Goal: Task Accomplishment & Management: Manage account settings

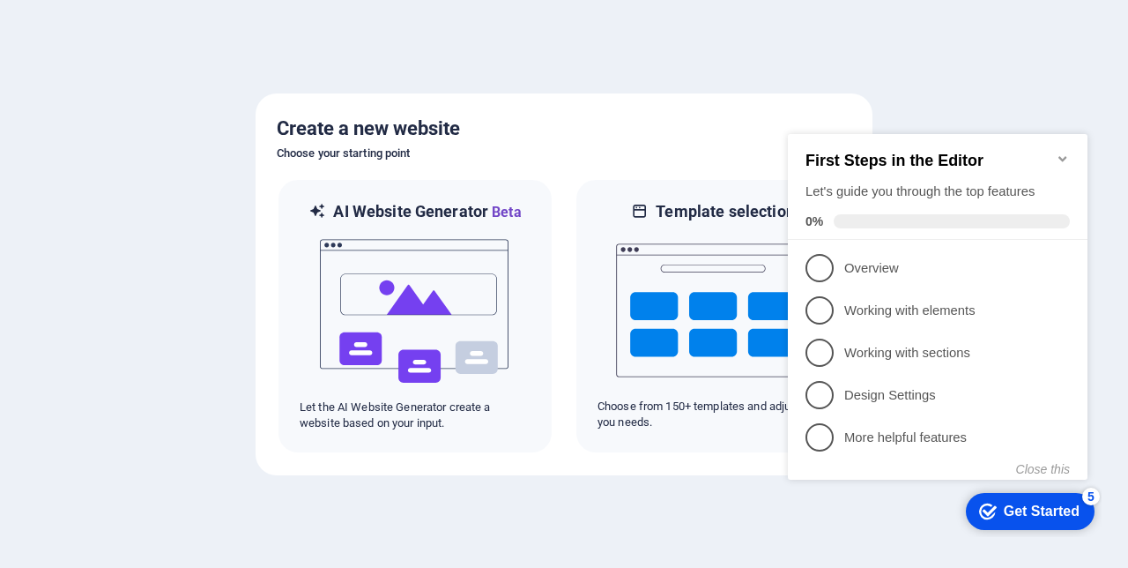
click at [1067, 152] on icon "Minimize checklist" at bounding box center [1063, 159] width 14 height 14
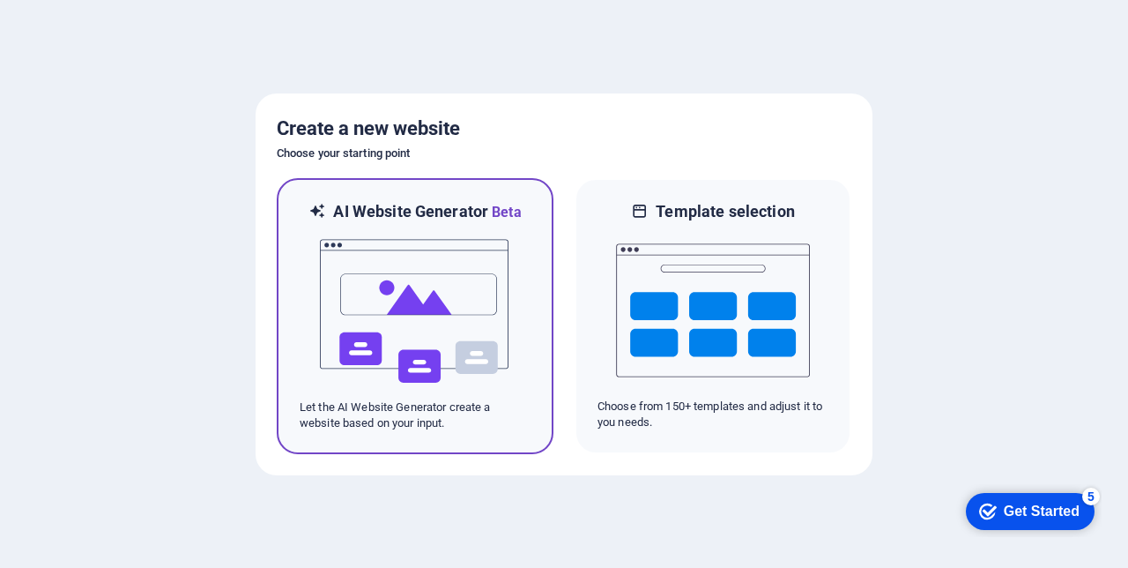
click at [425, 301] on img at bounding box center [415, 311] width 194 height 176
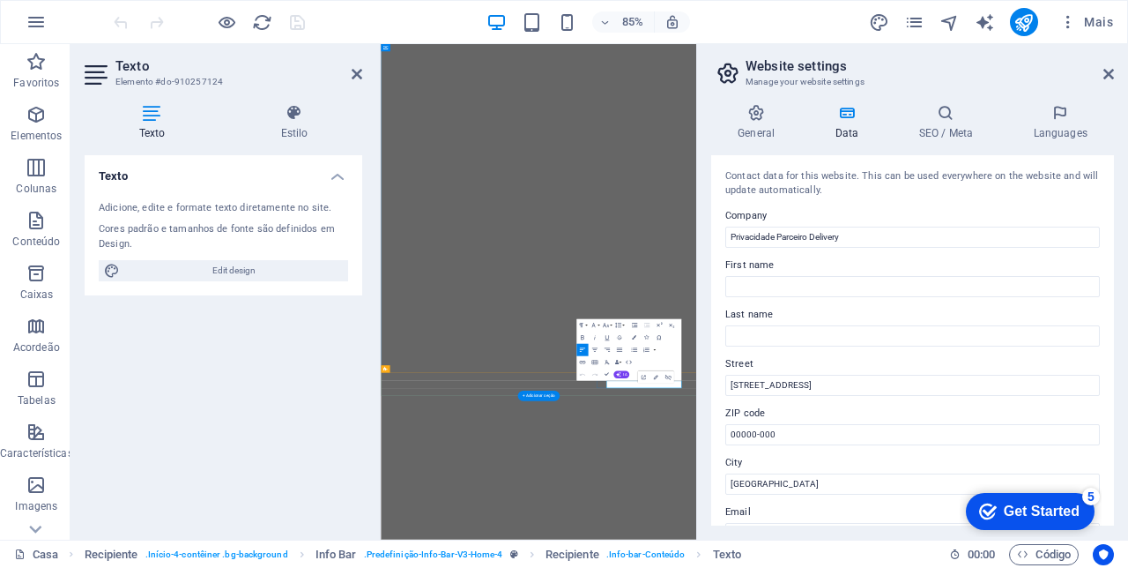
click at [1033, 269] on label "First name" at bounding box center [912, 265] width 375 height 21
click at [1033, 276] on input "First name" at bounding box center [912, 286] width 375 height 21
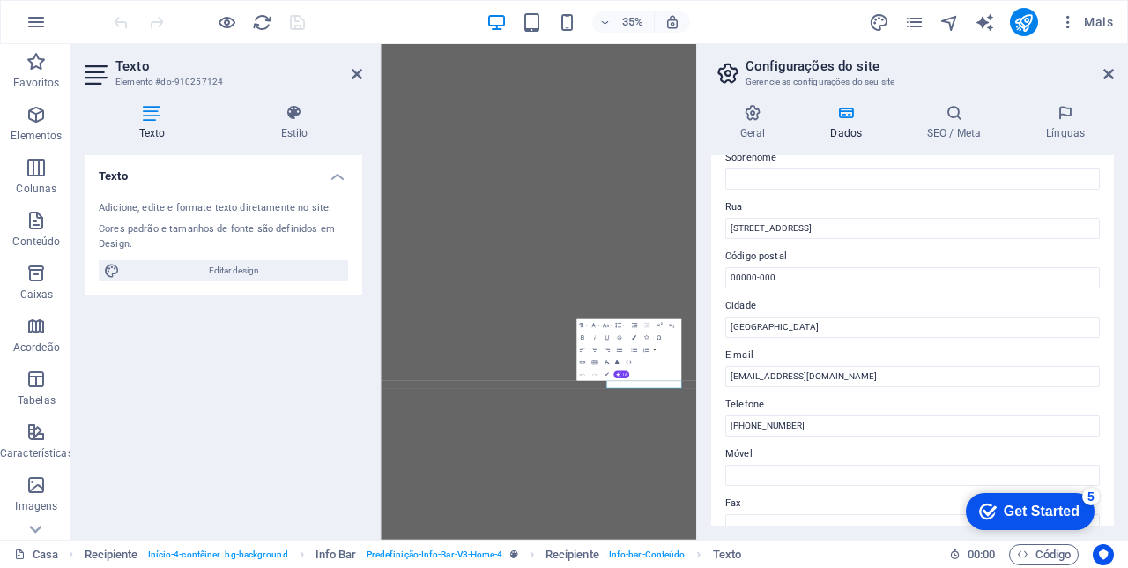
scroll to position [160, 0]
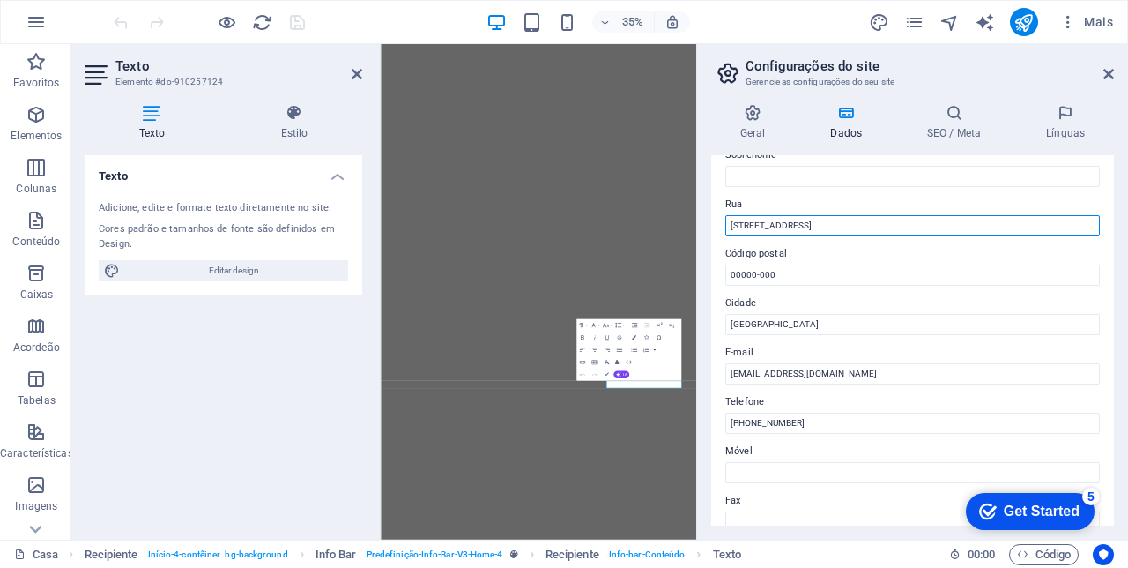
click at [830, 223] on input "Rua Exemplo 123" at bounding box center [912, 225] width 375 height 21
type input "Rua"
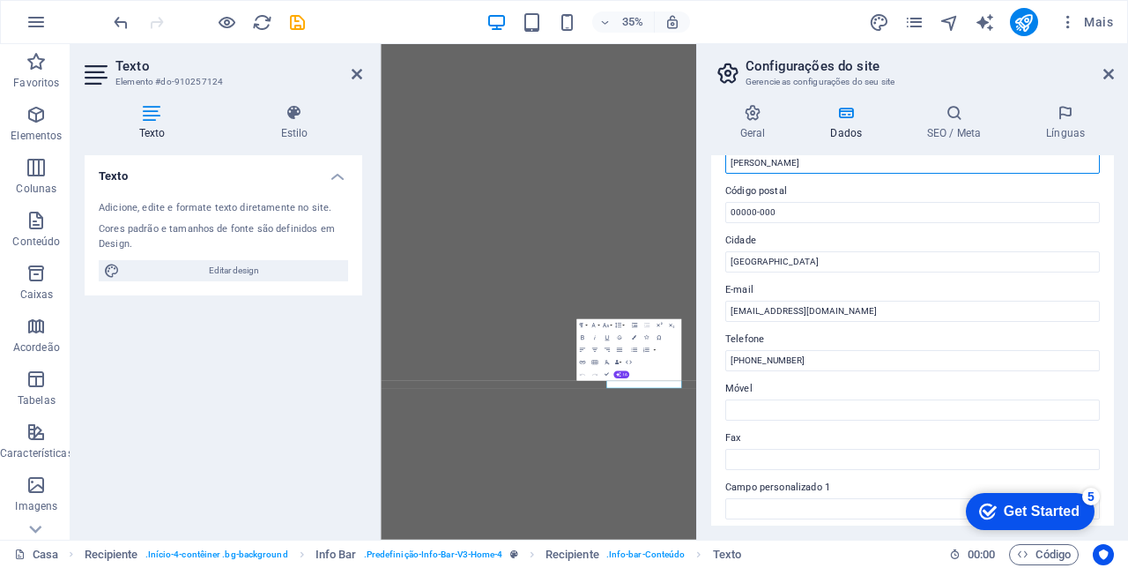
scroll to position [218, 0]
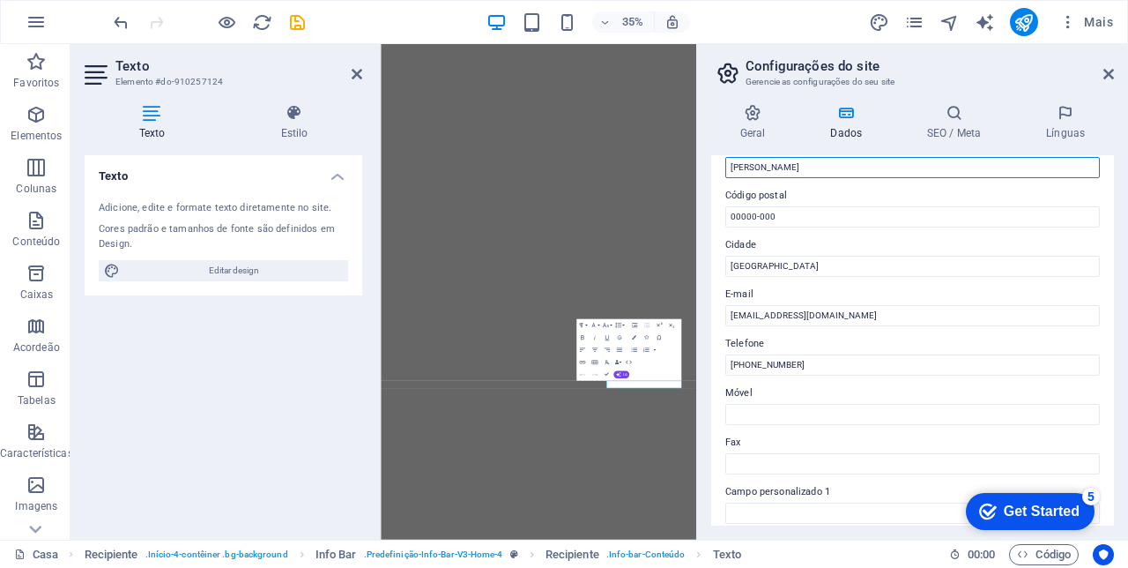
type input "[PERSON_NAME]"
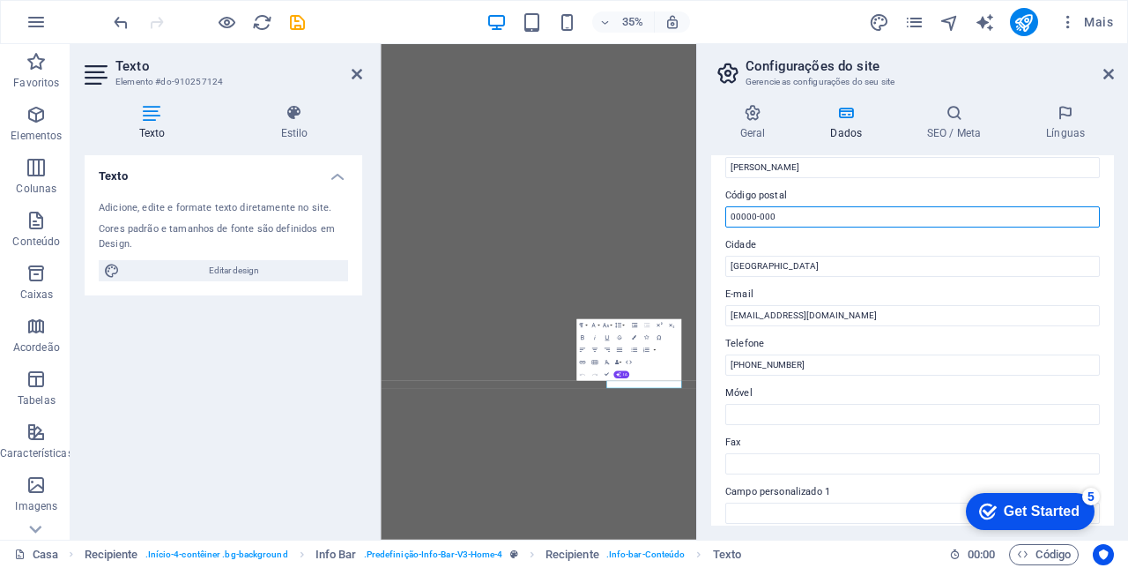
click at [797, 208] on input "00000-000" at bounding box center [912, 216] width 375 height 21
type input "0"
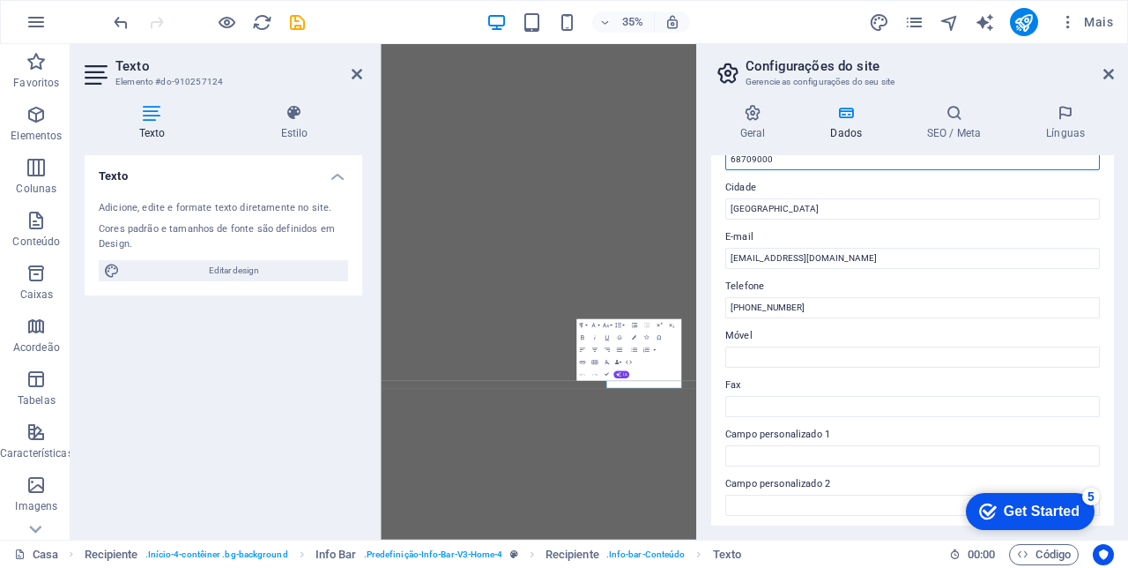
scroll to position [275, 0]
type input "68709000"
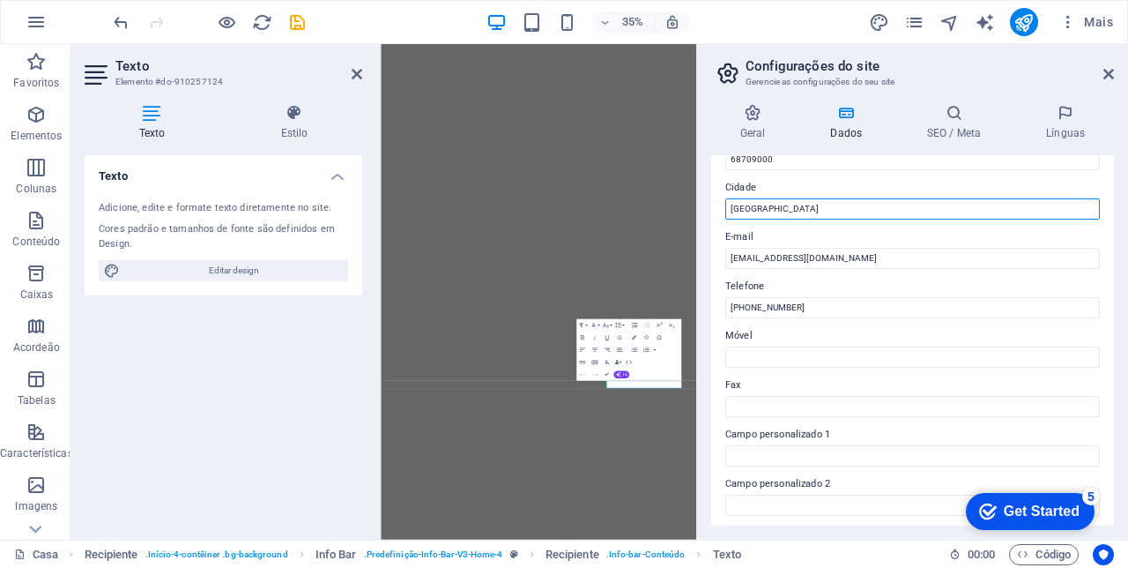
click at [782, 204] on input "São Paulo" at bounding box center [912, 208] width 375 height 21
type input "S"
type input "Quatipuru pa"
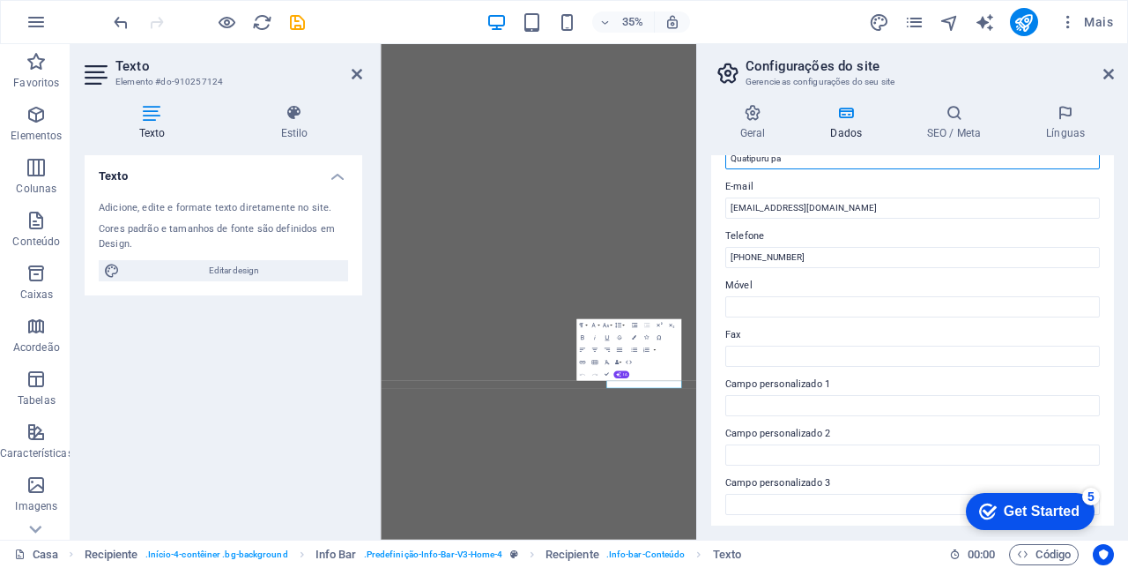
scroll to position [324, 0]
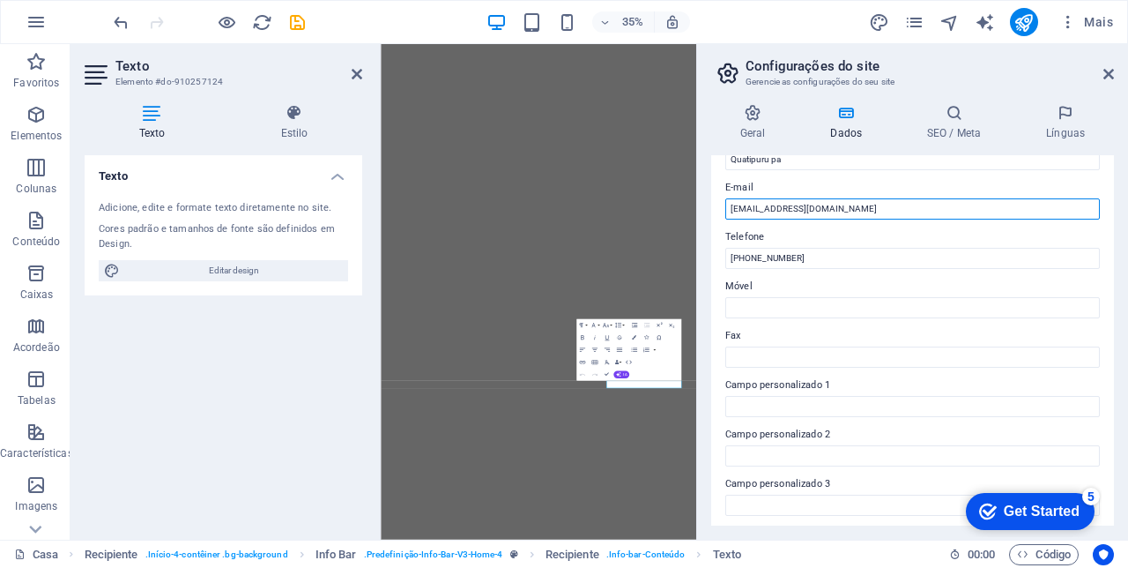
click at [815, 208] on input "parceirodeliverydemo@gmail.com" at bounding box center [912, 208] width 375 height 21
click at [885, 205] on input "parceirodeliveryapp@gmail.com" at bounding box center [912, 208] width 375 height 21
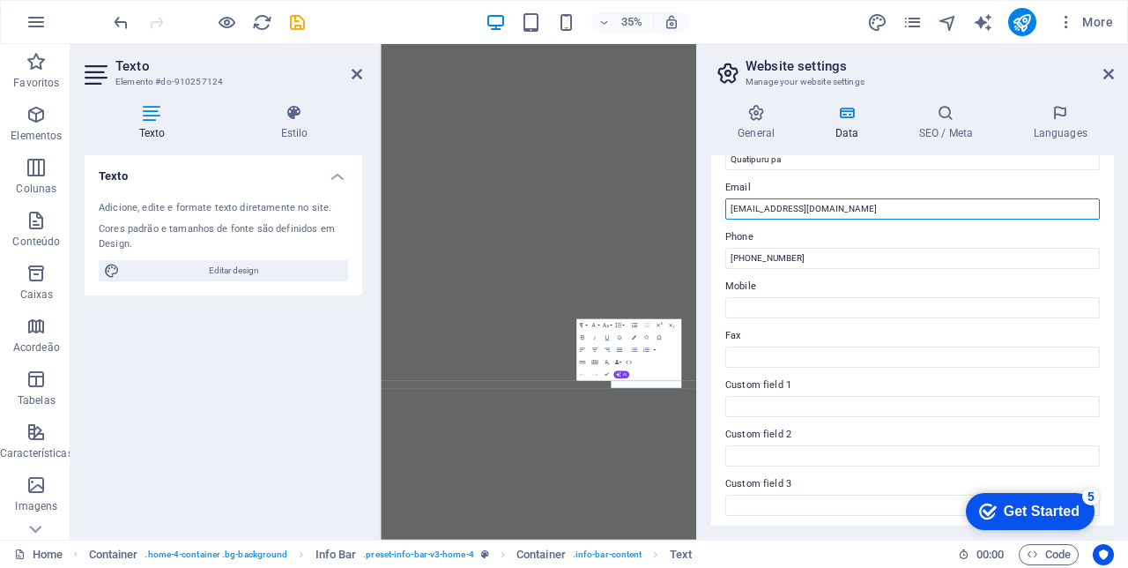
click at [807, 206] on input "parceirodeliveryapp@gmail.com" at bounding box center [912, 208] width 375 height 21
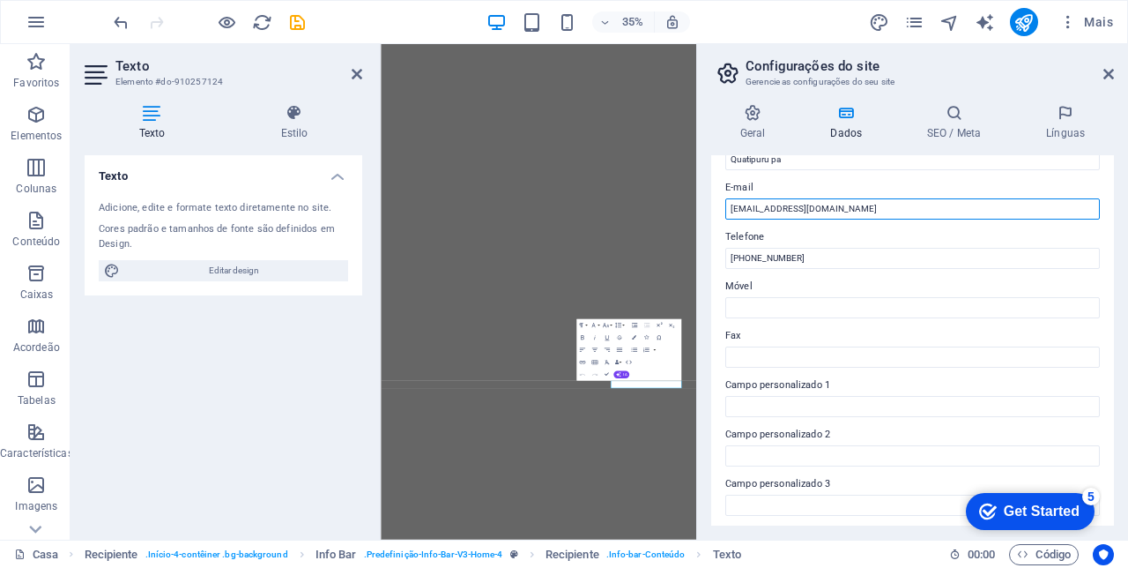
click at [770, 200] on input "Suportes@gmail.com" at bounding box center [912, 208] width 375 height 21
click at [793, 204] on input "Suportes@gmail.com" at bounding box center [912, 208] width 375 height 21
click at [802, 206] on input "Suportes@gmail.com" at bounding box center [912, 208] width 375 height 21
click at [798, 204] on input "Suportes@gmail.com" at bounding box center [912, 208] width 375 height 21
click at [792, 208] on input "Suportes@gmail.com" at bounding box center [912, 208] width 375 height 21
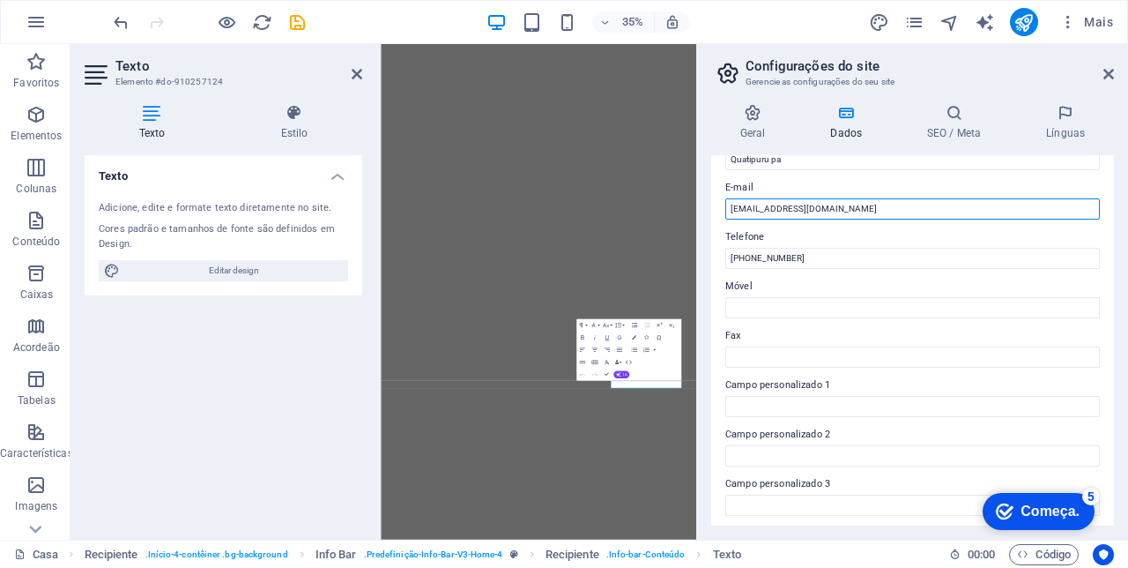
click at [799, 204] on input "Suportes@gmail.com" at bounding box center [912, 208] width 375 height 21
click at [747, 202] on input "Suportes@parceirodelivery.com" at bounding box center [912, 208] width 375 height 21
click at [732, 206] on input "Suportes@parceirodelivery.com" at bounding box center [912, 208] width 375 height 21
click at [739, 208] on input "Suportes@parceirodelivery.com" at bounding box center [912, 208] width 375 height 21
click at [740, 205] on input "Suportes@parceirodelivery.com" at bounding box center [912, 208] width 375 height 21
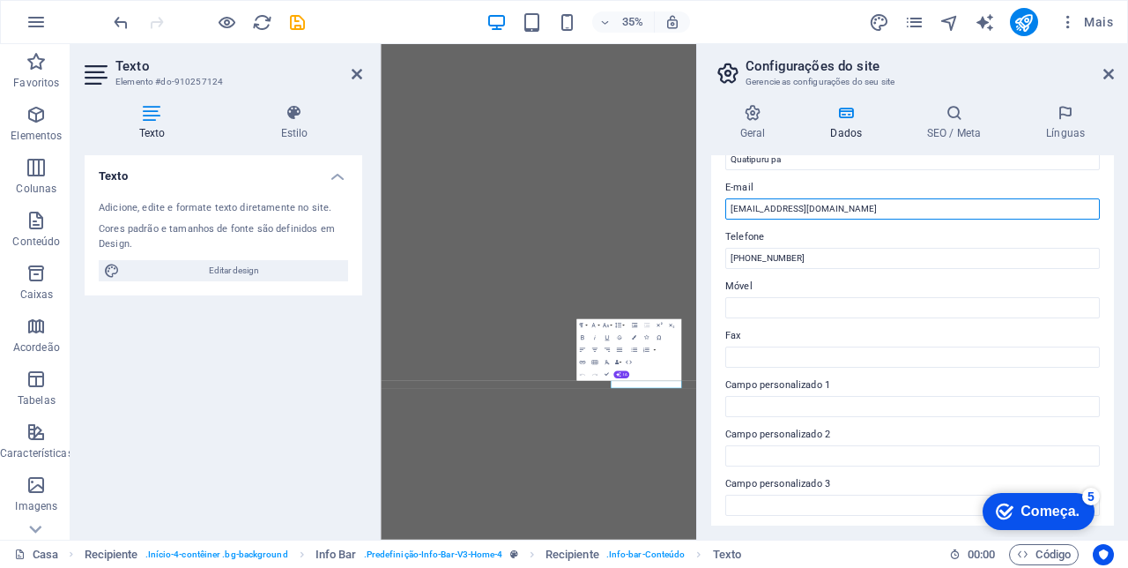
click at [737, 204] on input "Suportes@parceirodelivery.com" at bounding box center [912, 208] width 375 height 21
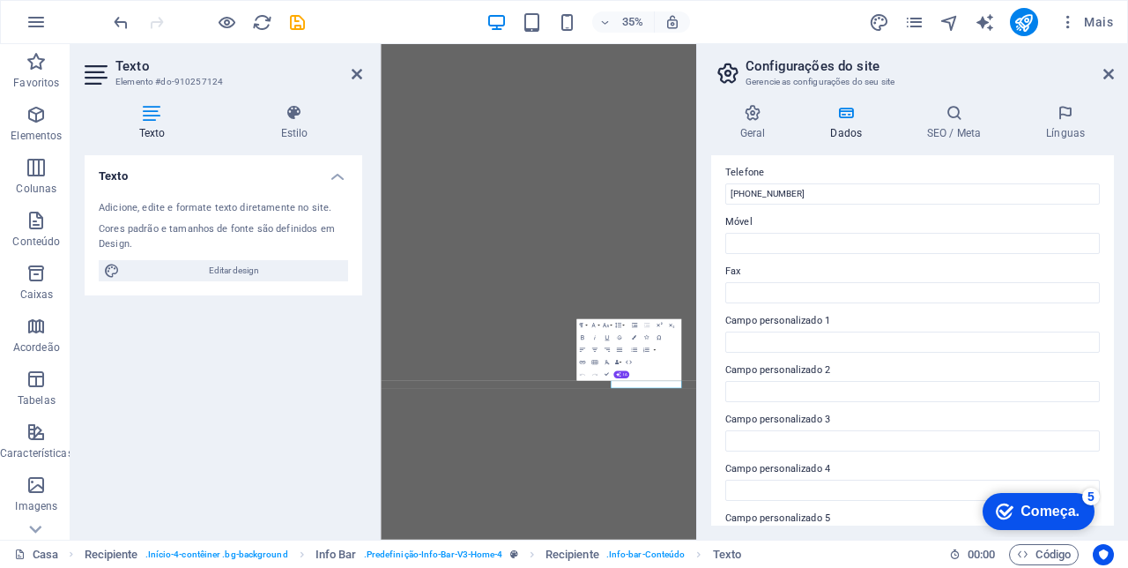
scroll to position [388, 0]
type input "[EMAIL_ADDRESS][DOMAIN_NAME]"
click at [805, 194] on input "(11) 1234-5678" at bounding box center [912, 194] width 375 height 21
click at [768, 190] on input "(11) 1234-9293" at bounding box center [912, 194] width 375 height 21
click at [742, 195] on input "(11) 98376-9293" at bounding box center [912, 194] width 375 height 21
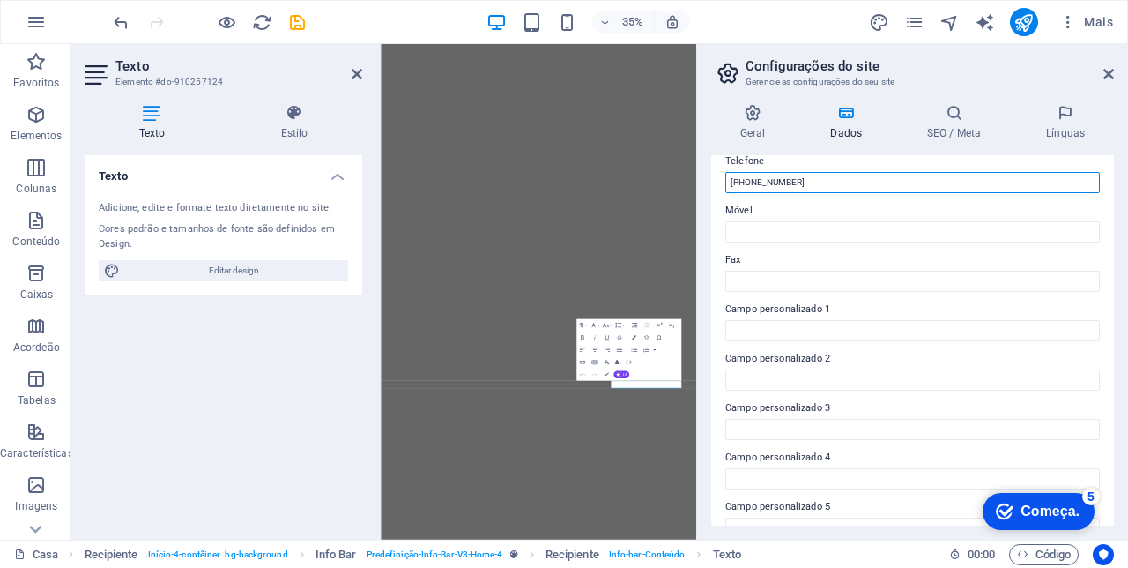
scroll to position [400, 0]
type input "(91) 98376-9293"
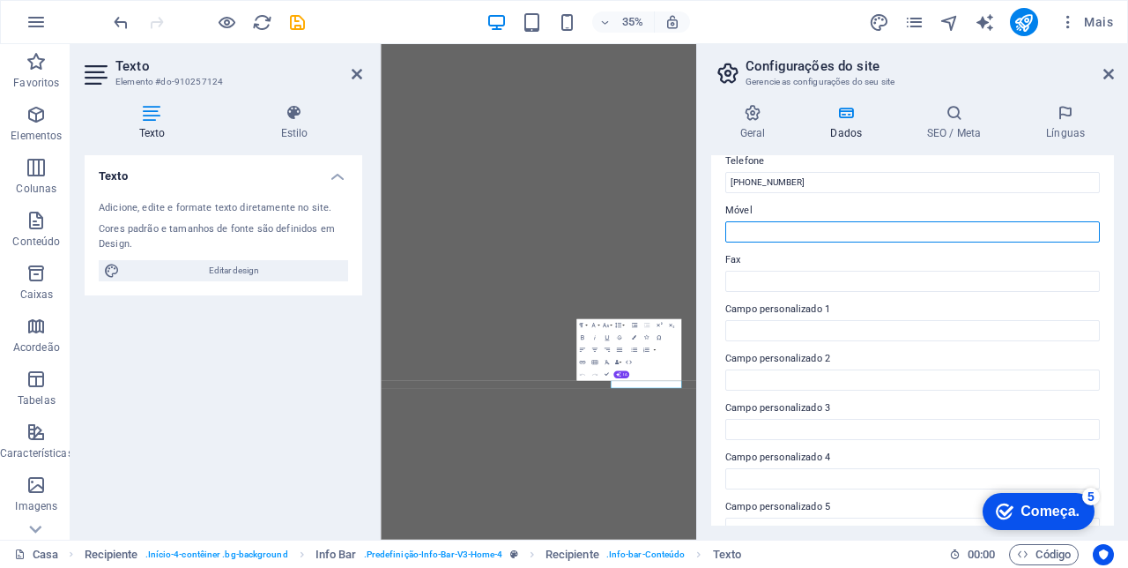
click at [778, 230] on input "Móvel" at bounding box center [912, 231] width 375 height 21
paste input "(91) 98376-9293"
type input "(91) 98376-9293"
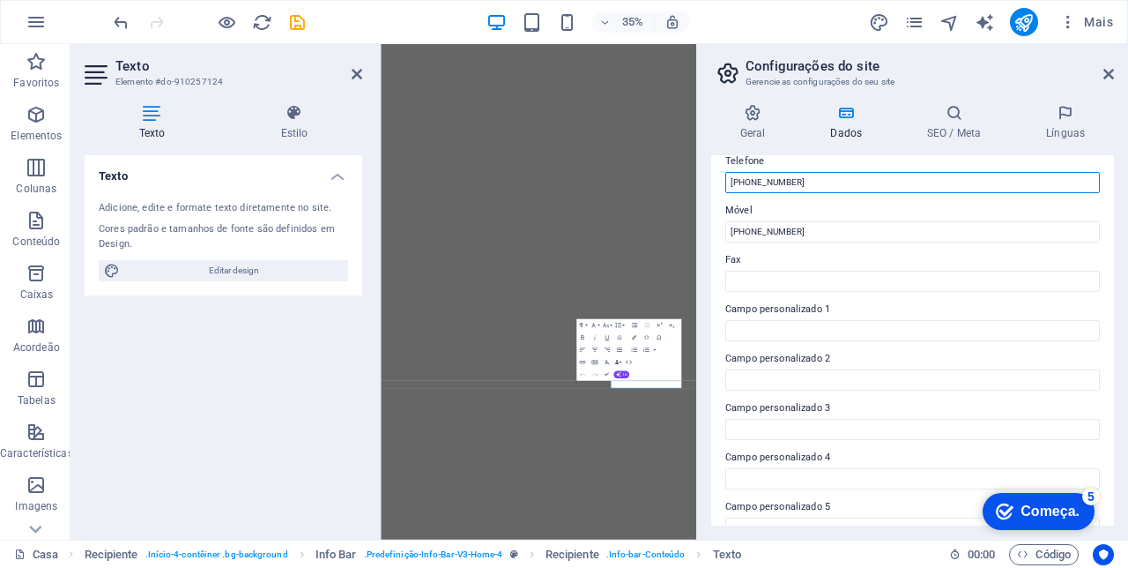
click at [822, 181] on input "(91) 98376-9293" at bounding box center [912, 182] width 375 height 21
type input "("
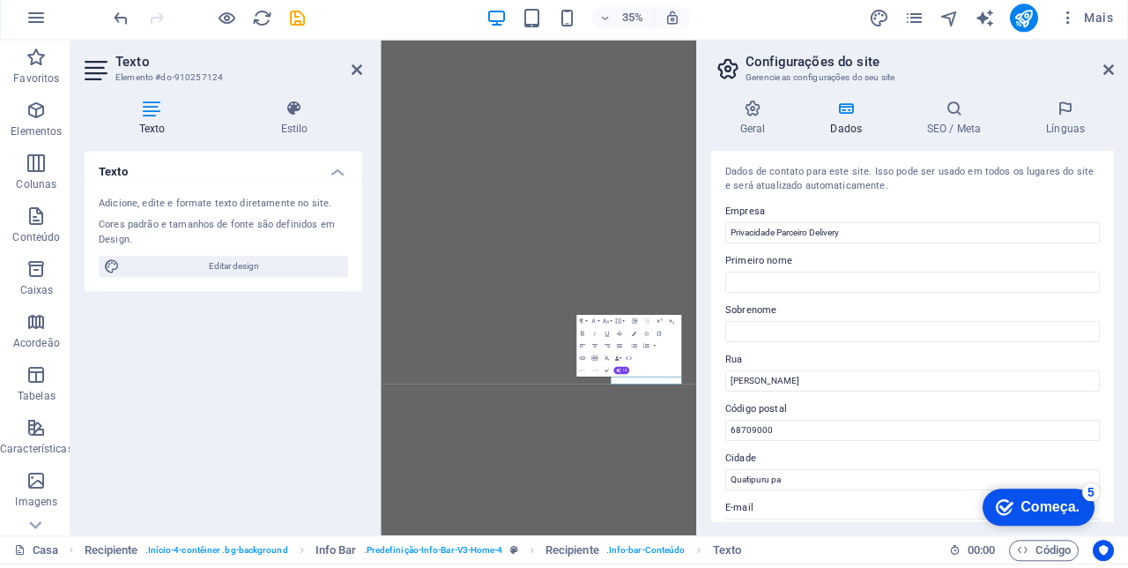
scroll to position [0, 0]
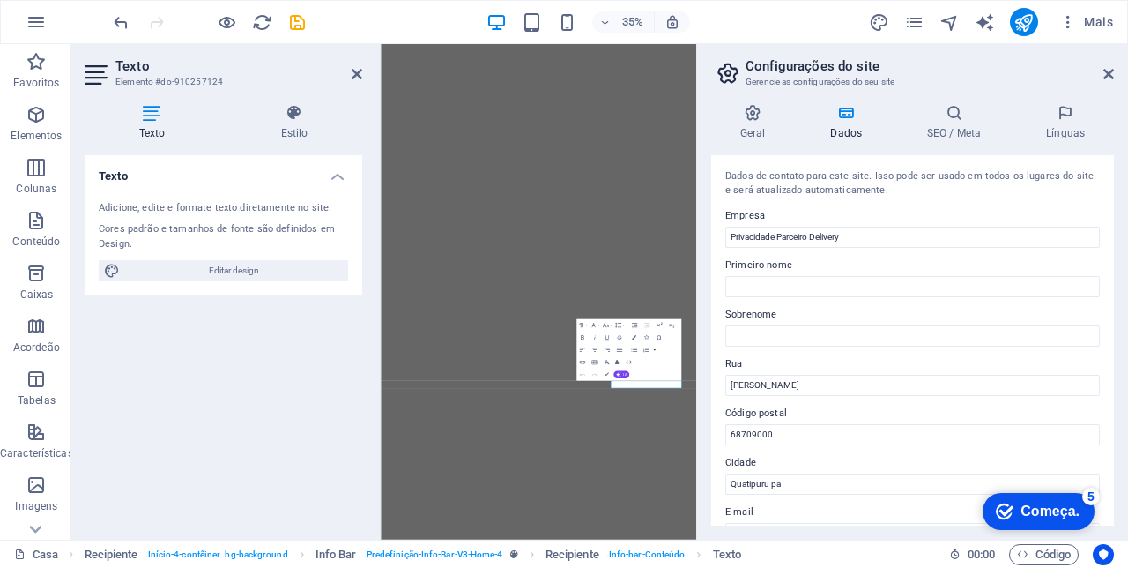
click at [755, 120] on icon at bounding box center [753, 113] width 84 height 18
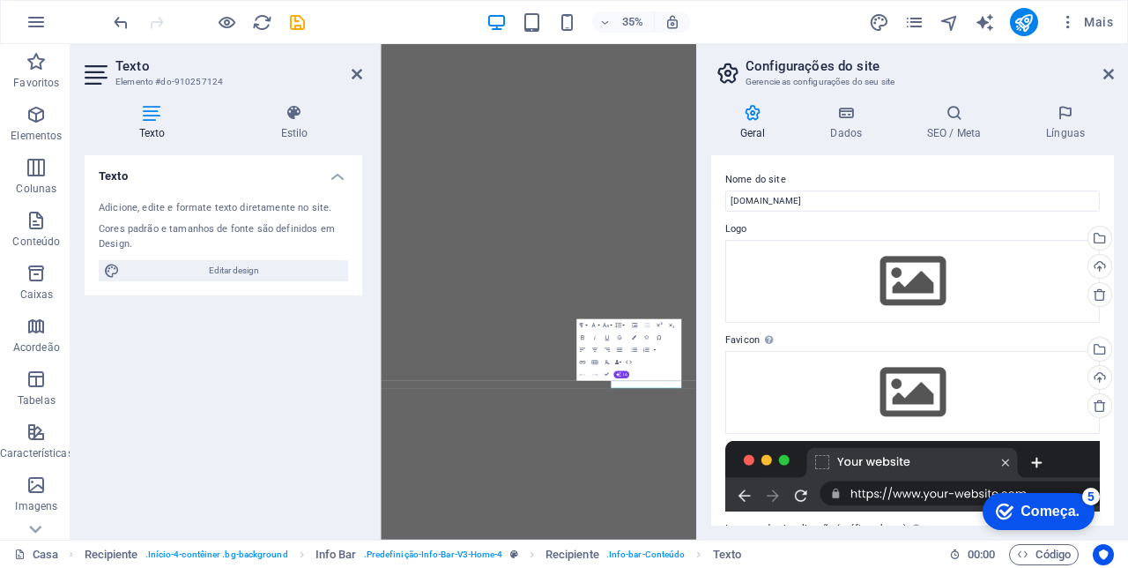
click at [959, 119] on icon at bounding box center [954, 113] width 112 height 18
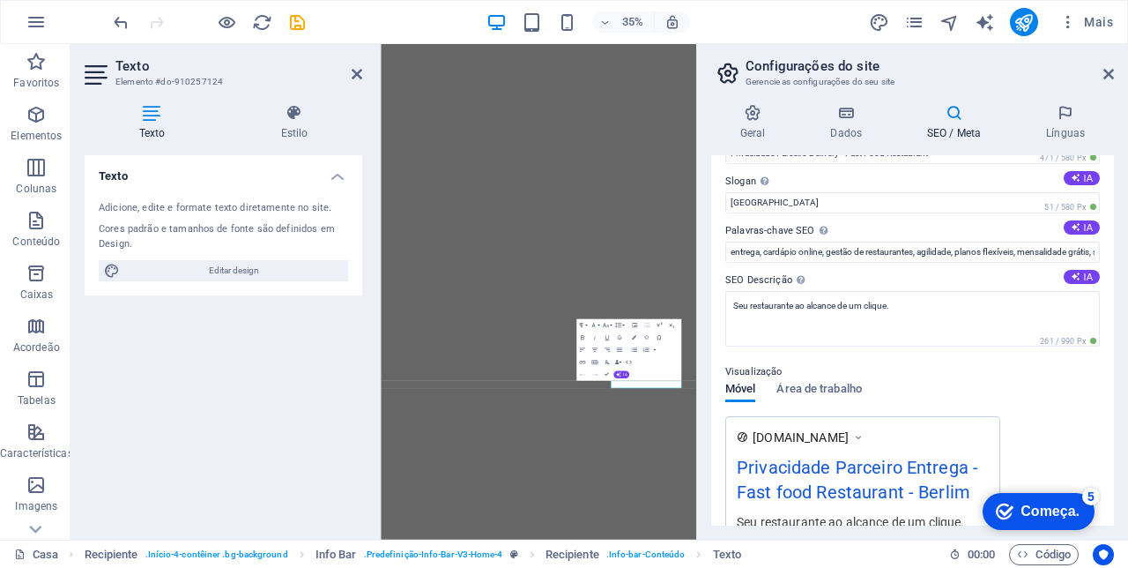
scroll to position [48, 0]
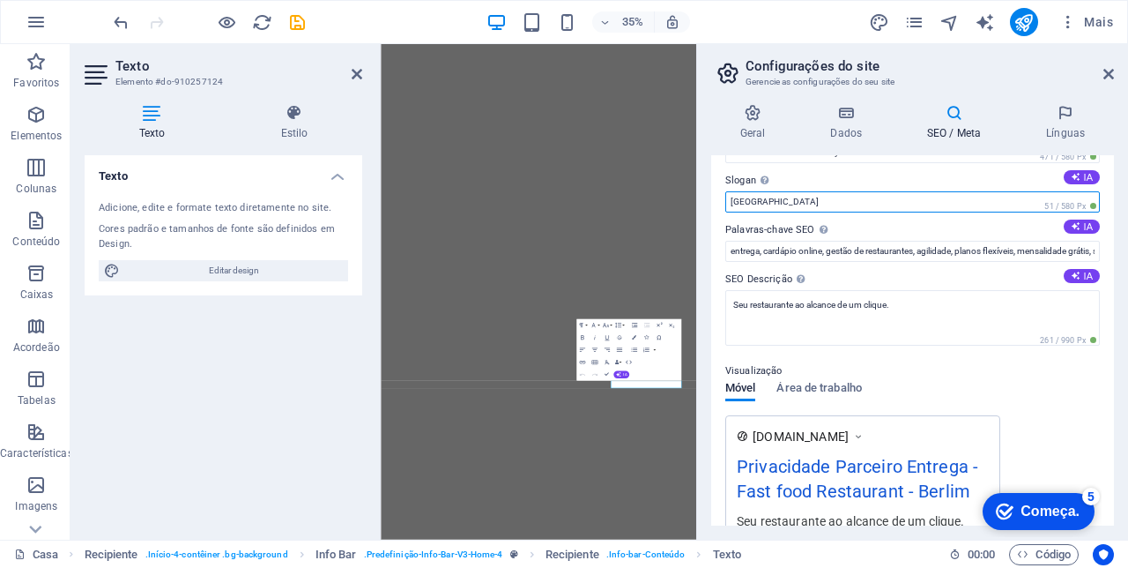
click at [769, 201] on input "Berlin" at bounding box center [912, 201] width 375 height 21
type input "B"
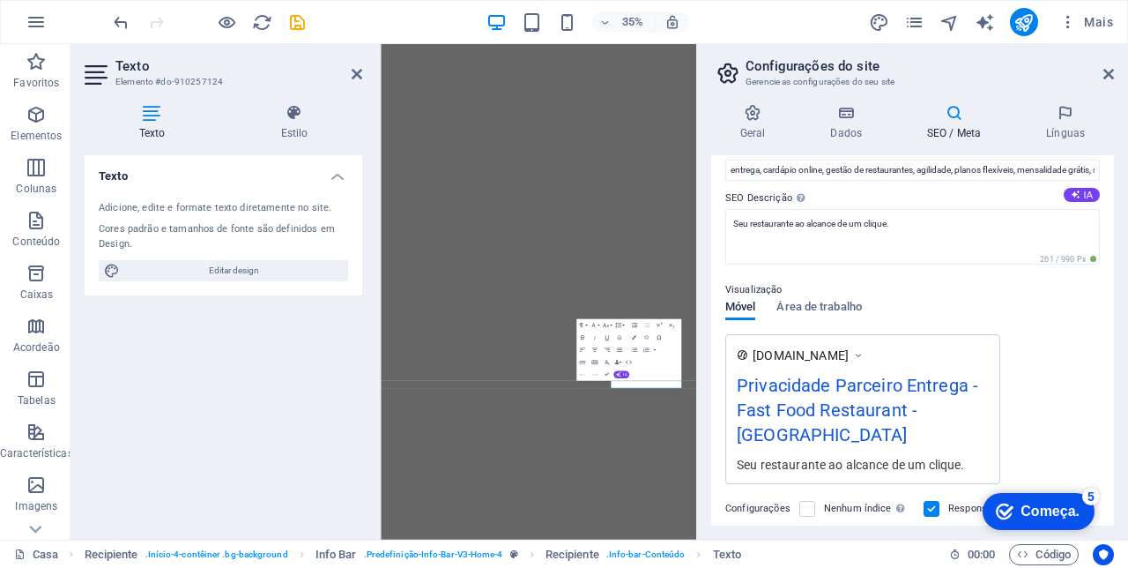
scroll to position [124, 0]
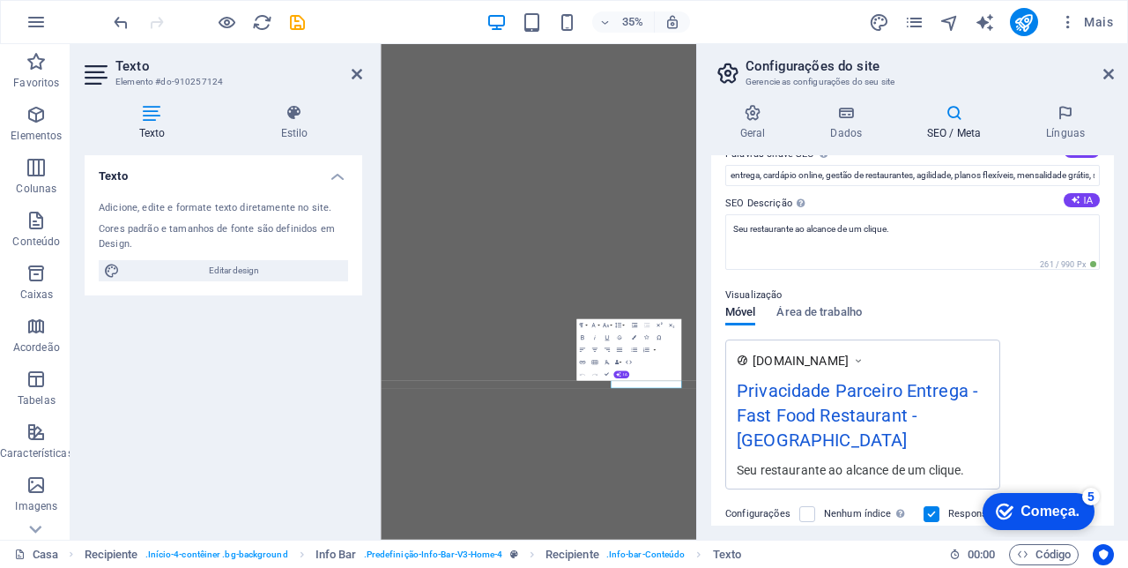
type input "Brasil"
click at [1018, 171] on div "Título SEO O título do seu site - torná-lo algo que se destaca nos resultados d…" at bounding box center [912, 340] width 403 height 370
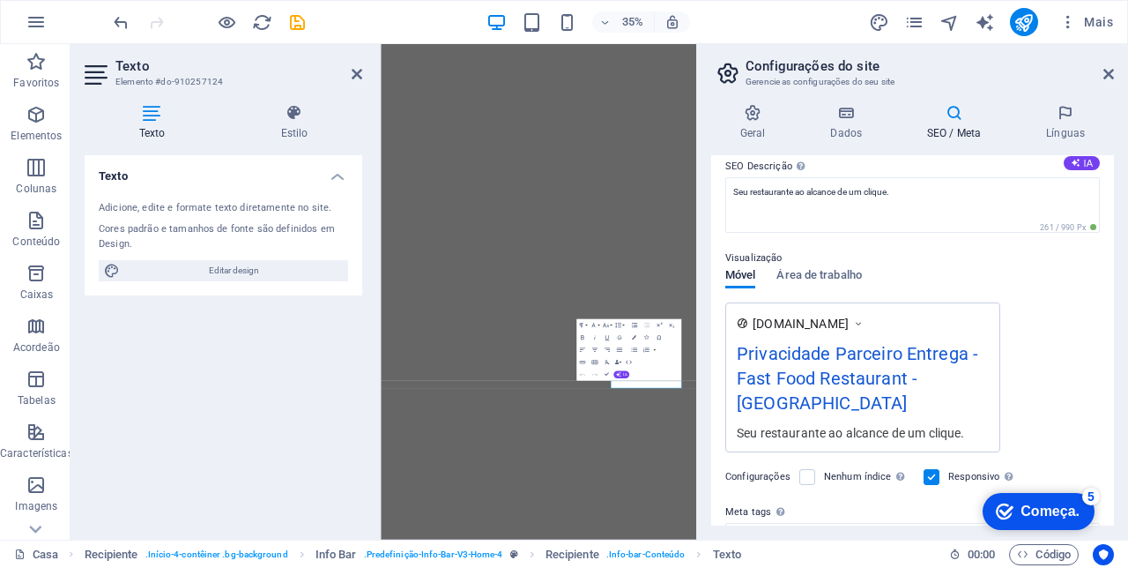
scroll to position [162, 0]
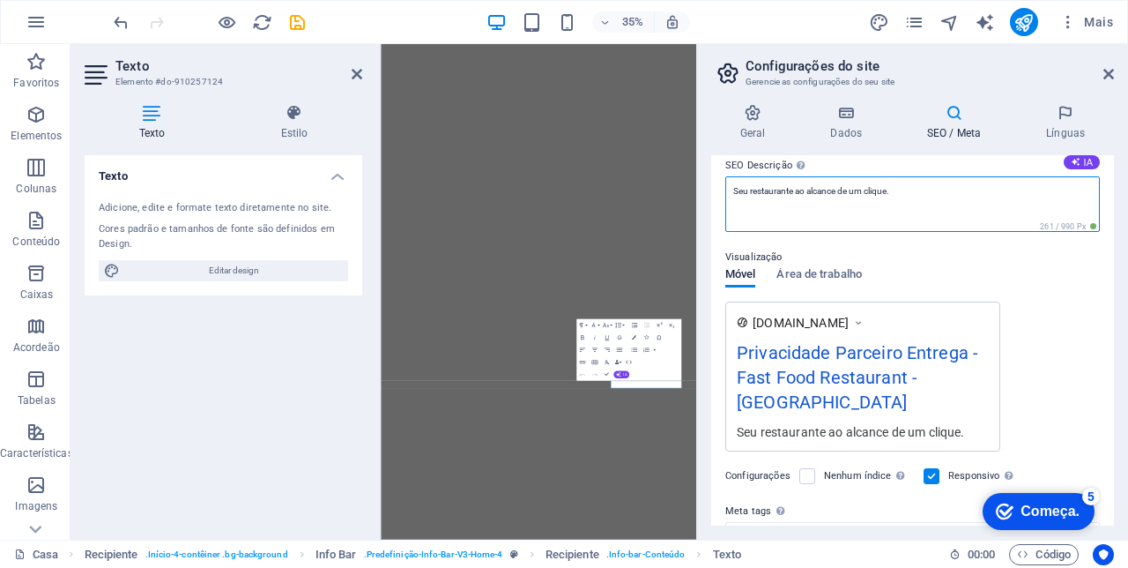
click at [924, 190] on textarea "Seu restaurante ao alcance de um clique." at bounding box center [912, 204] width 375 height 56
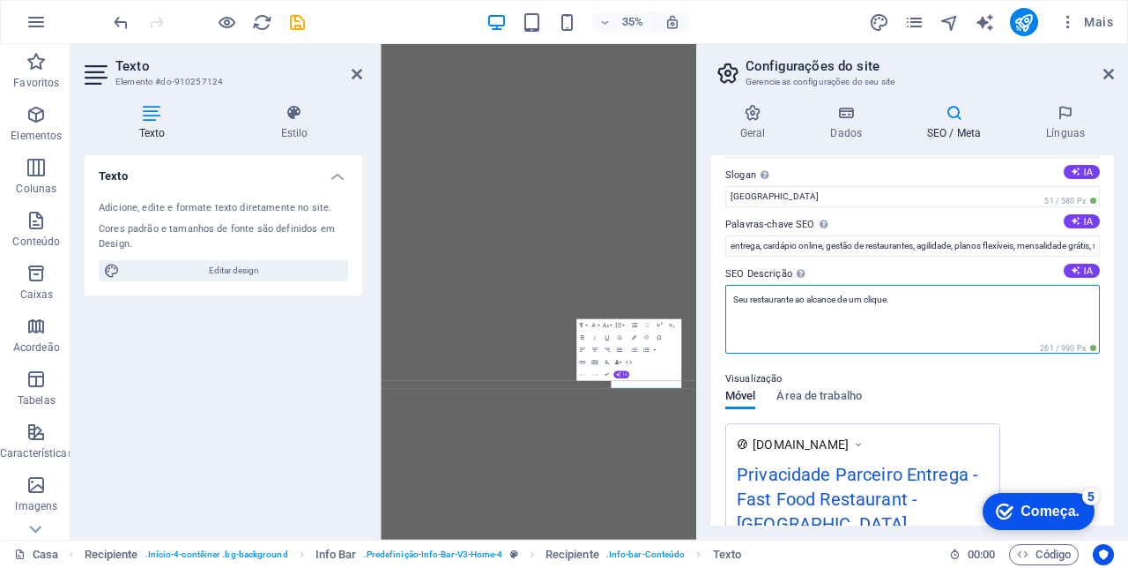
scroll to position [0, 0]
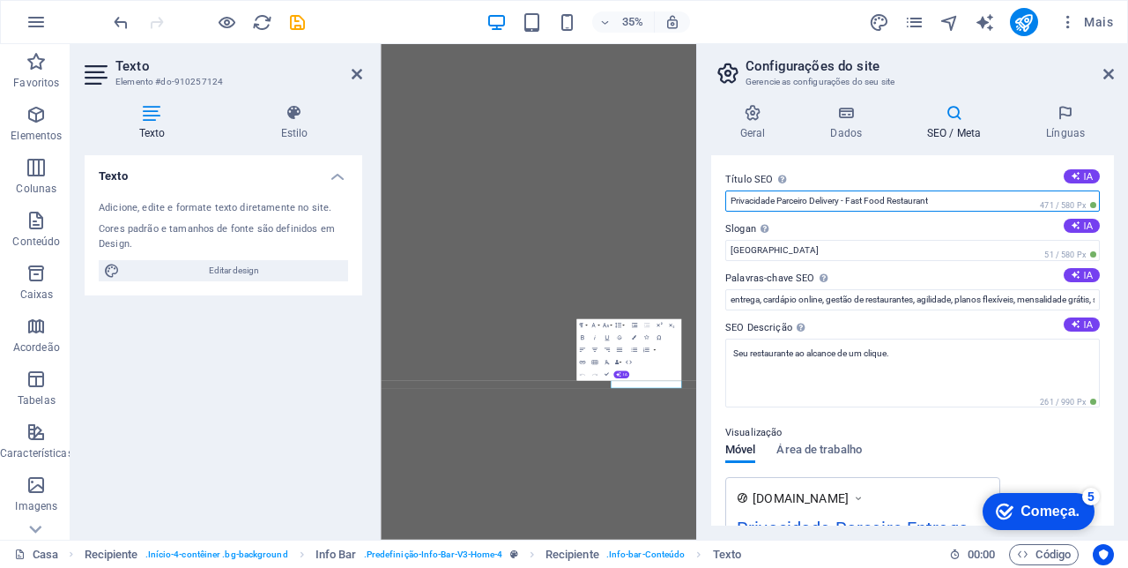
click at [967, 201] on input "Privacidade Parceiro Delivery - Fast Food Restaurant" at bounding box center [912, 200] width 375 height 21
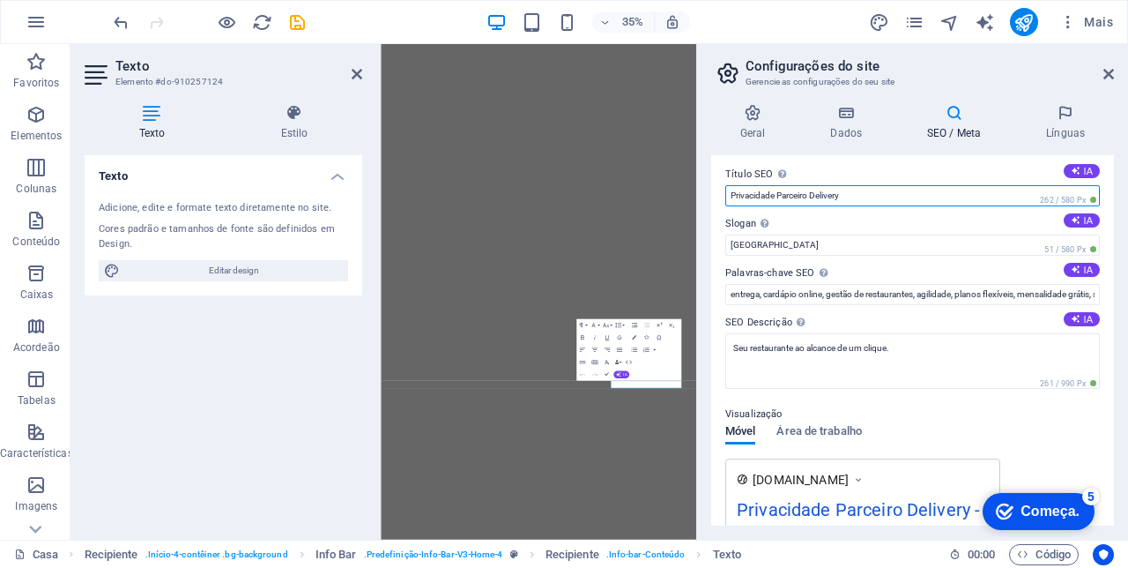
scroll to position [4, 0]
click at [731, 194] on input "Privacidade Parceiro Delivery" at bounding box center [912, 197] width 375 height 21
click at [736, 197] on input "P Privacidade Parceiro Delivery" at bounding box center [912, 197] width 375 height 21
click at [758, 197] on input "Polícia de Privacidade Parceiro Delivery" at bounding box center [912, 197] width 375 height 21
click at [733, 197] on input "P de Privacidade Parceiro Delivery" at bounding box center [912, 197] width 375 height 21
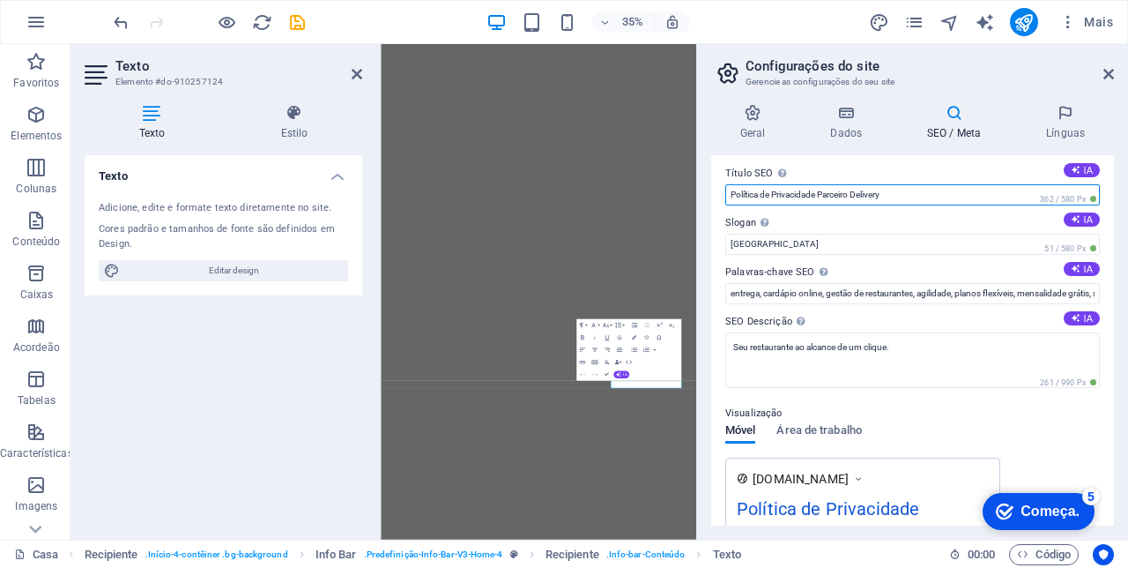
scroll to position [0, 0]
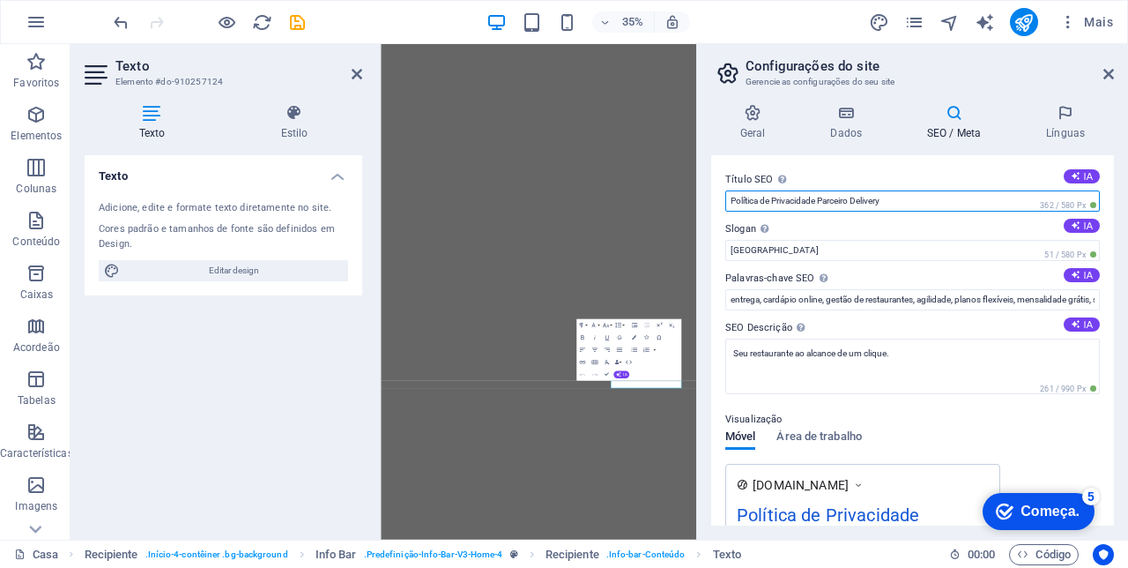
click at [816, 197] on input "Política de Privacidade Parceiro Delivery" at bounding box center [912, 200] width 375 height 21
click at [827, 201] on input "Política de Privacidade Parceiro Delivery" at bounding box center [912, 200] width 375 height 21
click at [823, 201] on input "Política de Privacidade Parceiro Delivery" at bounding box center [912, 200] width 375 height 21
type input "Política de Privacidade - Parceiro Delivery"
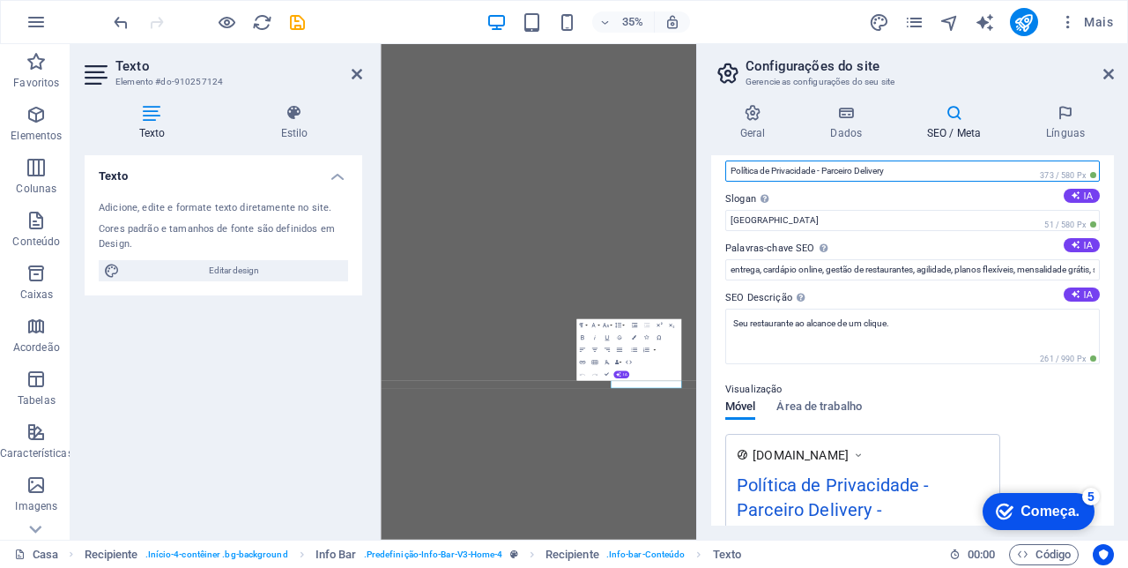
scroll to position [45, 0]
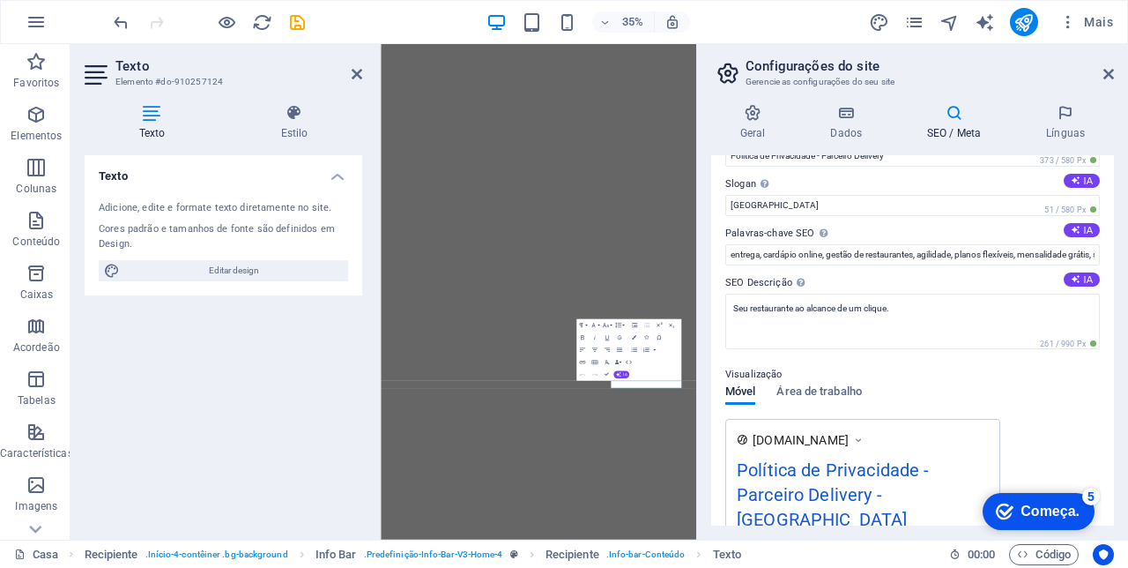
click at [1063, 123] on h4 "Línguas" at bounding box center [1065, 122] width 97 height 37
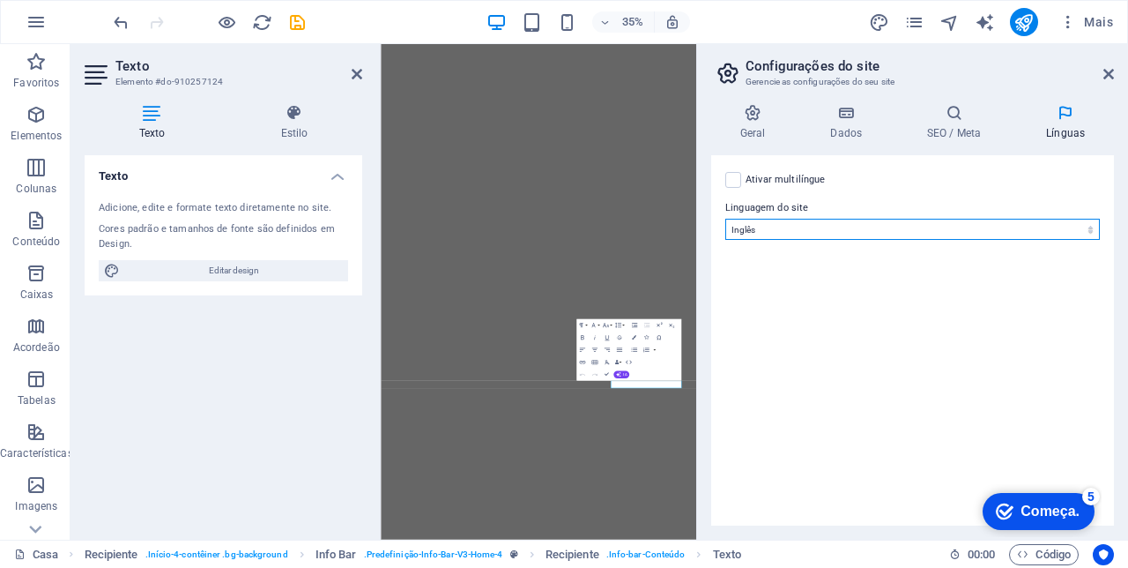
click at [1074, 232] on select "Abacaziano Afar Africanos Akan Albanês Amárico Árabe Aragonês Armênio Assamês A…" at bounding box center [912, 229] width 375 height 21
select select "128"
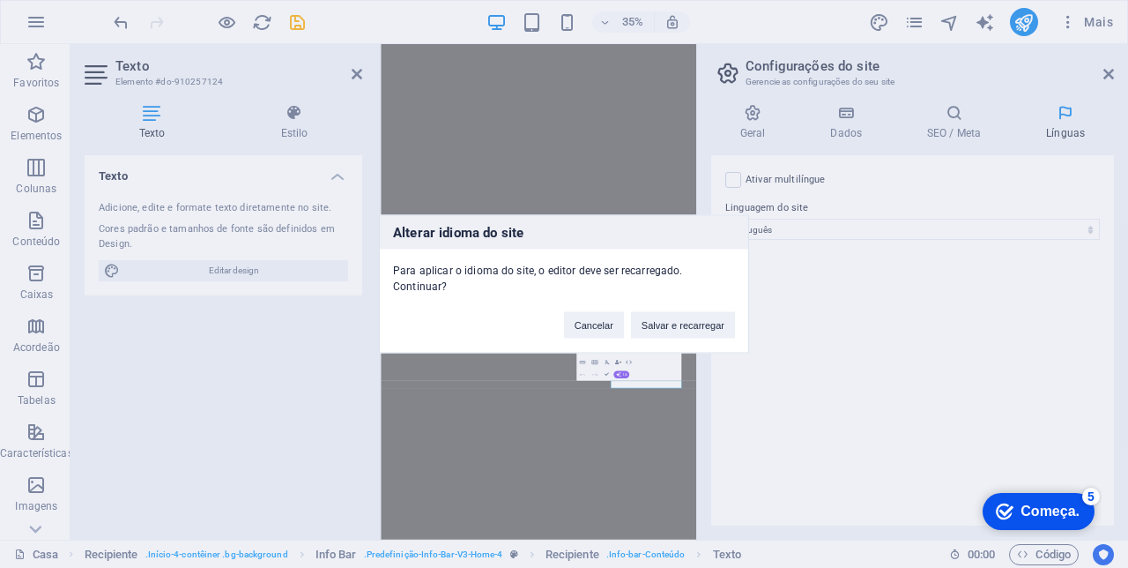
click at [706, 338] on button "Salvar e recarregar" at bounding box center [683, 325] width 104 height 26
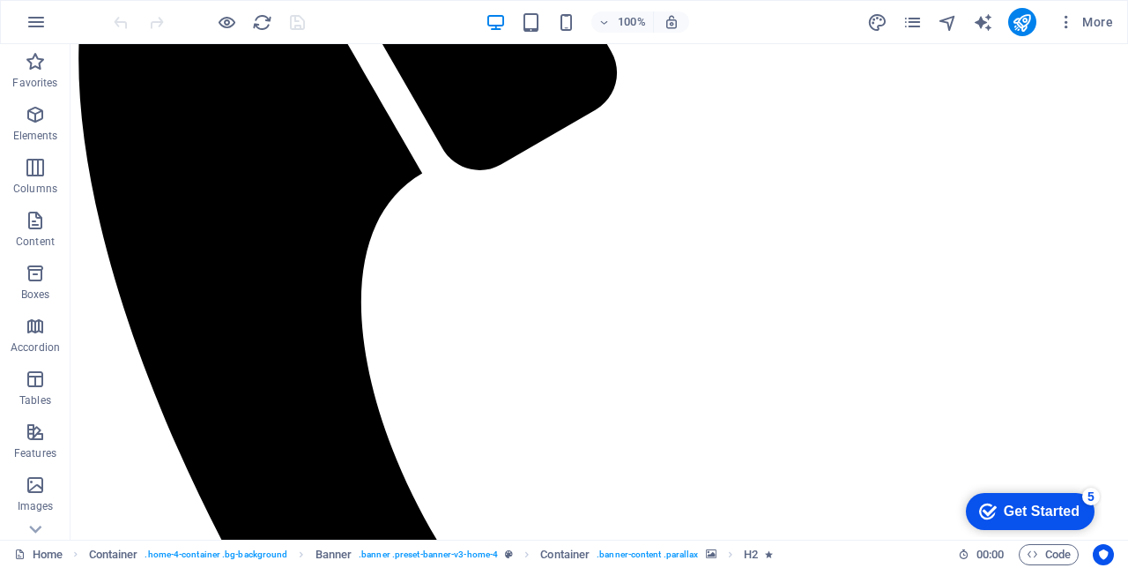
scroll to position [420, 0]
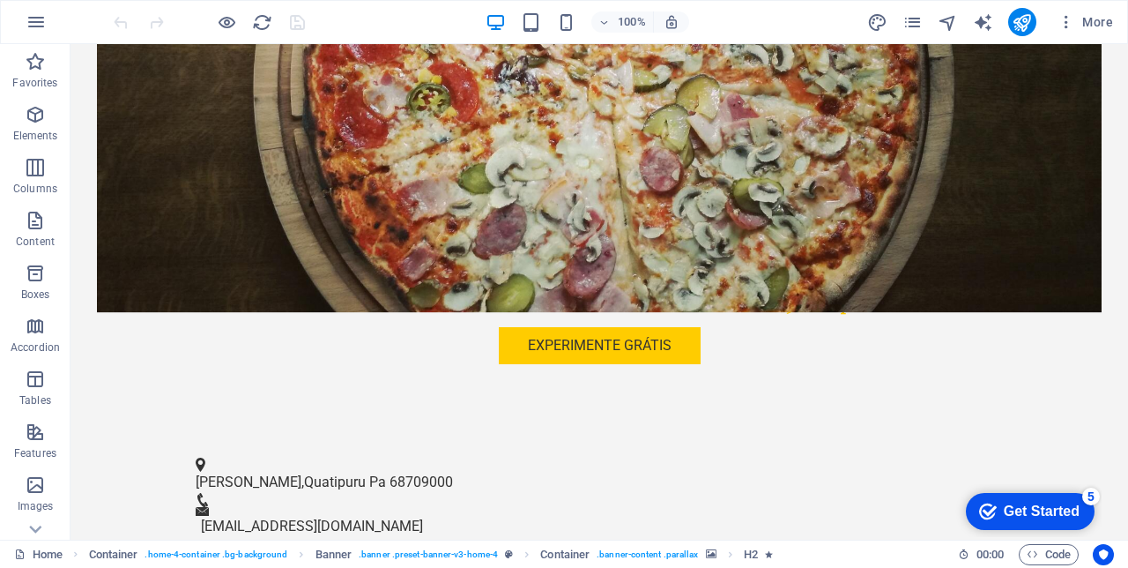
click at [624, 493] on figure at bounding box center [592, 500] width 793 height 14
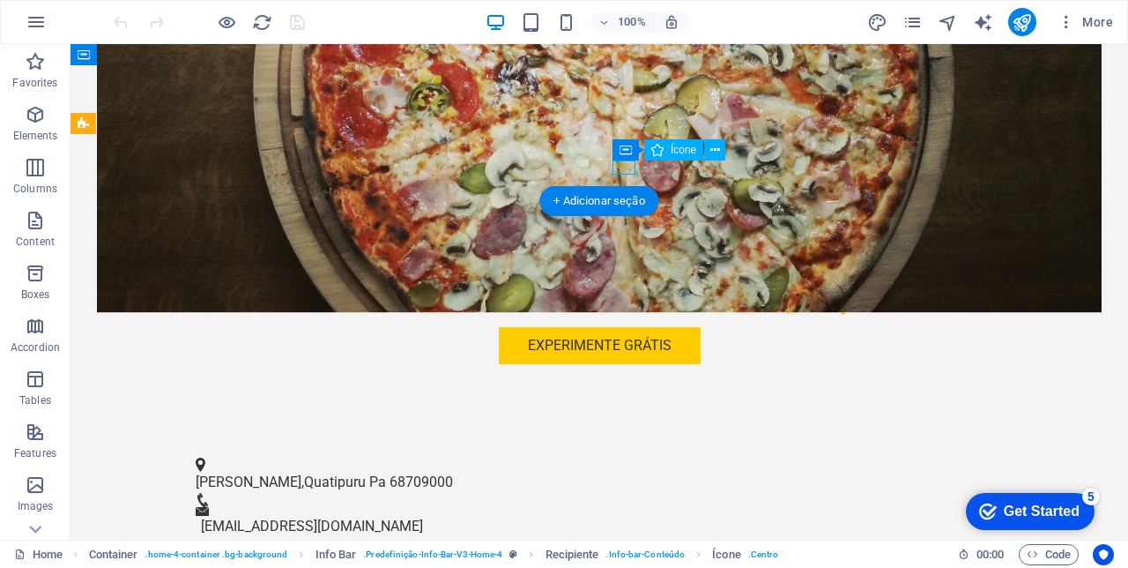
click at [712, 150] on icon at bounding box center [715, 150] width 10 height 19
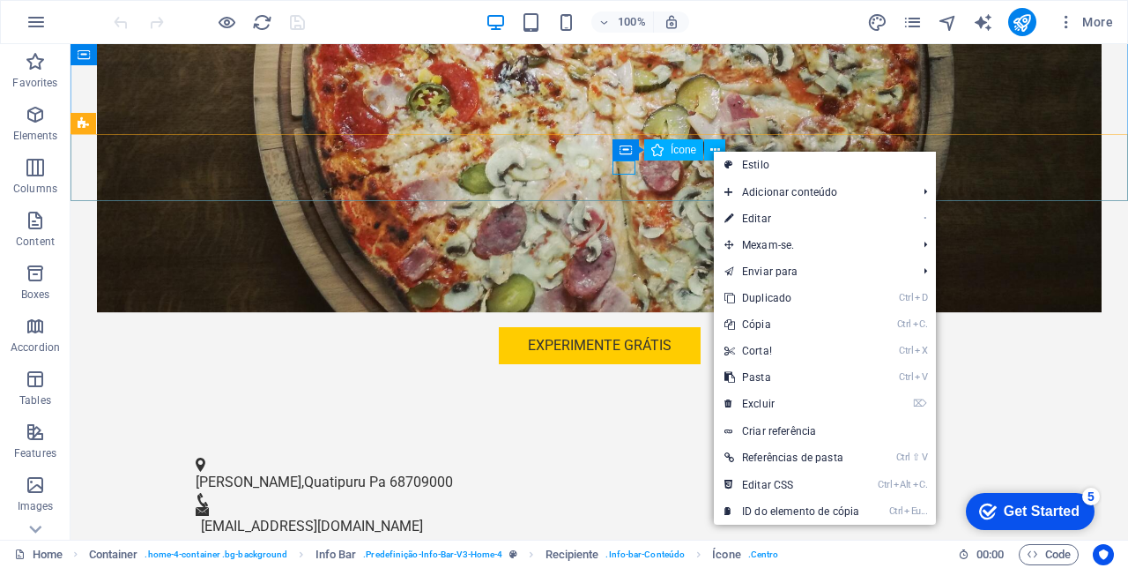
click at [768, 215] on link "• Editar" at bounding box center [792, 218] width 156 height 26
select select "xMidYMid"
select select "px"
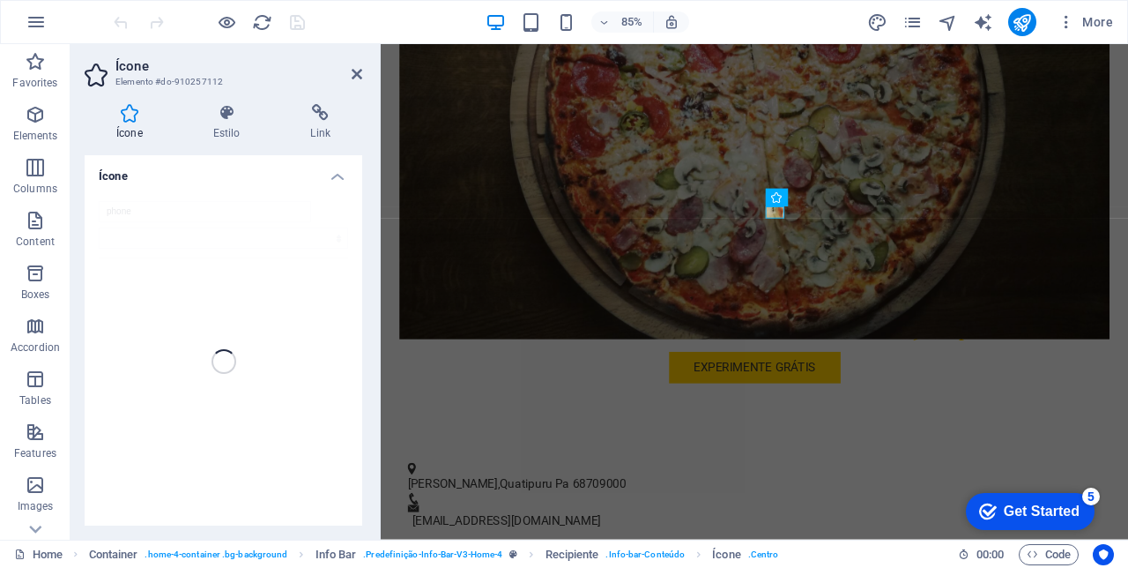
click at [360, 78] on icon at bounding box center [357, 74] width 11 height 14
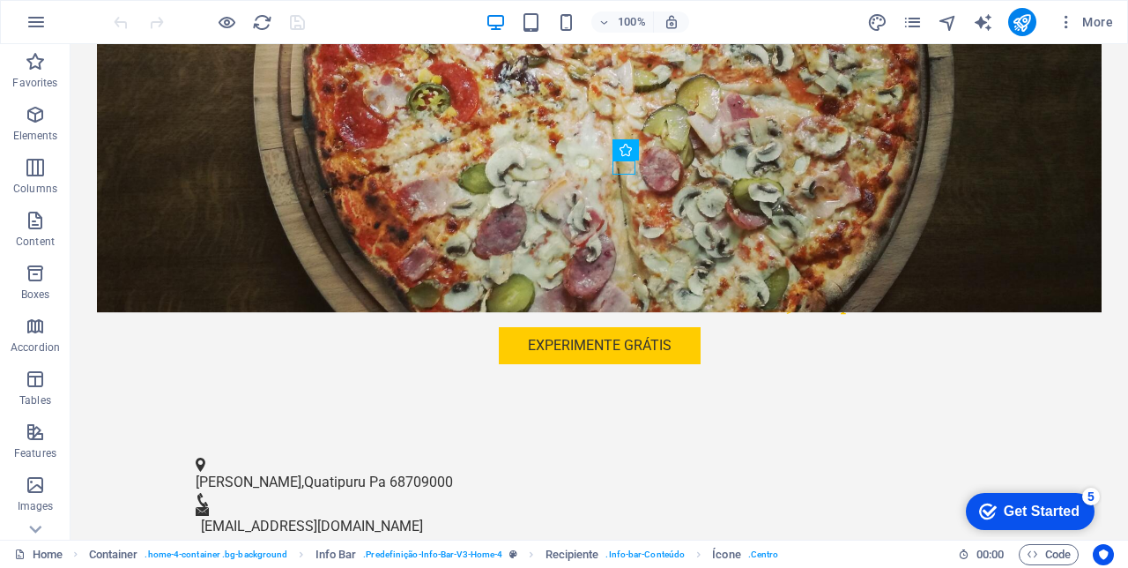
click at [423, 517] on link "[EMAIL_ADDRESS][DOMAIN_NAME]" at bounding box center [312, 525] width 222 height 17
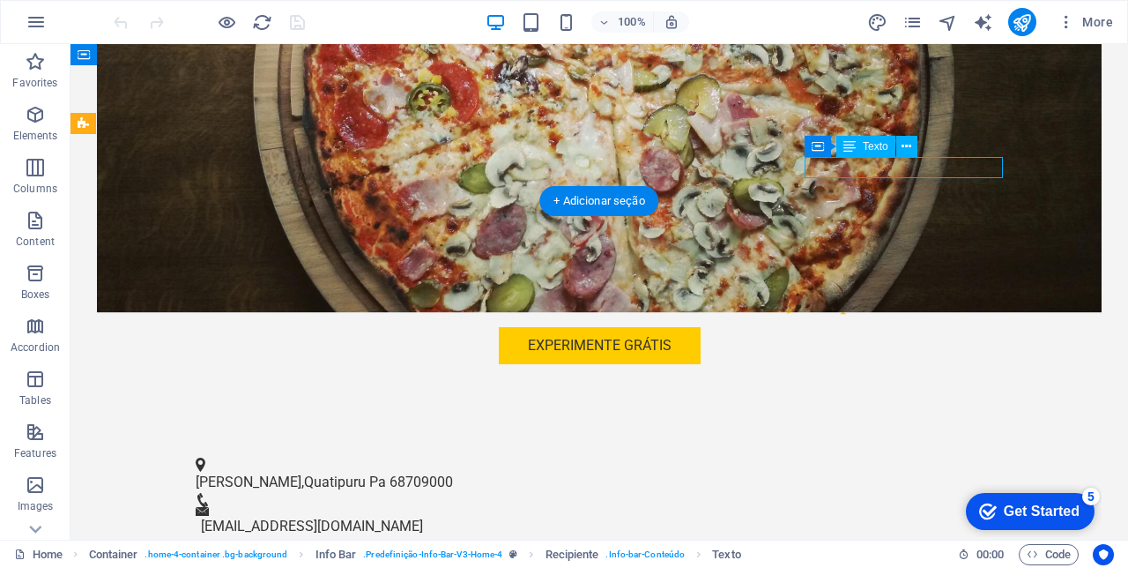
click at [906, 145] on icon at bounding box center [907, 147] width 10 height 19
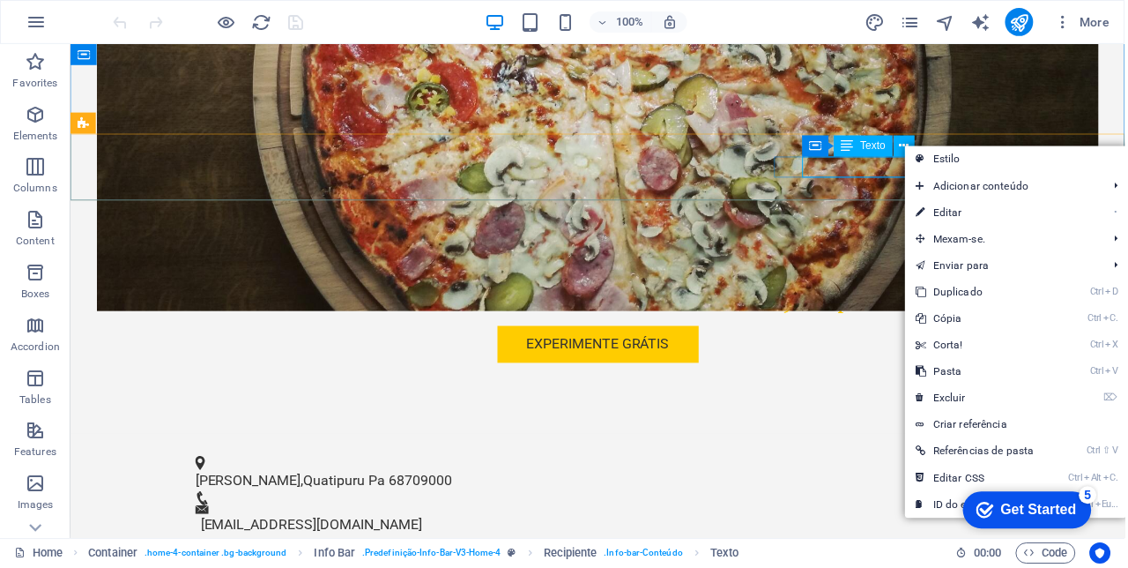
click at [959, 210] on link "• Editar" at bounding box center [986, 213] width 156 height 26
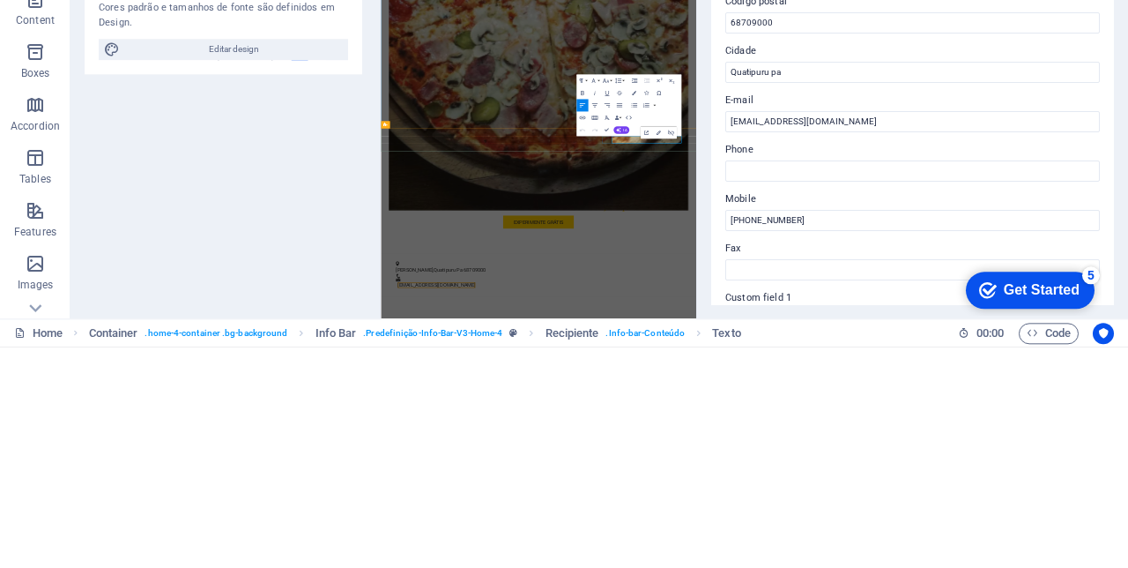
scroll to position [191, 0]
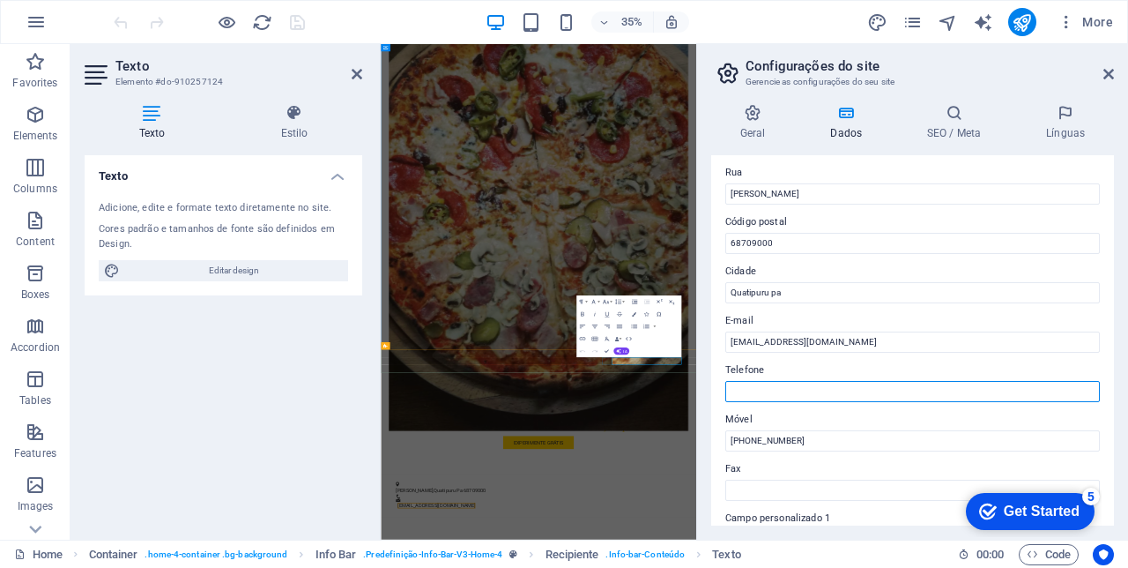
click at [786, 384] on input "Telefone" at bounding box center [912, 391] width 375 height 21
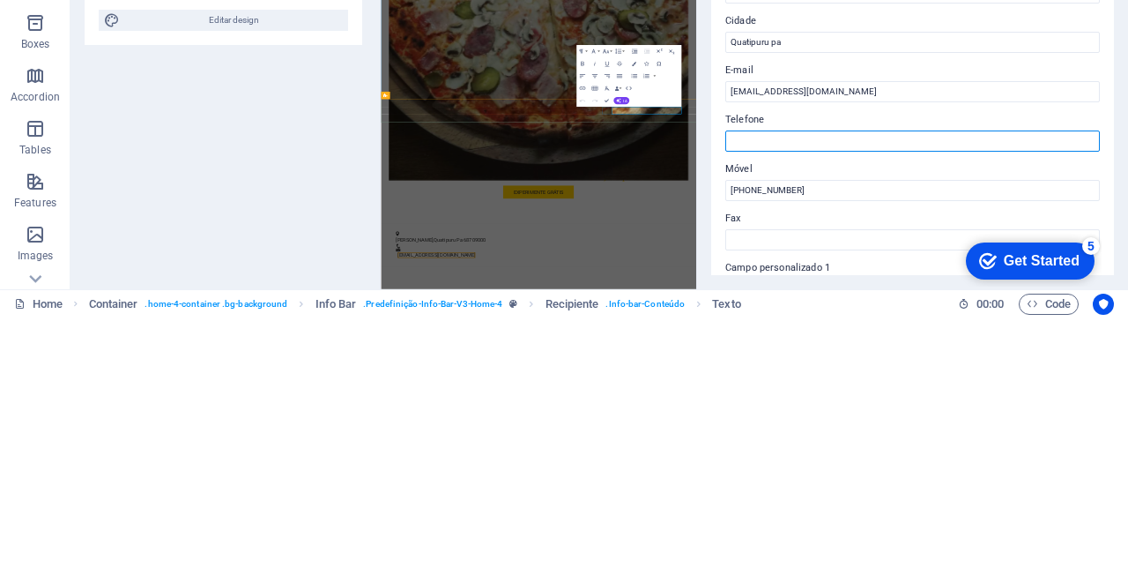
paste input "(91) 98376-9293"
type input "(91) 98376-9293"
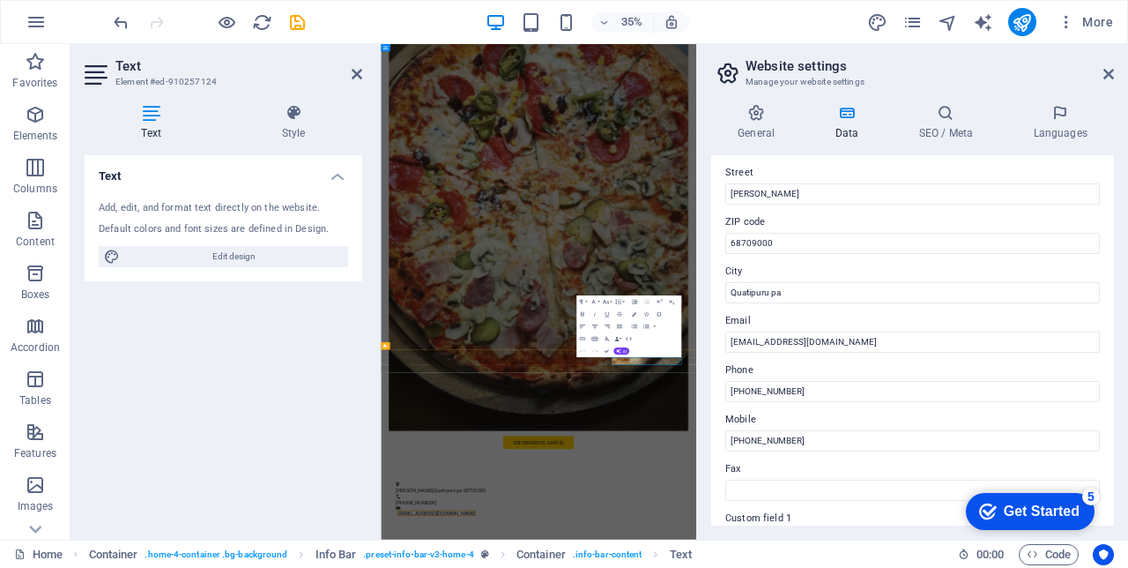
click at [1104, 78] on icon at bounding box center [1109, 74] width 11 height 14
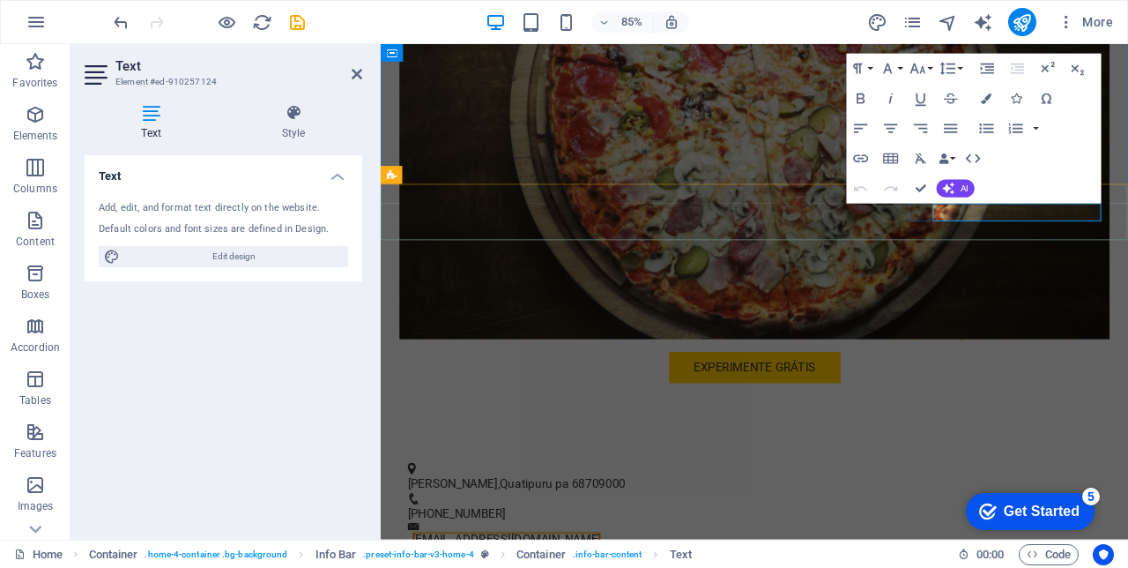
click at [0, 0] on icon "save" at bounding box center [0, 0] width 0 height 0
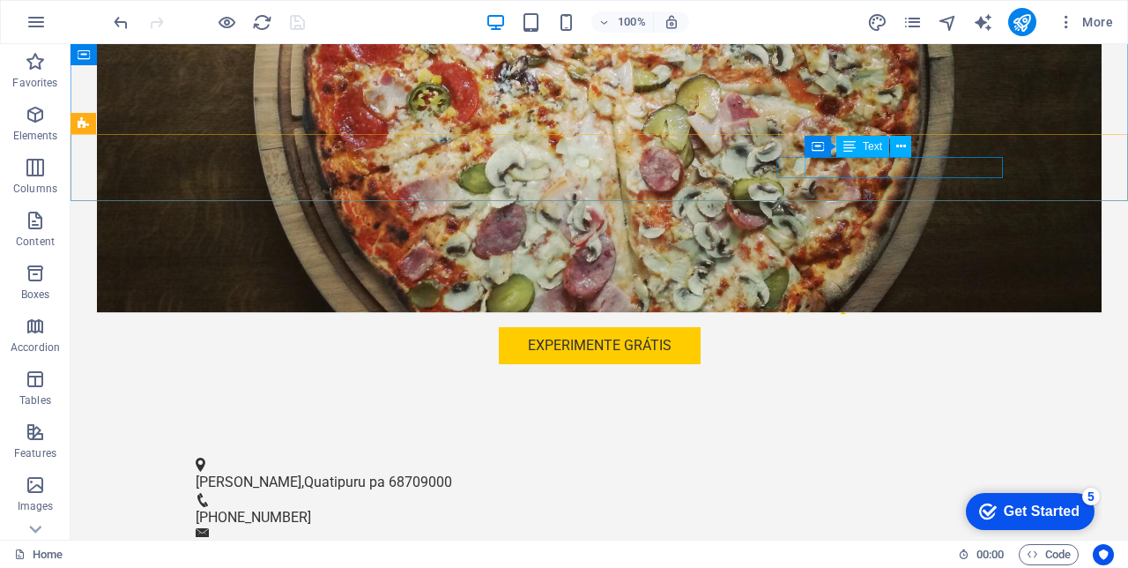
click at [423, 539] on link "[EMAIL_ADDRESS][DOMAIN_NAME]" at bounding box center [312, 547] width 222 height 17
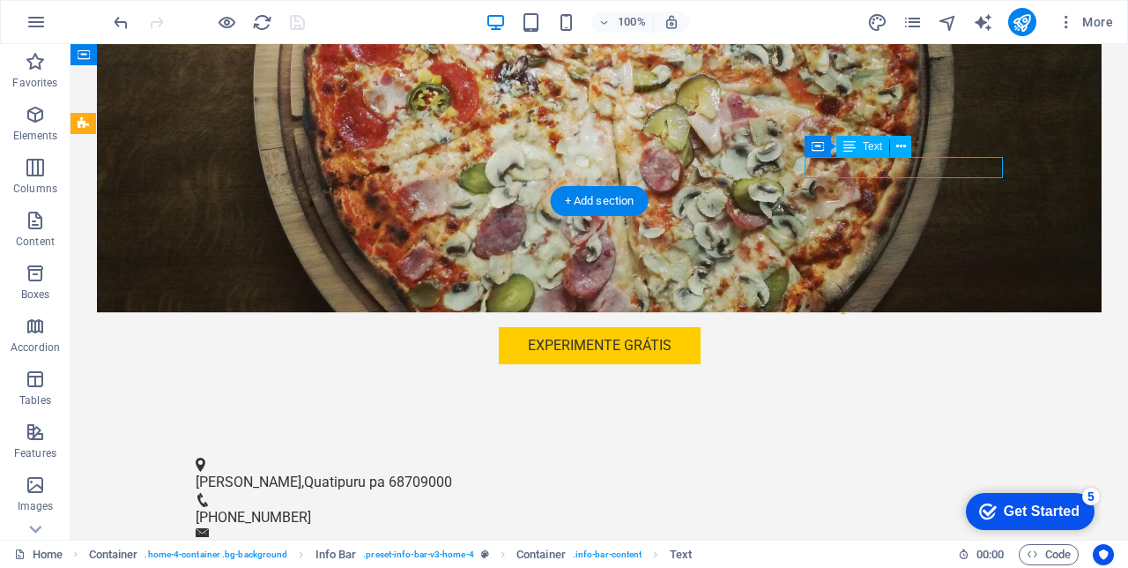
click at [423, 539] on link "[EMAIL_ADDRESS][DOMAIN_NAME]" at bounding box center [312, 547] width 222 height 17
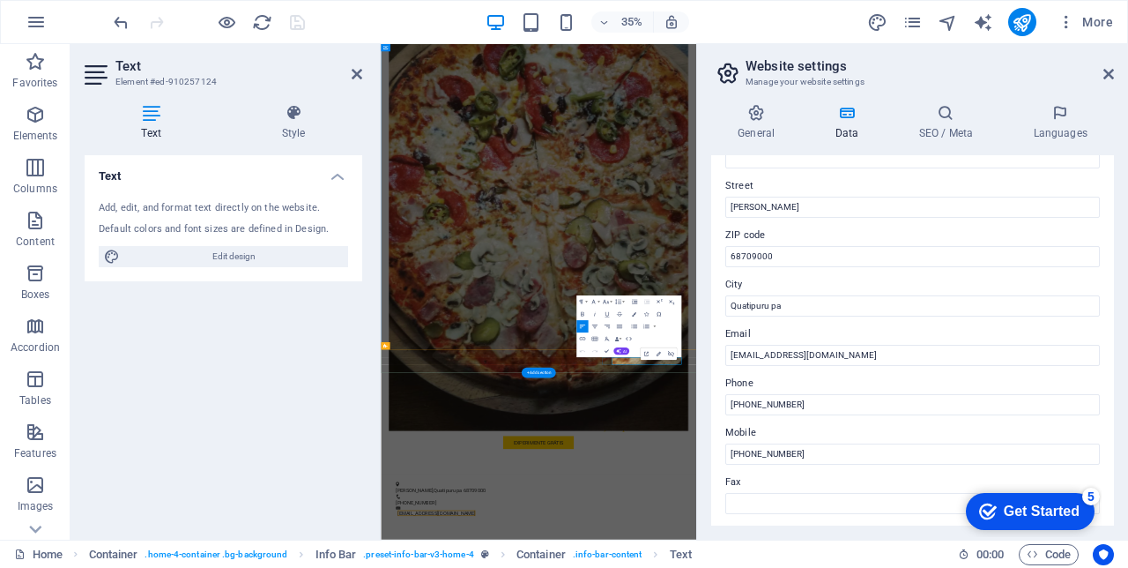
scroll to position [175, 0]
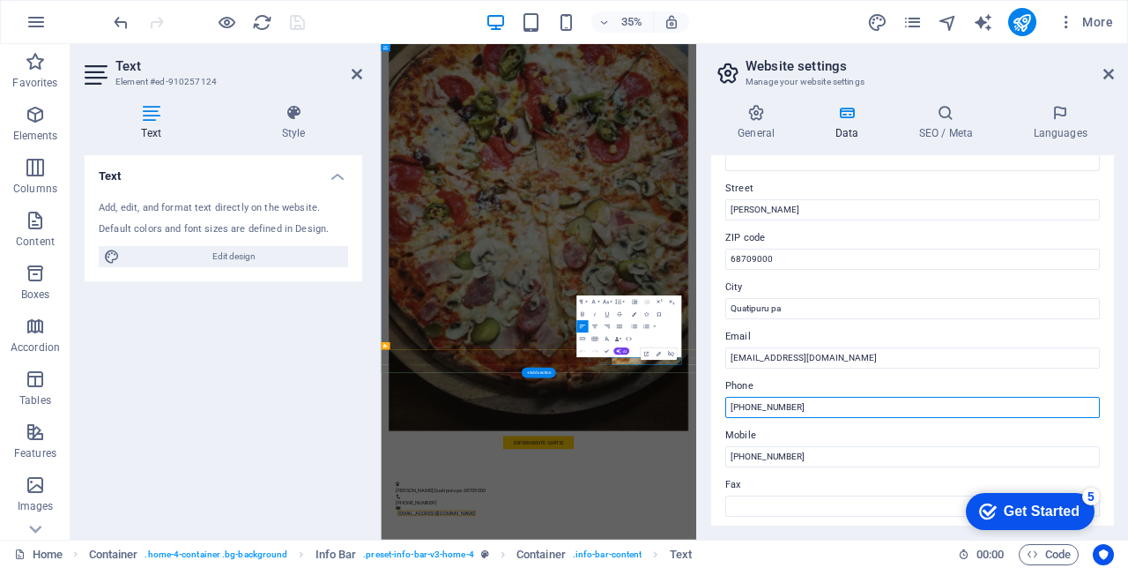
click at [779, 405] on input "(91) 98376-9293" at bounding box center [912, 407] width 375 height 21
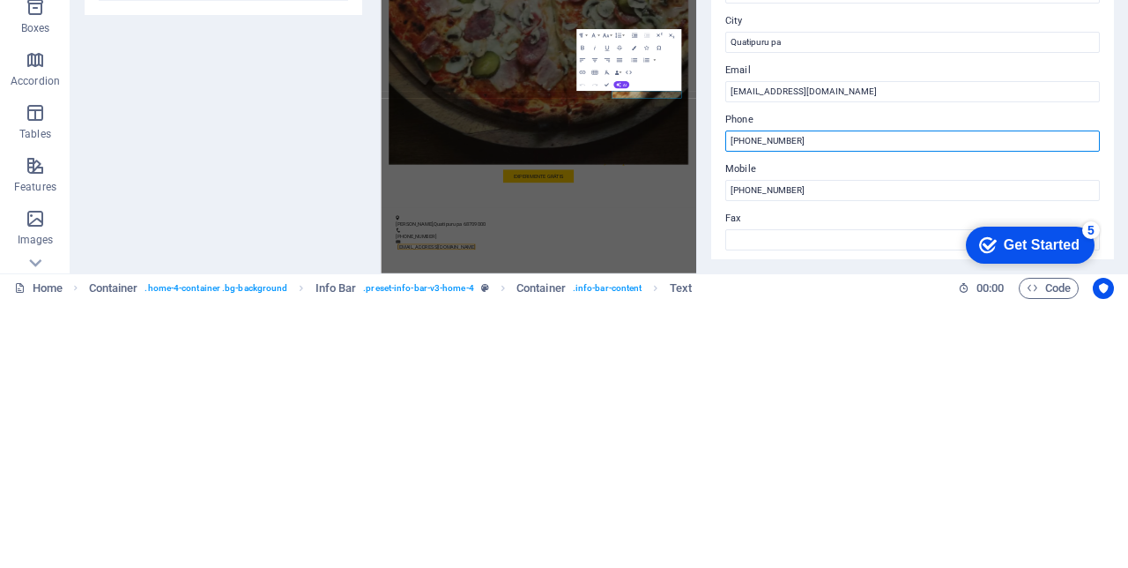
click at [770, 411] on input "(91) 98376-9293" at bounding box center [912, 407] width 375 height 21
click at [770, 410] on input "(91) 9836-9293" at bounding box center [912, 407] width 375 height 21
type input "[PHONE_NUMBER]"
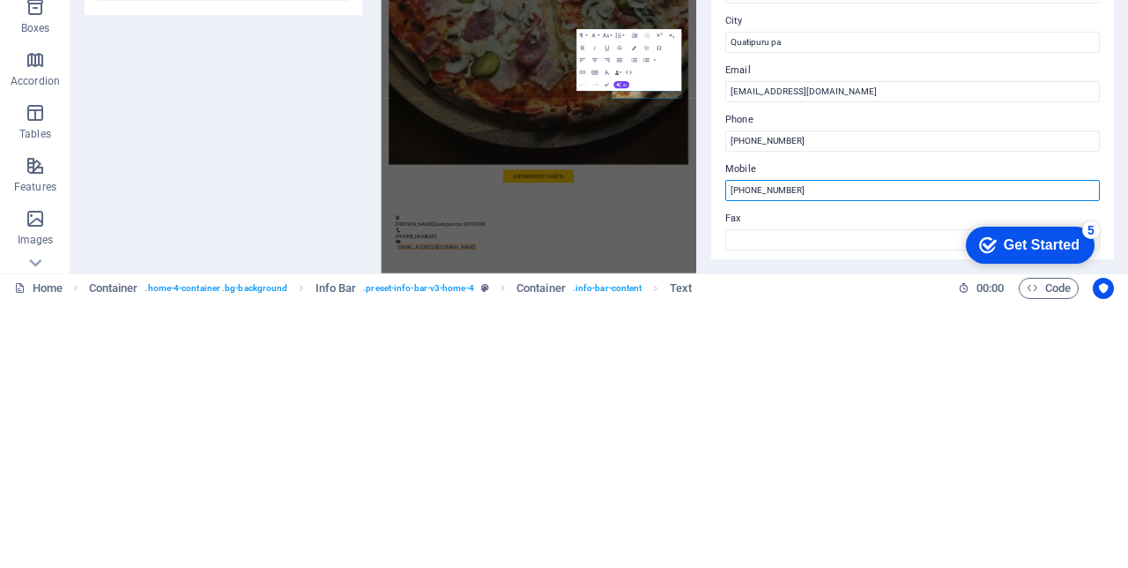
click at [774, 455] on input "(91) 98376-9293" at bounding box center [912, 456] width 375 height 21
type input "[PHONE_NUMBER]"
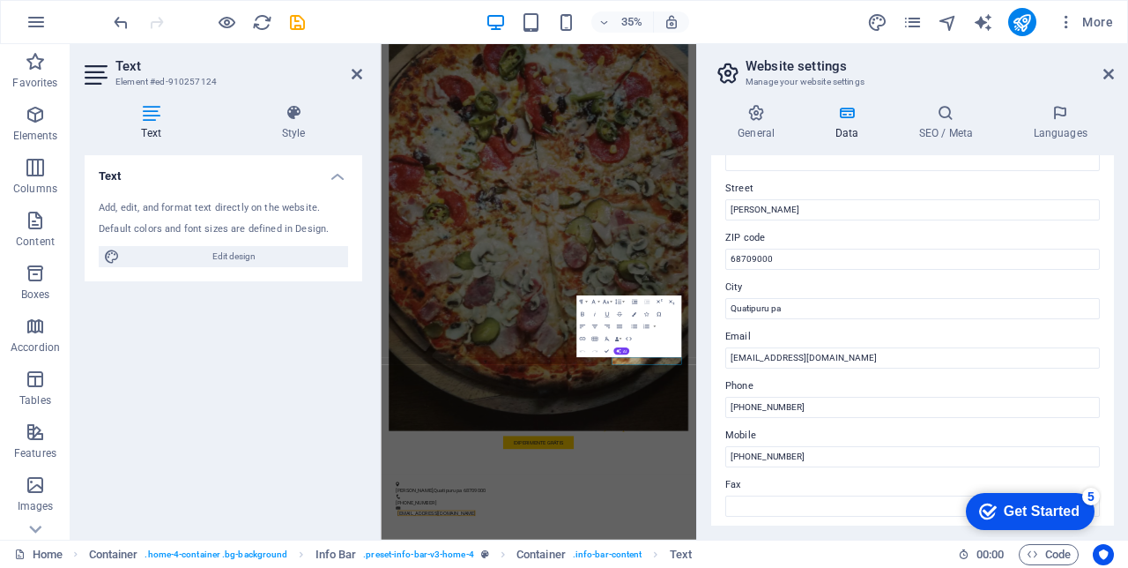
click at [1110, 74] on icon at bounding box center [1109, 74] width 11 height 14
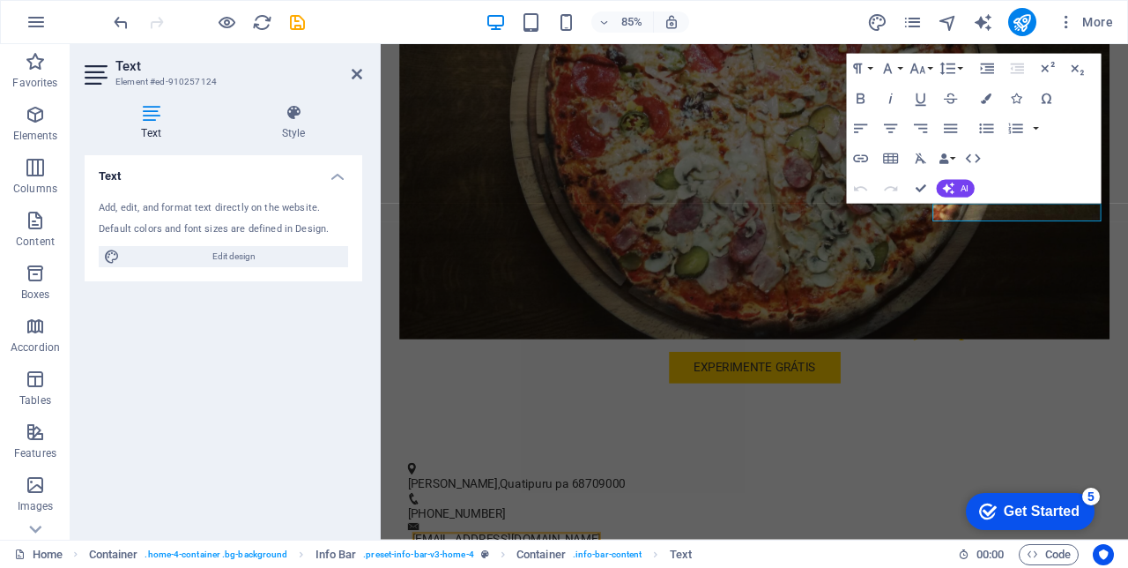
click at [355, 71] on icon at bounding box center [357, 74] width 11 height 14
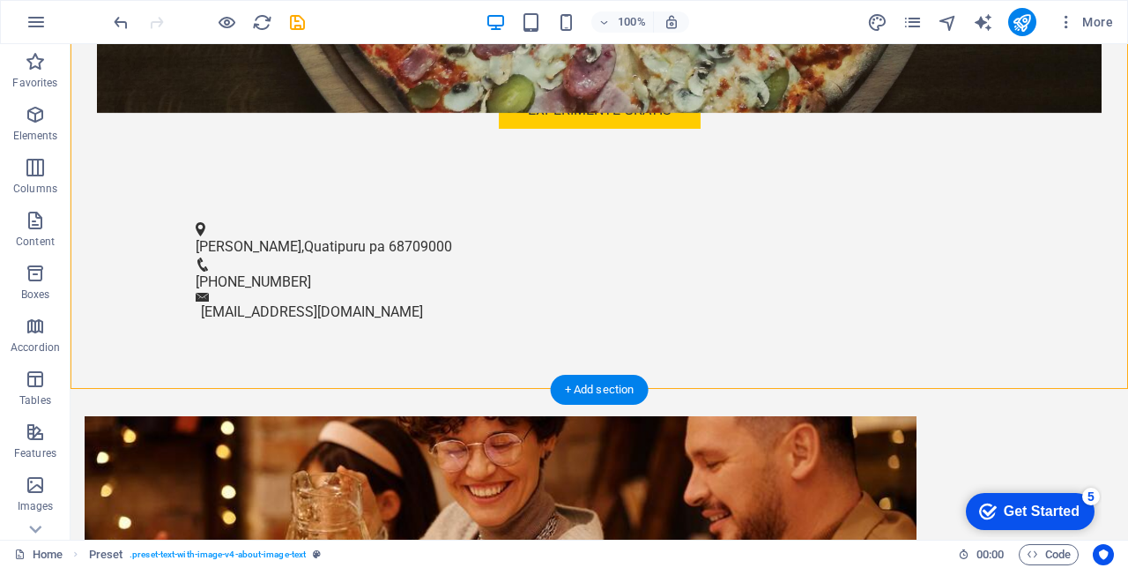
scroll to position [659, 0]
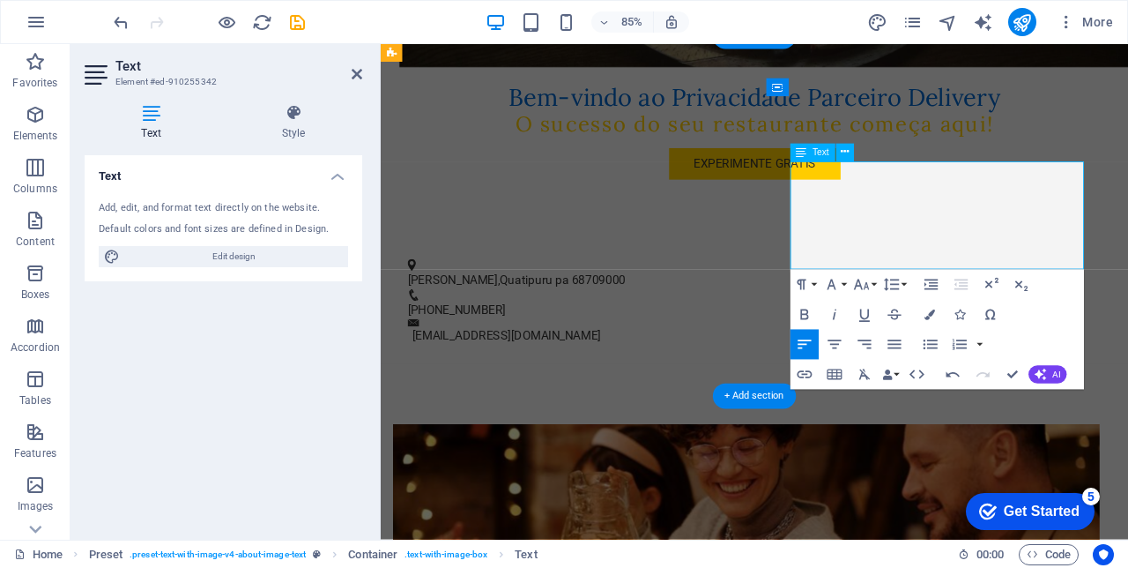
click at [358, 71] on icon at bounding box center [357, 74] width 11 height 14
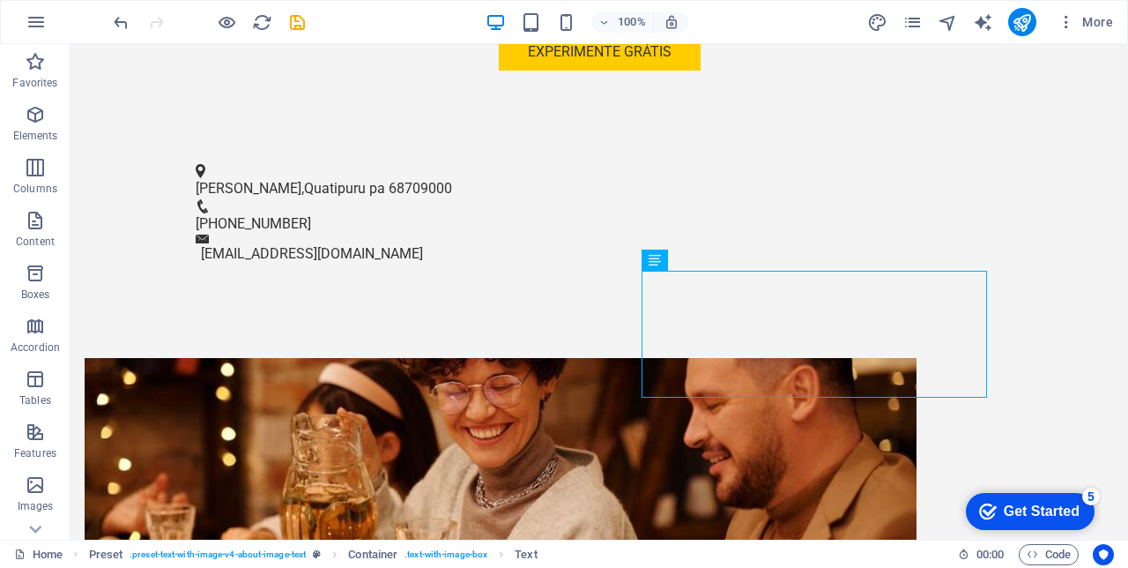
scroll to position [585, 0]
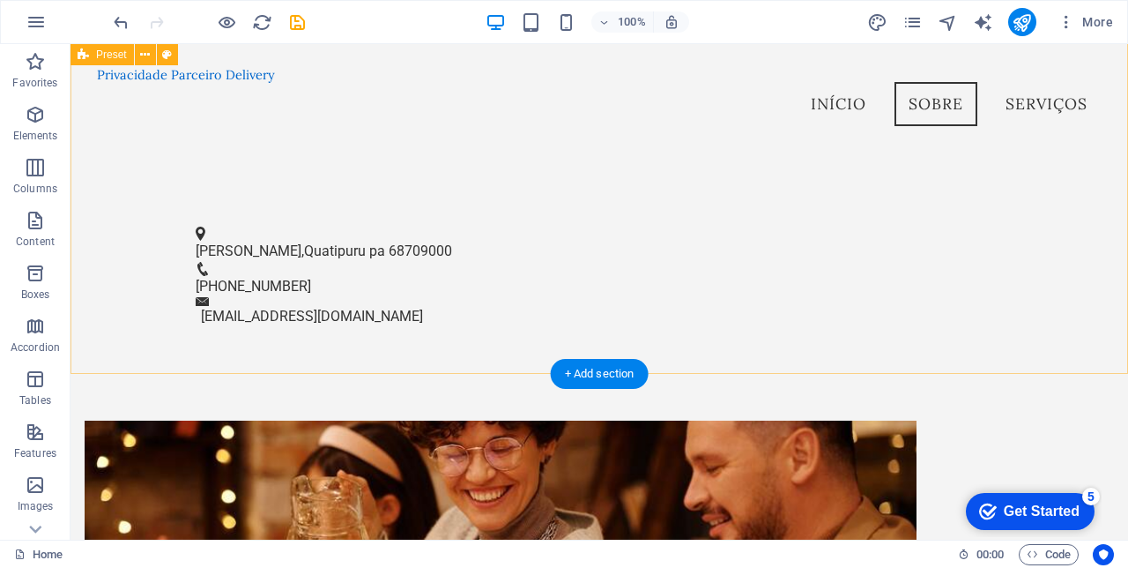
scroll to position [569, 0]
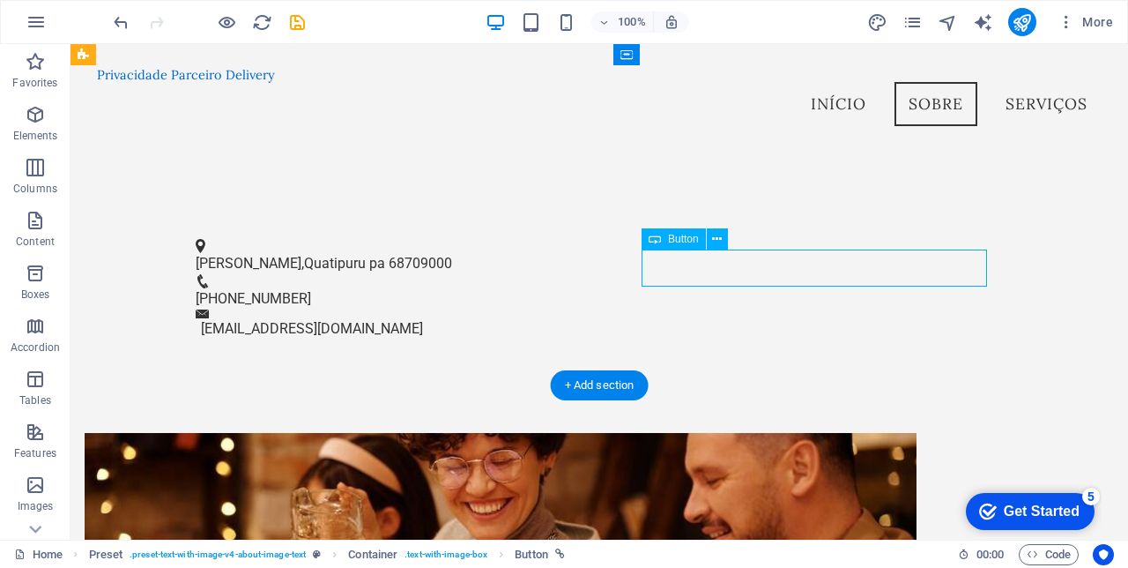
click at [724, 238] on button at bounding box center [717, 238] width 21 height 21
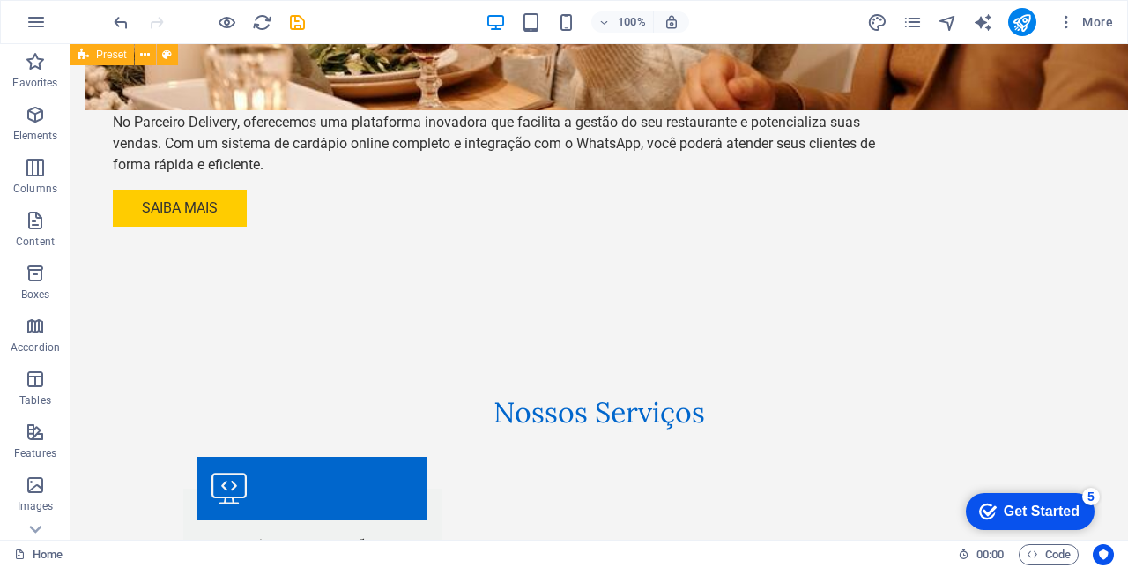
scroll to position [1470, 0]
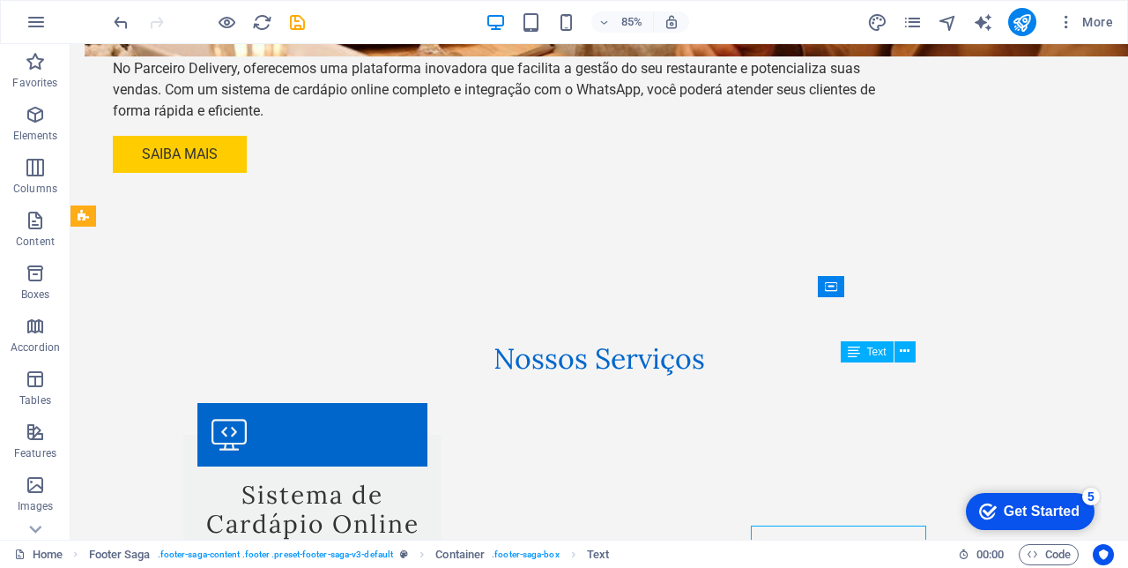
scroll to position [1382, 0]
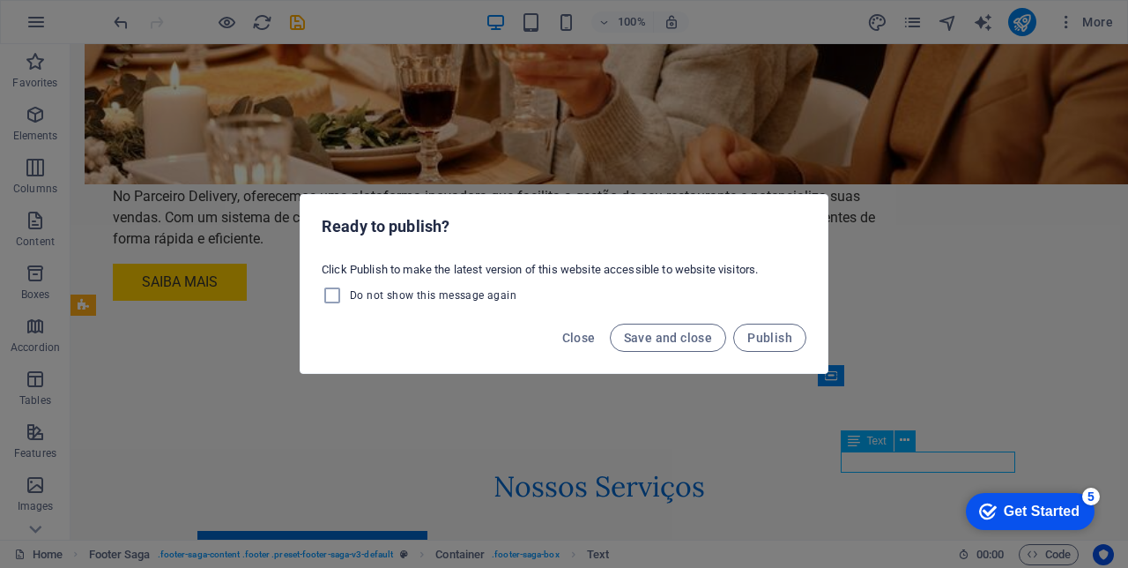
click at [688, 337] on span "Save and close" at bounding box center [668, 338] width 89 height 14
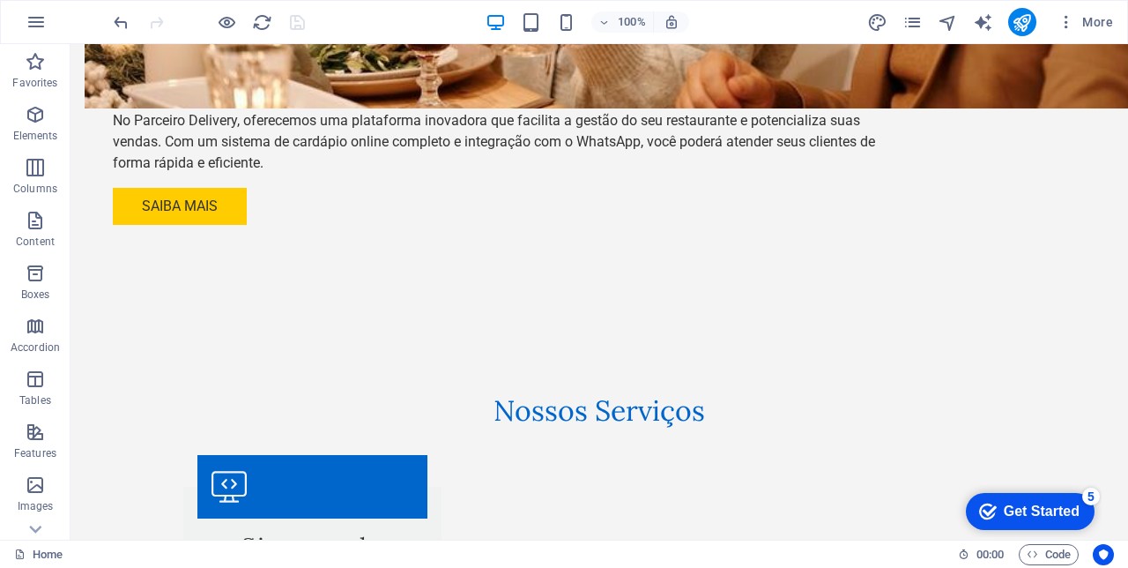
scroll to position [1470, 0]
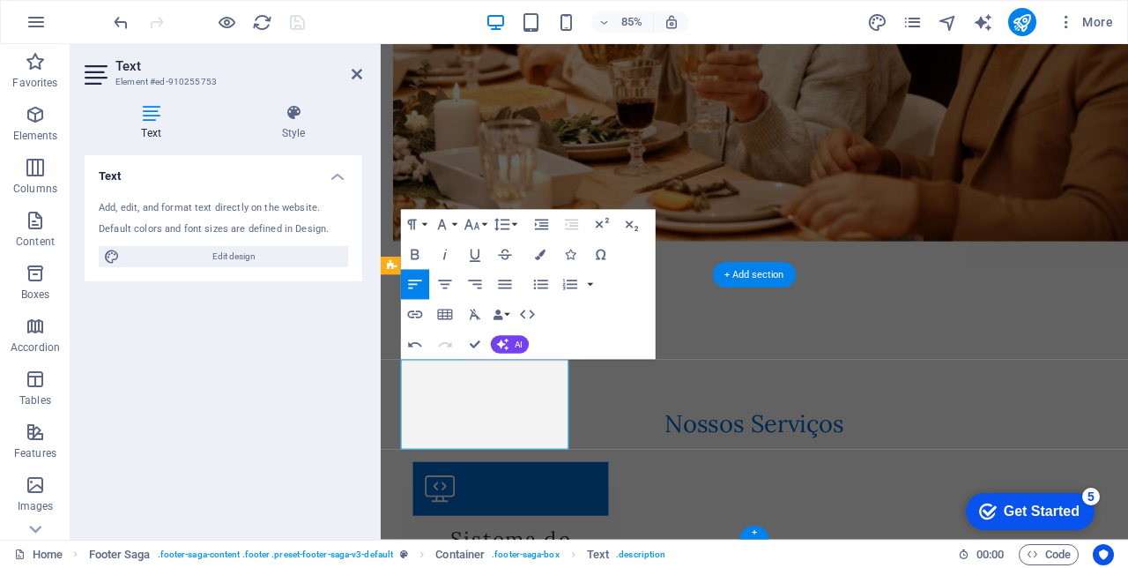
click at [356, 76] on icon at bounding box center [357, 74] width 11 height 14
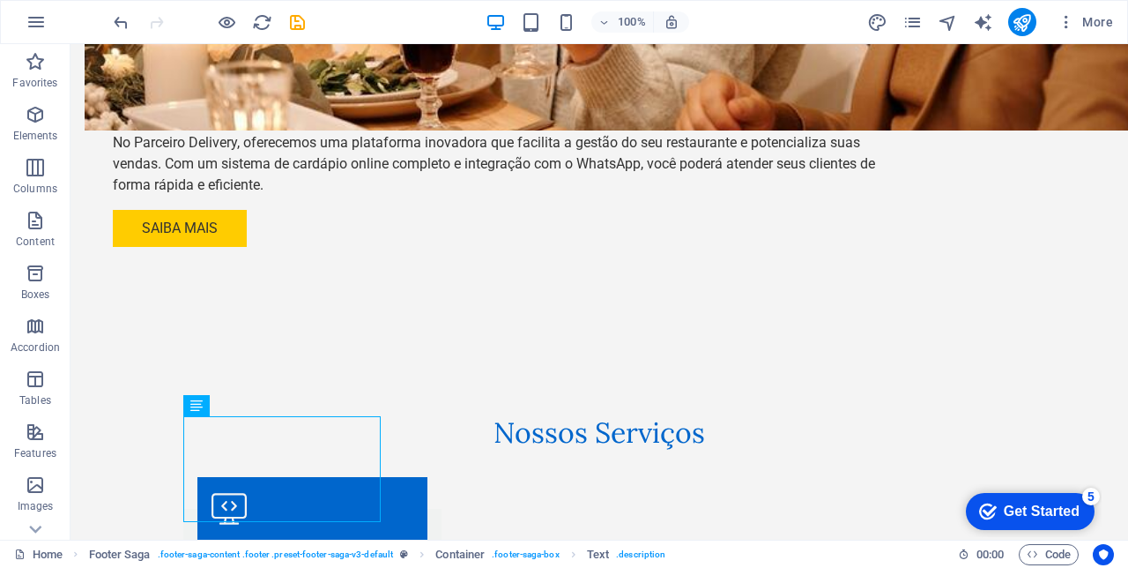
click at [300, 26] on icon "save" at bounding box center [297, 22] width 20 height 20
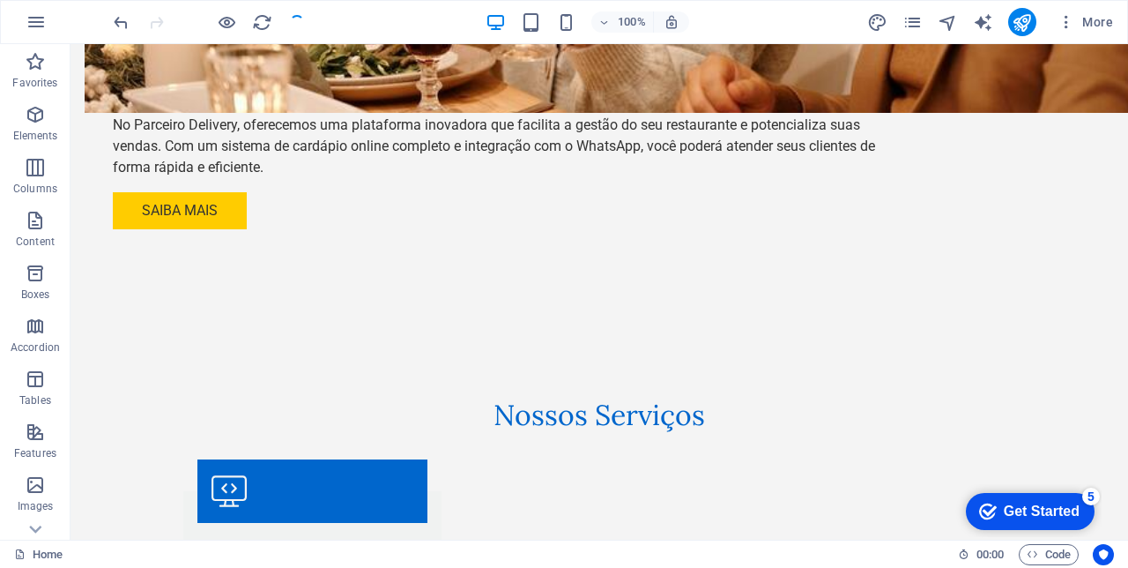
scroll to position [1470, 0]
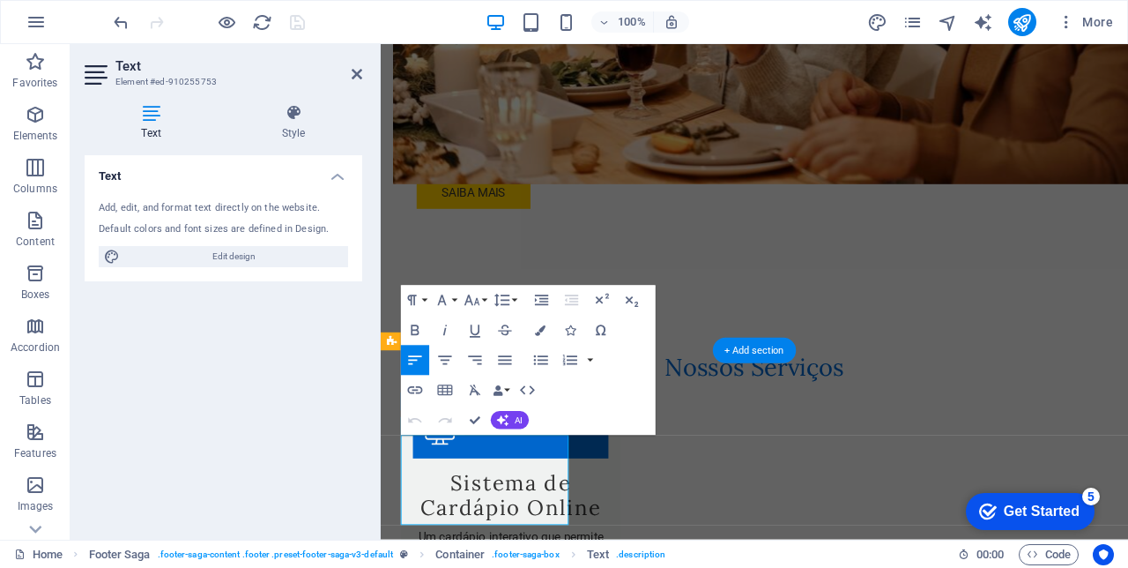
scroll to position [1456, 0]
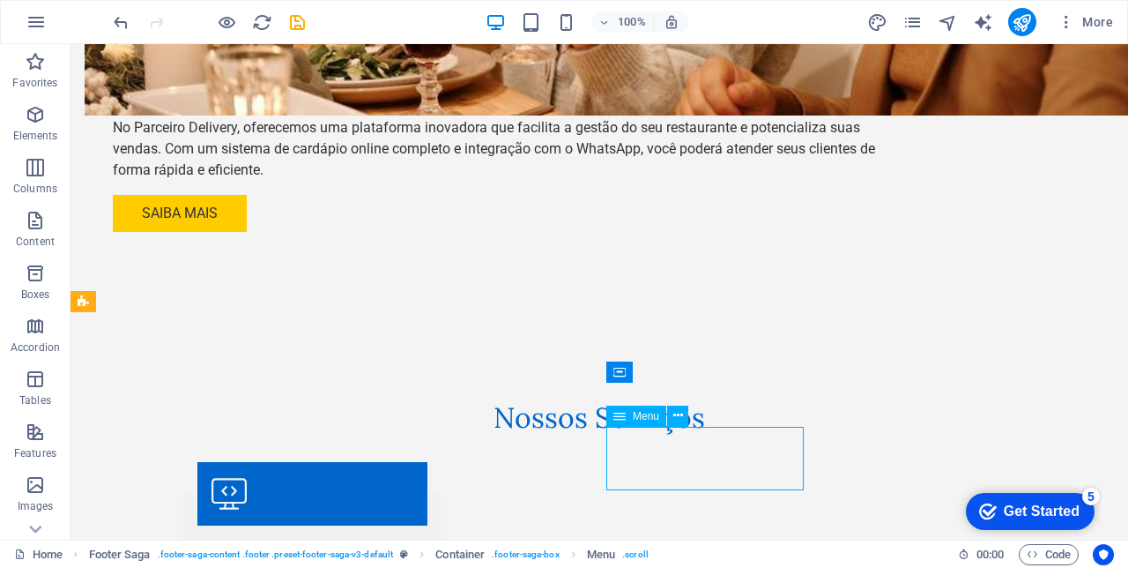
scroll to position [1470, 0]
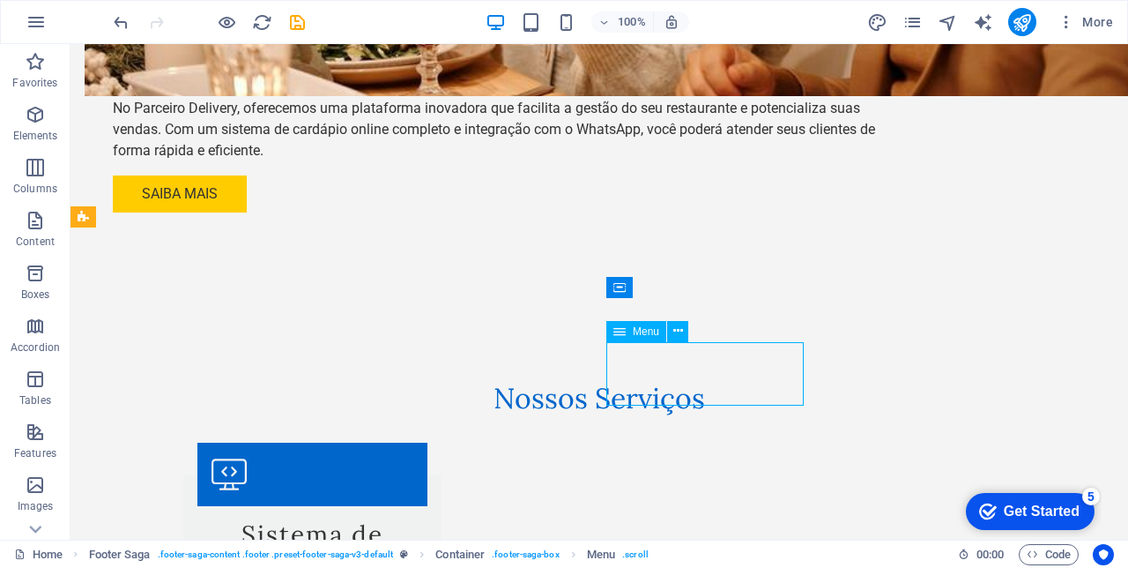
click at [113, 26] on icon "undo" at bounding box center [121, 22] width 20 height 20
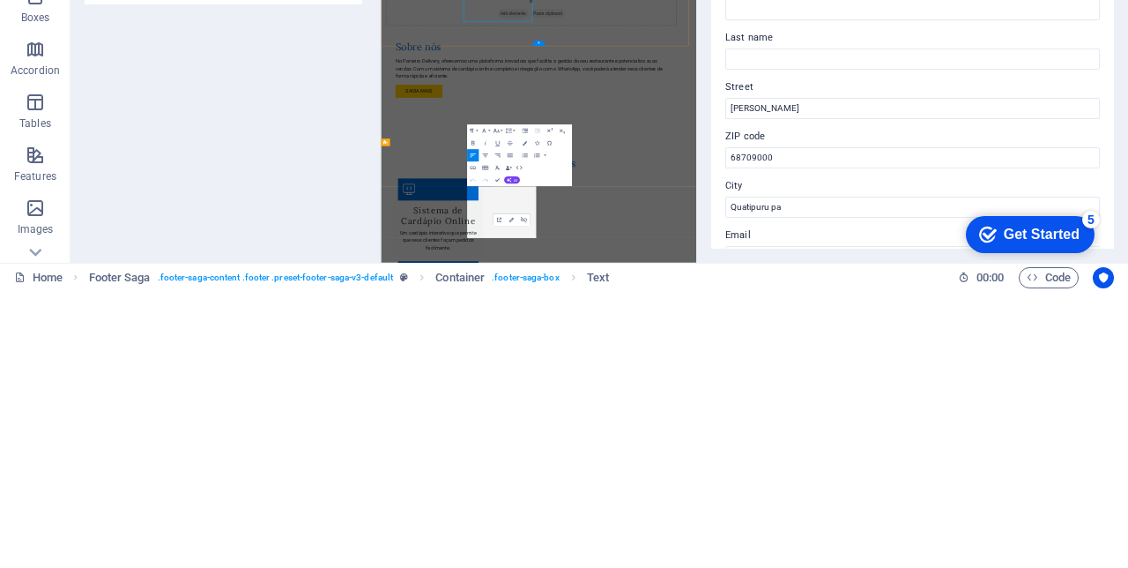
scroll to position [1353, 0]
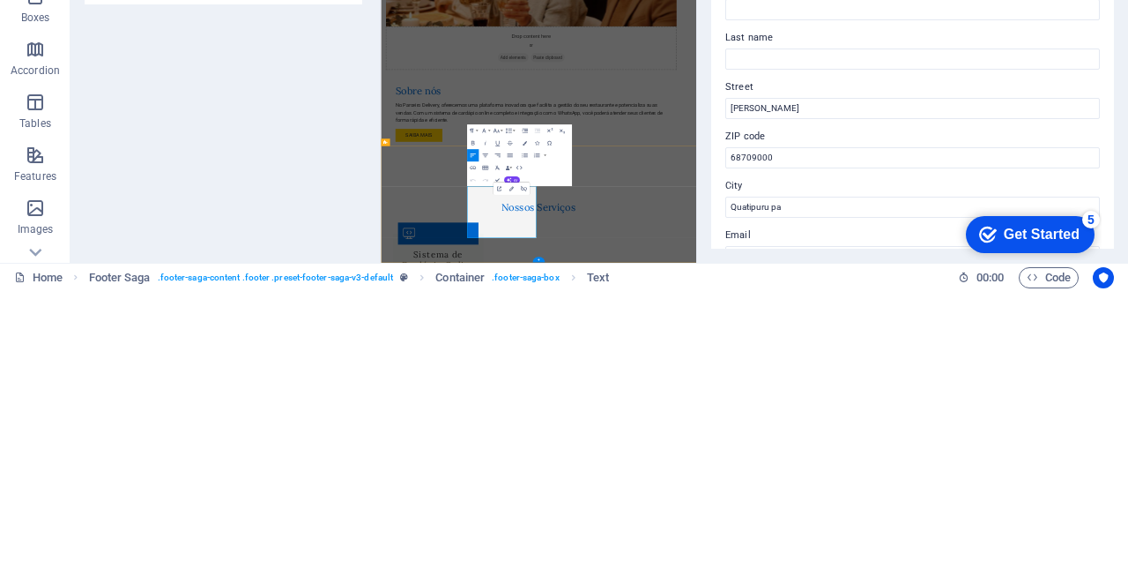
click at [714, 452] on div "Contact data for this website. This can be used everywhere on the website and w…" at bounding box center [912, 340] width 403 height 370
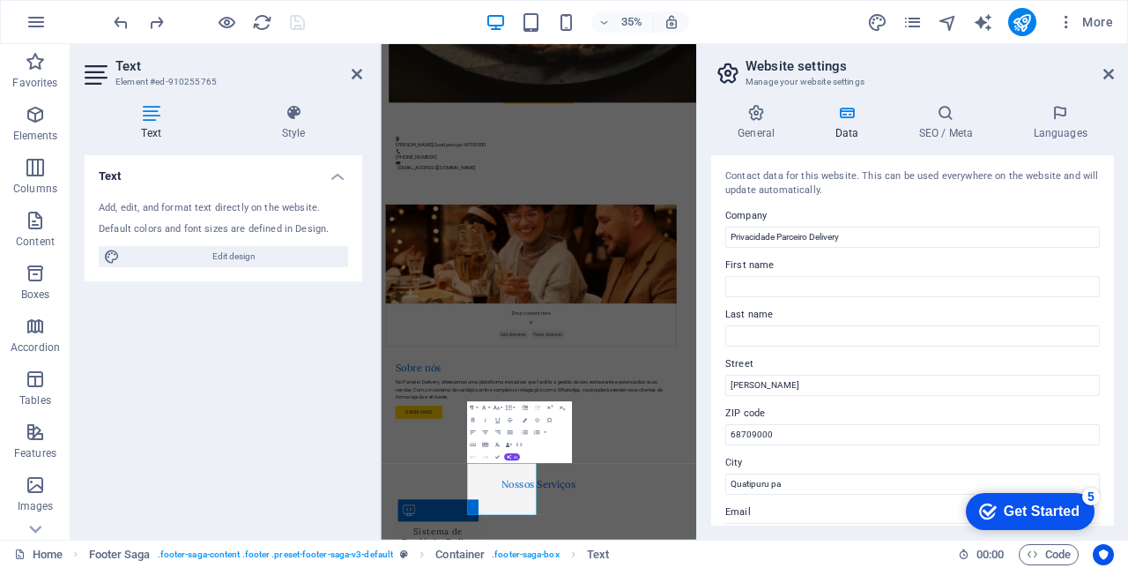
click at [354, 76] on icon at bounding box center [357, 74] width 11 height 14
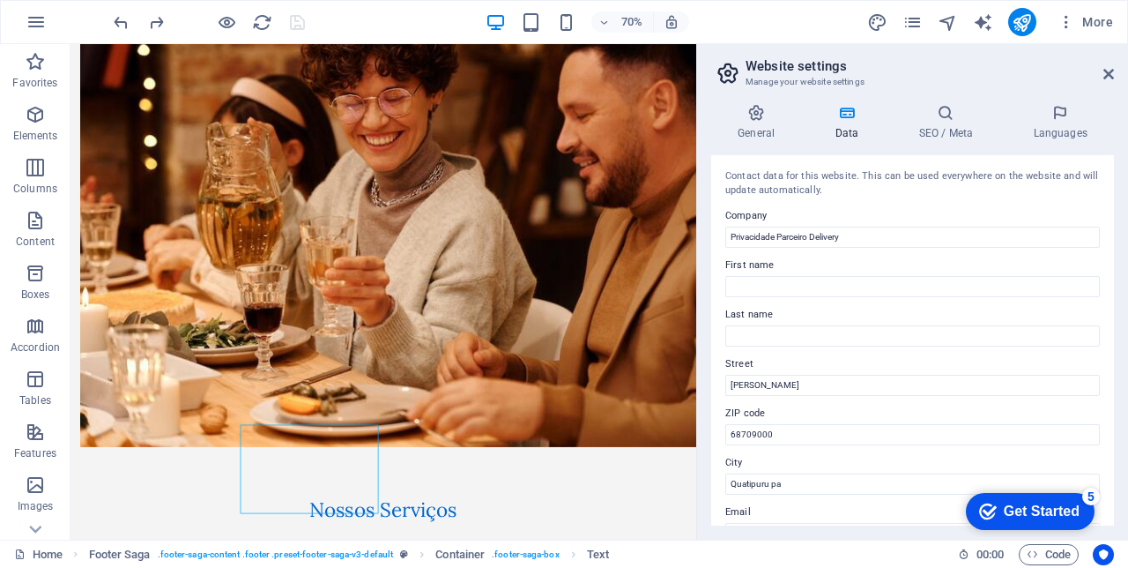
scroll to position [1439, 0]
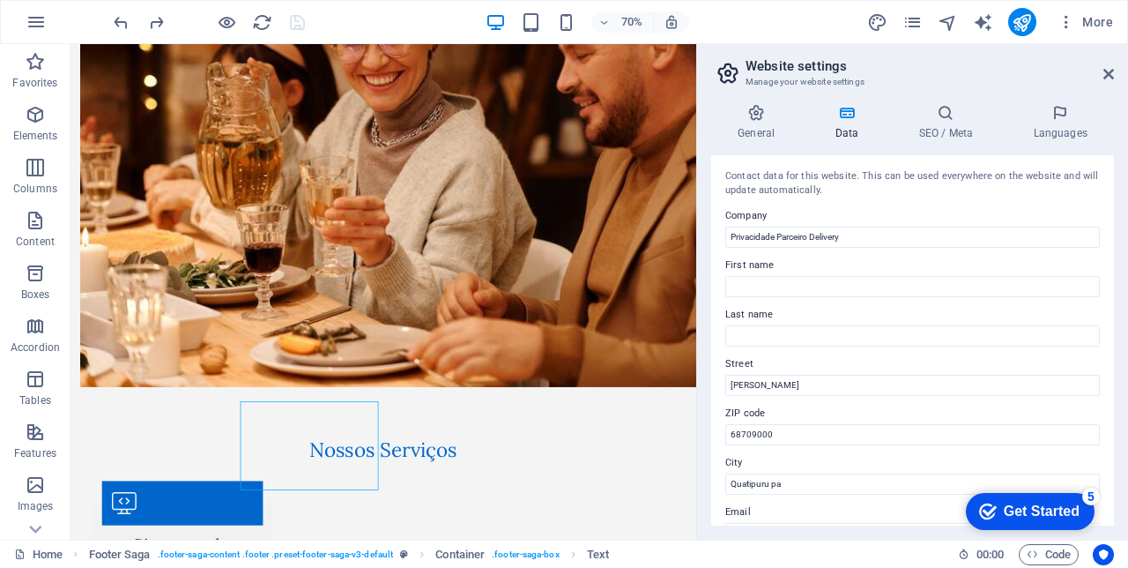
click at [1112, 72] on icon at bounding box center [1109, 74] width 11 height 14
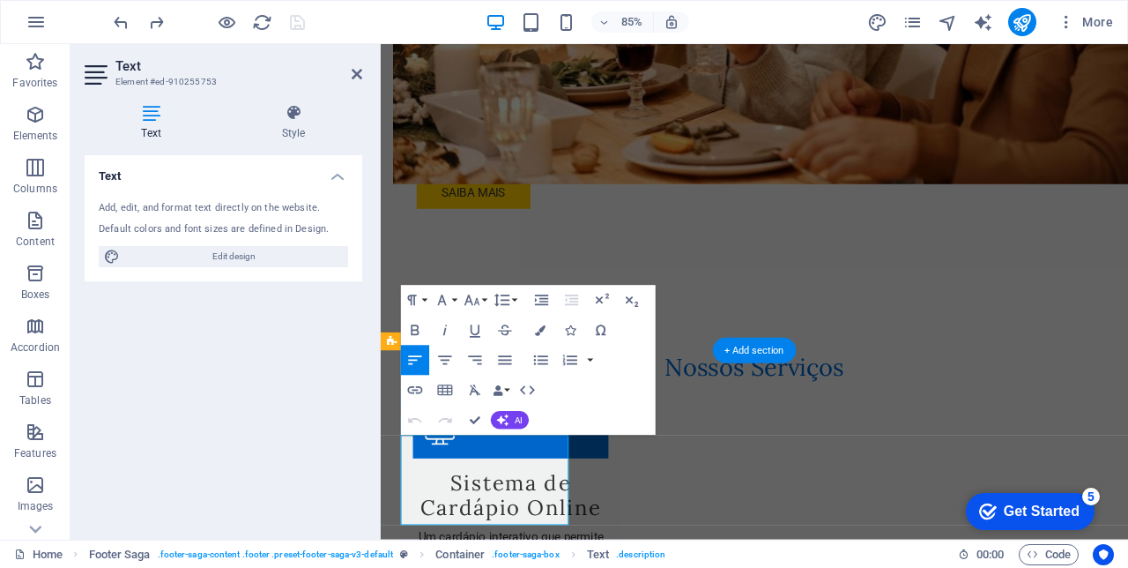
scroll to position [1456, 0]
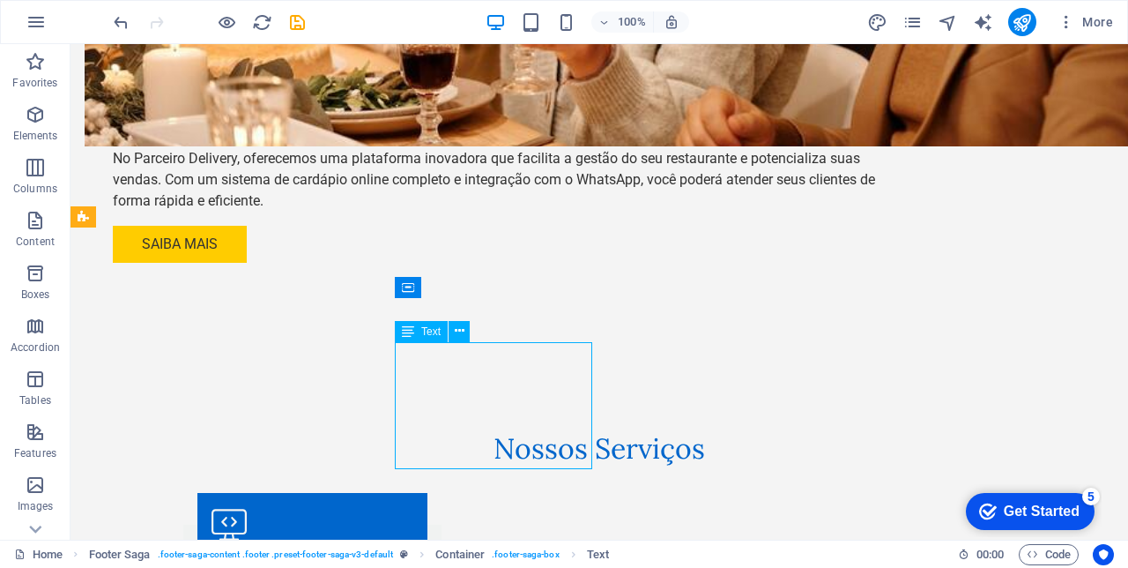
scroll to position [1470, 0]
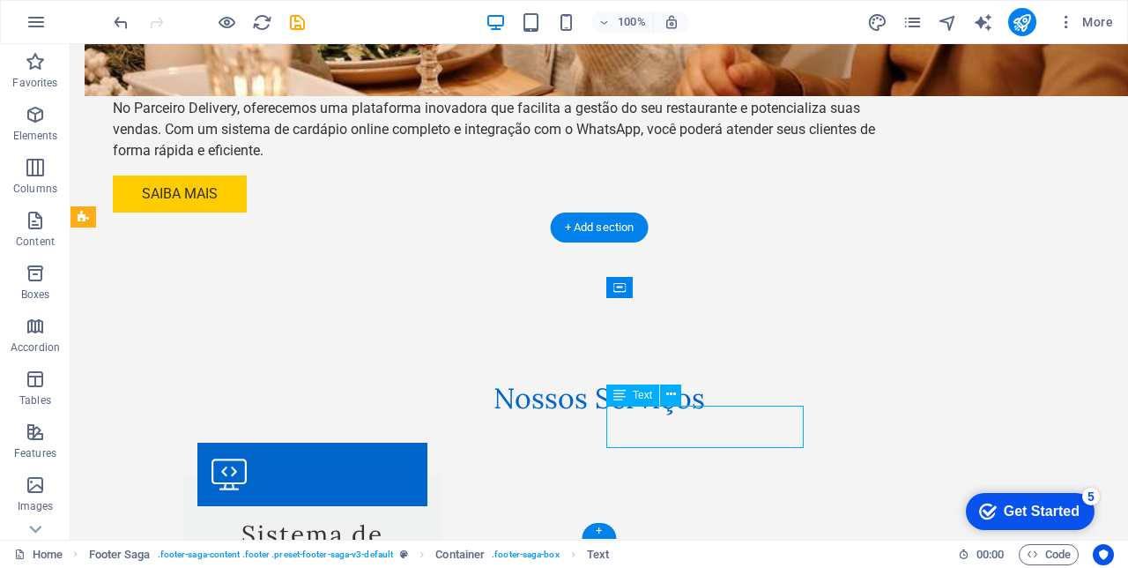
click at [677, 390] on button at bounding box center [670, 394] width 21 height 21
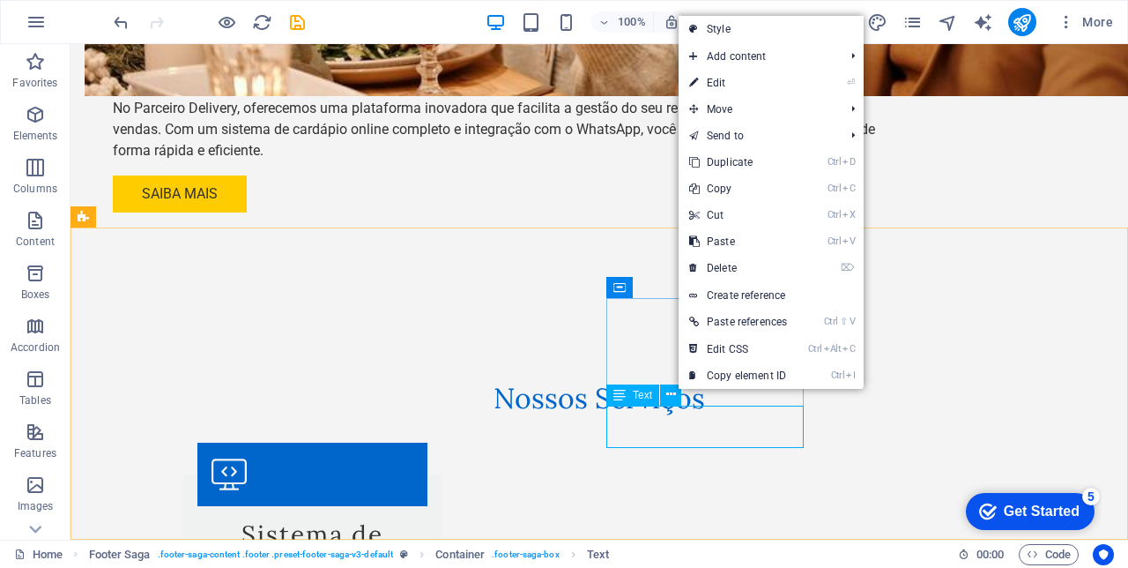
click at [740, 273] on link "⌦ Delete" at bounding box center [738, 268] width 119 height 26
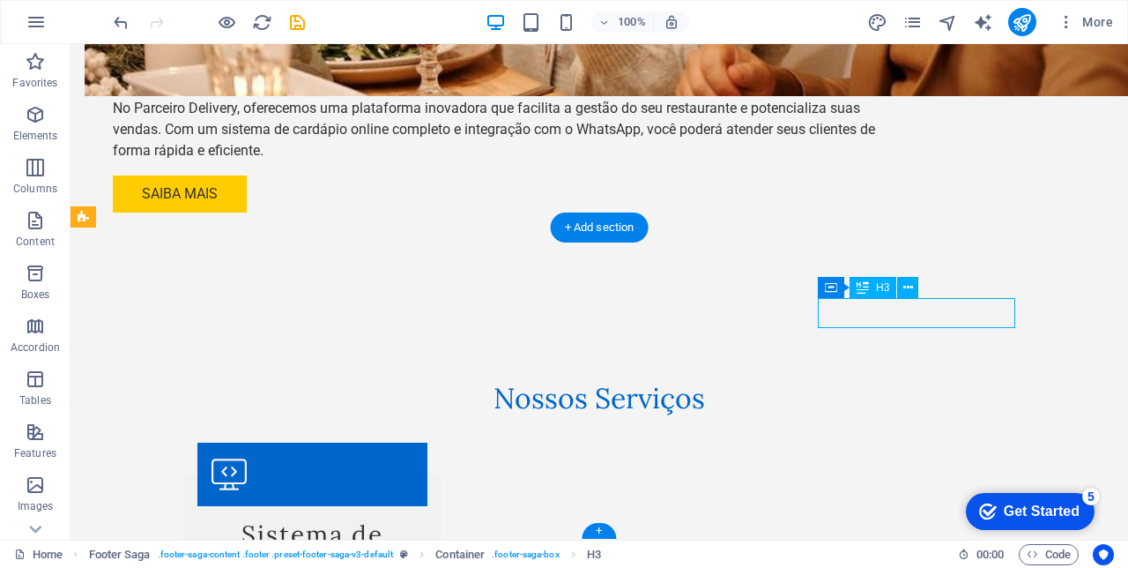
click at [910, 288] on icon at bounding box center [908, 288] width 10 height 19
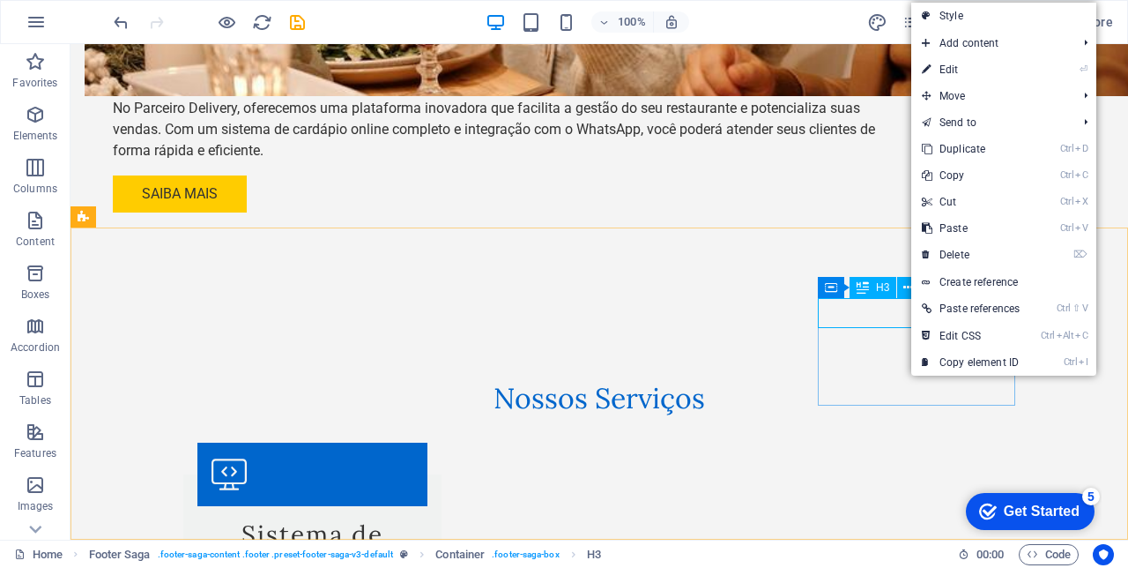
click at [969, 255] on link "⌦ Delete" at bounding box center [970, 255] width 119 height 26
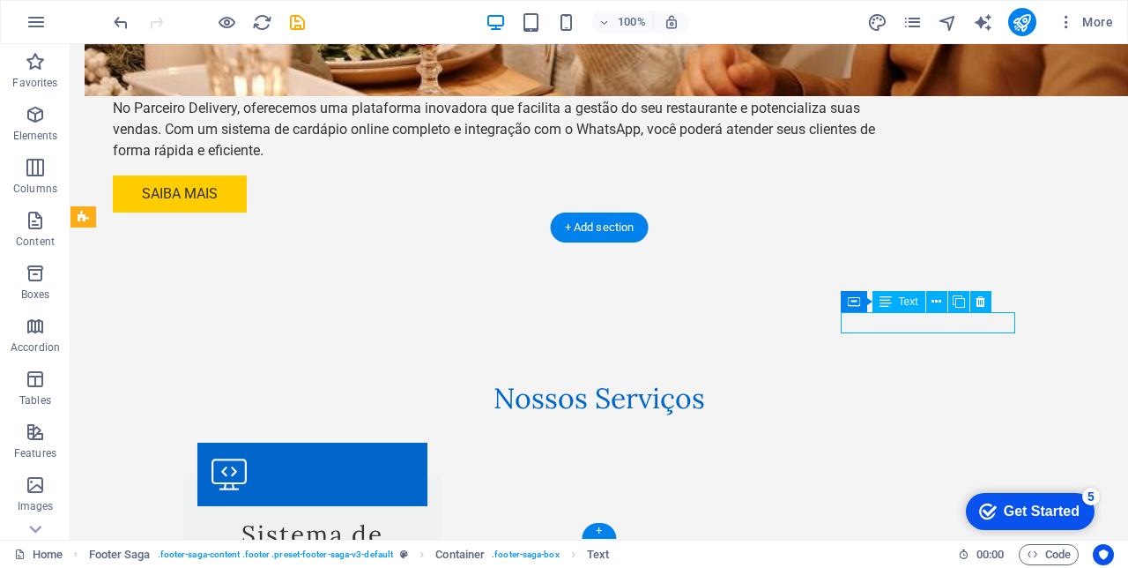
click at [940, 308] on icon at bounding box center [937, 302] width 10 height 19
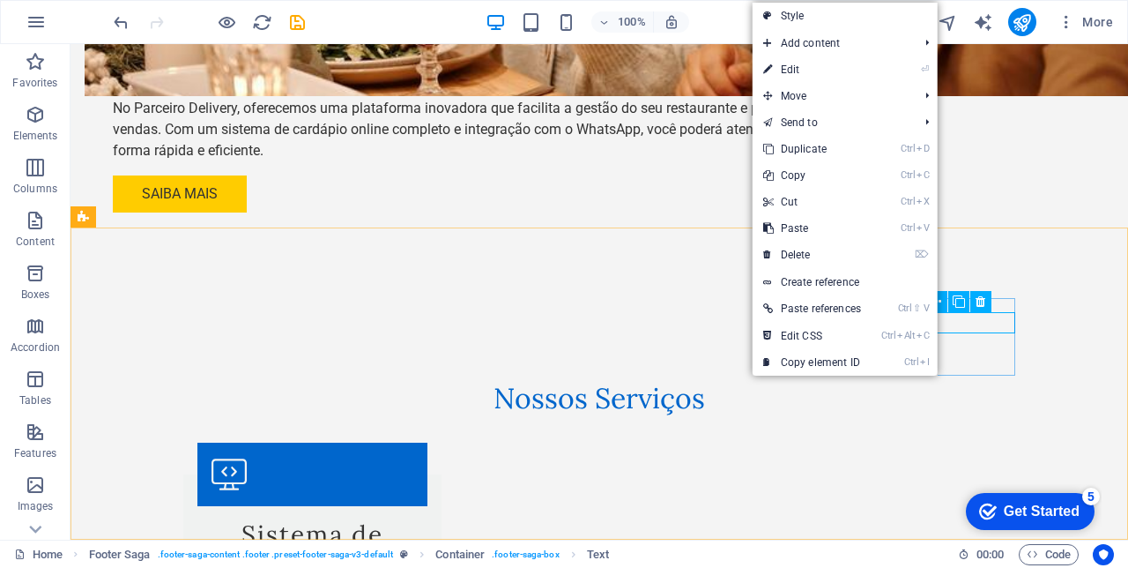
click at [803, 257] on link "⌦ Delete" at bounding box center [812, 255] width 119 height 26
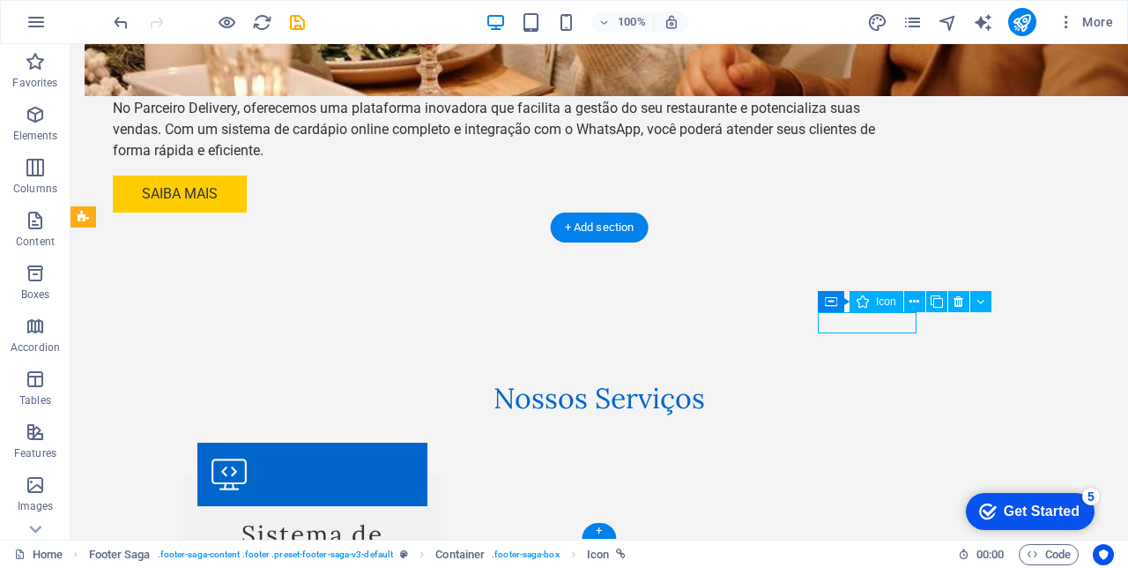
click at [981, 301] on icon at bounding box center [981, 302] width 8 height 19
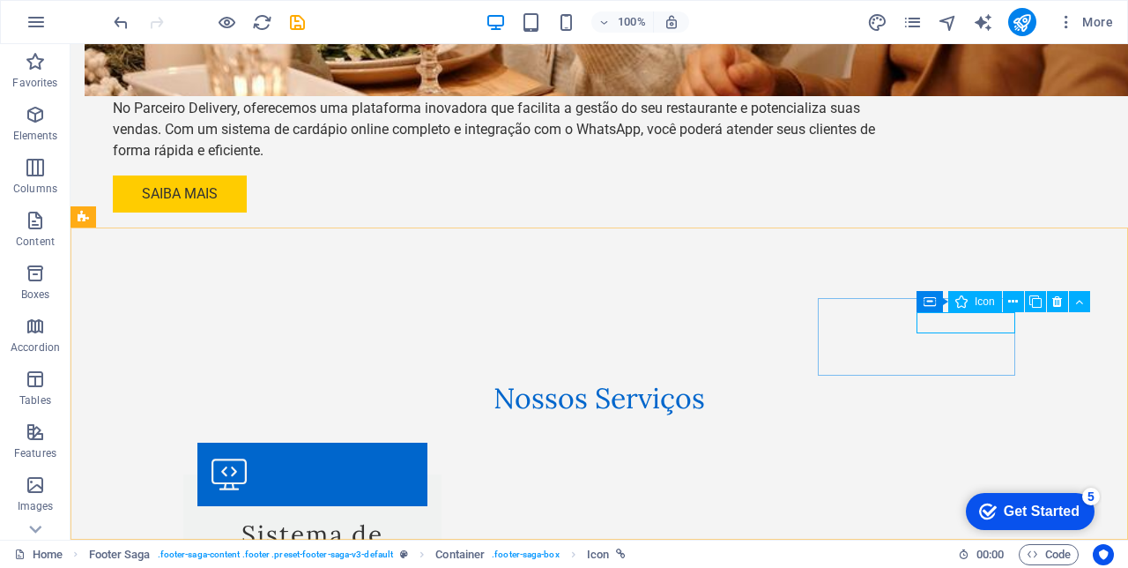
click at [1060, 302] on div "Container Icon" at bounding box center [1009, 302] width 185 height 22
click at [1031, 309] on button at bounding box center [1025, 301] width 21 height 21
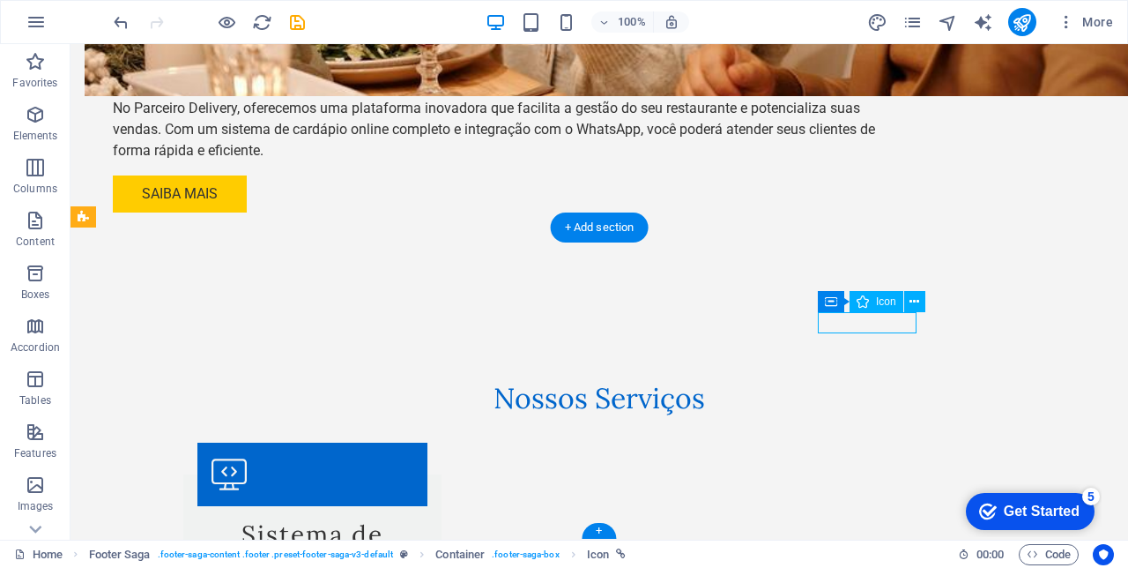
click at [925, 300] on button at bounding box center [914, 301] width 21 height 21
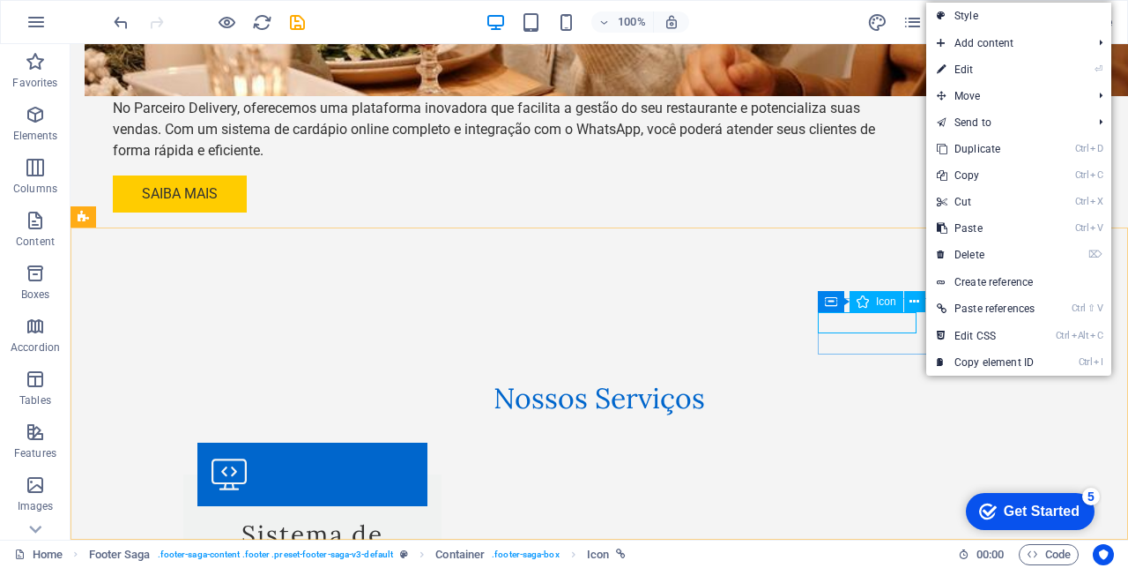
click at [986, 254] on link "⌦ Delete" at bounding box center [985, 255] width 119 height 26
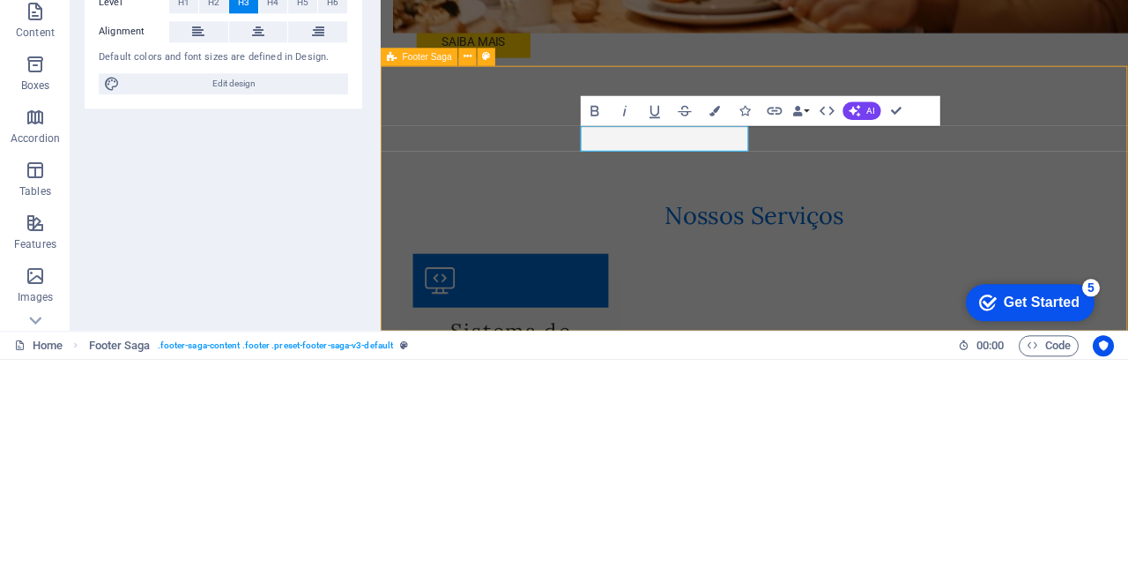
scroll to position [1382, 0]
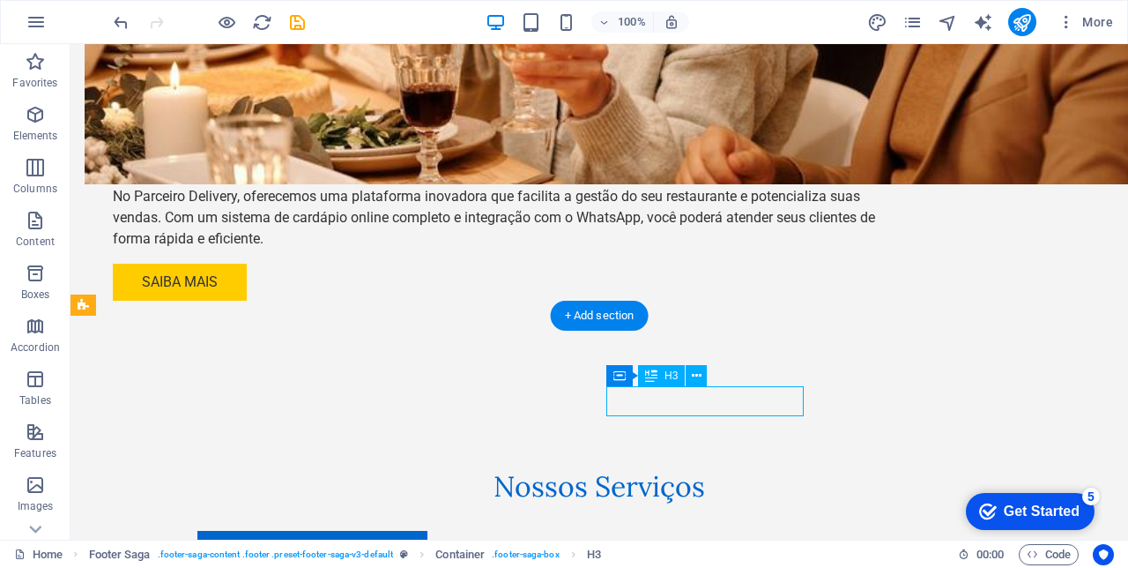
click at [702, 368] on button at bounding box center [696, 375] width 21 height 21
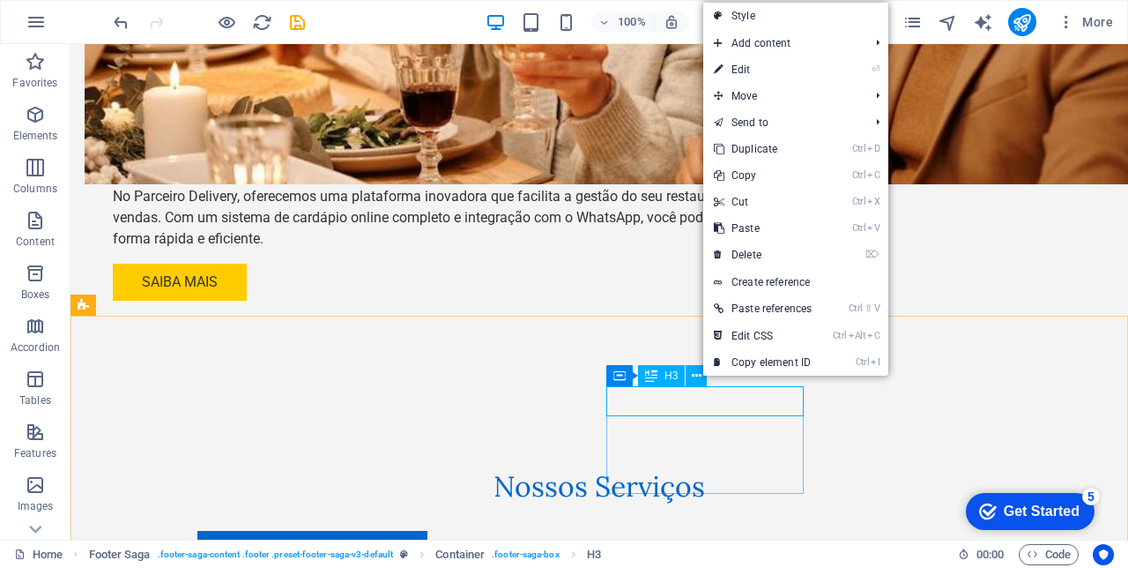
click at [762, 255] on link "⌦ Delete" at bounding box center [762, 255] width 119 height 26
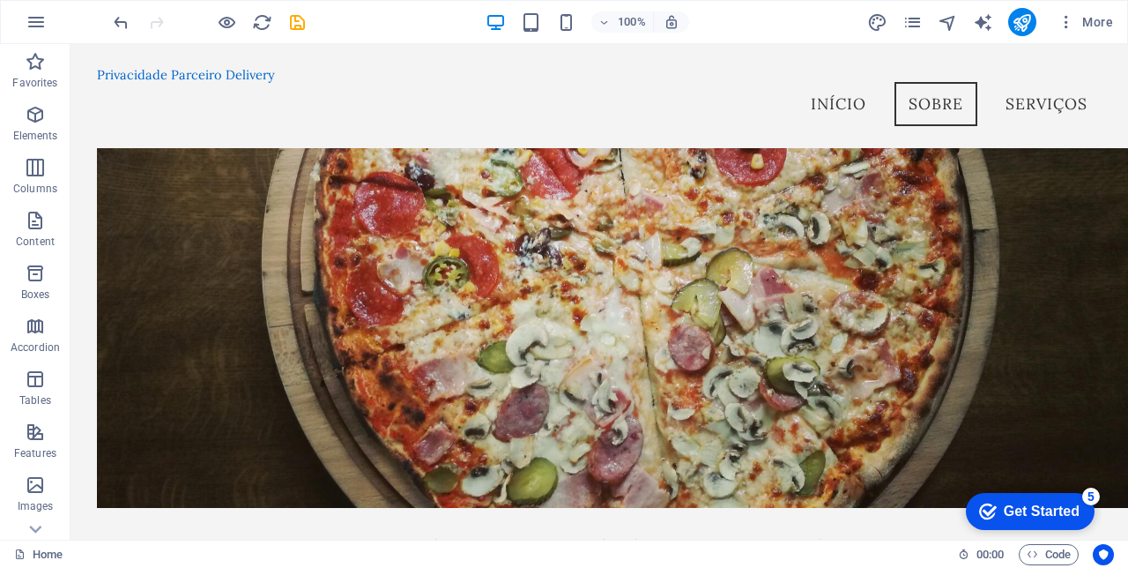
scroll to position [0, 0]
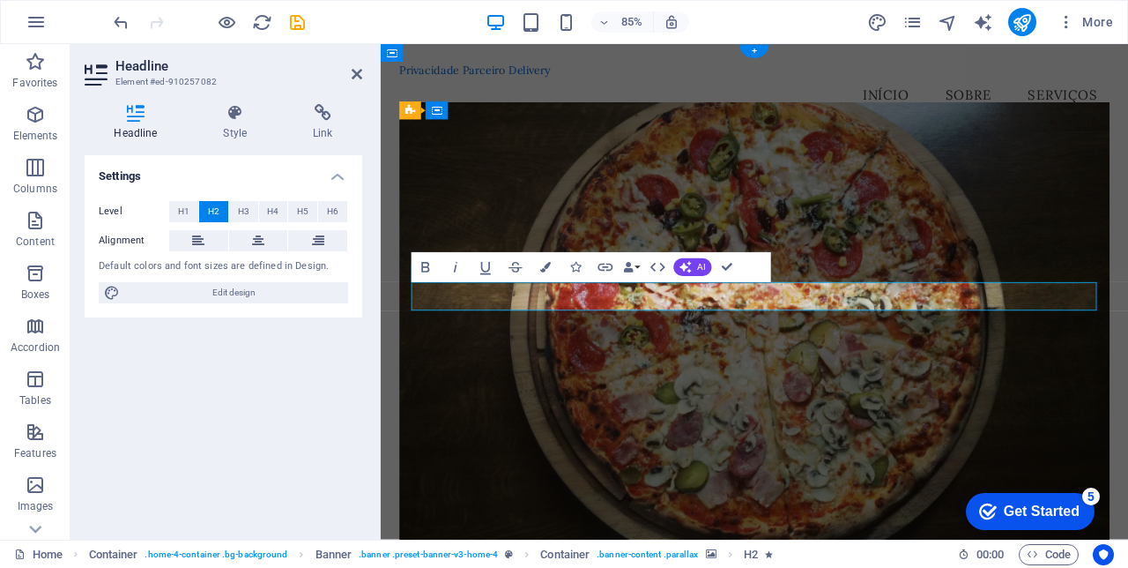
click at [1015, 491] on figure at bounding box center [821, 378] width 836 height 531
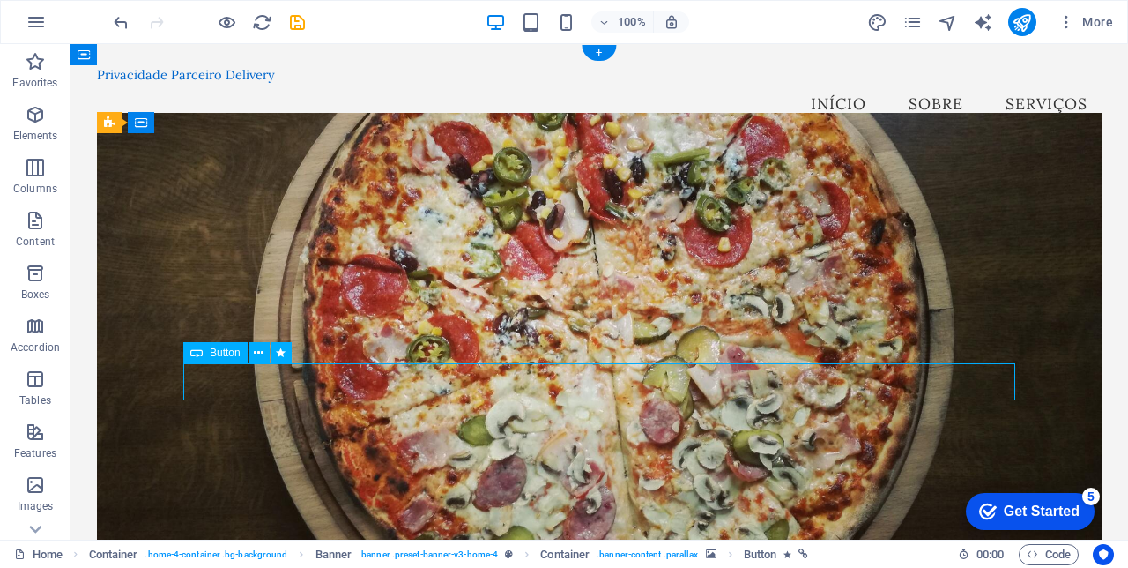
click at [256, 353] on icon at bounding box center [259, 353] width 10 height 19
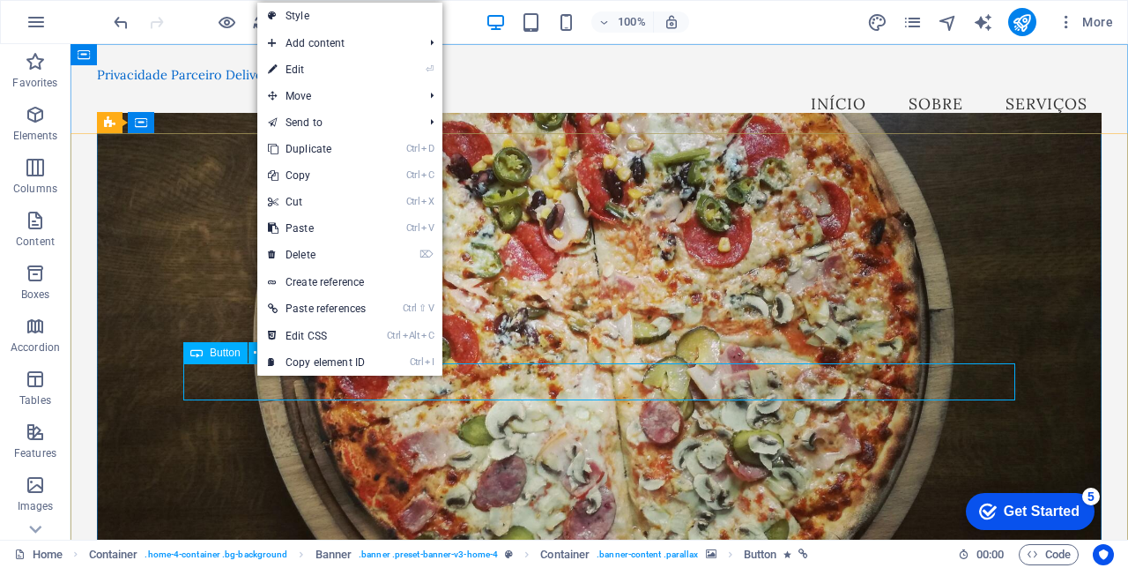
click at [301, 69] on link "⏎ Edit" at bounding box center [316, 69] width 119 height 26
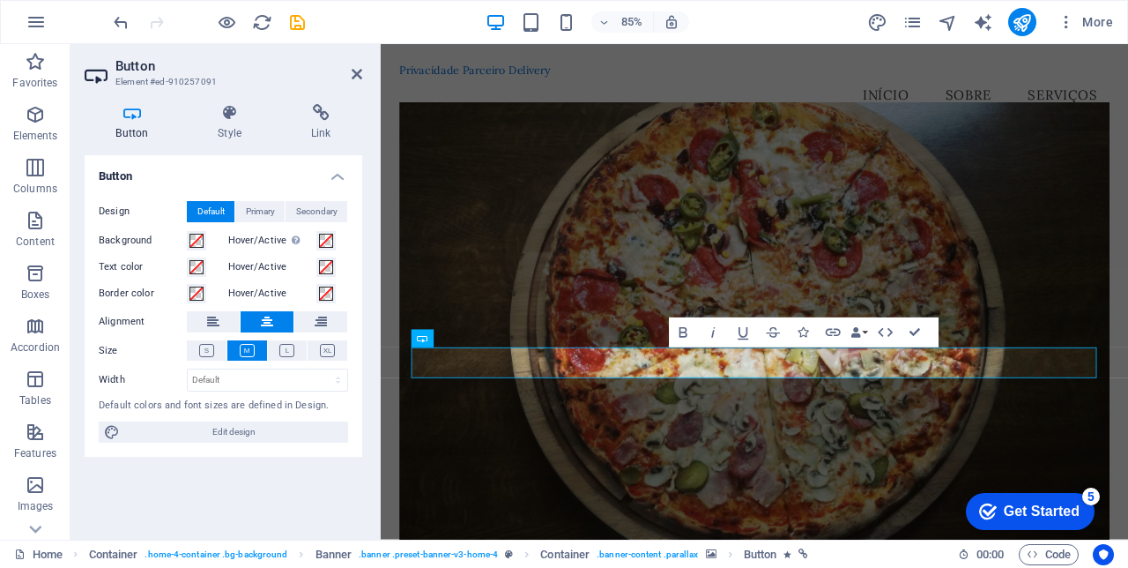
click at [231, 115] on icon at bounding box center [230, 113] width 86 height 18
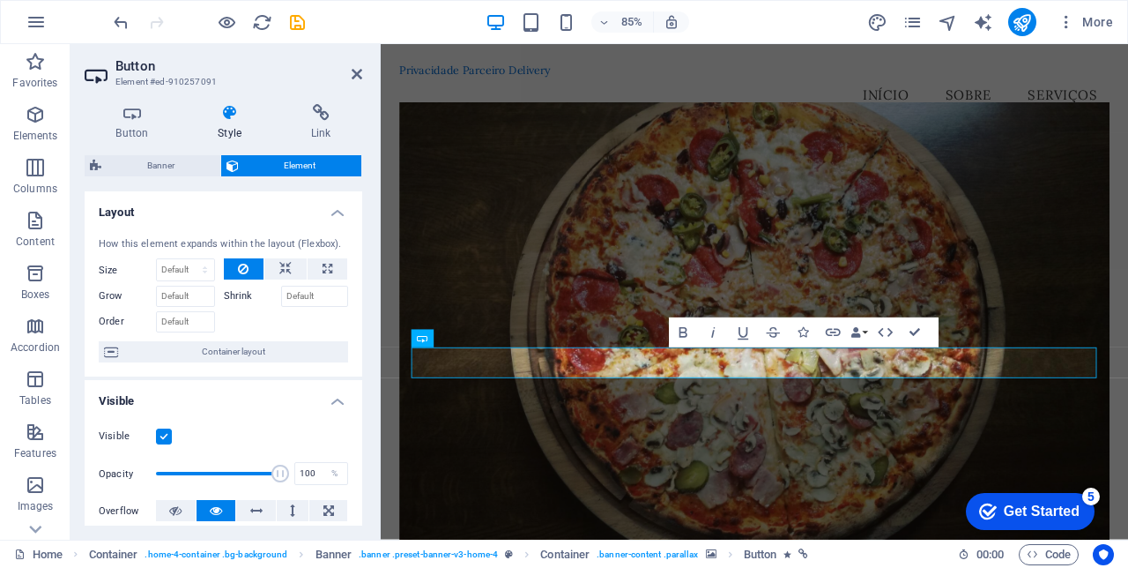
click at [322, 125] on h4 "Link" at bounding box center [320, 122] width 83 height 37
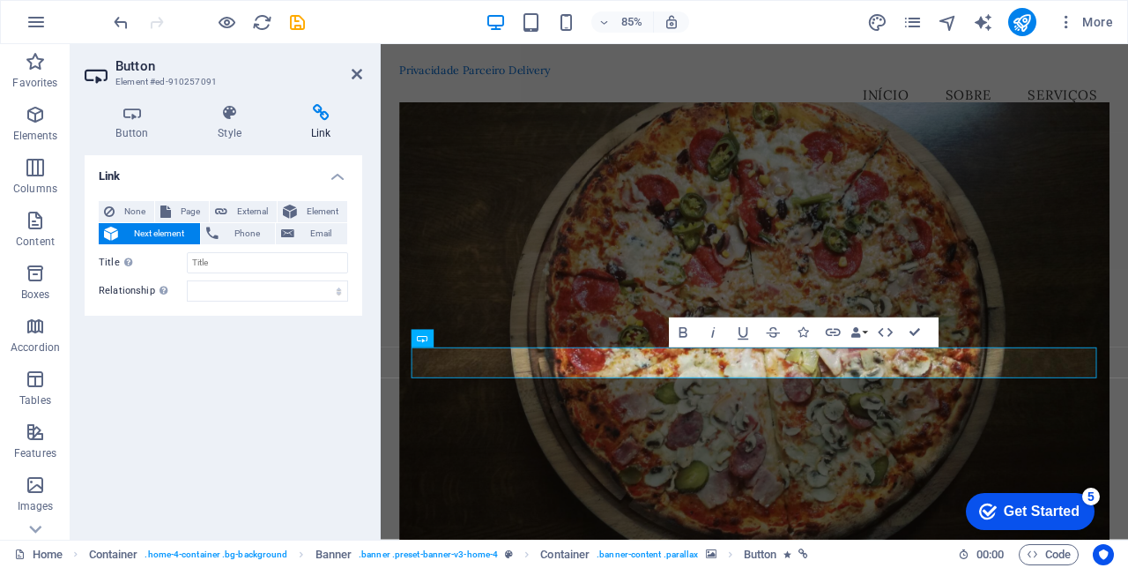
click at [234, 205] on span "External" at bounding box center [252, 211] width 39 height 21
select select "blank"
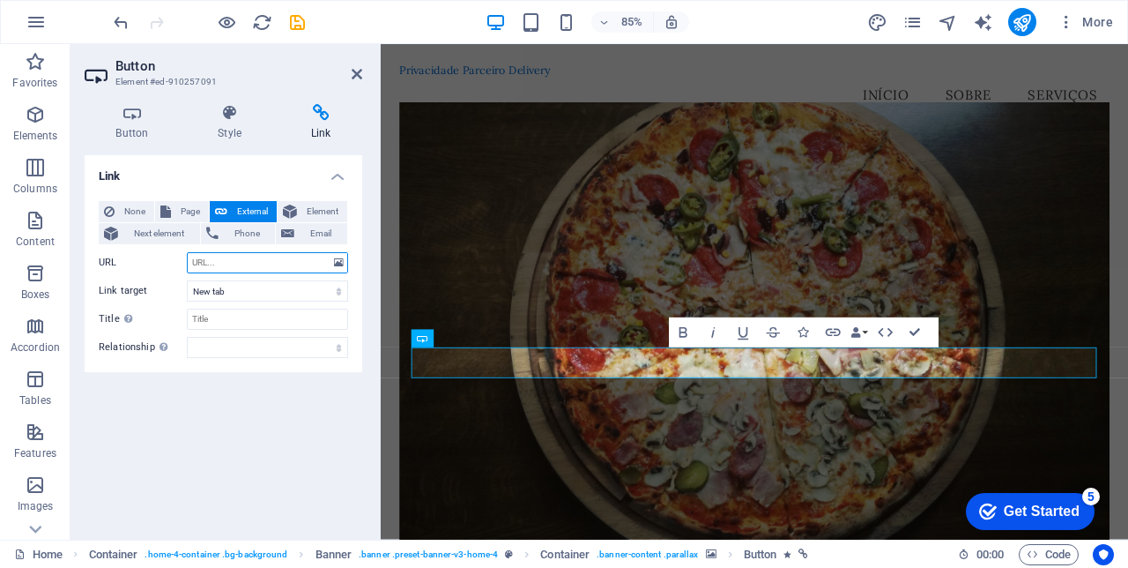
paste input "https://parceirodelivery.com/panel/company/register"
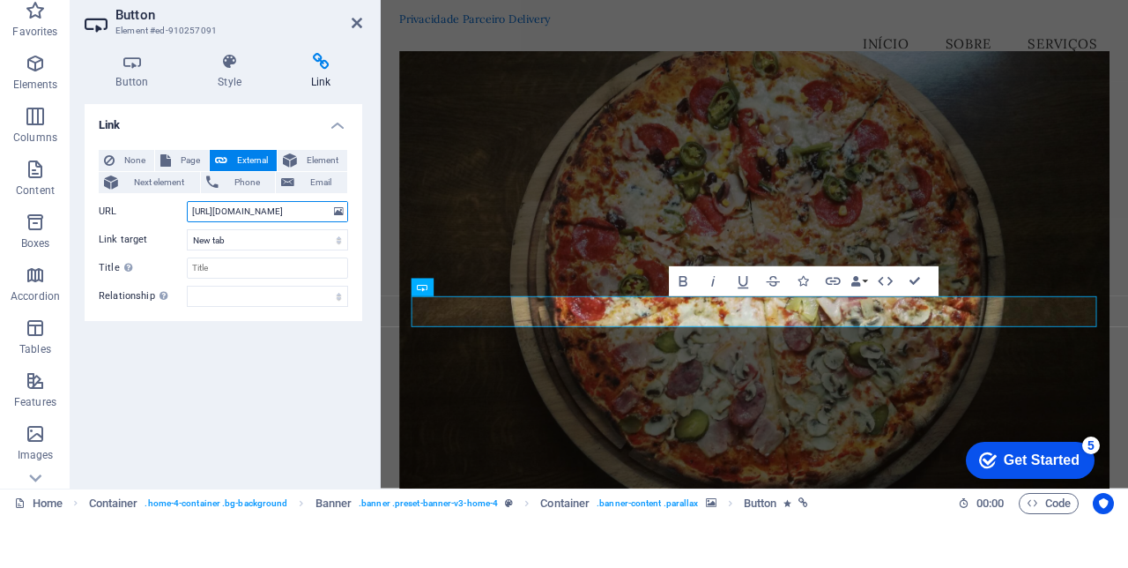
type input "https://parceirodelivery.com/panel/company/register"
click at [270, 290] on select "New tab Same tab Overlay" at bounding box center [267, 290] width 161 height 21
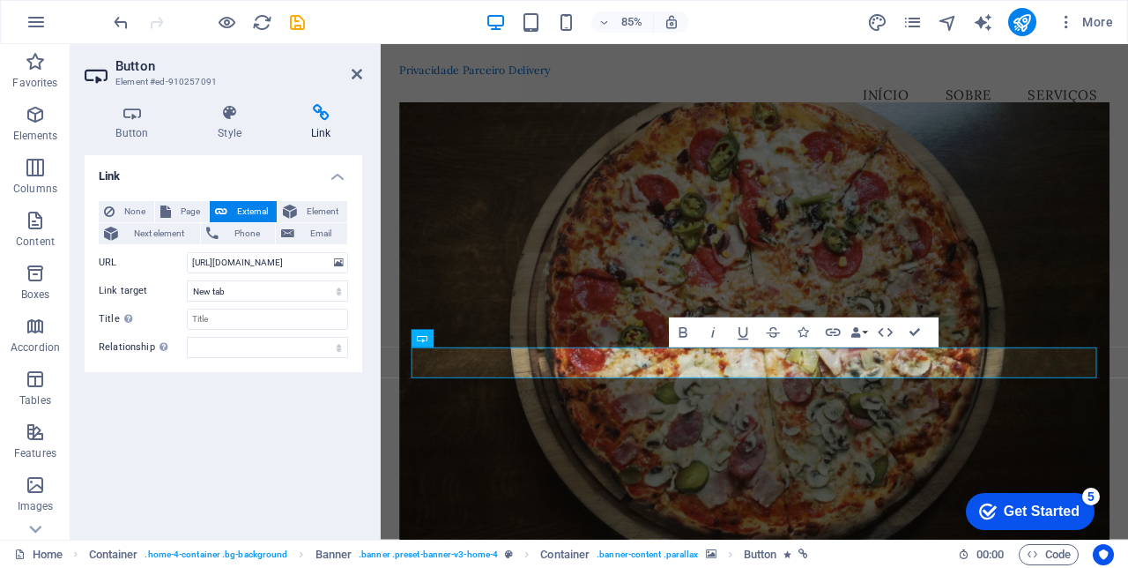
click at [294, 421] on div "Link None Page External Element Next element Phone Email Page Home Subpage Lega…" at bounding box center [224, 340] width 278 height 370
click at [302, 25] on icon "save" at bounding box center [297, 22] width 20 height 20
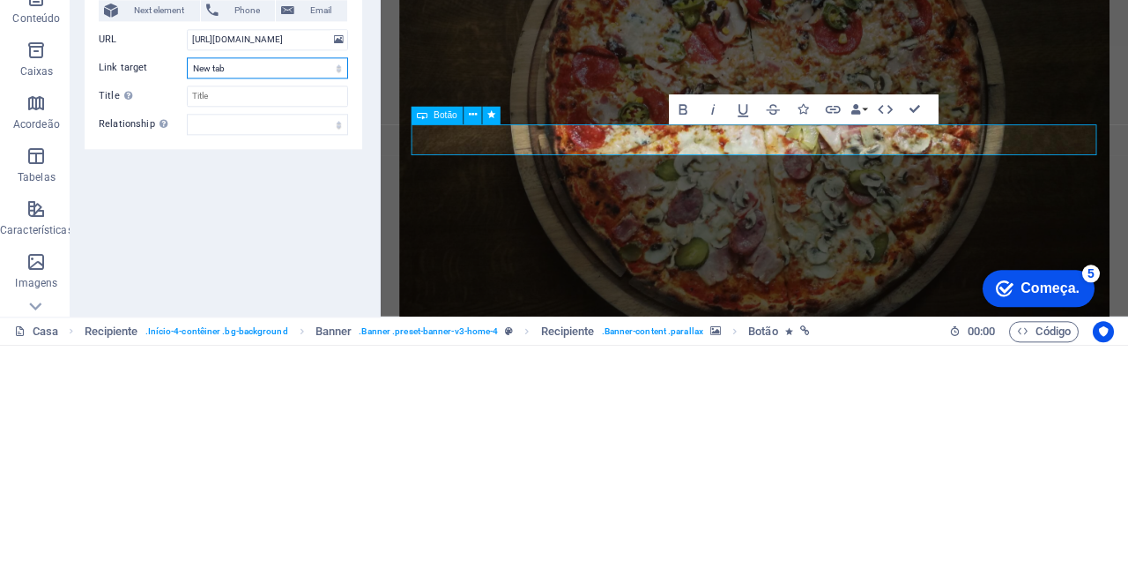
click at [316, 293] on select "New tab Same tab Overlay" at bounding box center [267, 290] width 161 height 21
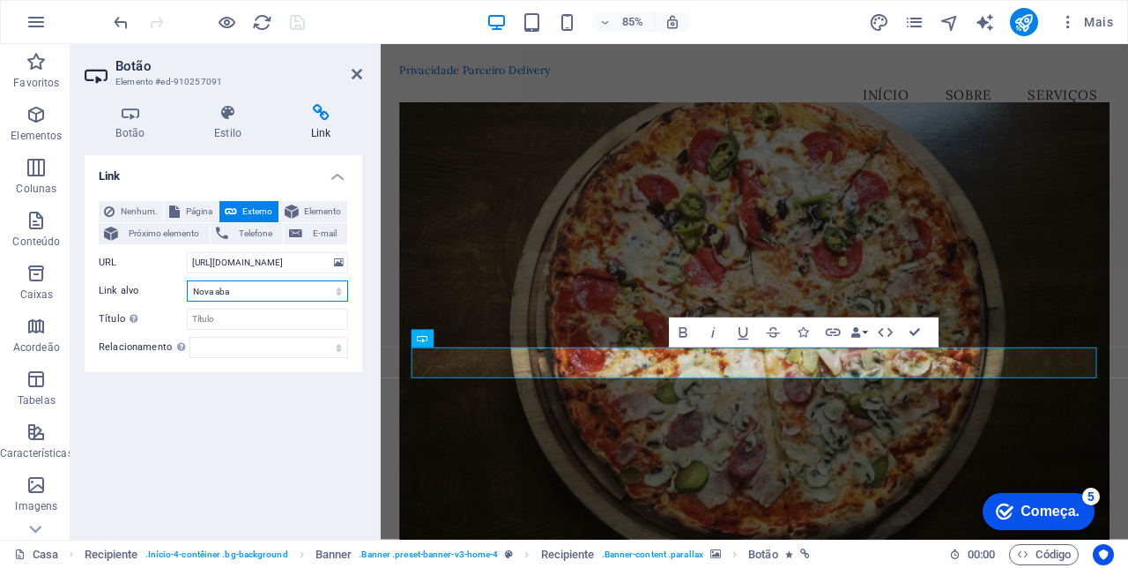
select select
click at [357, 90] on div "Botão Estilo Link Button Design Default Primary Secondary Background Hover/Acti…" at bounding box center [224, 315] width 306 height 450
click at [292, 28] on icon "save" at bounding box center [297, 22] width 20 height 20
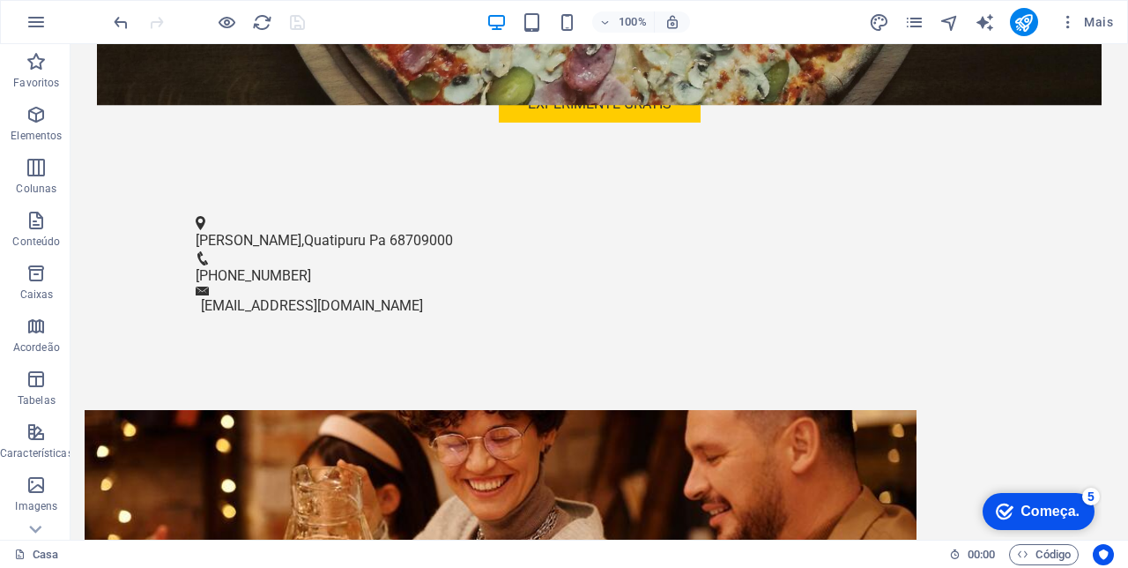
scroll to position [667, 0]
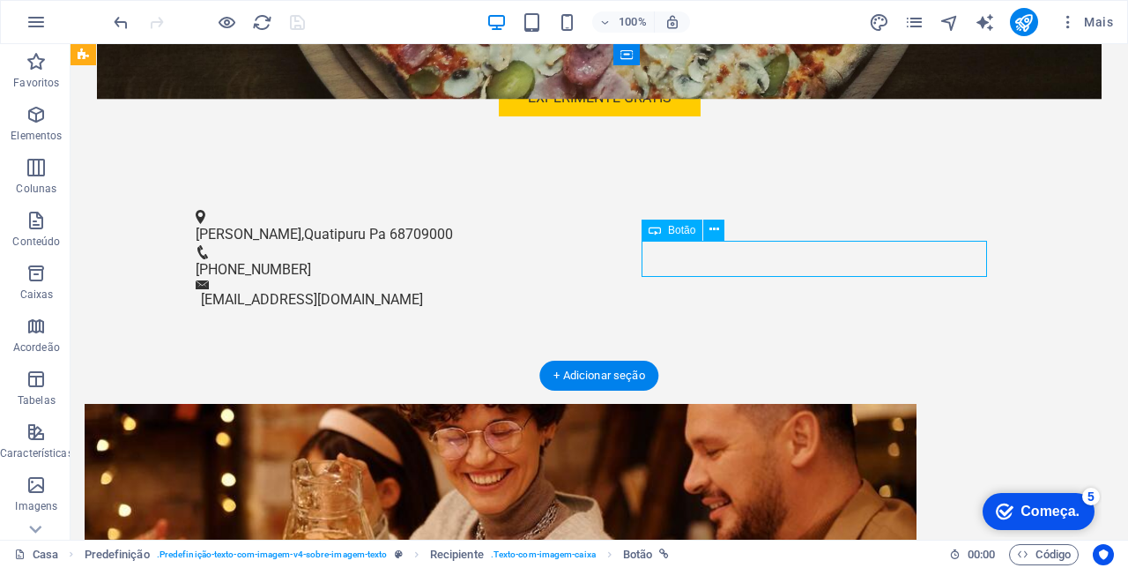
click at [716, 230] on icon at bounding box center [715, 229] width 10 height 19
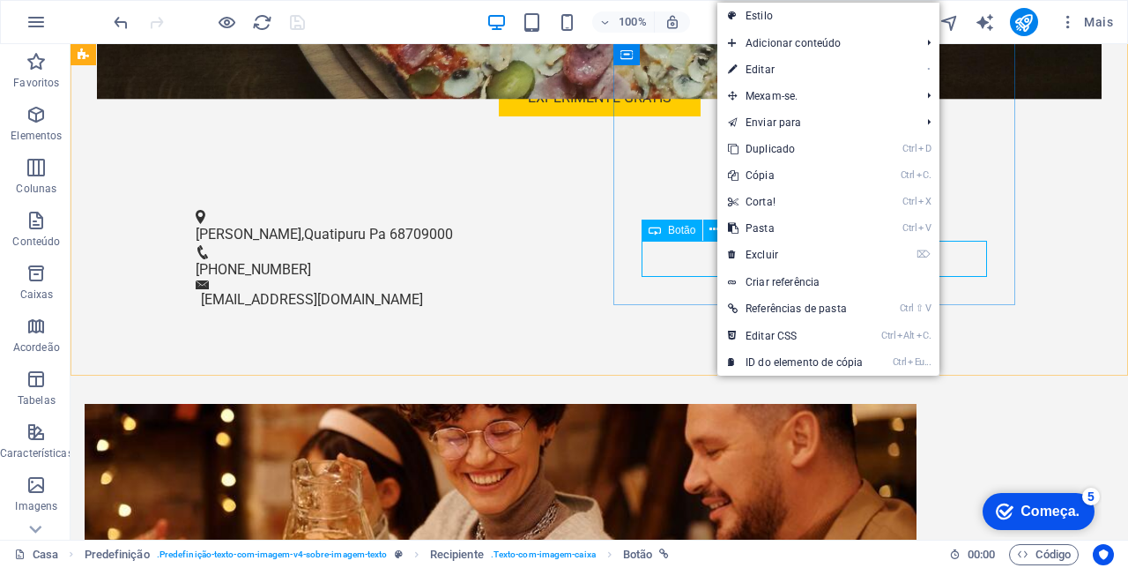
click at [774, 71] on link "• Editar" at bounding box center [795, 69] width 156 height 26
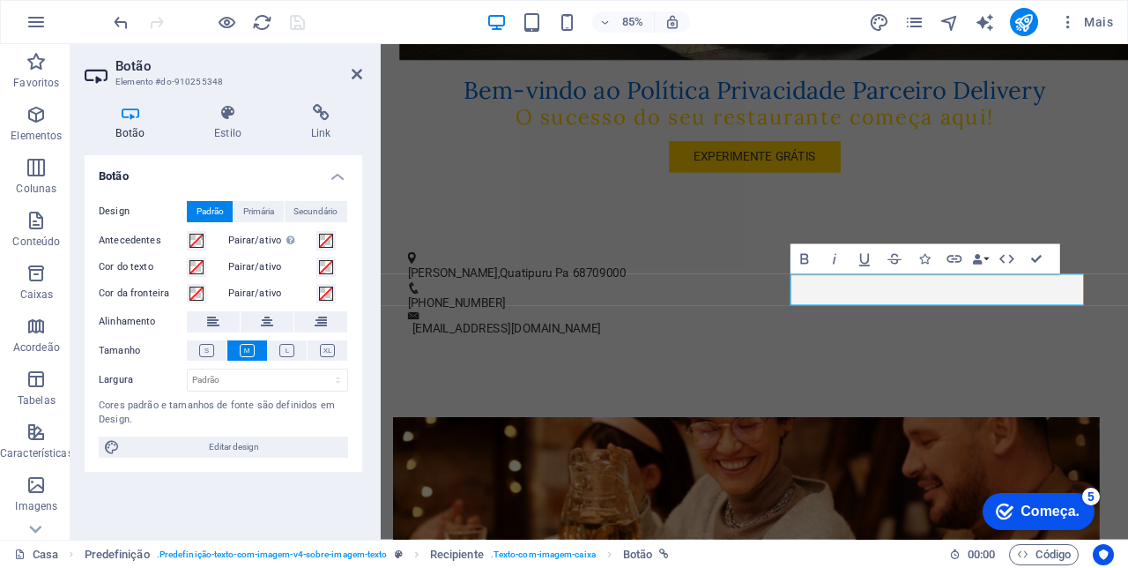
click at [317, 123] on h4 "Link" at bounding box center [320, 122] width 83 height 37
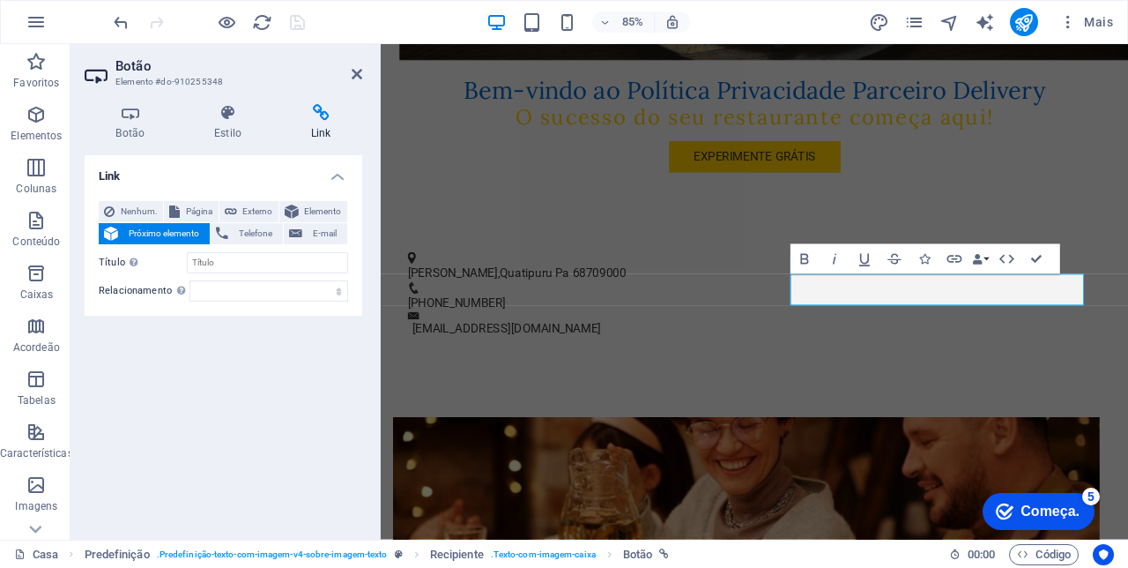
click at [319, 208] on span "Elemento" at bounding box center [323, 211] width 38 height 21
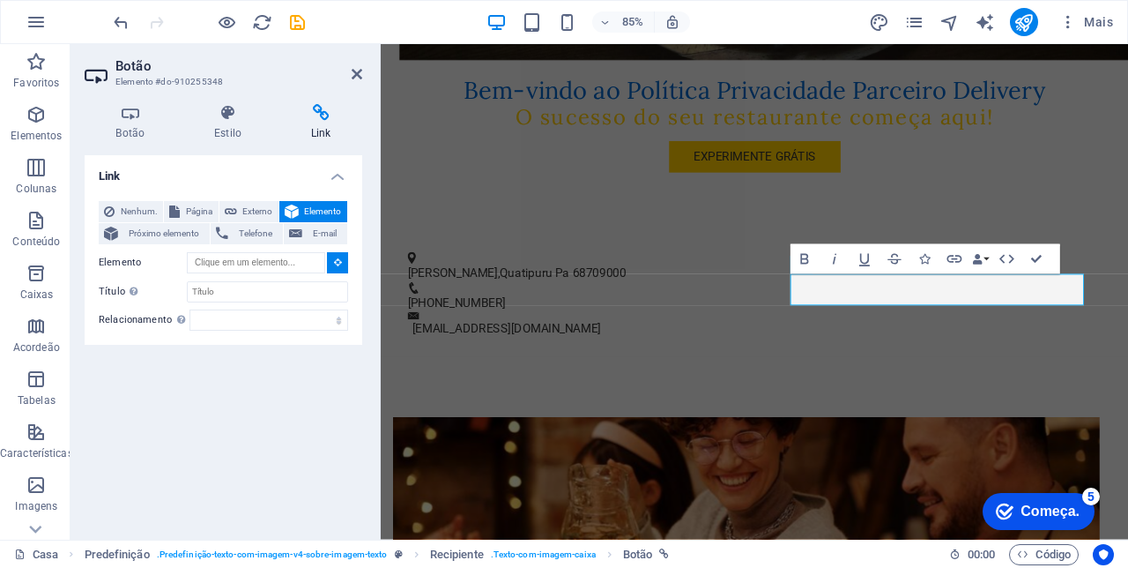
click at [357, 77] on icon at bounding box center [357, 74] width 11 height 14
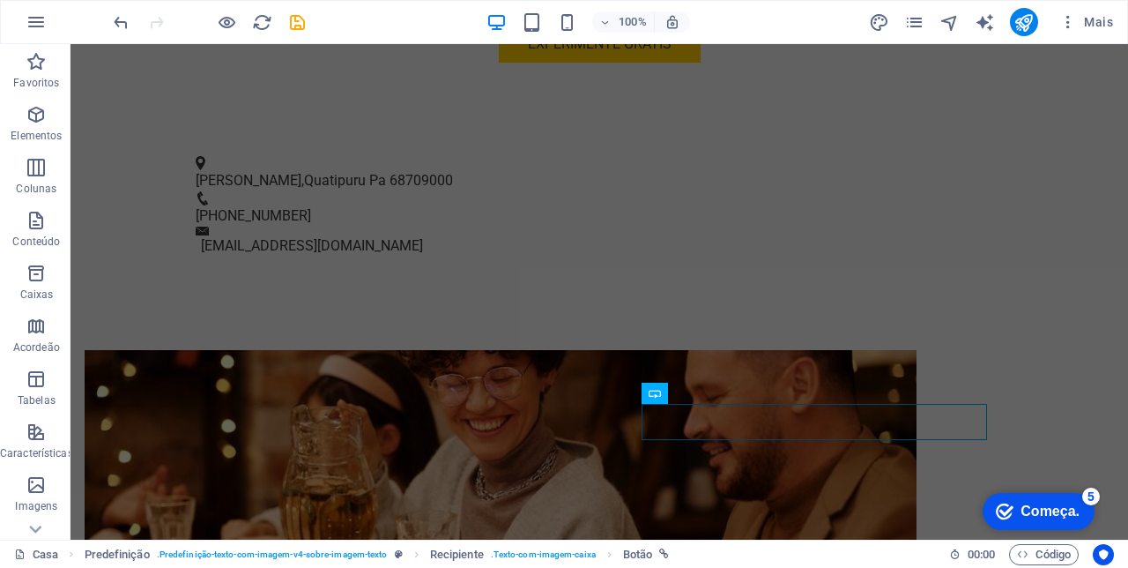
scroll to position [593, 0]
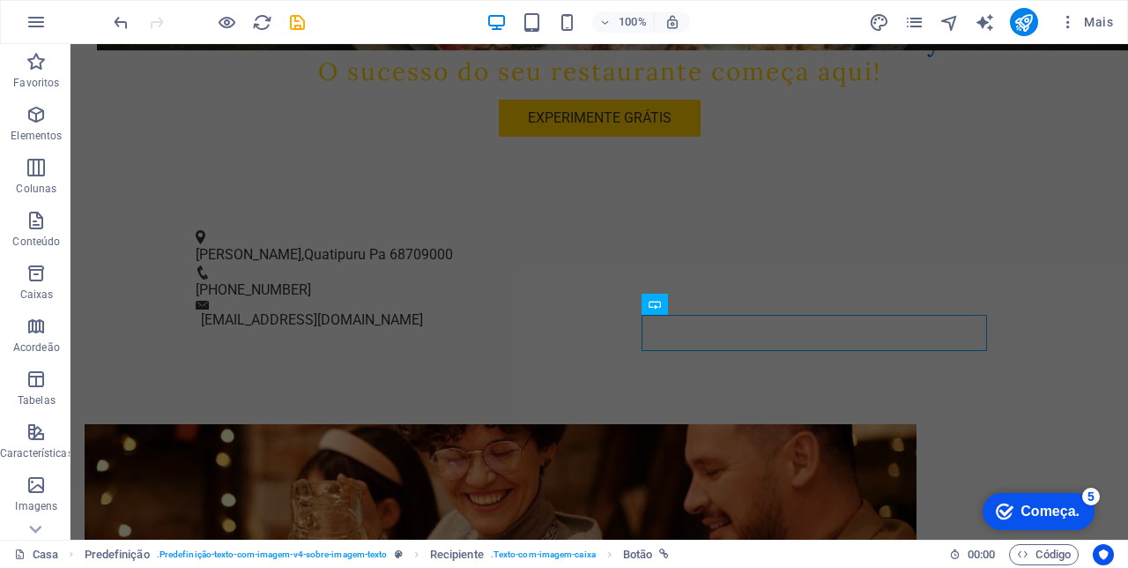
click at [292, 23] on icon "save" at bounding box center [297, 22] width 20 height 20
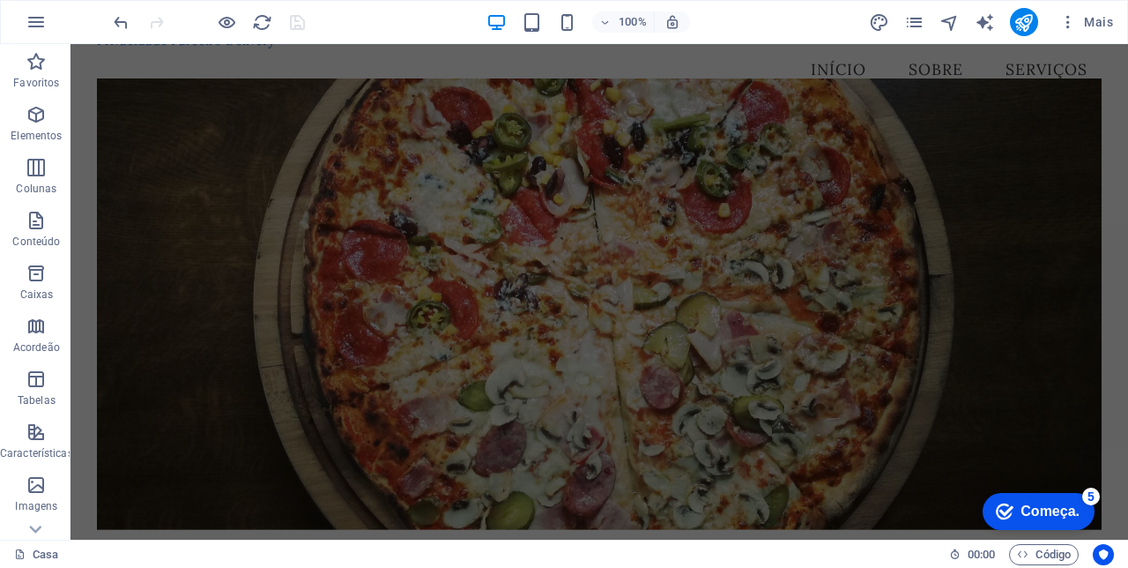
scroll to position [0, 0]
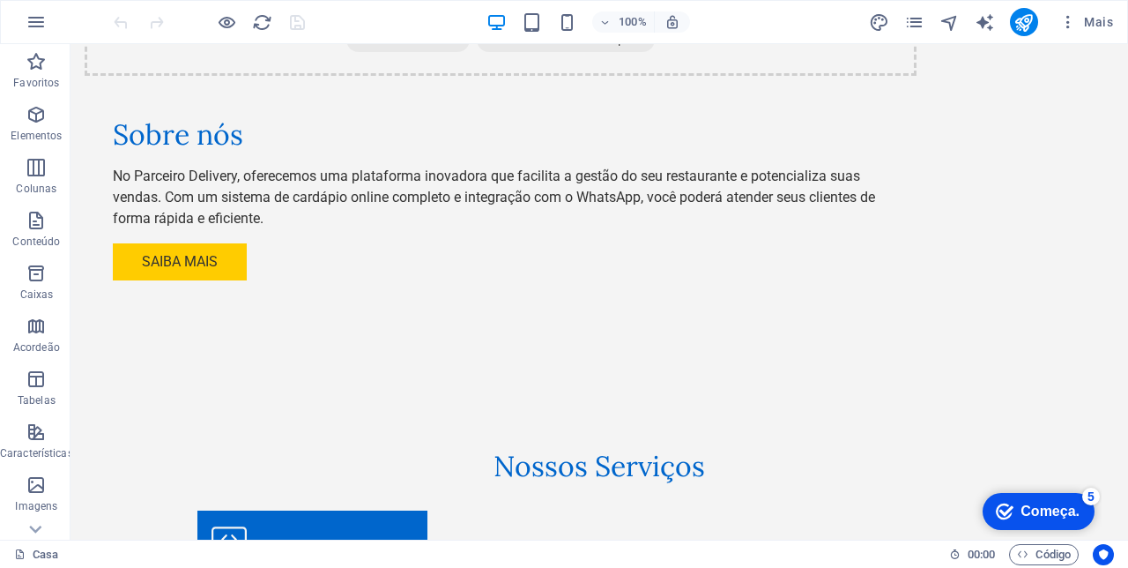
scroll to position [1405, 0]
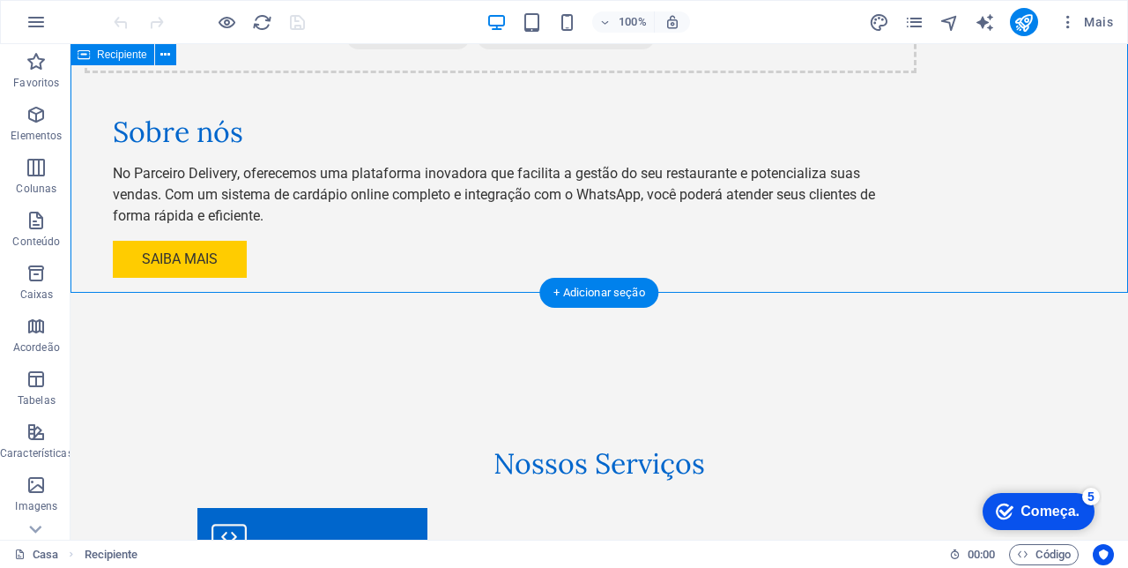
click at [603, 293] on div "+ Adicionar seção" at bounding box center [598, 293] width 119 height 30
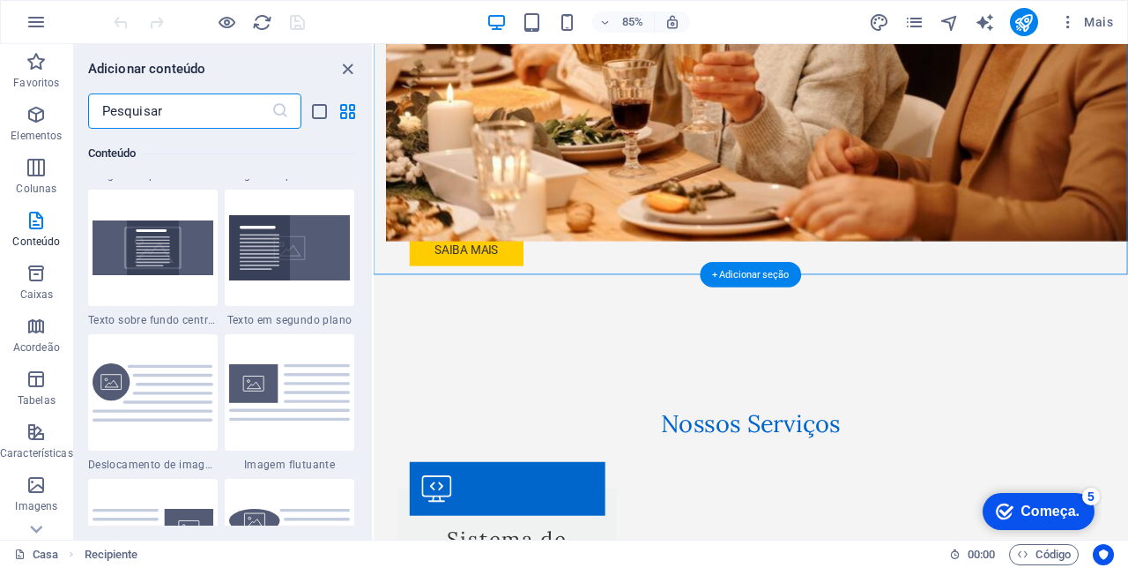
scroll to position [3654, 0]
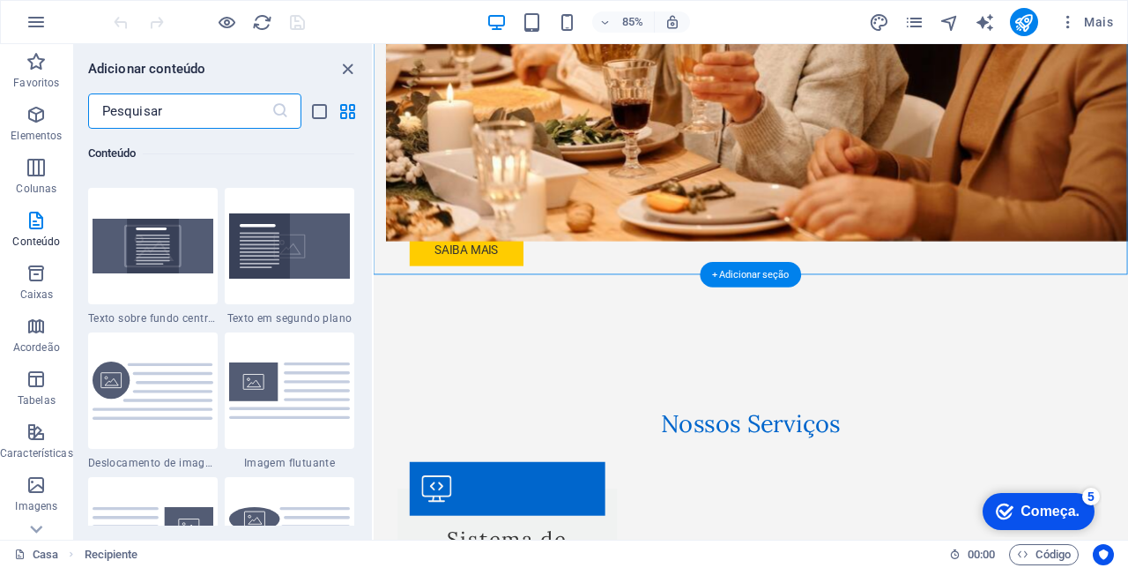
click at [297, 384] on img at bounding box center [289, 390] width 121 height 57
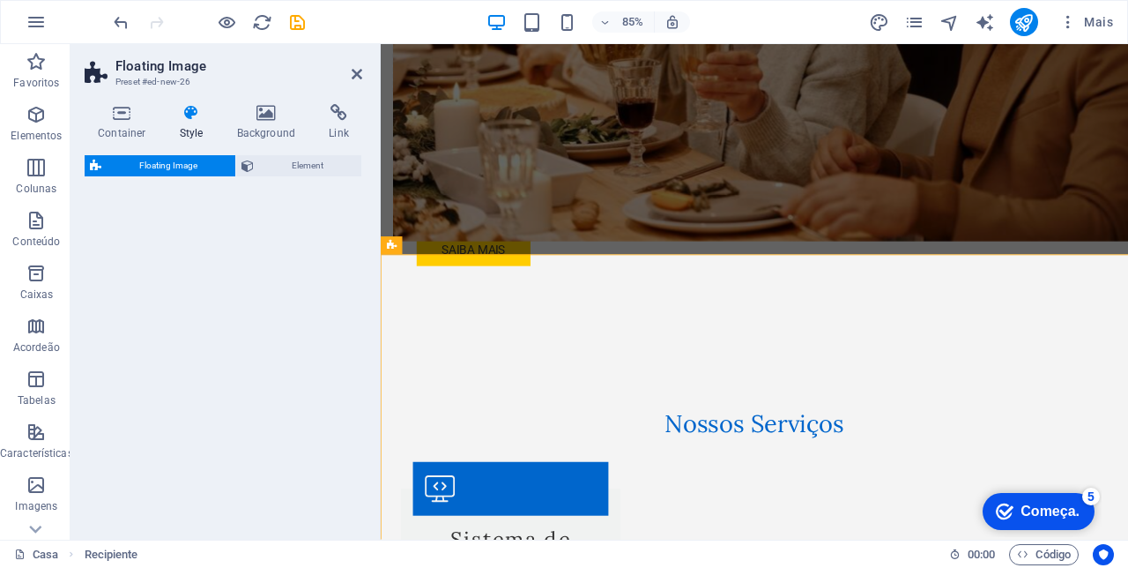
select select "%"
select select "rem"
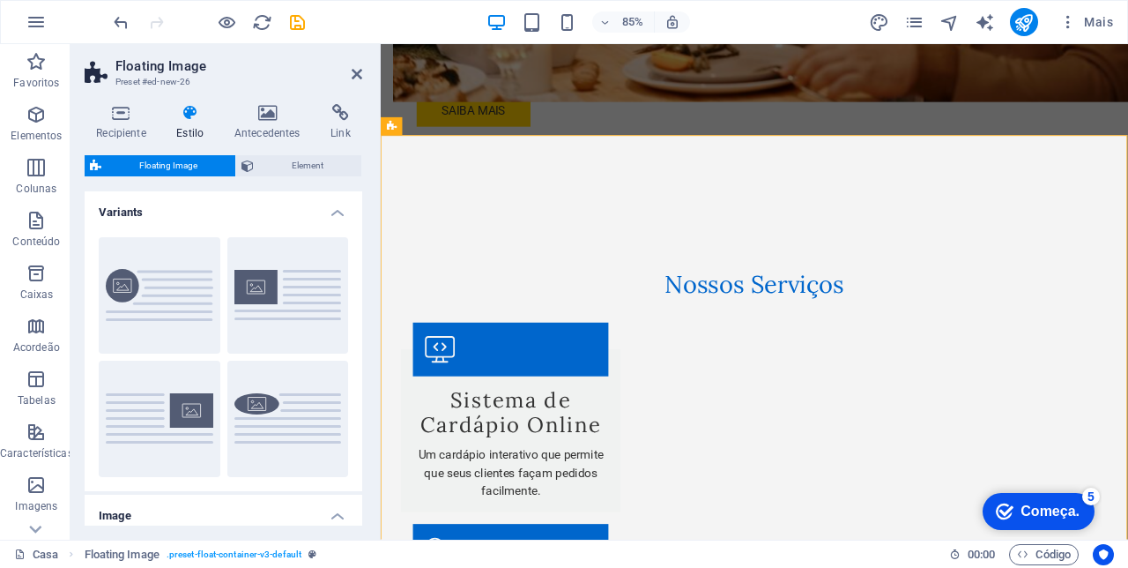
scroll to position [1528, 0]
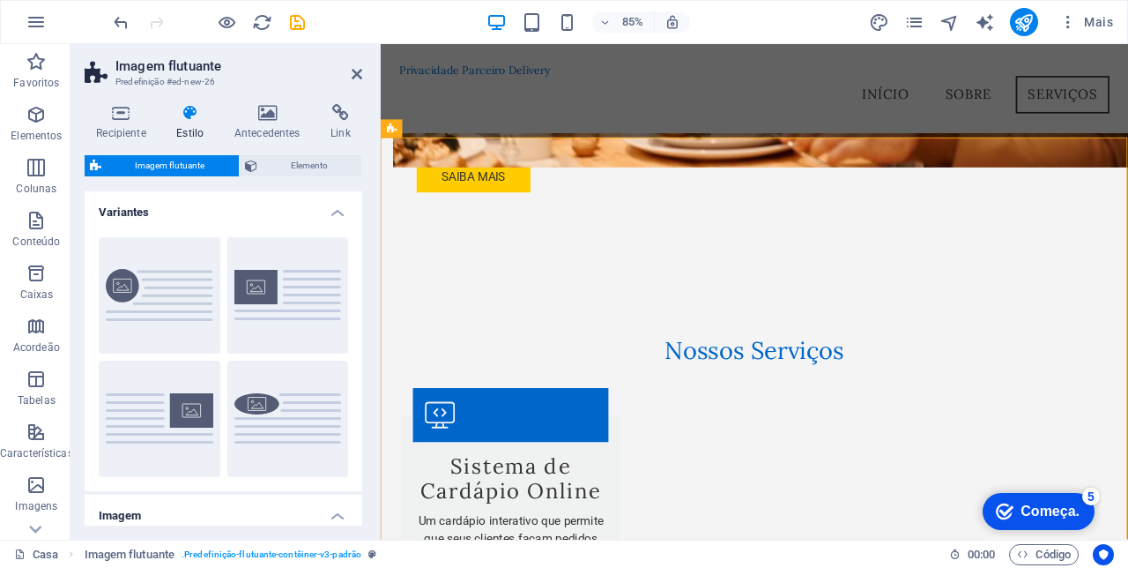
click at [358, 78] on icon at bounding box center [357, 74] width 11 height 14
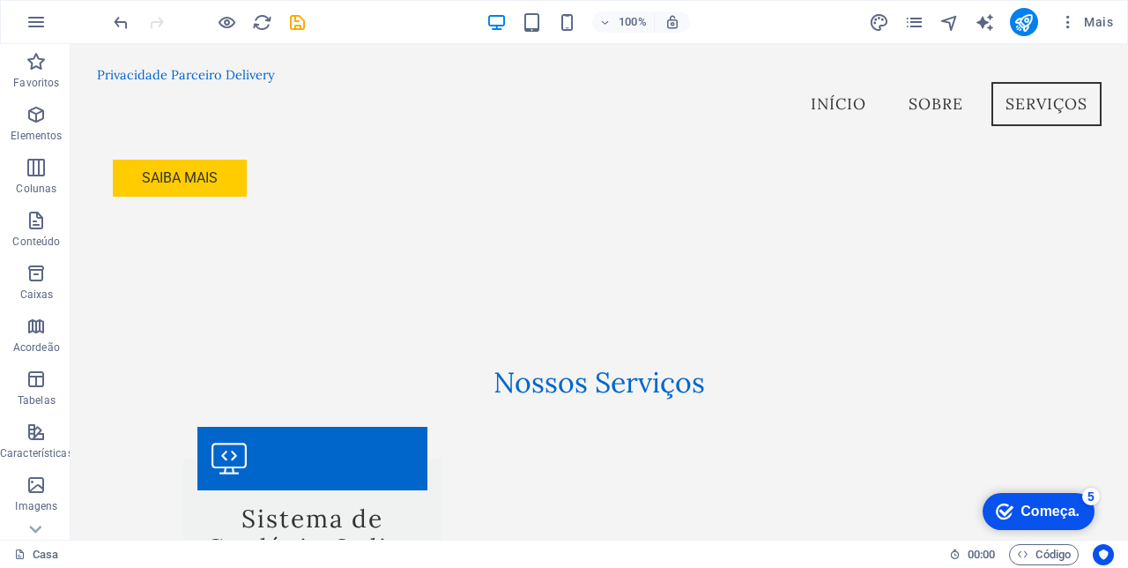
scroll to position [1468, 0]
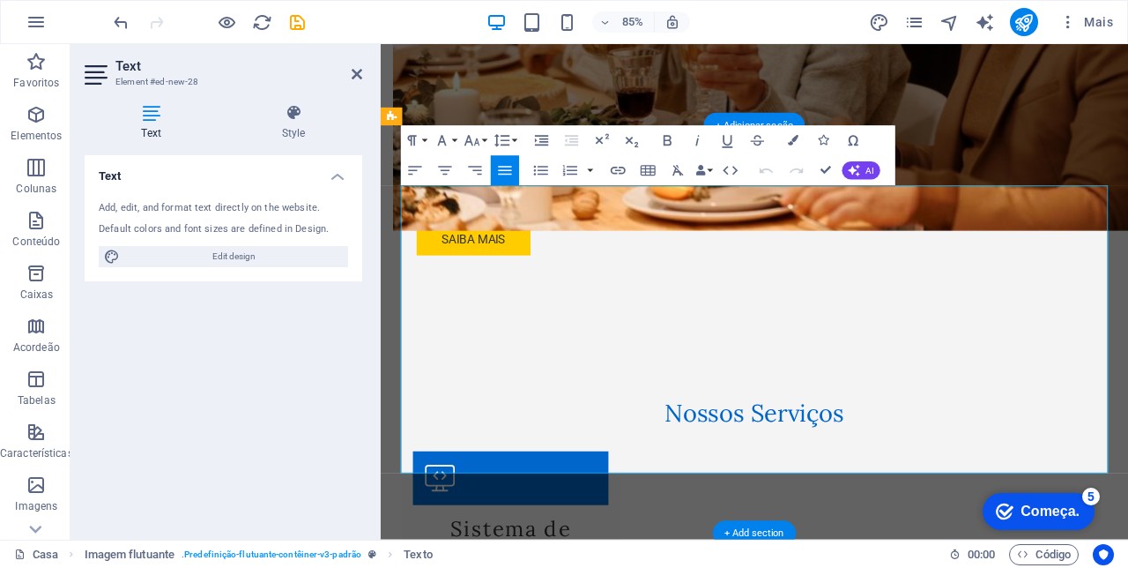
scroll to position [1632, 0]
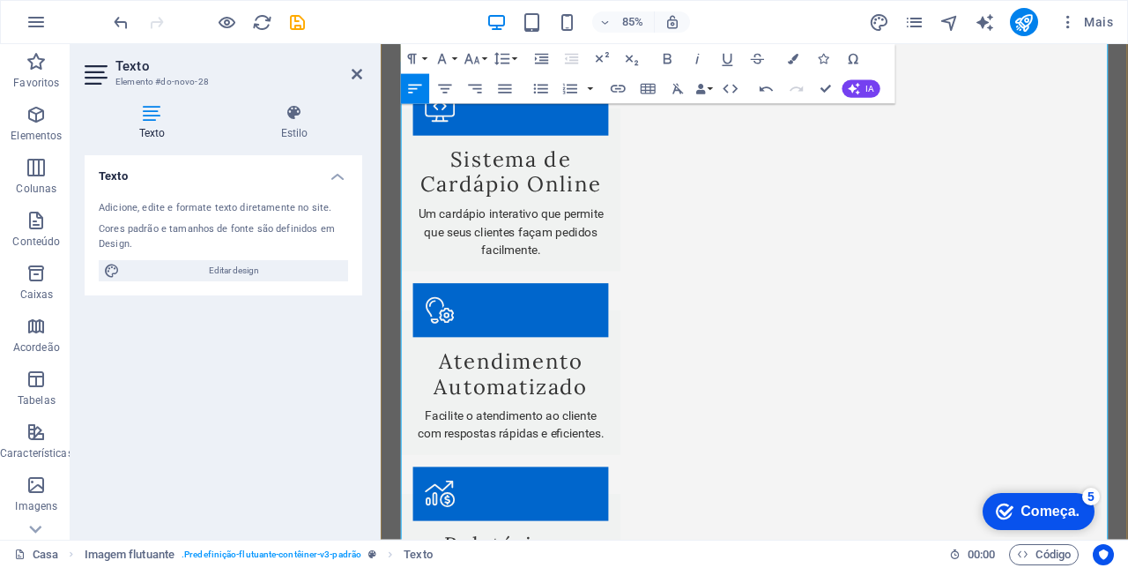
scroll to position [1907, 0]
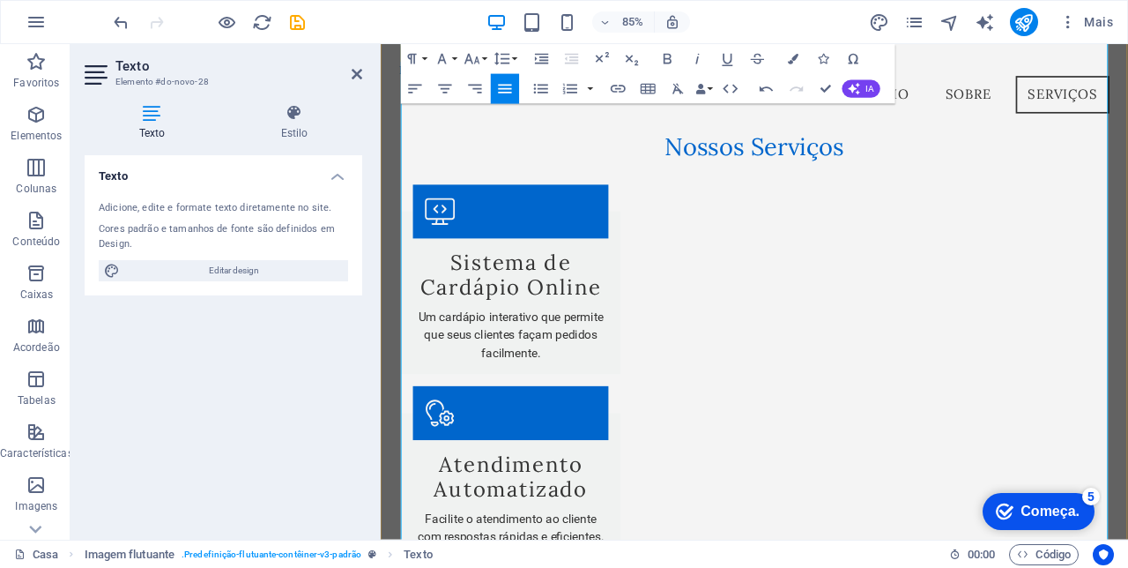
scroll to position [1712, 0]
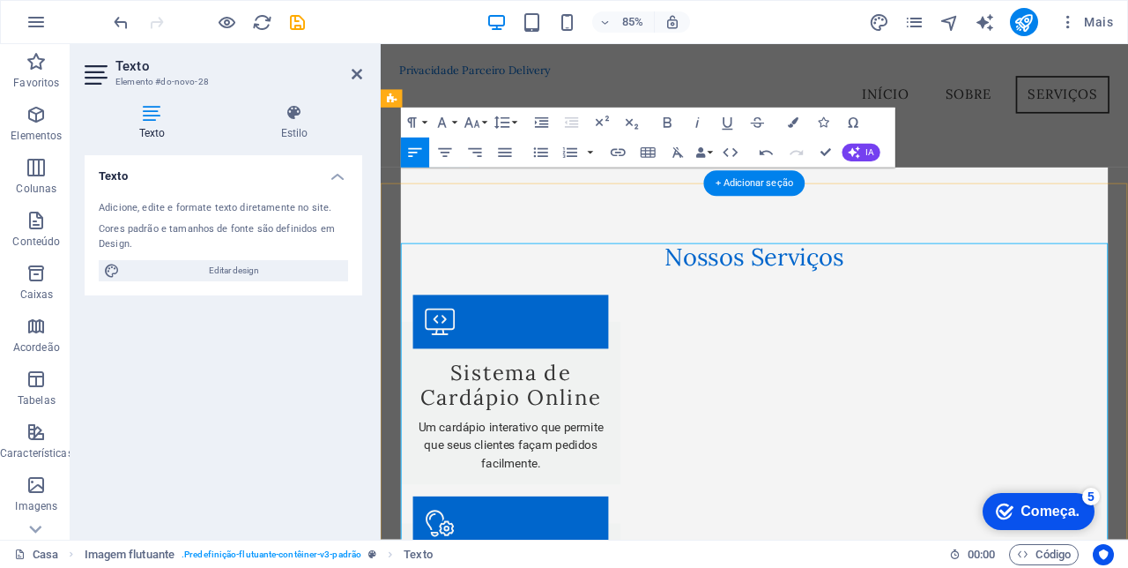
scroll to position [1548, 0]
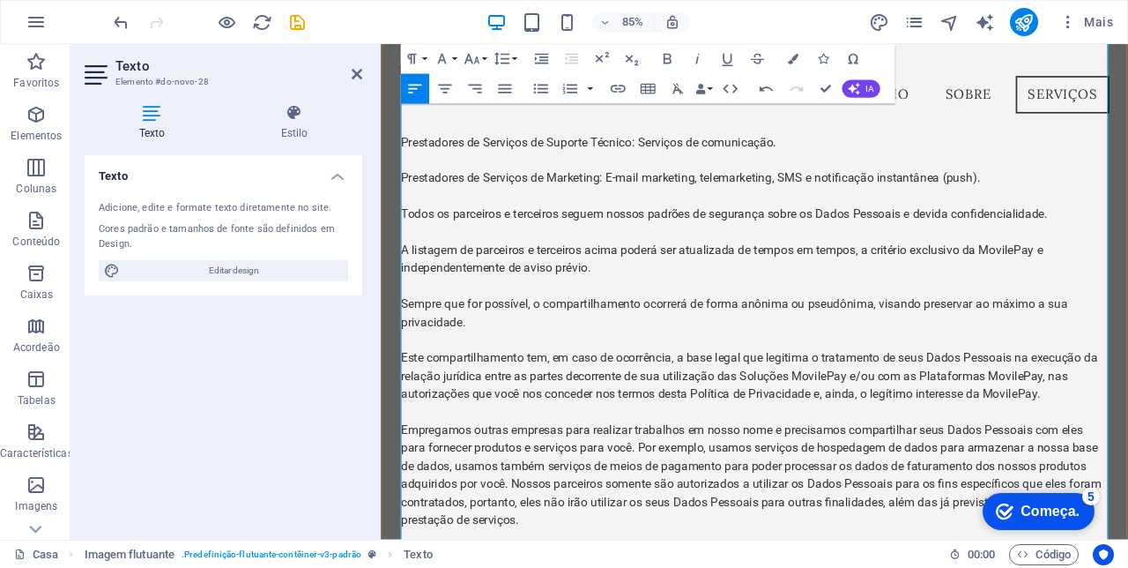
scroll to position [7355, 0]
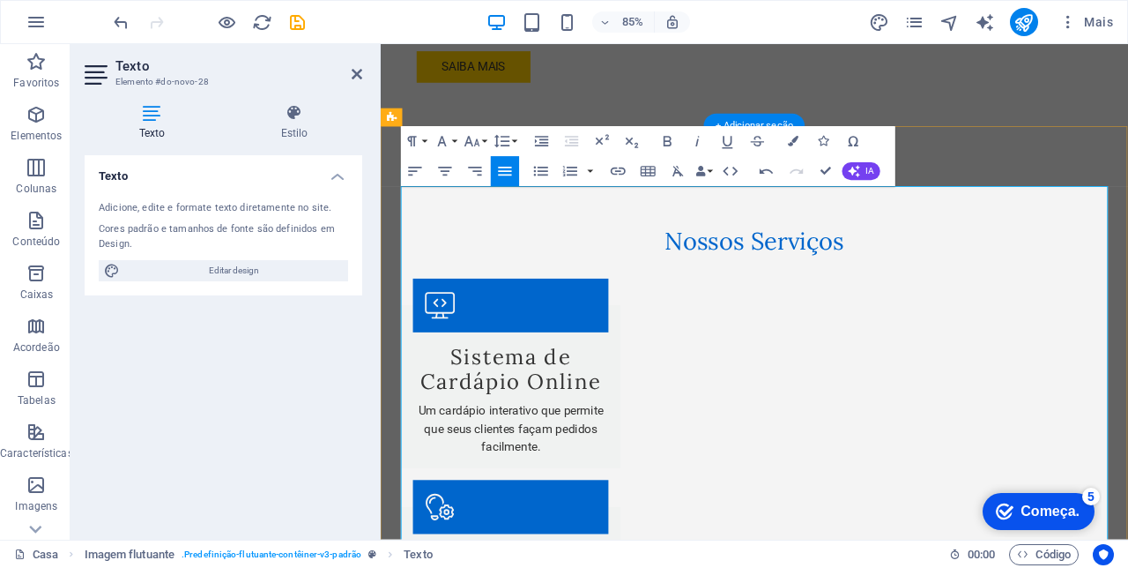
scroll to position [1634, 0]
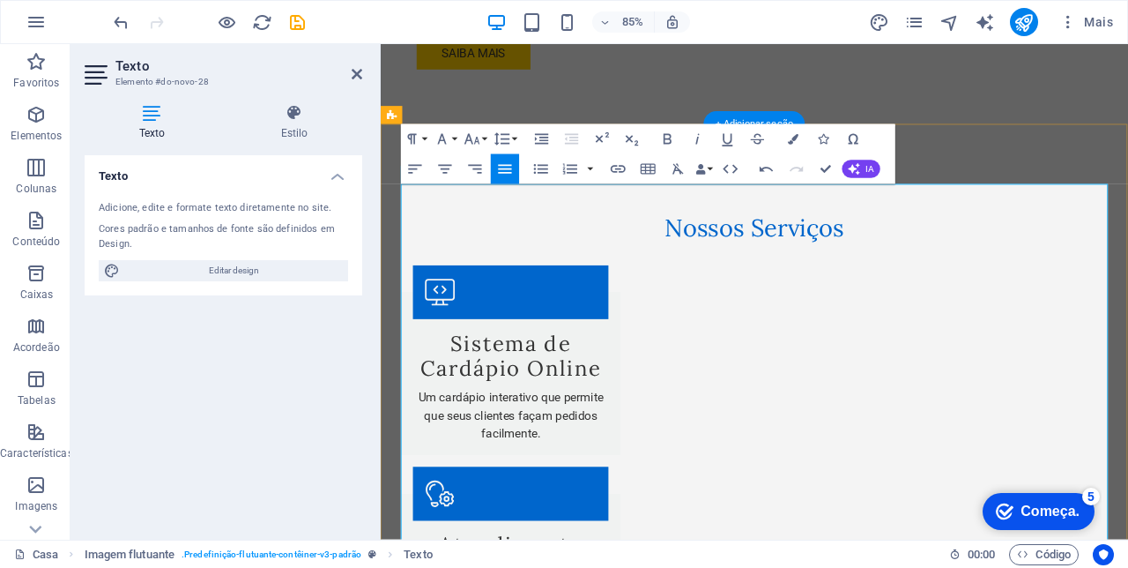
click at [352, 77] on icon at bounding box center [357, 74] width 11 height 14
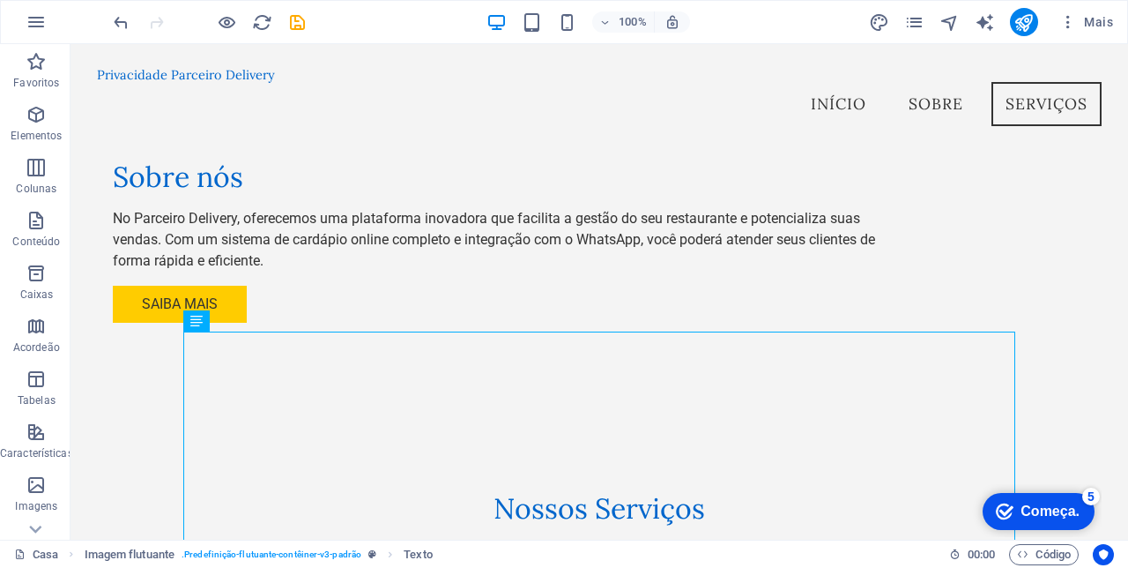
scroll to position [1342, 0]
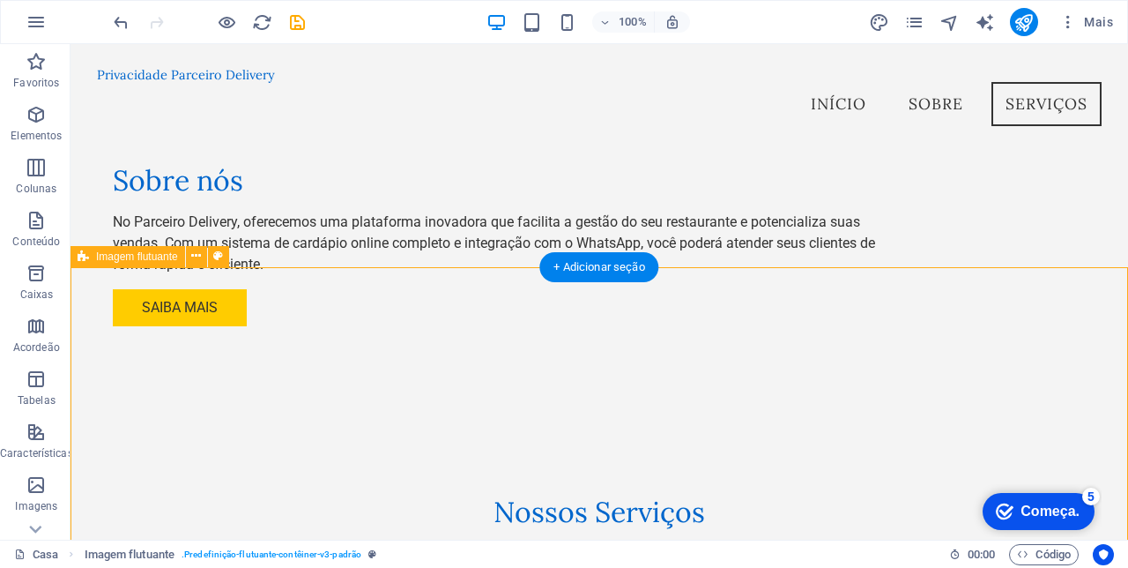
click at [605, 268] on div "+ Adicionar seção" at bounding box center [598, 267] width 119 height 30
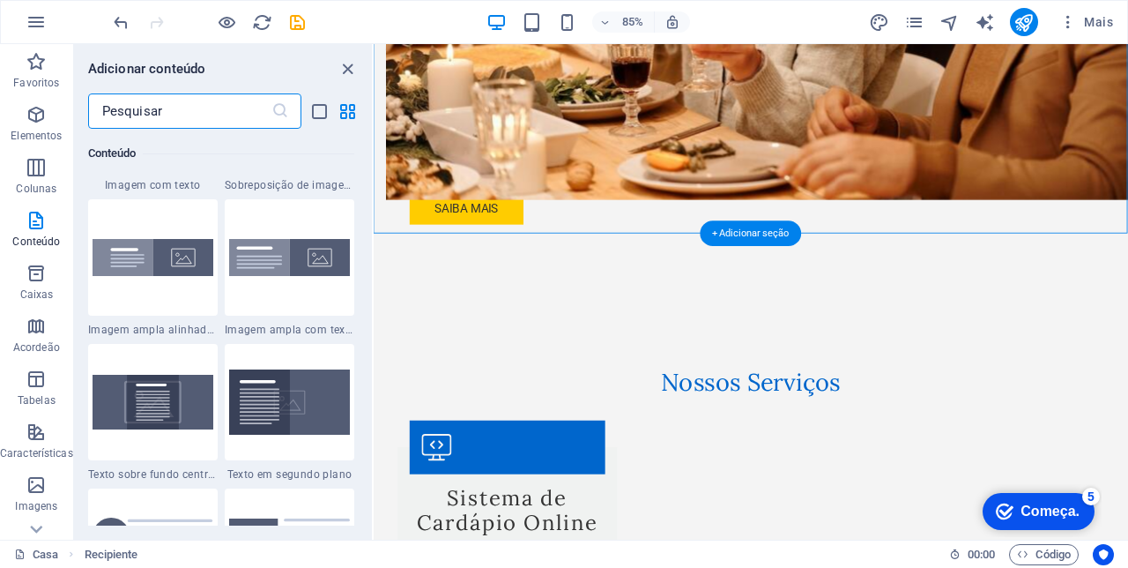
scroll to position [3499, 0]
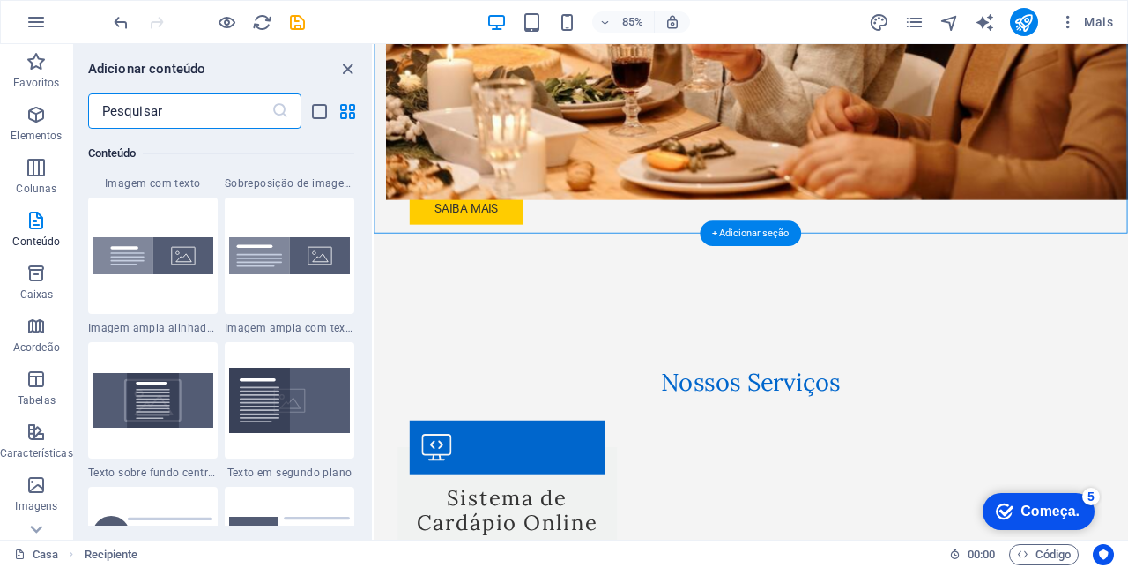
click at [37, 280] on icon "button" at bounding box center [36, 273] width 21 height 21
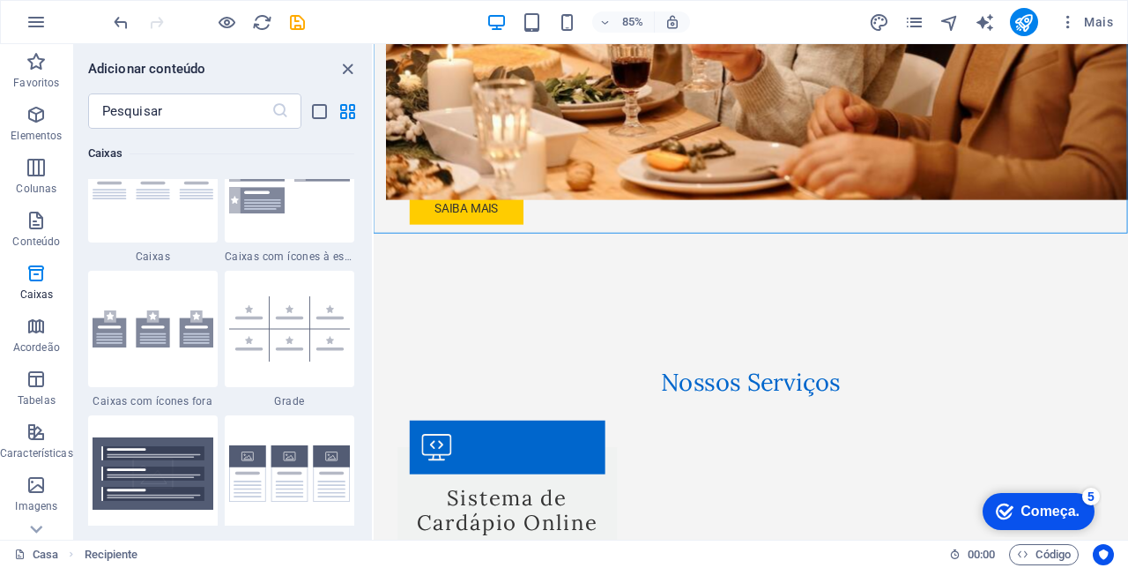
scroll to position [5061, 0]
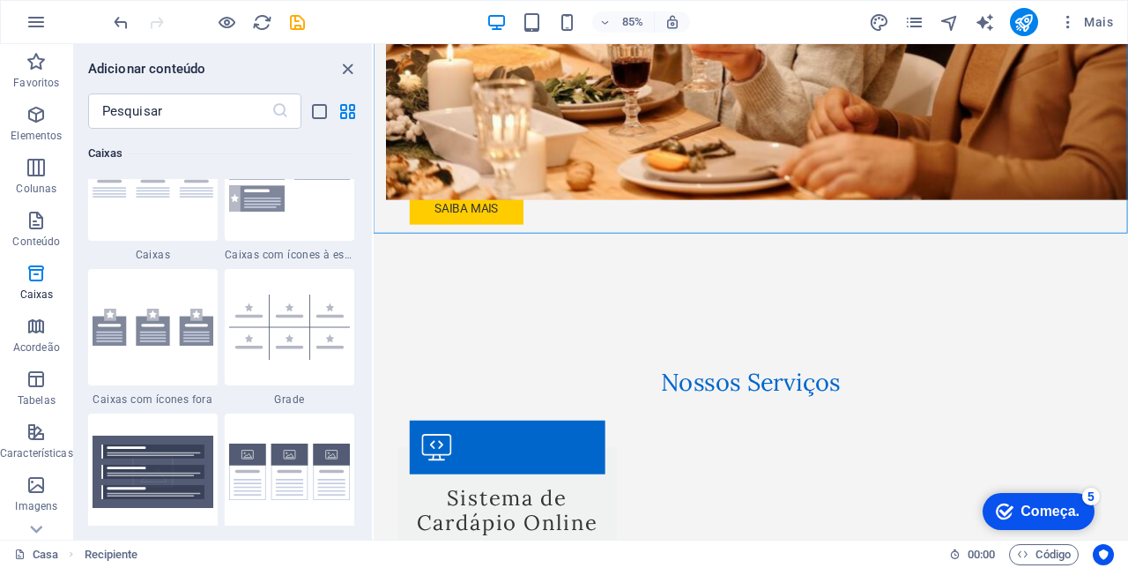
click at [46, 437] on icon "button" at bounding box center [36, 431] width 21 height 21
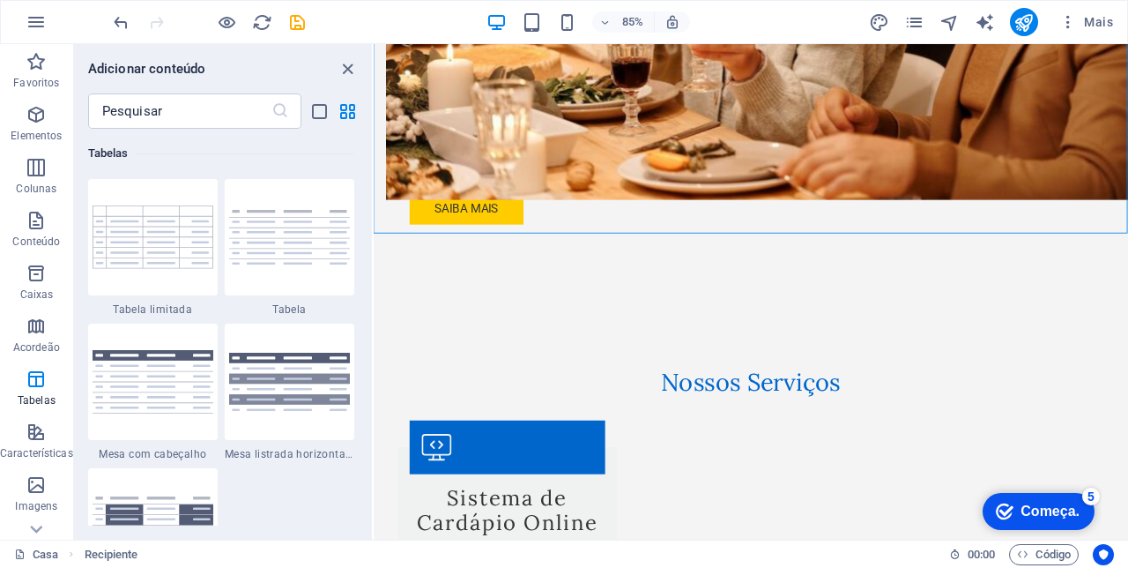
scroll to position [6391, 0]
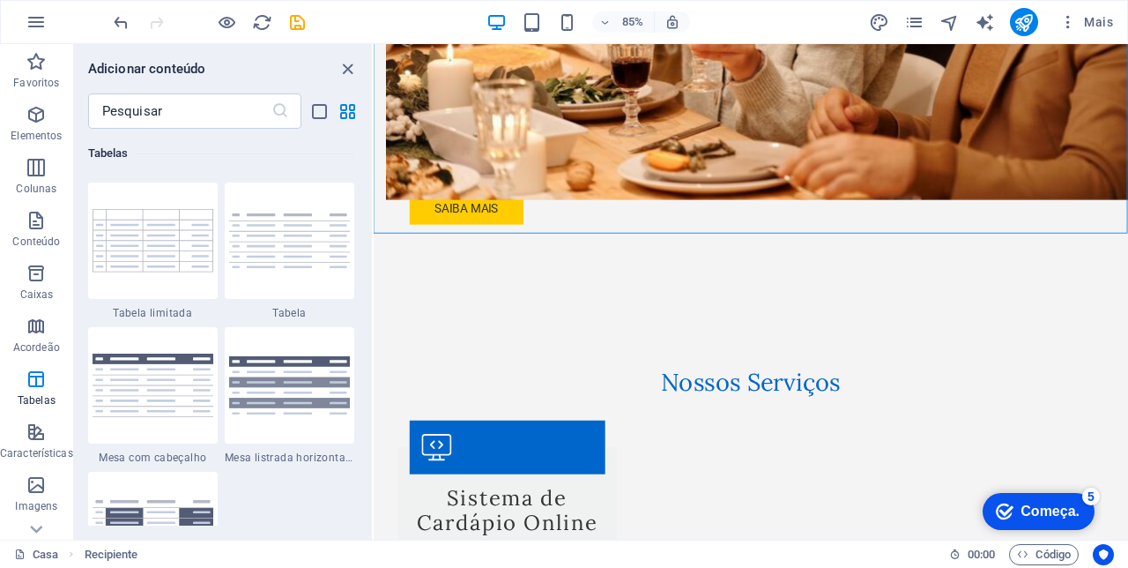
click at [26, 130] on p "Elementos" at bounding box center [36, 136] width 51 height 14
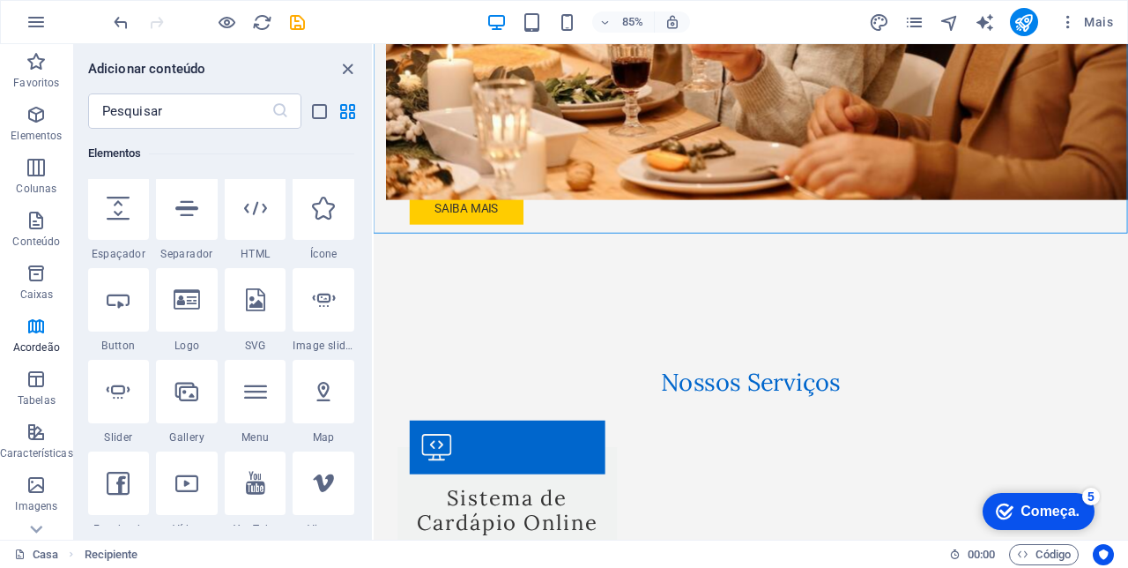
scroll to position [187, 0]
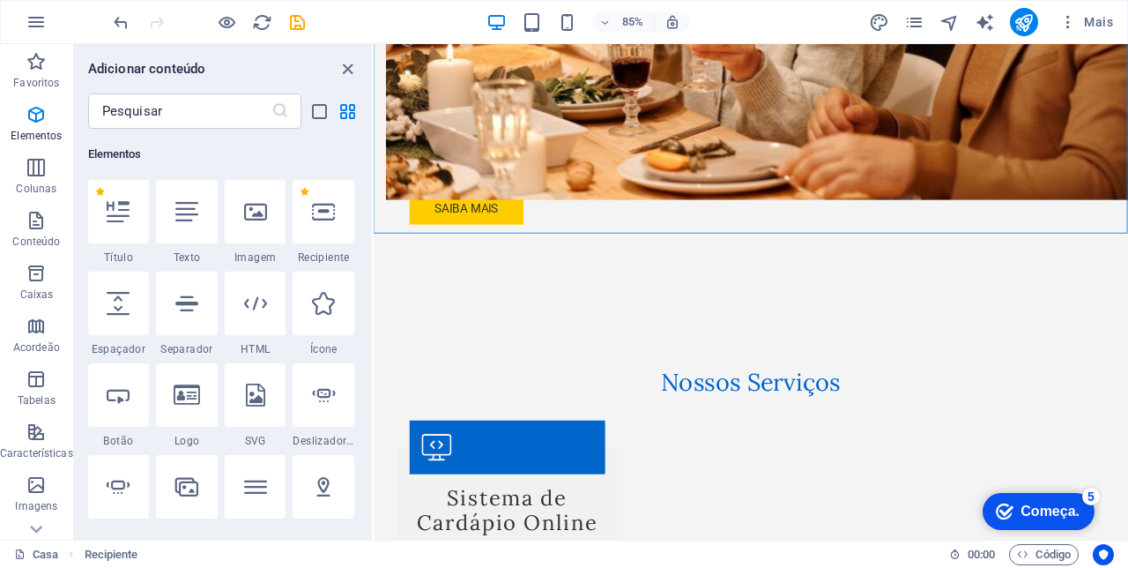
click at [116, 239] on div at bounding box center [119, 211] width 62 height 63
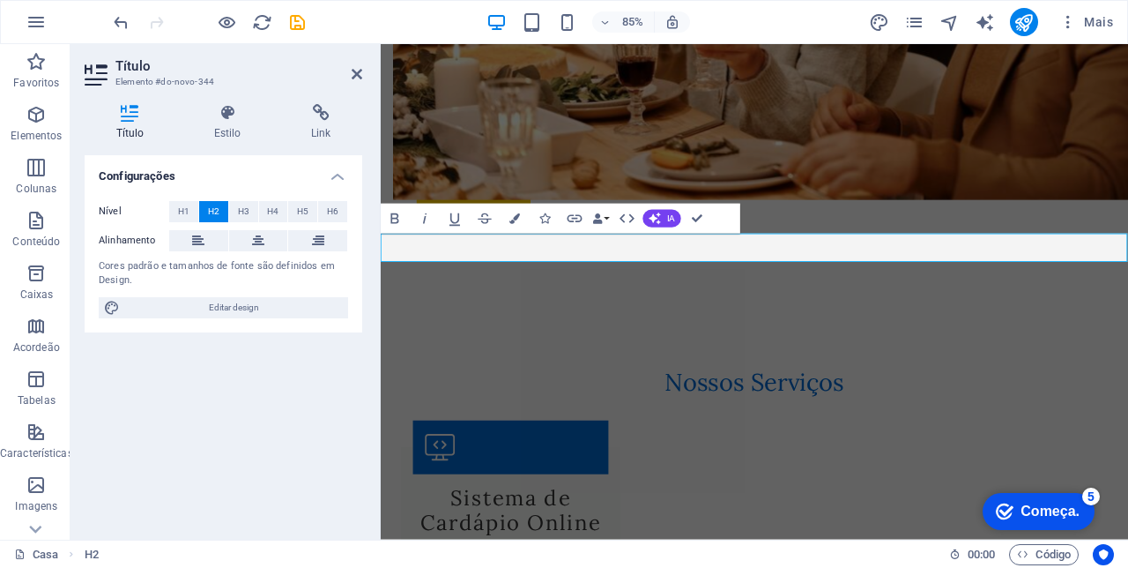
click at [661, 214] on icon "button" at bounding box center [655, 218] width 12 height 12
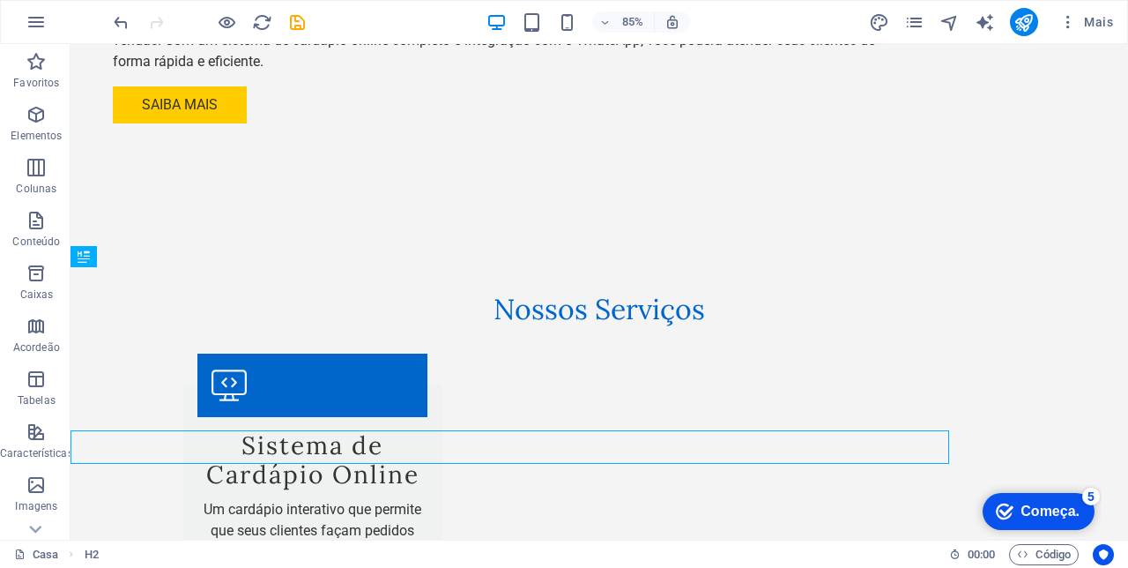
scroll to position [1431, 0]
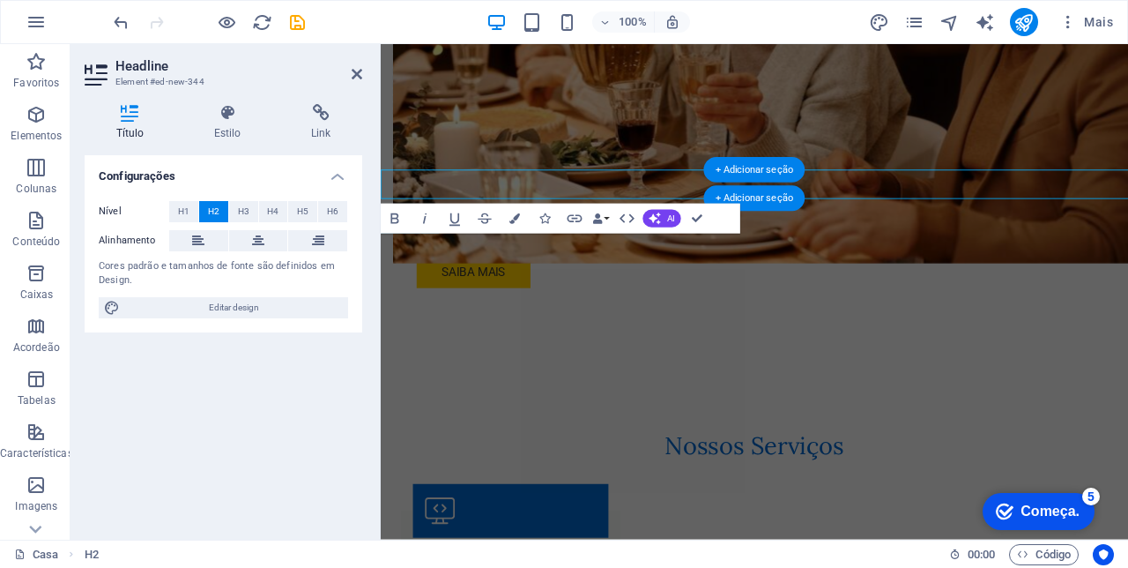
scroll to position [1506, 0]
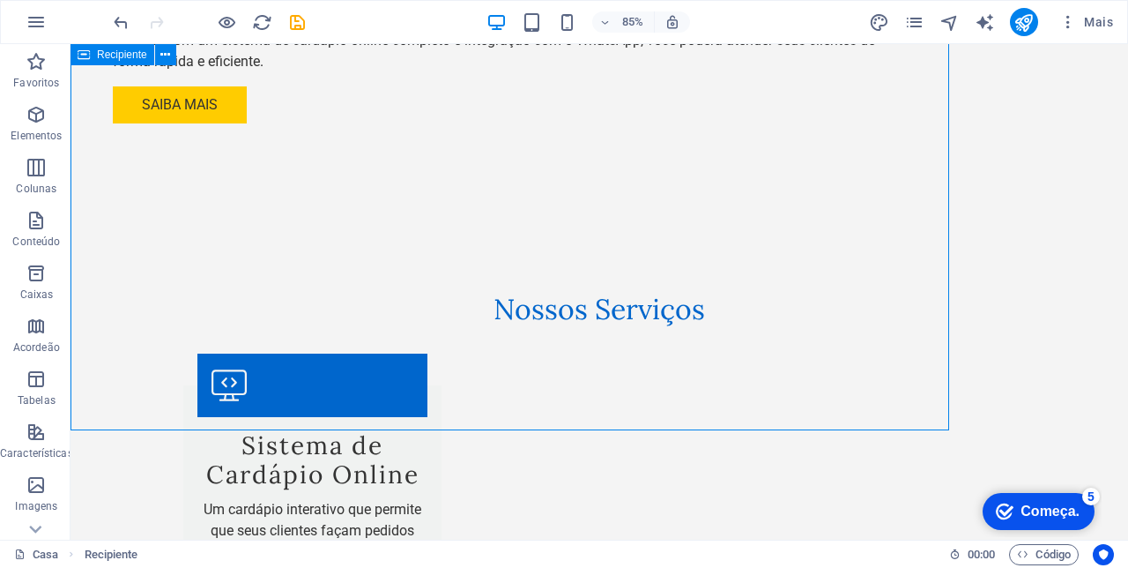
scroll to position [1431, 0]
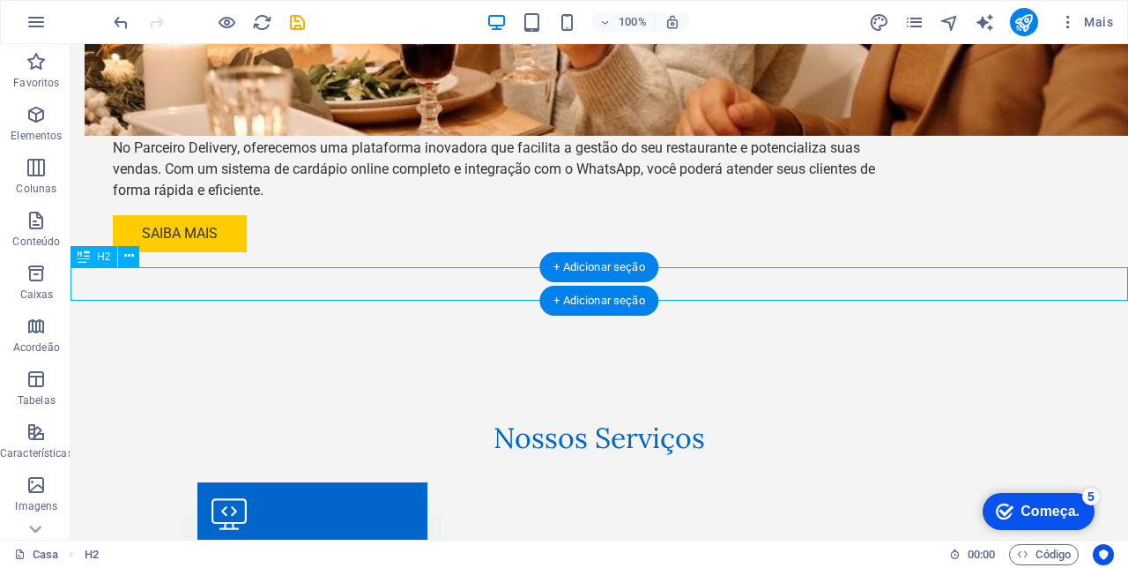
click at [123, 252] on button at bounding box center [128, 256] width 21 height 21
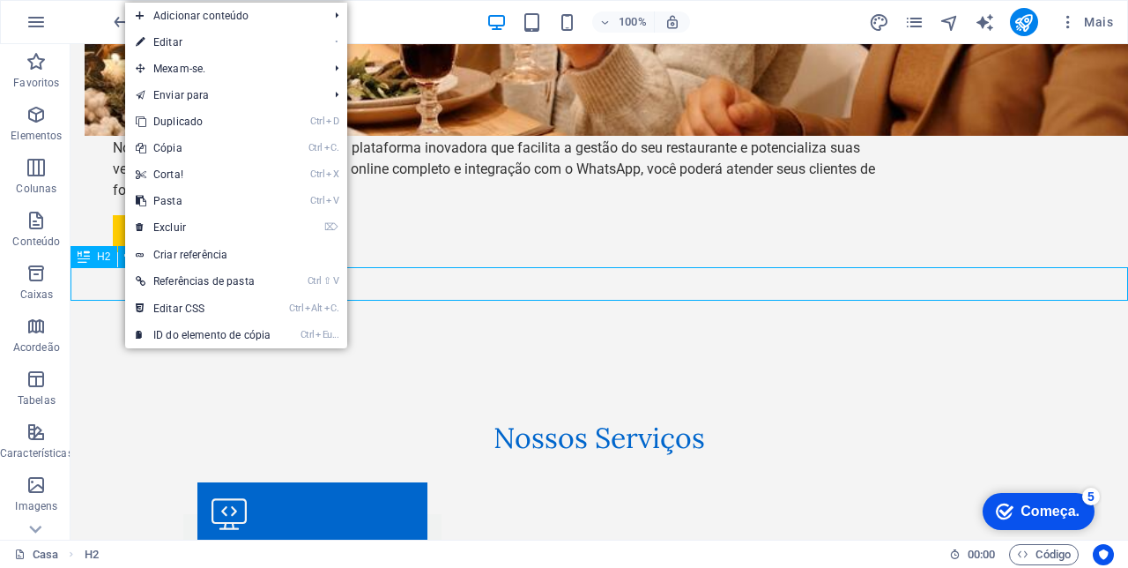
click at [185, 226] on link "⌦ Excluir" at bounding box center [203, 227] width 156 height 26
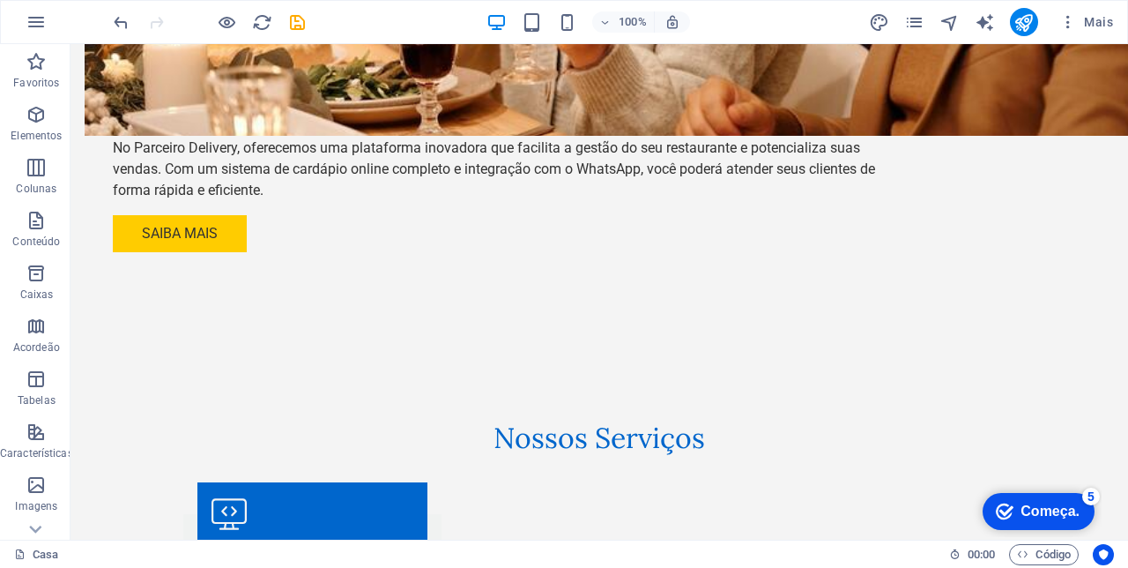
click at [38, 123] on icon "button" at bounding box center [36, 114] width 21 height 21
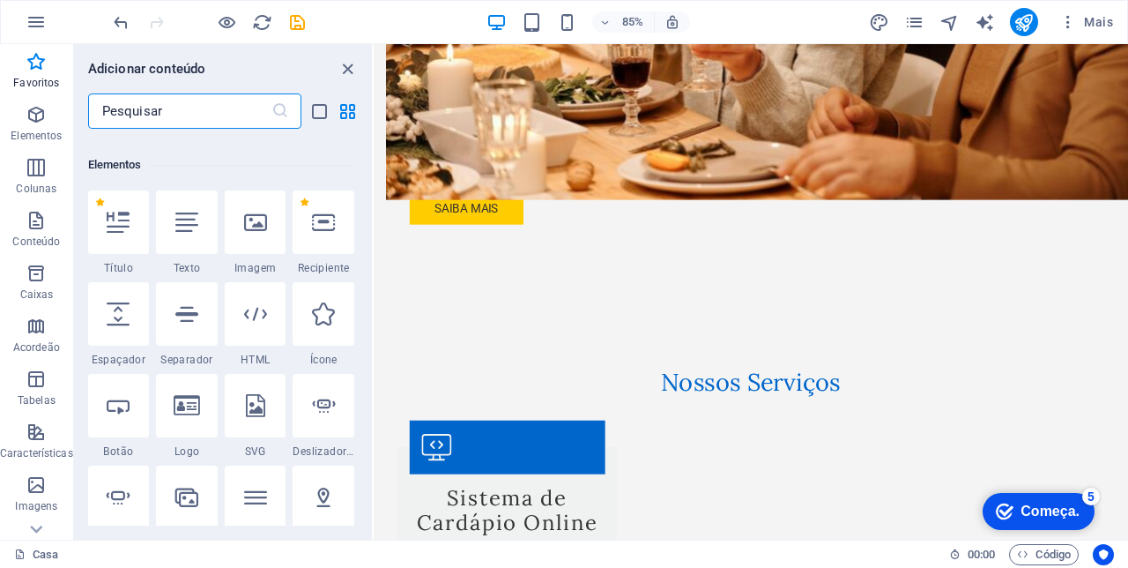
scroll to position [0, 0]
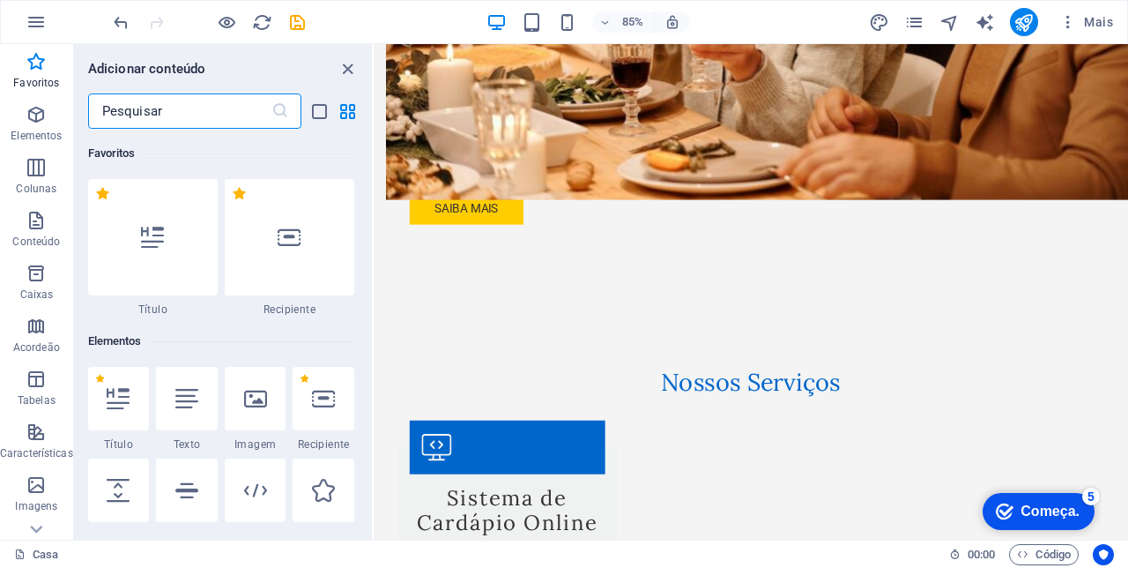
click at [182, 235] on div at bounding box center [153, 237] width 130 height 116
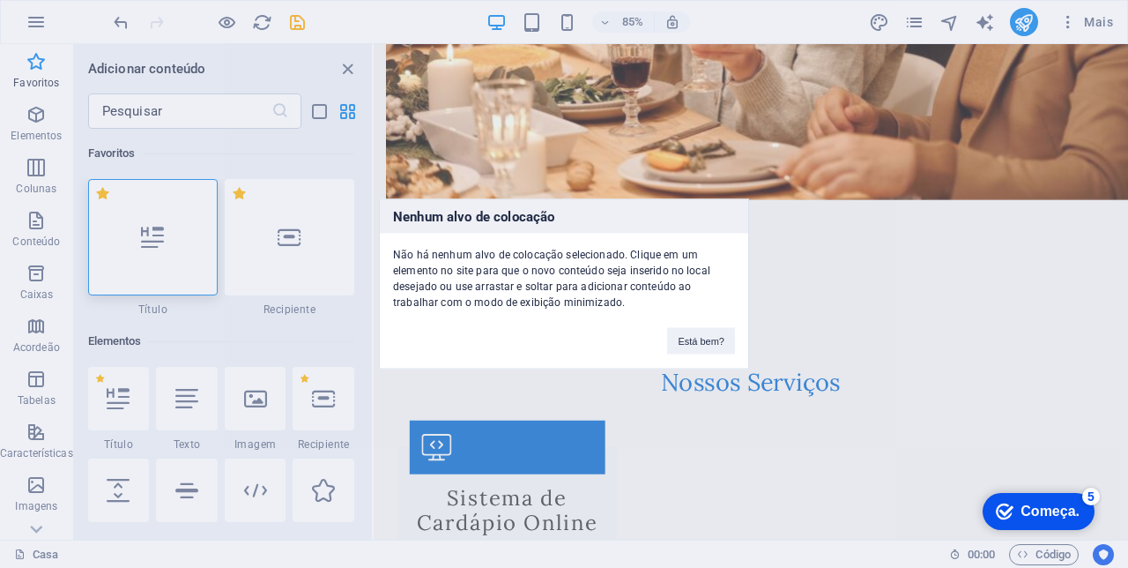
click at [709, 338] on button "Está bem?" at bounding box center [701, 341] width 68 height 26
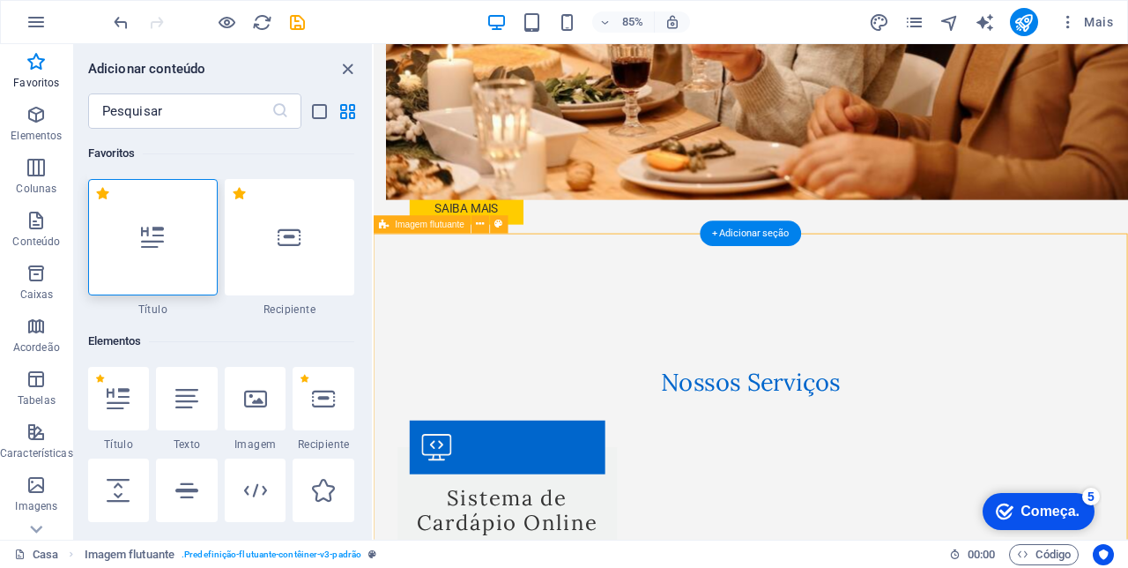
click at [767, 231] on div "+ Adicionar seção" at bounding box center [750, 233] width 101 height 26
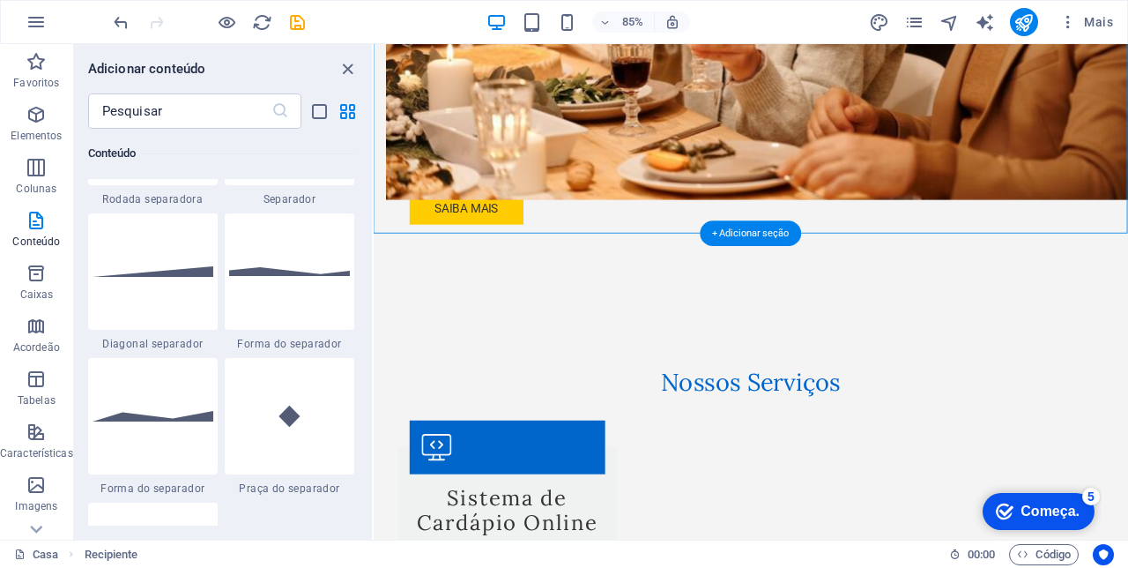
scroll to position [4347, 0]
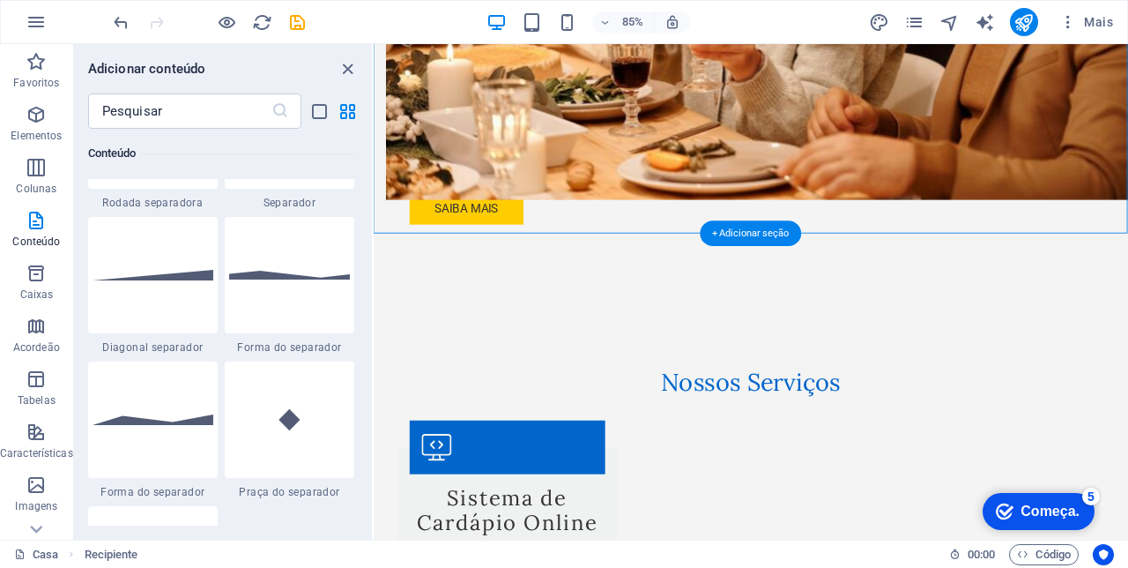
click at [172, 422] on img at bounding box center [153, 419] width 121 height 11
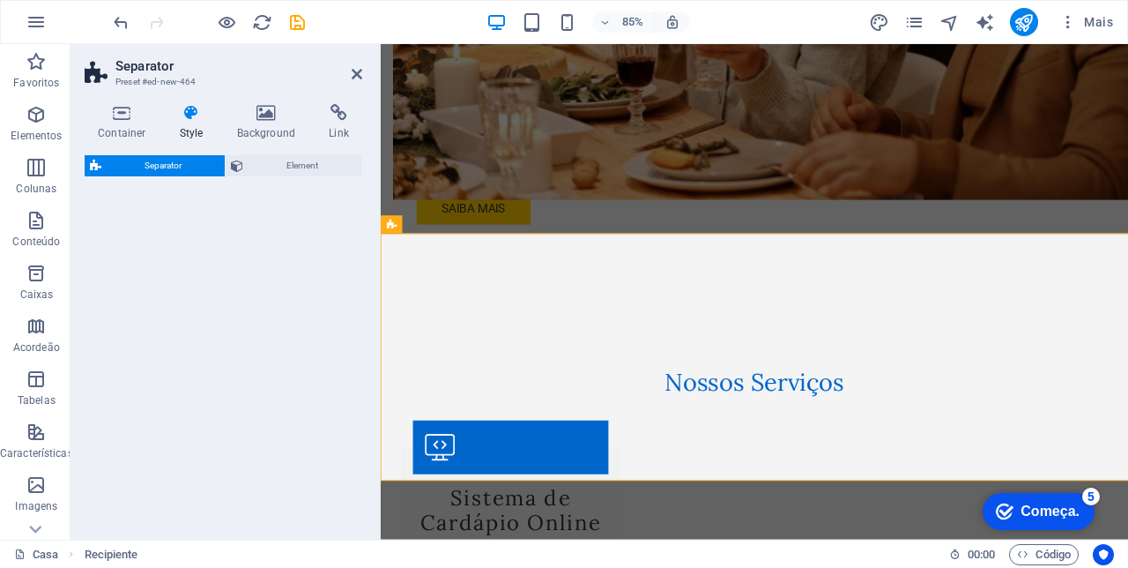
select select "polygon2"
select select "rem"
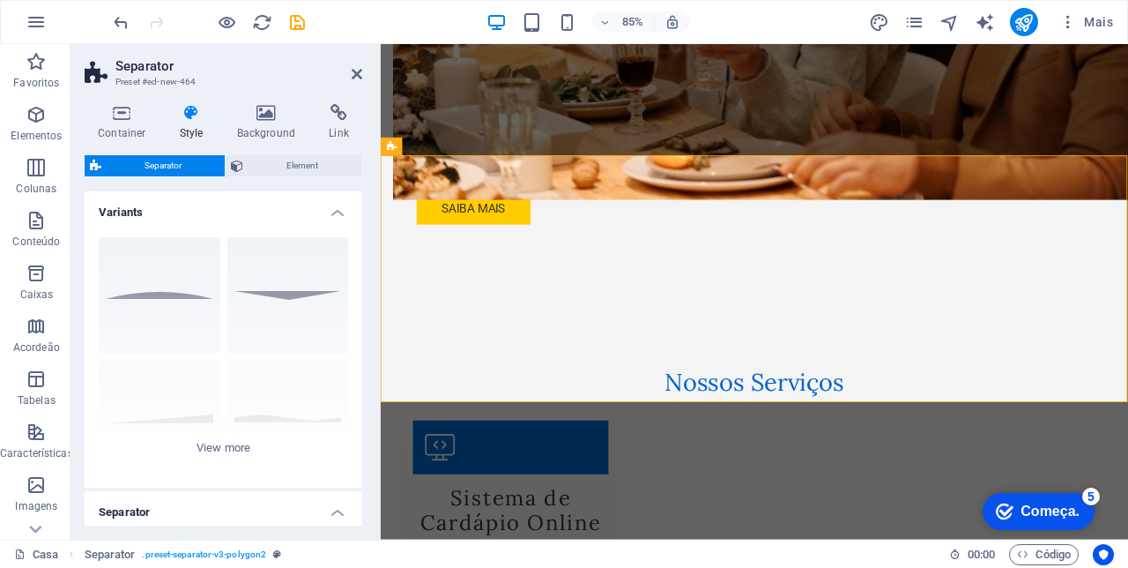
scroll to position [1600, 0]
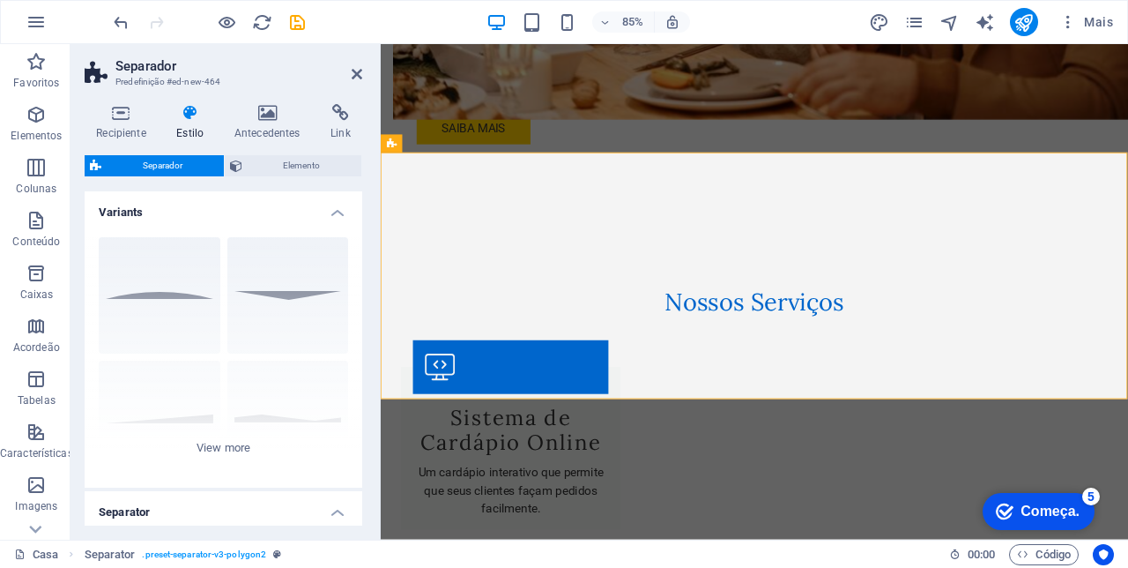
click at [353, 69] on icon at bounding box center [357, 74] width 11 height 14
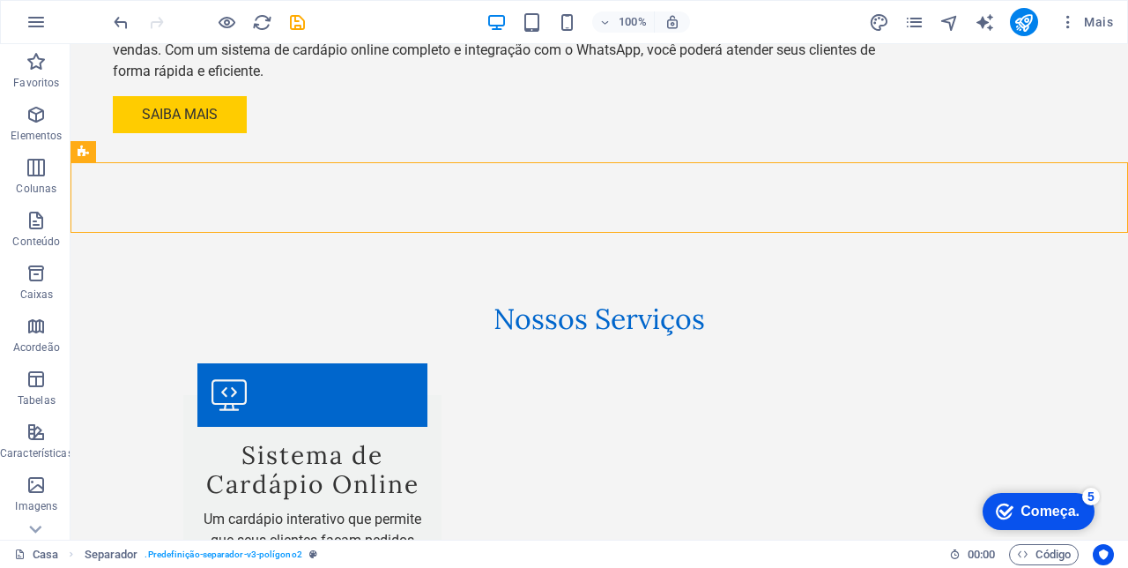
scroll to position [1555, 0]
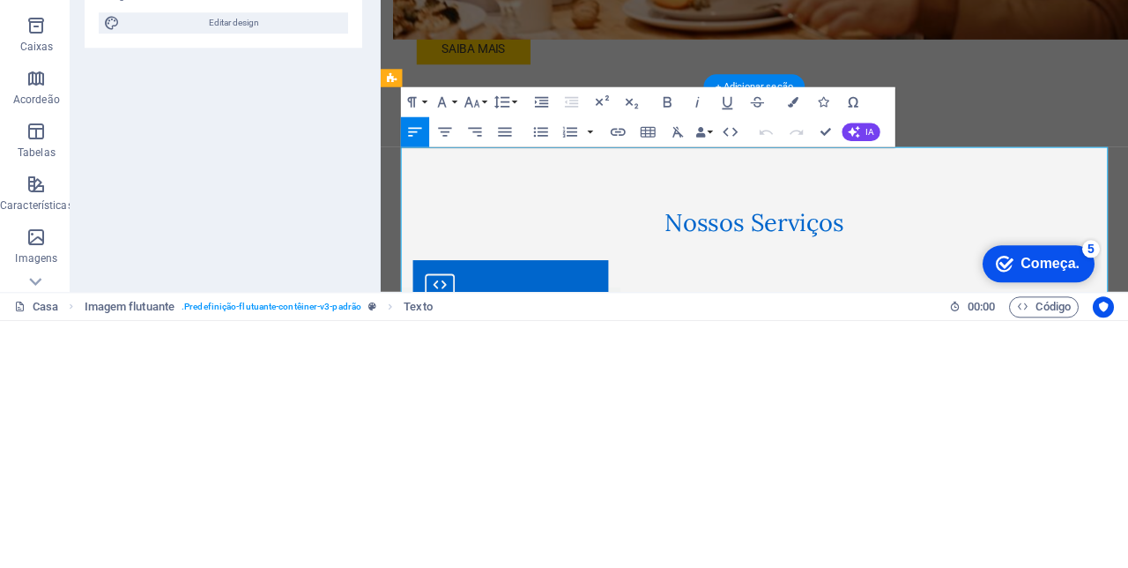
scroll to position [1350, 0]
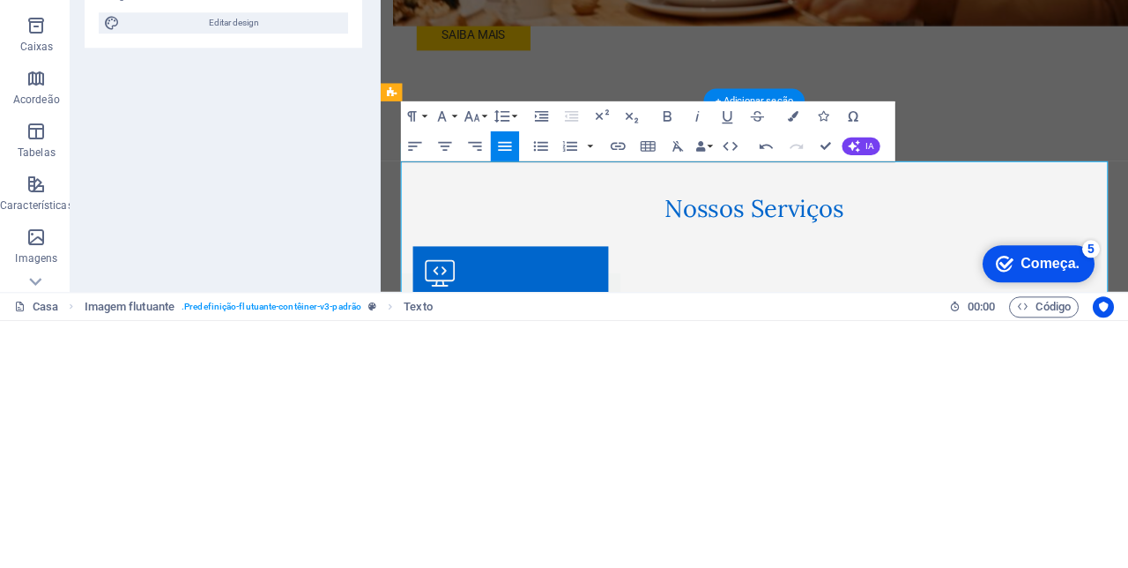
click at [867, 396] on span "IA" at bounding box center [870, 394] width 8 height 9
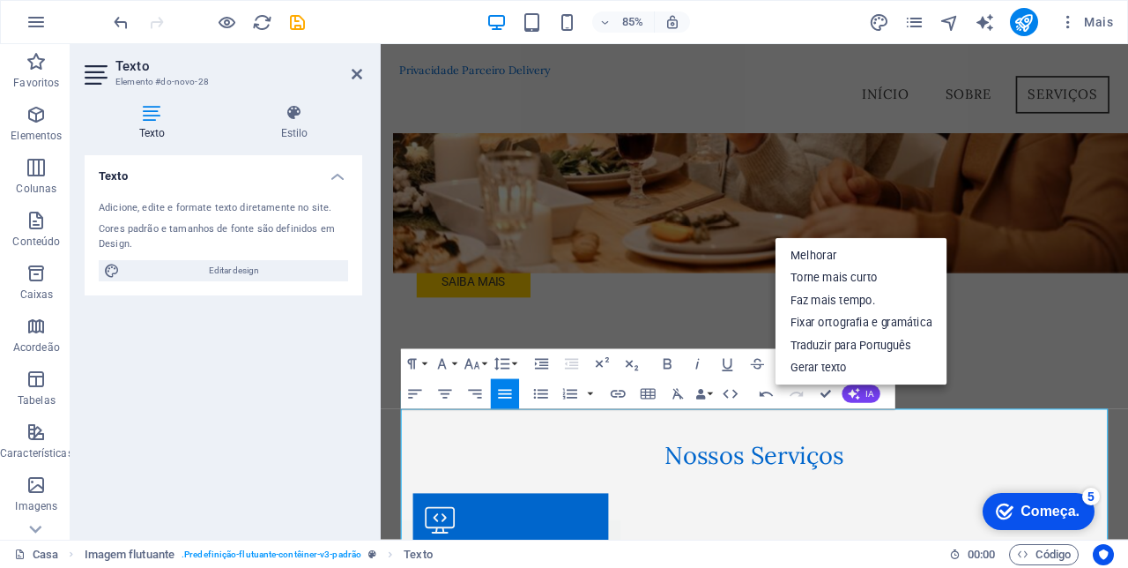
click at [832, 256] on link "Melhorar" at bounding box center [862, 255] width 172 height 23
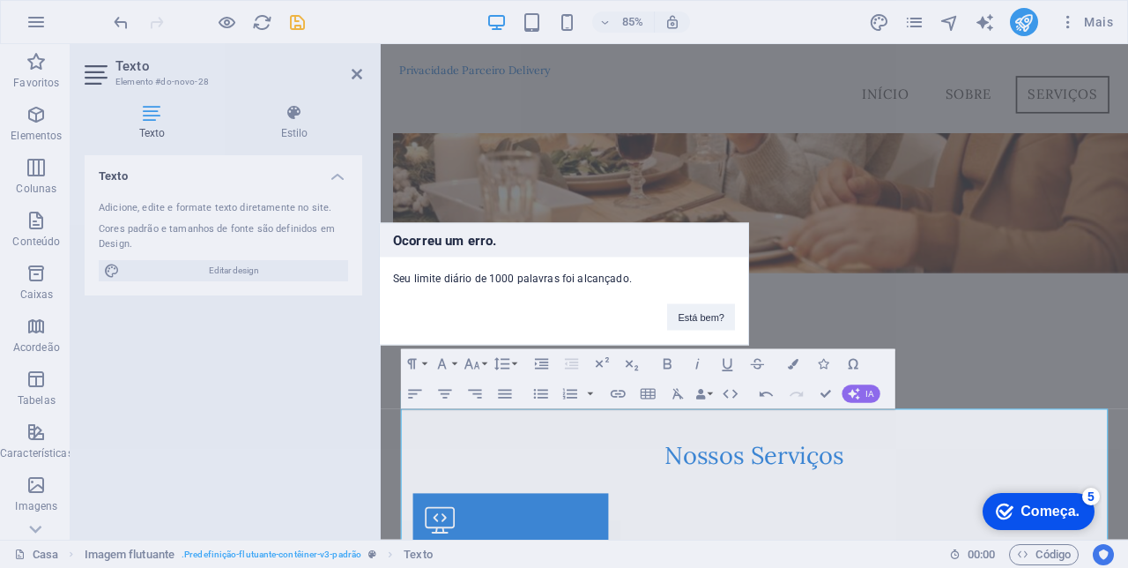
click at [712, 313] on button "Está bem?" at bounding box center [701, 317] width 68 height 26
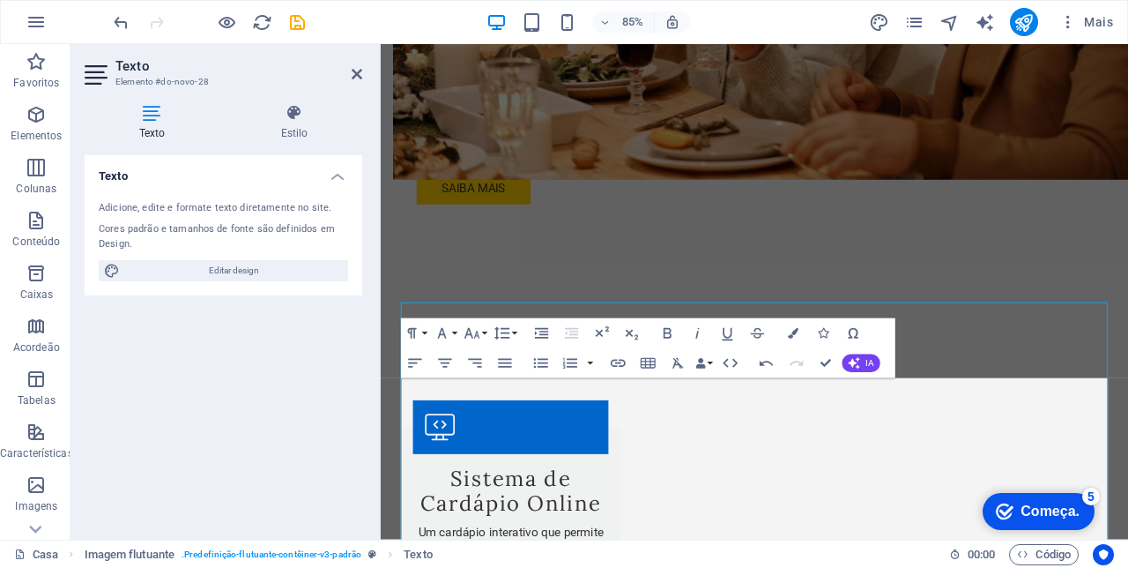
scroll to position [1481, 0]
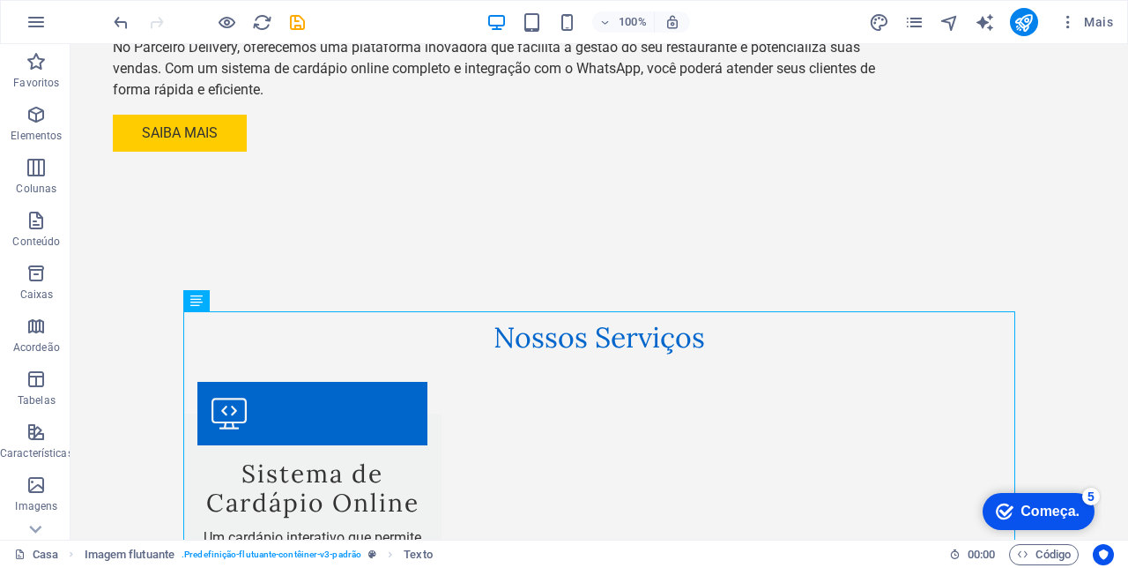
scroll to position [1440, 0]
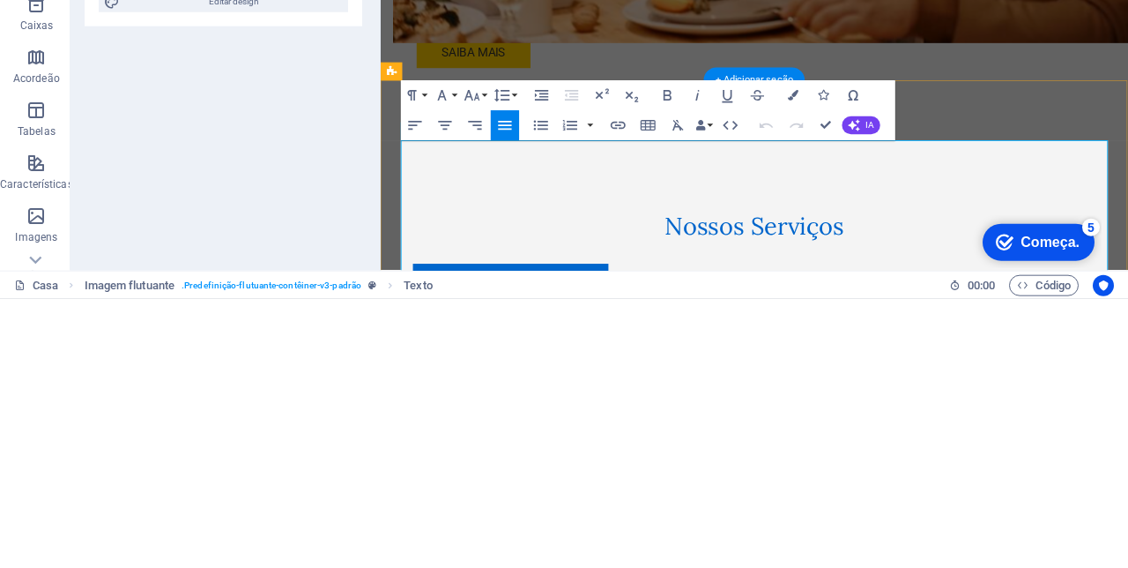
scroll to position [1347, 0]
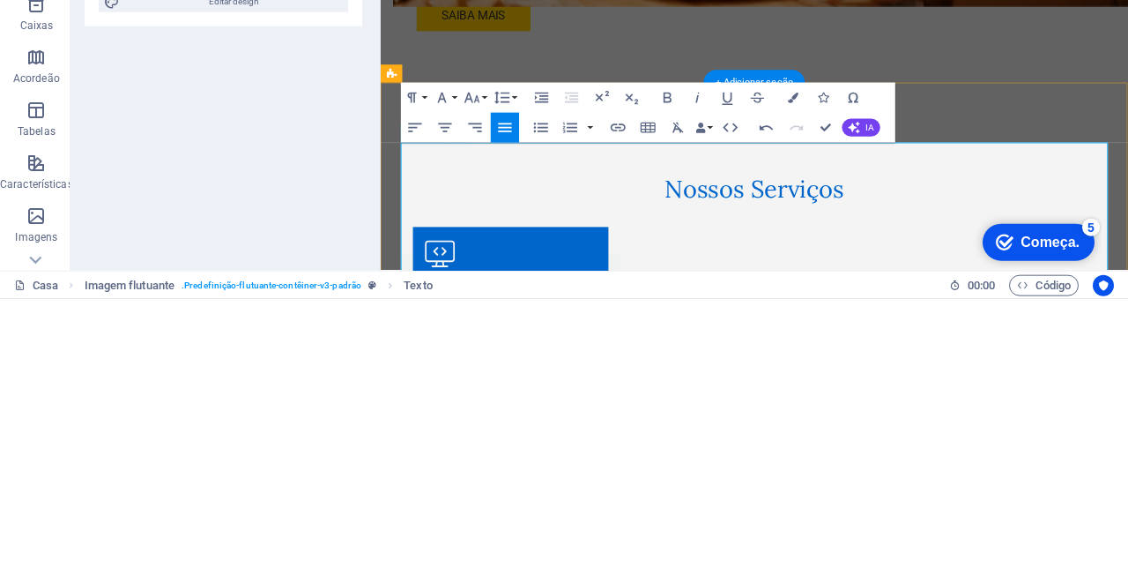
click at [187, 420] on div "Texto Adicione, edite e formate texto diretamente no site. Cores padrão e taman…" at bounding box center [224, 340] width 278 height 370
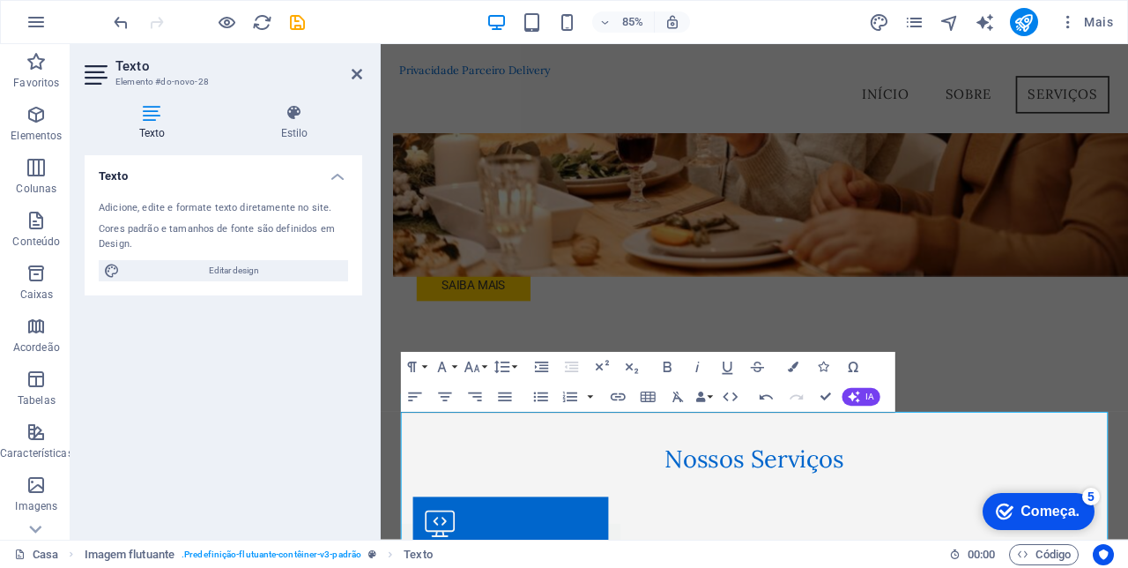
click at [119, 28] on icon "undo" at bounding box center [121, 22] width 20 height 20
click at [120, 21] on icon "undo" at bounding box center [121, 22] width 20 height 20
click at [124, 30] on icon "undo" at bounding box center [121, 22] width 20 height 20
click at [125, 26] on icon "undo" at bounding box center [121, 22] width 20 height 20
click at [122, 28] on icon "undo" at bounding box center [121, 22] width 20 height 20
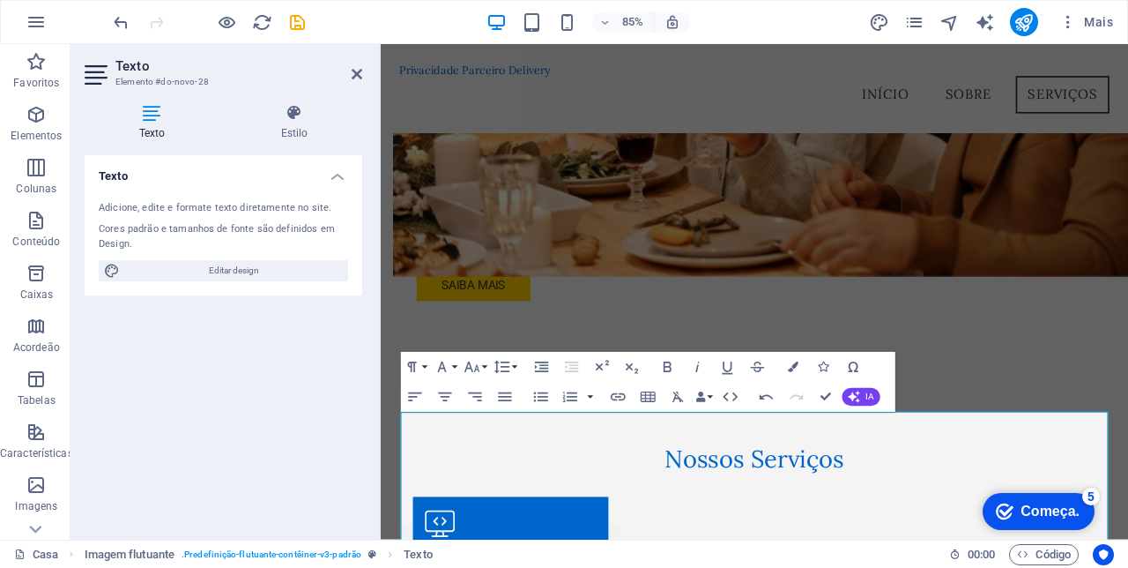
click at [127, 26] on icon "undo" at bounding box center [121, 22] width 20 height 20
click at [125, 23] on icon "undo" at bounding box center [121, 22] width 20 height 20
click at [130, 28] on icon "undo" at bounding box center [121, 22] width 20 height 20
click at [123, 25] on icon "undo" at bounding box center [121, 22] width 20 height 20
click at [122, 23] on icon "undo" at bounding box center [121, 22] width 20 height 20
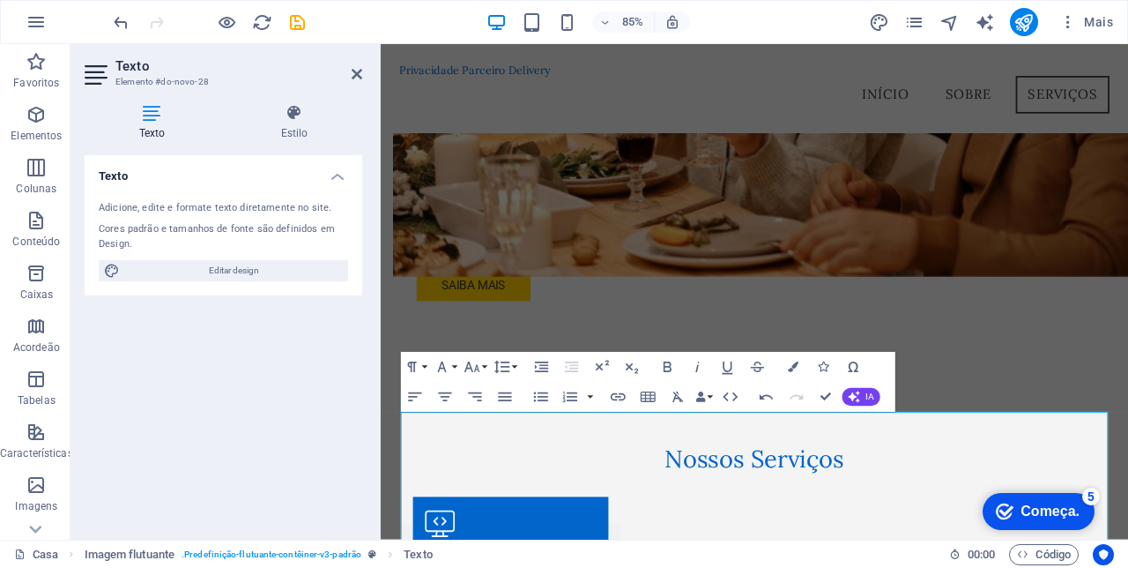
click at [123, 26] on icon "undo" at bounding box center [121, 22] width 20 height 20
click at [122, 24] on icon "undo" at bounding box center [121, 22] width 20 height 20
click at [120, 28] on icon "undo" at bounding box center [121, 22] width 20 height 20
click at [123, 32] on icon "undo" at bounding box center [121, 22] width 20 height 20
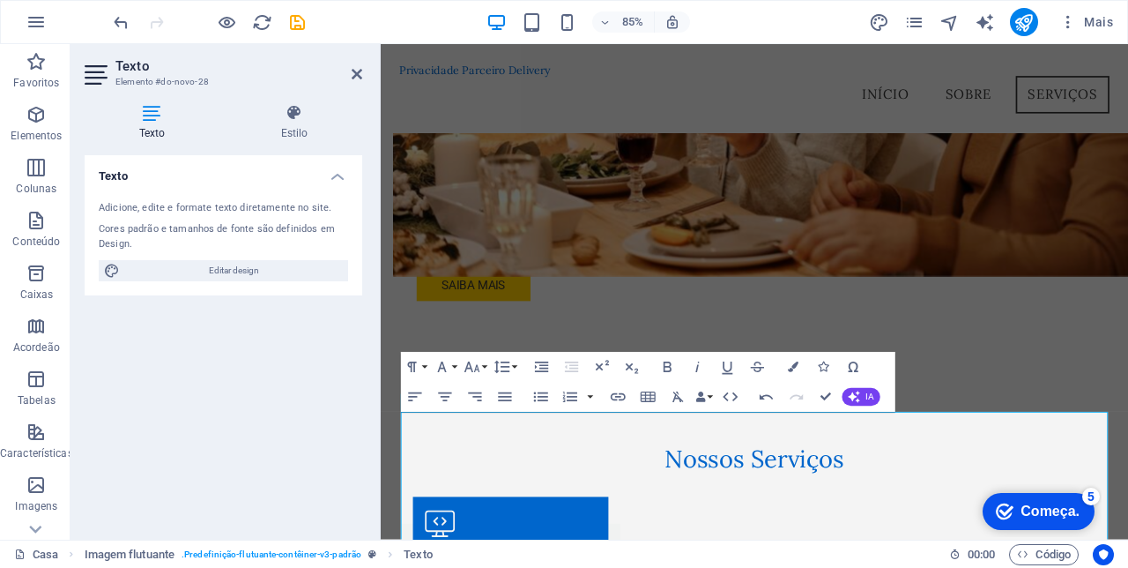
click at [352, 72] on icon at bounding box center [357, 74] width 11 height 14
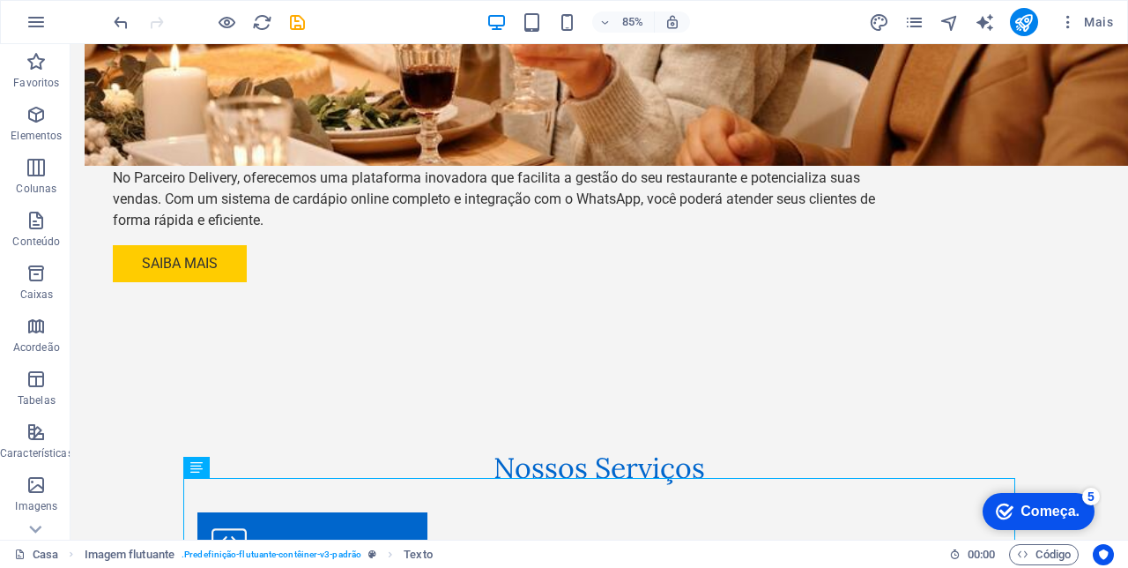
scroll to position [1361, 0]
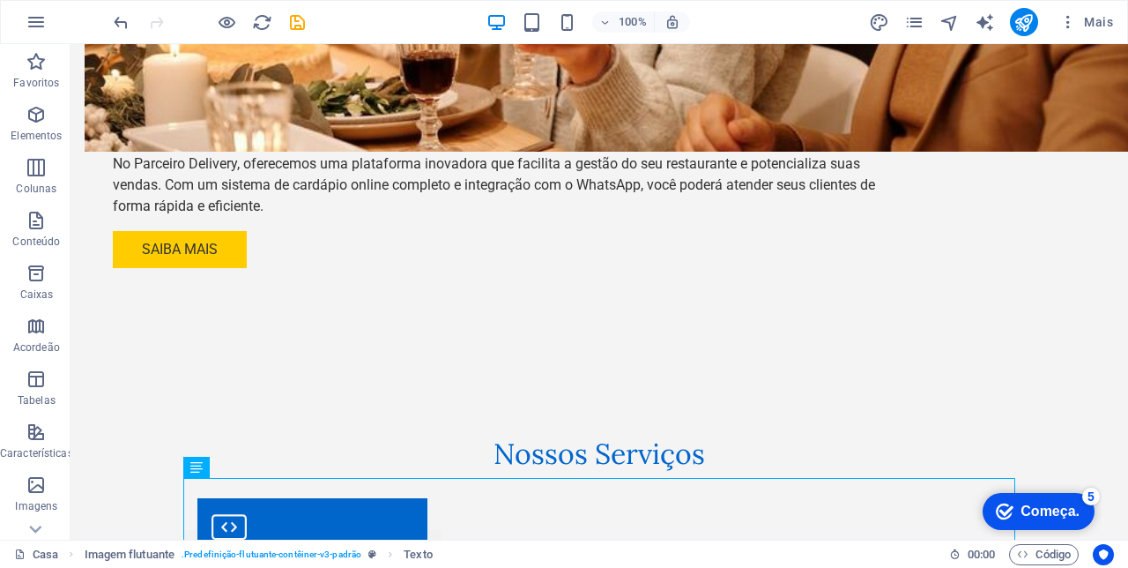
click at [125, 26] on icon "undo" at bounding box center [121, 22] width 20 height 20
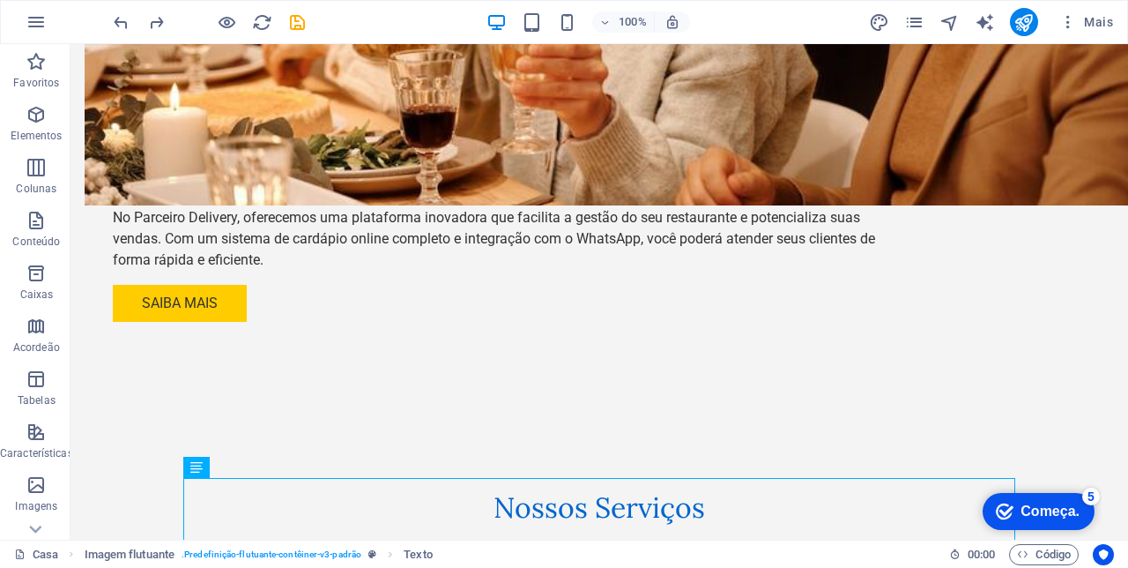
click at [125, 30] on icon "undo" at bounding box center [121, 22] width 20 height 20
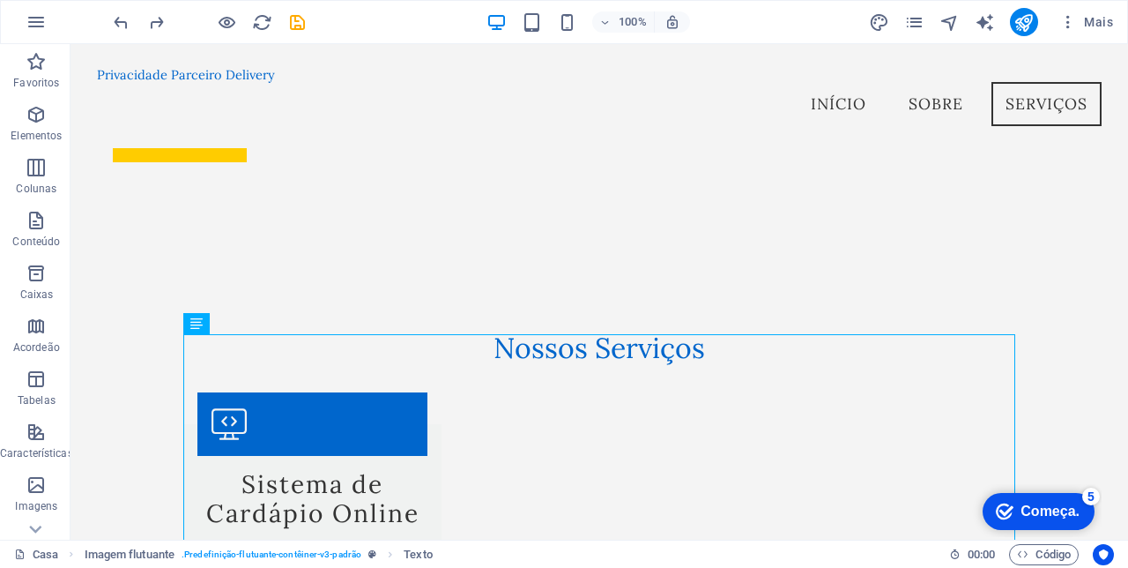
scroll to position [1505, 0]
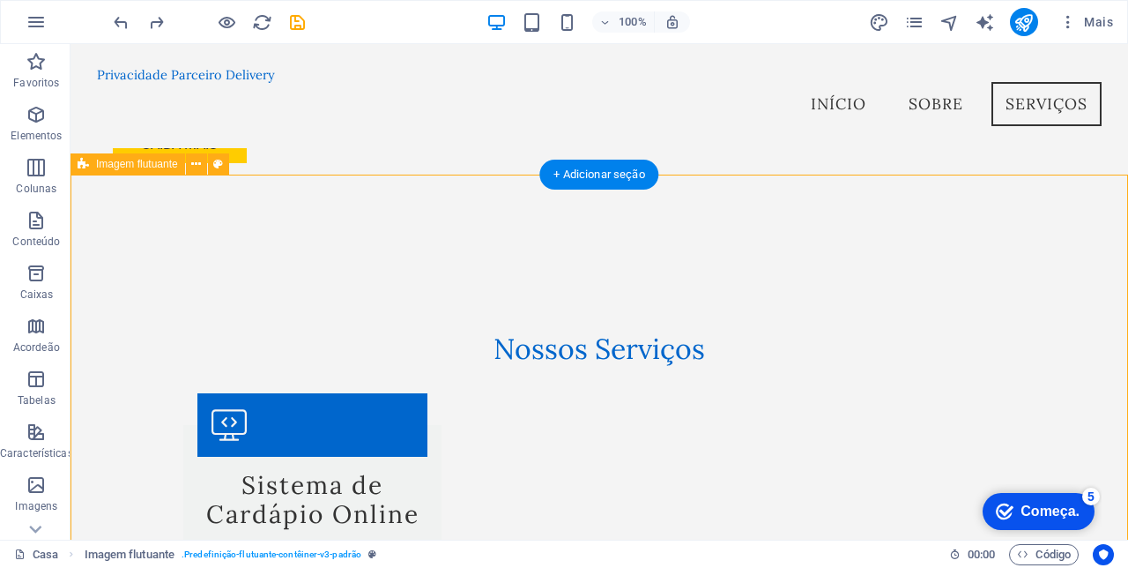
click at [587, 185] on div "+ Adicionar seção" at bounding box center [598, 175] width 119 height 30
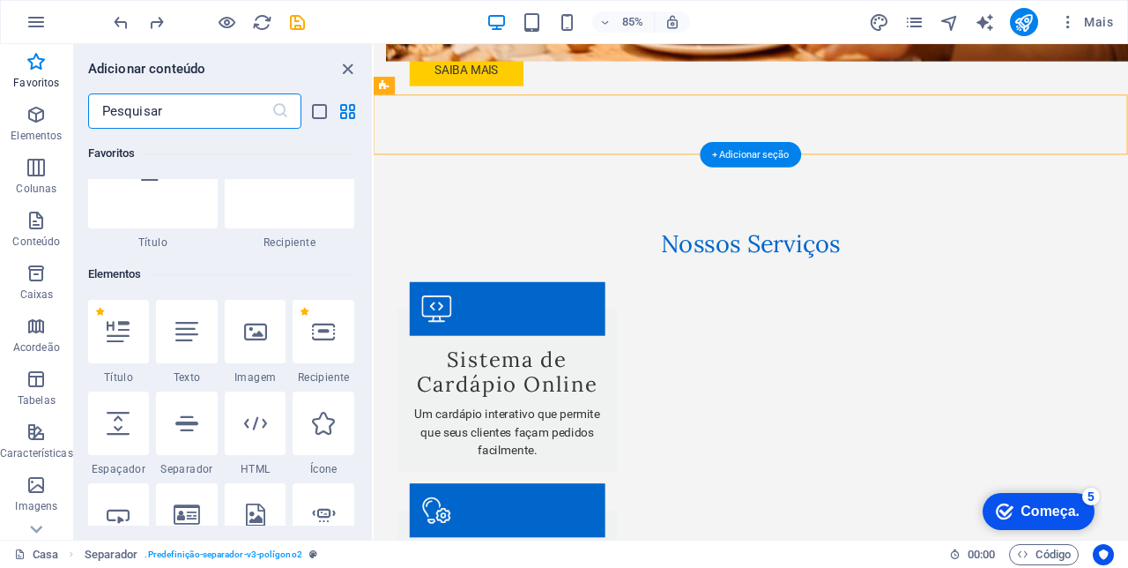
scroll to position [69, 0]
click at [324, 337] on icon at bounding box center [323, 329] width 23 height 23
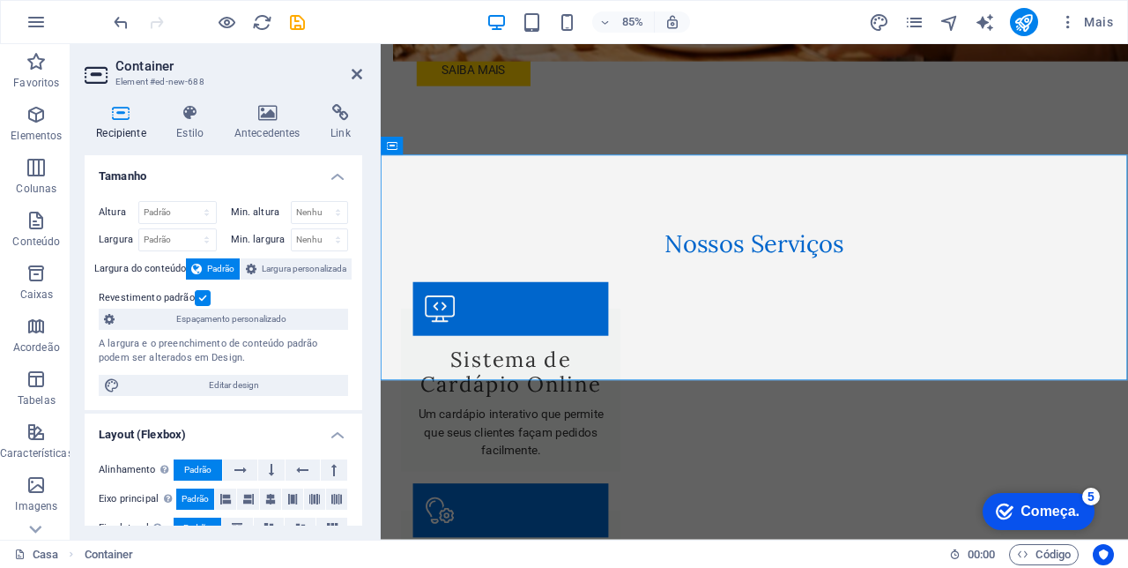
click at [118, 28] on icon "undo" at bounding box center [121, 22] width 20 height 20
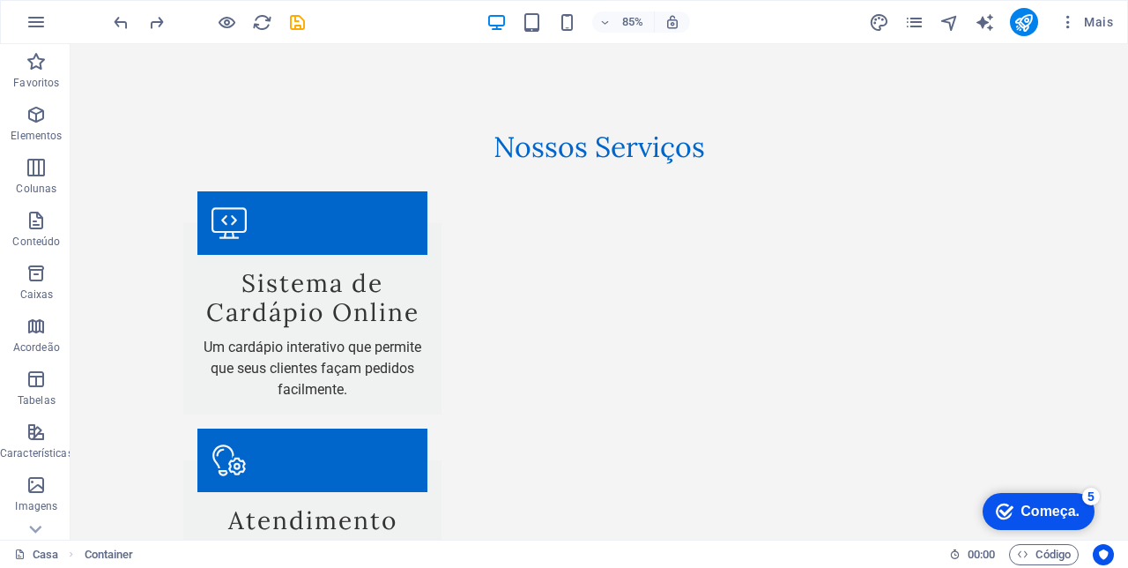
scroll to position [1594, 0]
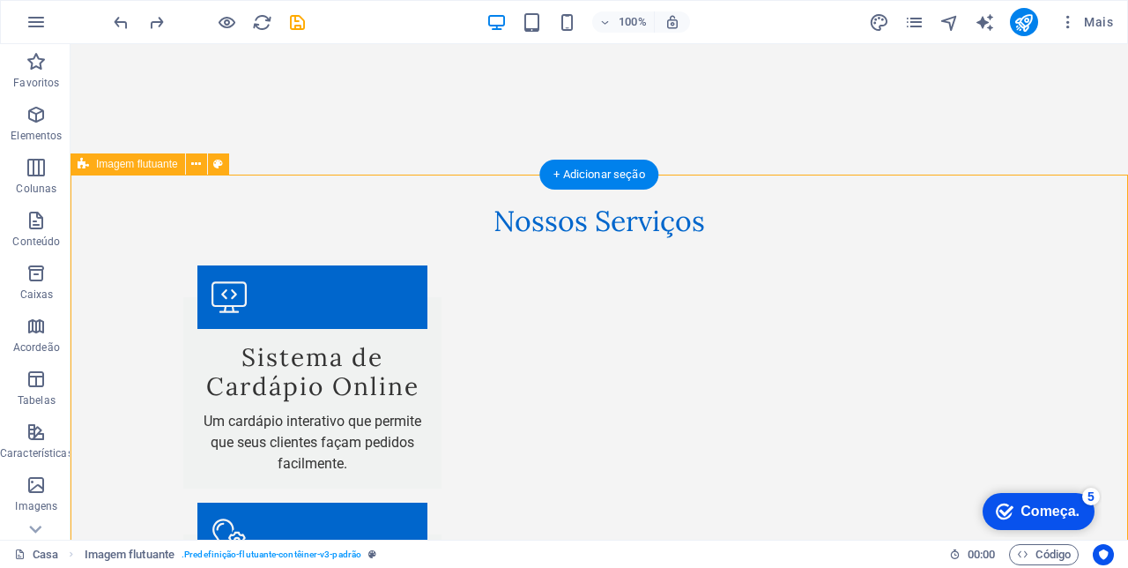
click at [571, 177] on div "+ Adicionar seção" at bounding box center [598, 175] width 119 height 30
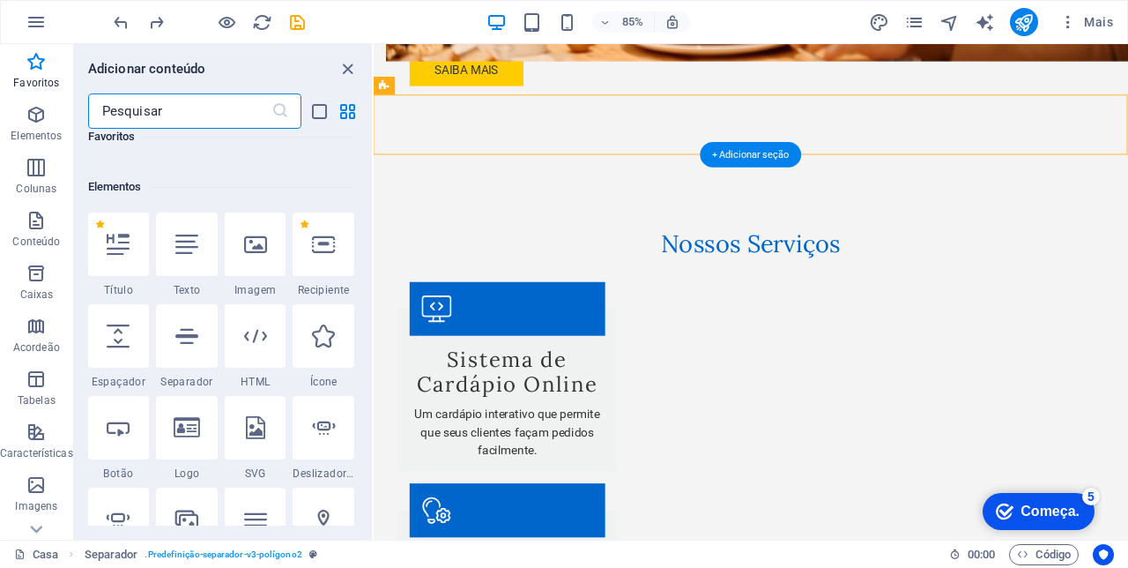
scroll to position [164, 0]
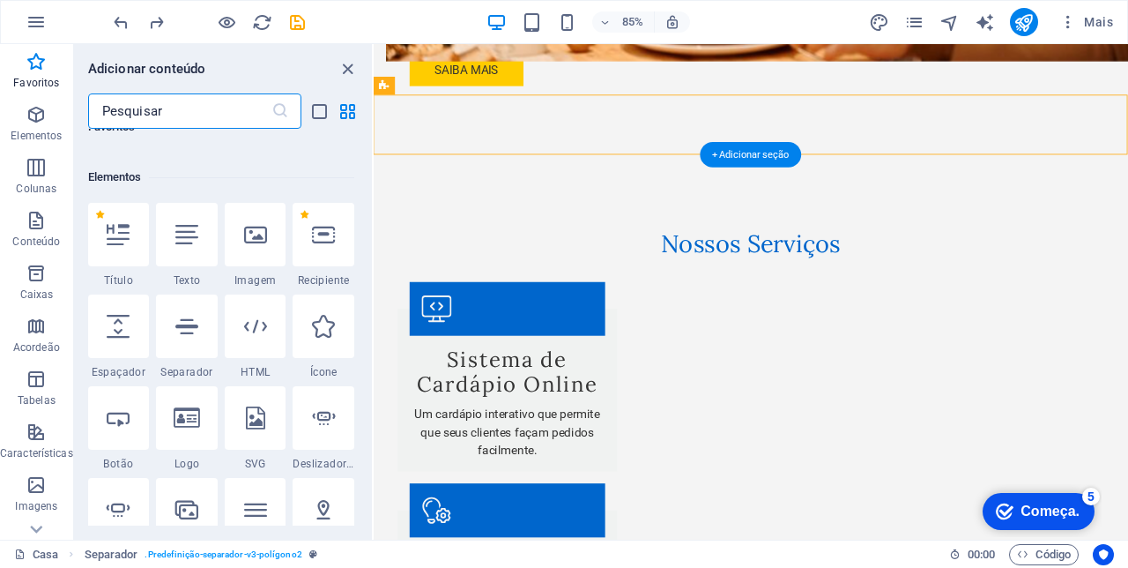
click at [111, 414] on icon at bounding box center [118, 417] width 23 height 23
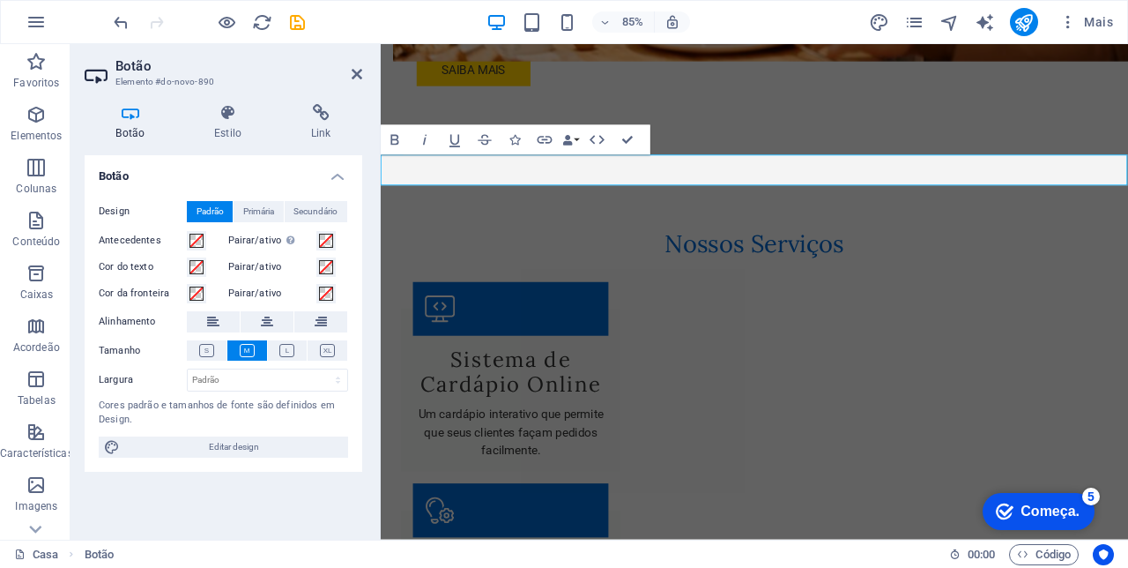
click at [394, 135] on icon "button" at bounding box center [395, 140] width 8 height 11
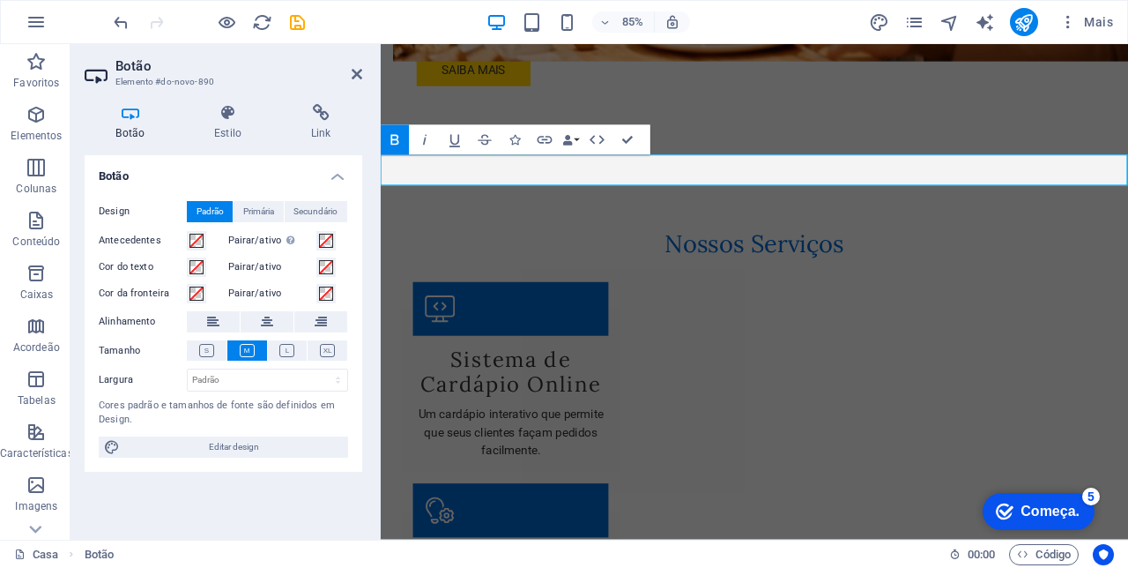
click at [214, 118] on icon at bounding box center [228, 113] width 90 height 18
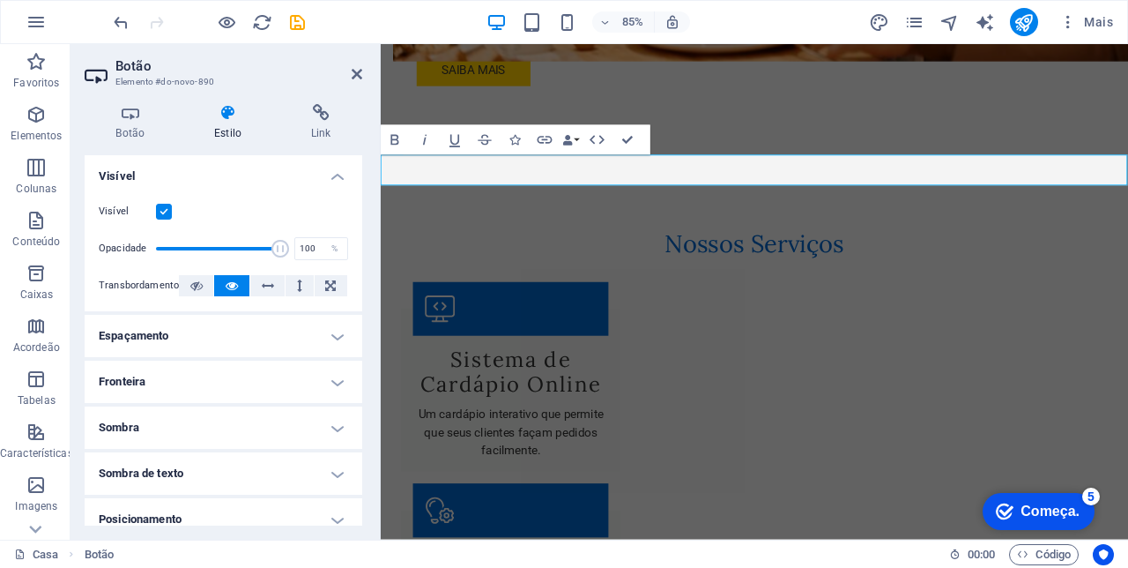
click at [320, 125] on h4 "Link" at bounding box center [320, 122] width 83 height 37
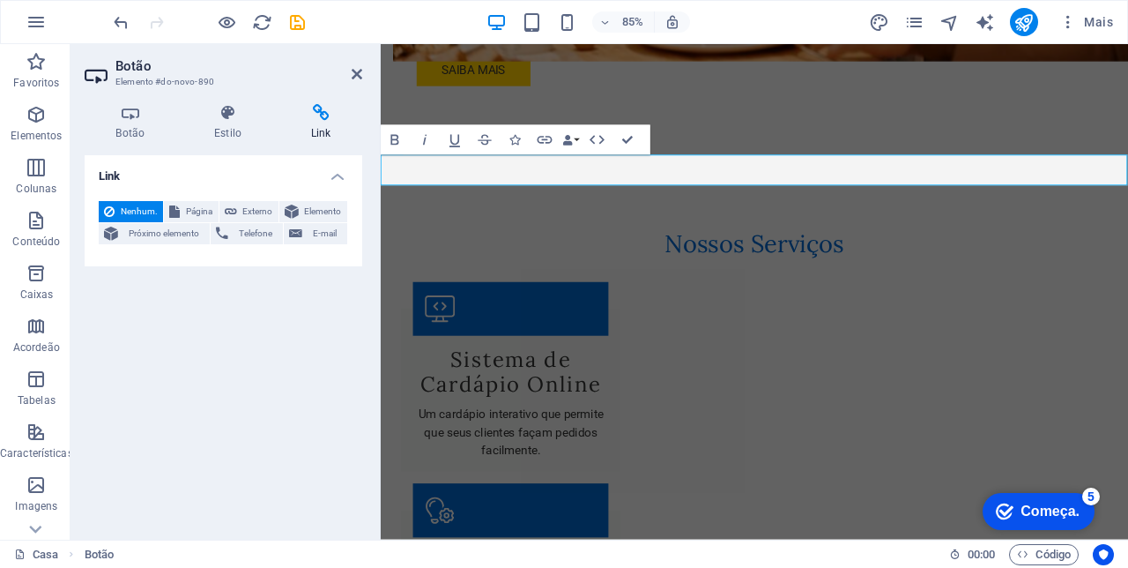
click at [128, 129] on h4 "Botão" at bounding box center [134, 122] width 99 height 37
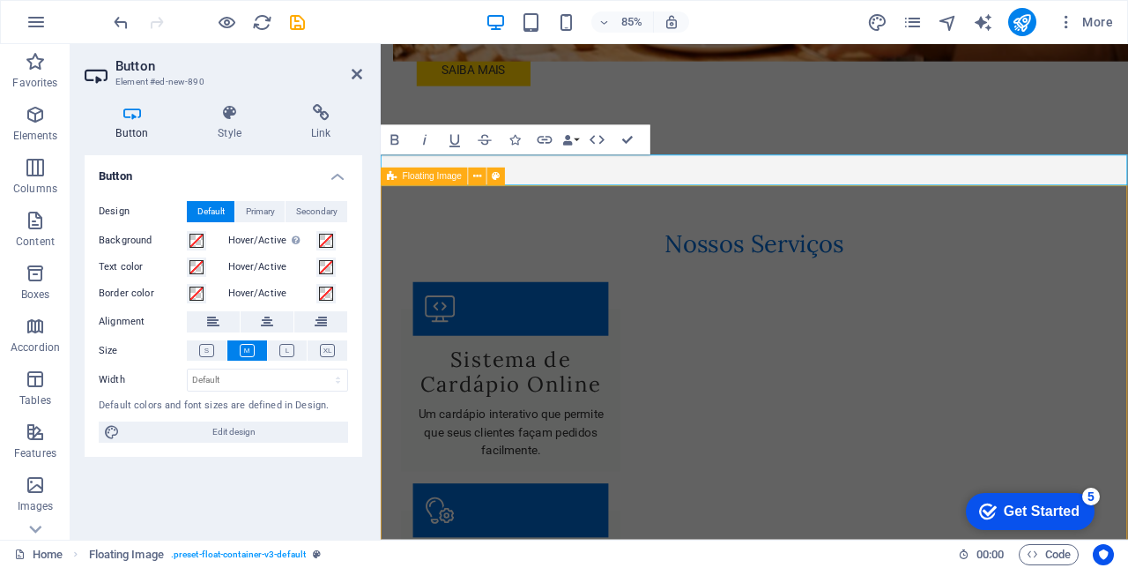
scroll to position [1594, 0]
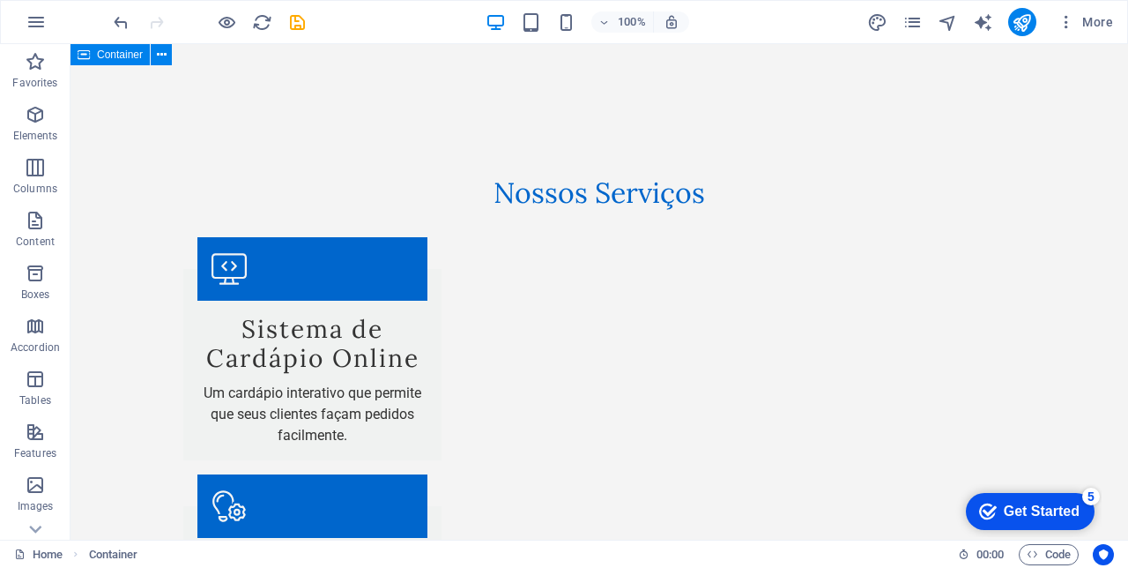
scroll to position [1679, 0]
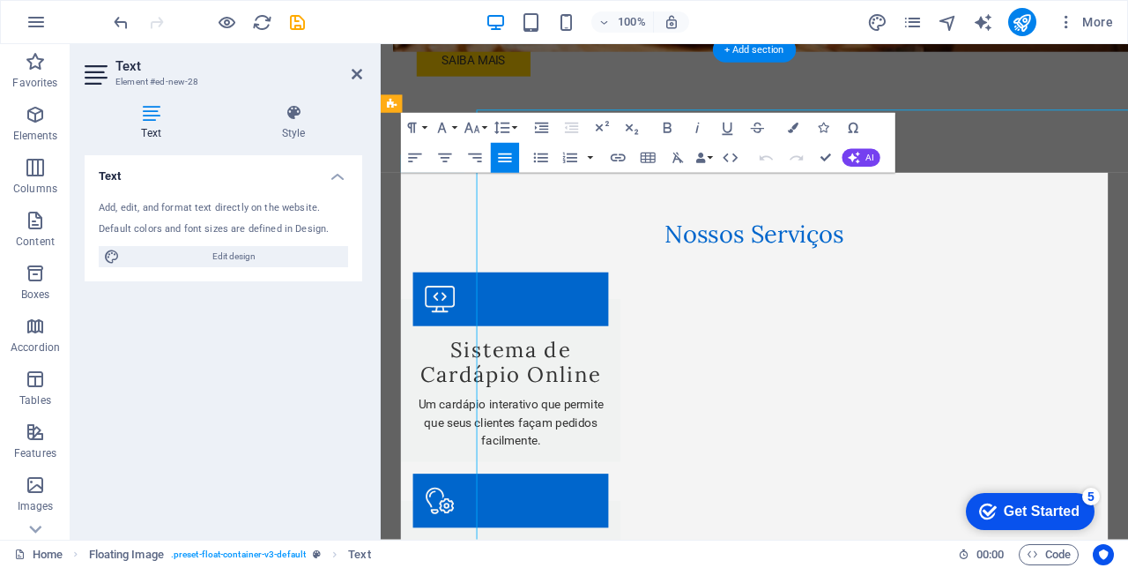
scroll to position [1754, 0]
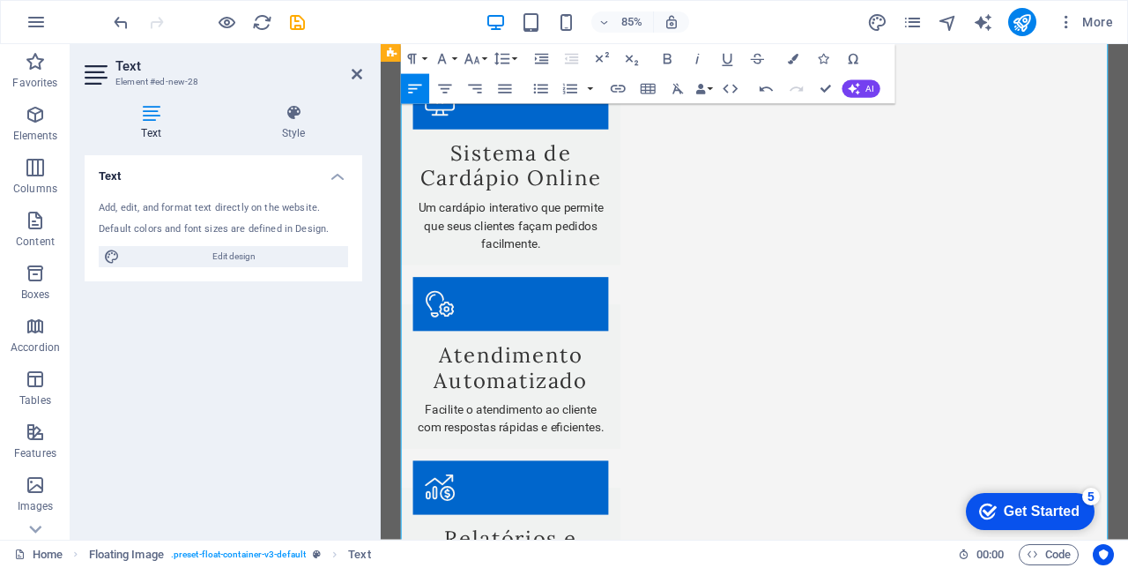
scroll to position [1912, 0]
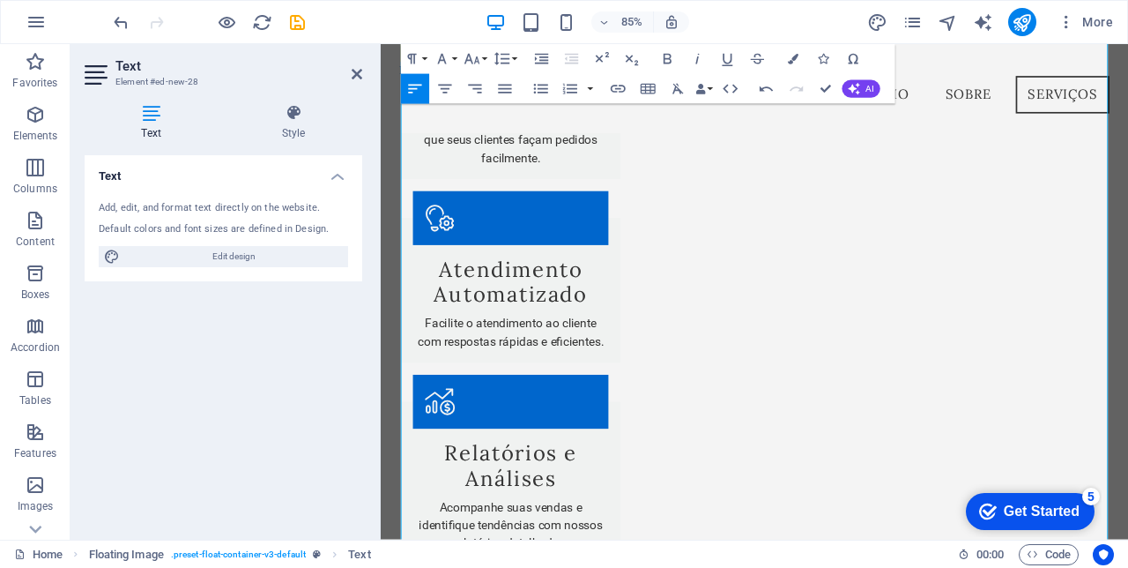
scroll to position [1929, 0]
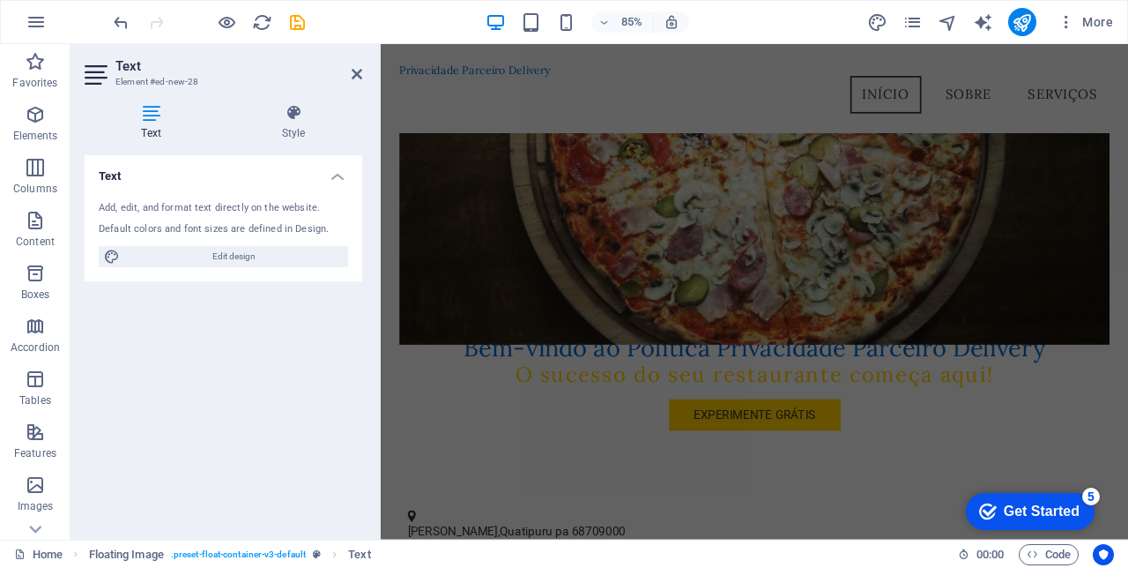
scroll to position [289, 0]
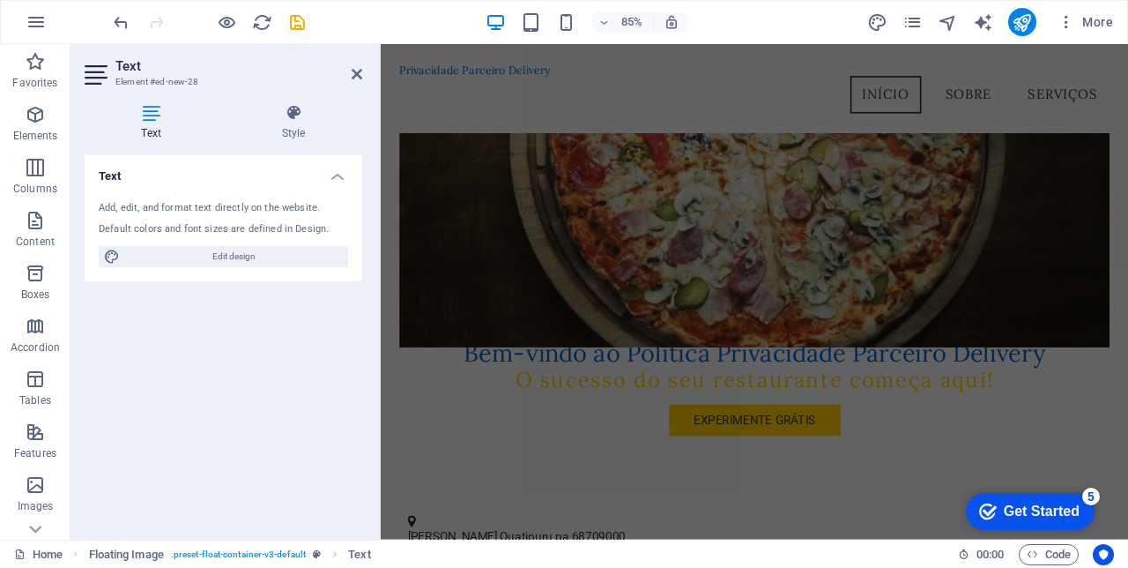
click at [354, 75] on icon at bounding box center [357, 74] width 11 height 14
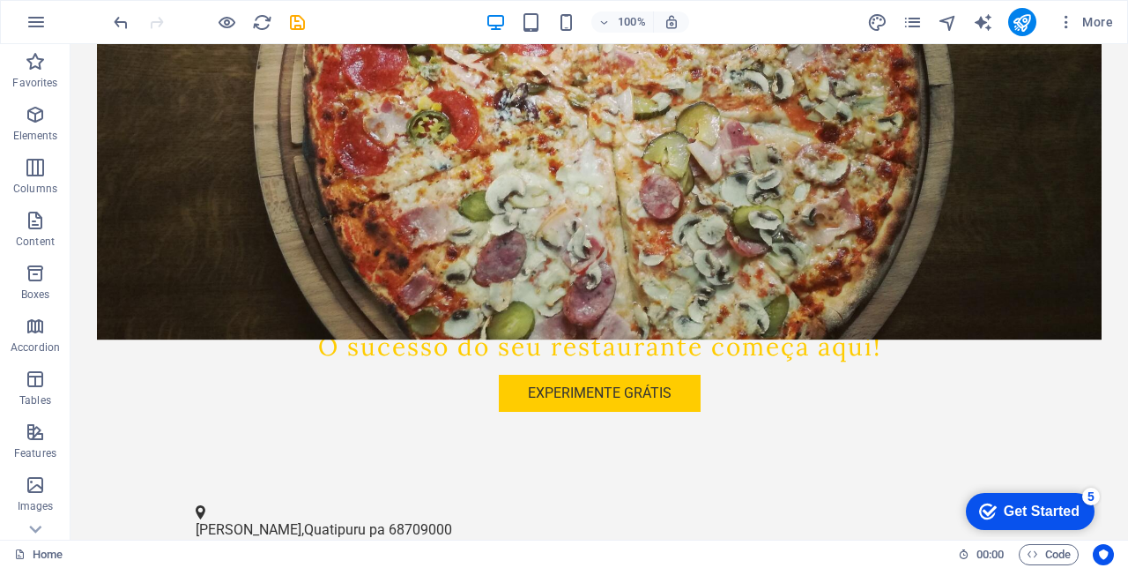
scroll to position [373, 0]
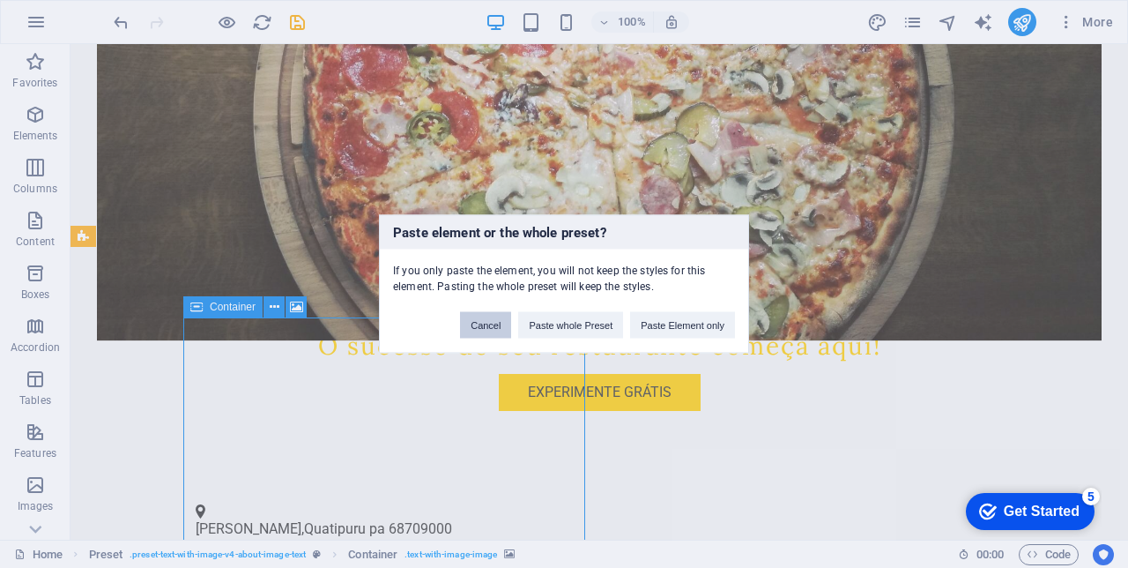
click at [476, 321] on button "Cancel" at bounding box center [485, 325] width 51 height 26
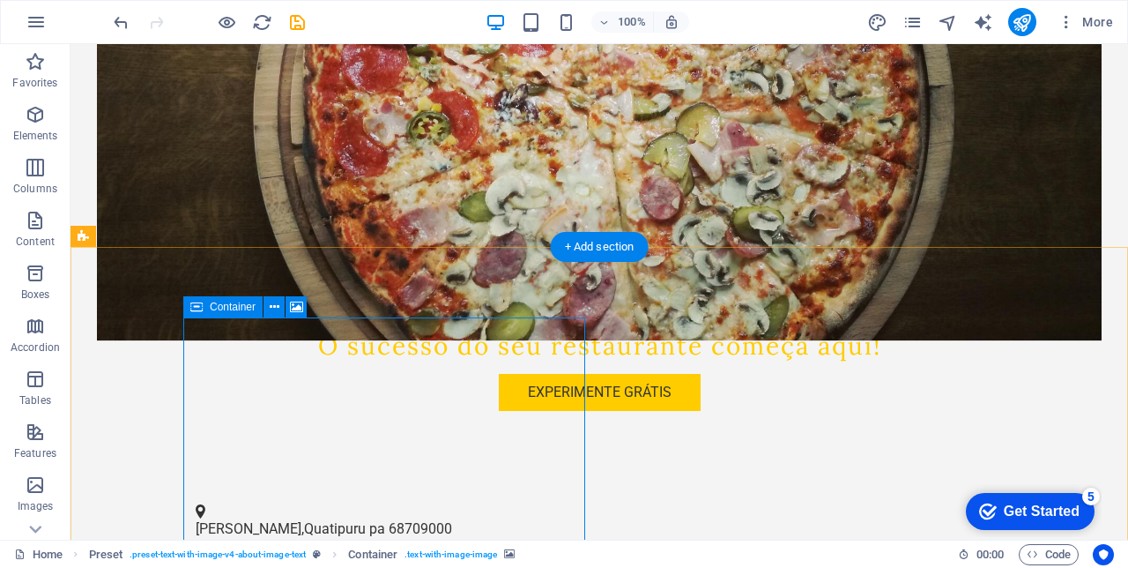
click at [273, 301] on icon at bounding box center [275, 307] width 10 height 19
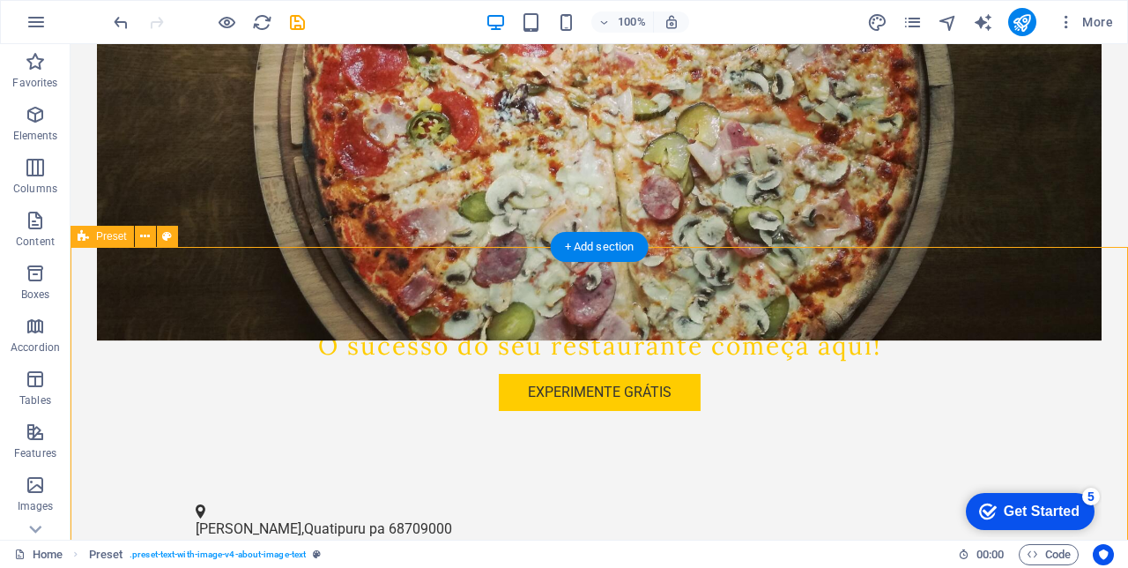
click at [291, 32] on icon "save" at bounding box center [297, 22] width 20 height 20
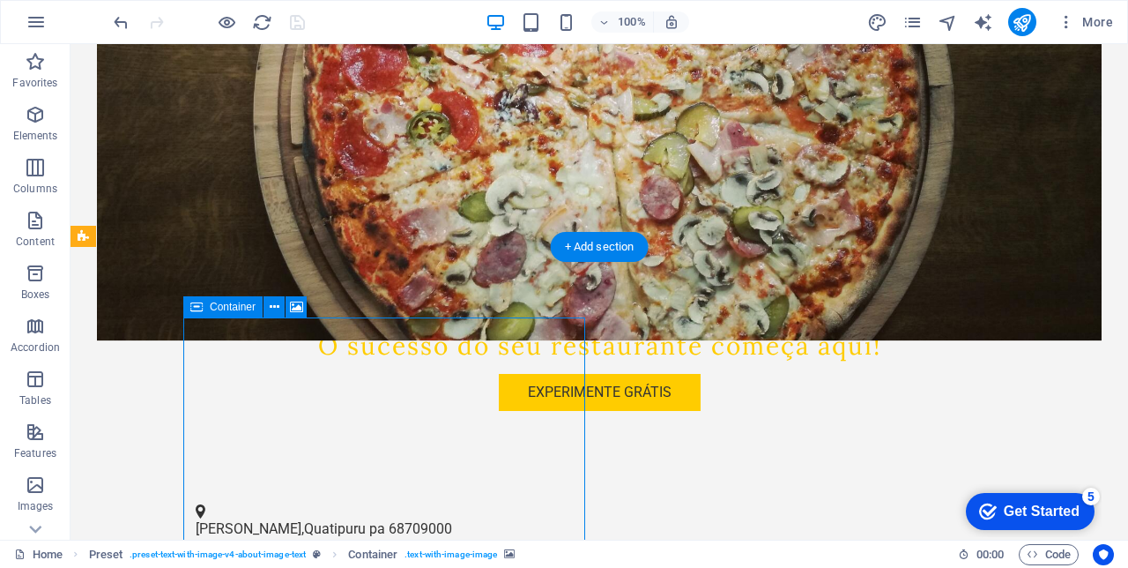
click at [272, 312] on icon at bounding box center [275, 307] width 10 height 19
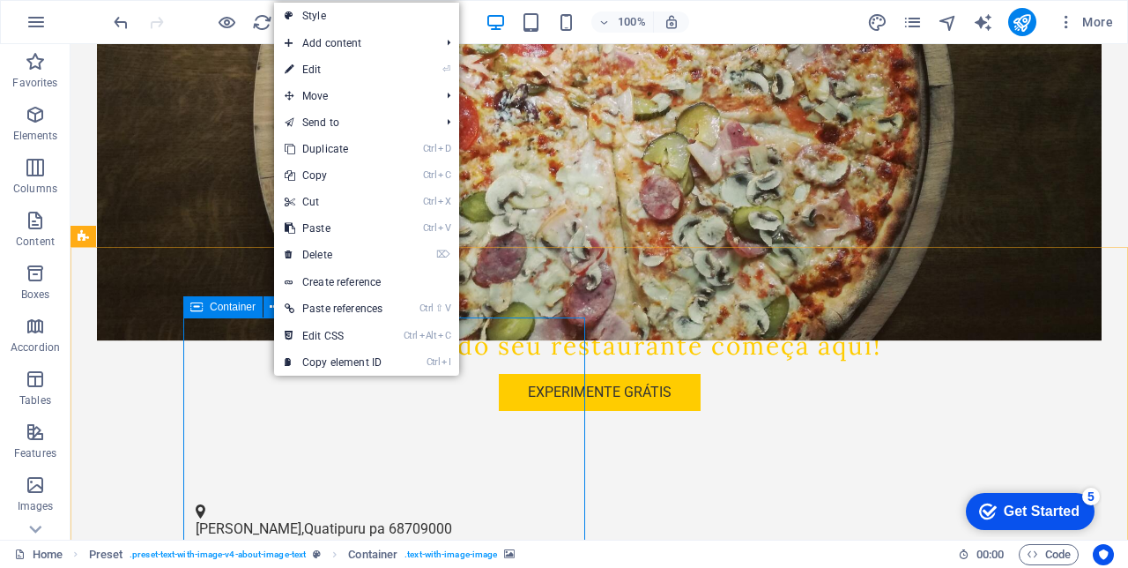
click at [307, 256] on link "⌦ Delete" at bounding box center [333, 255] width 119 height 26
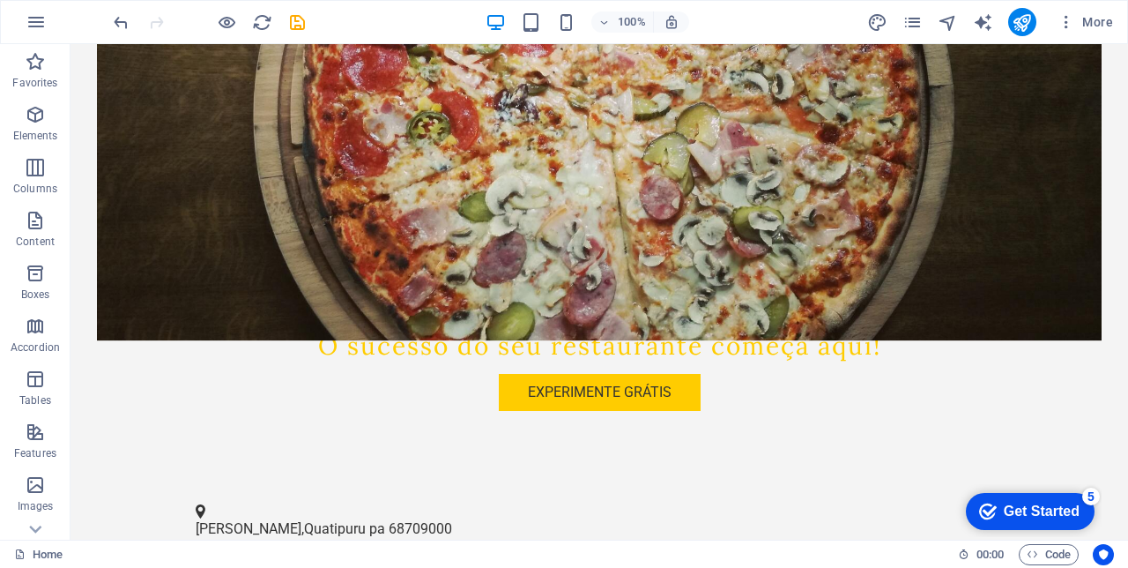
click at [120, 28] on icon "undo" at bounding box center [121, 22] width 20 height 20
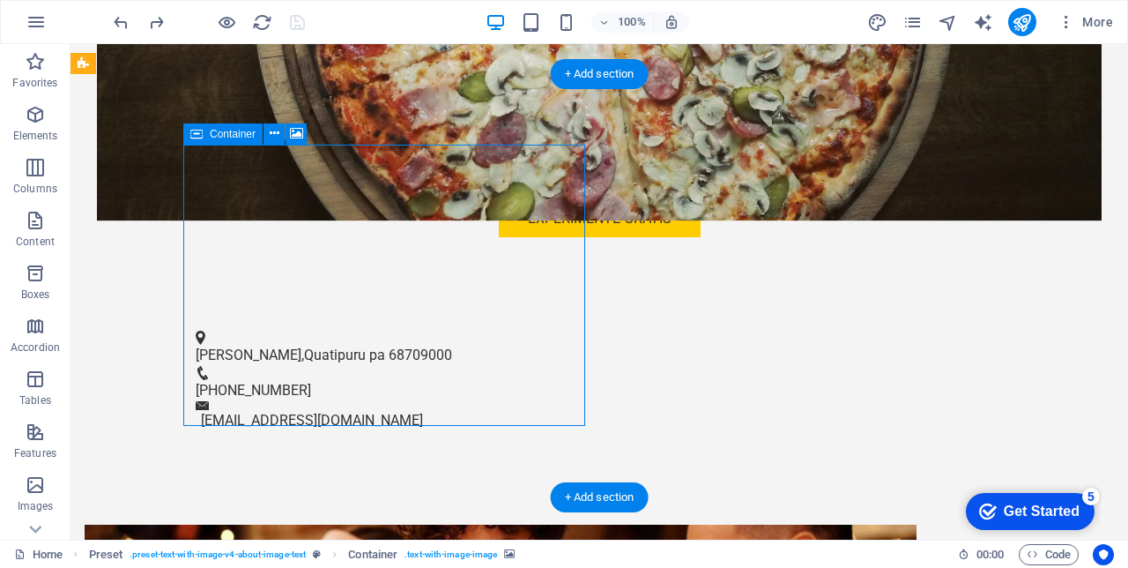
scroll to position [548, 0]
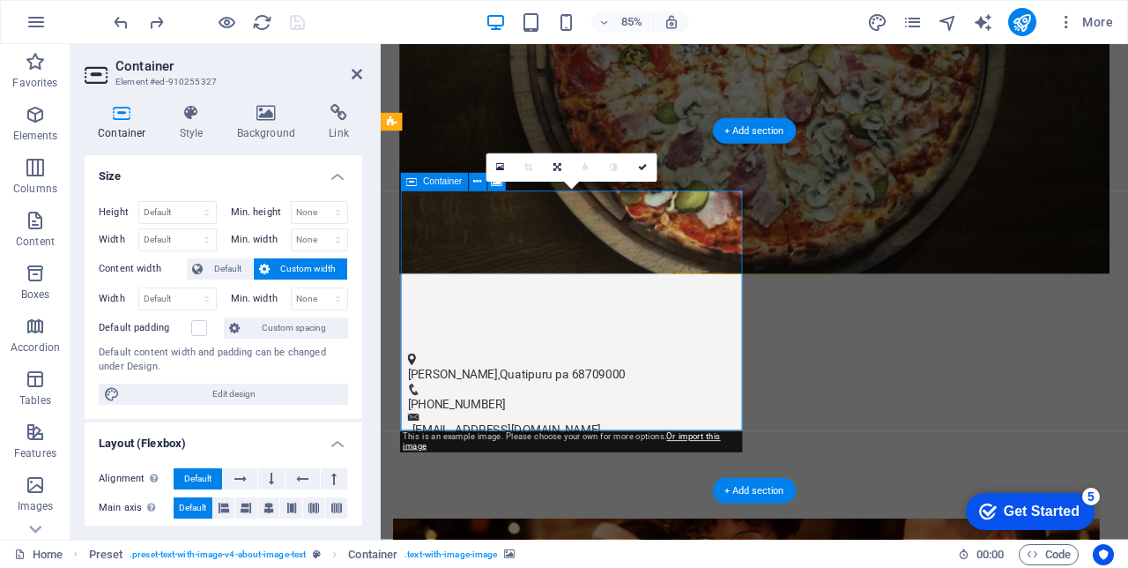
click at [472, 182] on button at bounding box center [478, 182] width 18 height 18
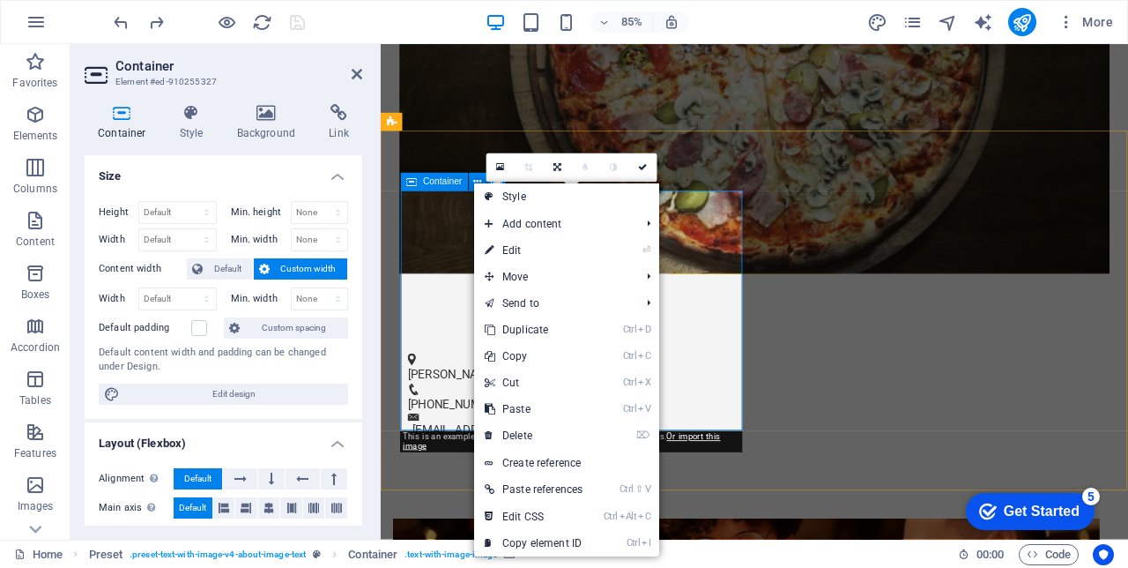
click at [527, 433] on link "⌦ Delete" at bounding box center [533, 435] width 119 height 26
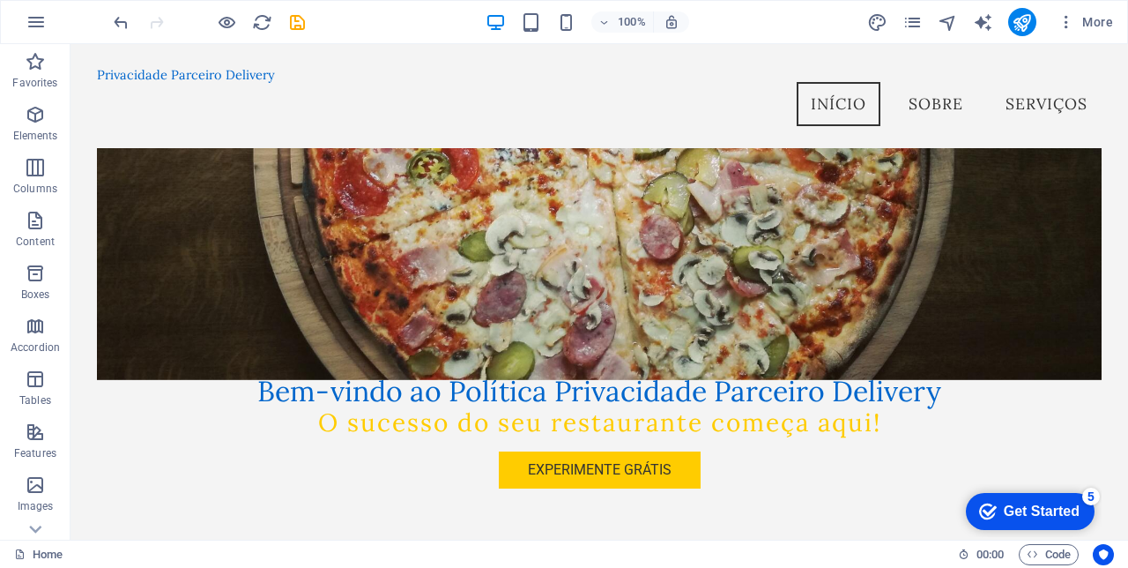
scroll to position [277, 0]
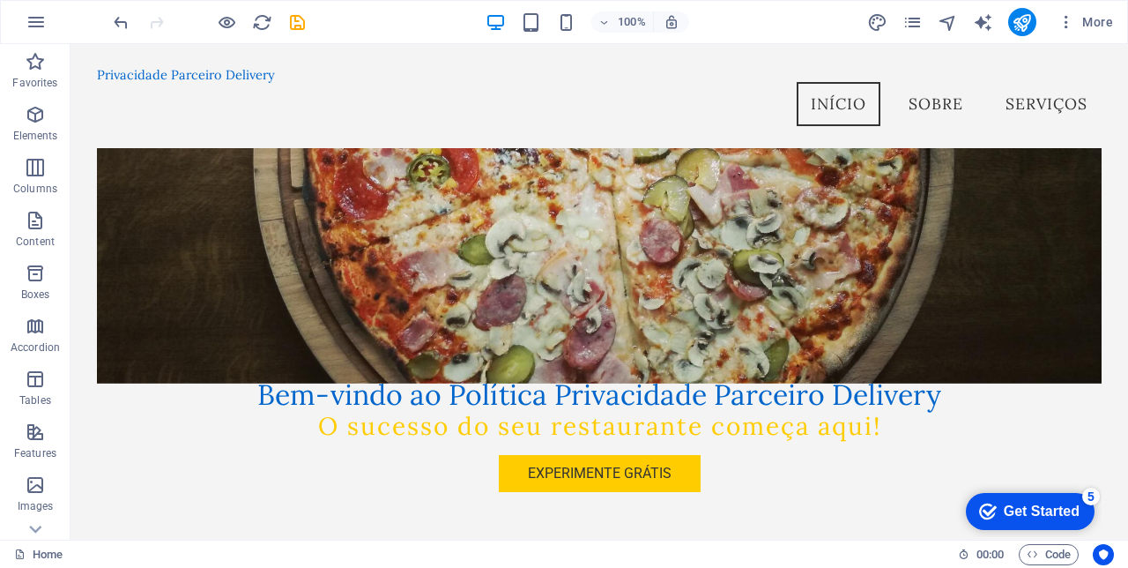
click at [112, 22] on icon "undo" at bounding box center [121, 22] width 20 height 20
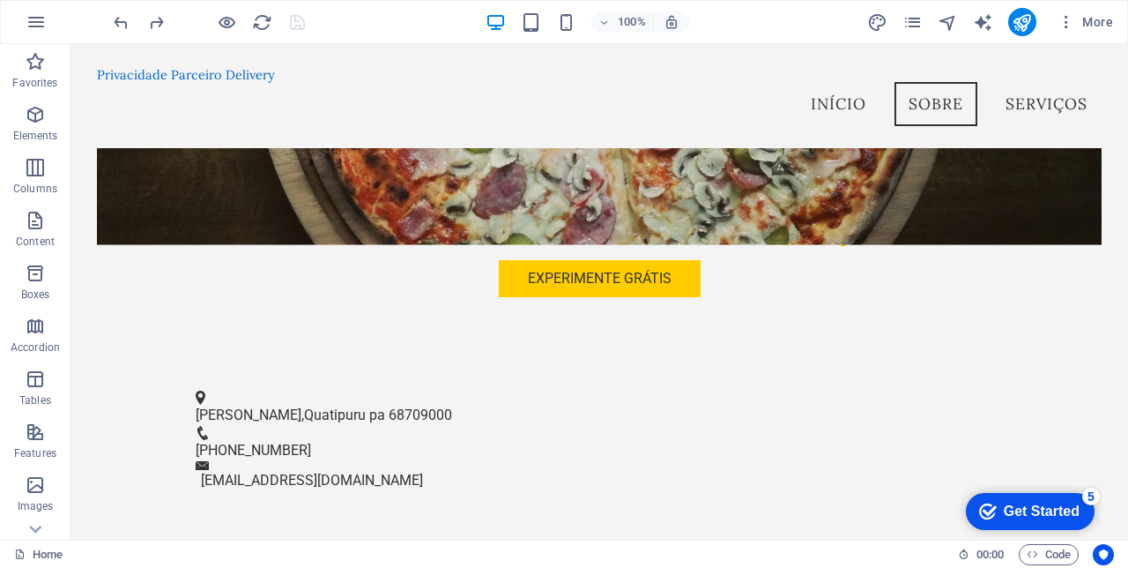
scroll to position [416, 0]
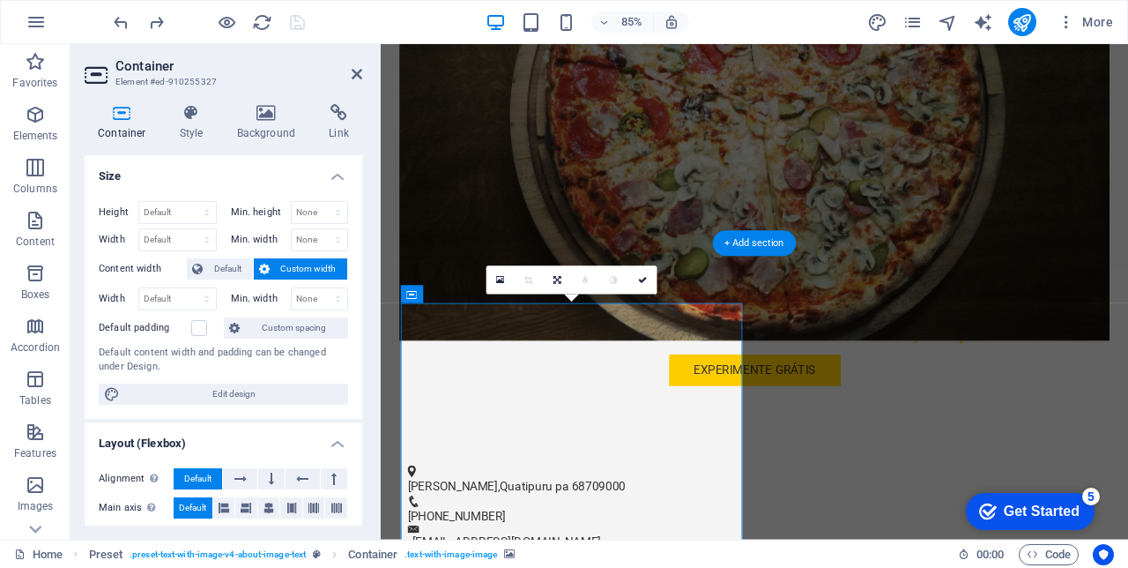
click at [555, 279] on icon at bounding box center [558, 280] width 8 height 9
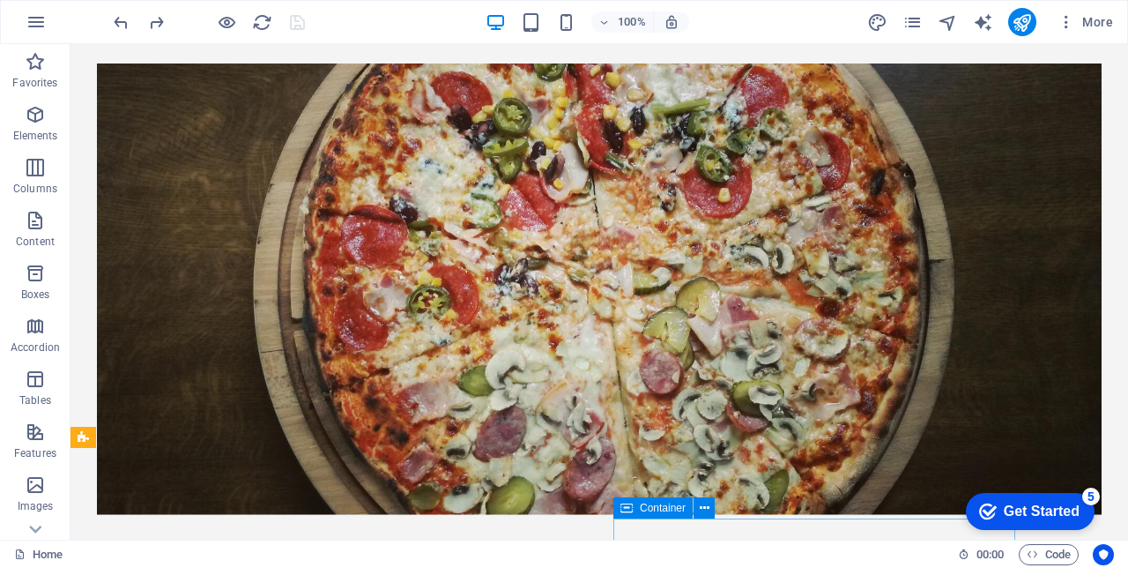
scroll to position [0, 0]
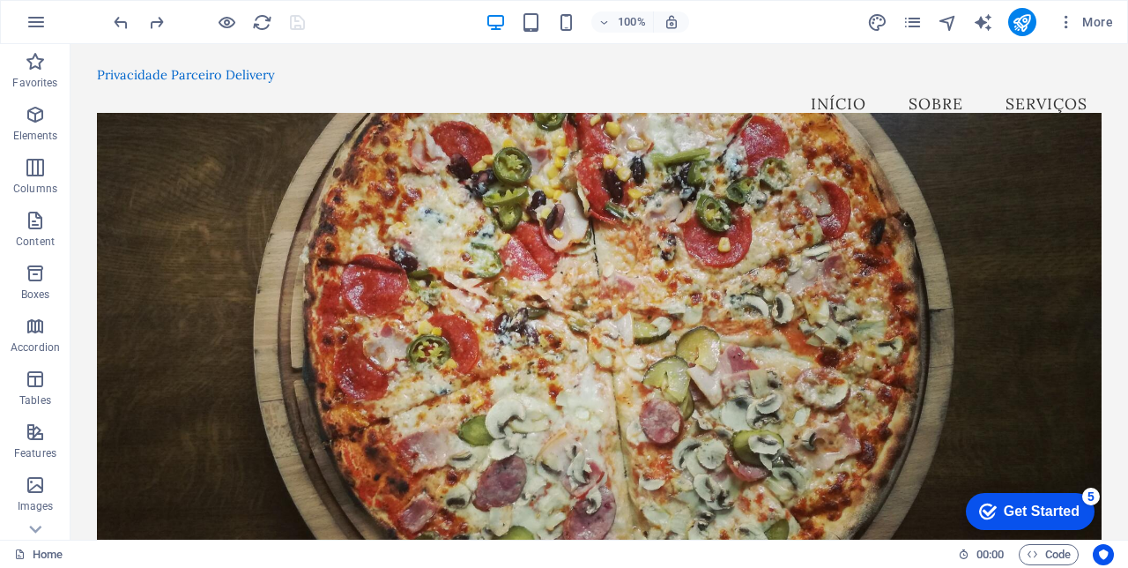
click at [837, 90] on nav "Início Sobre Serviços" at bounding box center [599, 104] width 1005 height 44
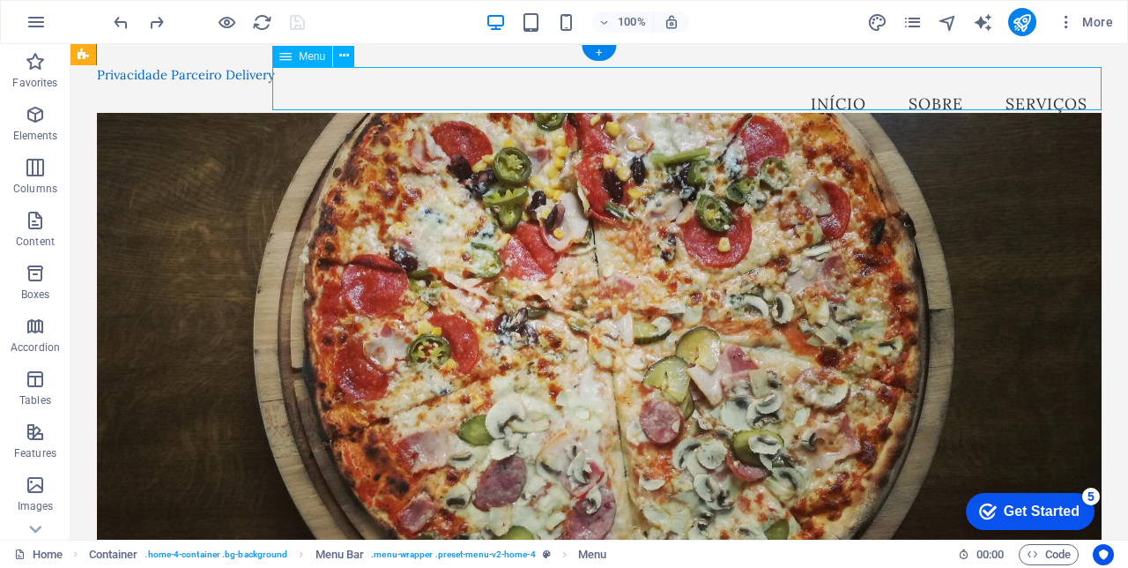
click at [837, 89] on nav "Início Sobre Serviços" at bounding box center [599, 104] width 1005 height 44
select select
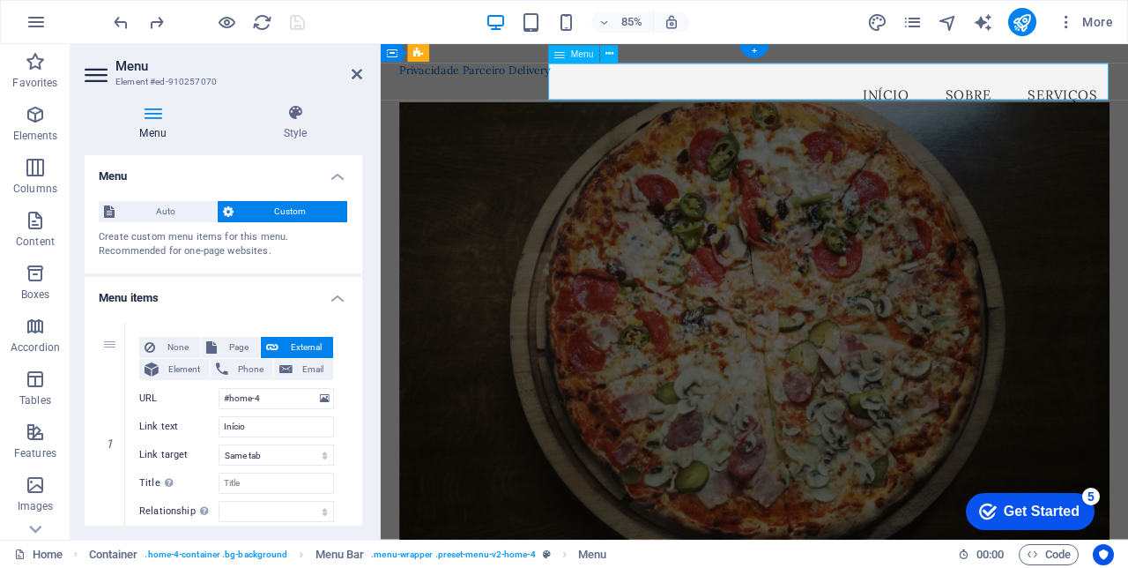
click at [977, 88] on nav "Início Sobre Serviços" at bounding box center [821, 104] width 836 height 44
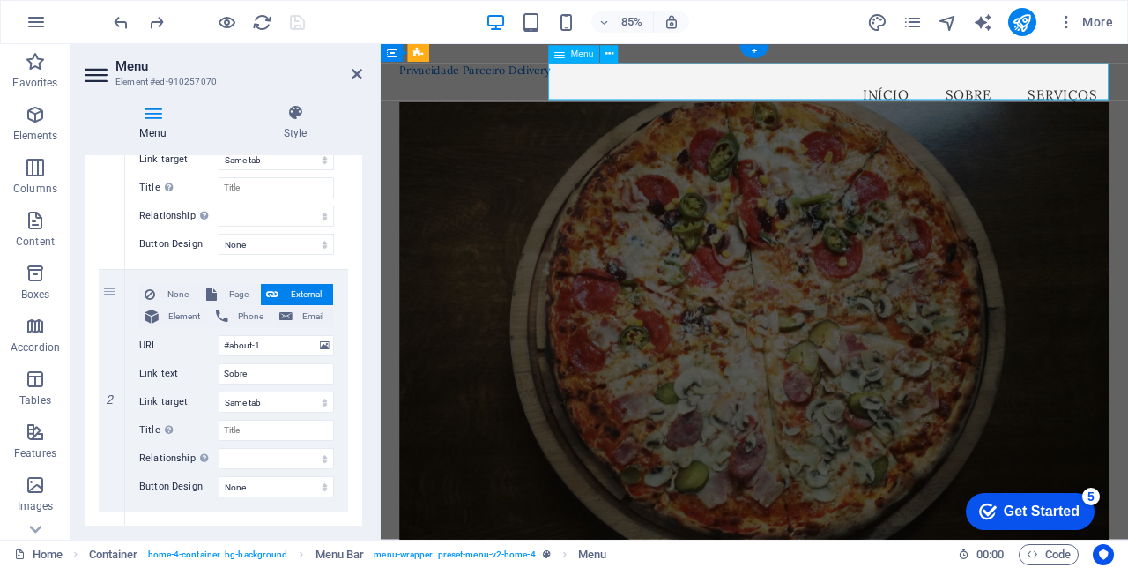
scroll to position [277, 0]
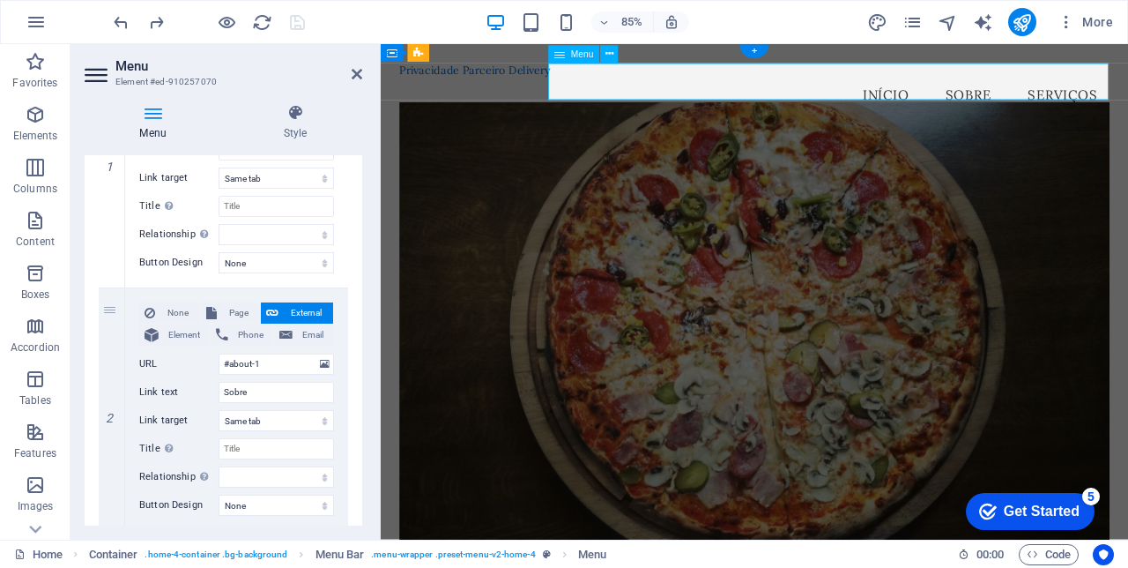
click at [352, 76] on icon at bounding box center [357, 74] width 11 height 14
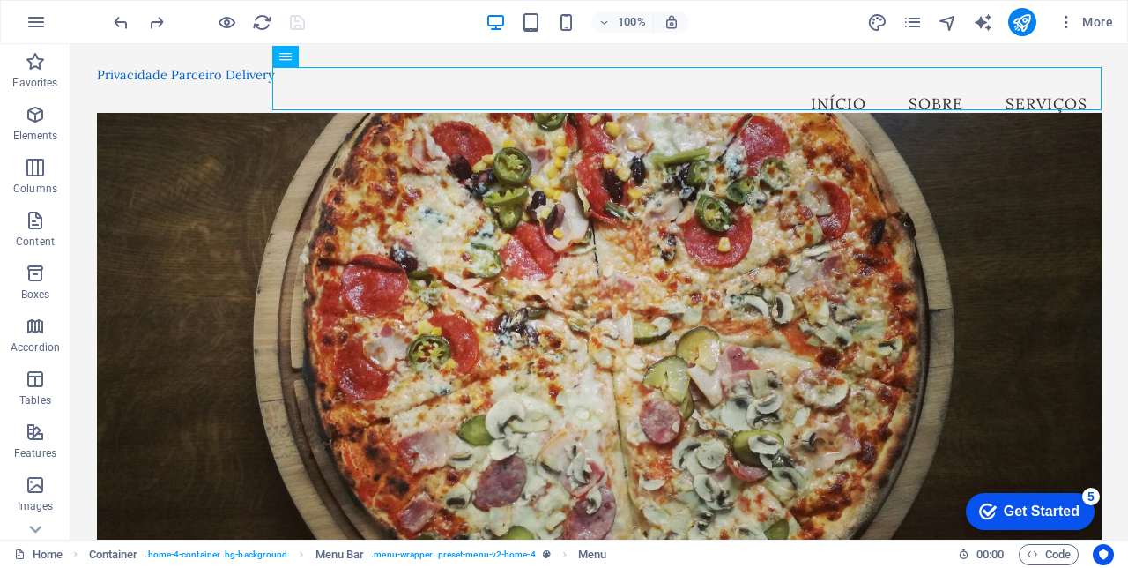
click at [1121, 181] on div "Bem-vindo ao Política Privacidade Parceiro Delivery O sucesso do seu restaurant…" at bounding box center [600, 501] width 1058 height 706
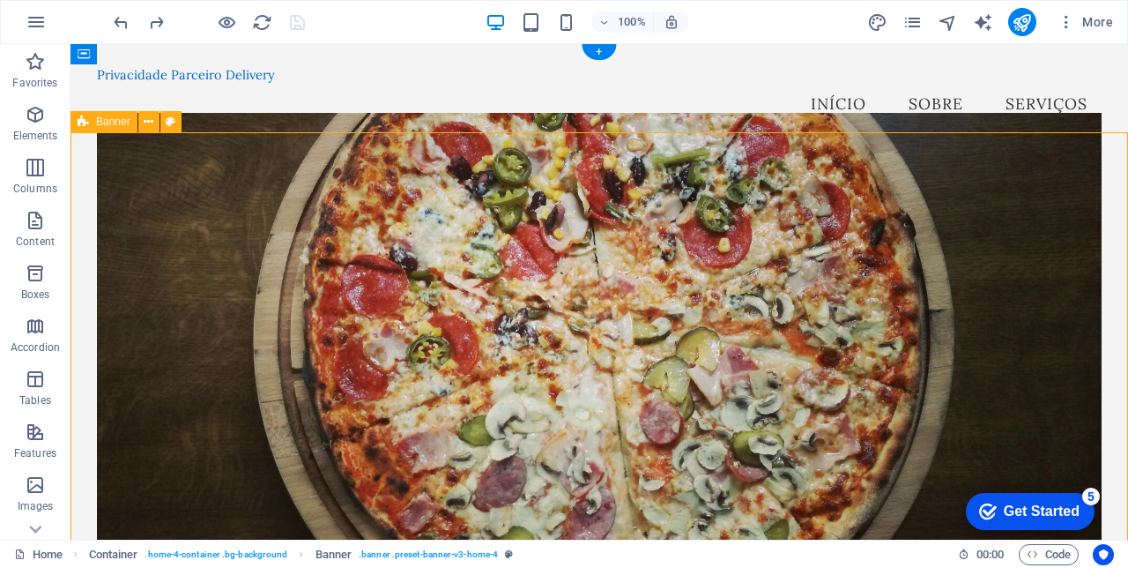
scroll to position [1, 0]
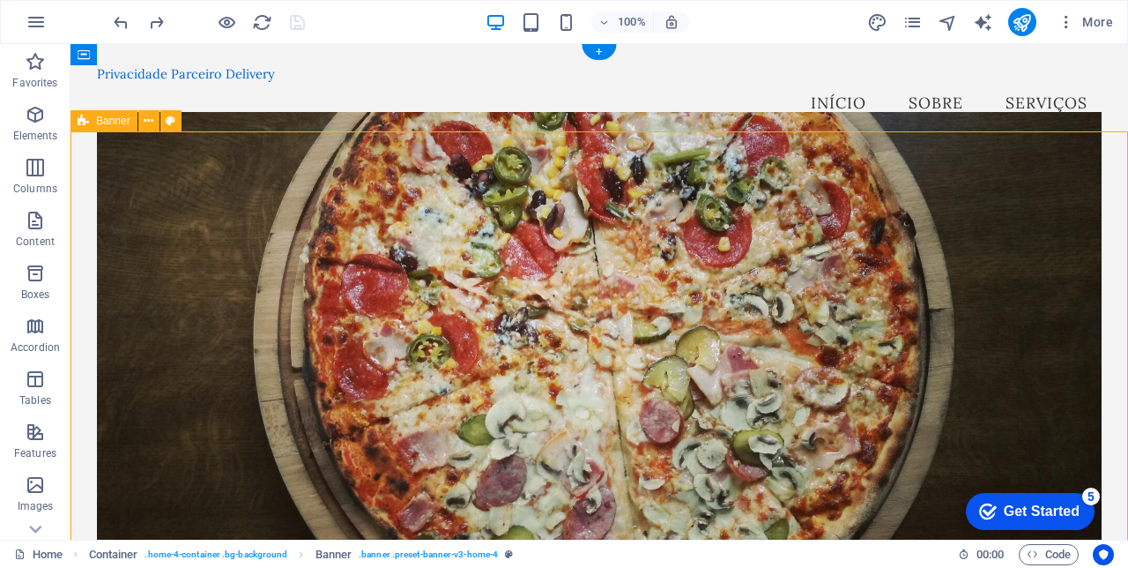
click at [539, 25] on icon "button" at bounding box center [531, 22] width 20 height 20
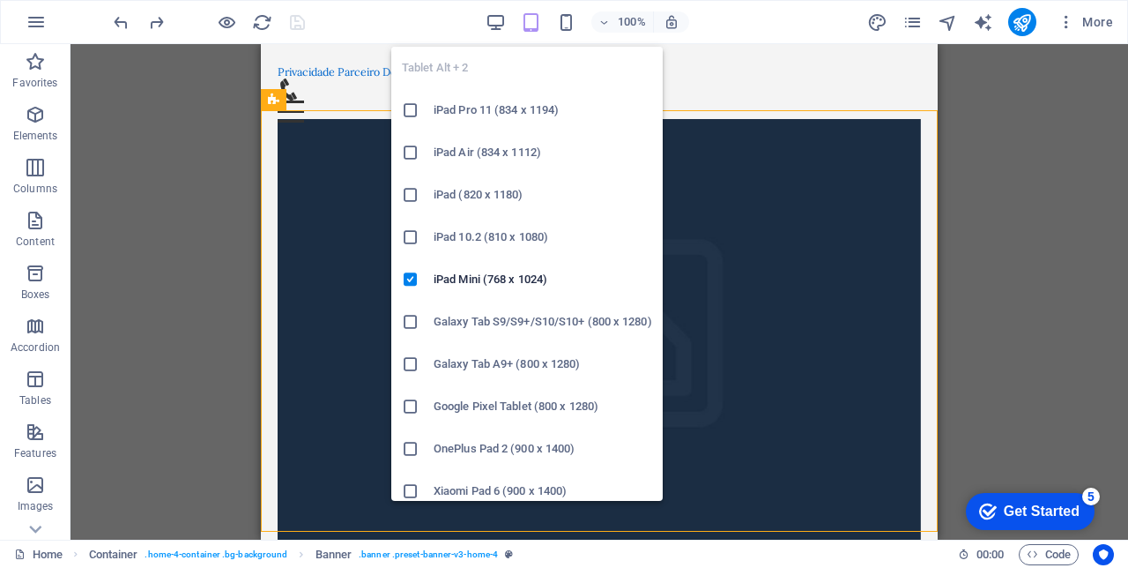
click at [208, 219] on div "H2 Container Banner Container Container Floating Image Text H2 Separator Contai…" at bounding box center [600, 291] width 1058 height 495
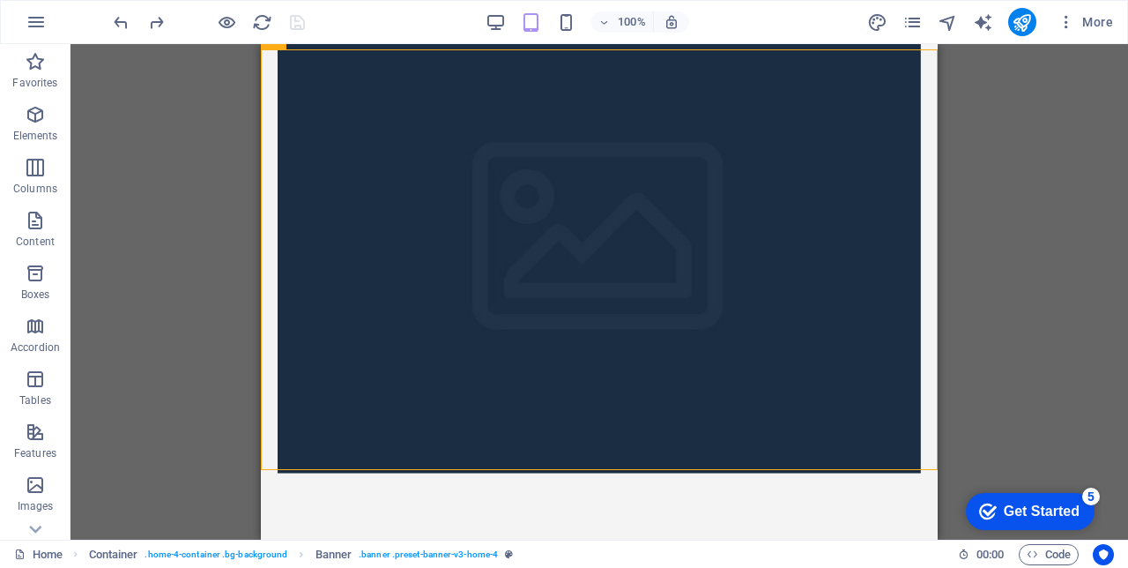
scroll to position [0, 0]
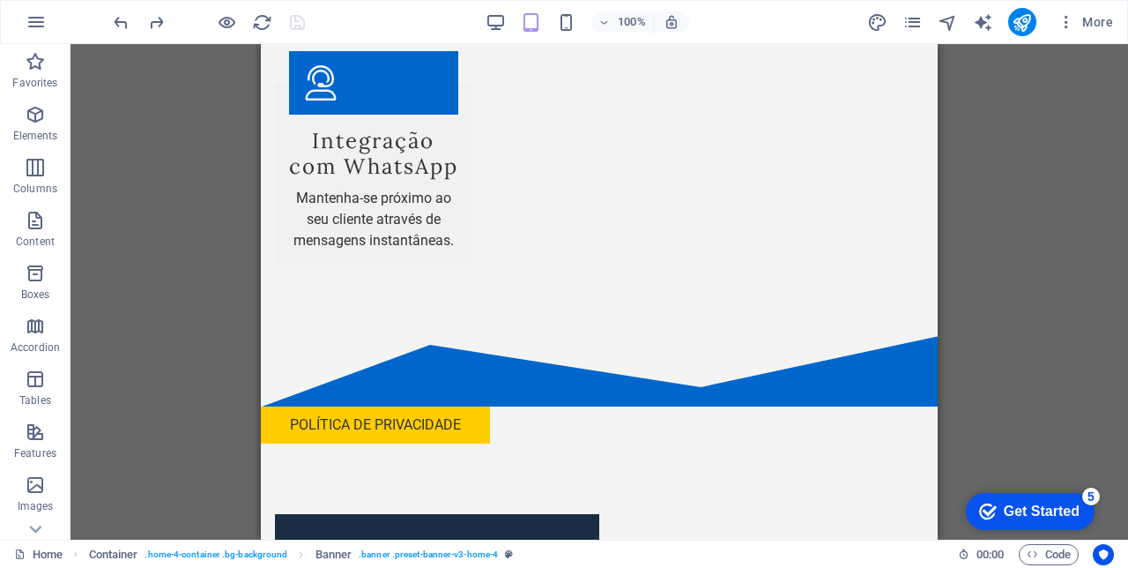
click at [572, 23] on icon "button" at bounding box center [566, 22] width 20 height 20
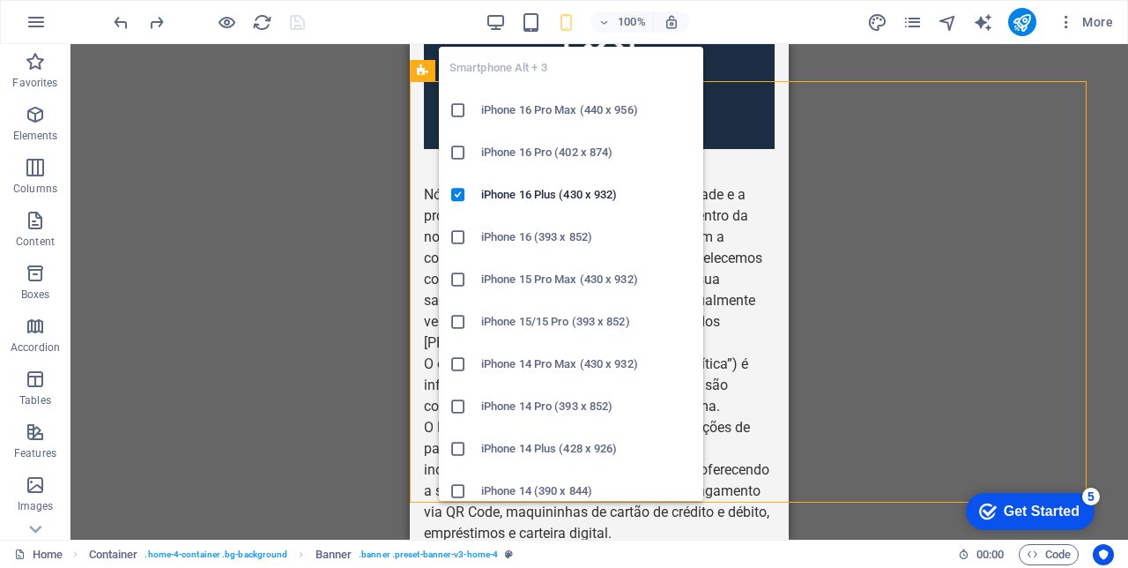
scroll to position [30, 0]
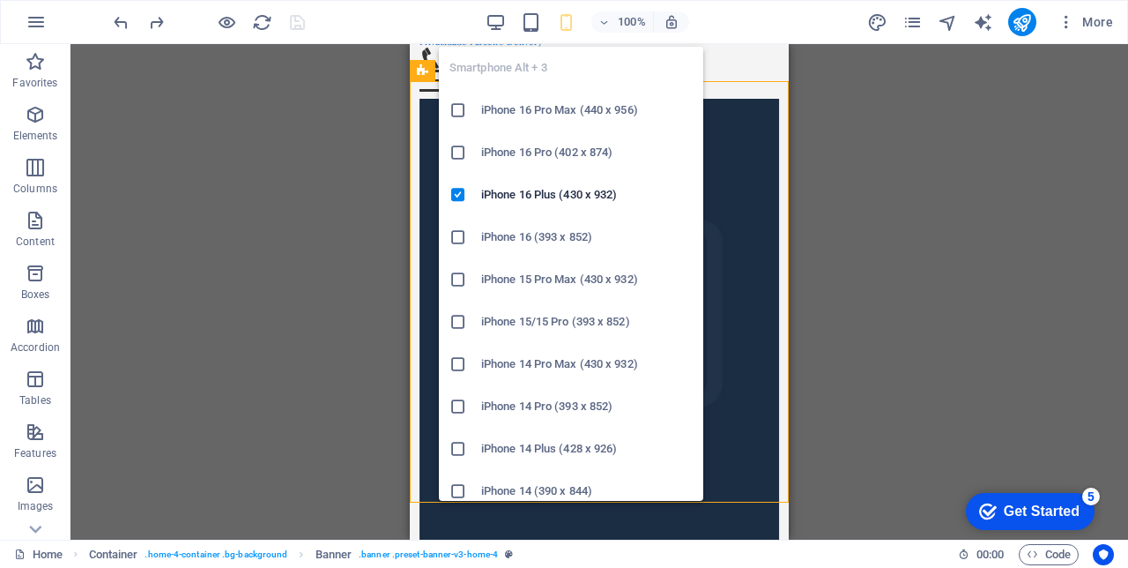
click at [325, 312] on div "H2 Container Banner Container Container Floating Image Text H2 Separator Contai…" at bounding box center [600, 291] width 1058 height 495
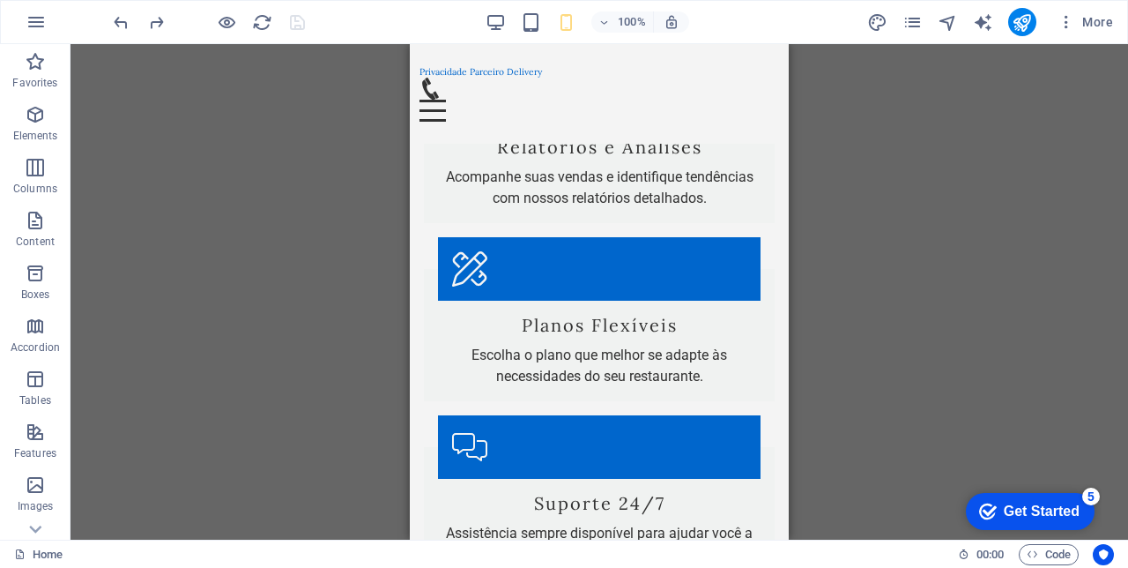
scroll to position [2030, 0]
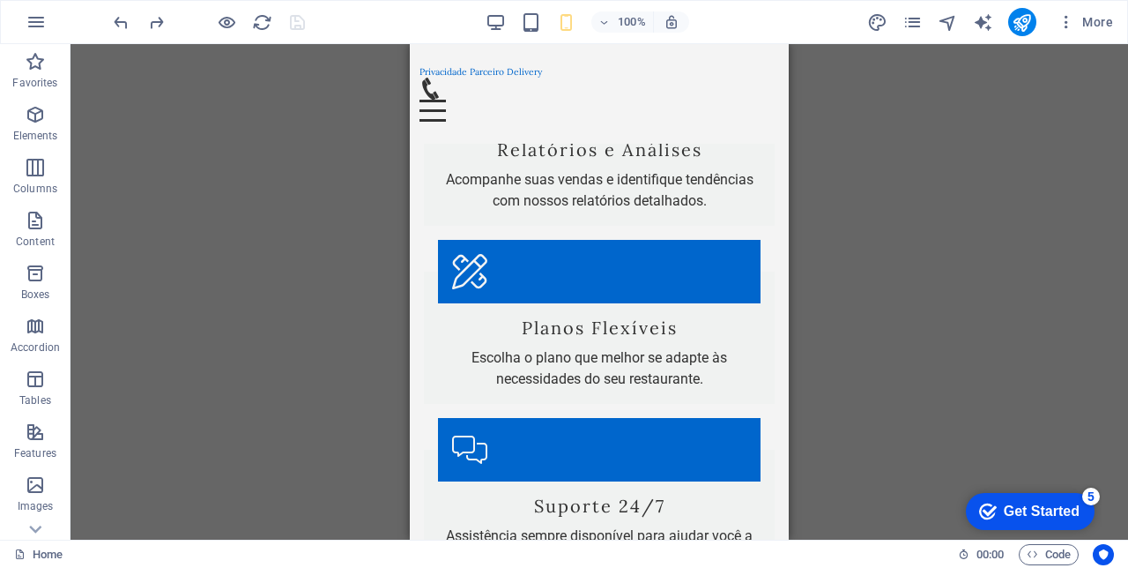
click at [502, 21] on icon "button" at bounding box center [496, 22] width 20 height 20
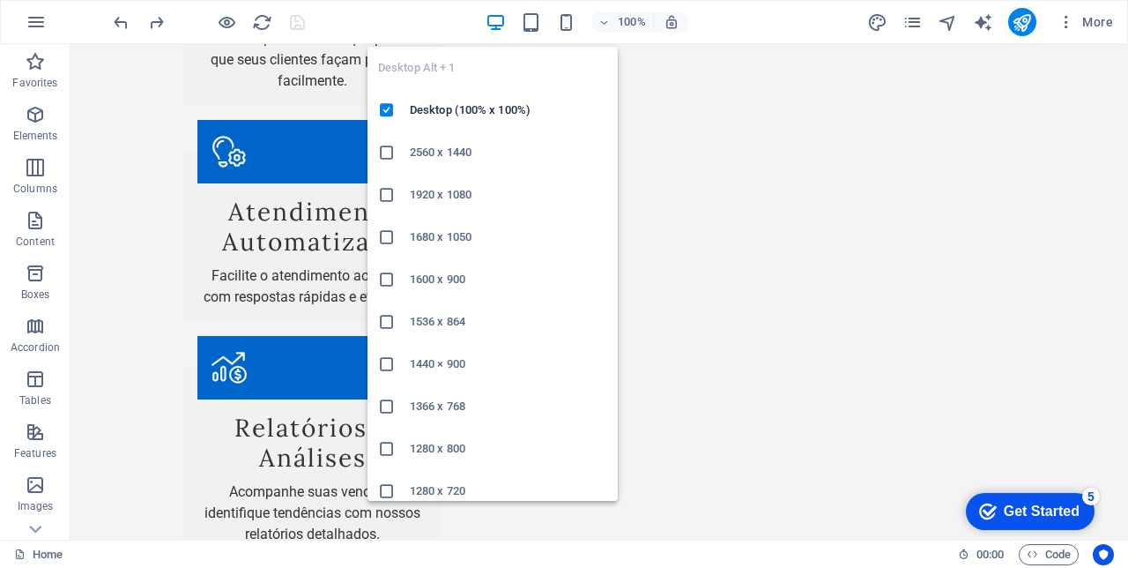
scroll to position [2119, 0]
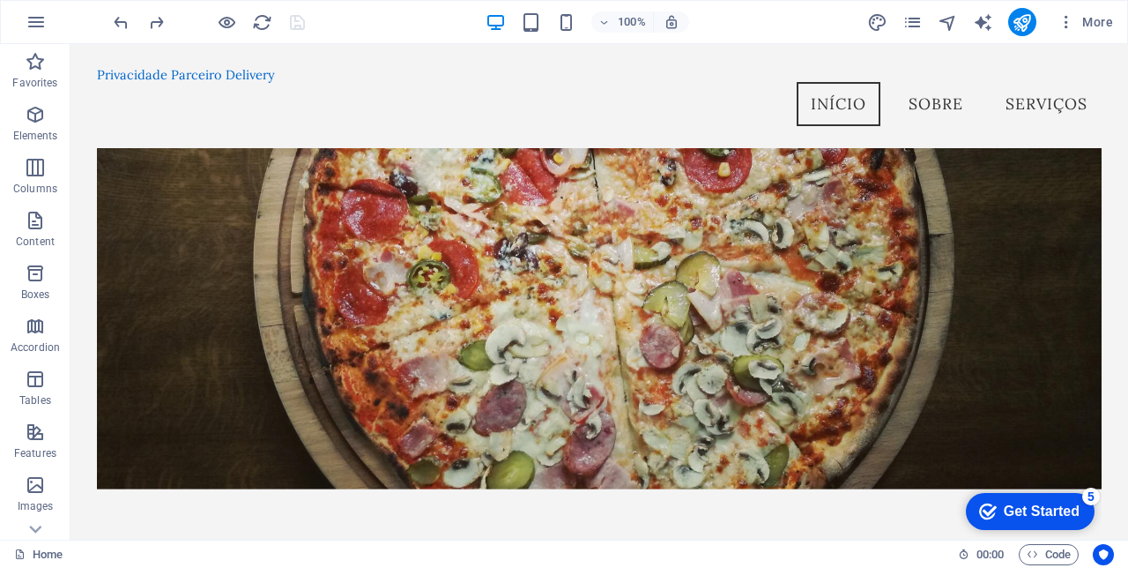
scroll to position [0, 0]
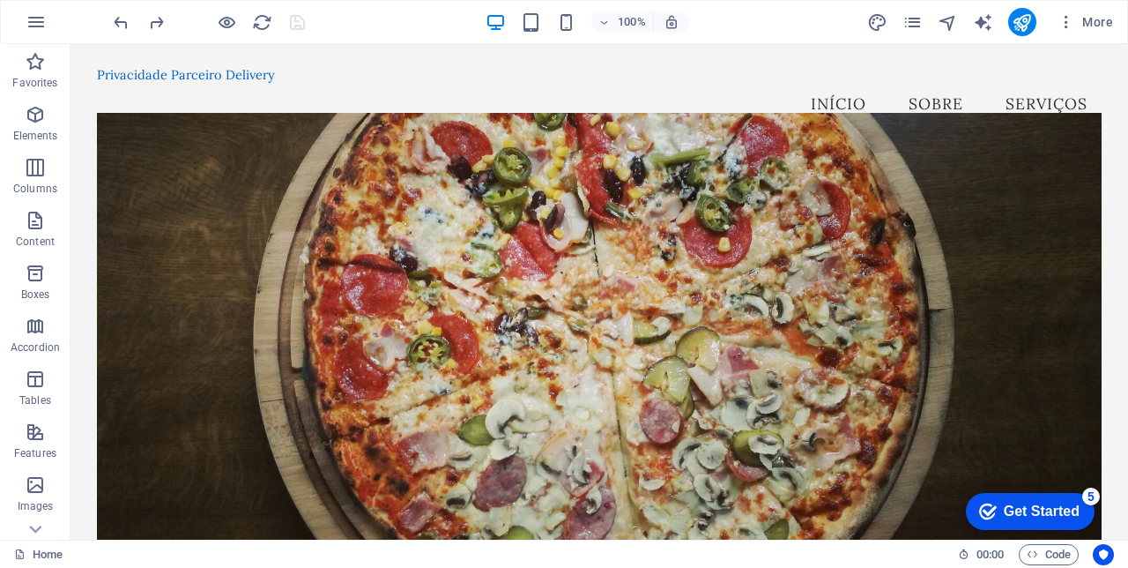
click at [236, 72] on div "Privacidade Parceiro Delivery Menu Início Sobre Serviços" at bounding box center [600, 96] width 1058 height 104
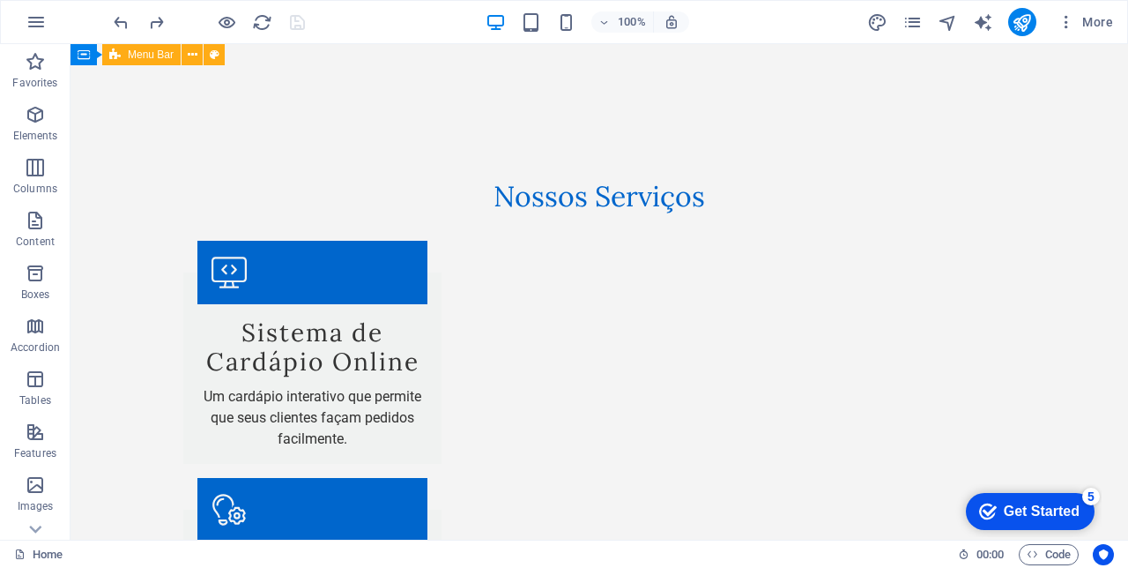
scroll to position [1673, 0]
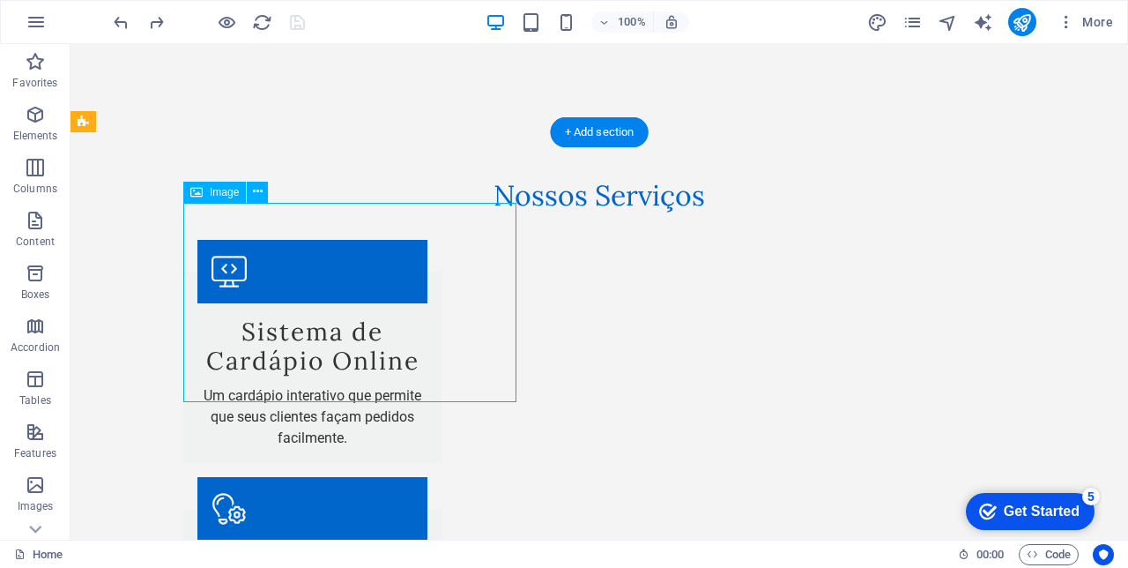
select select "%"
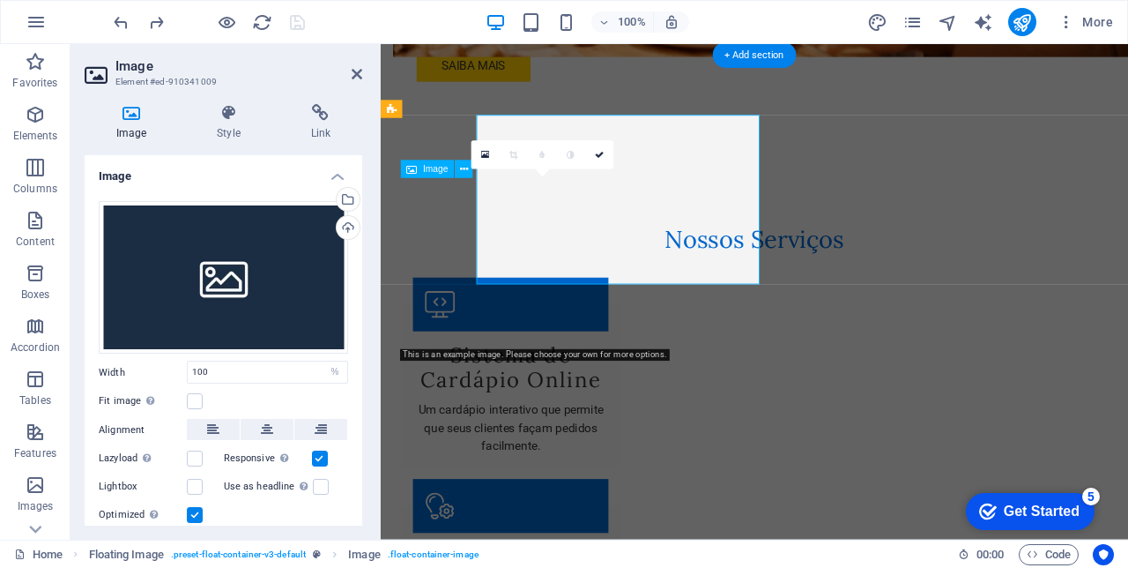
scroll to position [1747, 0]
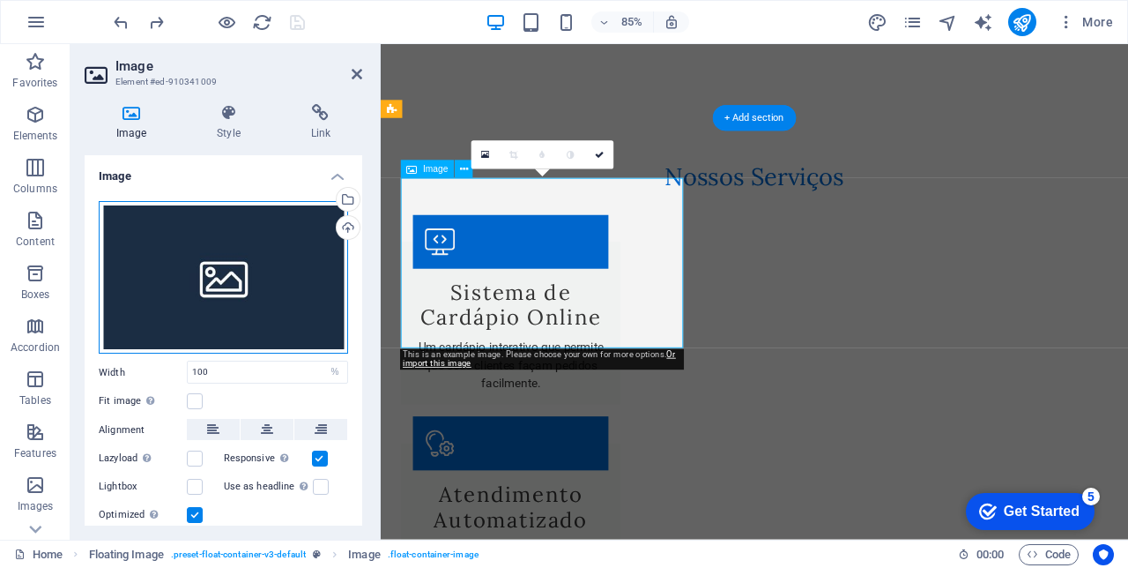
click at [287, 268] on div "Drag files here, click to choose files or select files from Files or our free s…" at bounding box center [223, 277] width 249 height 153
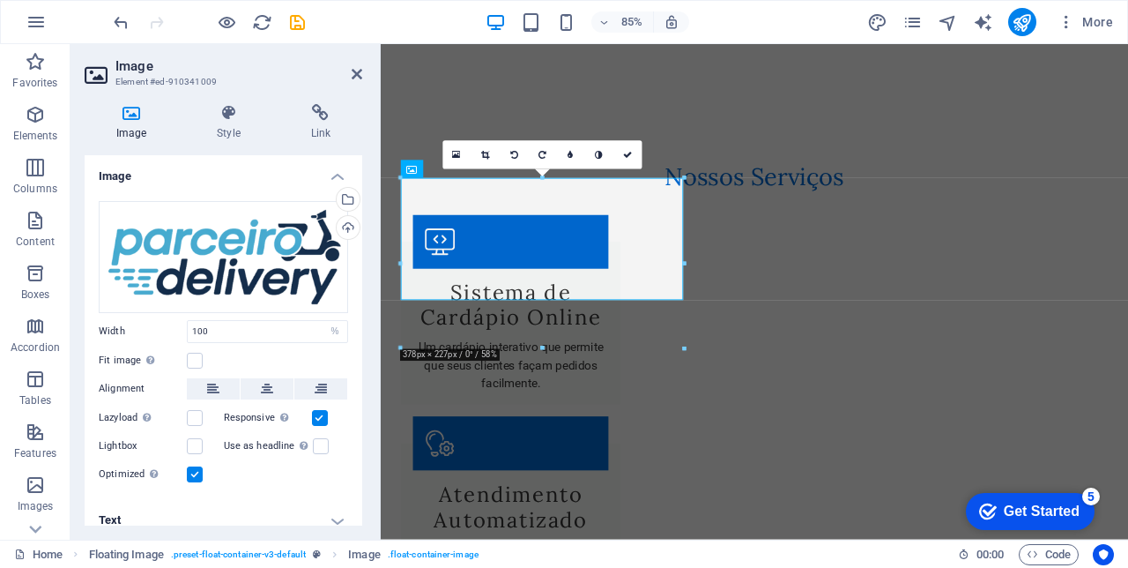
click at [356, 72] on icon at bounding box center [357, 74] width 11 height 14
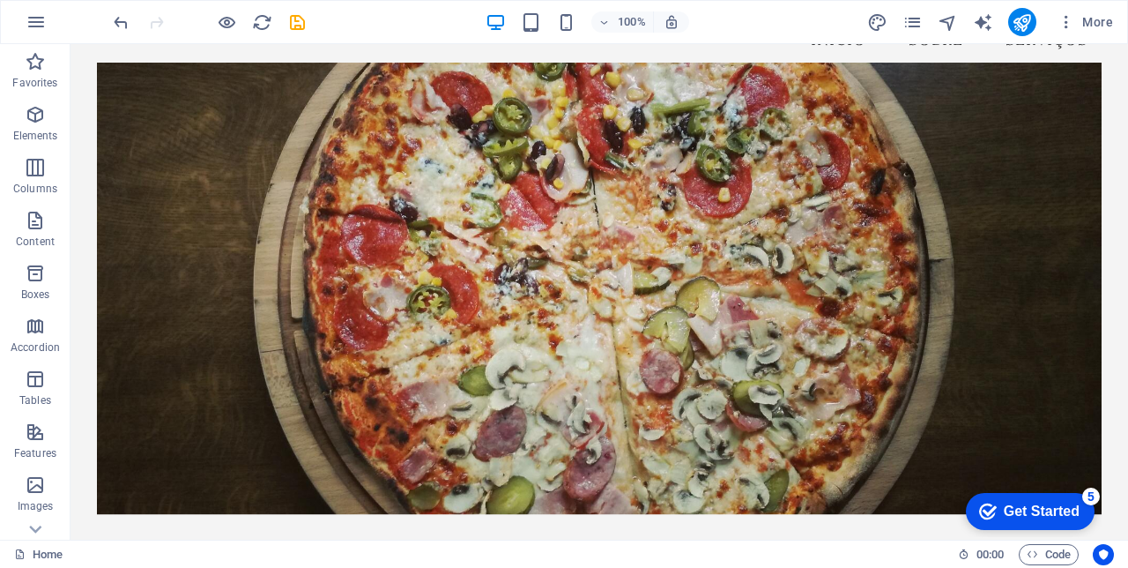
scroll to position [0, 0]
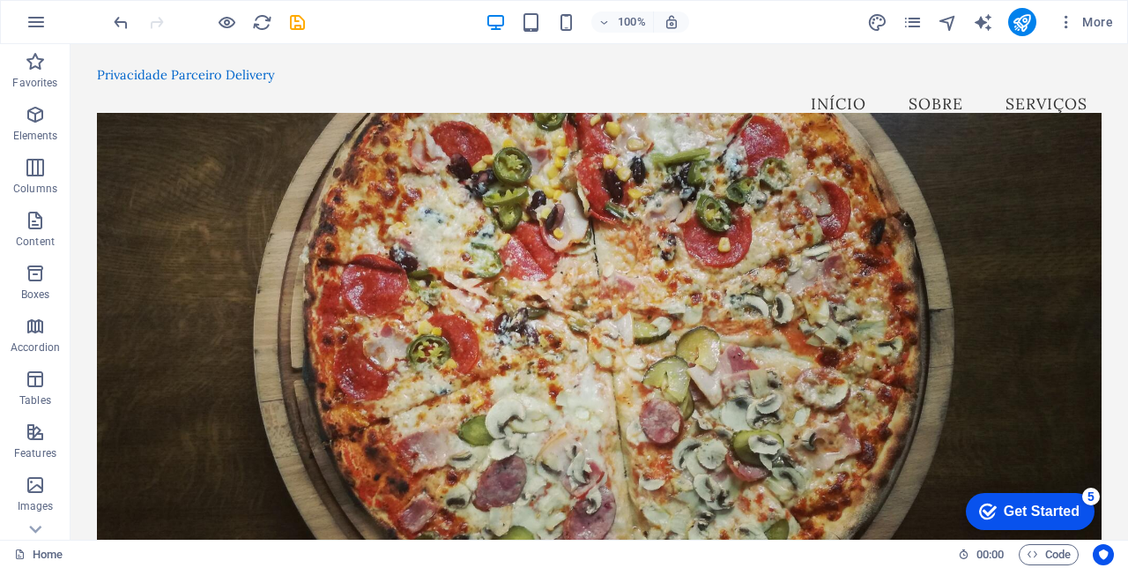
click at [185, 82] on div "Privacidade Parceiro Delivery" at bounding box center [599, 74] width 1005 height 15
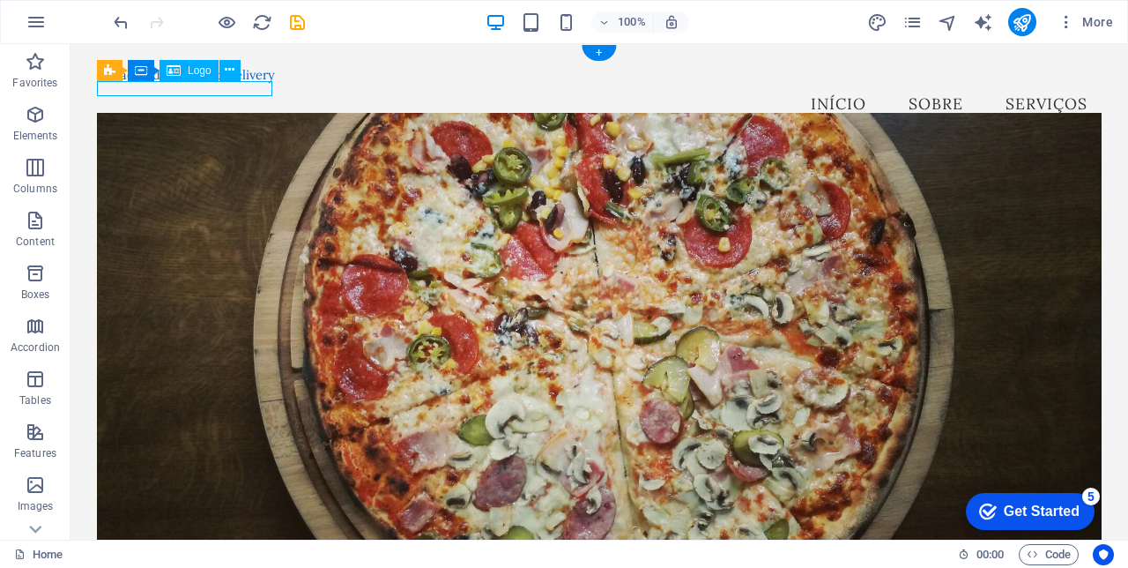
click at [186, 82] on div "Privacidade Parceiro Delivery" at bounding box center [599, 74] width 1005 height 15
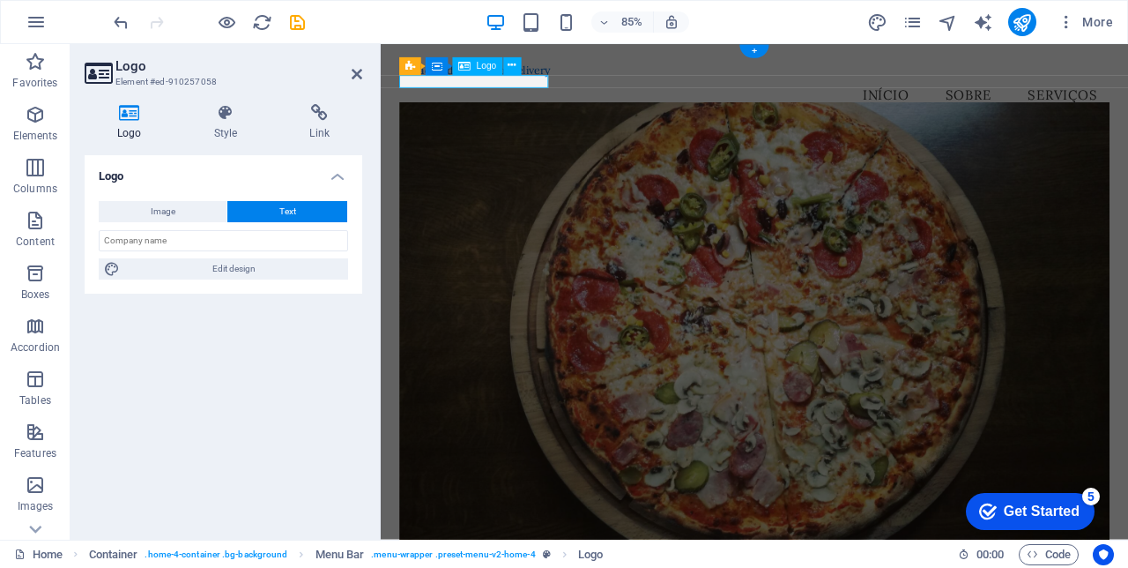
click at [130, 114] on icon at bounding box center [130, 113] width 90 height 18
click at [171, 206] on span "Image" at bounding box center [163, 211] width 25 height 21
select select "DISABLED_OPTION_VALUE"
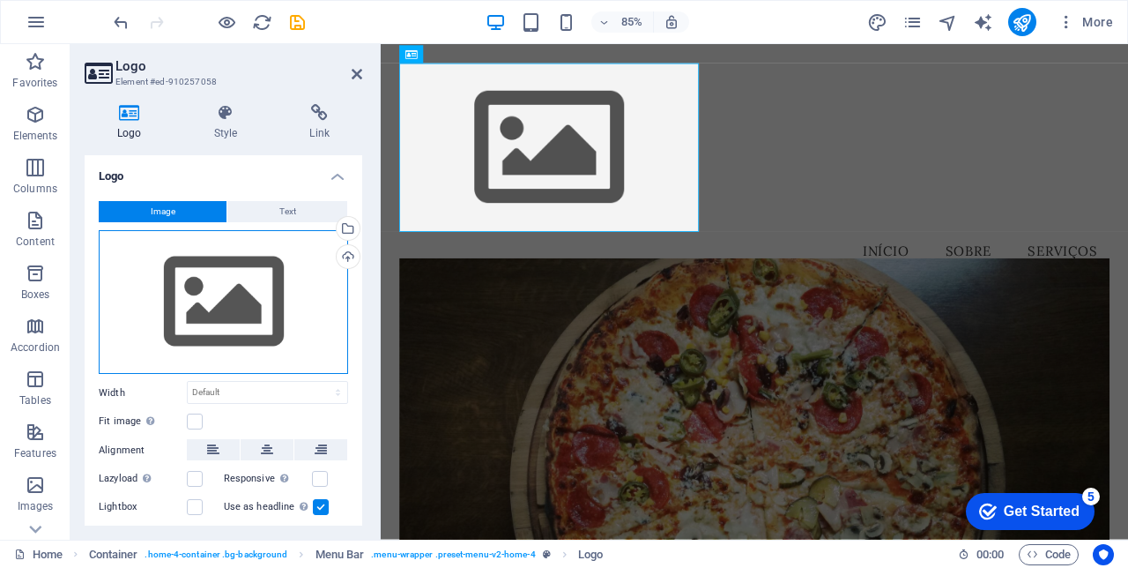
click at [263, 307] on div "Drag files here, click to choose files or select files from Files or our free s…" at bounding box center [223, 302] width 249 height 145
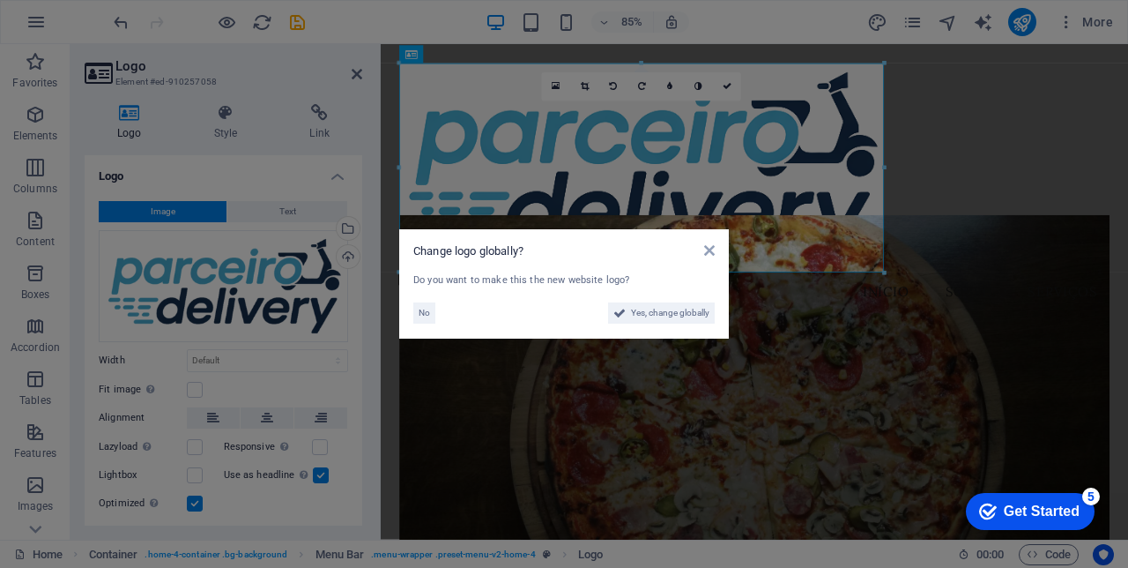
click at [682, 314] on span "Yes, change globally" at bounding box center [670, 312] width 78 height 21
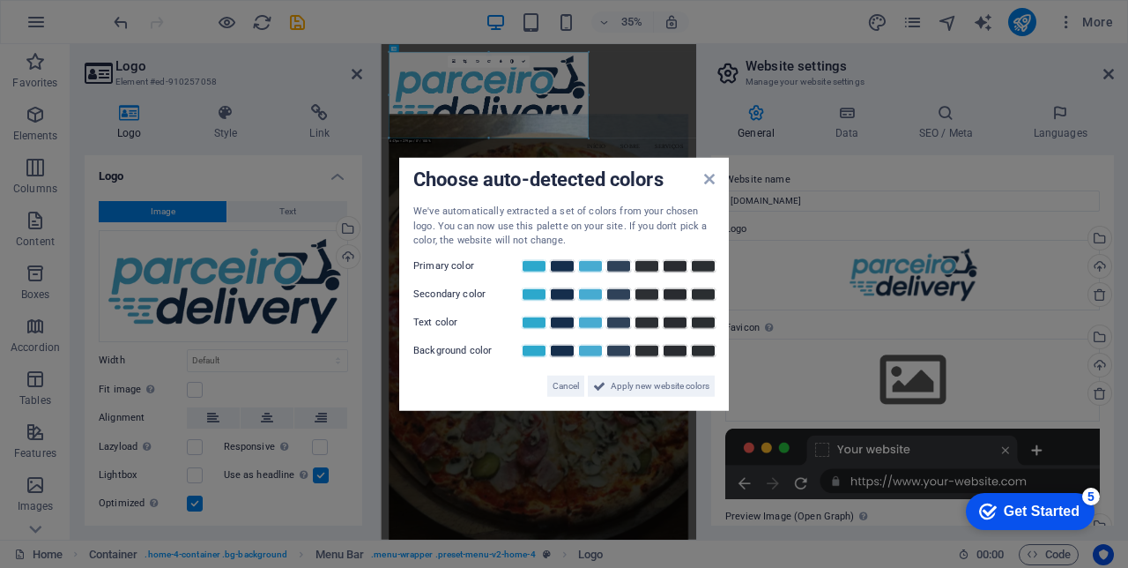
click at [675, 383] on span "Apply new website colors" at bounding box center [660, 385] width 99 height 21
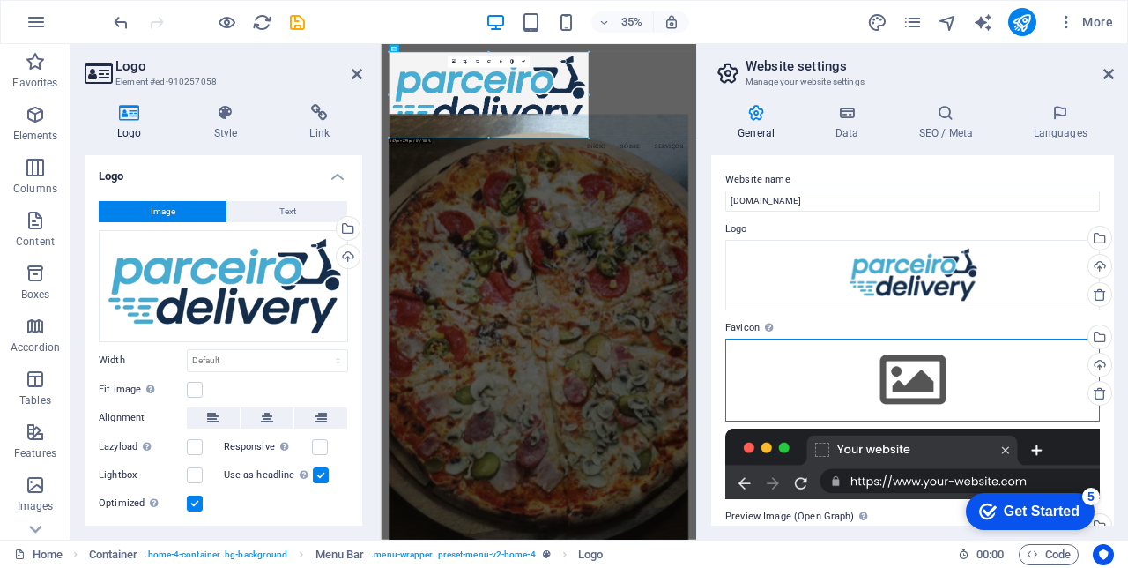
click at [948, 377] on div "Drag files here, click to choose files or select files from Files or our free s…" at bounding box center [912, 379] width 375 height 83
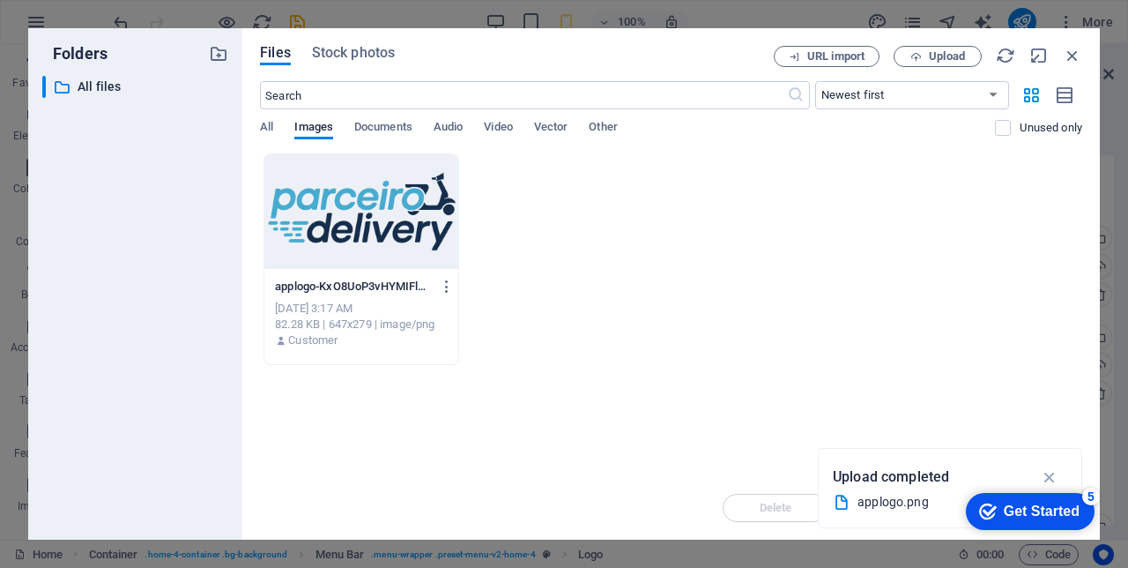
click at [420, 225] on div at bounding box center [361, 211] width 194 height 115
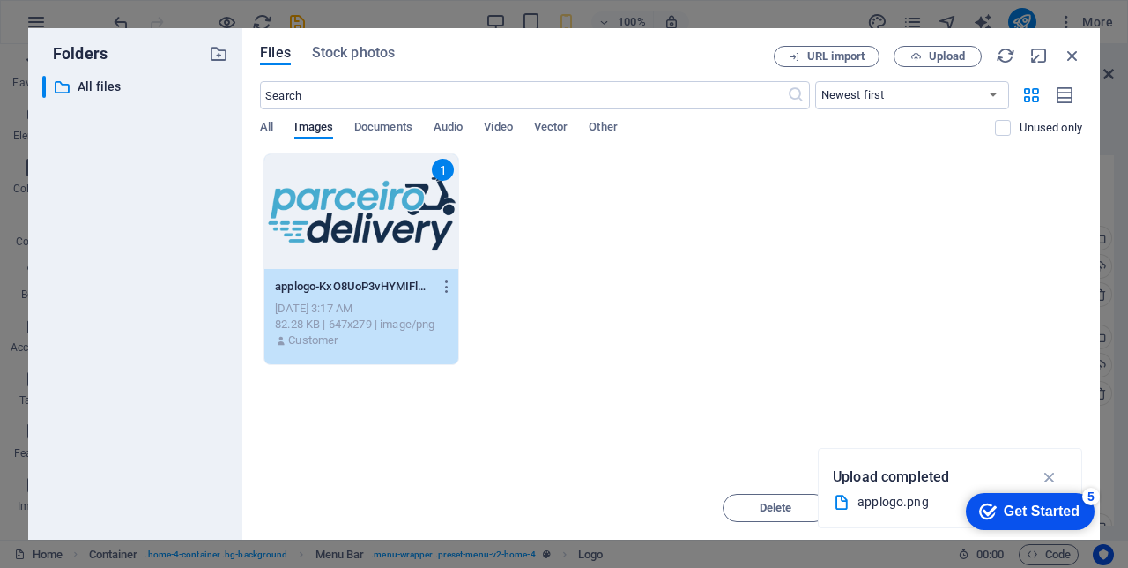
click at [427, 227] on div "1" at bounding box center [361, 211] width 194 height 115
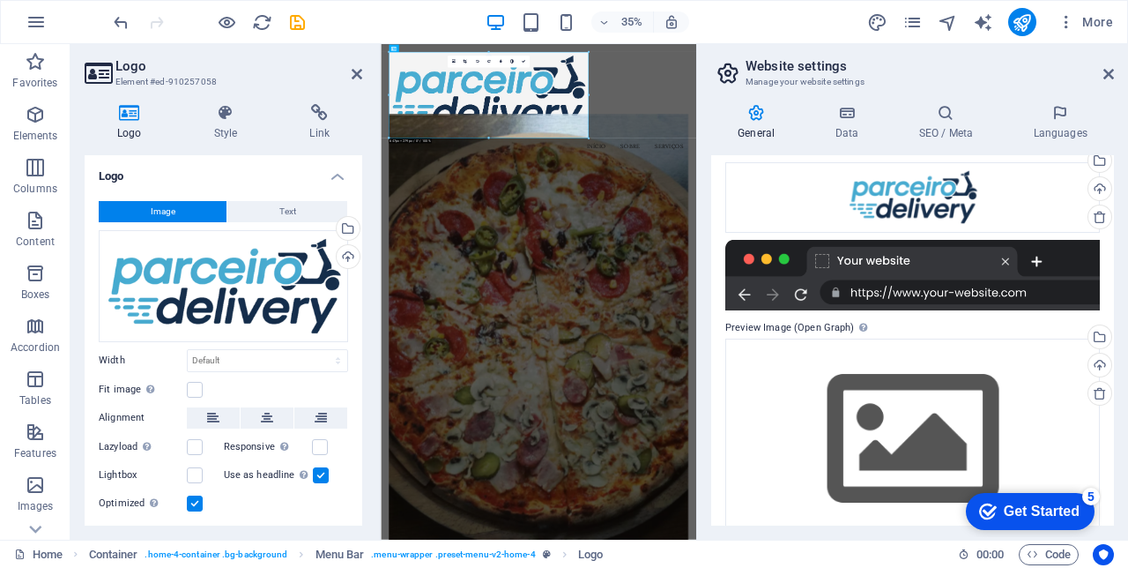
scroll to position [204, 0]
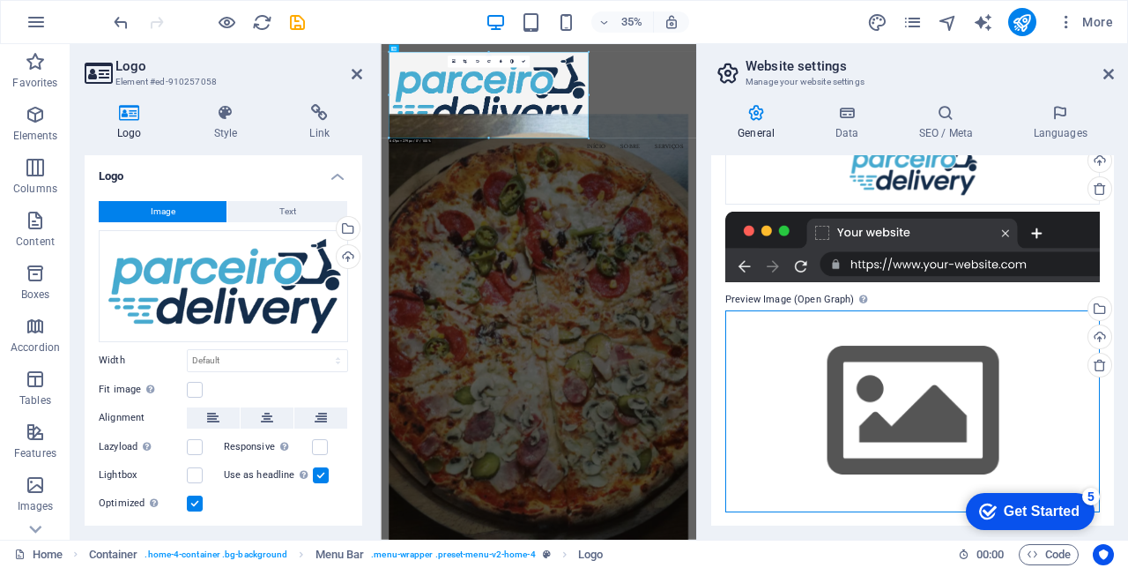
click at [941, 402] on div "Drag files here, click to choose files or select files from Files or our free s…" at bounding box center [912, 411] width 375 height 202
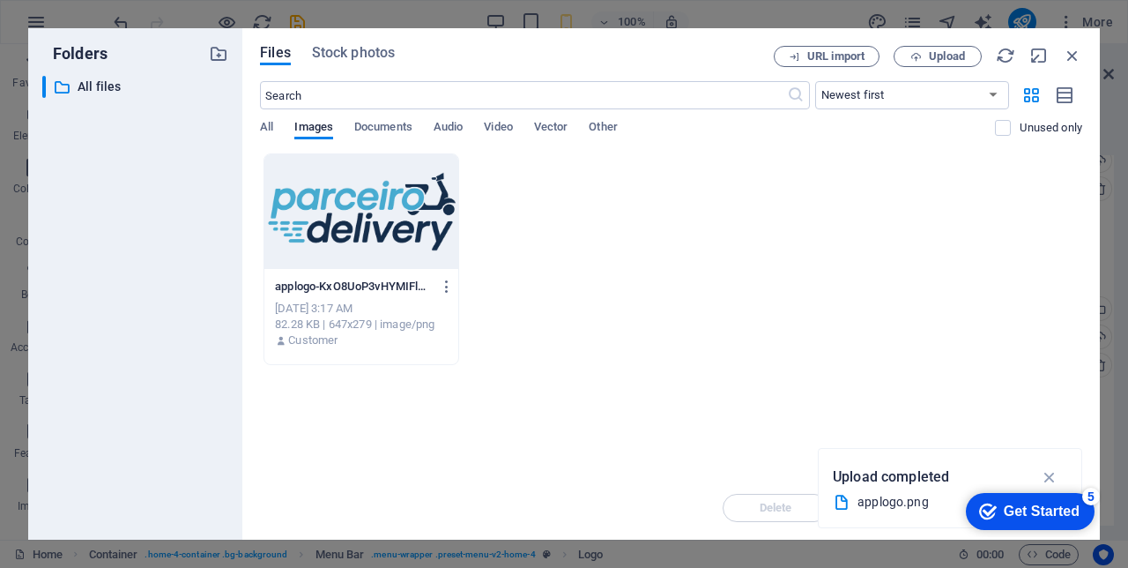
click at [426, 202] on div at bounding box center [361, 211] width 194 height 115
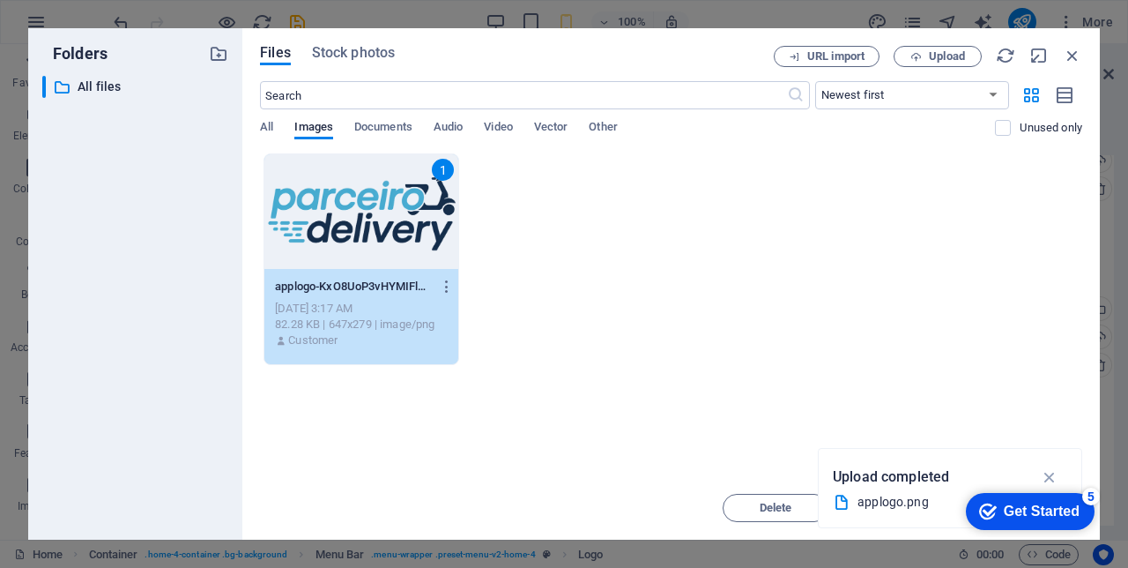
click at [428, 212] on div "1" at bounding box center [361, 211] width 194 height 115
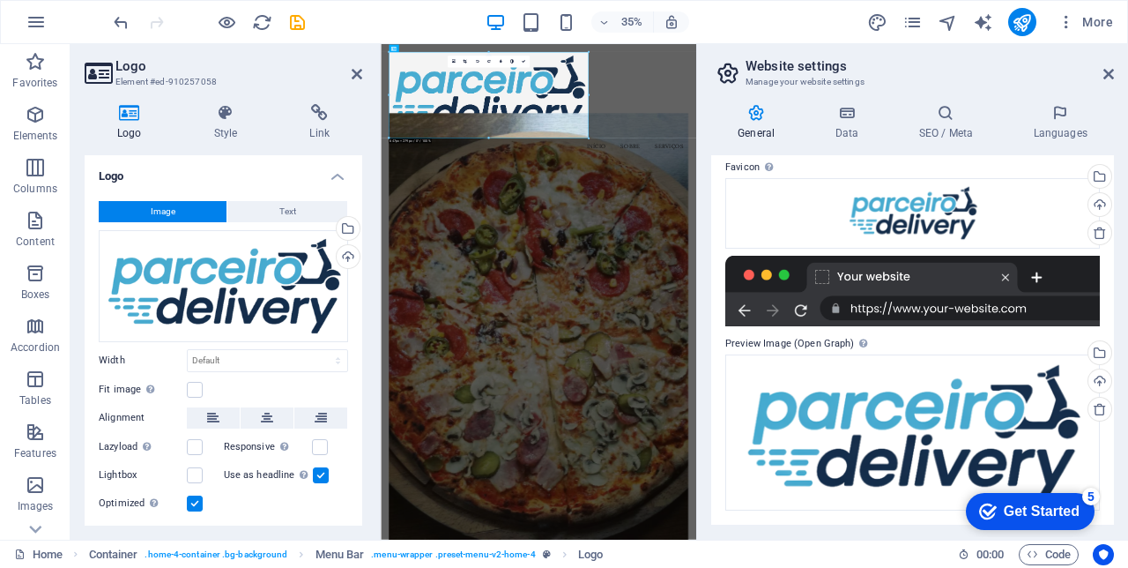
scroll to position [160, 0]
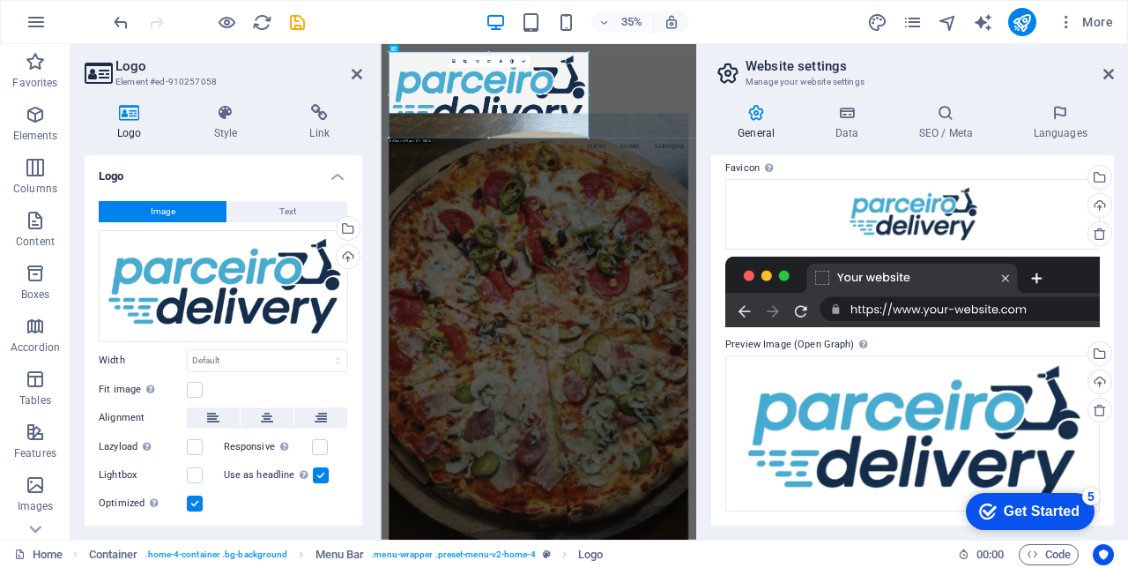
click at [1105, 74] on icon at bounding box center [1109, 74] width 11 height 14
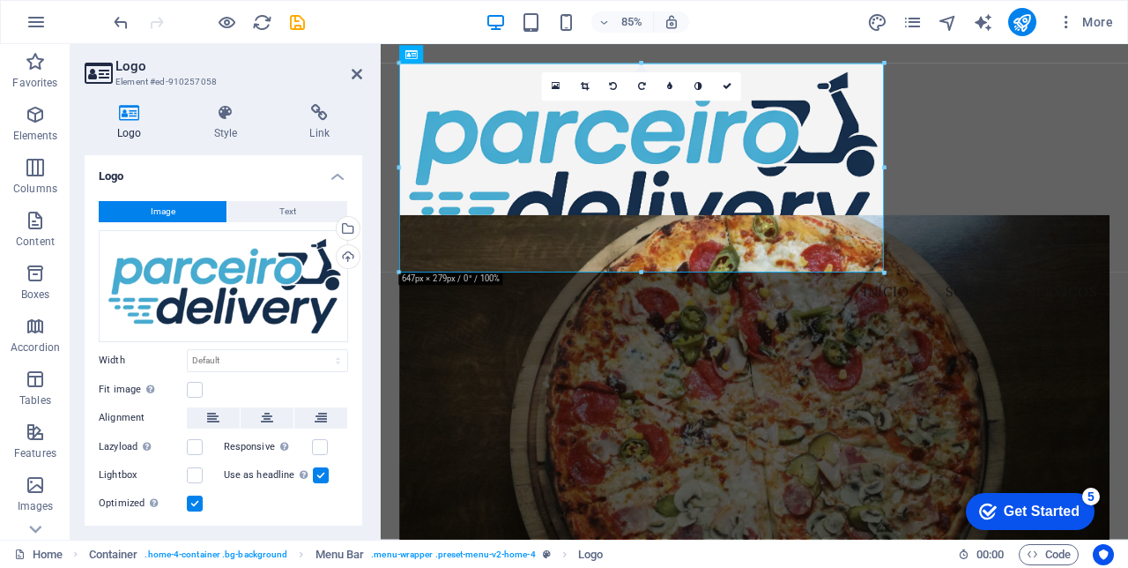
click at [360, 79] on icon at bounding box center [357, 74] width 11 height 14
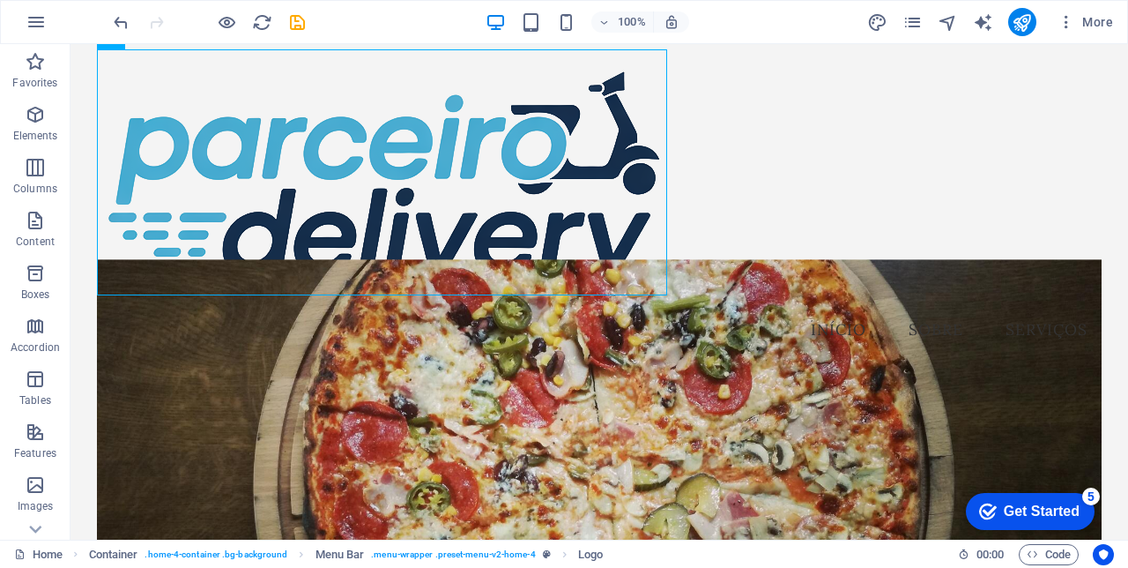
scroll to position [0, 0]
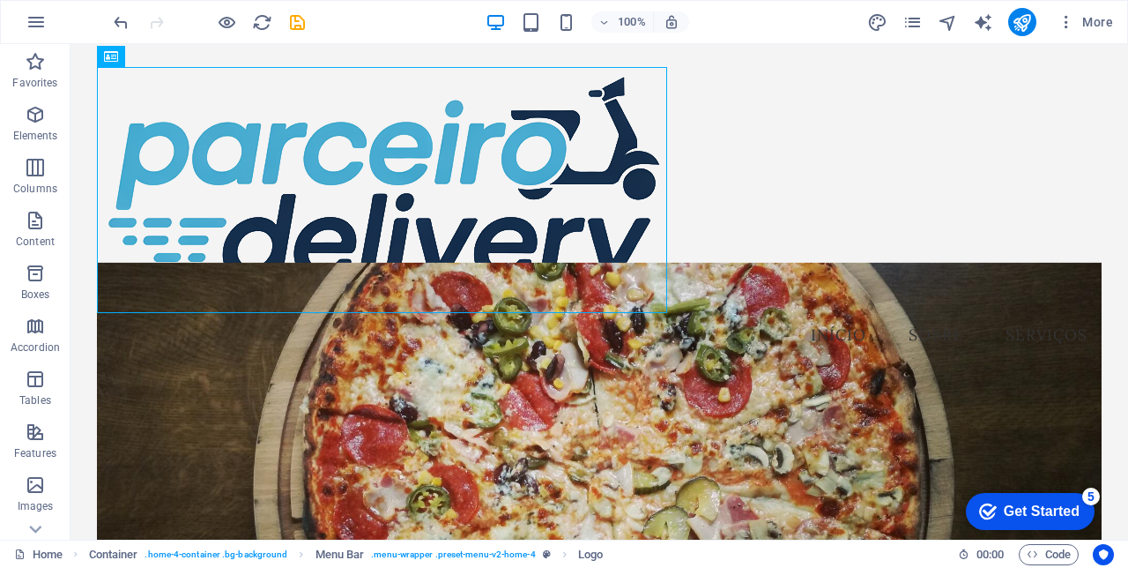
click at [195, 168] on div at bounding box center [599, 190] width 1005 height 246
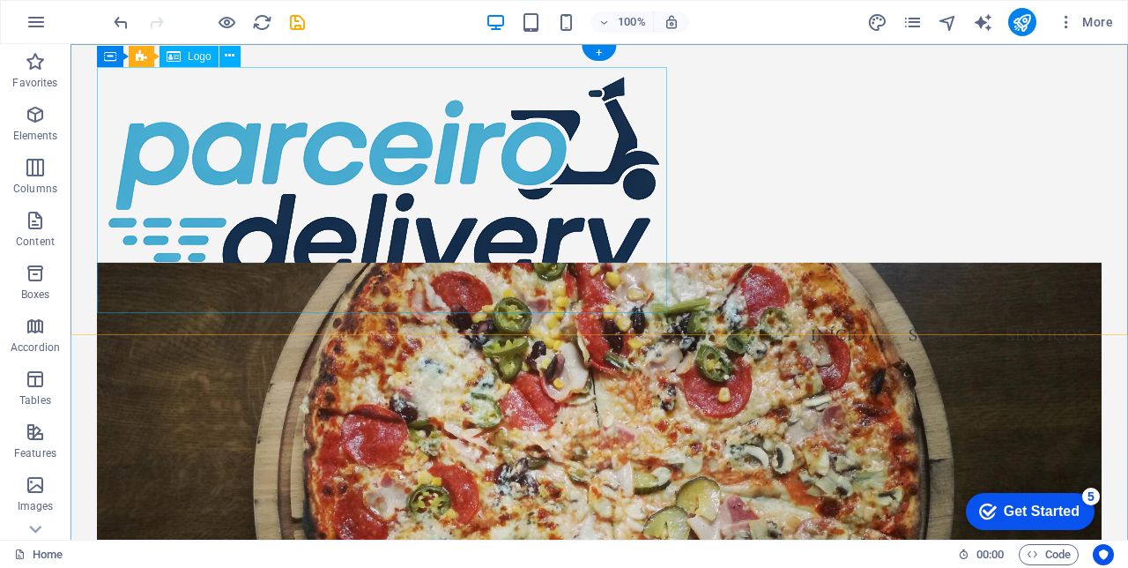
click at [242, 203] on div at bounding box center [599, 190] width 1005 height 246
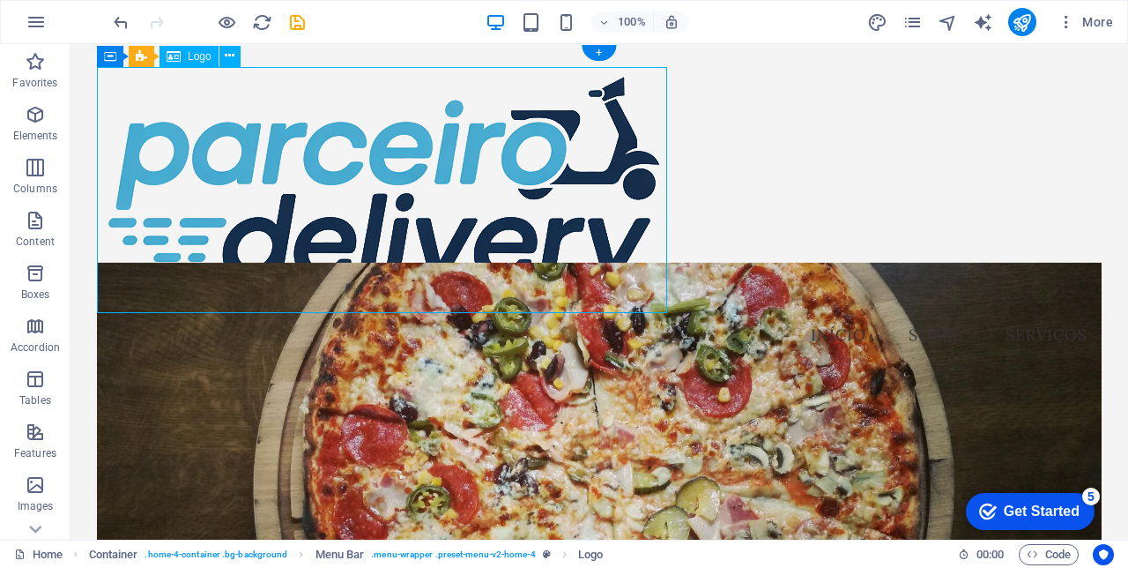
click at [234, 210] on div at bounding box center [599, 190] width 1005 height 246
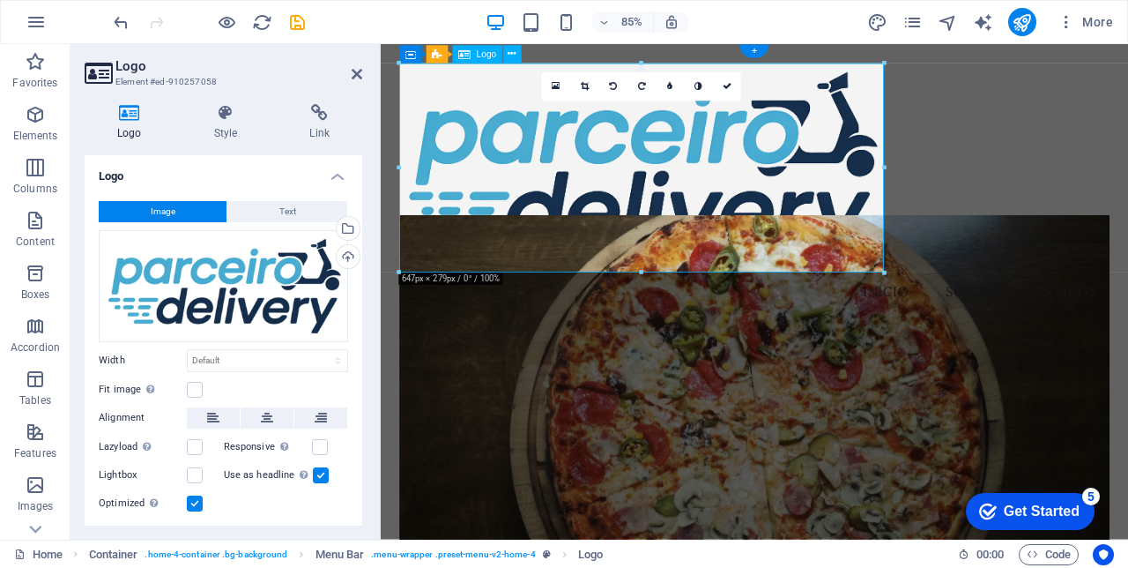
click at [123, 21] on icon "undo" at bounding box center [121, 22] width 20 height 20
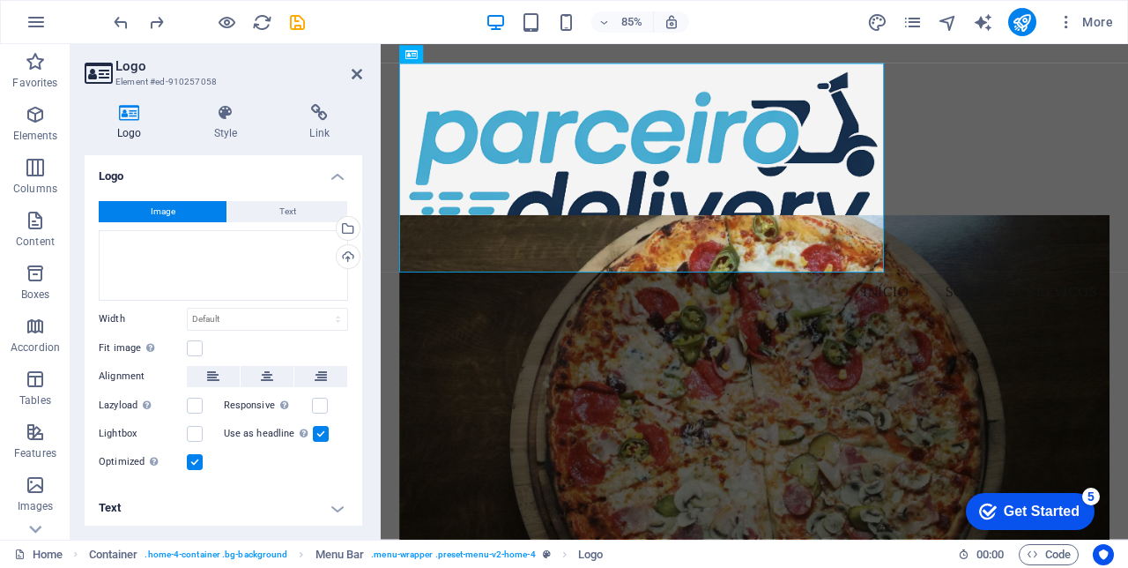
click at [1127, 366] on div "Menu Início Sobre Serviços" at bounding box center [821, 211] width 880 height 335
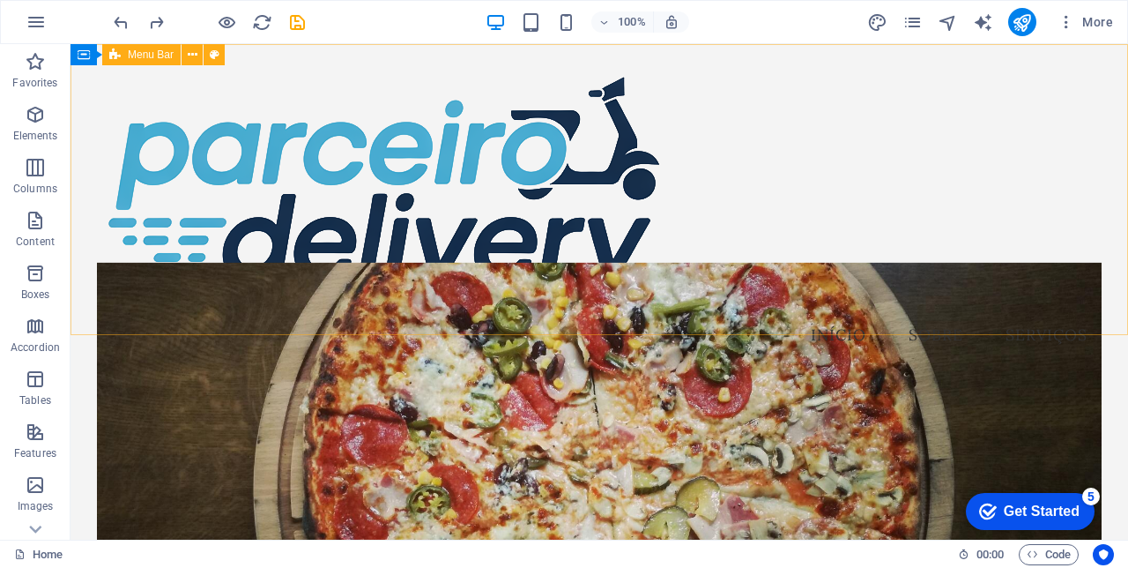
click at [115, 21] on icon "undo" at bounding box center [121, 22] width 20 height 20
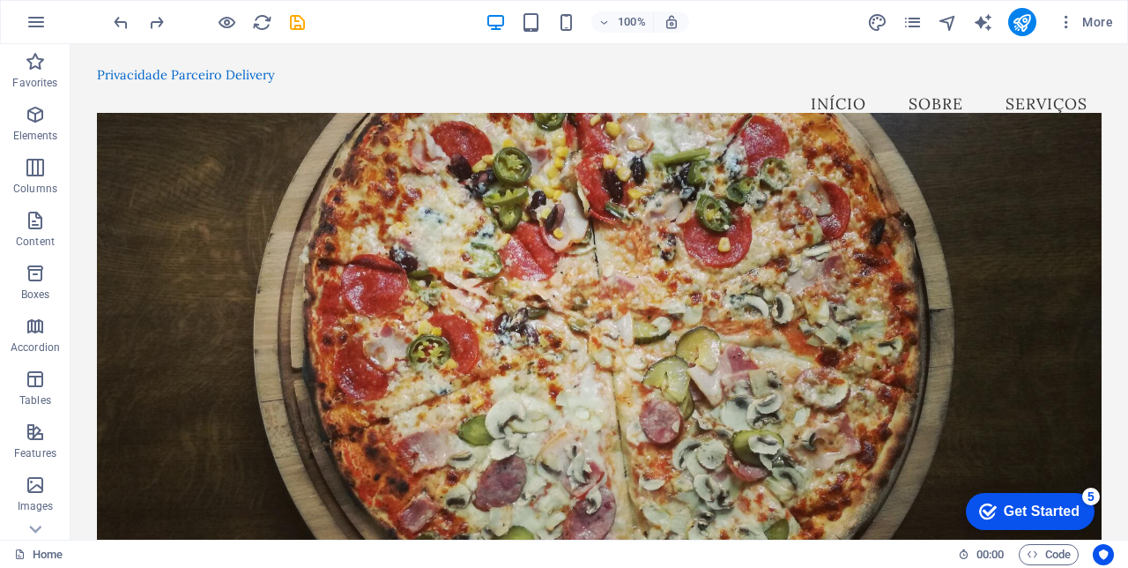
click at [837, 89] on nav "Início Sobre Serviços" at bounding box center [599, 104] width 1005 height 44
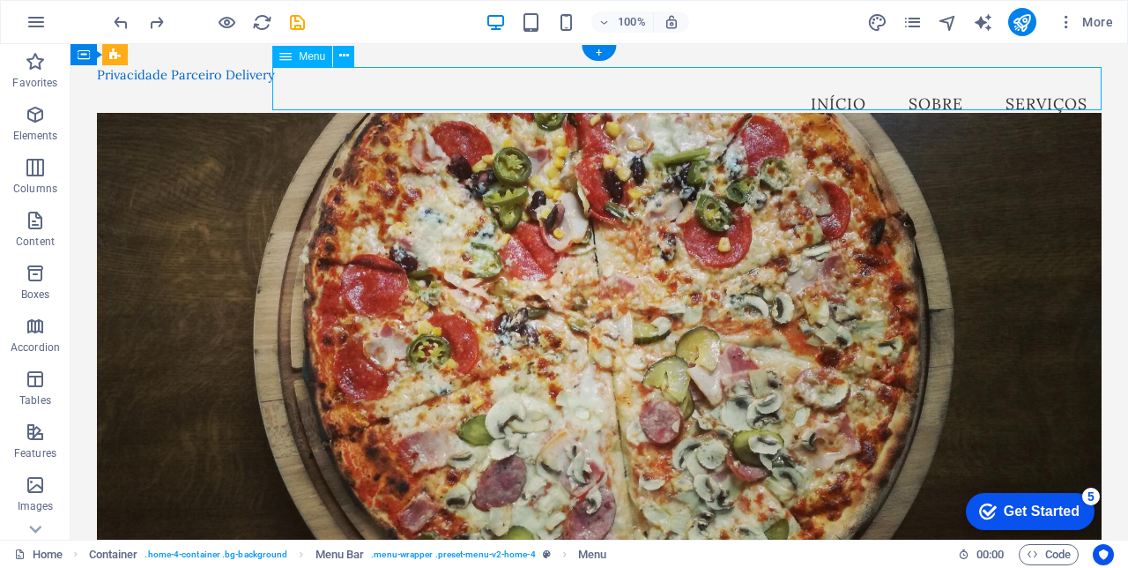
click at [839, 88] on nav "Início Sobre Serviços" at bounding box center [599, 104] width 1005 height 44
select select
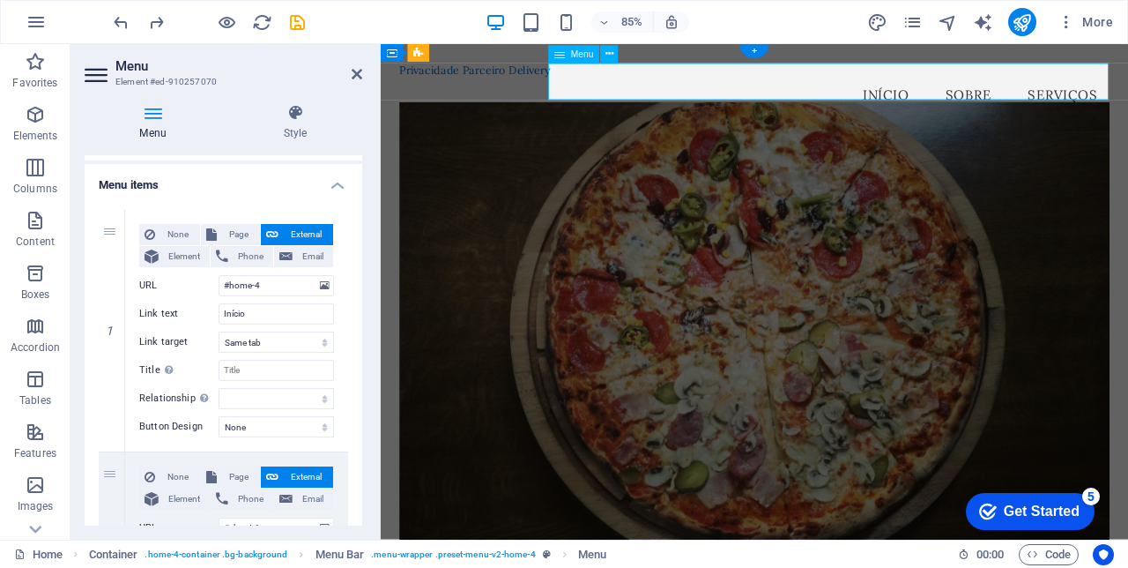
scroll to position [109, 0]
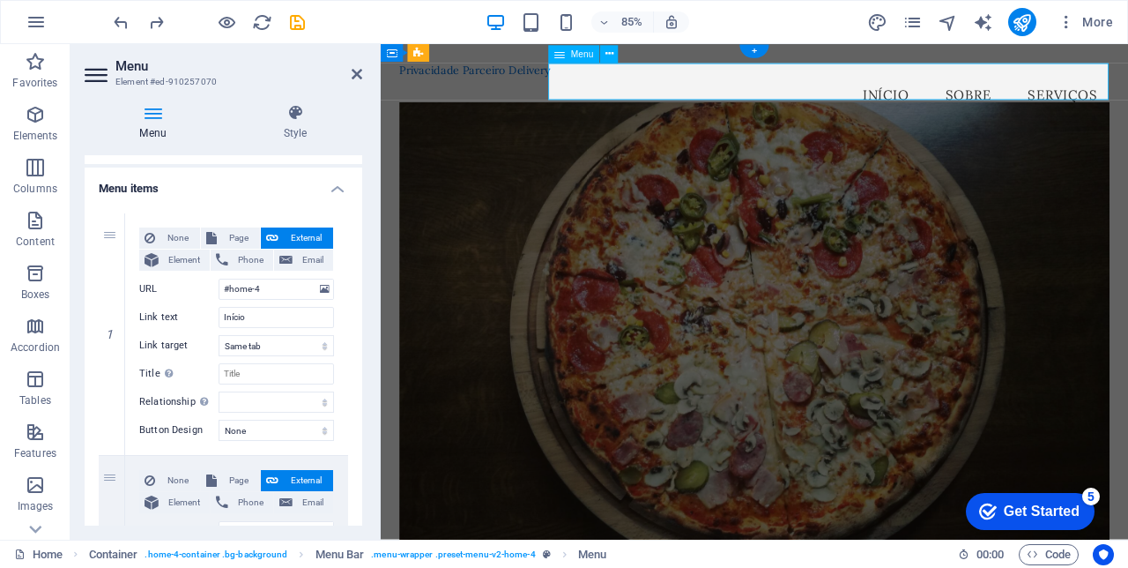
click at [233, 235] on span "Page" at bounding box center [238, 237] width 33 height 21
select select
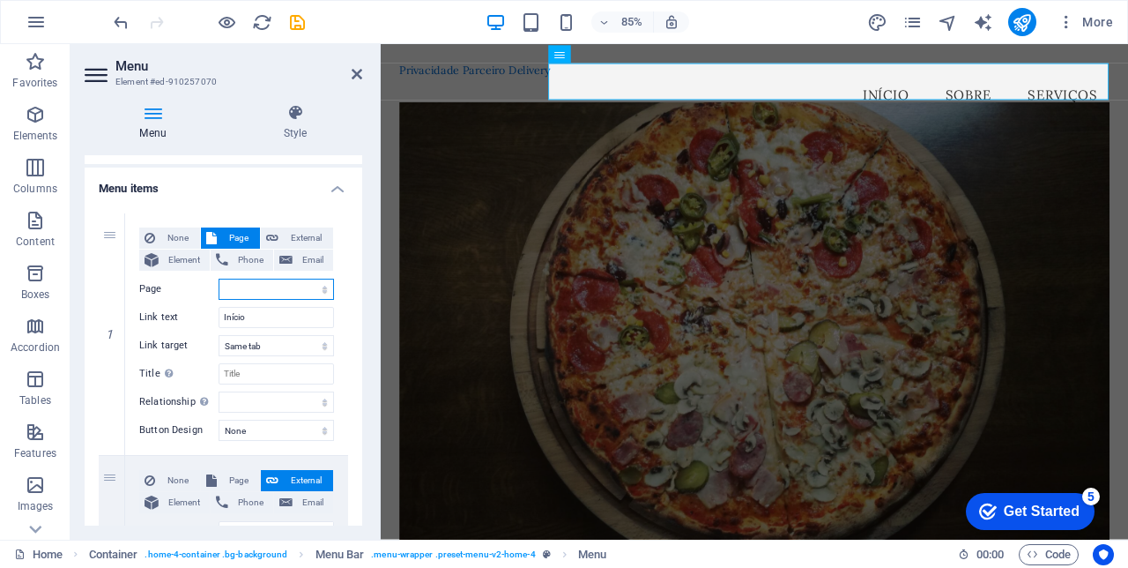
click at [264, 287] on select "Home Subpage Legal Notice Privacy" at bounding box center [276, 289] width 115 height 21
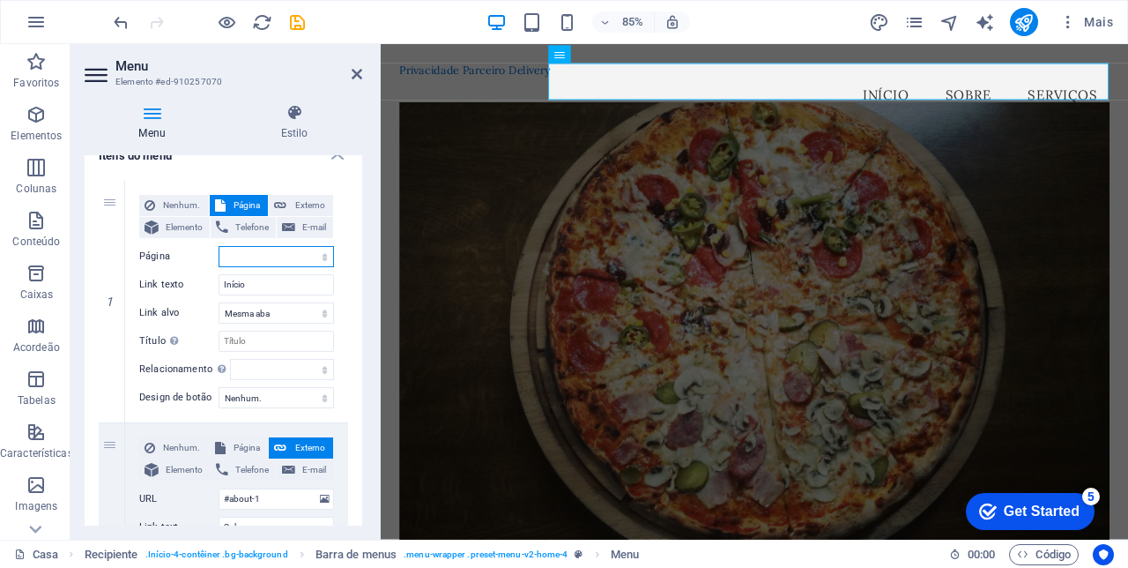
scroll to position [141, 0]
click at [280, 250] on select "Casa Subpágina Aviso Legal Privacidade" at bounding box center [276, 257] width 115 height 21
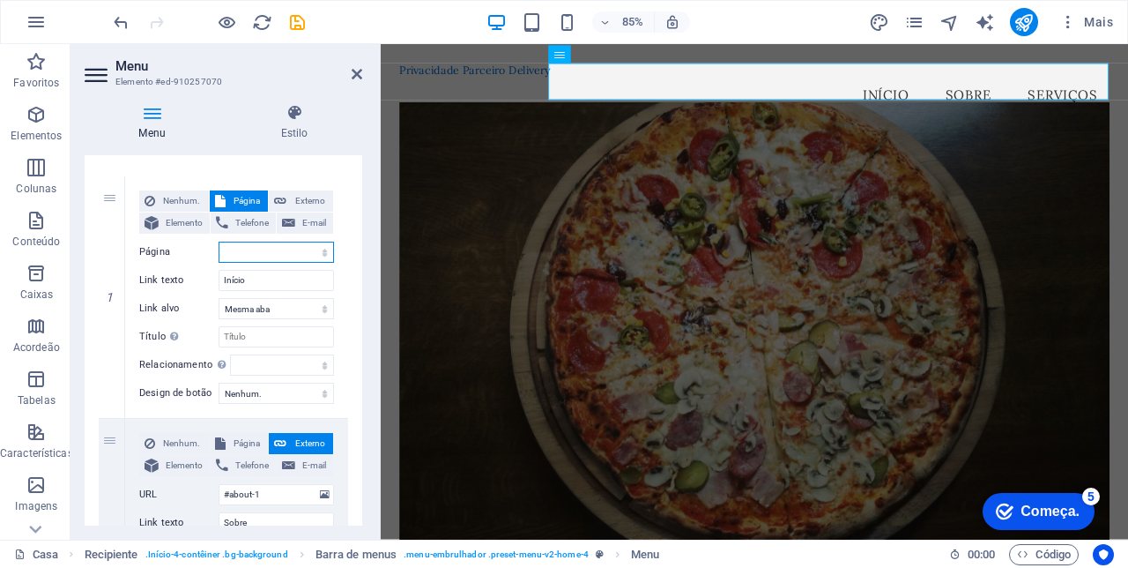
scroll to position [137, 0]
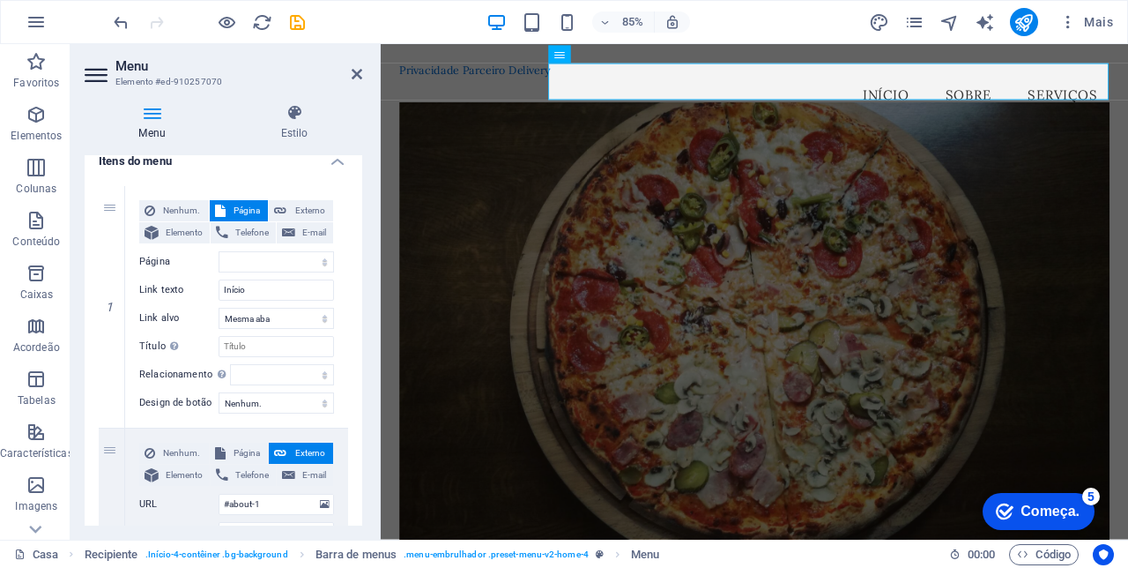
click at [301, 212] on span "Externo" at bounding box center [310, 210] width 36 height 21
select select "blank"
select select
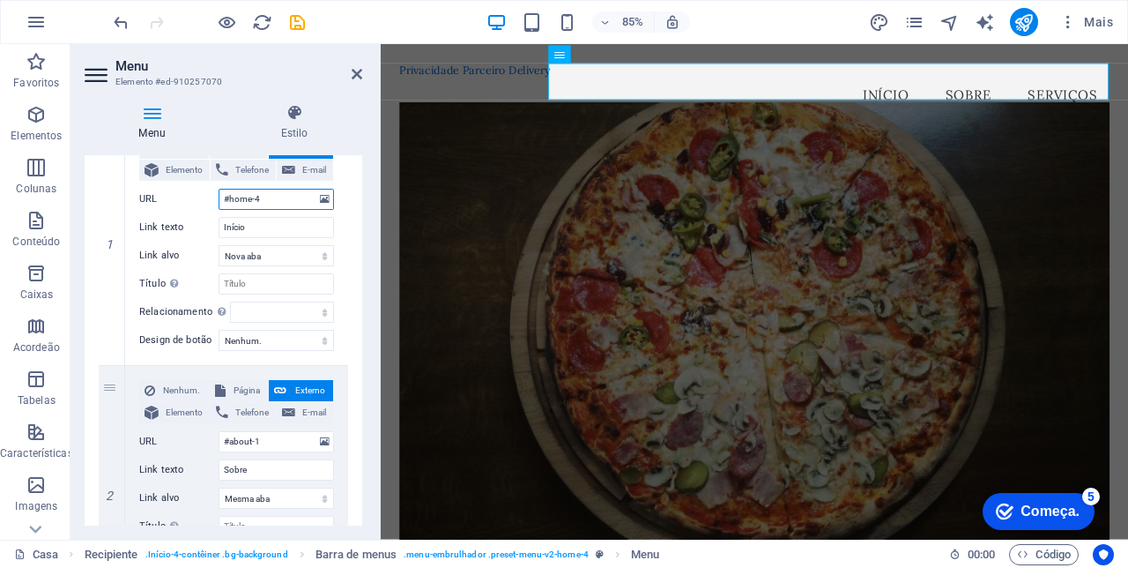
scroll to position [200, 0]
click at [289, 202] on input "#home-4" at bounding box center [276, 198] width 115 height 21
type input "#"
select select
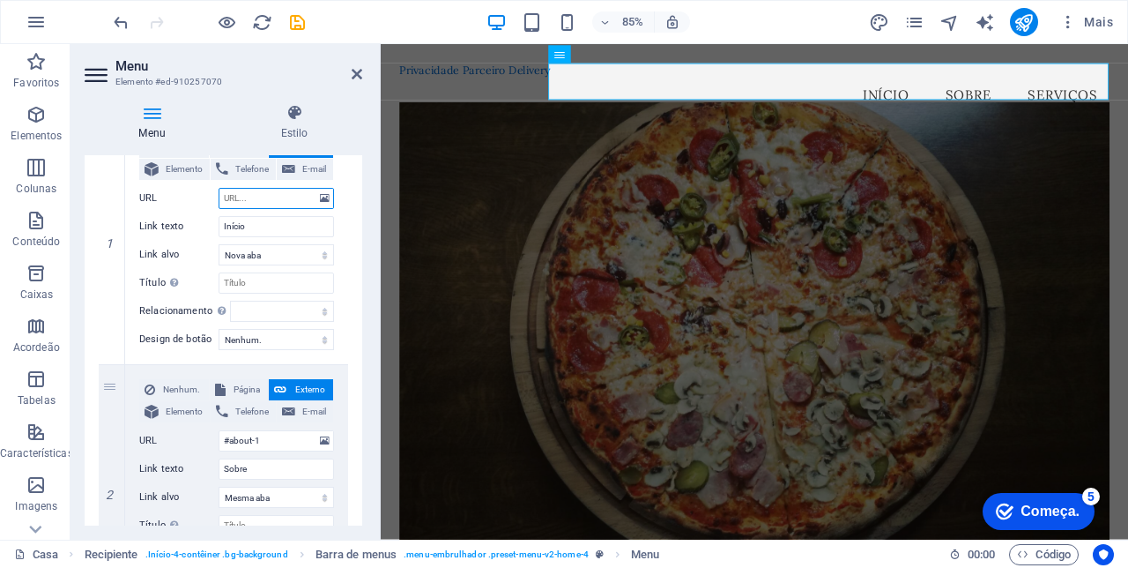
select select
type input "P"
select select
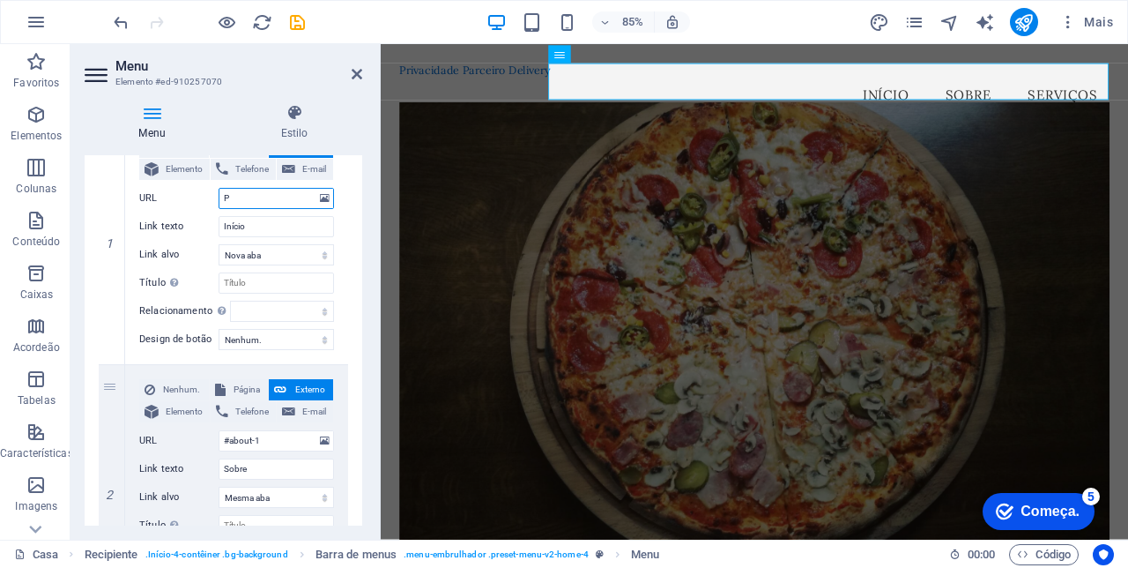
type input "Parceirodelivery.com"
select select
click at [227, 199] on input "Parceirodelivery.com" at bounding box center [276, 198] width 115 height 21
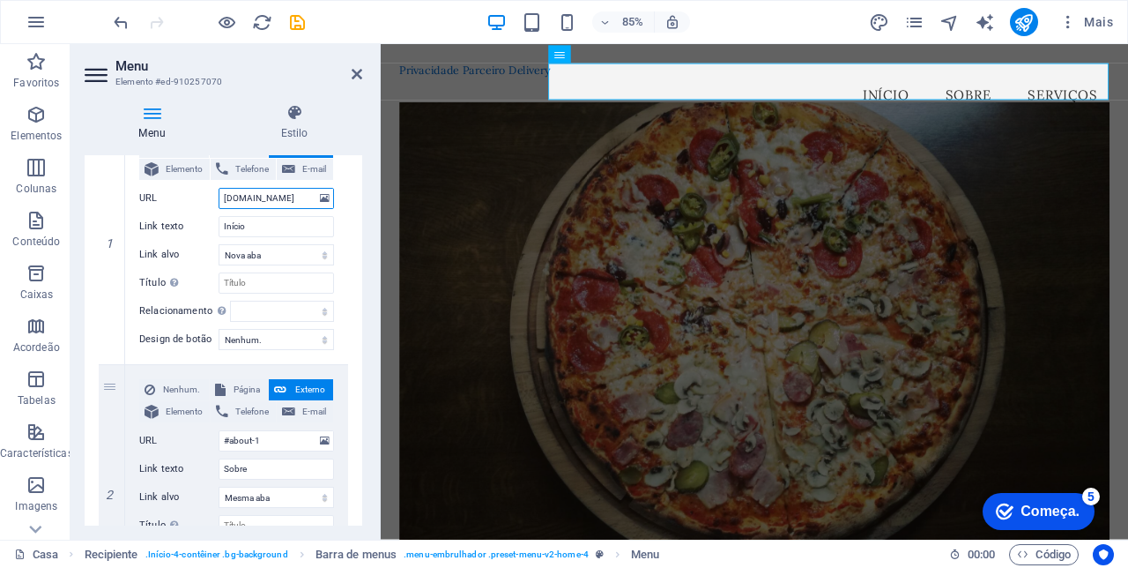
click at [226, 200] on input "Parceirodelivery.com" at bounding box center [276, 198] width 115 height 21
click at [227, 200] on input "Parceirodelivery.com" at bounding box center [276, 198] width 115 height 21
type input "arceirodelivery.com"
select select
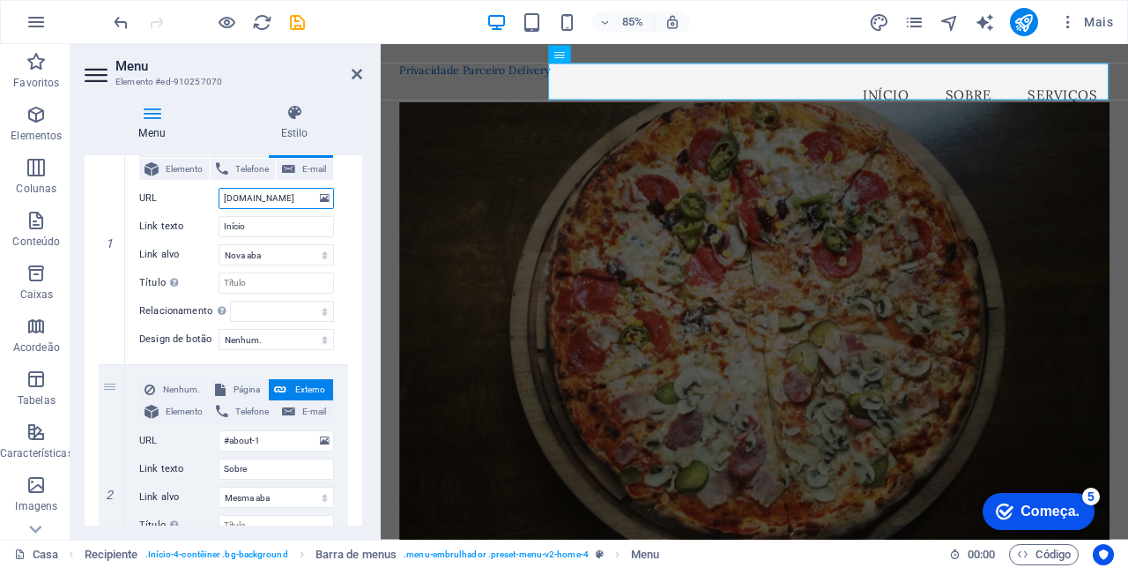
select select
type input "parceirodelivery.com"
select select
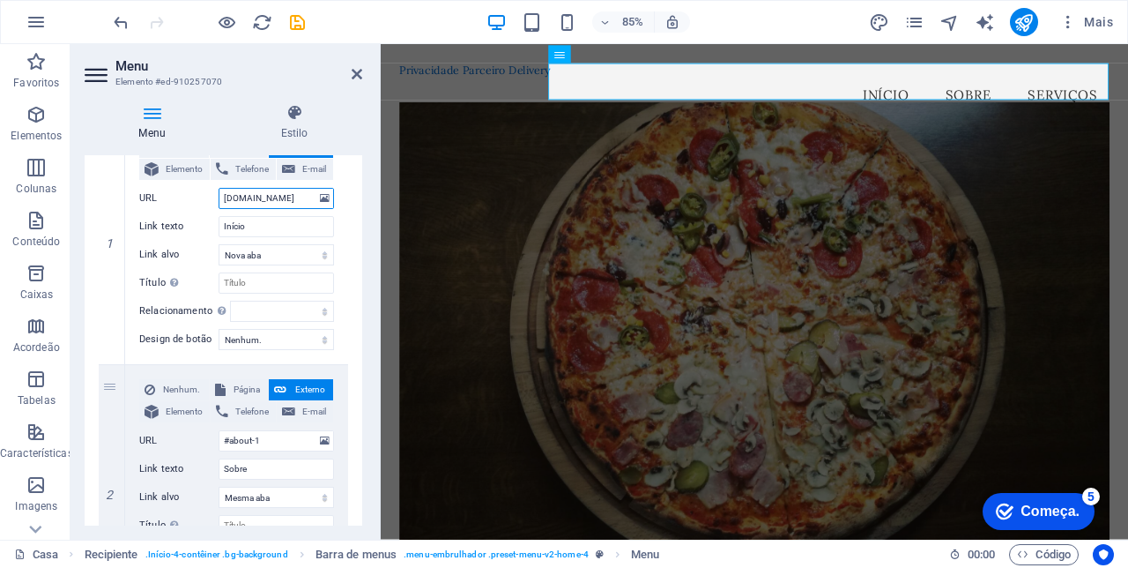
click at [237, 204] on input "parceirodelivery.com" at bounding box center [276, 198] width 115 height 21
type input "hparceirodelivery.com"
select select
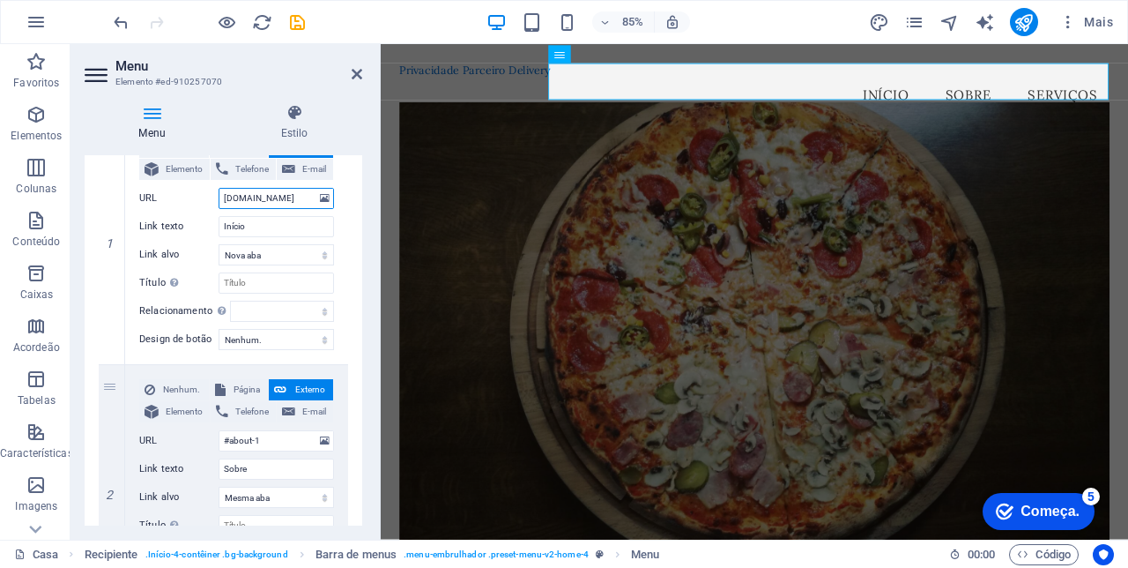
type input "httparceirodelivery.com"
select select
type input "httpparceirodelivery.com"
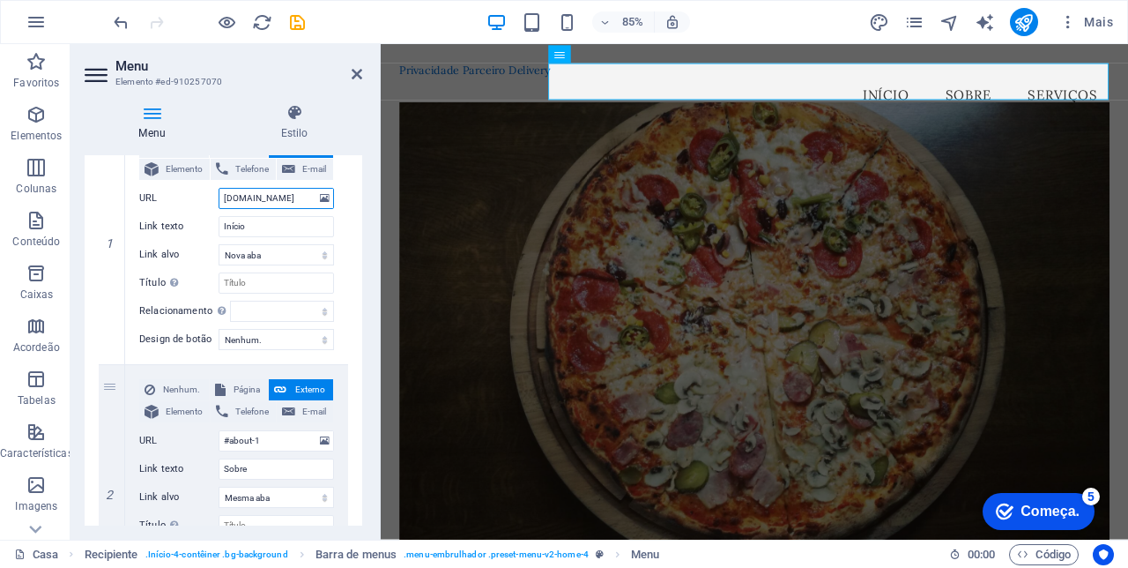
select select
type input "httpsparceirodelivery.com"
select select
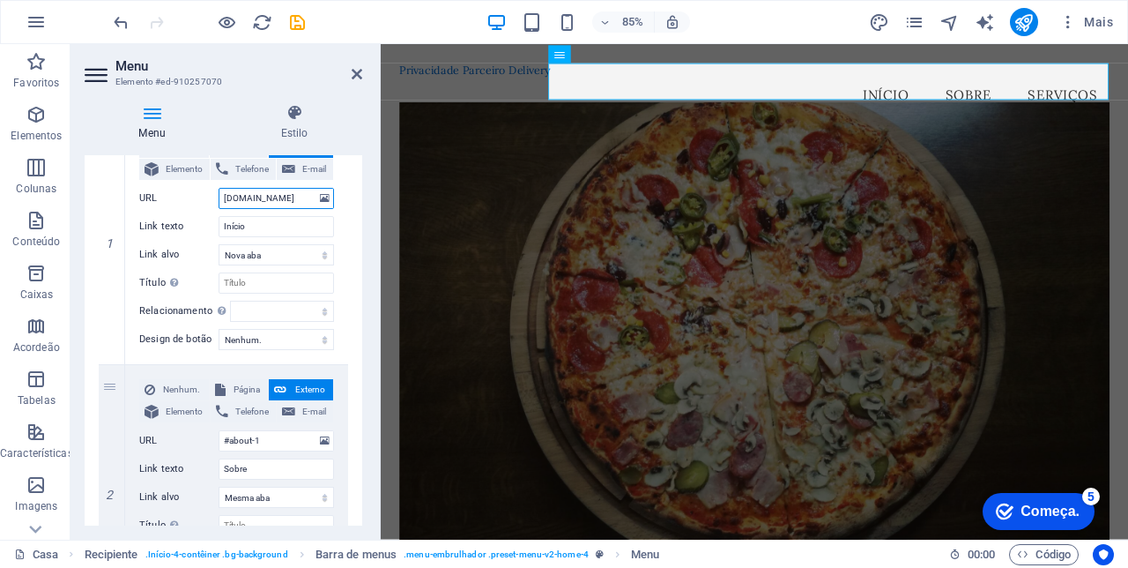
select select
type input "https:parceirodelivery.com"
select select
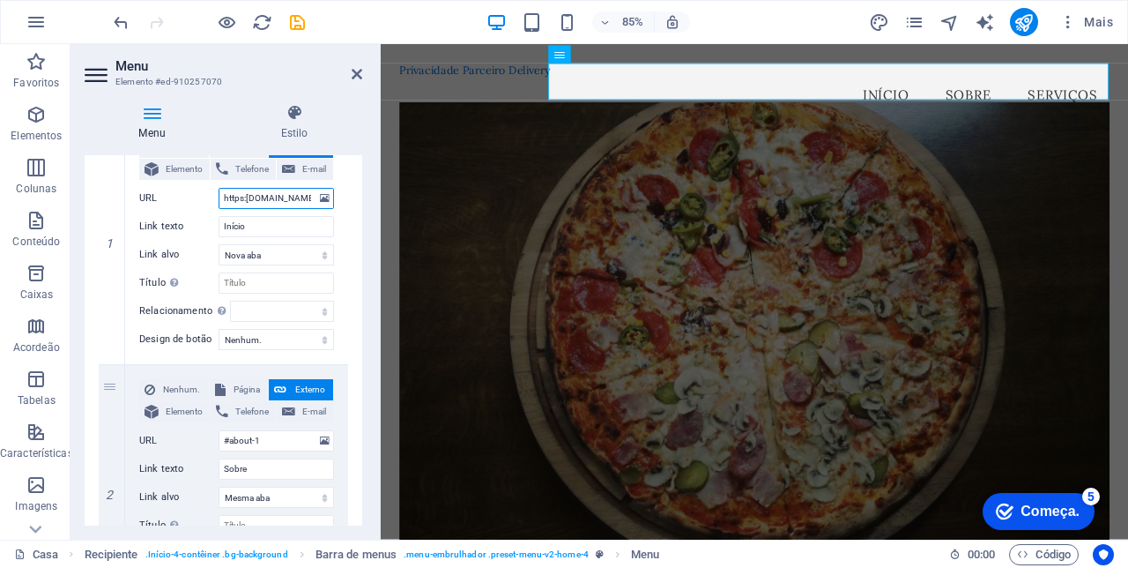
select select
type input "[URL][DOMAIN_NAME]"
select select
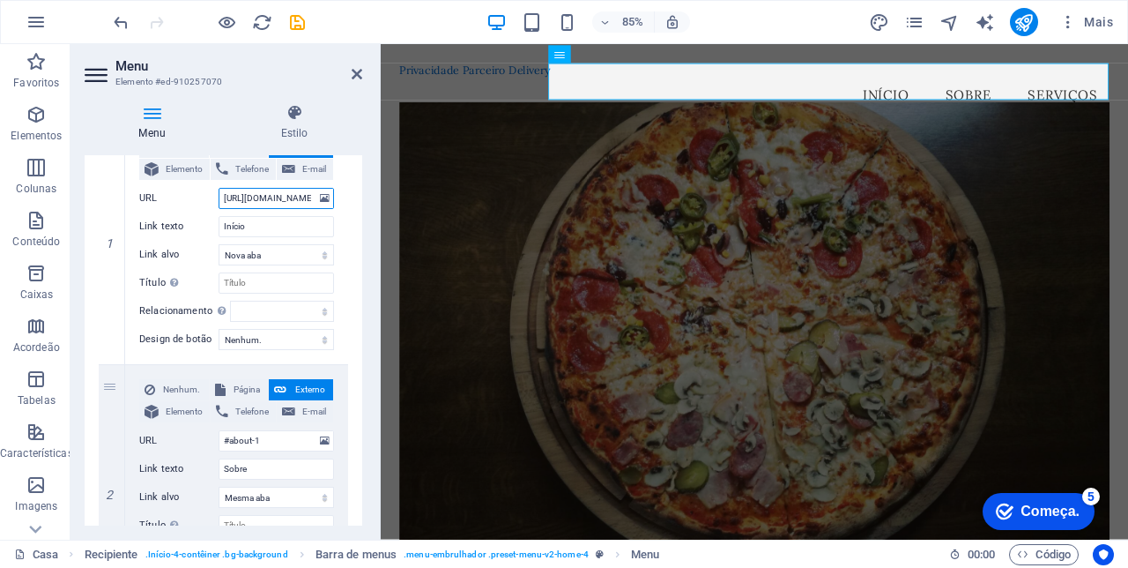
type input "[URL][DOMAIN_NAME]"
click at [290, 257] on select "Nova aba Mesma aba Sobreposição" at bounding box center [276, 254] width 115 height 21
select select
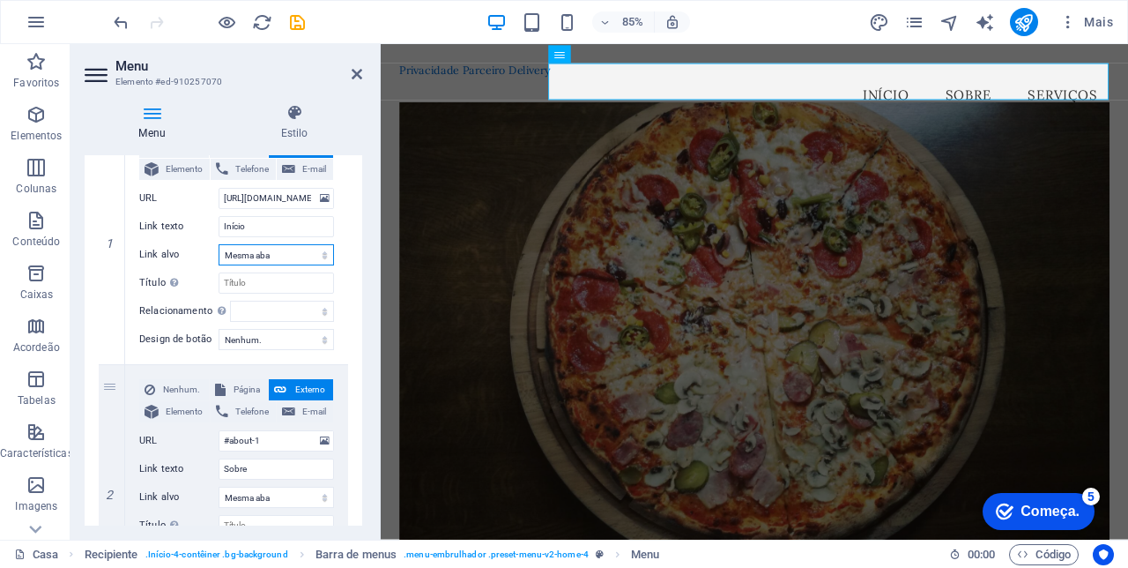
select select
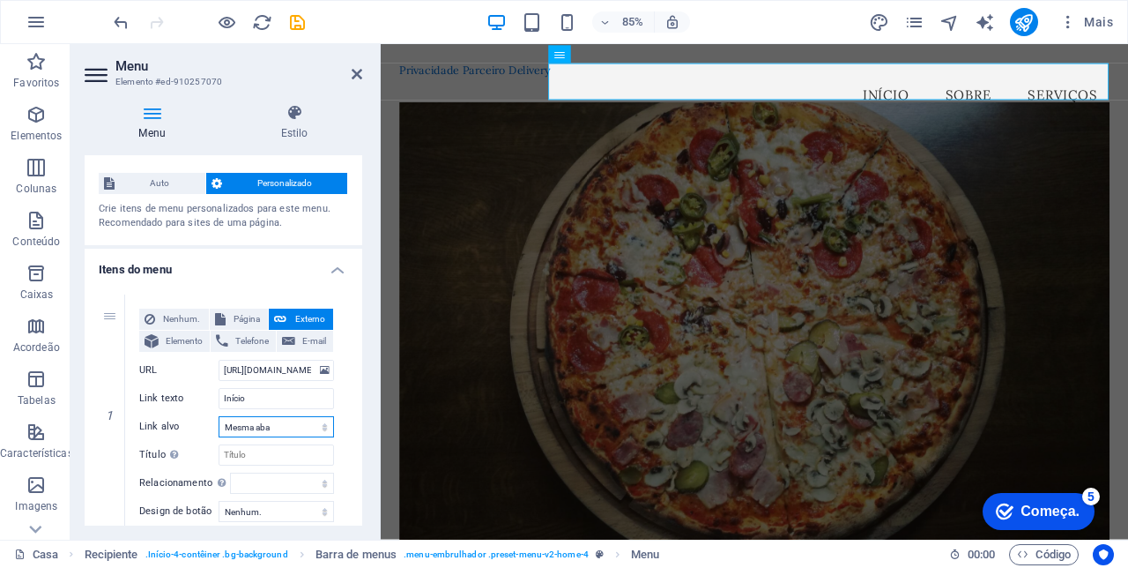
scroll to position [28, 0]
click at [353, 76] on icon at bounding box center [357, 74] width 11 height 14
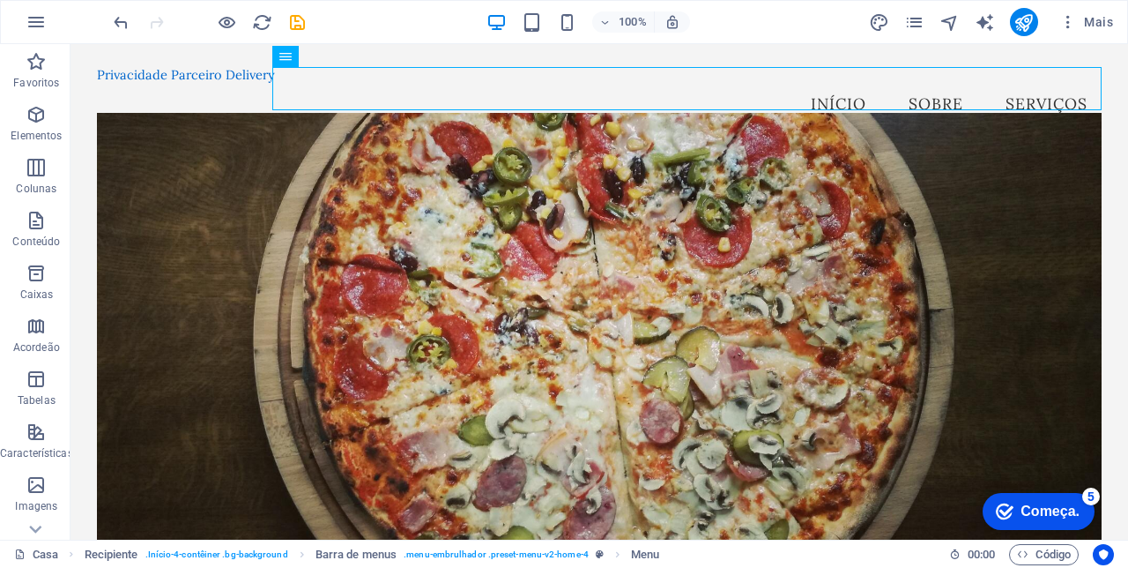
click at [293, 28] on icon "save" at bounding box center [297, 22] width 20 height 20
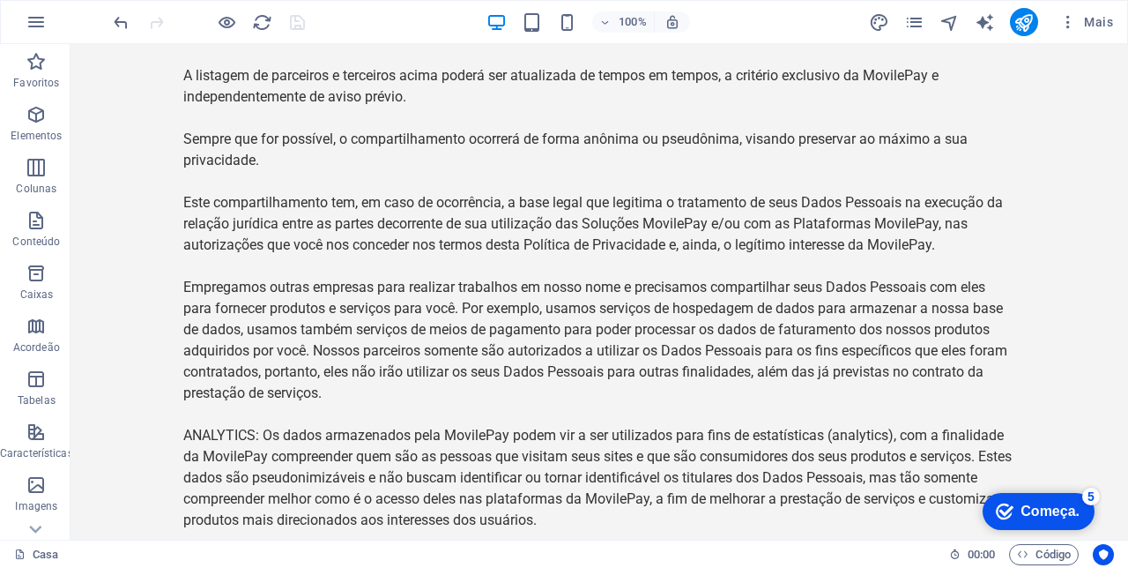
scroll to position [7747, 0]
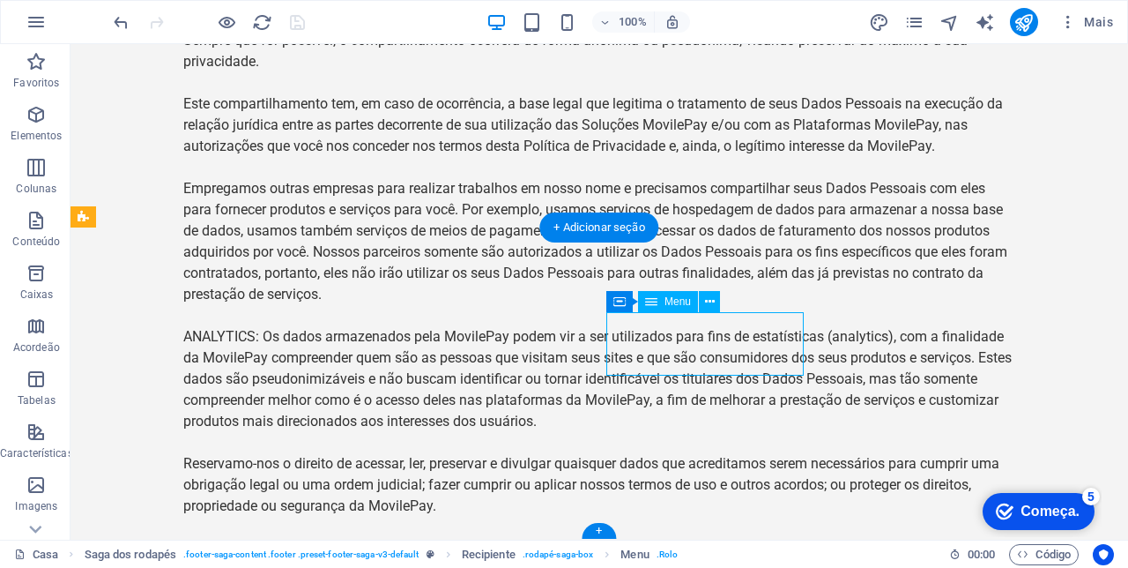
select select
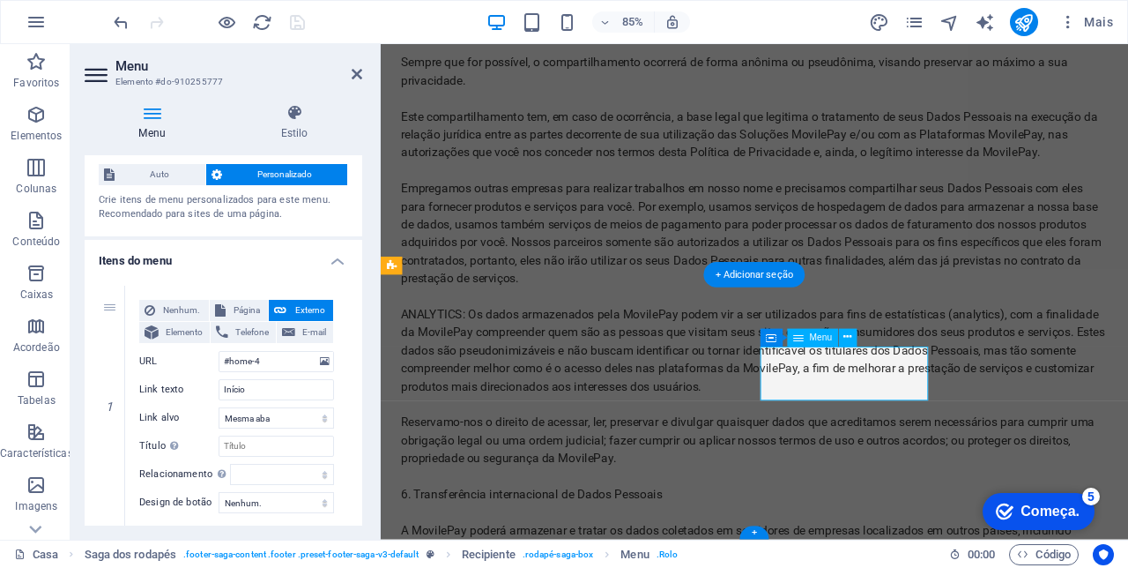
scroll to position [39, 0]
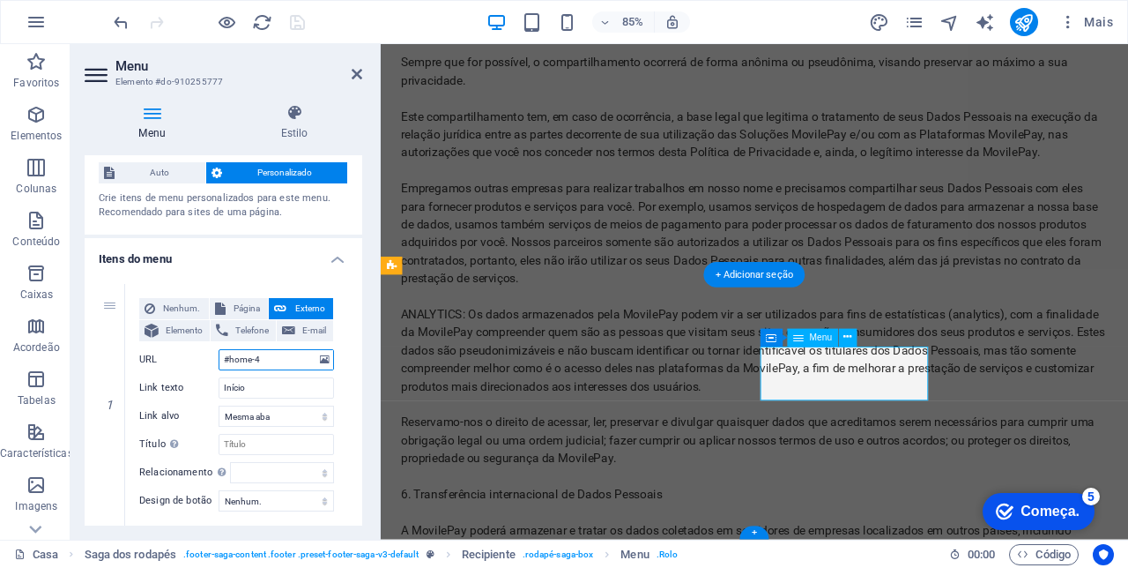
click at [277, 354] on input "#home-4" at bounding box center [276, 359] width 115 height 21
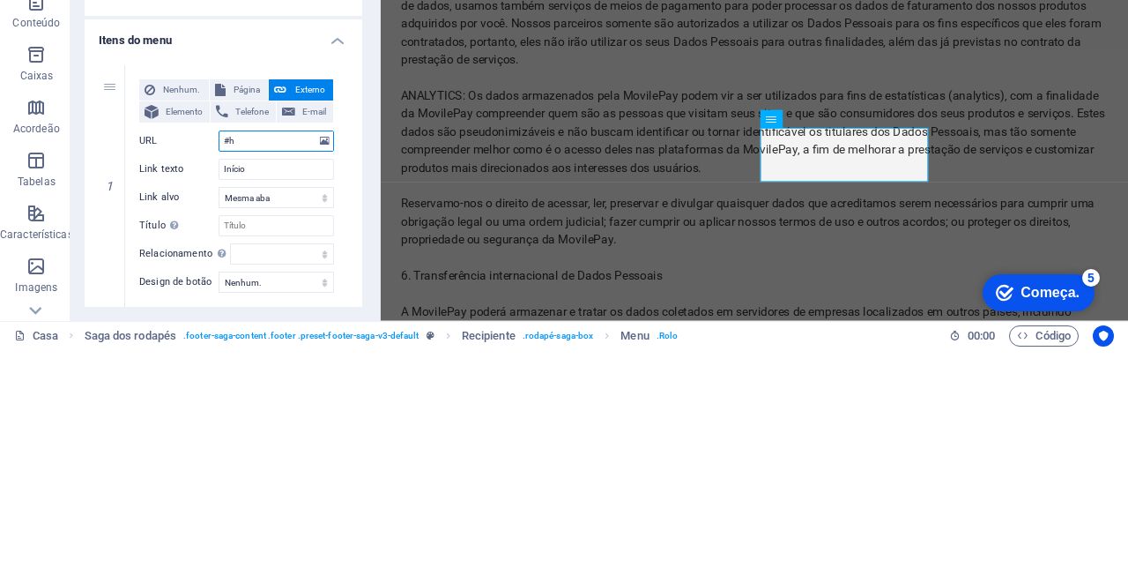
type input "#"
select select
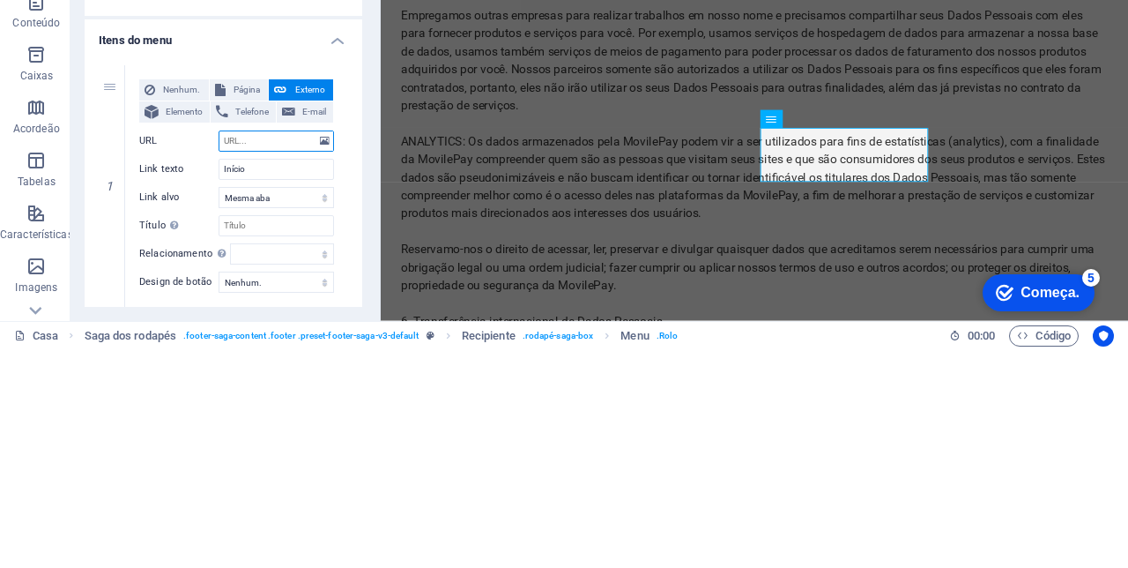
paste input "[URL][DOMAIN_NAME]"
type input "[URL][DOMAIN_NAME]"
select select
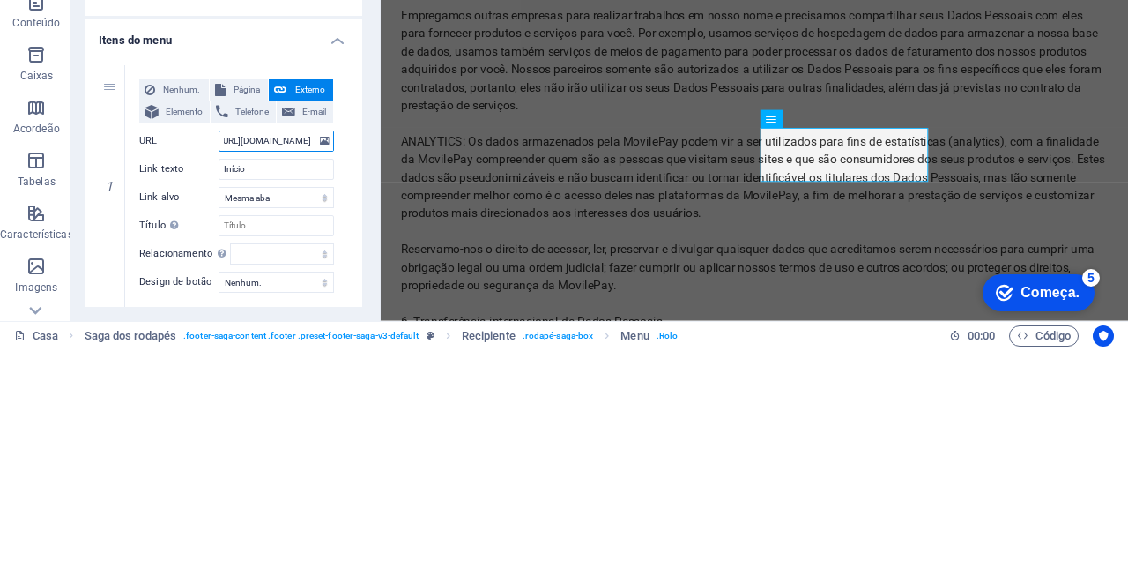
select select
click at [325, 254] on h4 "Itens do menu" at bounding box center [224, 254] width 278 height 32
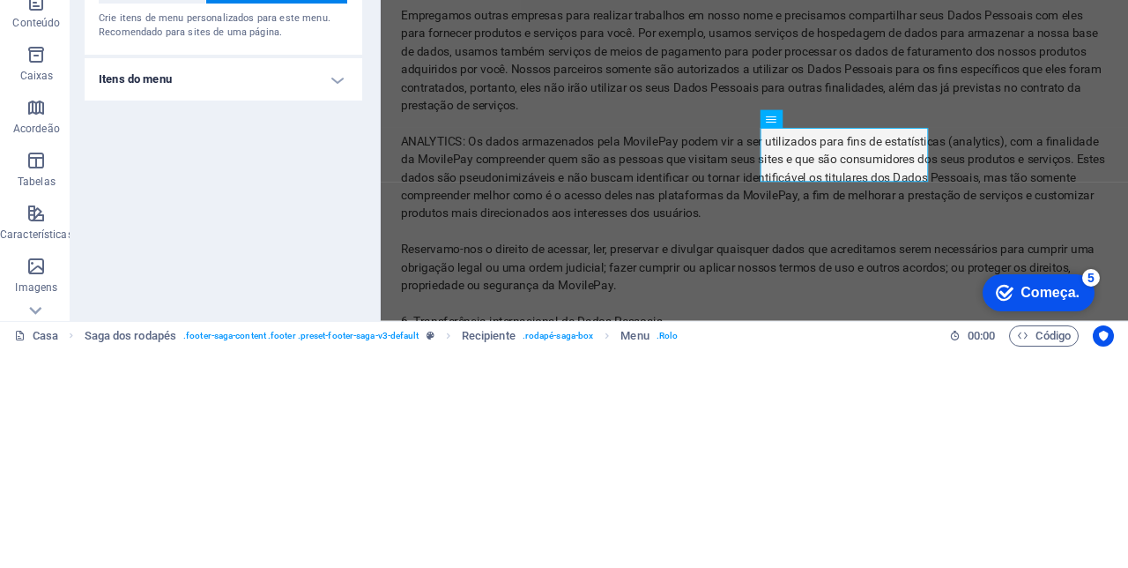
scroll to position [0, 0]
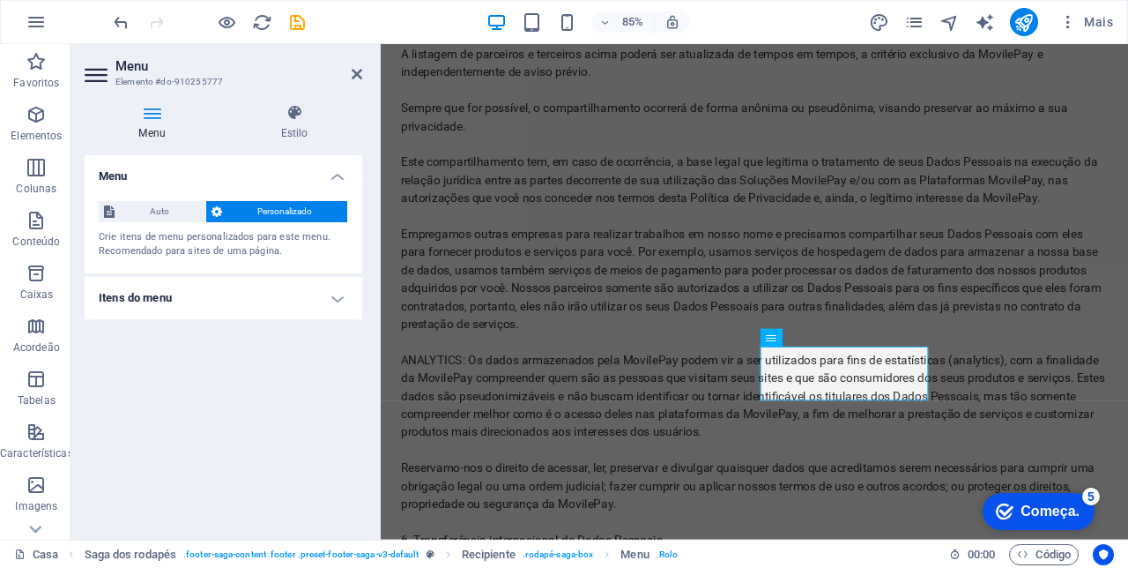
click at [358, 73] on icon at bounding box center [357, 74] width 11 height 14
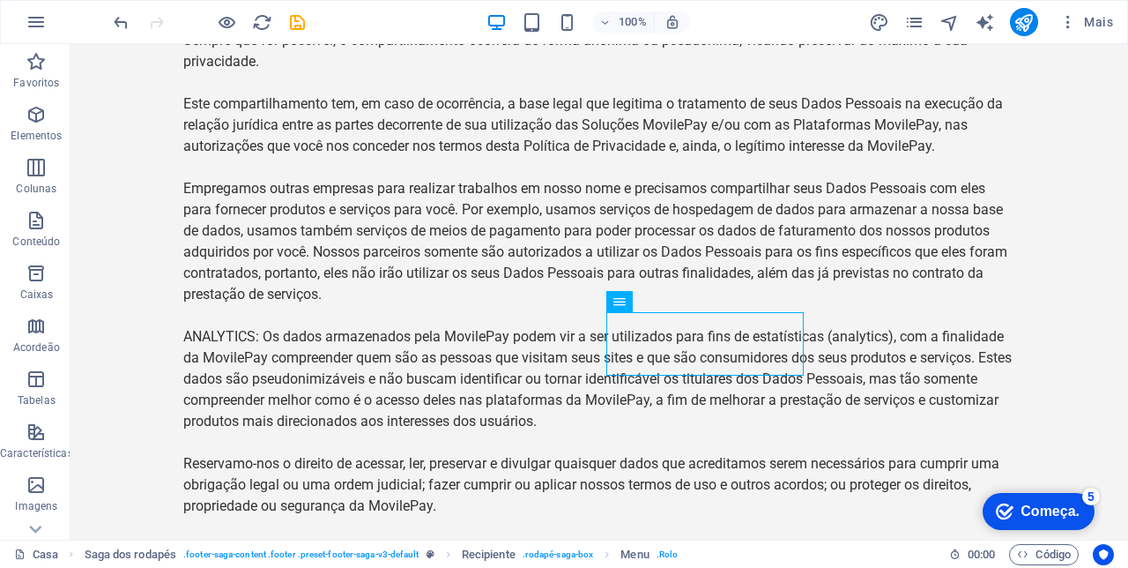
scroll to position [7747, 0]
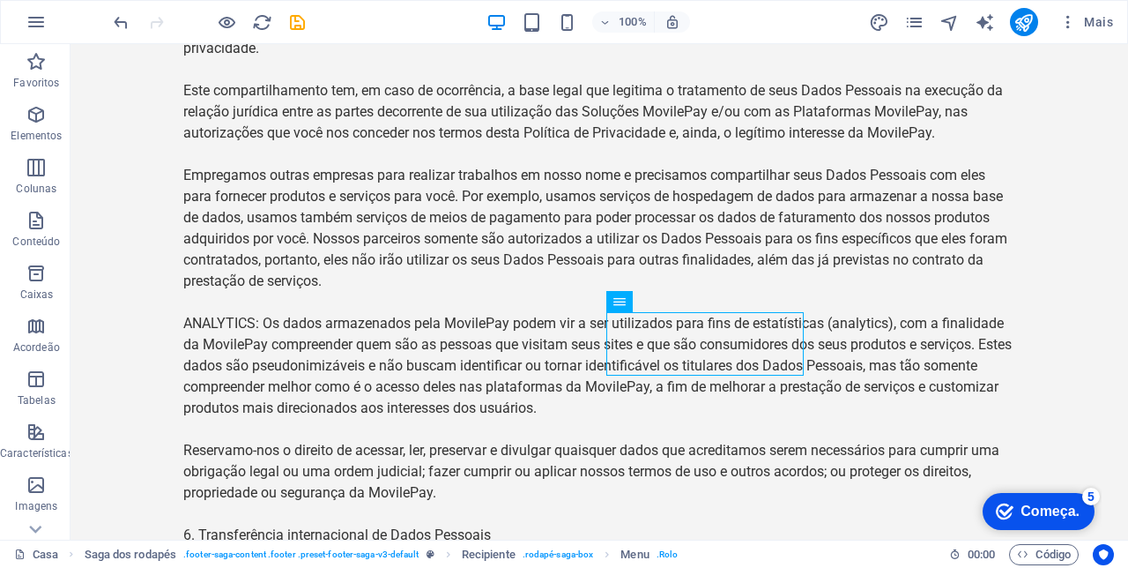
click at [293, 27] on icon "save" at bounding box center [297, 22] width 20 height 20
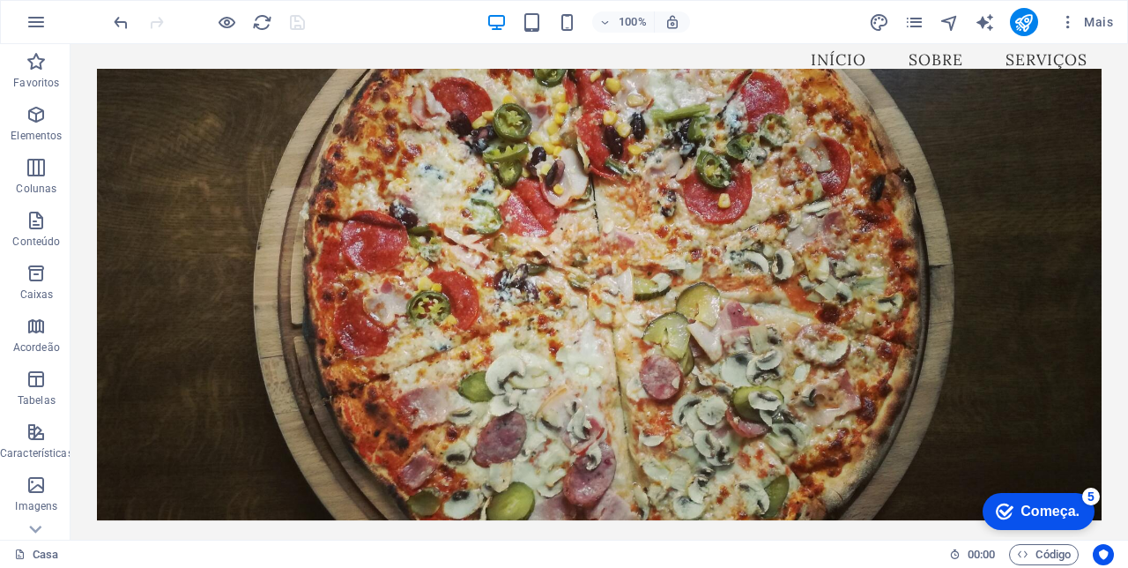
scroll to position [0, 0]
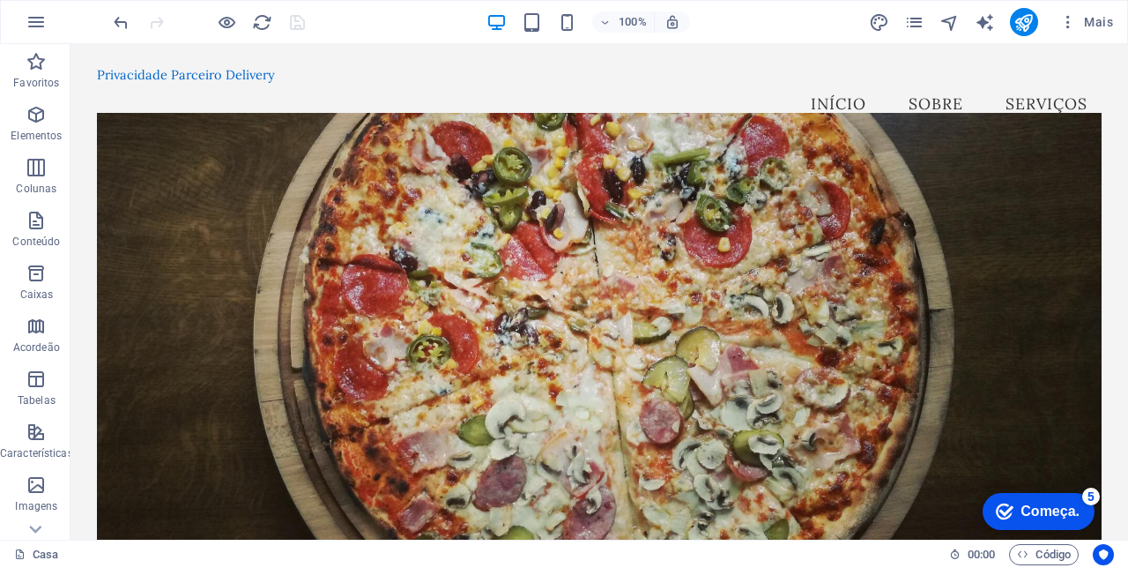
click at [956, 85] on nav "Início Sobre Serviços" at bounding box center [599, 104] width 1005 height 44
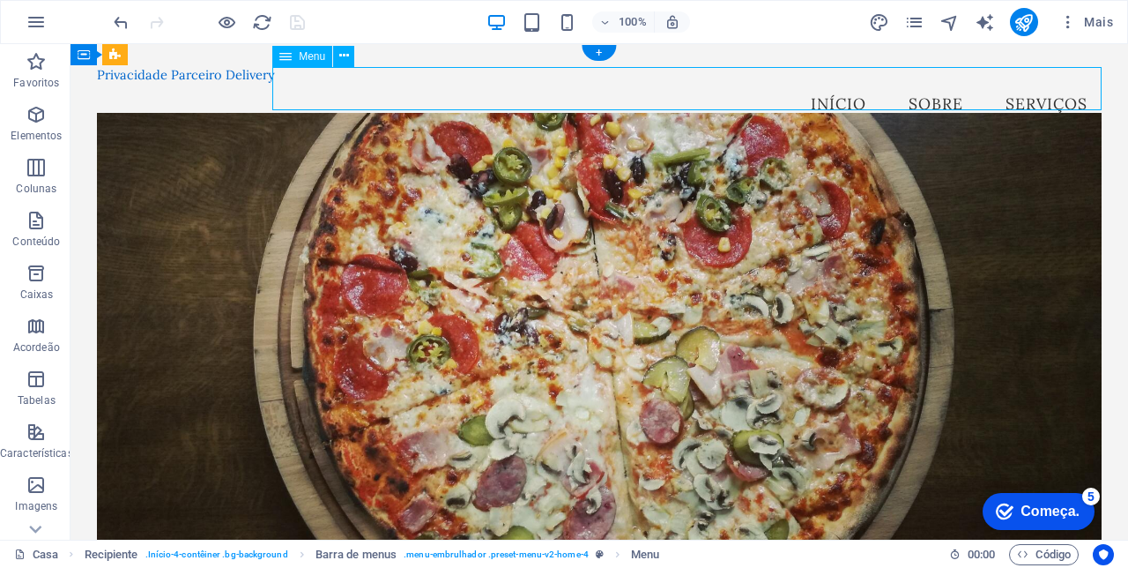
click at [957, 93] on nav "Início Sobre Serviços" at bounding box center [599, 104] width 1005 height 44
click at [947, 92] on nav "Início Sobre Serviços" at bounding box center [599, 104] width 1005 height 44
select select
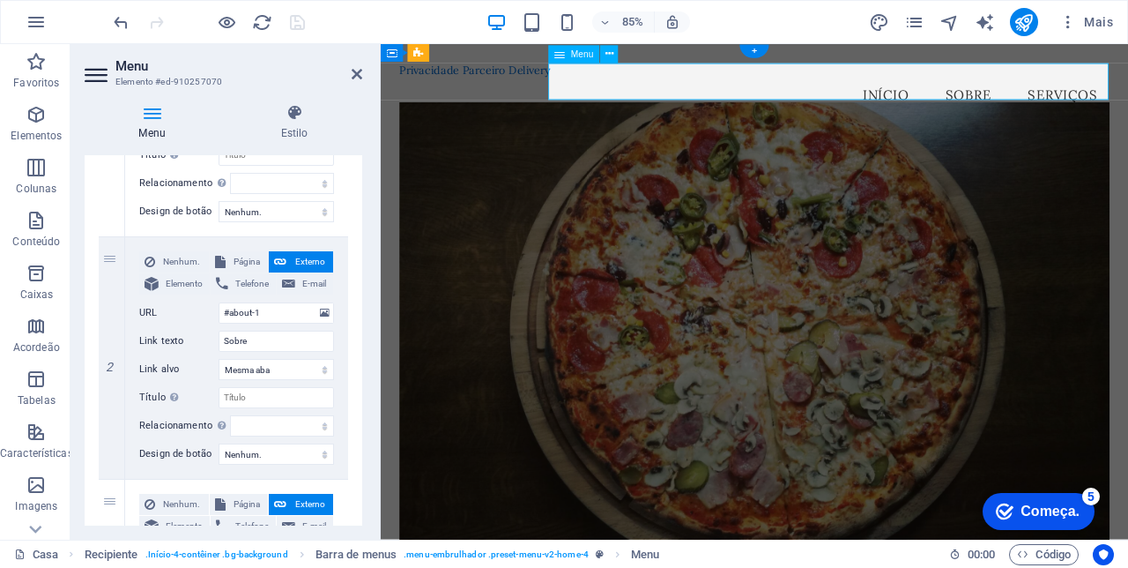
scroll to position [324, 0]
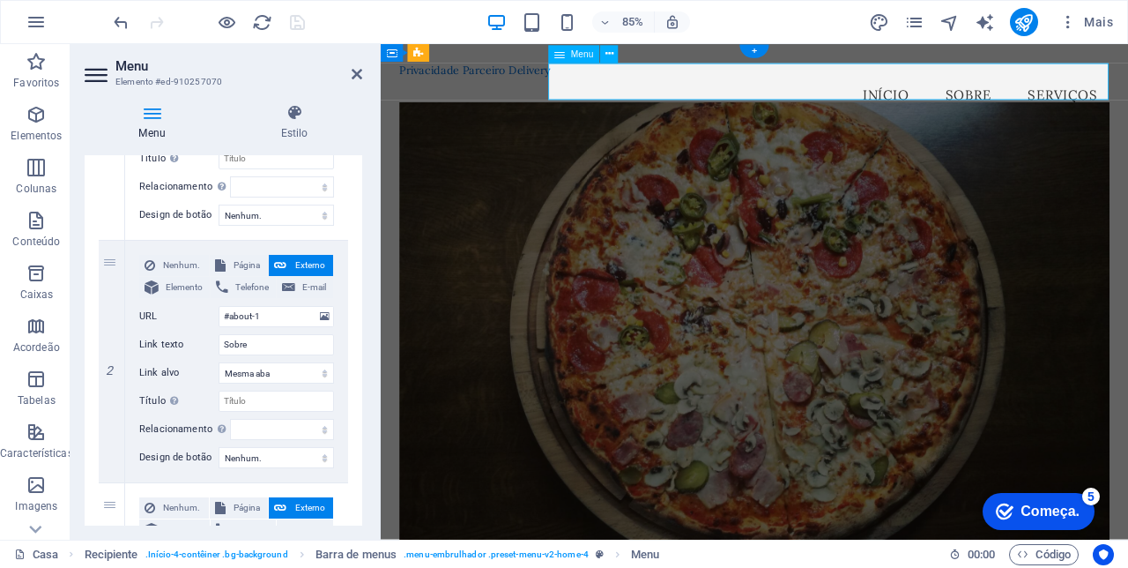
click at [248, 266] on span "Página" at bounding box center [247, 265] width 33 height 21
select select
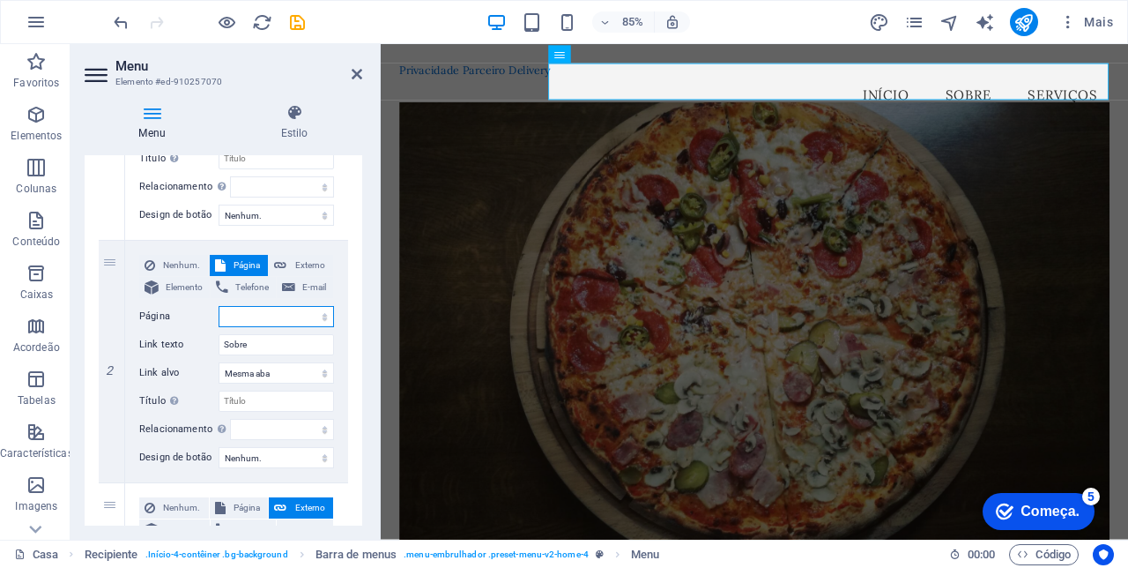
click at [302, 309] on select "Casa Subpágina Aviso Legal Privacidade" at bounding box center [276, 316] width 115 height 21
click at [357, 146] on div "Menu Estilo Menu Auto Personalizado Crie itens de menu personalizados para este…" at bounding box center [224, 314] width 278 height 421
click at [356, 80] on icon at bounding box center [357, 74] width 11 height 14
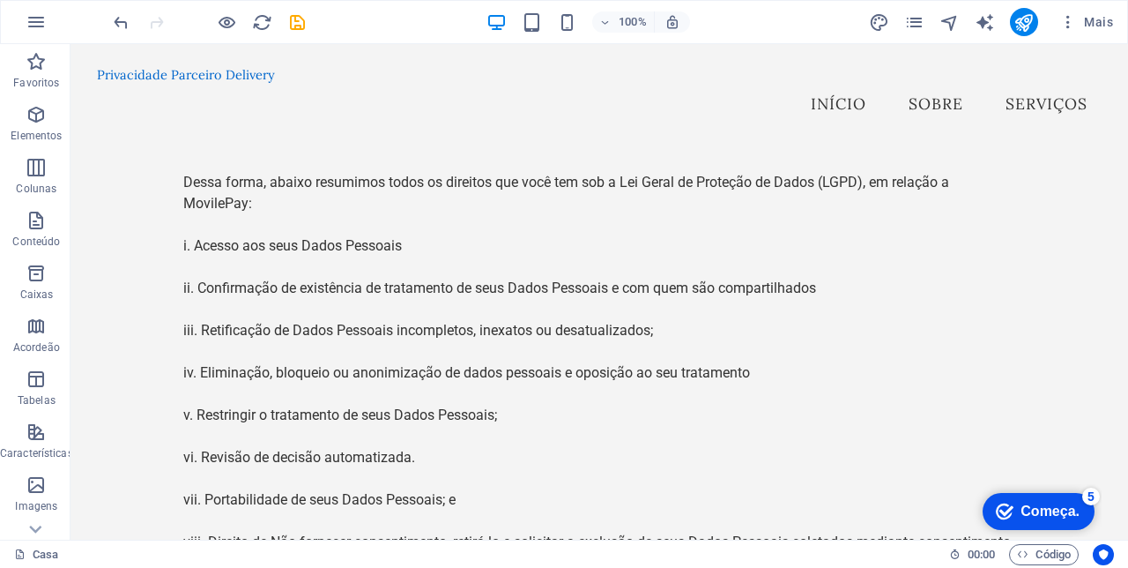
scroll to position [6435, 0]
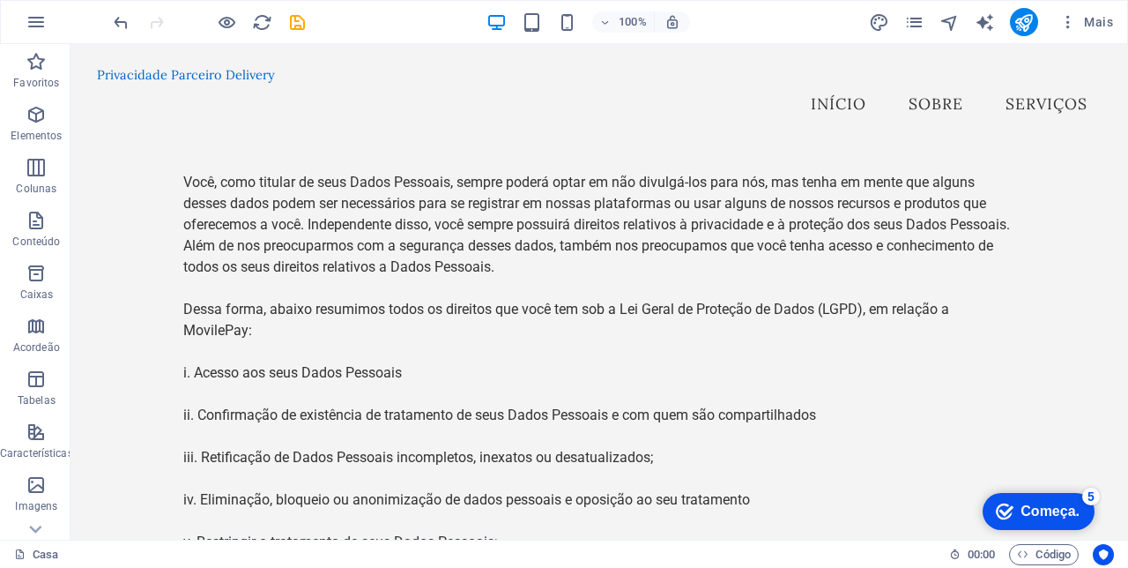
click at [35, 226] on icon "button" at bounding box center [36, 220] width 21 height 21
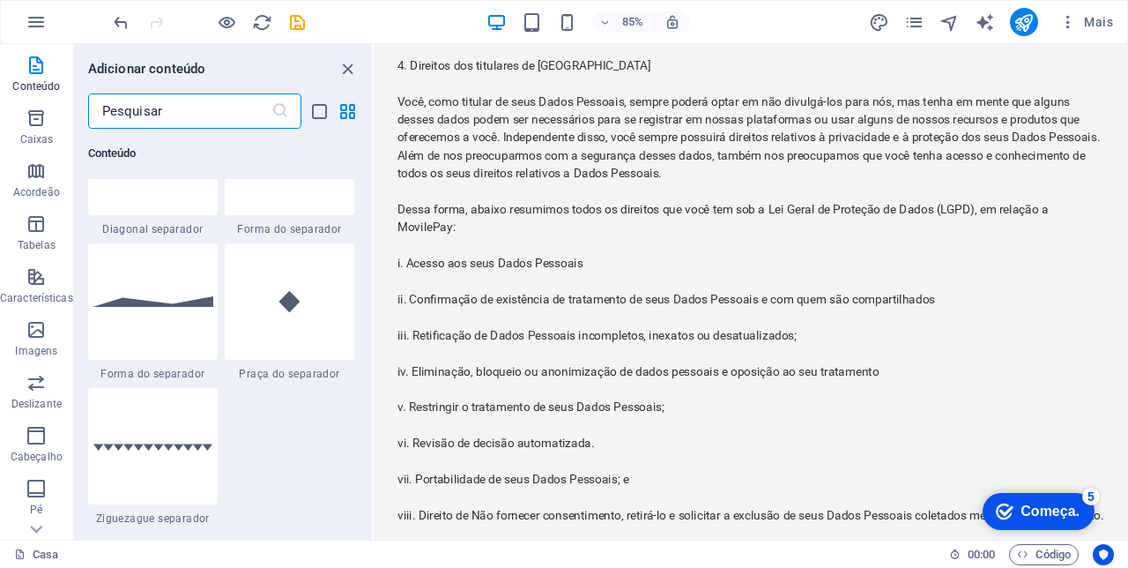
scroll to position [298, 0]
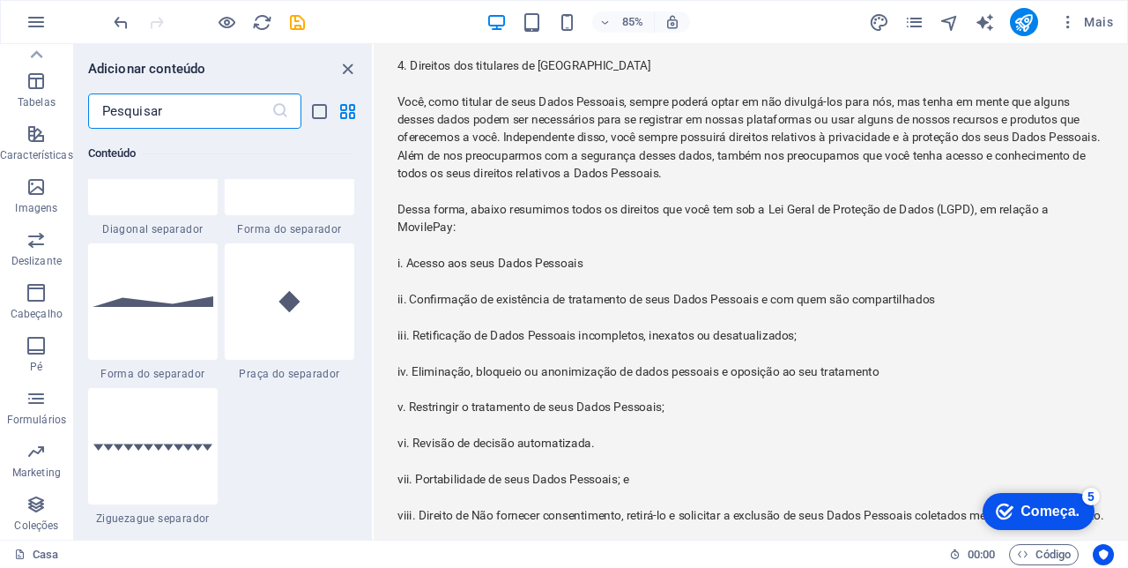
click at [41, 506] on icon "button" at bounding box center [36, 504] width 21 height 21
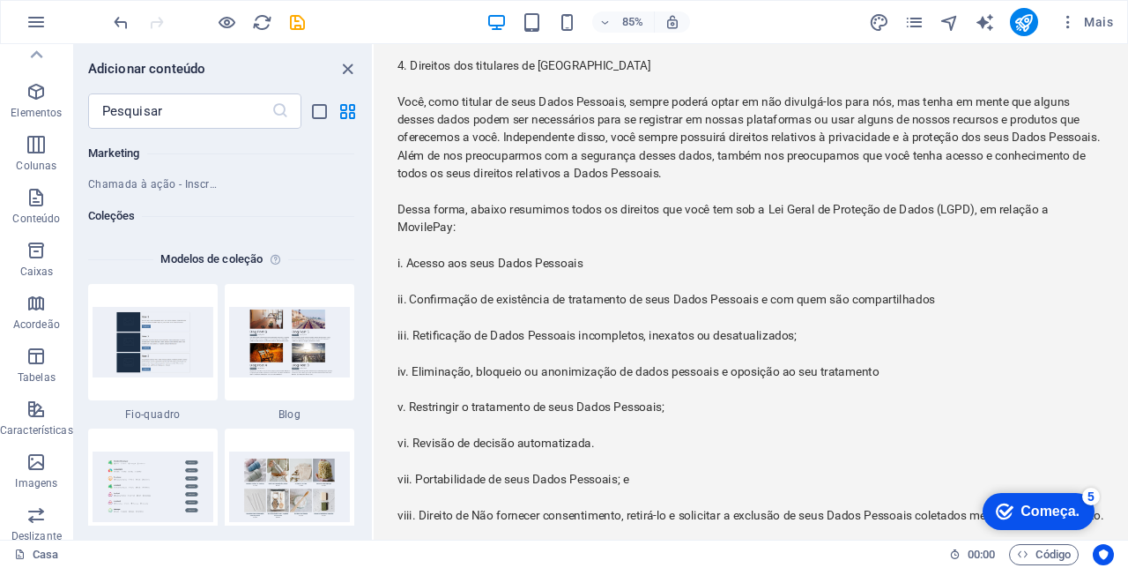
scroll to position [0, 0]
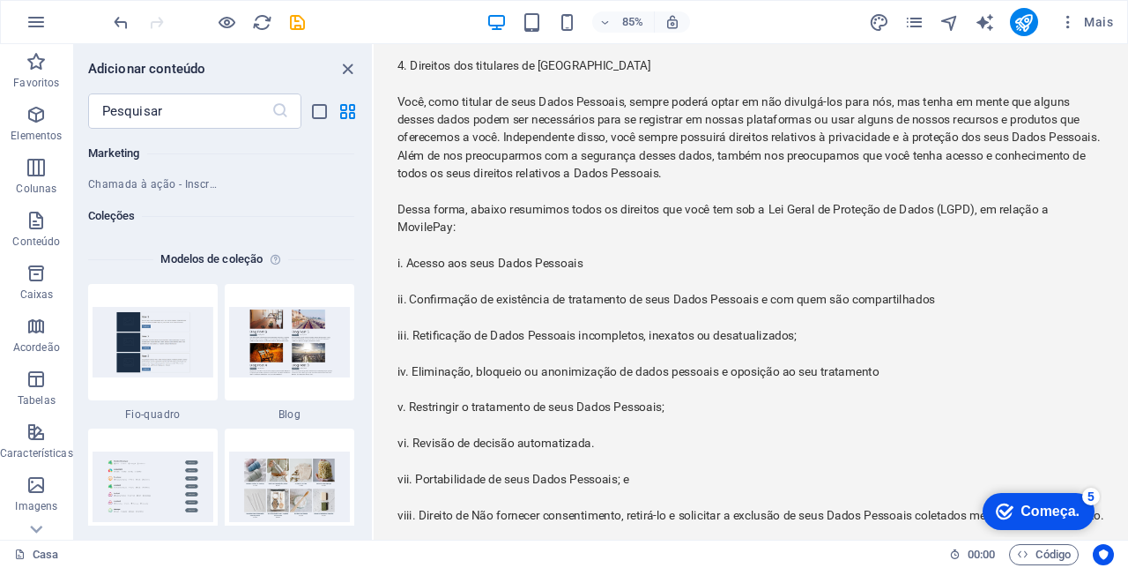
click at [44, 118] on icon "button" at bounding box center [36, 114] width 21 height 21
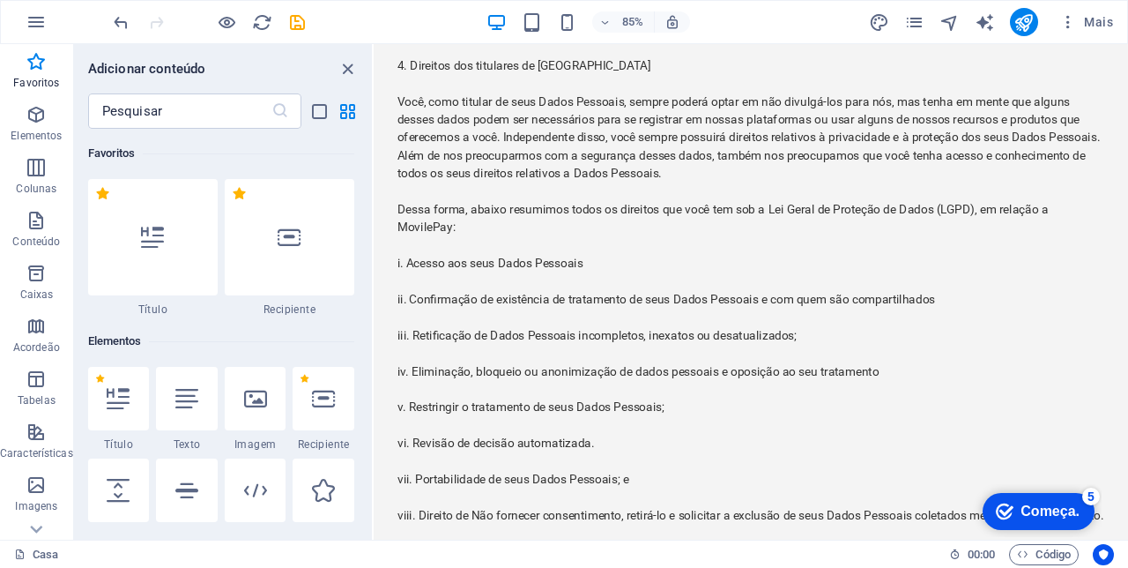
click at [43, 222] on icon "button" at bounding box center [36, 220] width 21 height 21
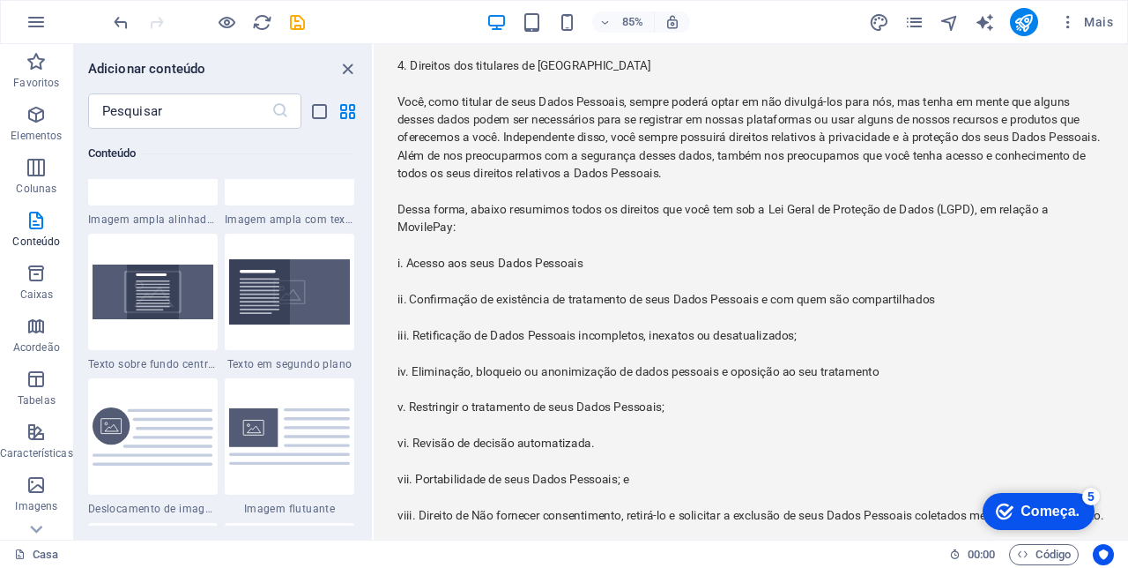
scroll to position [3467, 0]
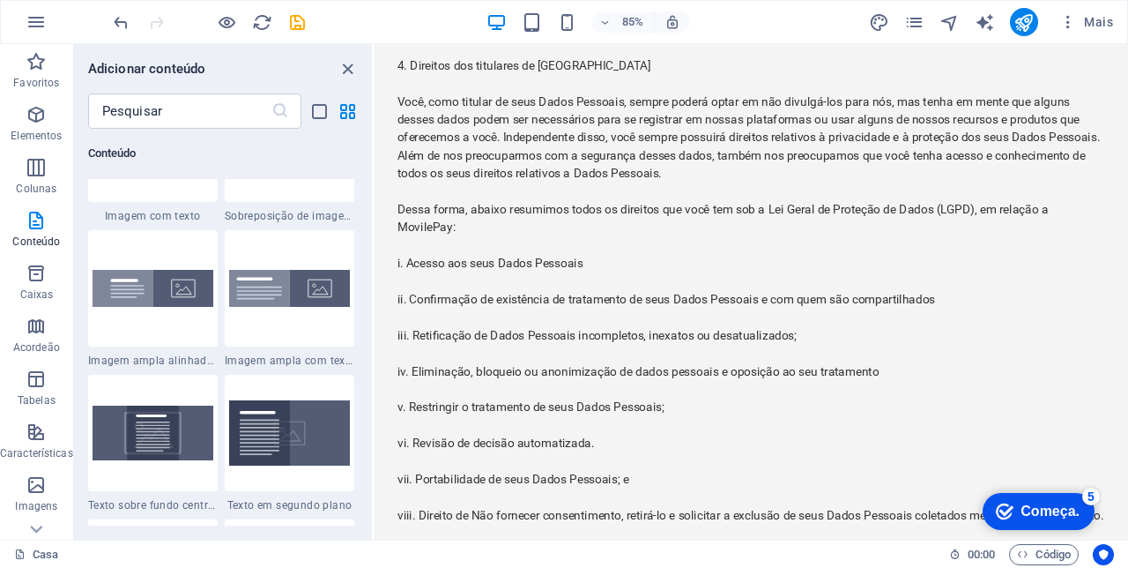
click at [39, 270] on icon "button" at bounding box center [36, 273] width 21 height 21
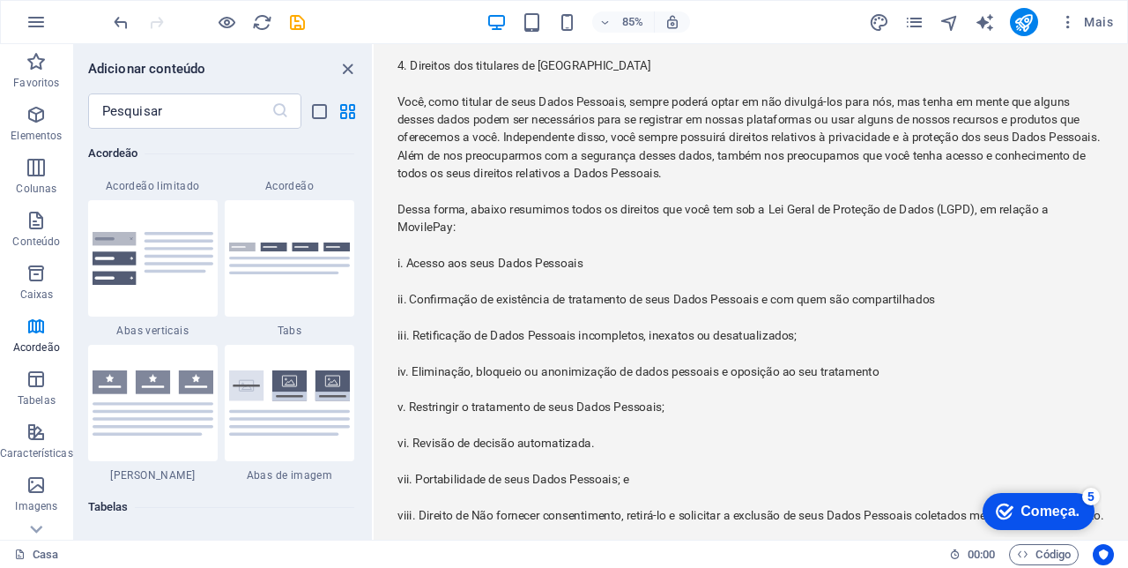
scroll to position [5753, 0]
click at [36, 338] on span "Acordeão" at bounding box center [36, 337] width 73 height 42
click at [33, 331] on icon "button" at bounding box center [36, 326] width 21 height 21
click at [38, 330] on icon "button" at bounding box center [36, 326] width 21 height 21
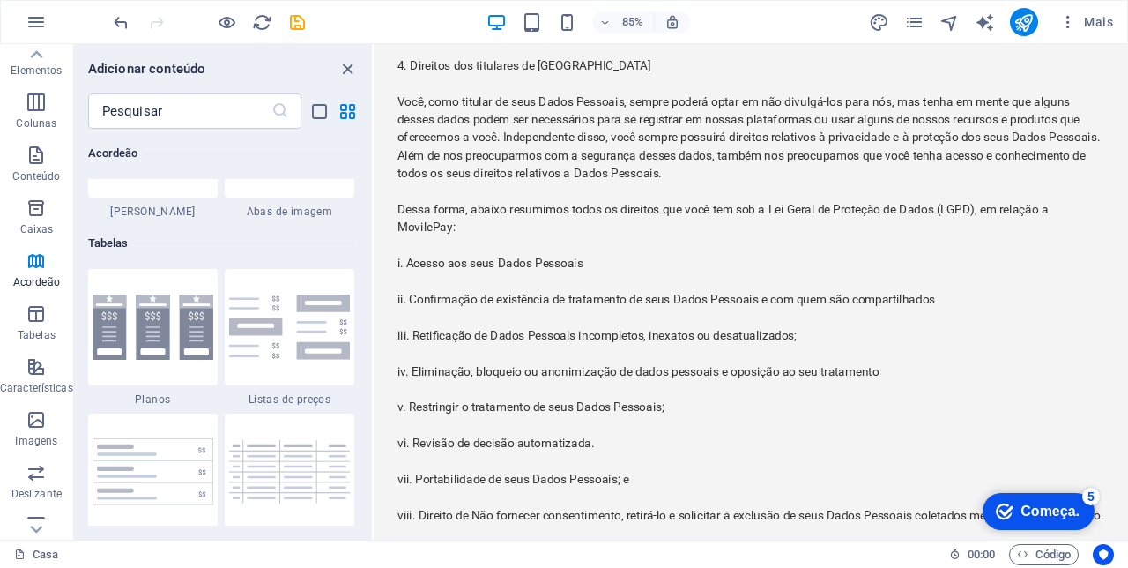
scroll to position [66, 0]
click at [37, 318] on icon "button" at bounding box center [36, 312] width 21 height 21
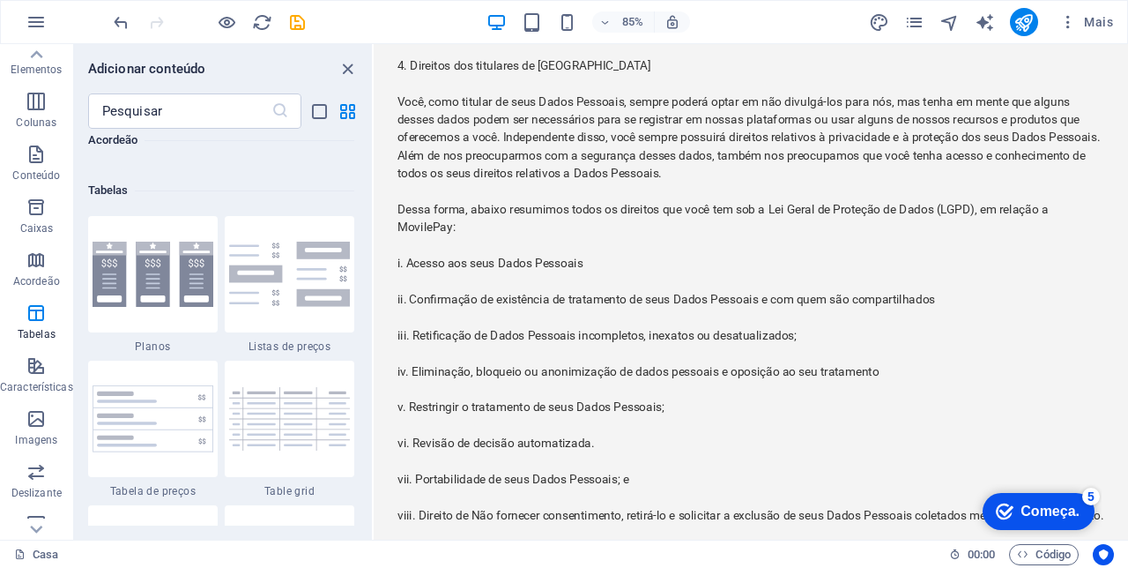
scroll to position [6105, 0]
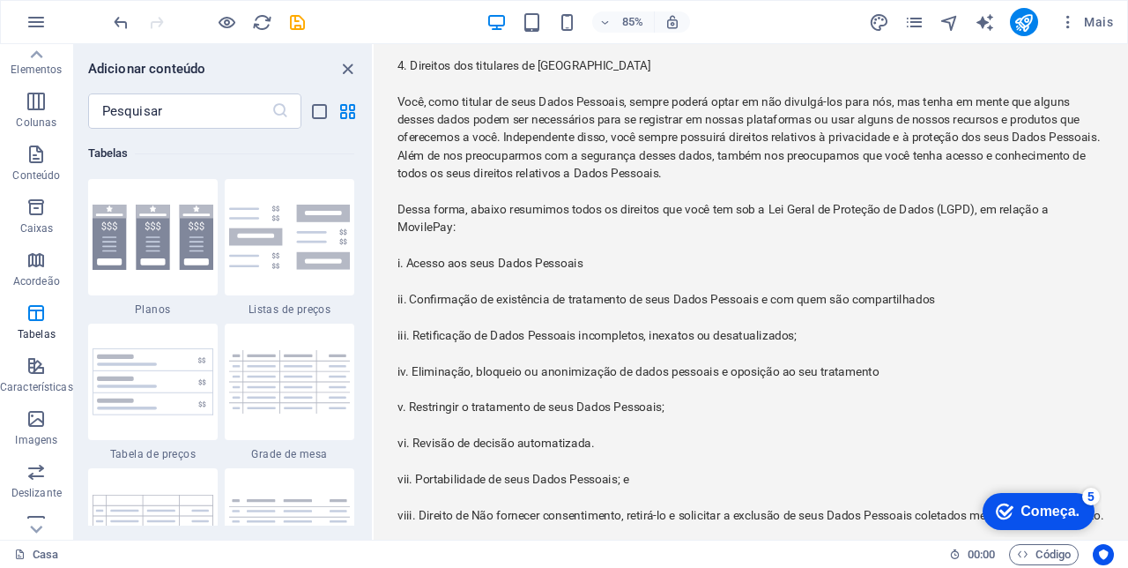
click at [35, 367] on icon "button" at bounding box center [36, 365] width 21 height 21
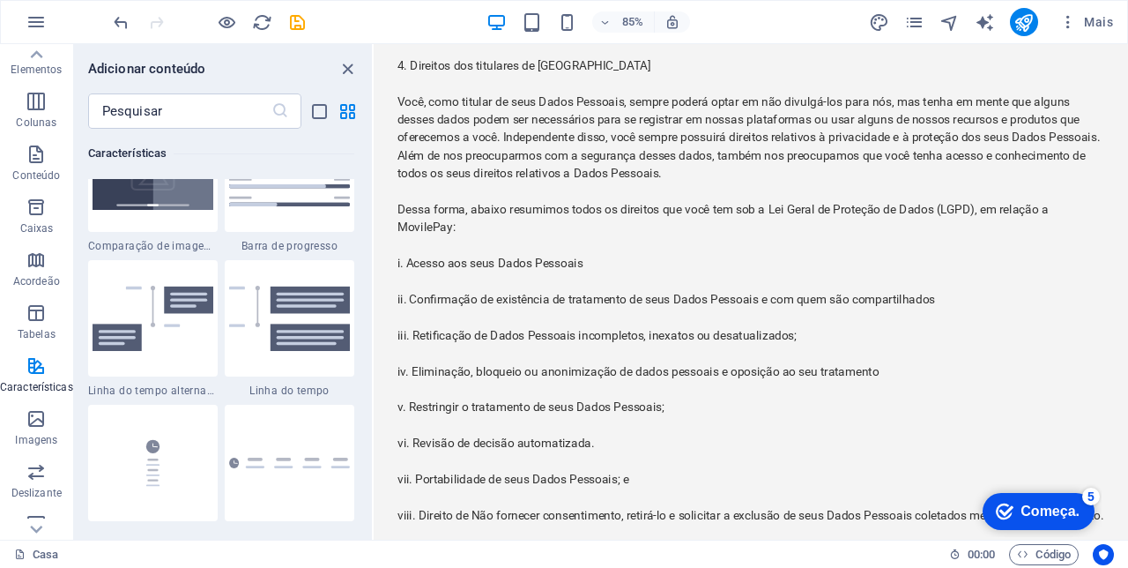
scroll to position [0, 0]
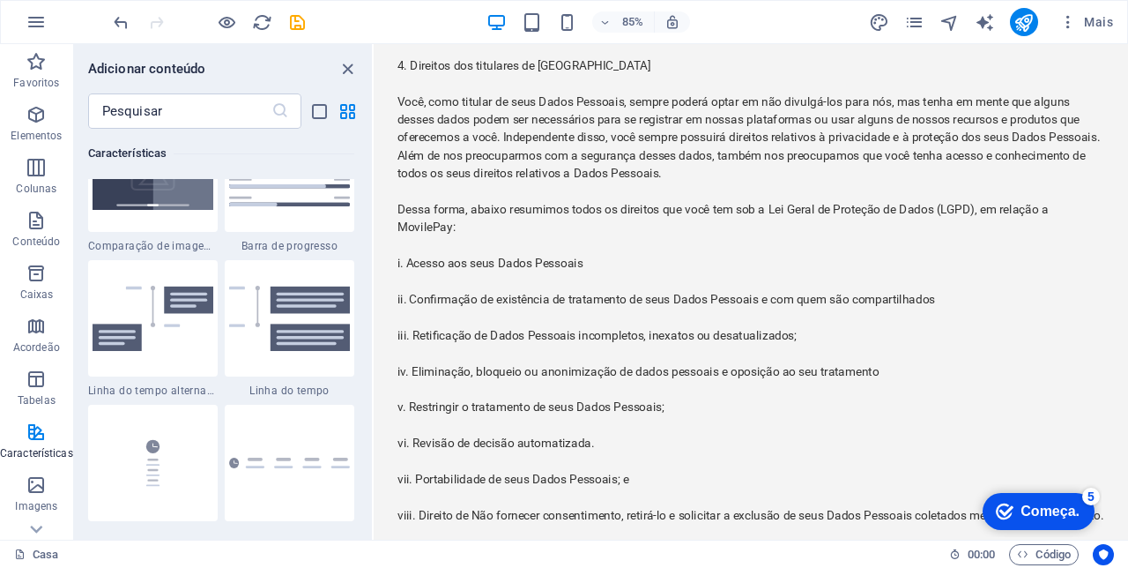
click at [344, 72] on icon "close panel" at bounding box center [348, 69] width 20 height 20
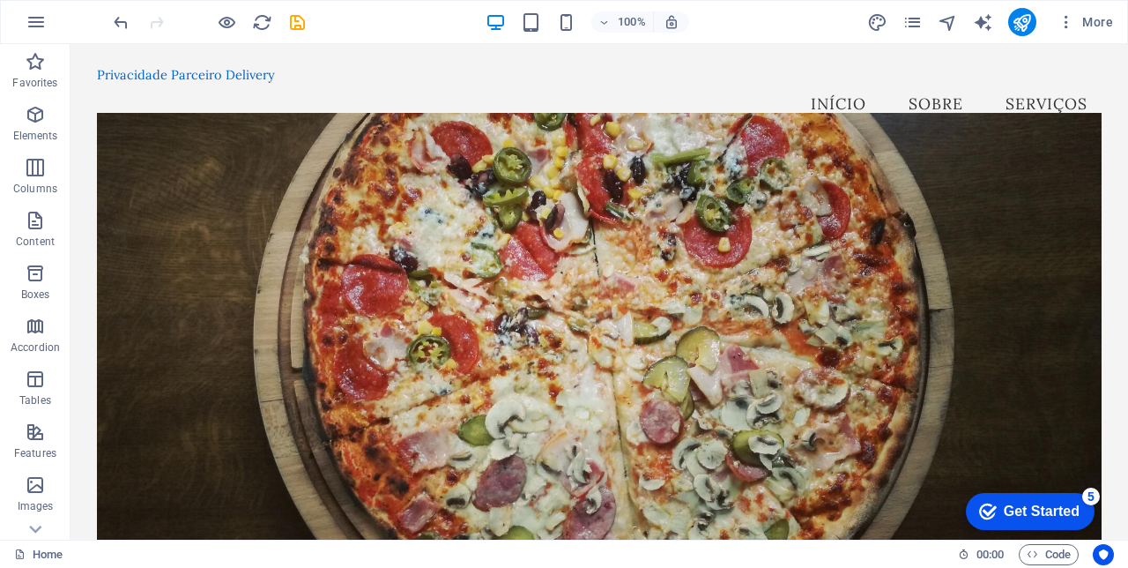
click at [302, 15] on icon "save" at bounding box center [297, 22] width 20 height 20
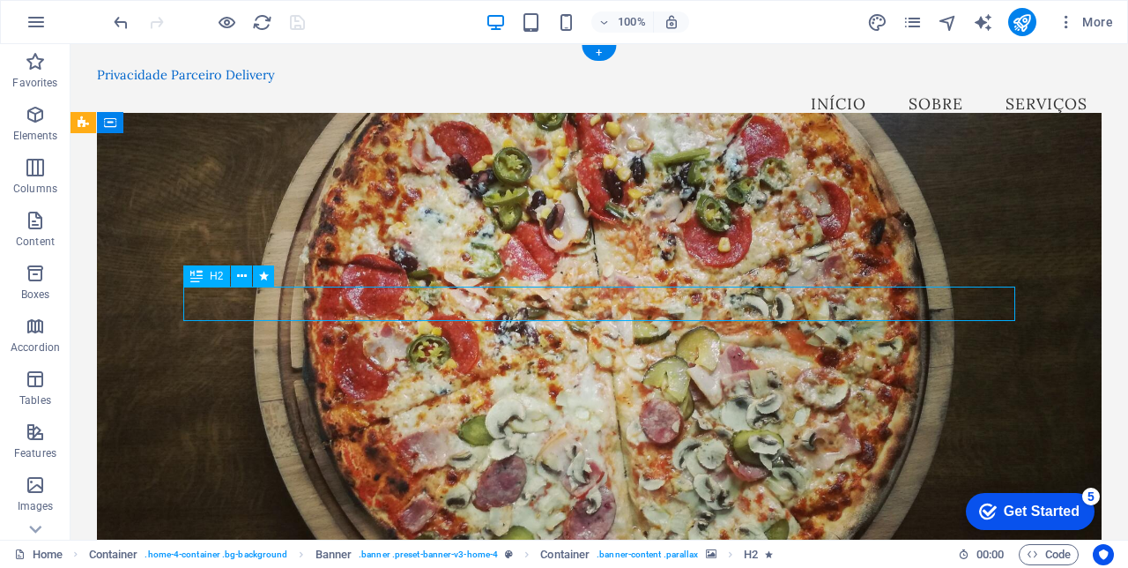
click at [237, 279] on icon at bounding box center [242, 276] width 10 height 19
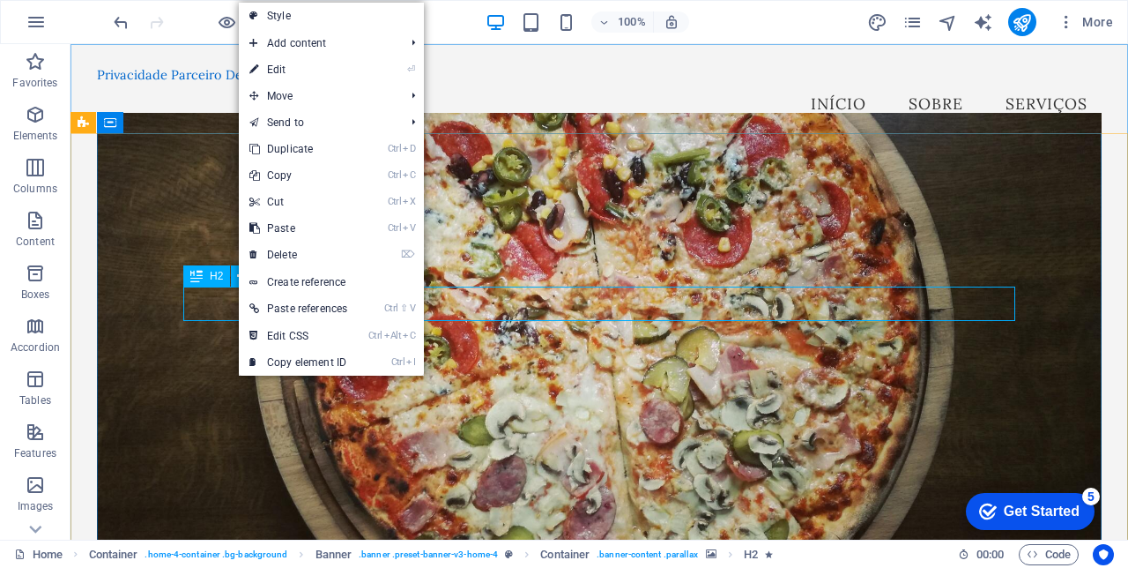
click at [237, 274] on icon at bounding box center [242, 276] width 10 height 19
click at [317, 68] on link "⏎ Edit" at bounding box center [297, 69] width 119 height 26
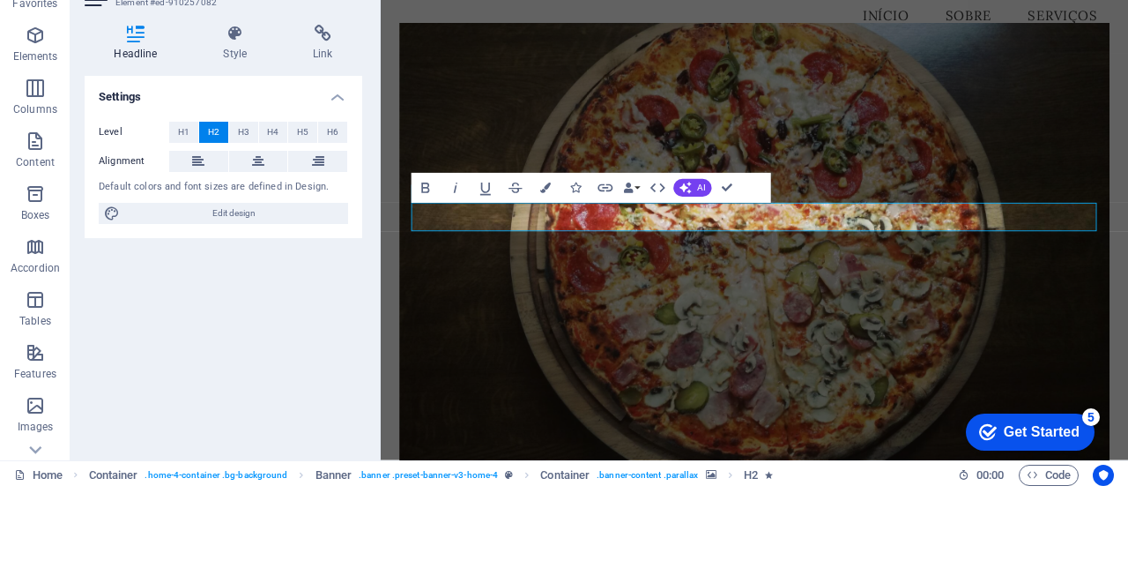
click at [235, 122] on h4 "Style" at bounding box center [239, 122] width 90 height 37
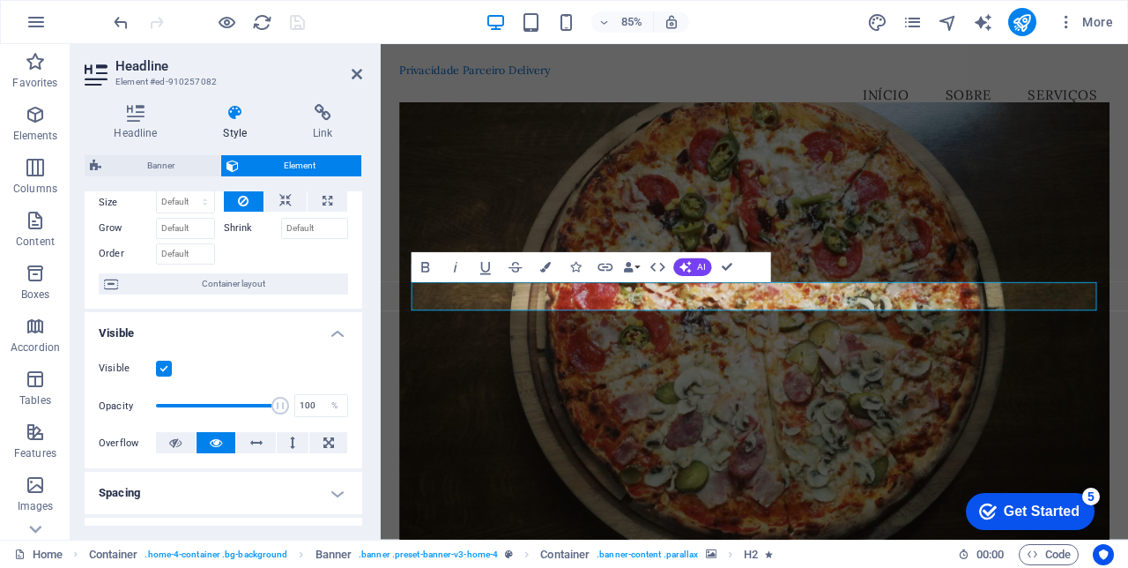
scroll to position [69, 0]
click at [129, 125] on h4 "Headline" at bounding box center [139, 122] width 109 height 37
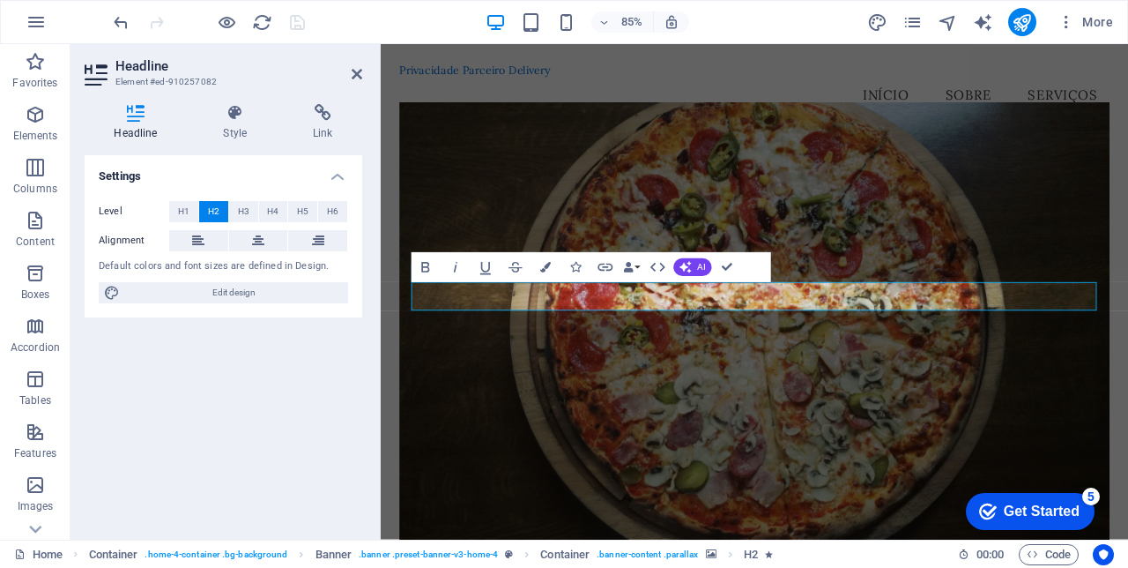
click at [320, 127] on h4 "Link" at bounding box center [323, 122] width 78 height 37
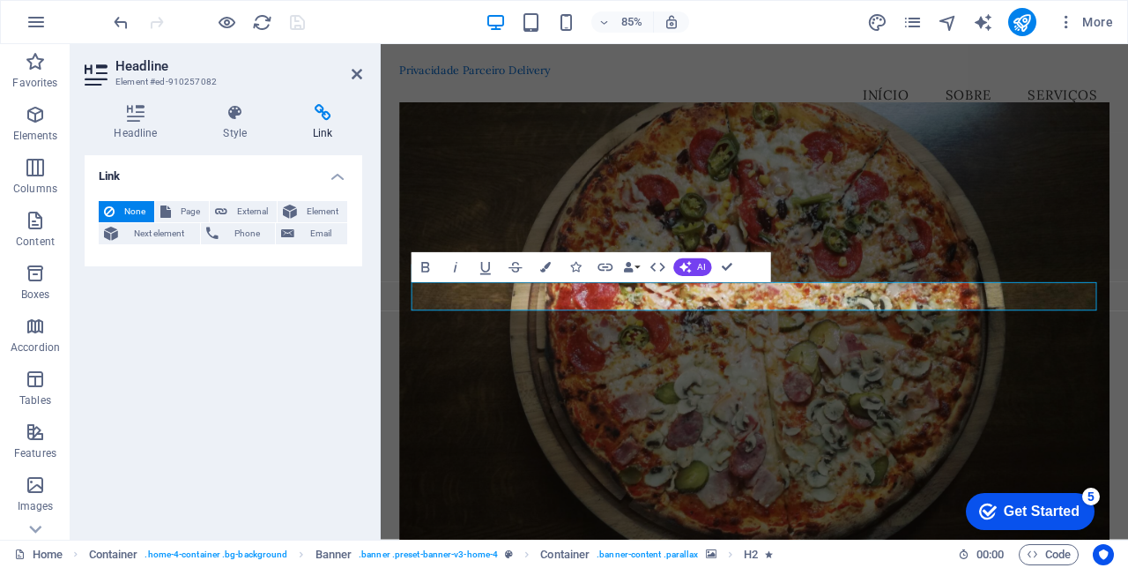
click at [231, 122] on h4 "Style" at bounding box center [239, 122] width 90 height 37
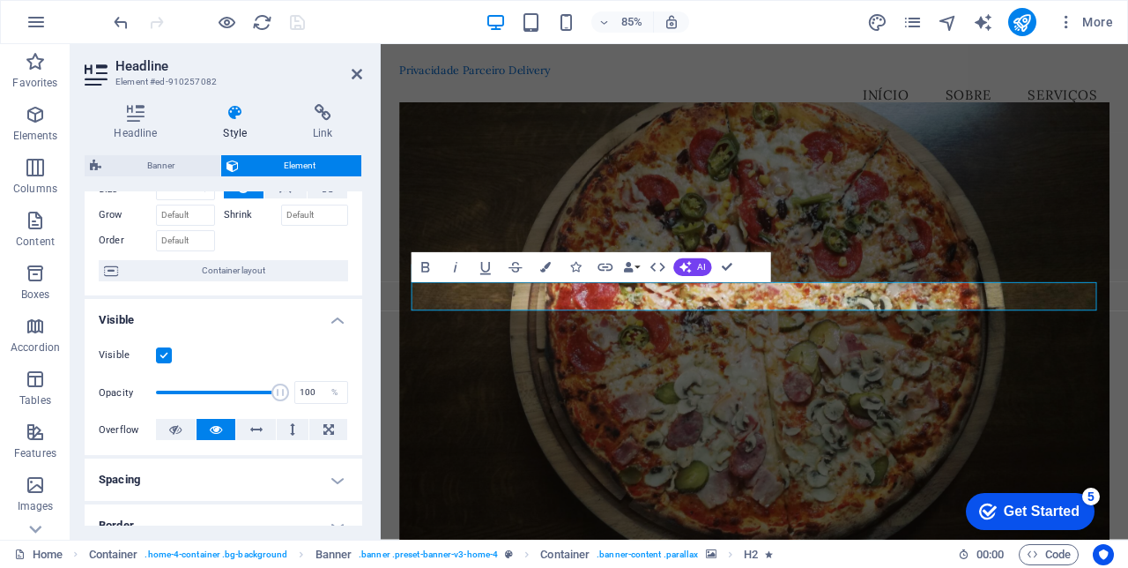
scroll to position [0, 0]
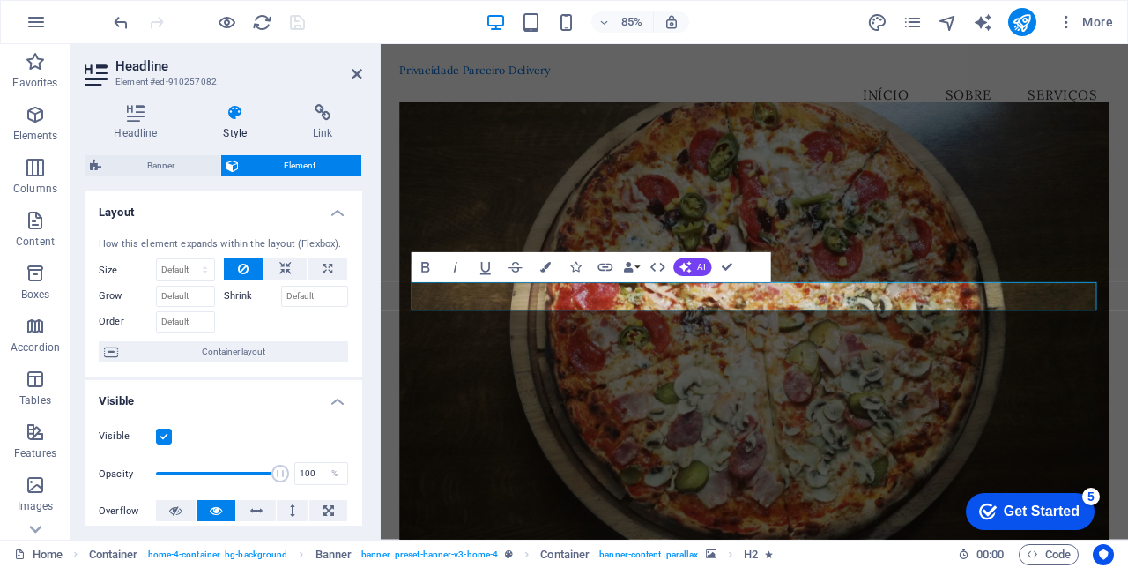
click at [133, 122] on h4 "Headline" at bounding box center [139, 122] width 109 height 37
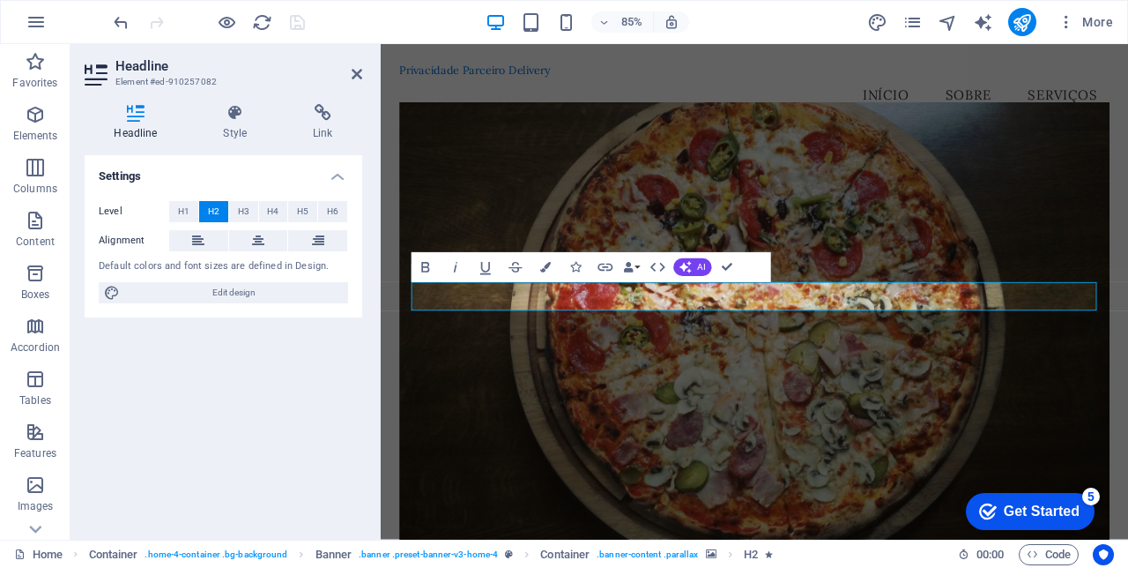
click at [355, 74] on icon at bounding box center [357, 74] width 11 height 14
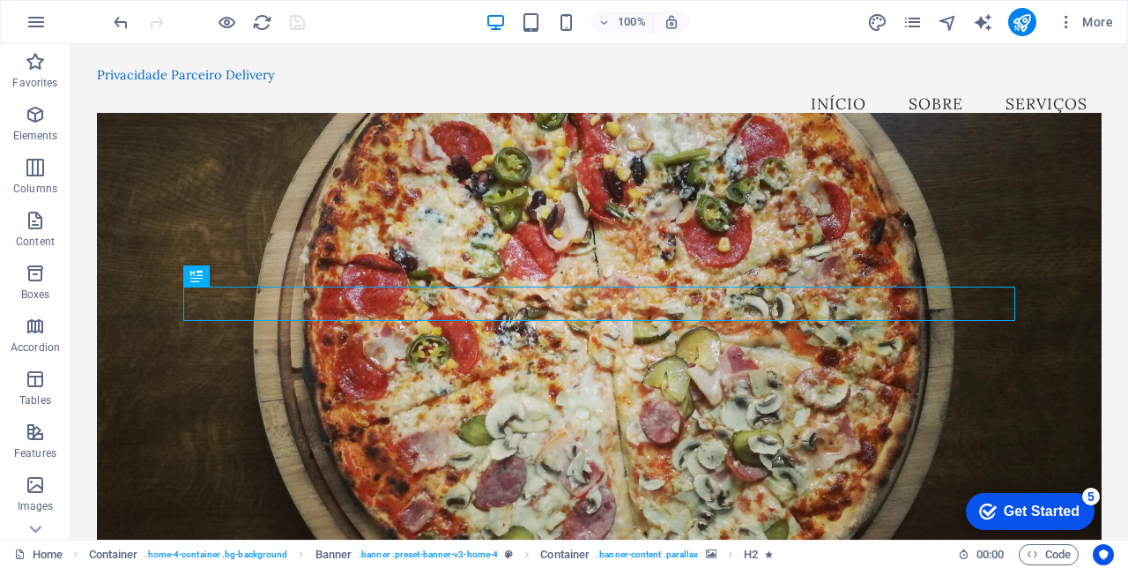
click at [1023, 26] on icon "publish" at bounding box center [1022, 22] width 20 height 20
click at [975, 201] on figure at bounding box center [599, 338] width 1005 height 451
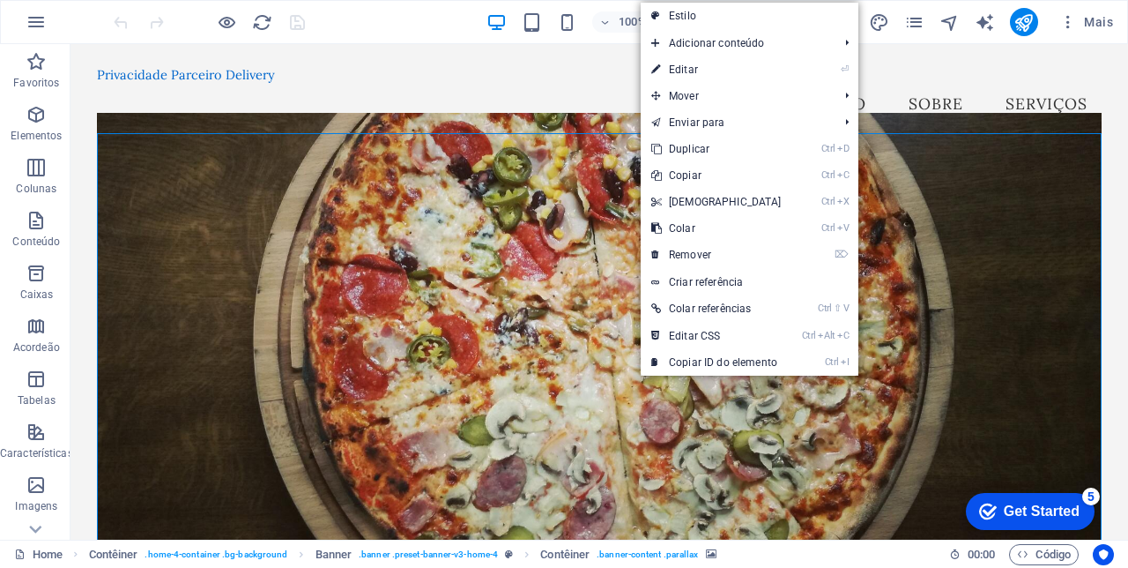
click at [549, 249] on figure at bounding box center [599, 338] width 1005 height 451
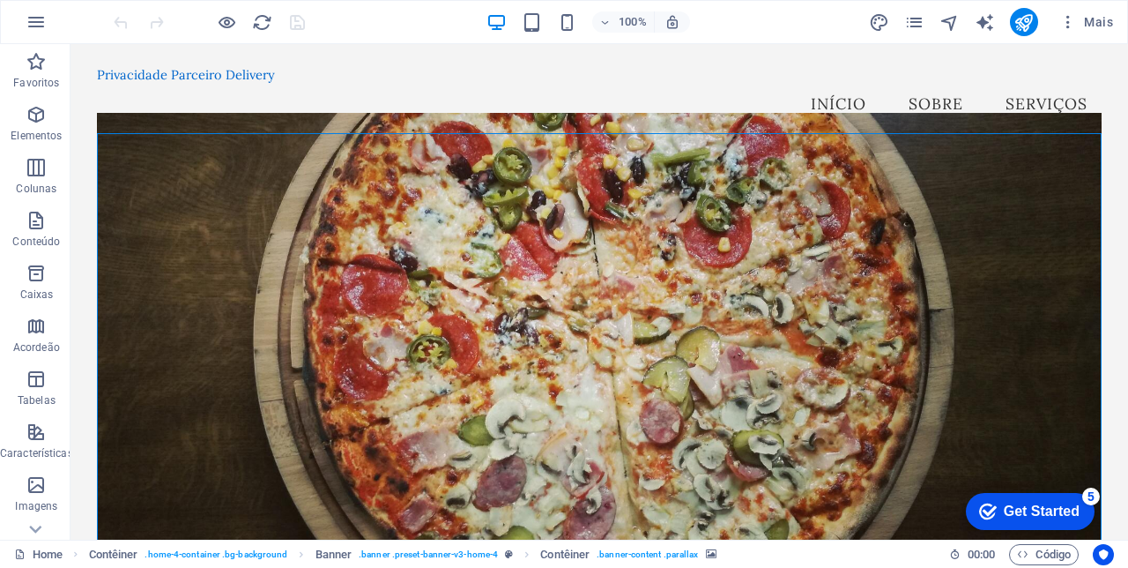
click at [551, 247] on figure at bounding box center [599, 338] width 1005 height 451
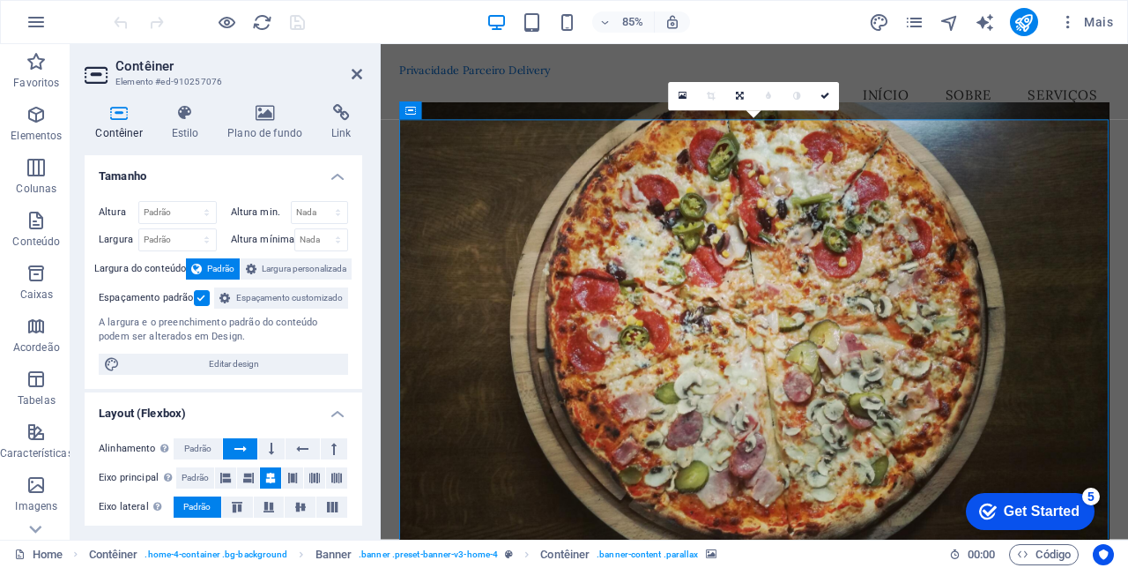
click at [459, 567] on figure at bounding box center [821, 378] width 836 height 531
click at [263, 125] on h4 "Plano de fundo" at bounding box center [269, 122] width 104 height 37
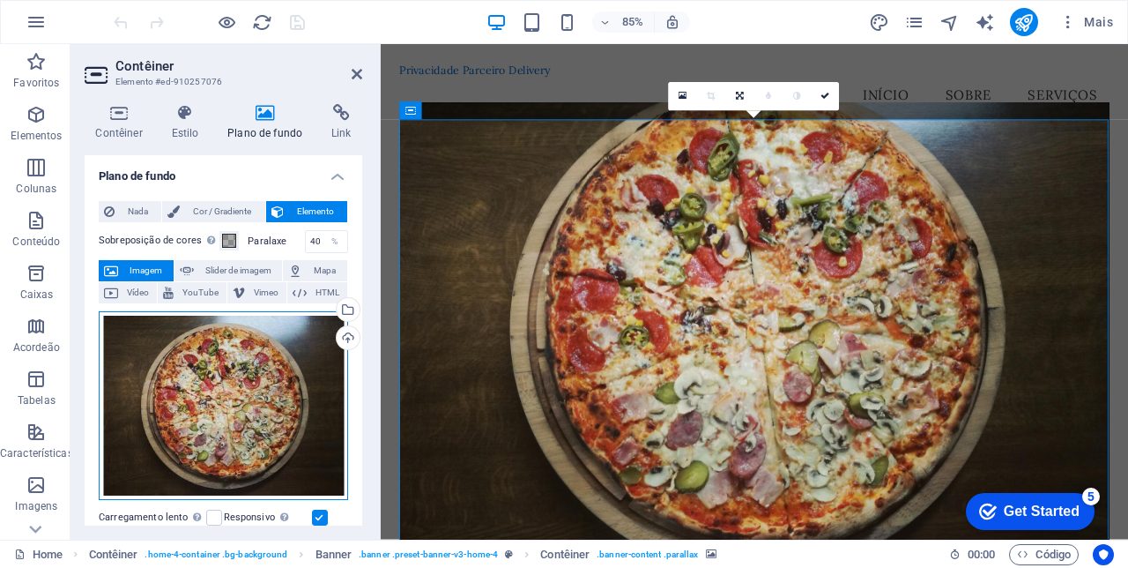
click at [250, 398] on div "Arraste os arquivos aqui, clique para escolher os arquivos ou selecione os arqu…" at bounding box center [223, 406] width 249 height 190
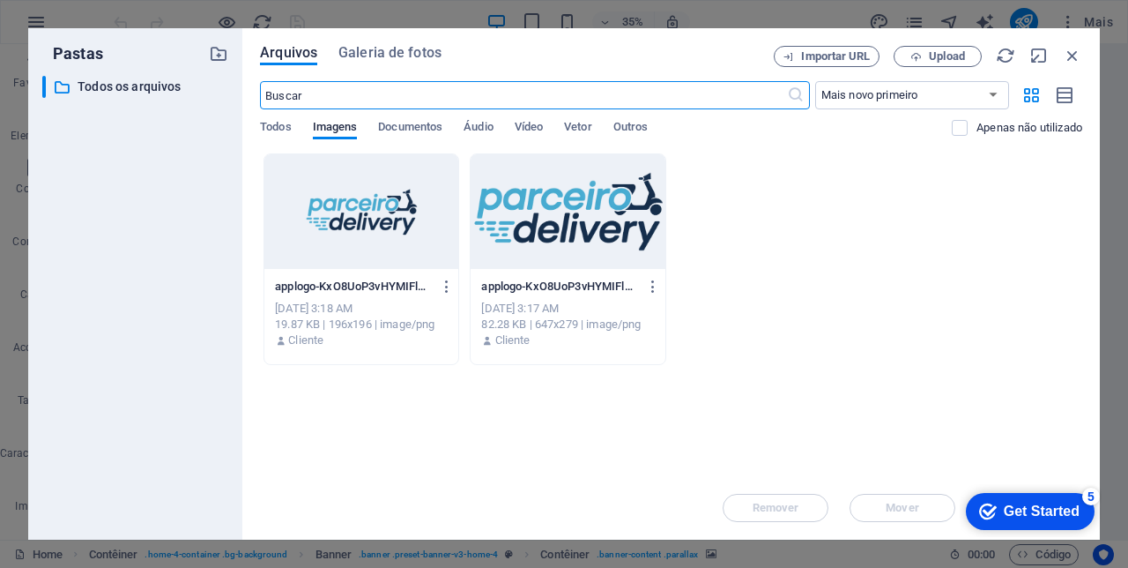
click at [383, 56] on span "Galeria de fotos" at bounding box center [389, 52] width 103 height 21
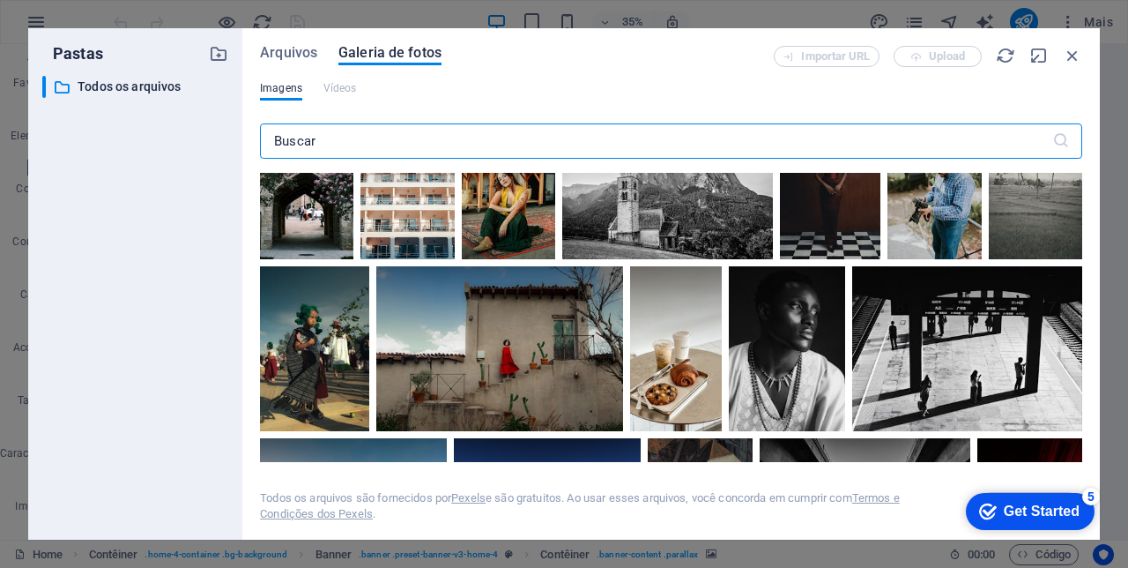
scroll to position [2208, 0]
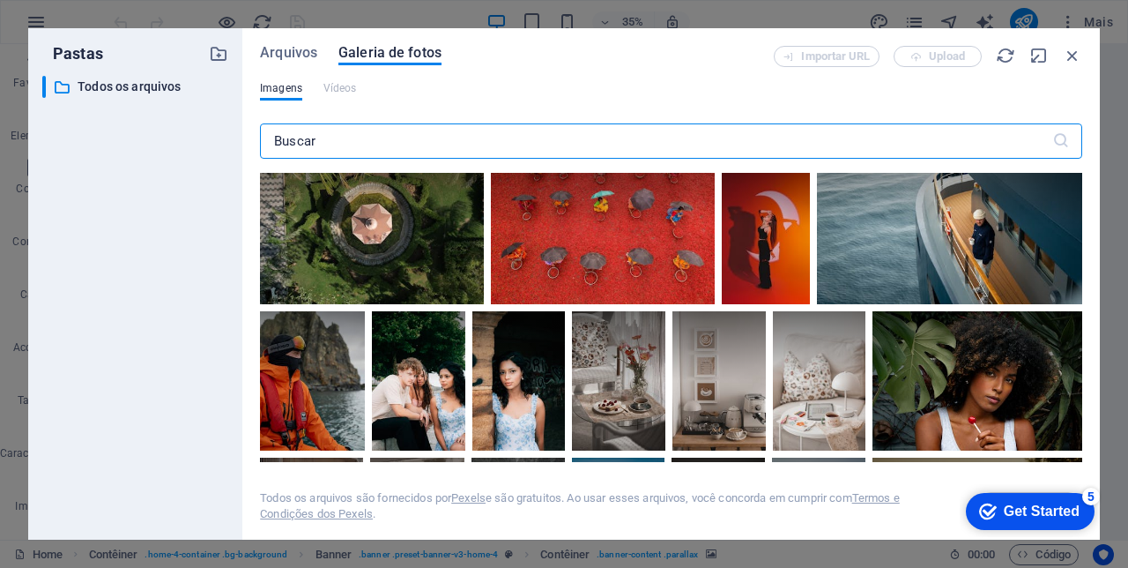
click at [352, 145] on input "text" at bounding box center [656, 140] width 792 height 35
type input "R"
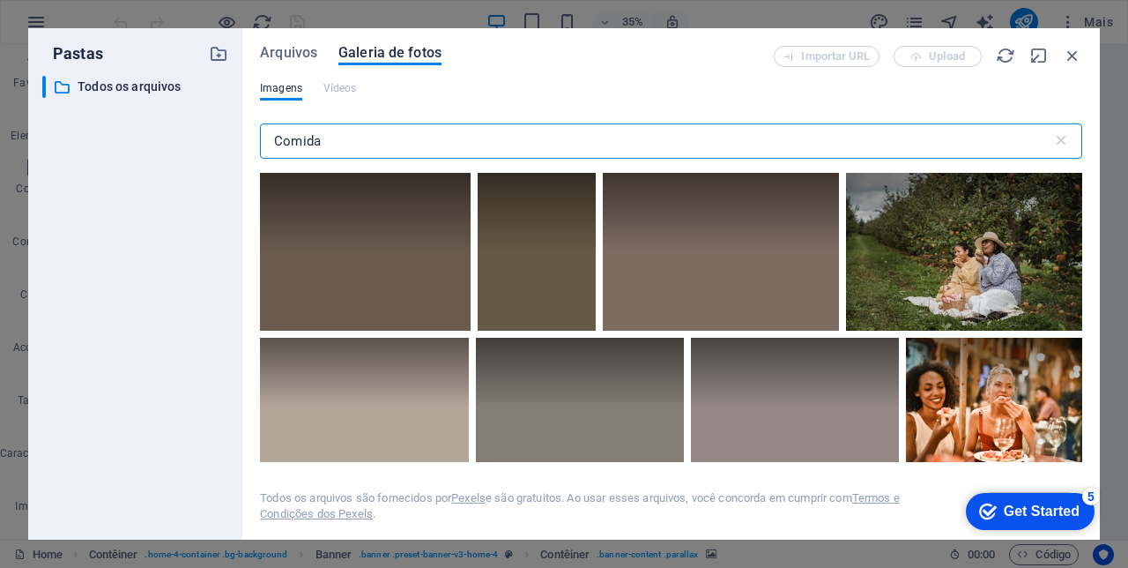
type input "Comida"
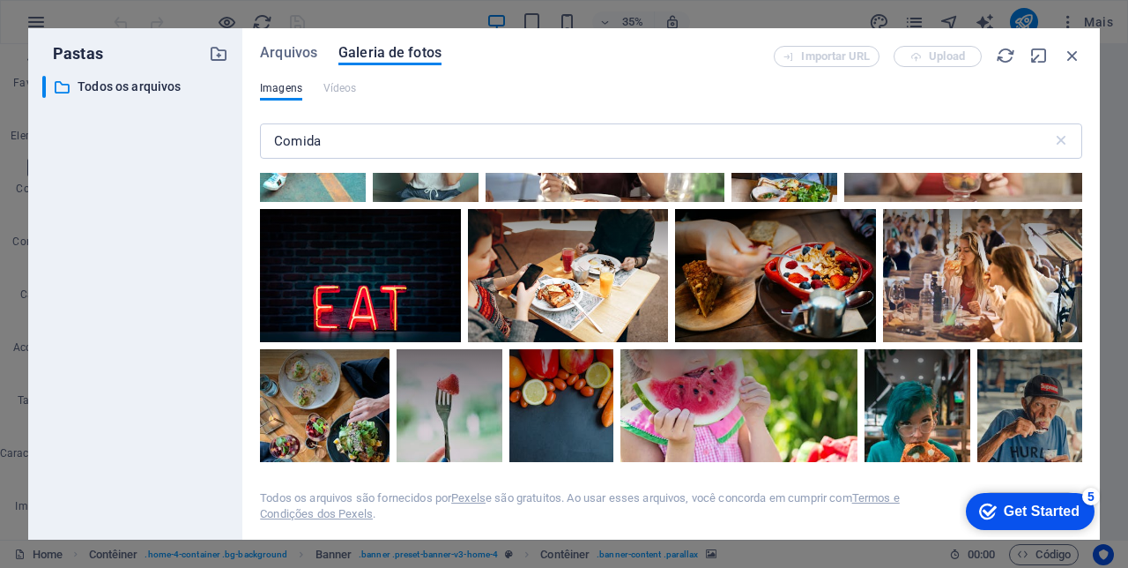
scroll to position [441, 0]
click at [786, 272] on div at bounding box center [775, 276] width 200 height 134
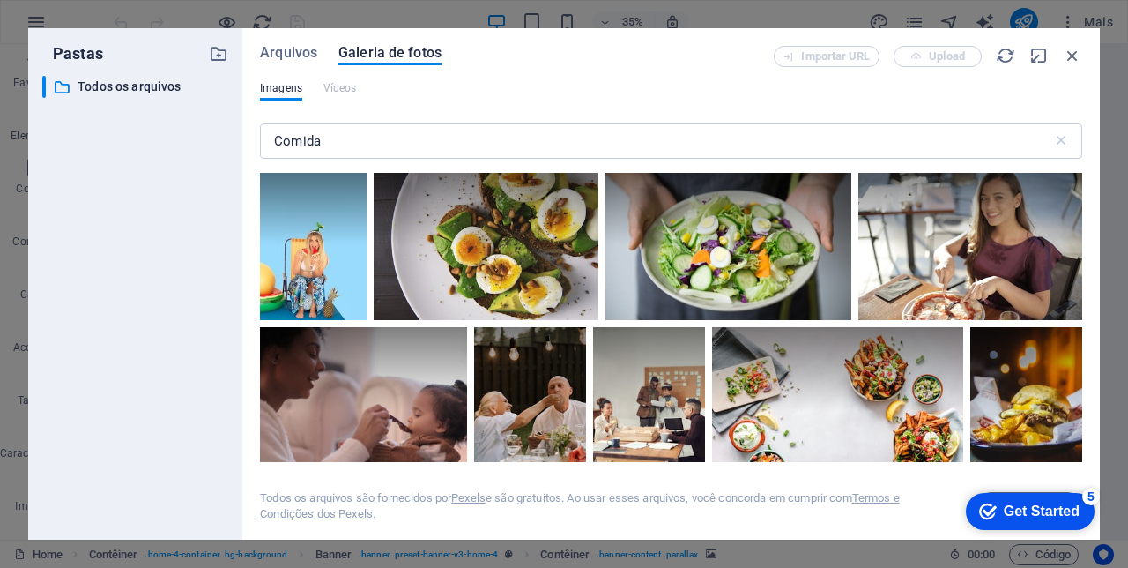
scroll to position [3736, 0]
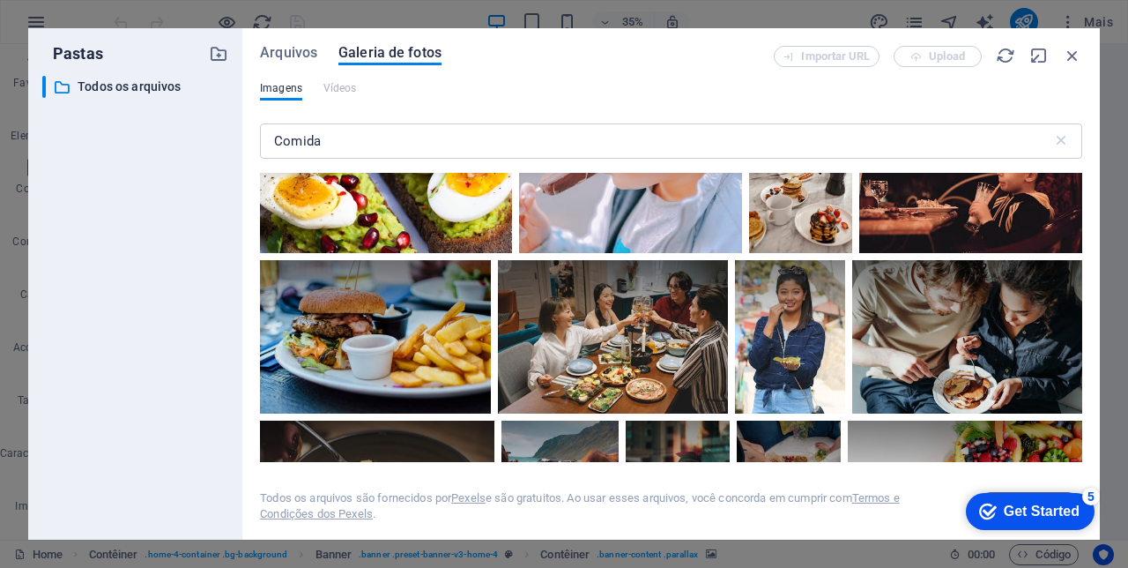
click at [413, 347] on div at bounding box center [375, 336] width 231 height 153
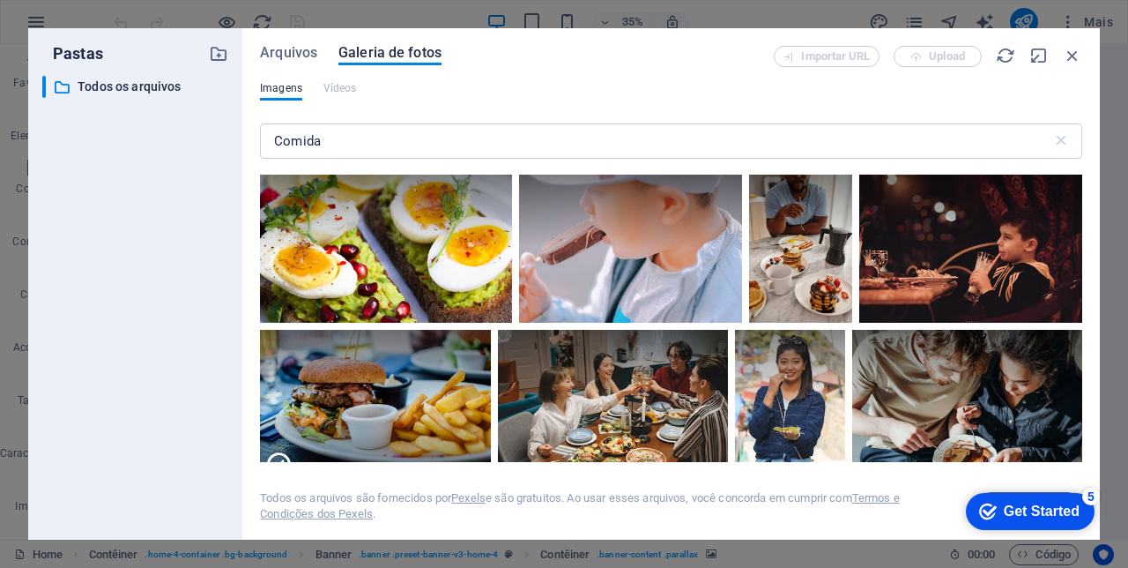
scroll to position [3668, 0]
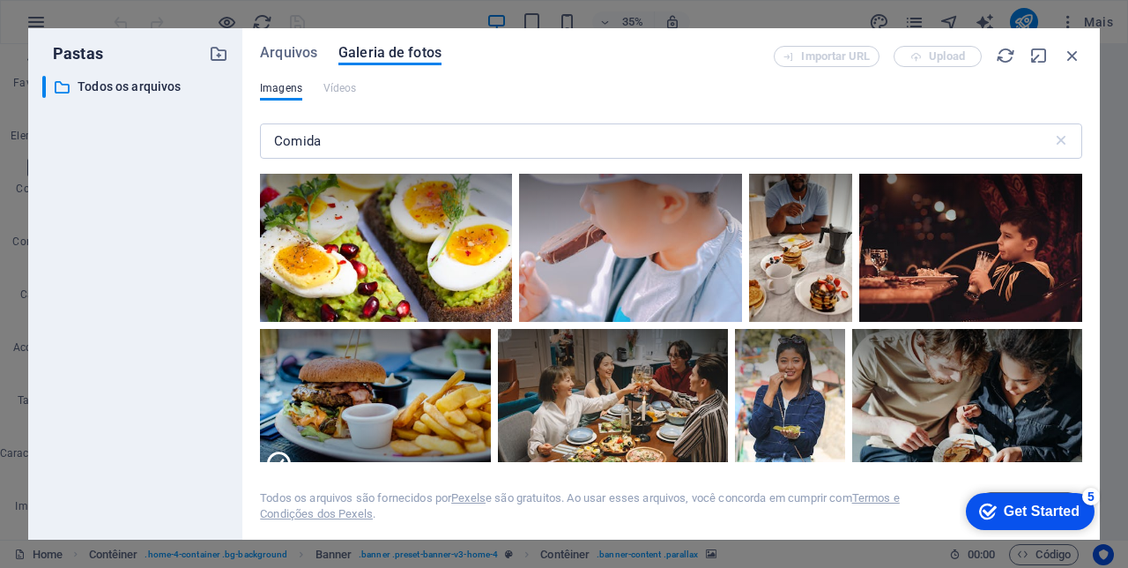
click at [399, 405] on div at bounding box center [375, 443] width 231 height 77
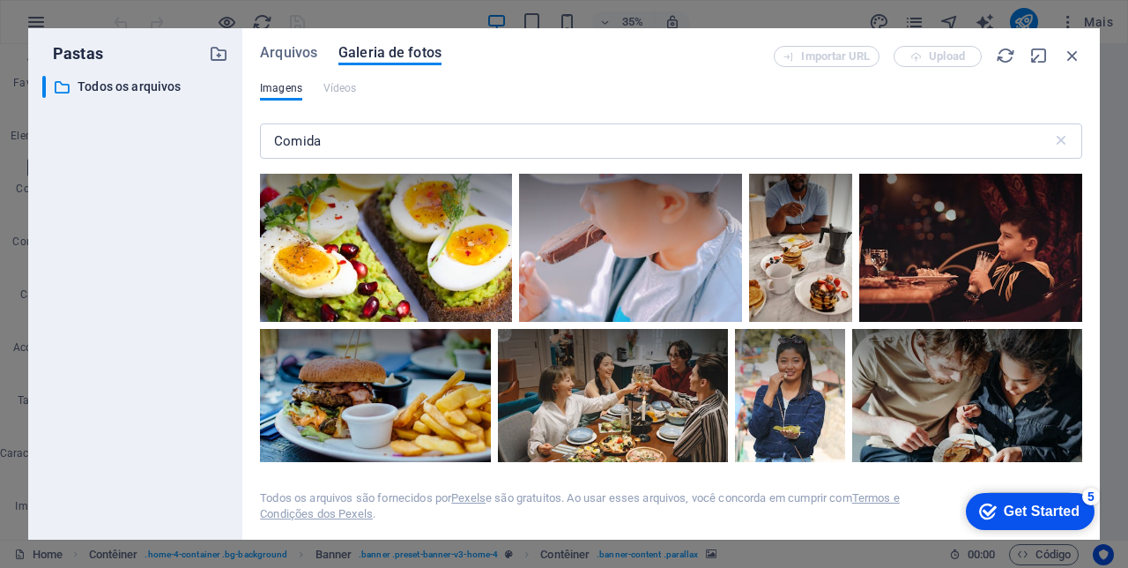
click at [397, 406] on div at bounding box center [375, 405] width 231 height 153
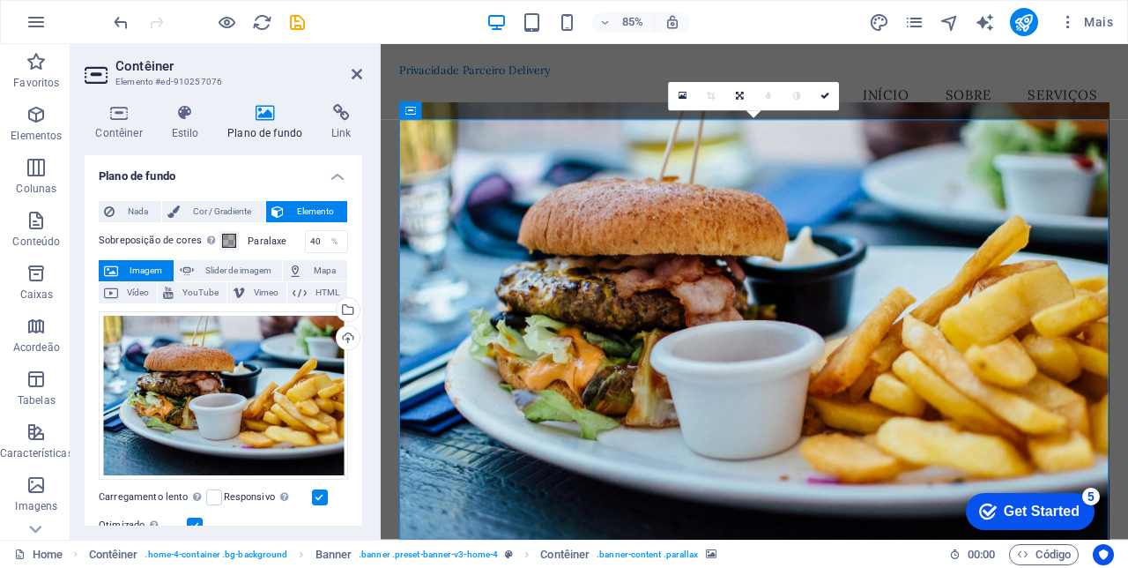
click at [355, 78] on icon at bounding box center [357, 74] width 11 height 14
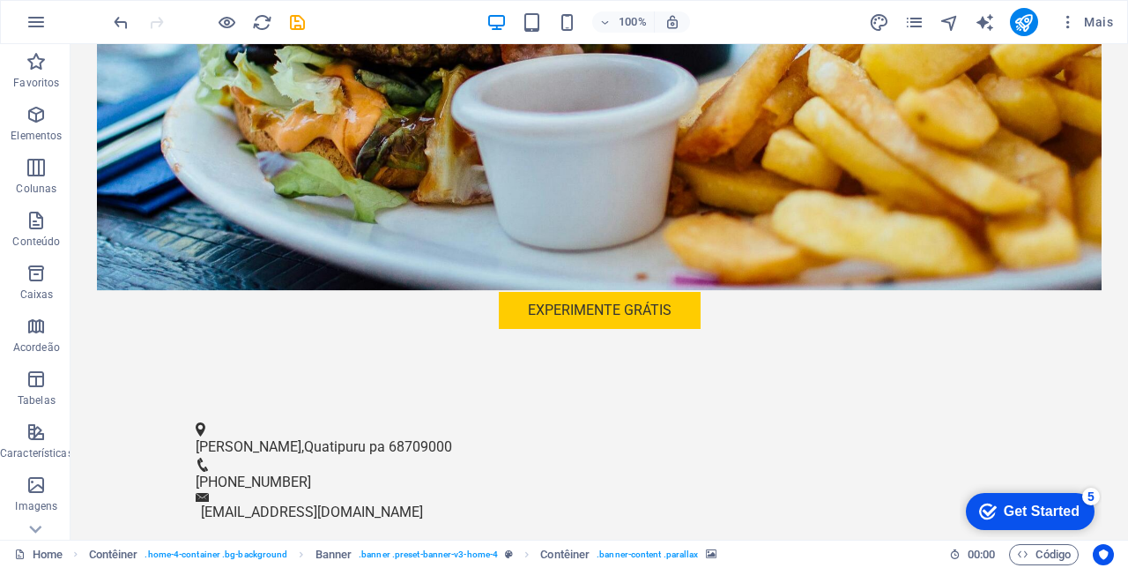
scroll to position [471, 0]
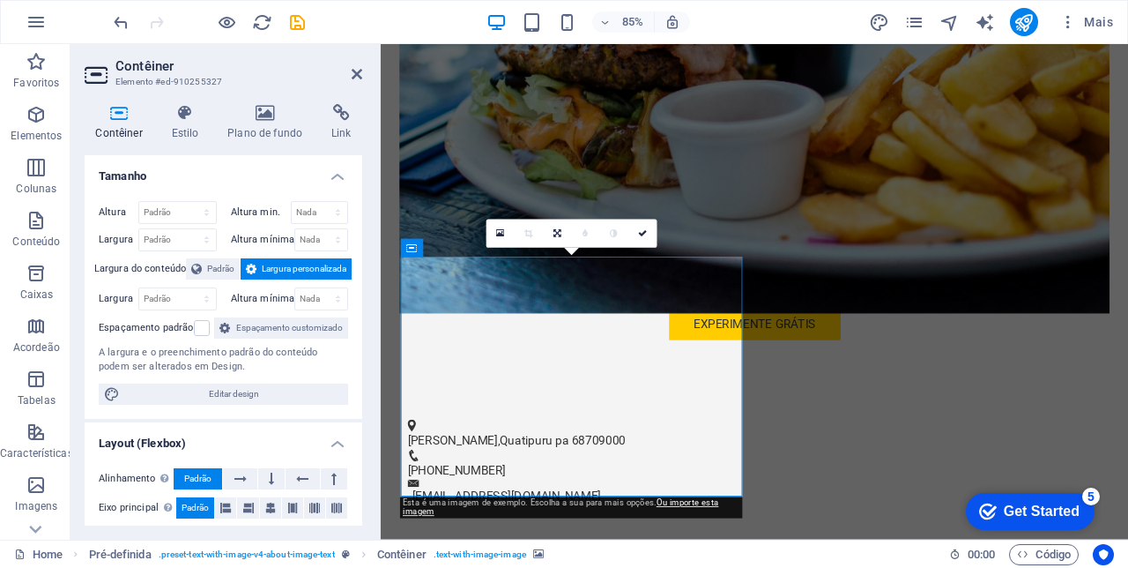
click at [264, 118] on icon at bounding box center [265, 113] width 97 height 18
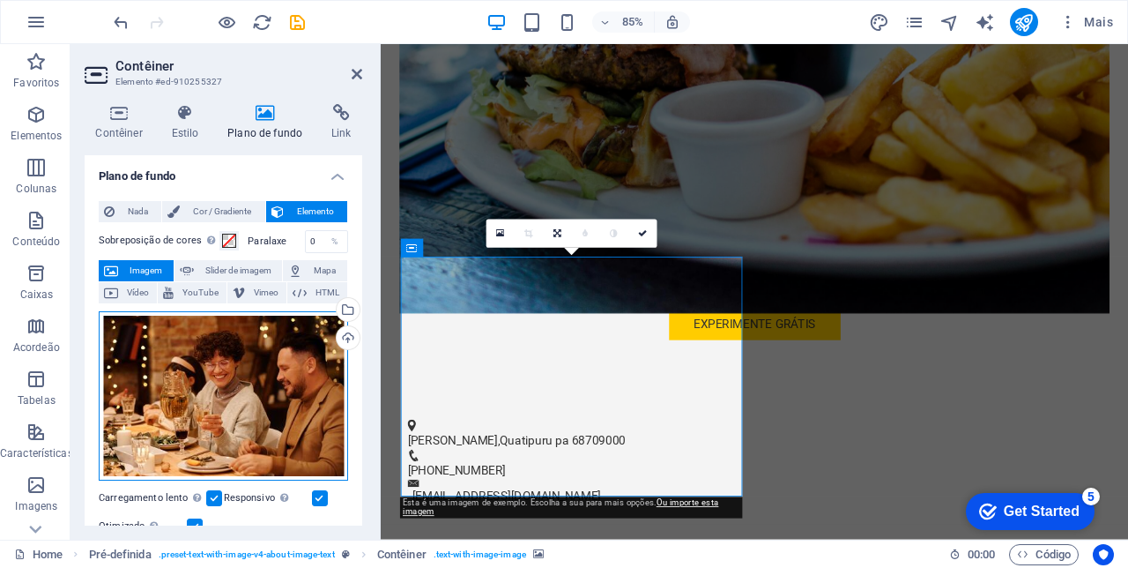
click at [250, 403] on div "Arraste os arquivos aqui, clique para escolher os arquivos ou selecione os arqu…" at bounding box center [223, 395] width 249 height 169
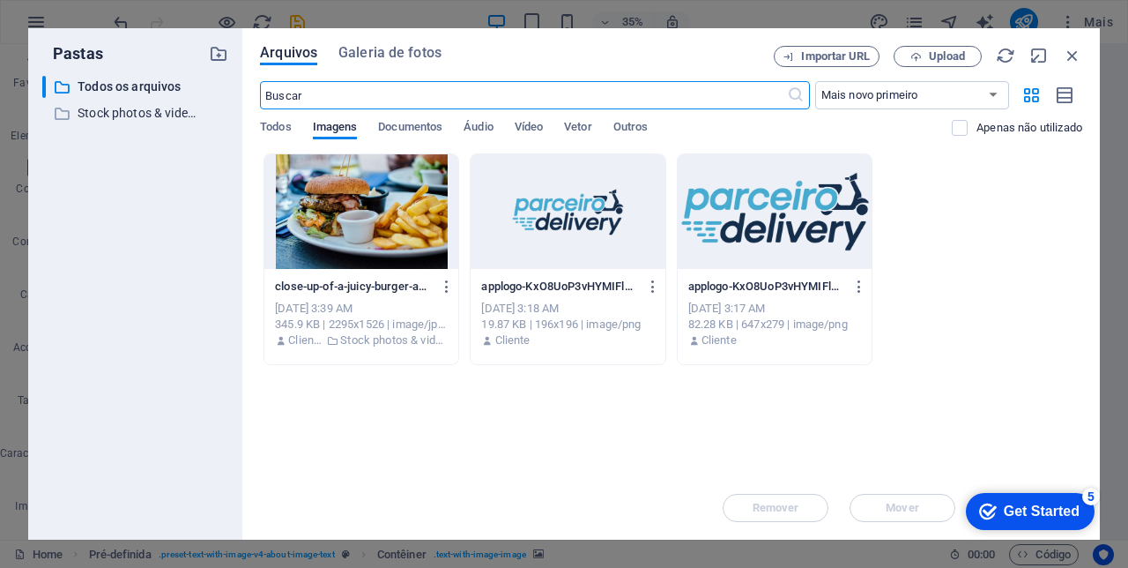
click at [388, 48] on span "Galeria de fotos" at bounding box center [389, 52] width 103 height 21
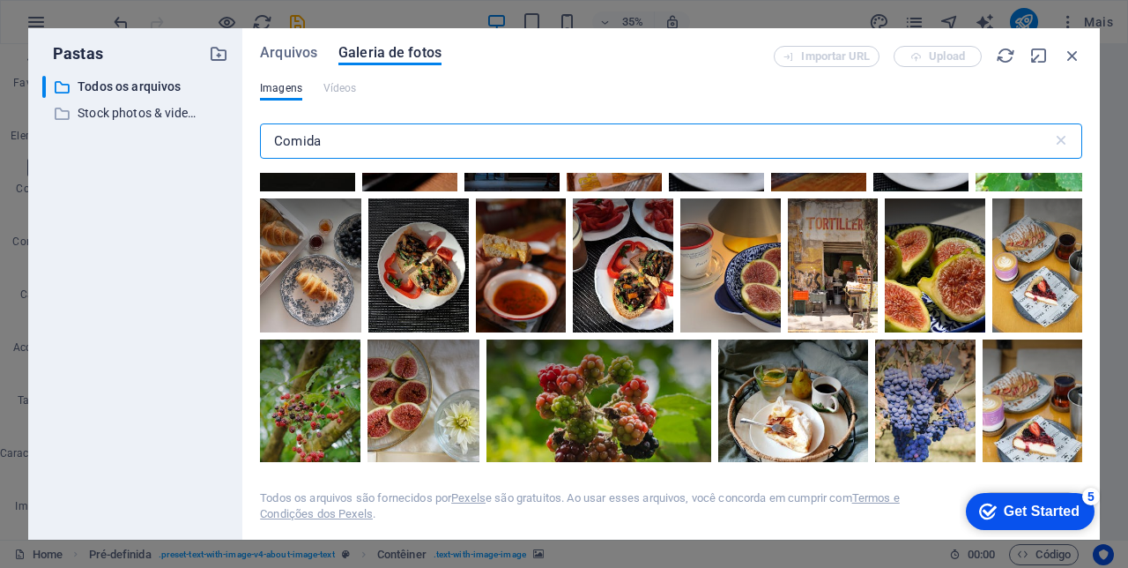
scroll to position [14386, 0]
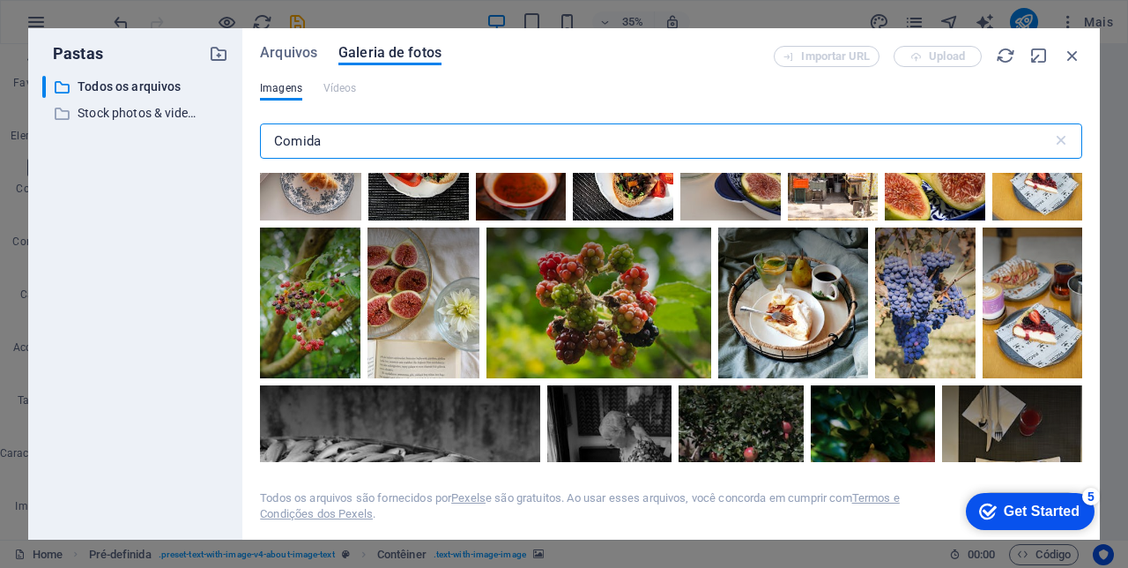
click at [339, 138] on input "Comida" at bounding box center [656, 140] width 792 height 35
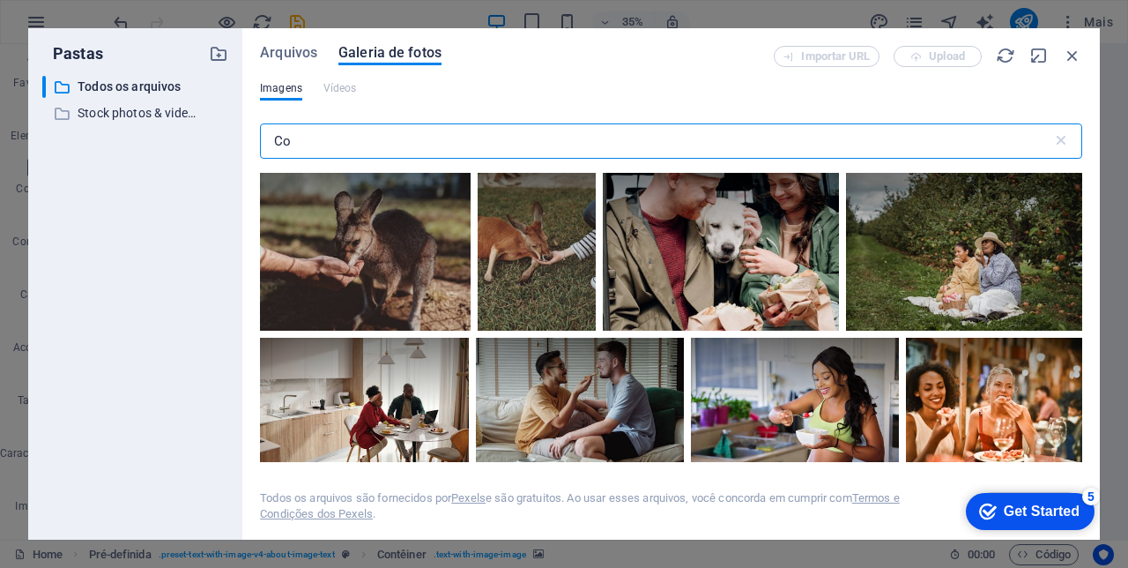
type input "C"
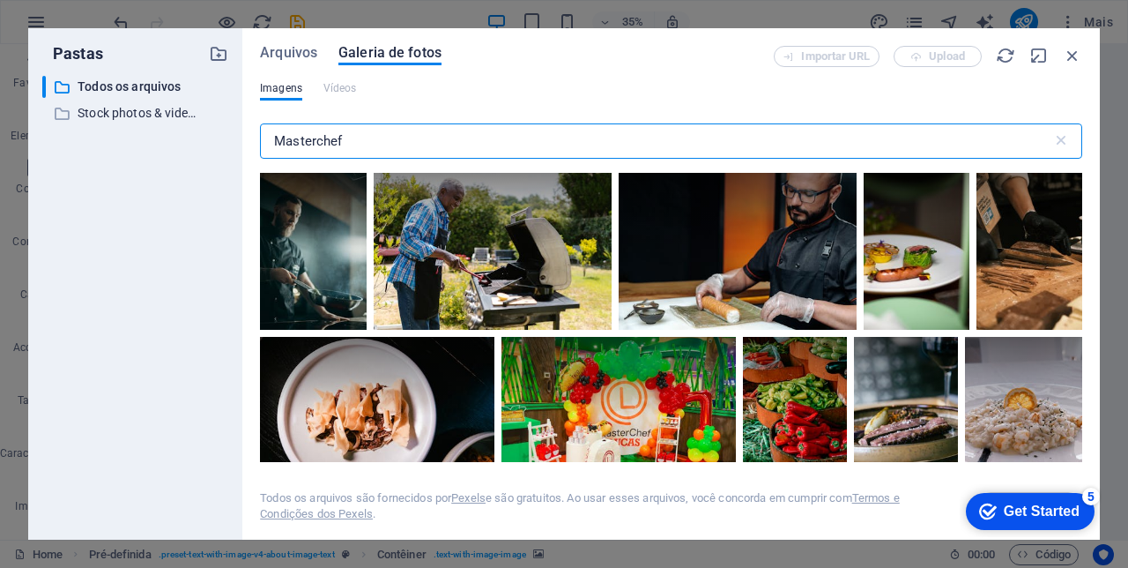
scroll to position [0, 0]
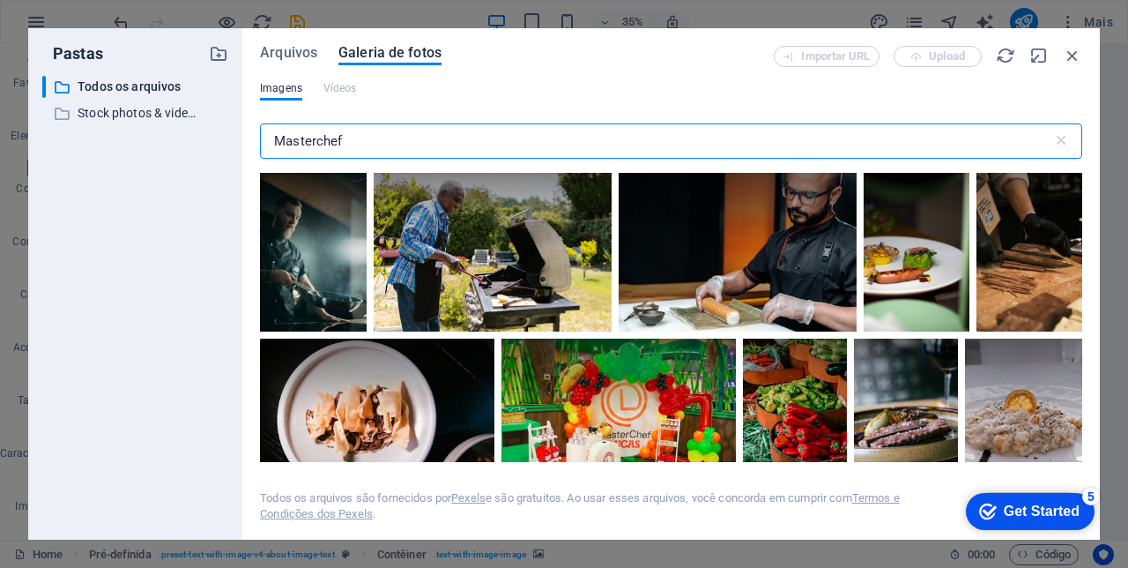
type input "Masterchef"
click at [1031, 253] on div at bounding box center [1030, 252] width 106 height 159
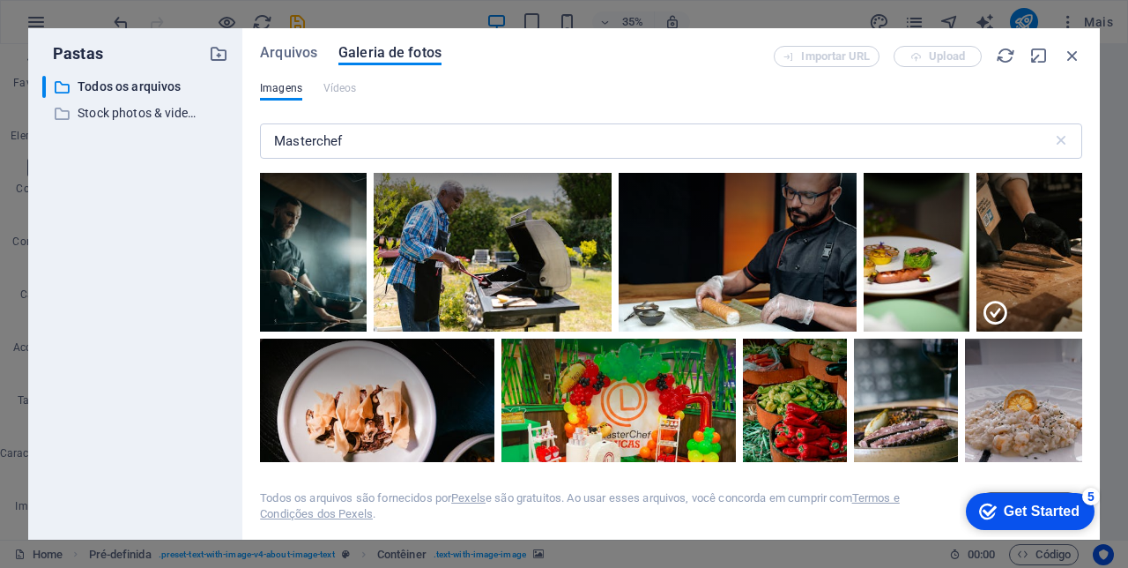
click at [1042, 275] on div at bounding box center [1030, 291] width 106 height 79
click at [1042, 275] on div at bounding box center [1030, 252] width 106 height 159
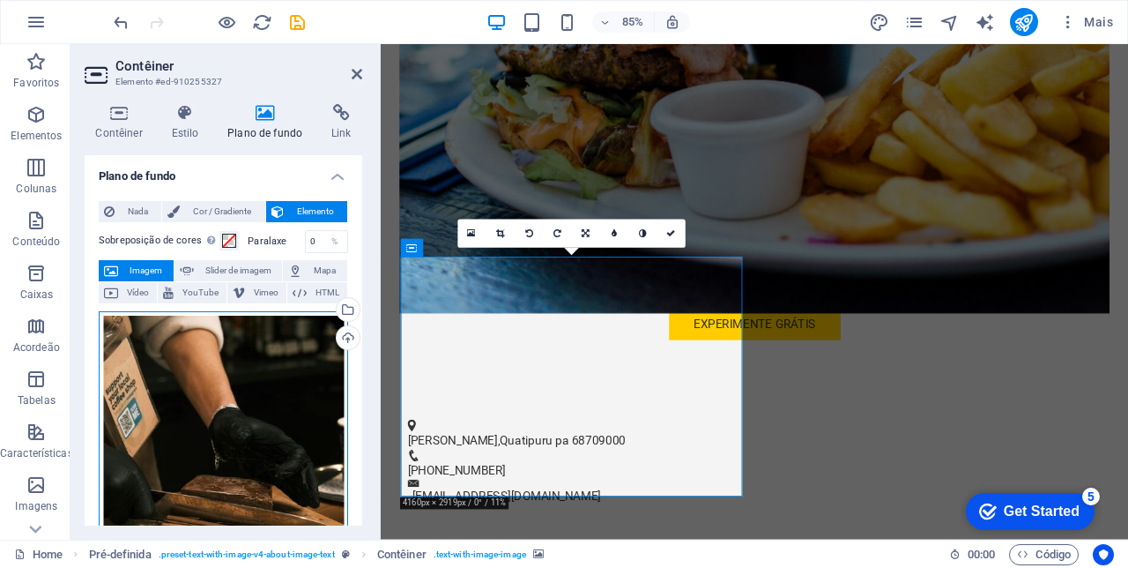
click at [219, 412] on div "Arraste os arquivos aqui, clique para escolher os arquivos ou selecione os arqu…" at bounding box center [223, 496] width 249 height 370
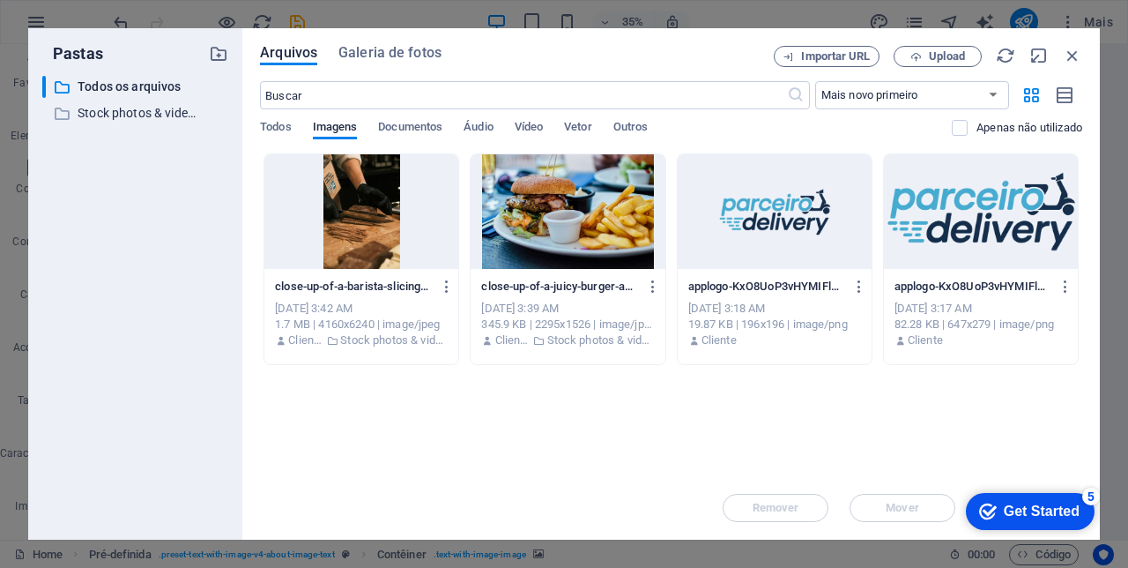
click at [444, 289] on icon "button" at bounding box center [447, 287] width 17 height 16
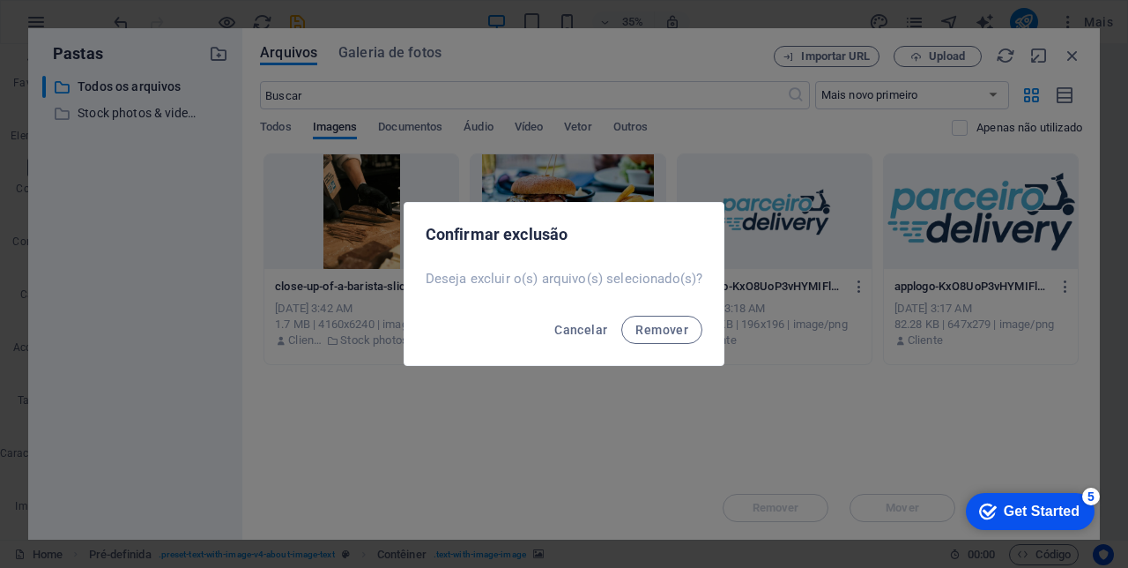
click at [668, 337] on span "Remover" at bounding box center [662, 330] width 53 height 14
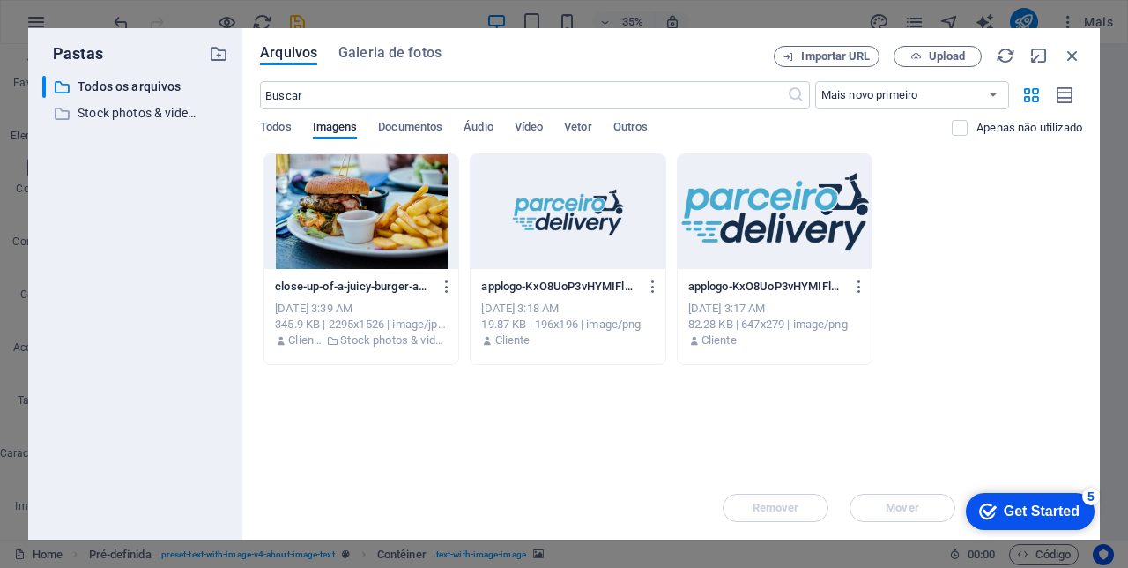
click at [385, 60] on span "Galeria de fotos" at bounding box center [389, 52] width 103 height 21
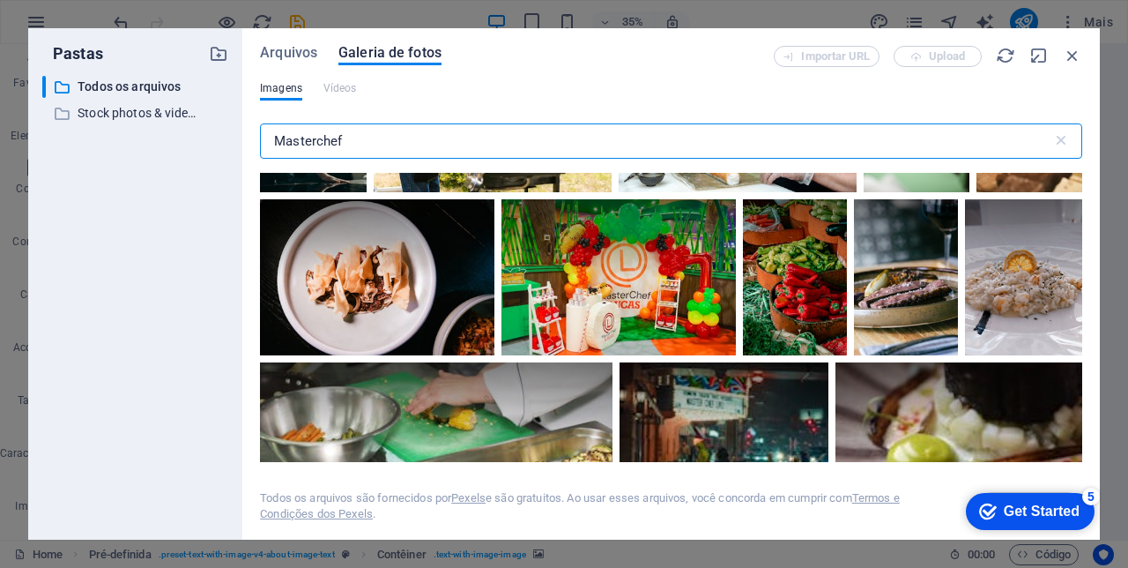
scroll to position [229, 0]
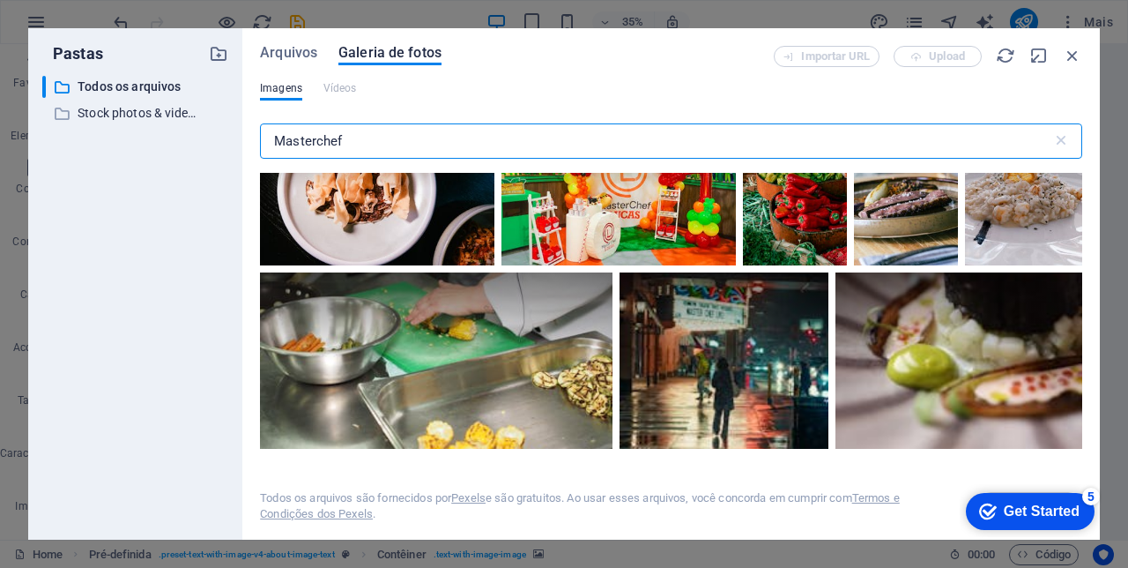
click at [371, 141] on input "Masterchef" at bounding box center [656, 140] width 792 height 35
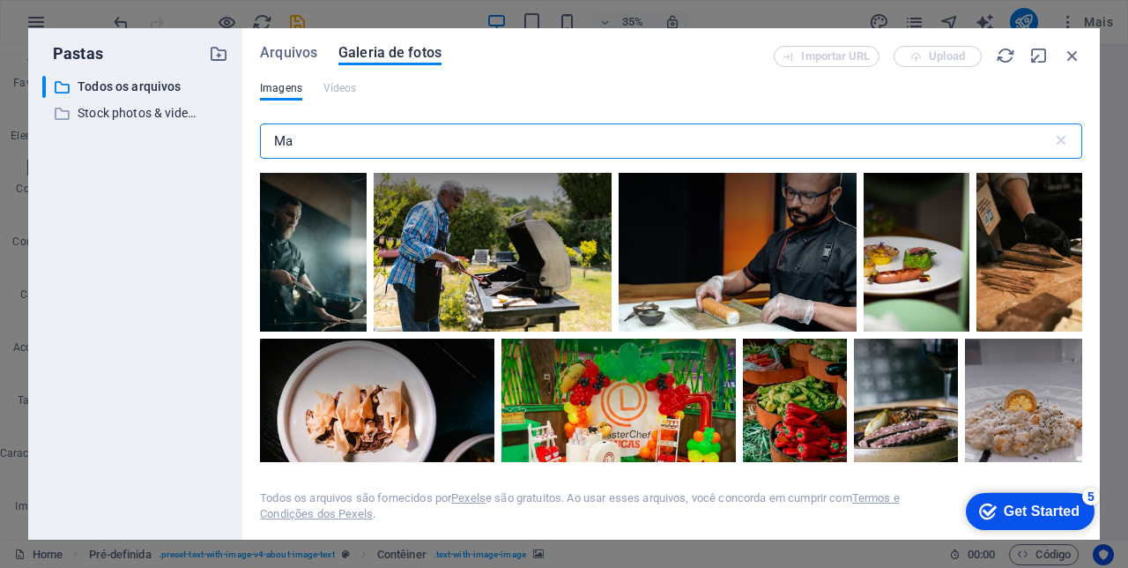
type input "M"
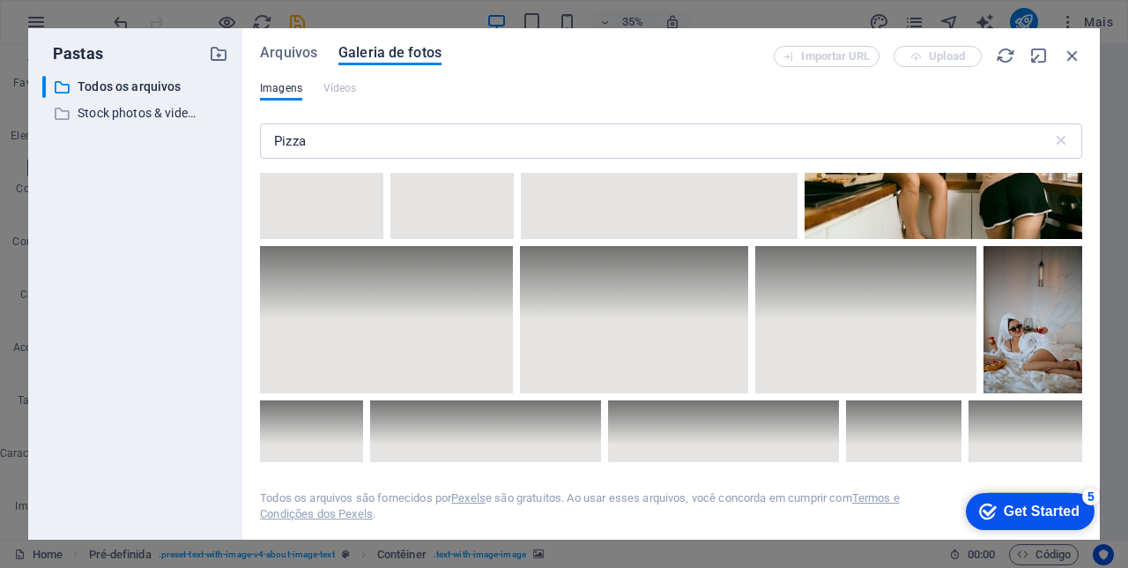
scroll to position [5245, 0]
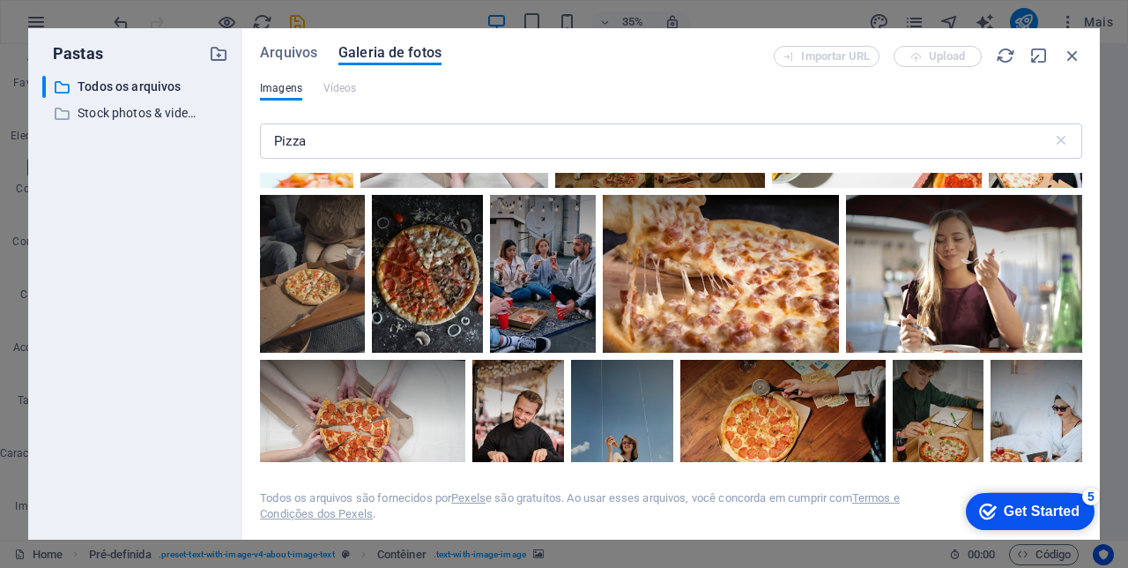
click at [328, 146] on input "Pizza" at bounding box center [656, 140] width 792 height 35
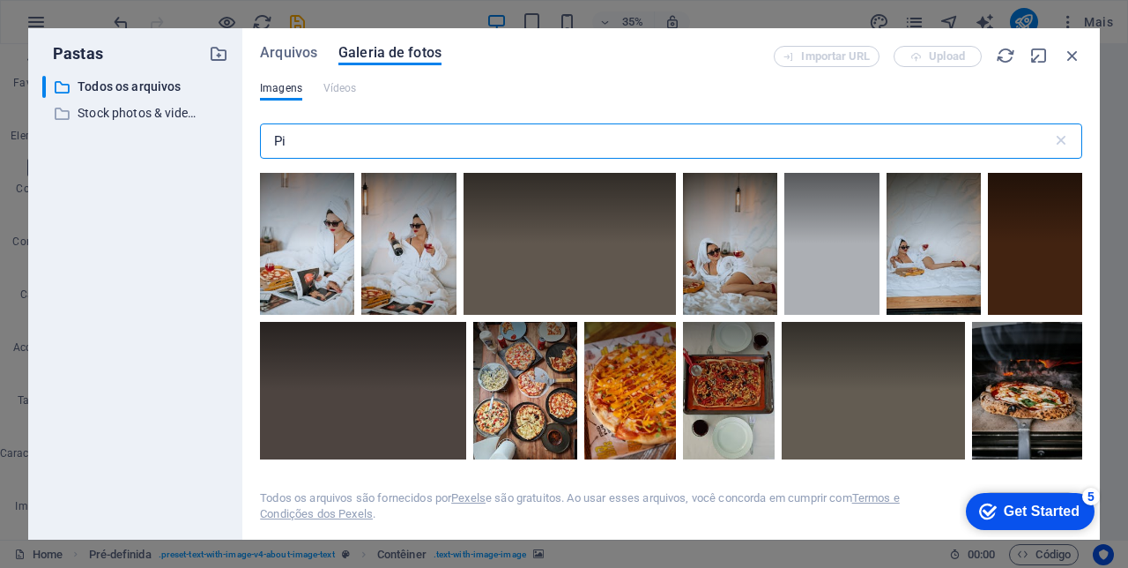
type input "P"
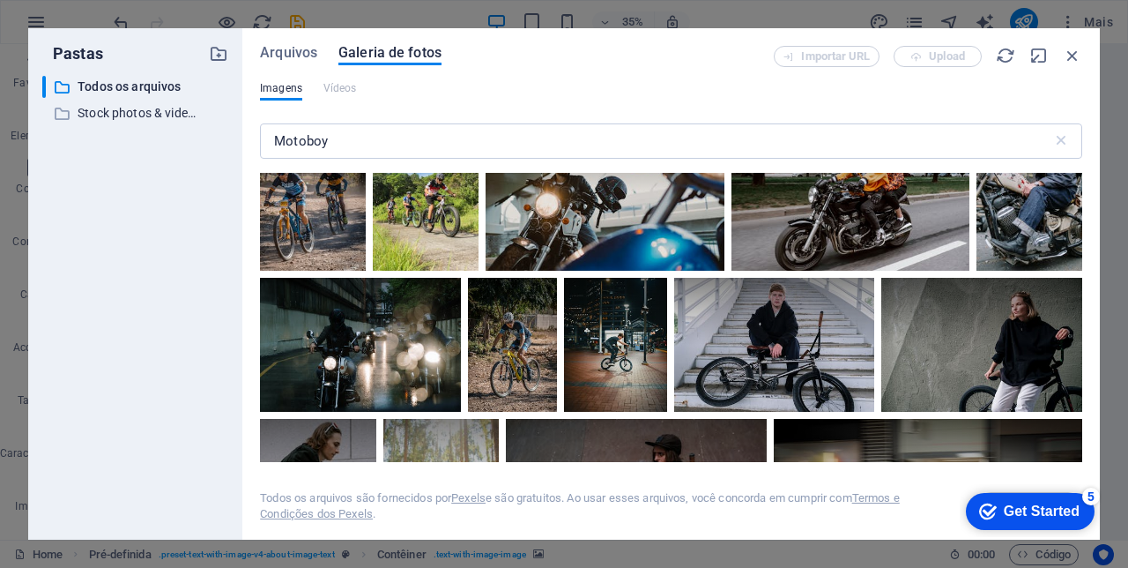
scroll to position [0, 0]
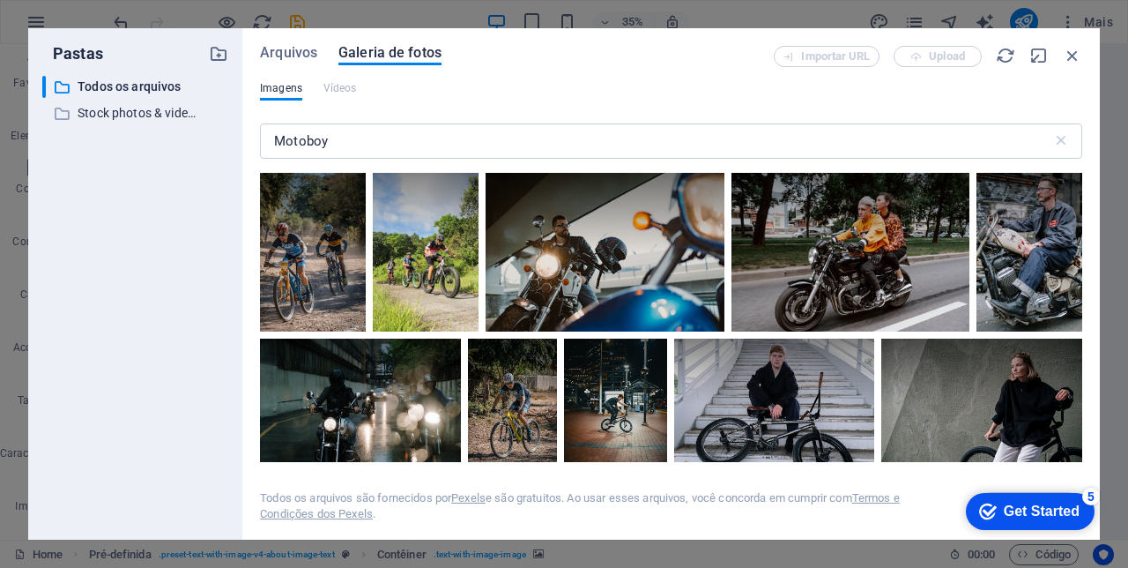
click at [340, 148] on input "Motoboy" at bounding box center [656, 140] width 792 height 35
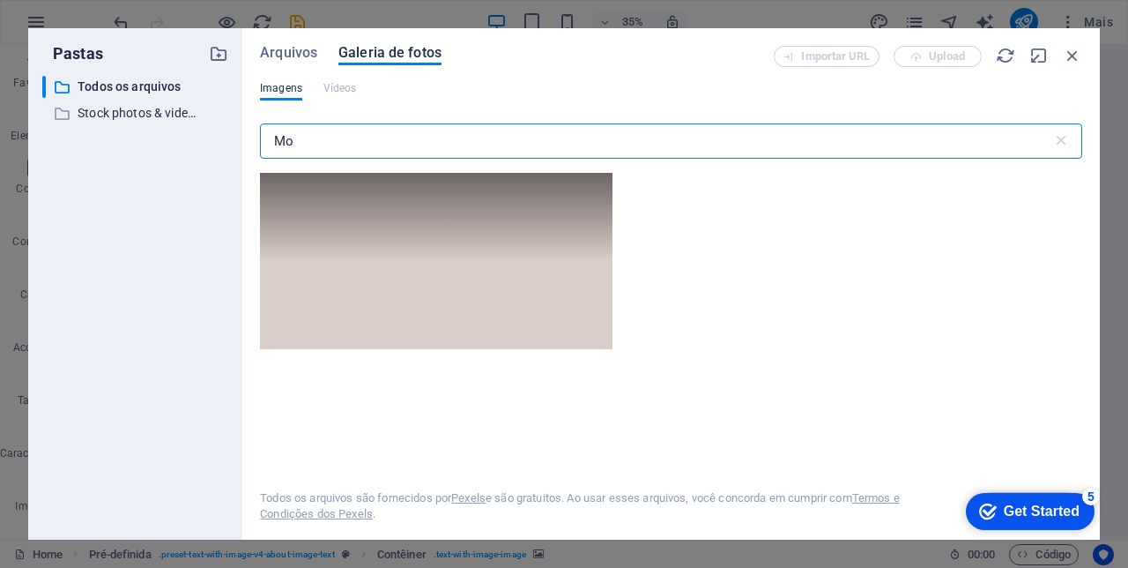
type input "M"
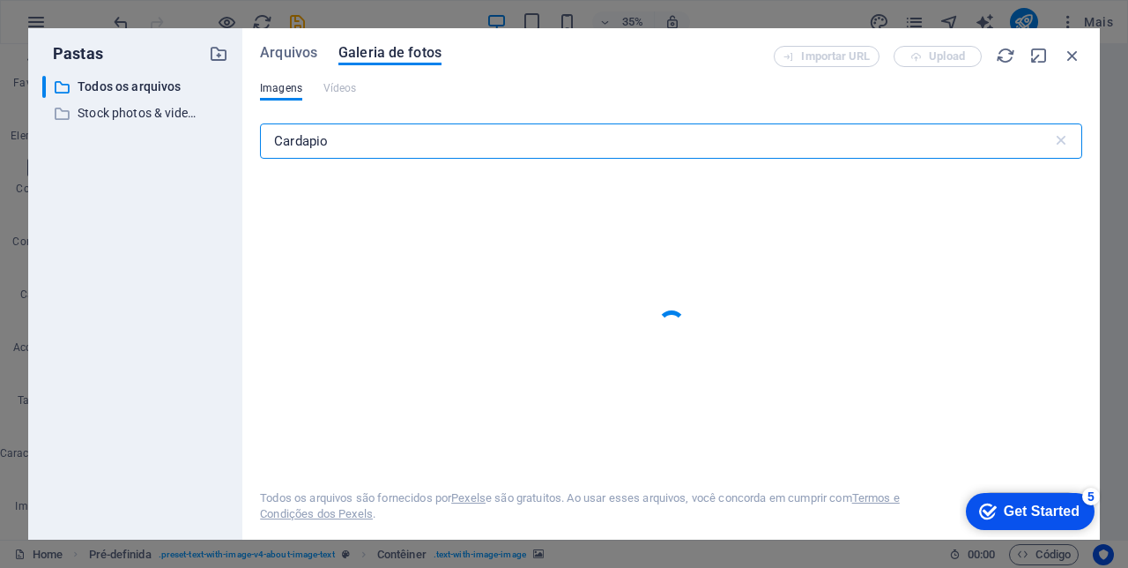
type input "Cardapio"
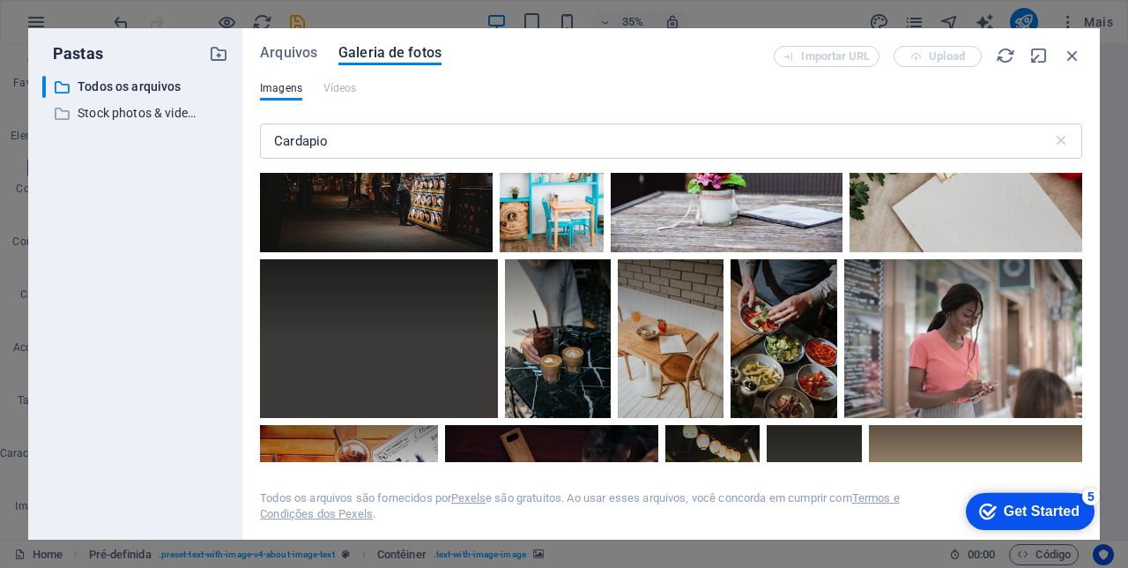
scroll to position [2034, 0]
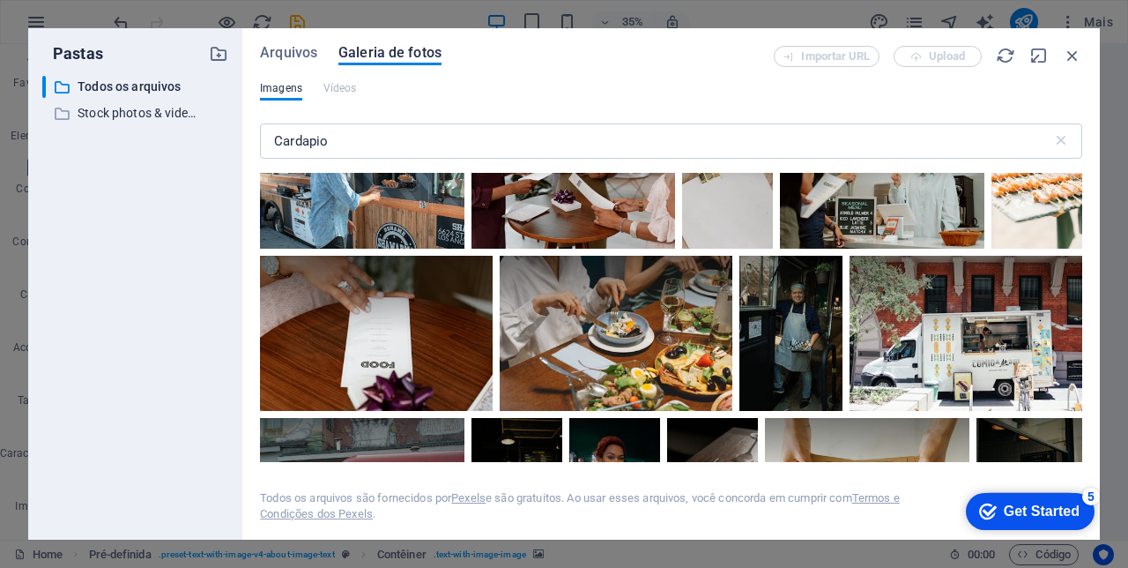
click at [579, 326] on div at bounding box center [616, 333] width 233 height 155
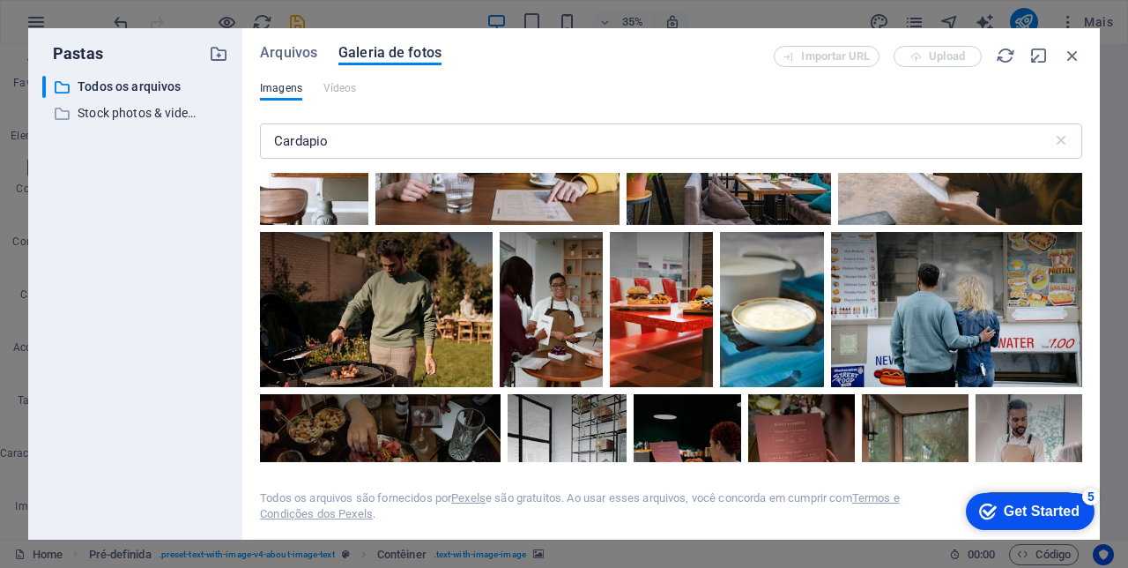
scroll to position [4545, 0]
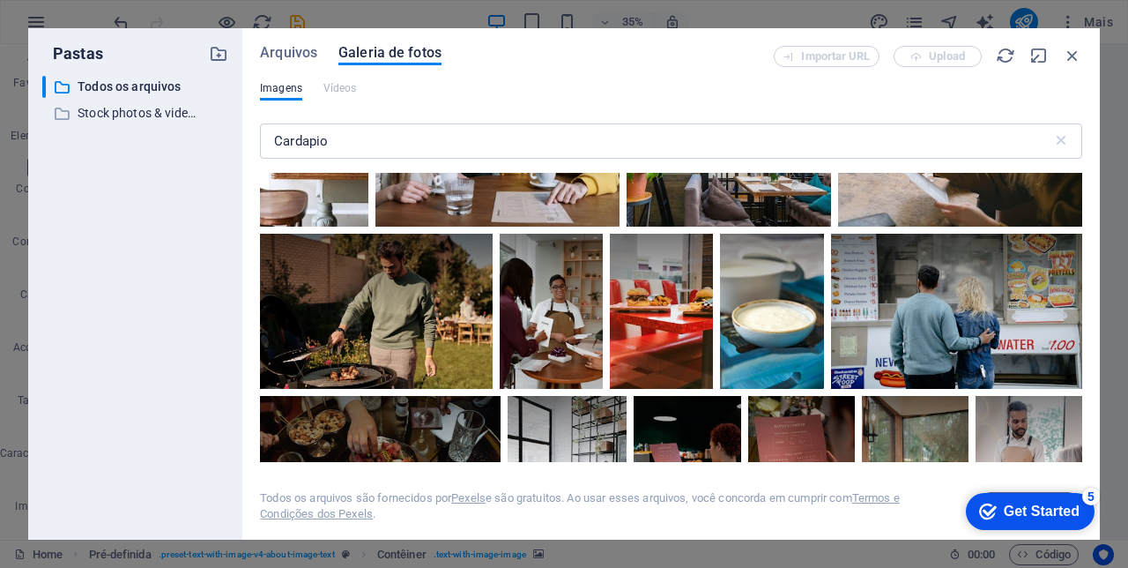
click at [661, 301] on div at bounding box center [661, 311] width 103 height 155
click at [664, 315] on div at bounding box center [661, 350] width 103 height 78
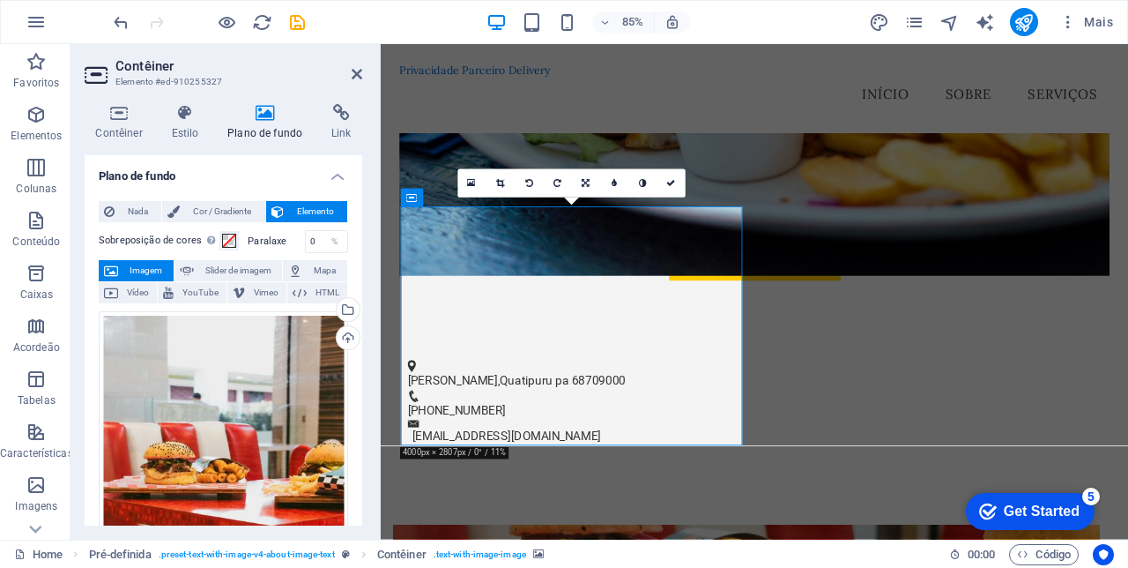
scroll to position [518, 0]
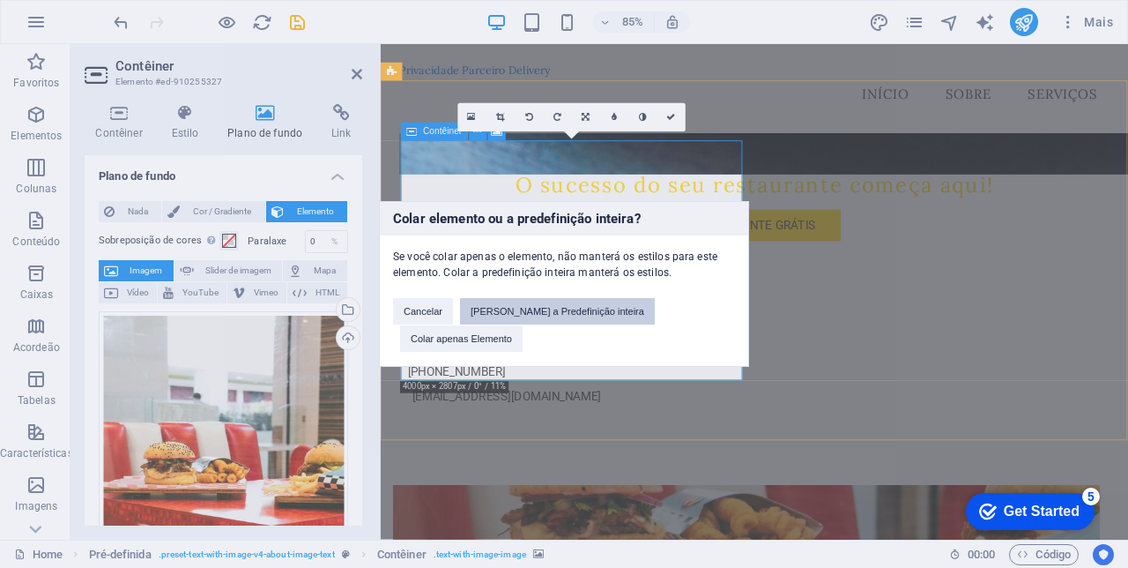
click at [564, 320] on button "Cole a Predefinição inteira" at bounding box center [557, 311] width 195 height 26
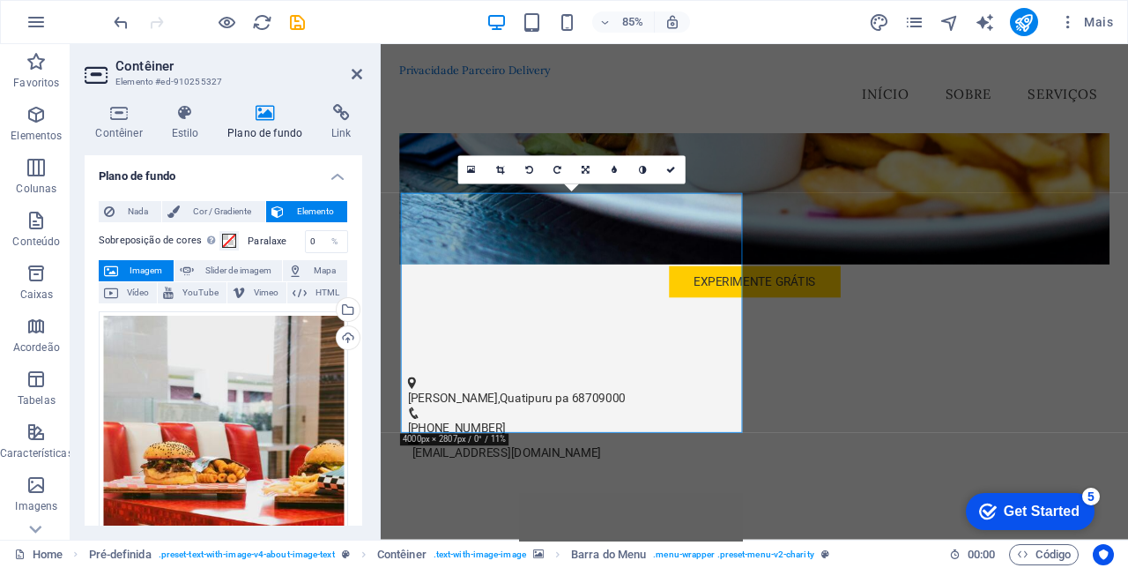
scroll to position [451, 0]
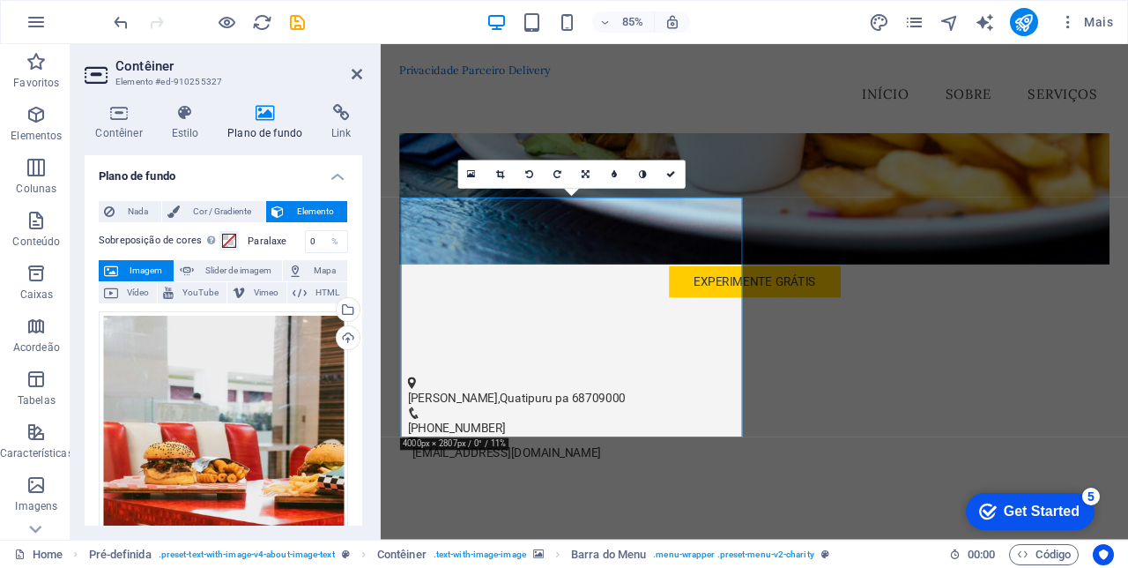
click at [358, 76] on icon at bounding box center [357, 74] width 11 height 14
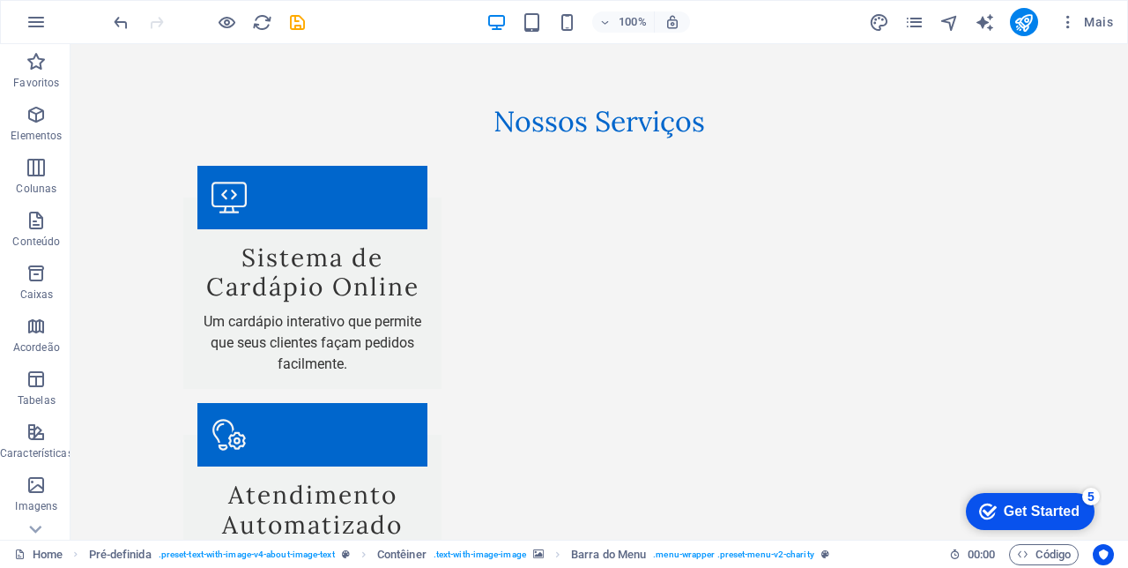
scroll to position [2041, 0]
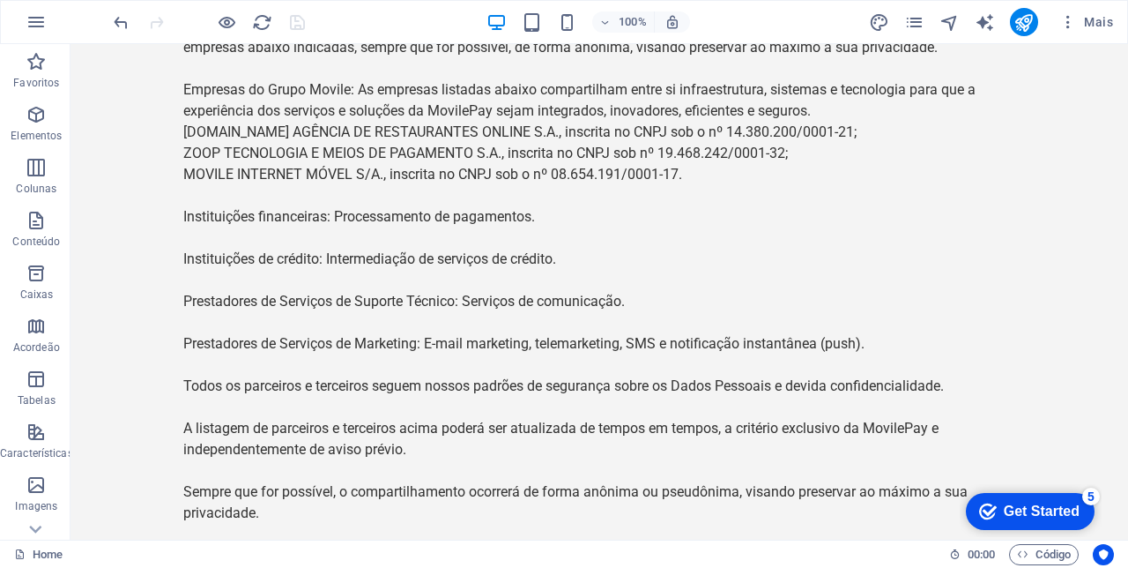
scroll to position [7106, 0]
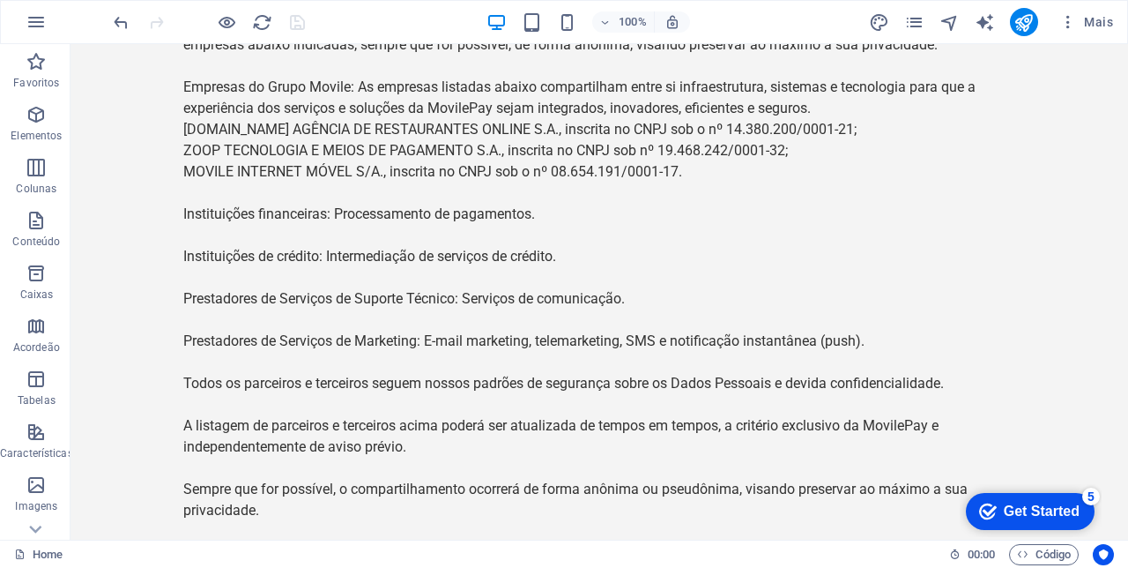
click at [1021, 25] on icon "publish" at bounding box center [1024, 22] width 20 height 20
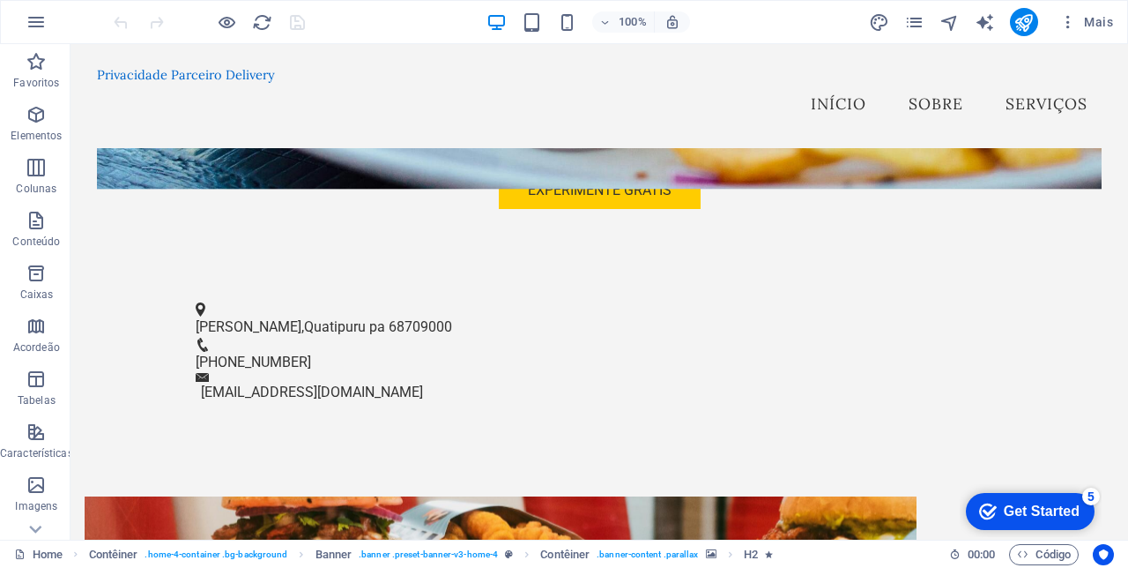
scroll to position [554, 0]
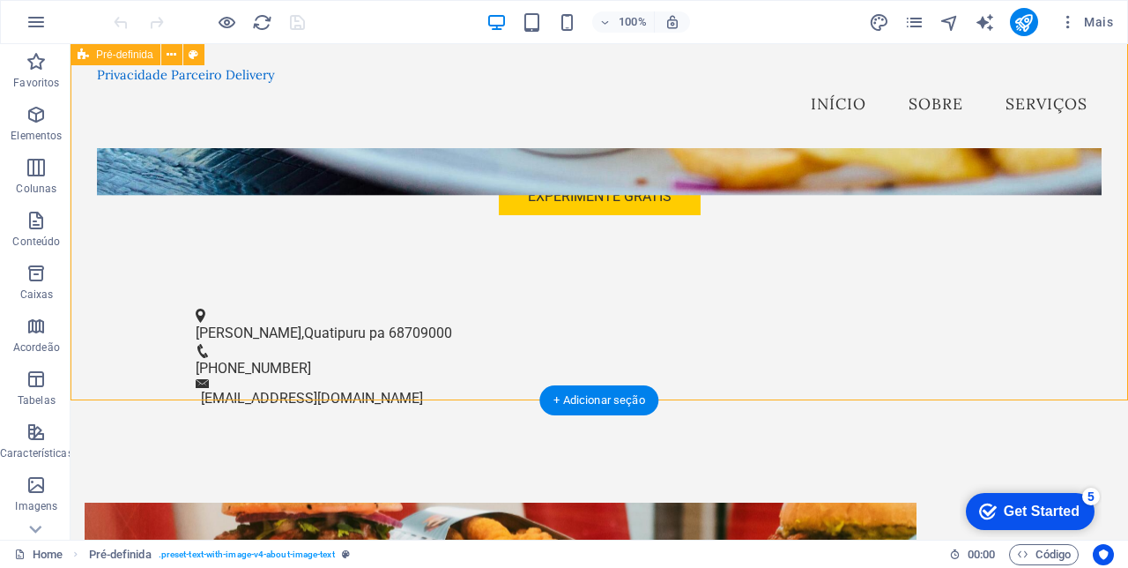
click at [603, 398] on div "+ Adicionar seção" at bounding box center [598, 400] width 119 height 30
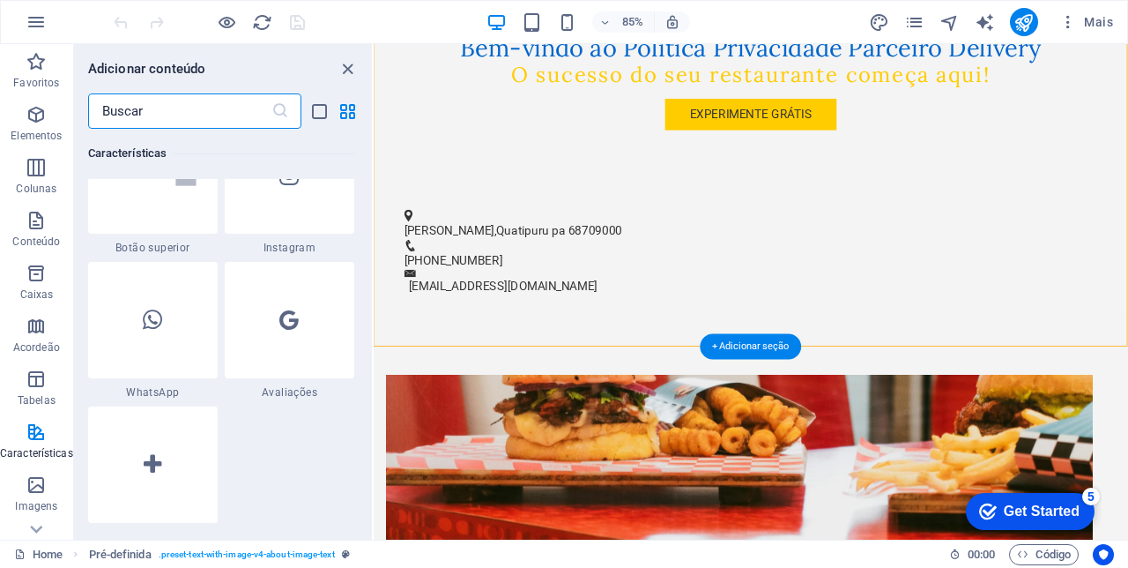
scroll to position [8521, 0]
click at [139, 336] on div at bounding box center [153, 322] width 130 height 116
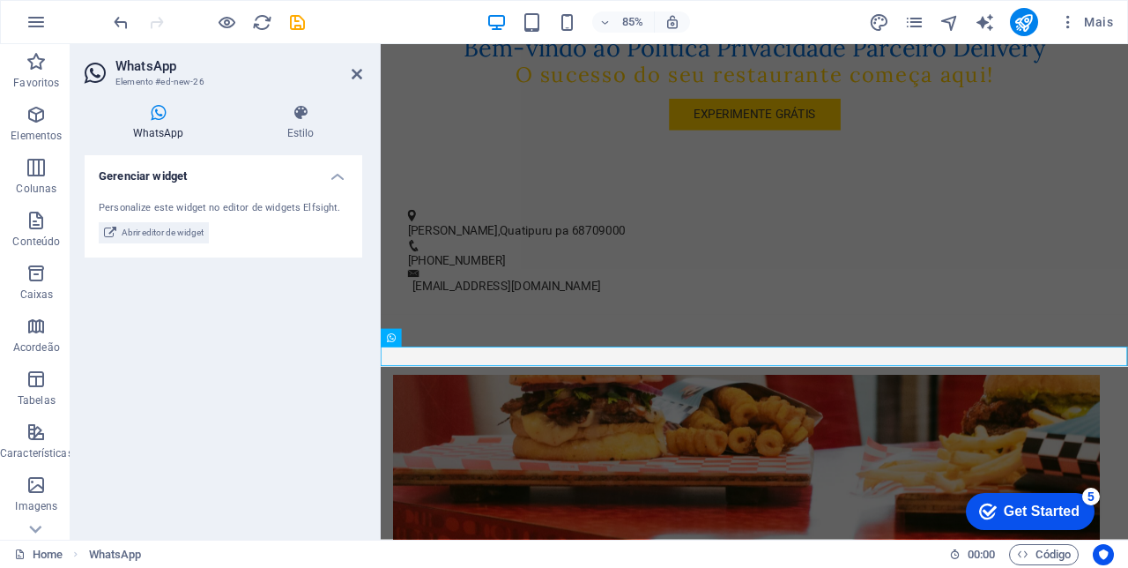
click at [151, 122] on h4 "WhatsApp" at bounding box center [162, 122] width 154 height 37
click at [142, 231] on span "Abrir editor de widget" at bounding box center [163, 232] width 82 height 21
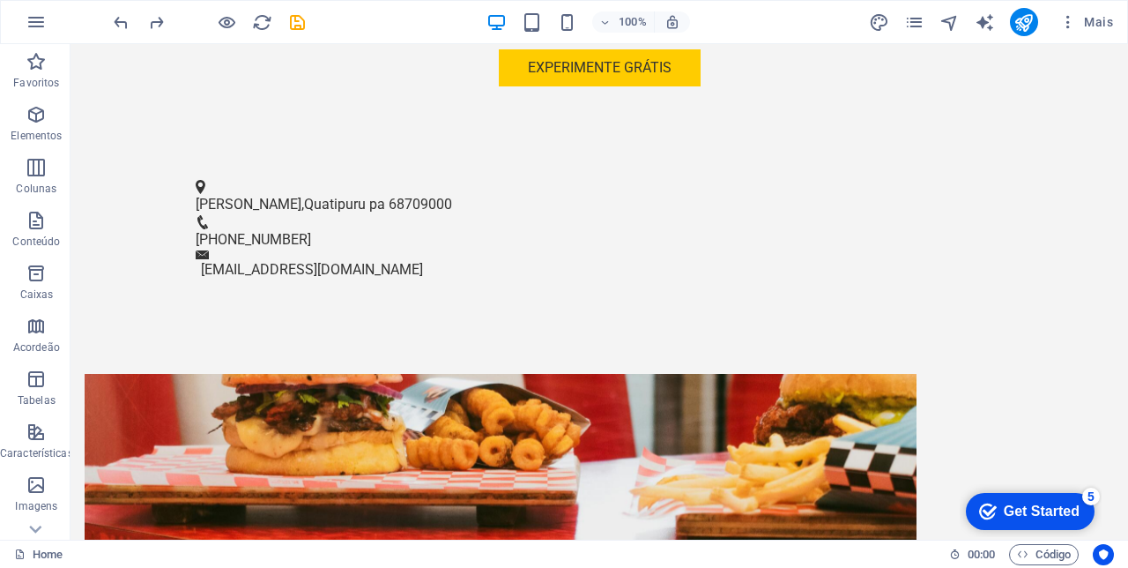
scroll to position [640, 0]
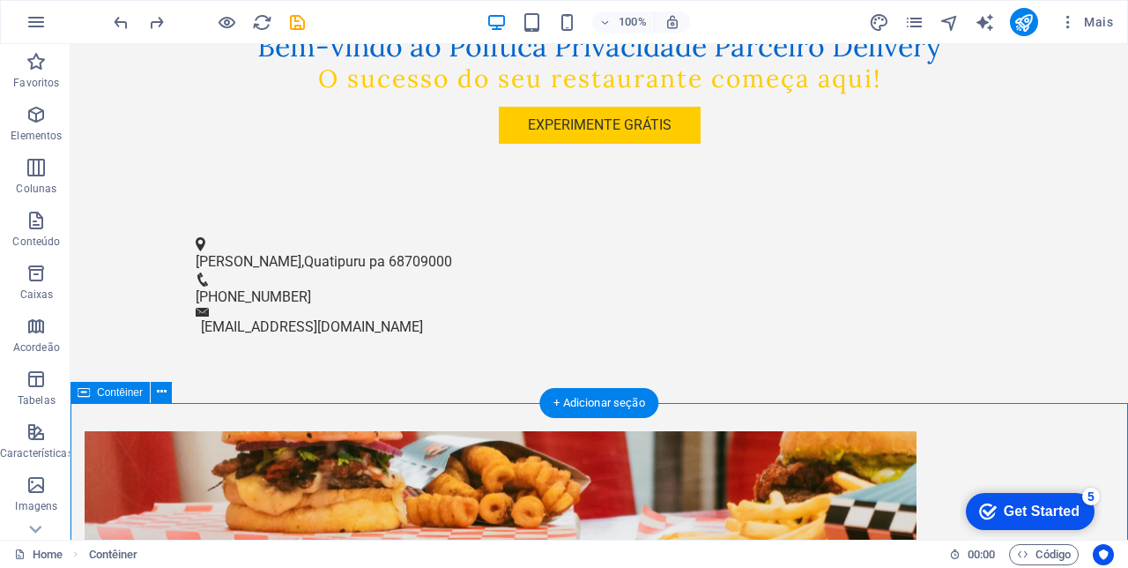
click at [605, 392] on div "+ Adicionar seção" at bounding box center [598, 403] width 119 height 30
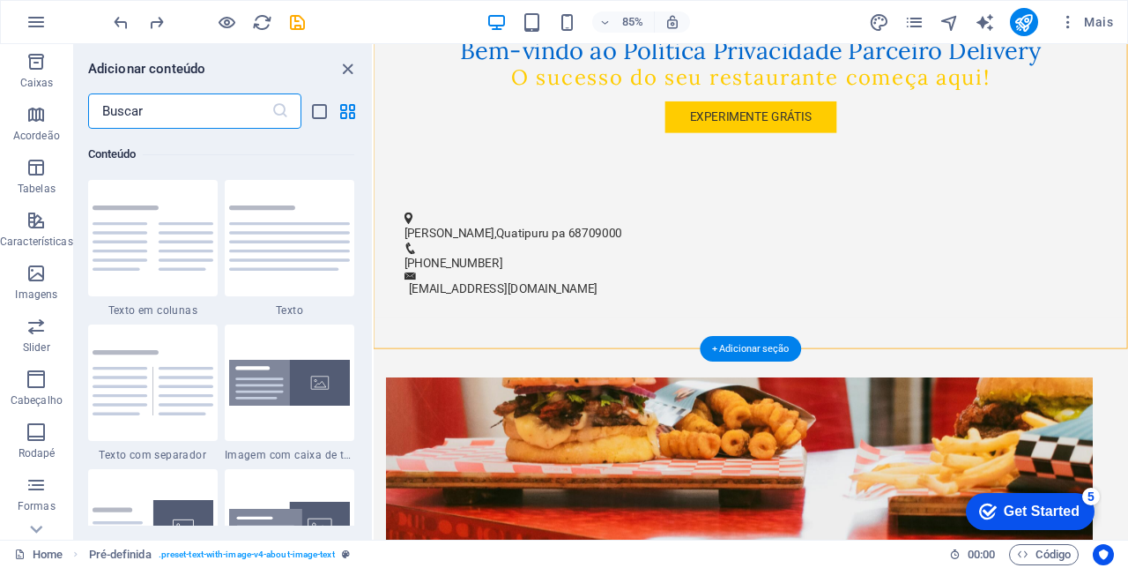
scroll to position [212, 0]
click at [39, 279] on icon "button" at bounding box center [36, 272] width 21 height 21
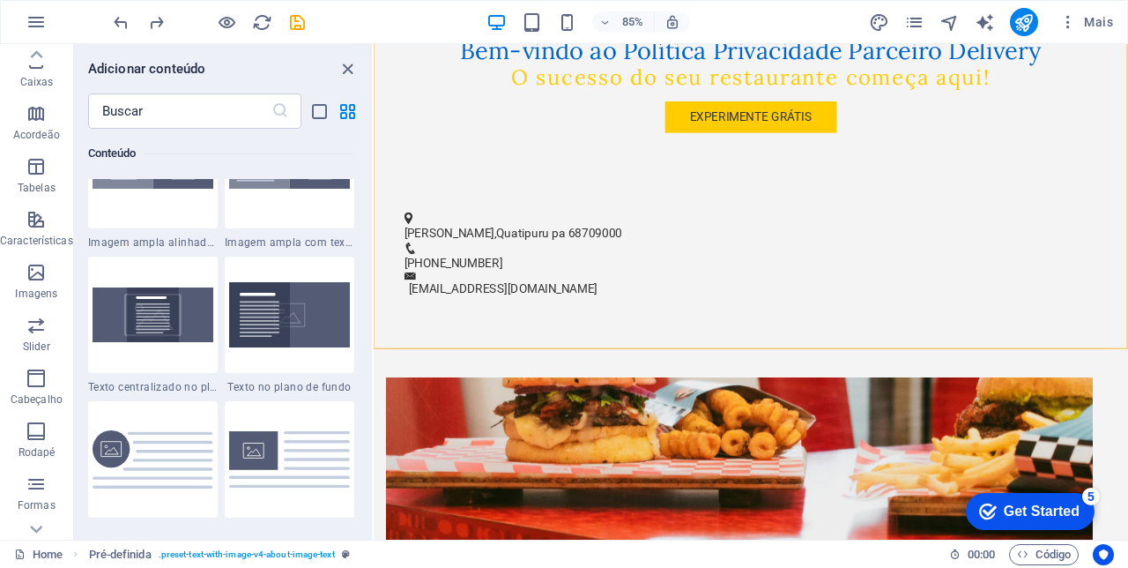
scroll to position [298, 0]
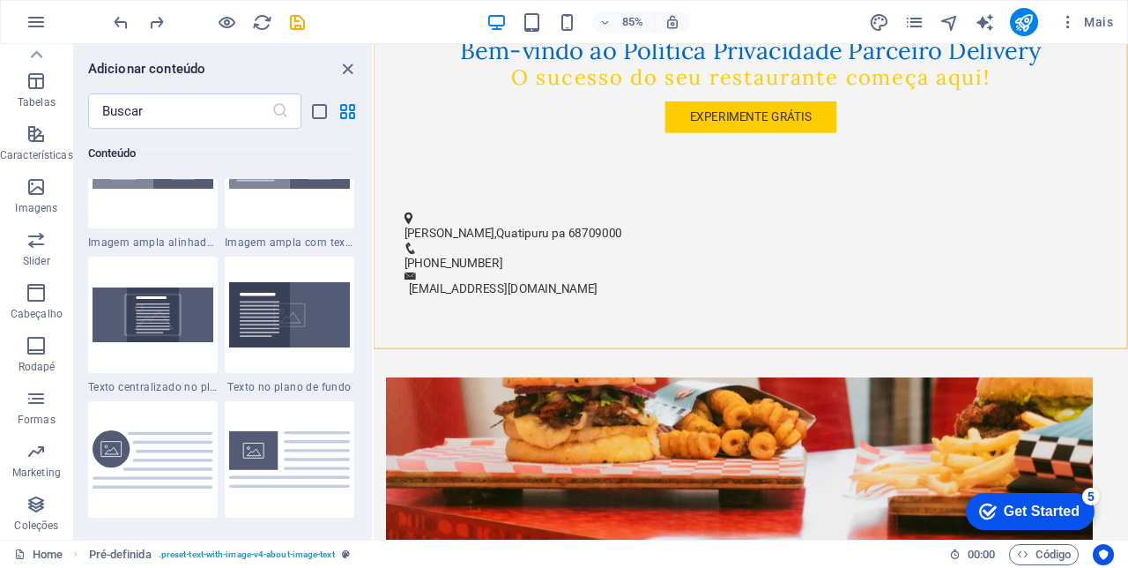
click at [32, 514] on icon "button" at bounding box center [36, 504] width 21 height 21
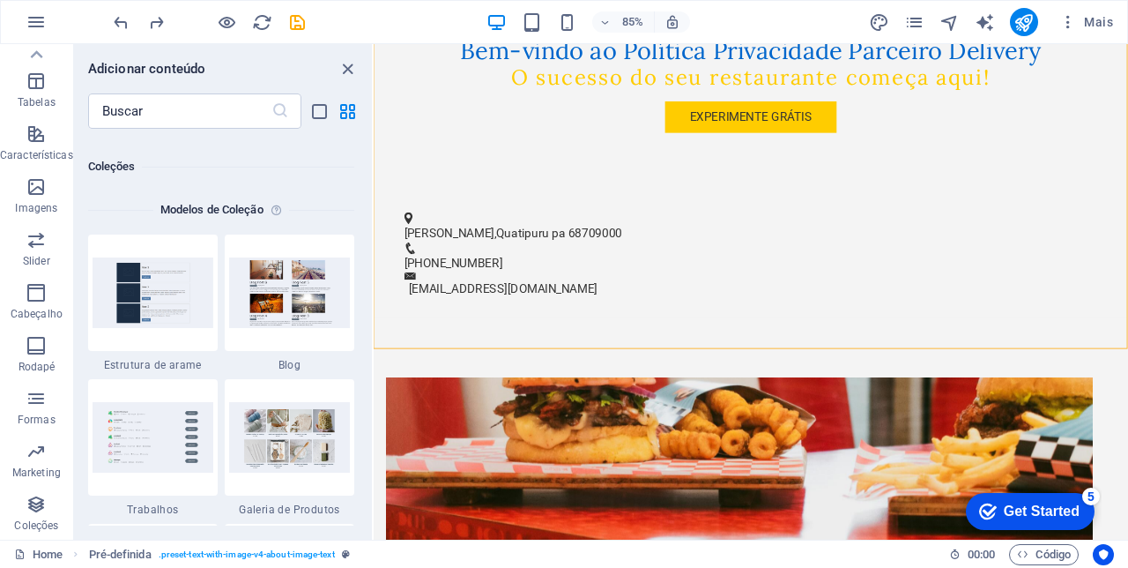
scroll to position [16136, 0]
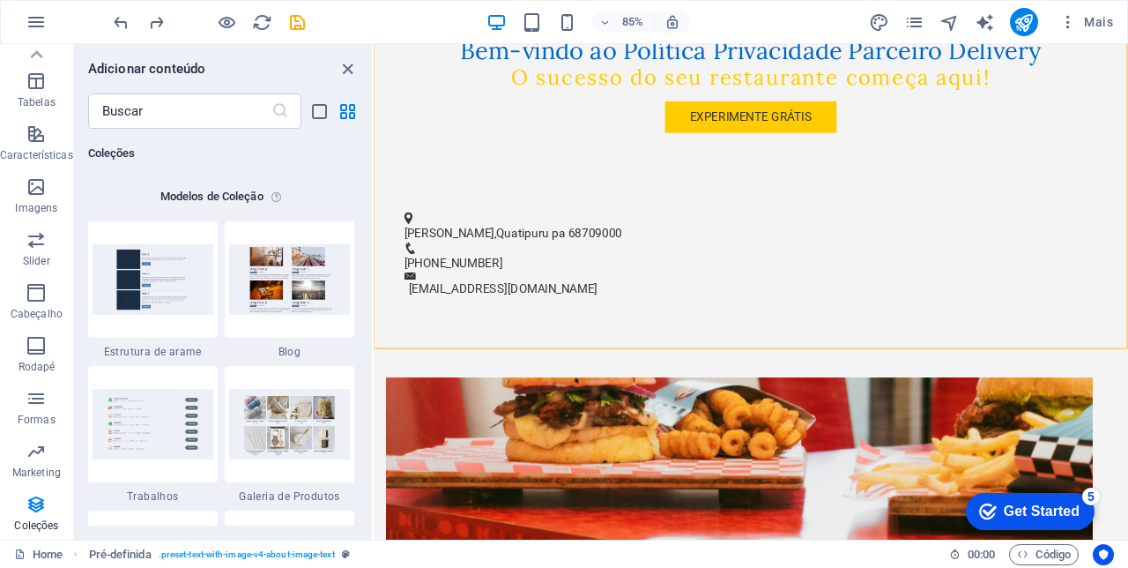
click at [30, 461] on icon "button" at bounding box center [36, 451] width 21 height 21
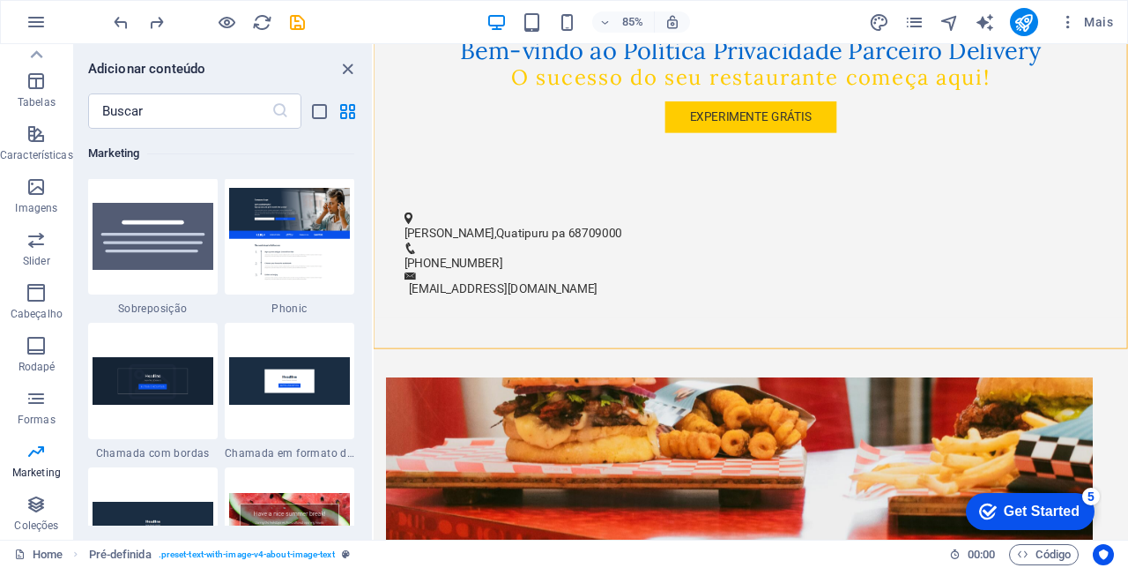
scroll to position [14357, 0]
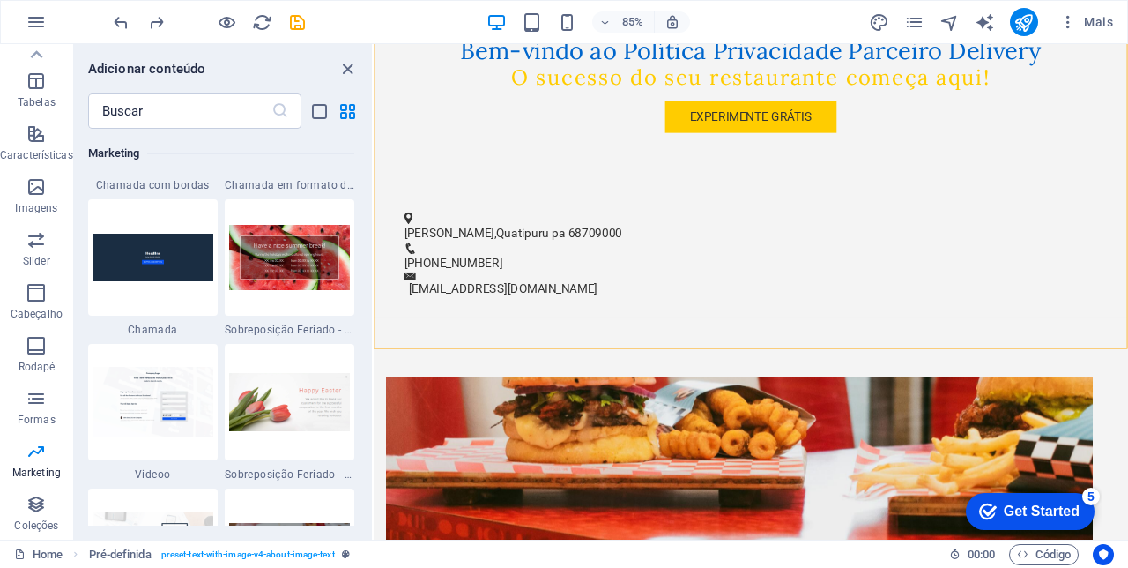
click at [32, 405] on icon "button" at bounding box center [36, 398] width 21 height 21
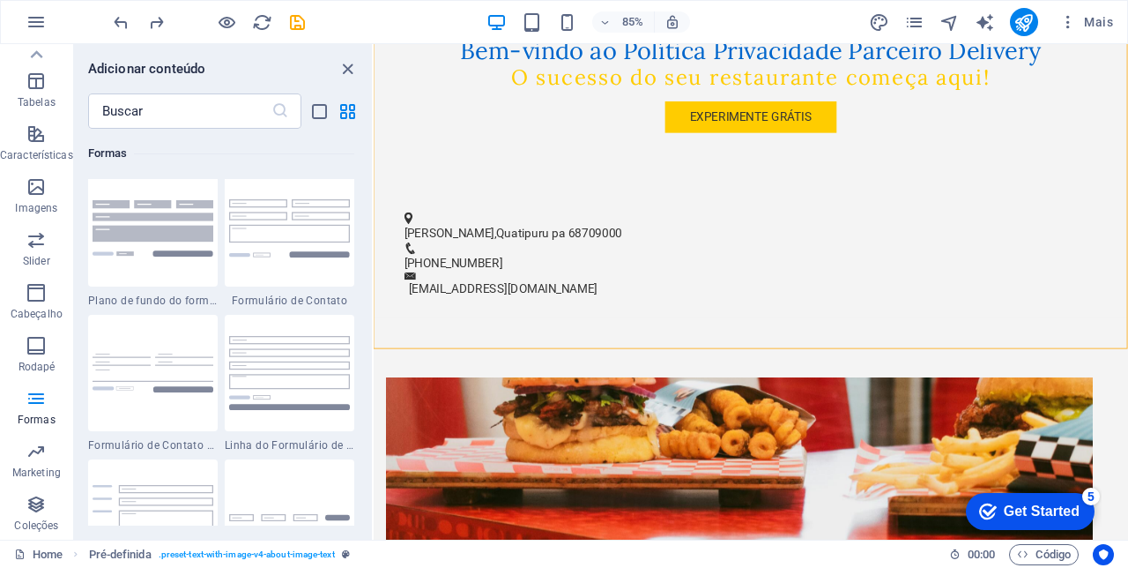
scroll to position [12869, 0]
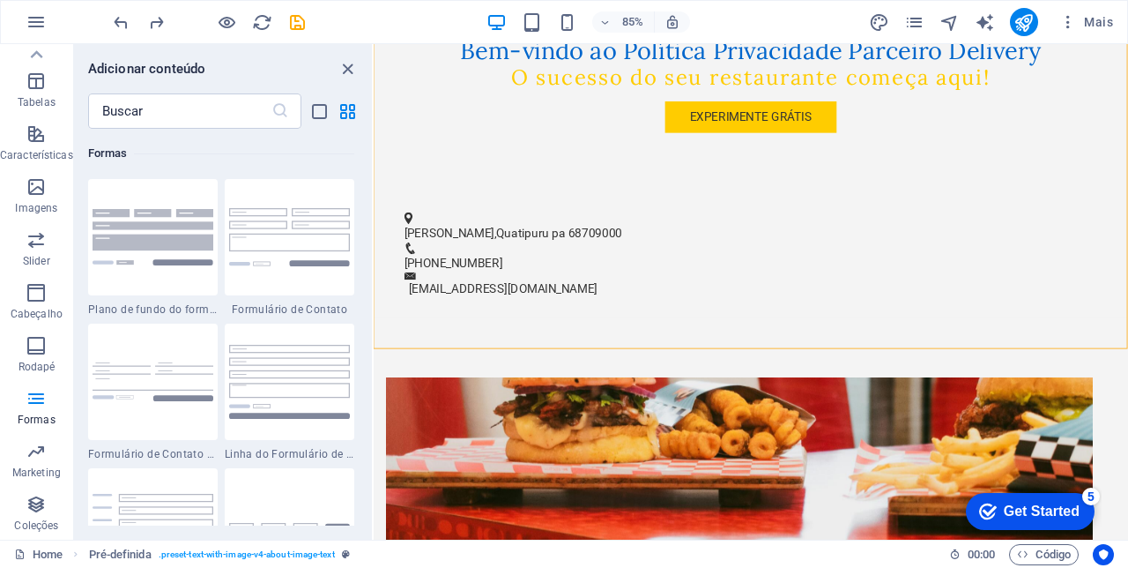
click at [33, 359] on span "Rodapé" at bounding box center [36, 356] width 73 height 42
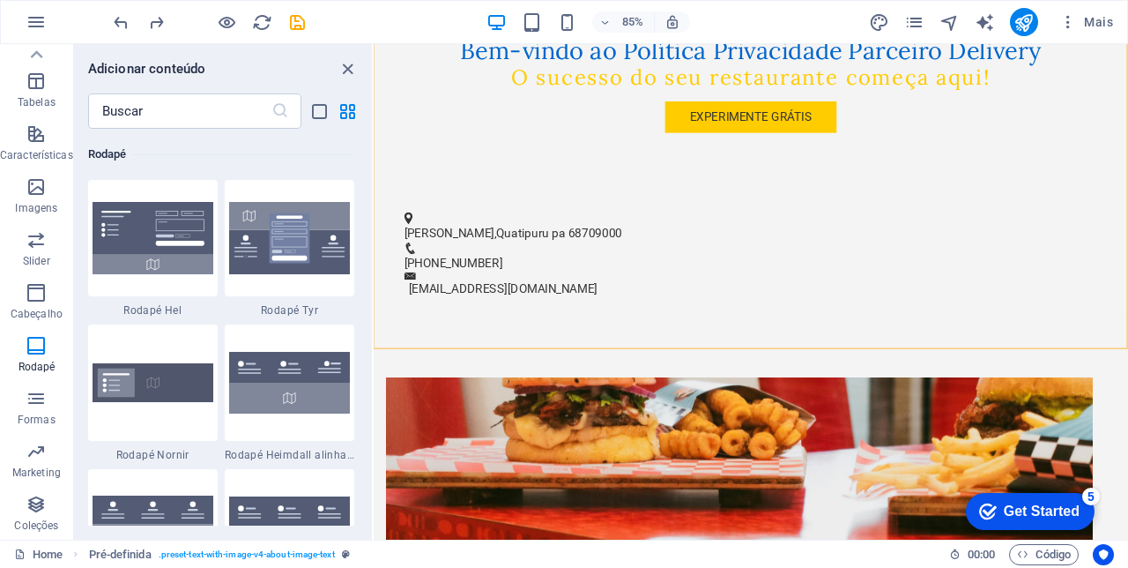
click at [46, 309] on p "Cabeçalho" at bounding box center [37, 314] width 52 height 14
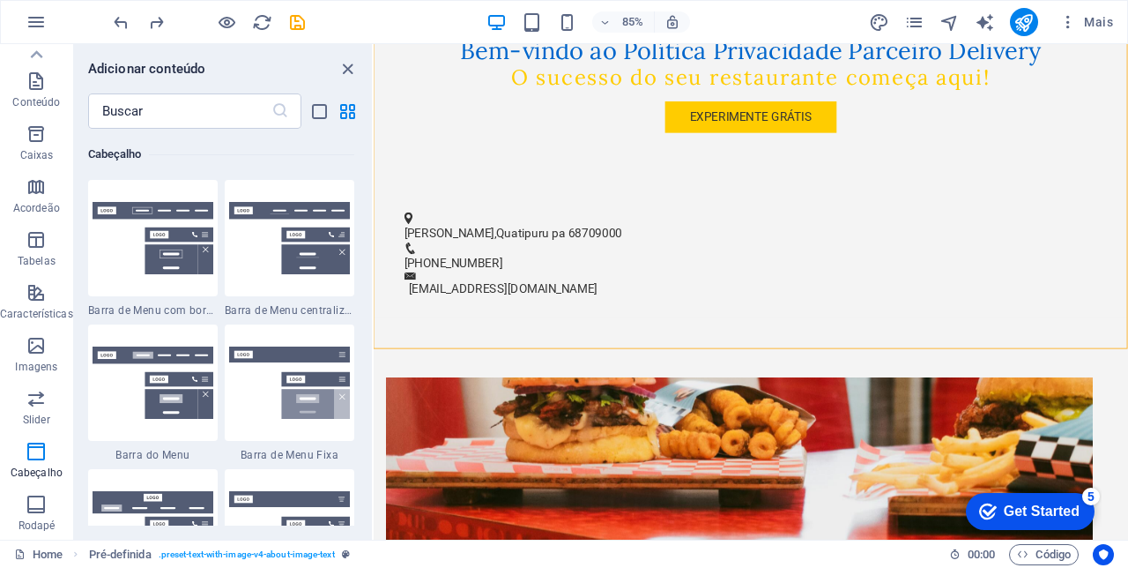
scroll to position [138, 0]
click at [31, 401] on icon "button" at bounding box center [36, 400] width 21 height 21
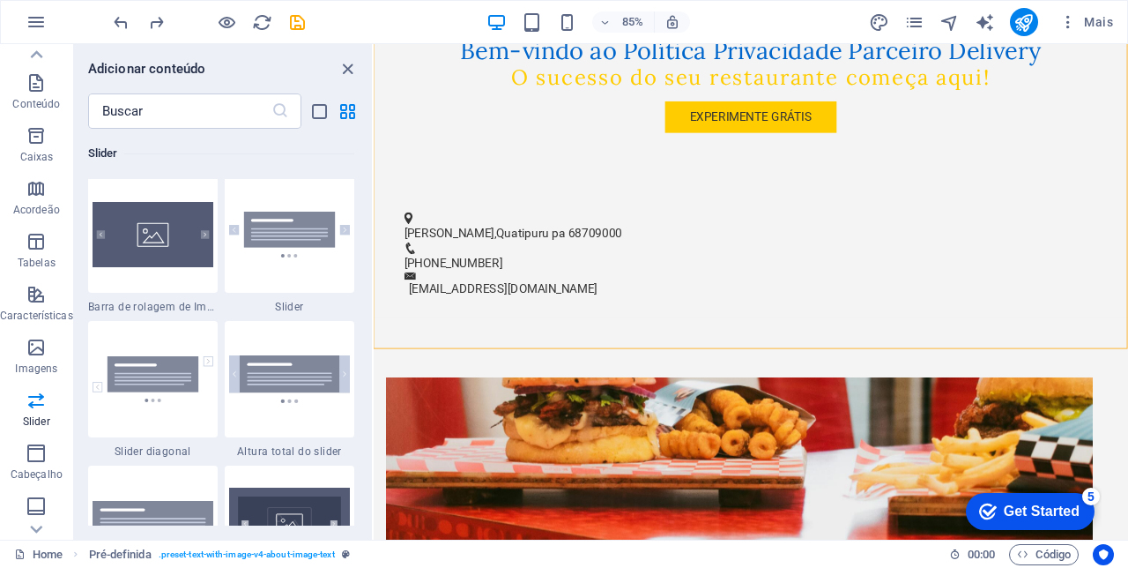
scroll to position [9993, 0]
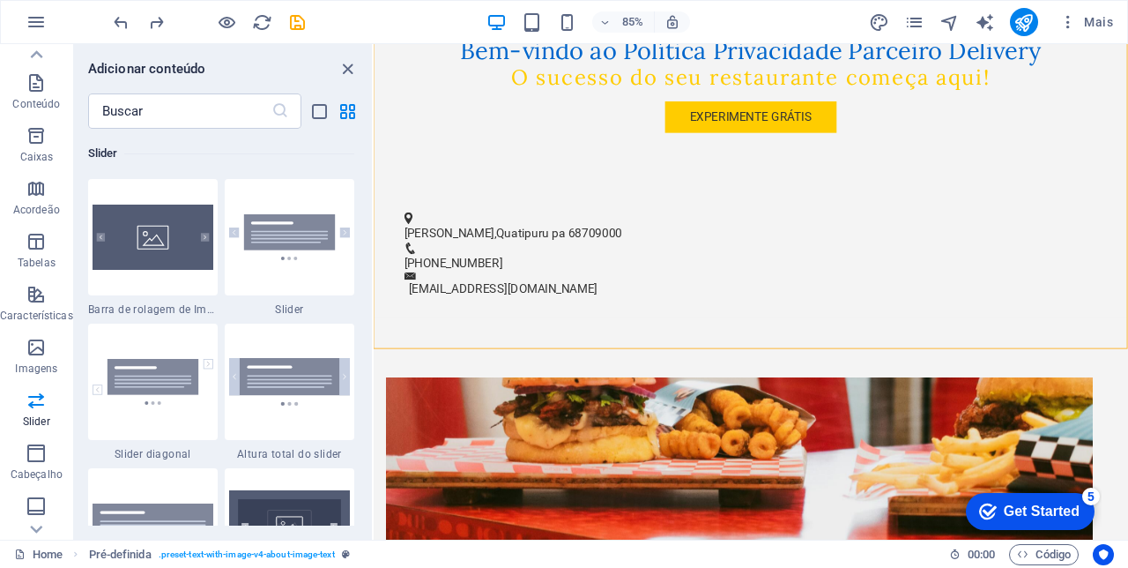
click at [33, 351] on icon "button" at bounding box center [36, 347] width 21 height 21
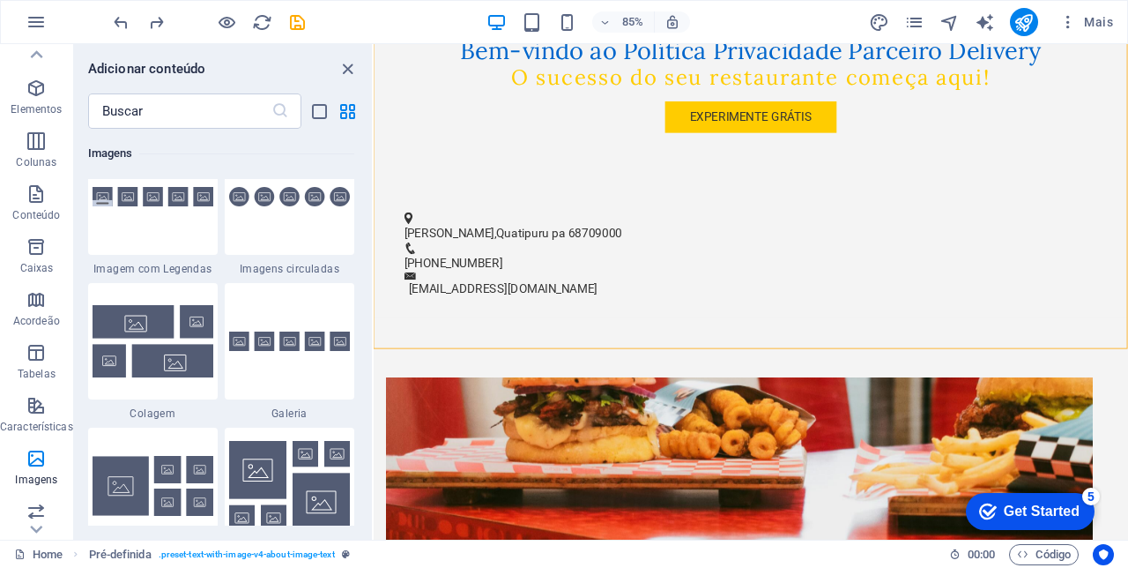
scroll to position [0, 0]
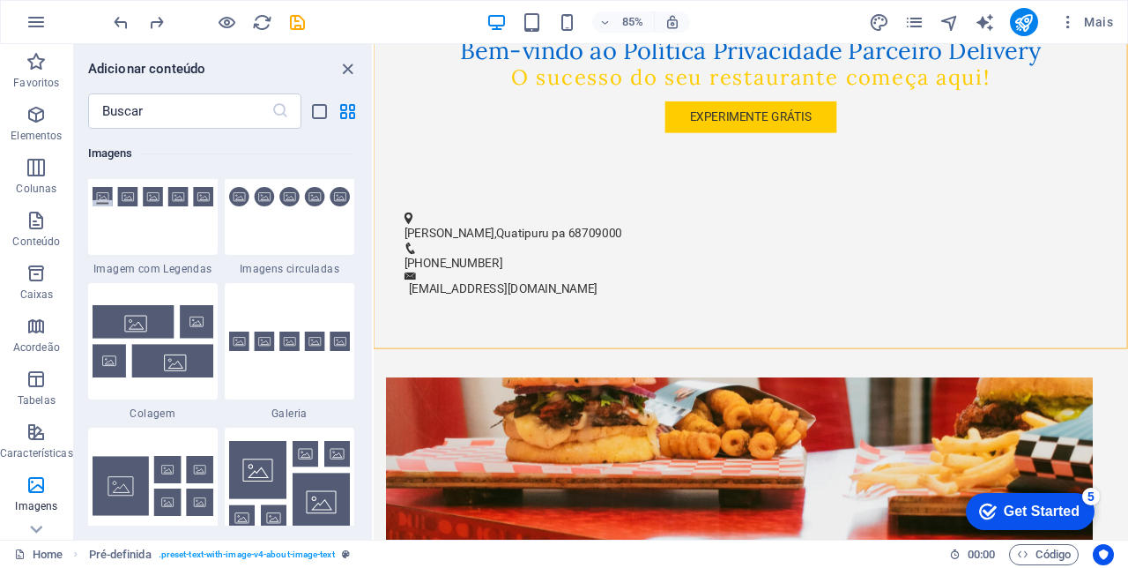
click at [37, 80] on p "Favoritos" at bounding box center [36, 83] width 46 height 14
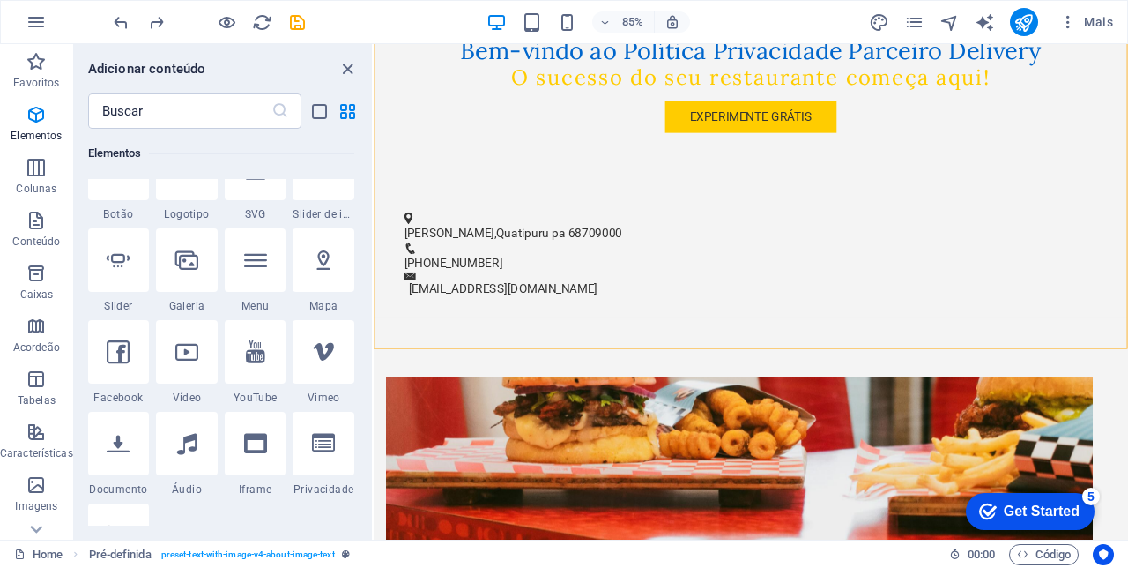
scroll to position [414, 0]
click at [185, 358] on icon at bounding box center [186, 350] width 23 height 23
select select "%"
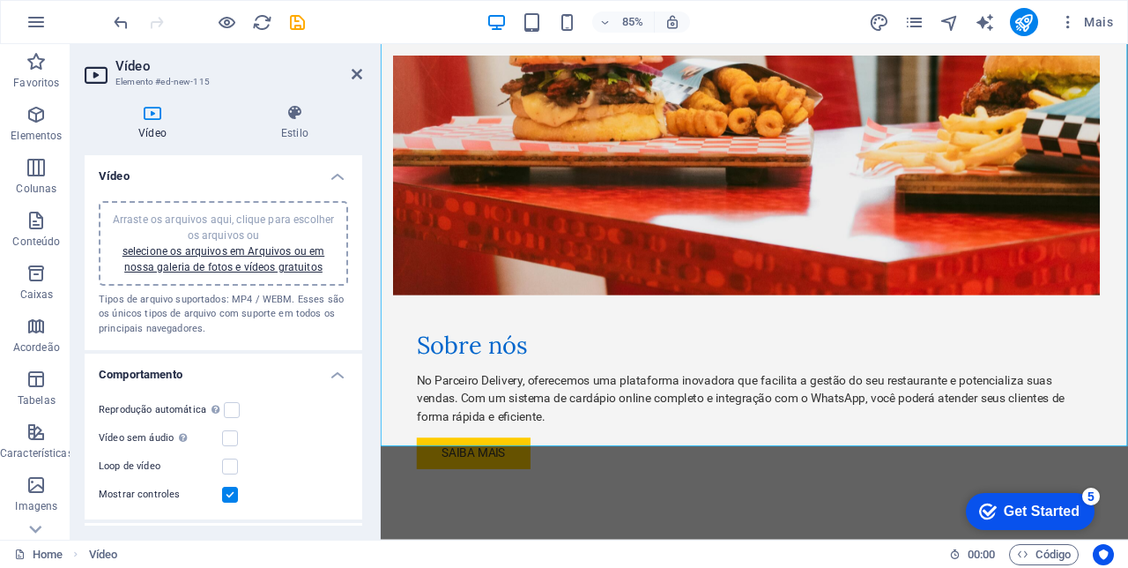
scroll to position [1095, 0]
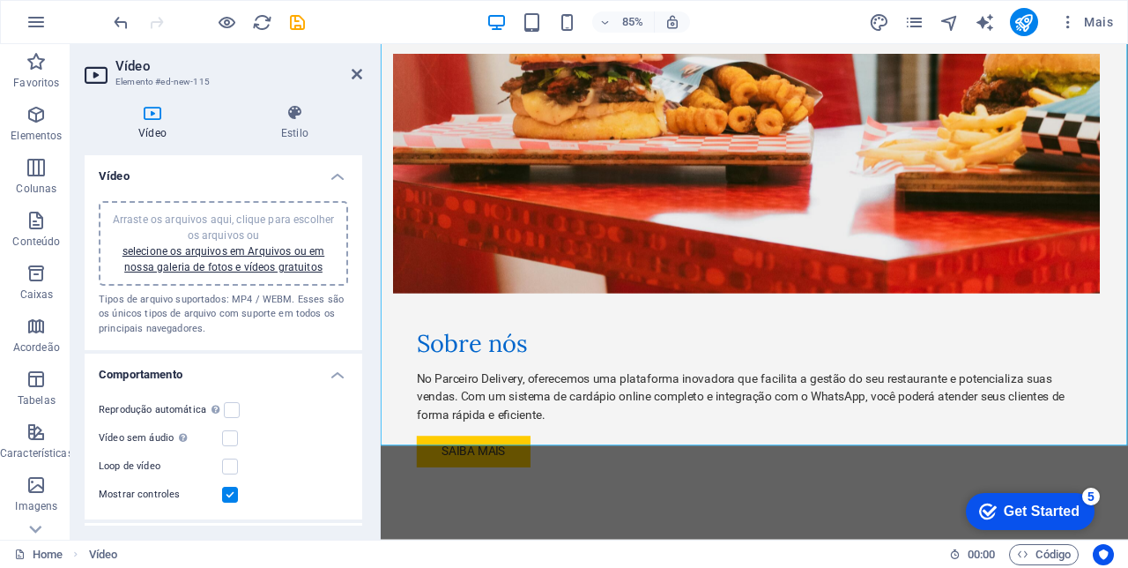
click at [268, 260] on link "selecione os arquivos em Arquivos ou em nossa galeria de fotos e vídeos gratuit…" at bounding box center [224, 259] width 202 height 28
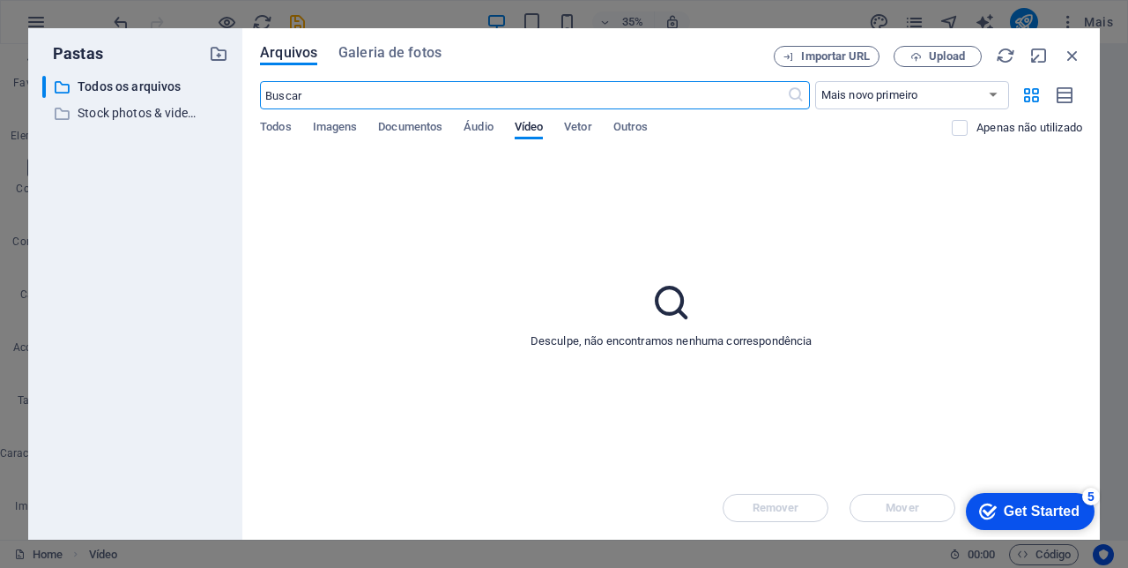
scroll to position [1803, 0]
click at [327, 127] on span "Imagens" at bounding box center [335, 128] width 45 height 25
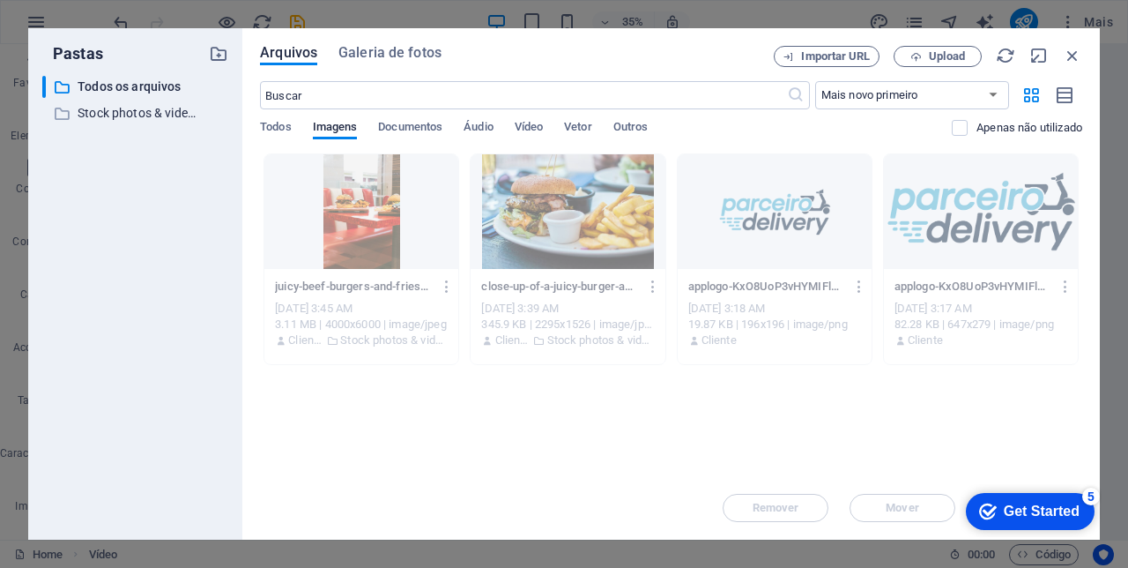
click at [539, 132] on span "Vídeo" at bounding box center [529, 128] width 28 height 25
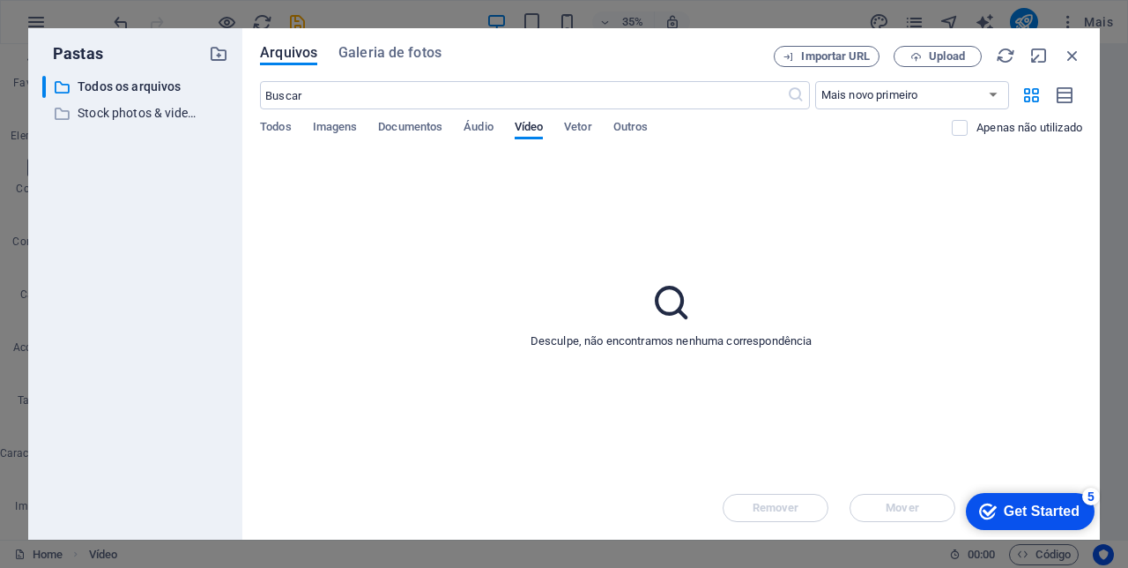
click at [680, 336] on p "Desculpe, não encontramos nenhuma correspondência" at bounding box center [672, 341] width 282 height 16
click at [536, 129] on span "Vídeo" at bounding box center [529, 128] width 28 height 25
click at [934, 65] on button "Upload" at bounding box center [938, 56] width 88 height 21
click at [1070, 63] on icon "button" at bounding box center [1072, 55] width 19 height 19
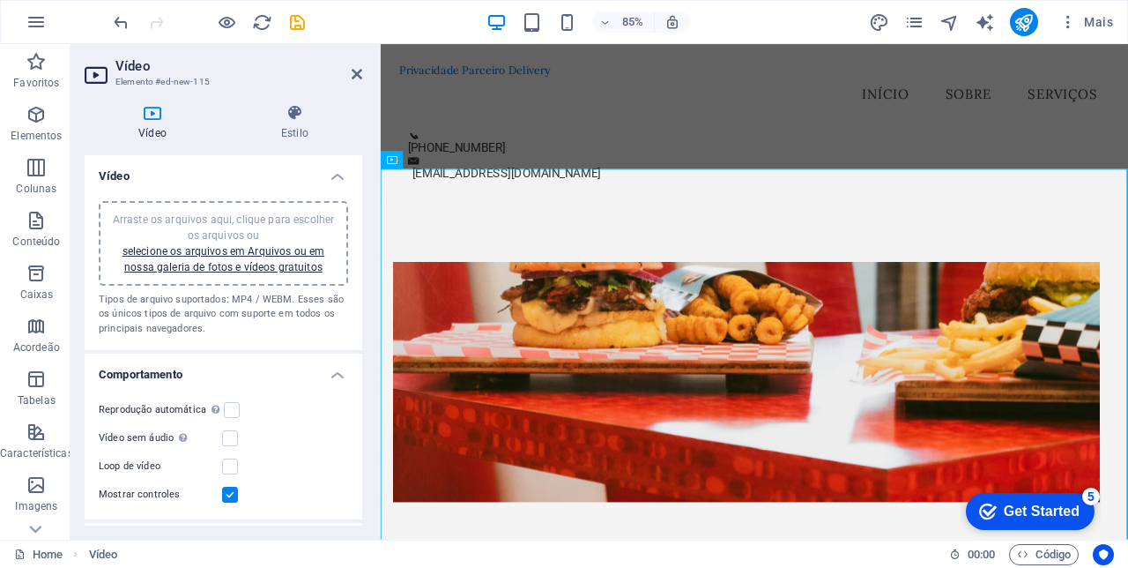
scroll to position [833, 0]
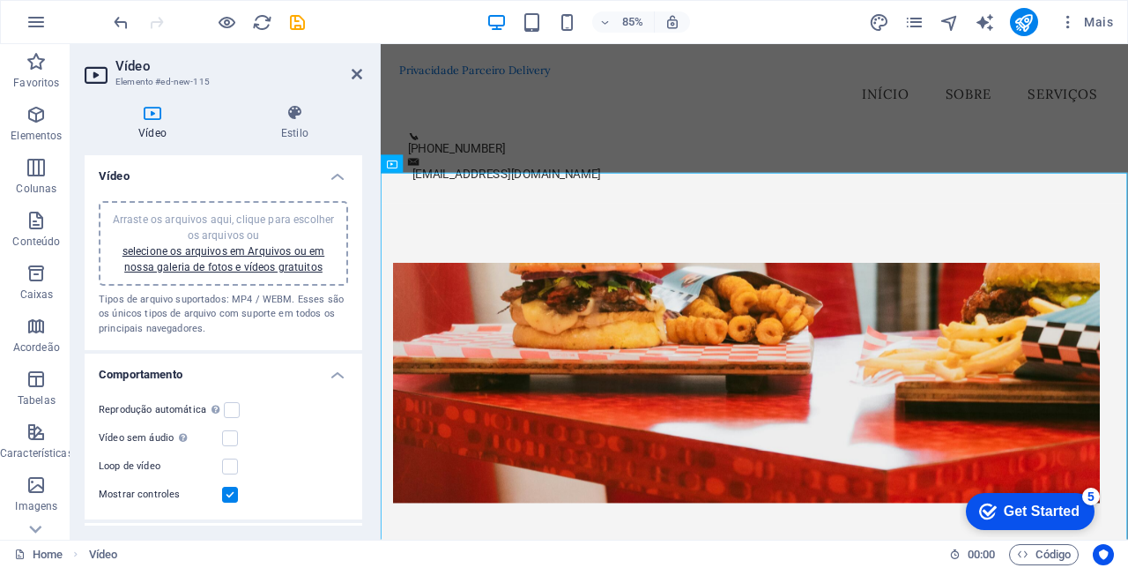
click at [115, 45] on header "Vídeo Elemento #ed-new-115" at bounding box center [224, 67] width 278 height 46
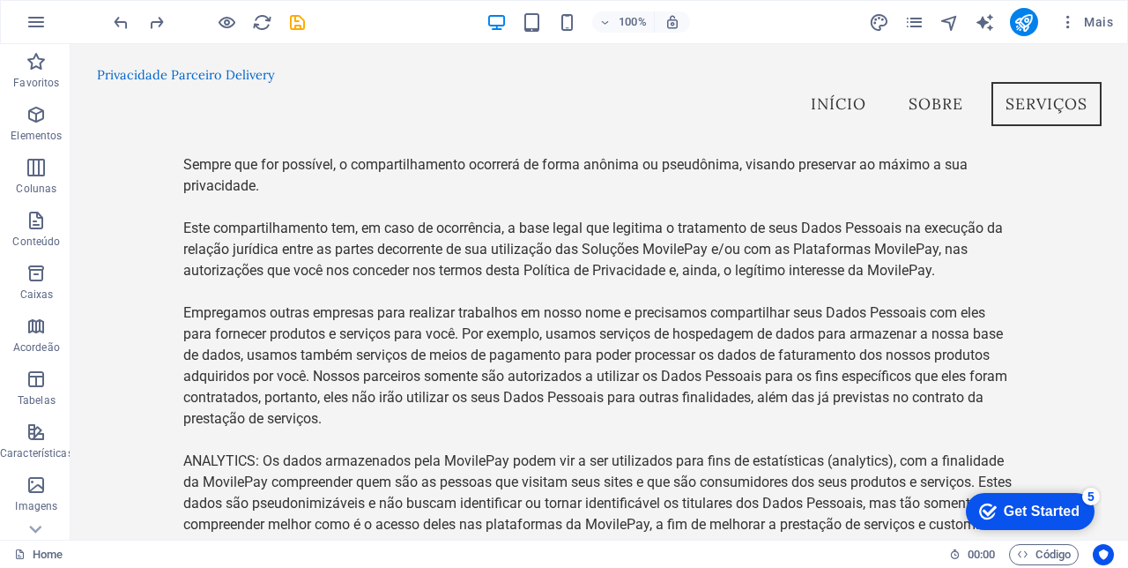
scroll to position [7469, 0]
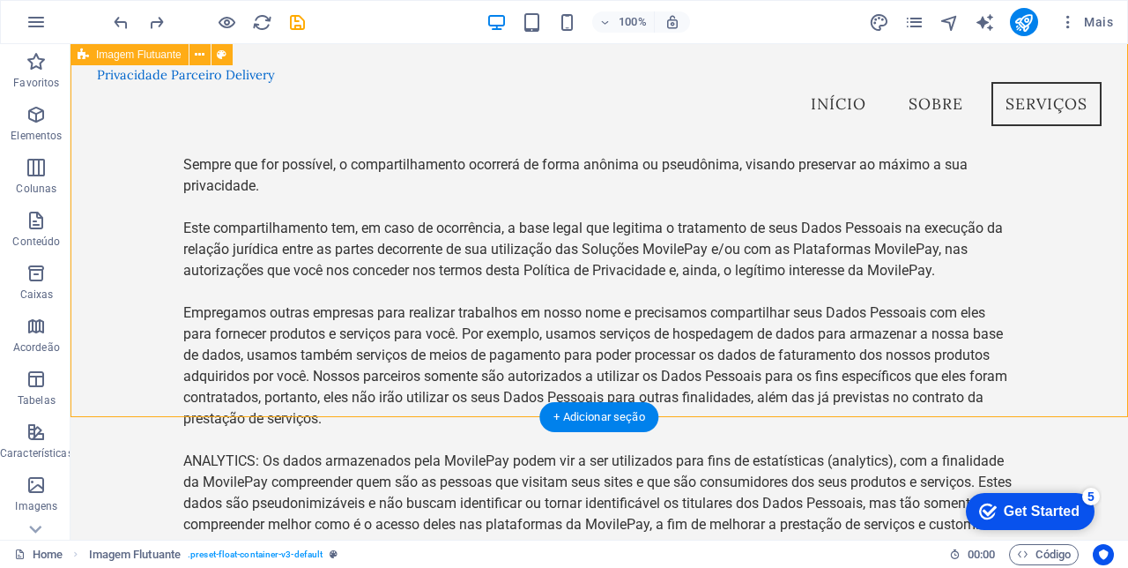
click at [596, 421] on div "+ Adicionar seção" at bounding box center [598, 417] width 119 height 30
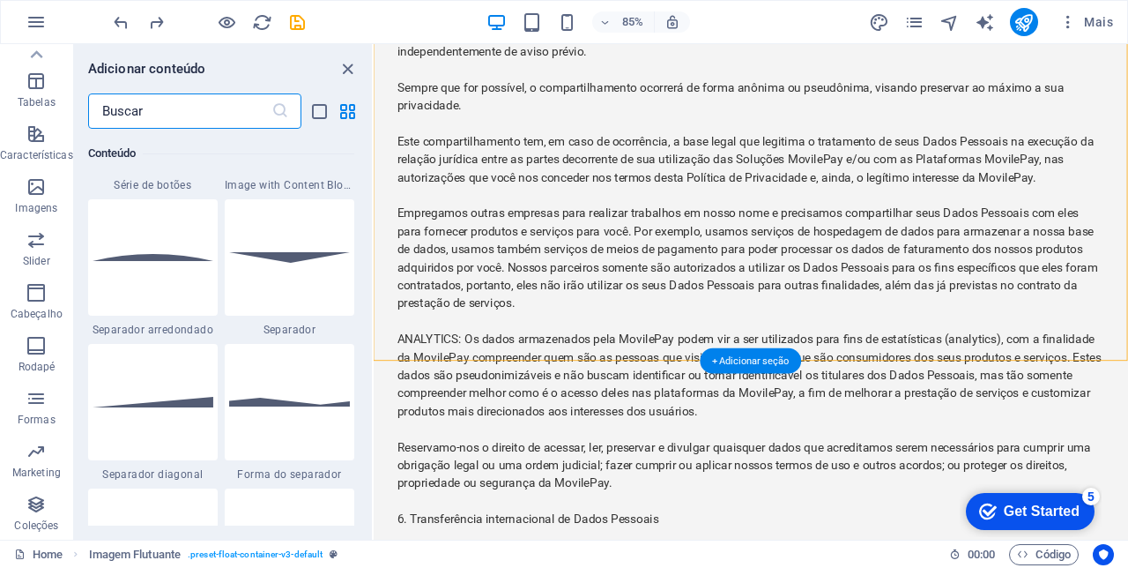
scroll to position [4216, 0]
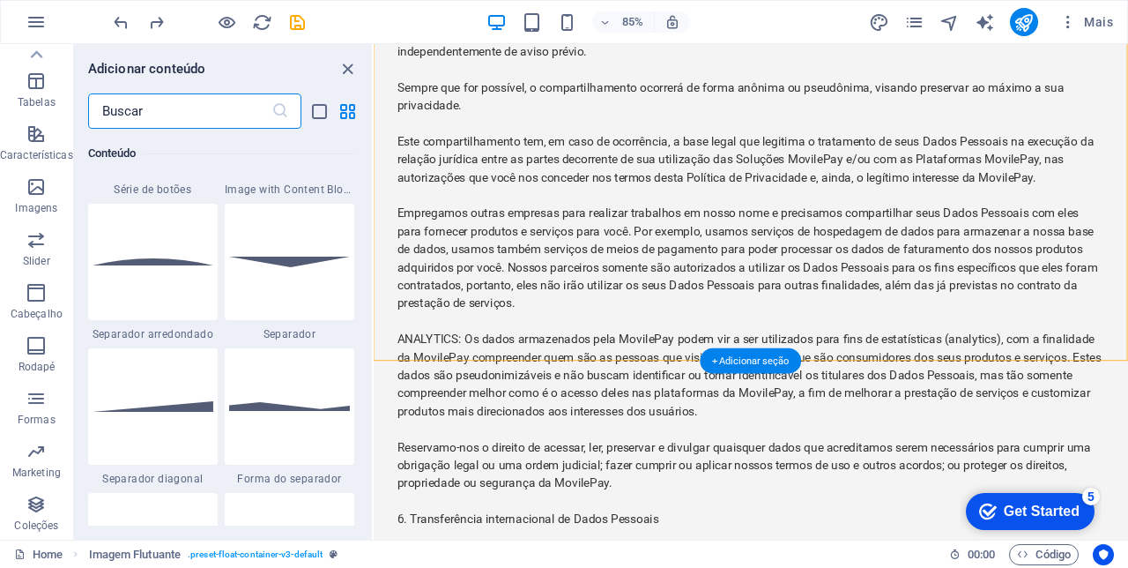
click at [154, 256] on div at bounding box center [153, 262] width 130 height 116
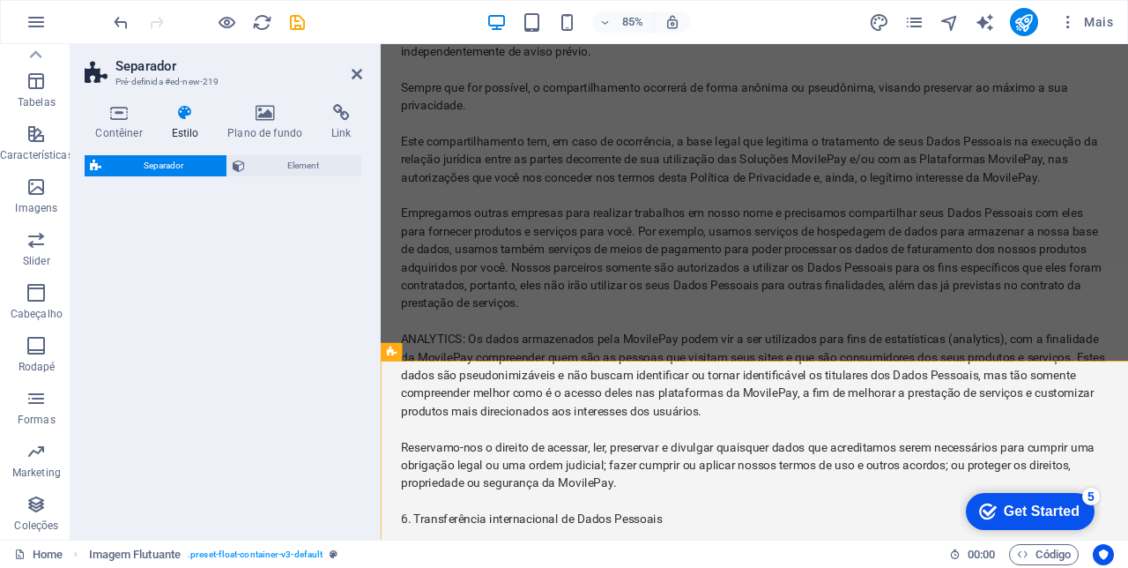
select select "circle"
select select "rem"
select select "preset-separator-v3-circle"
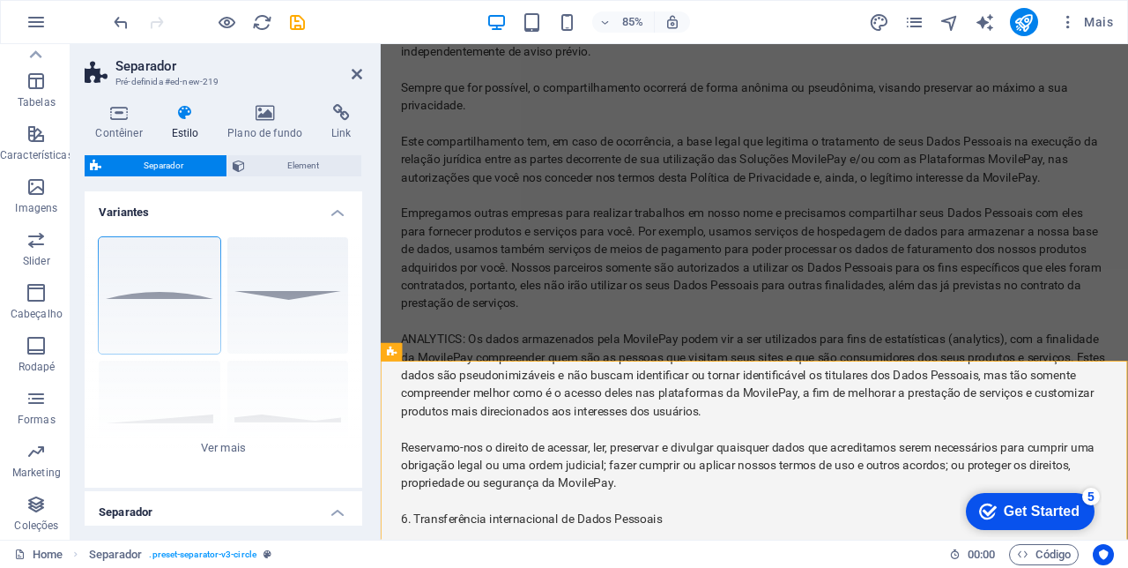
click at [353, 72] on icon at bounding box center [357, 74] width 11 height 14
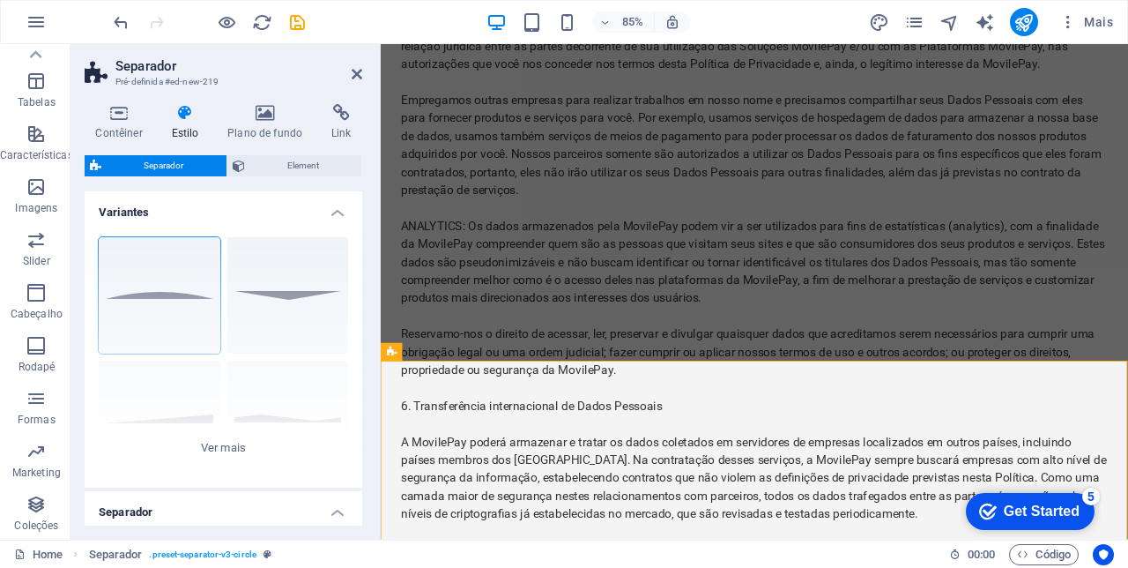
scroll to position [7558, 0]
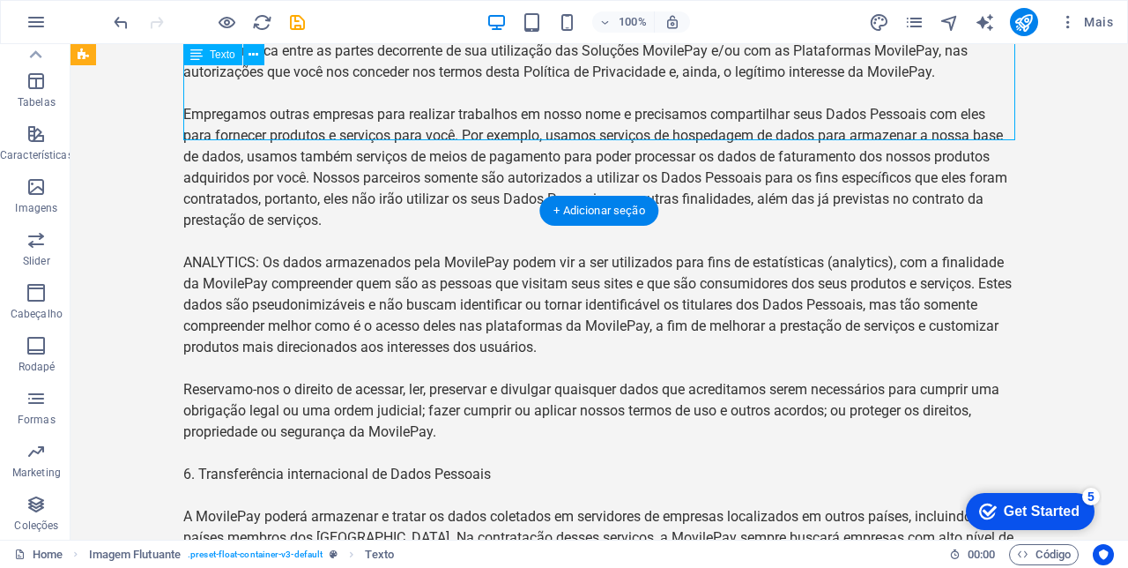
scroll to position [7693, 0]
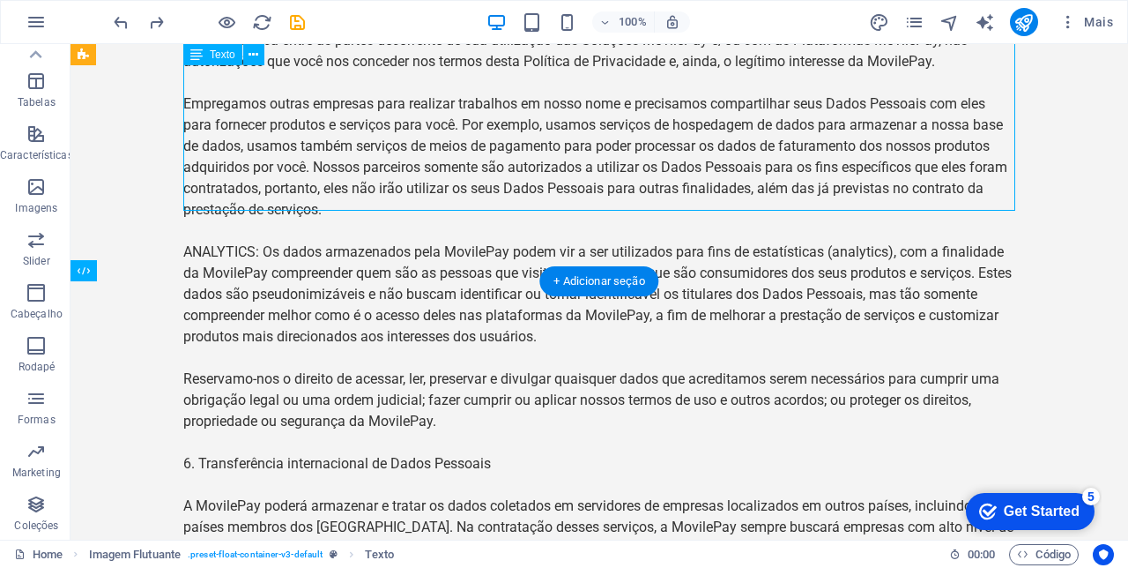
click at [580, 281] on div "+ Adicionar seção" at bounding box center [598, 281] width 119 height 30
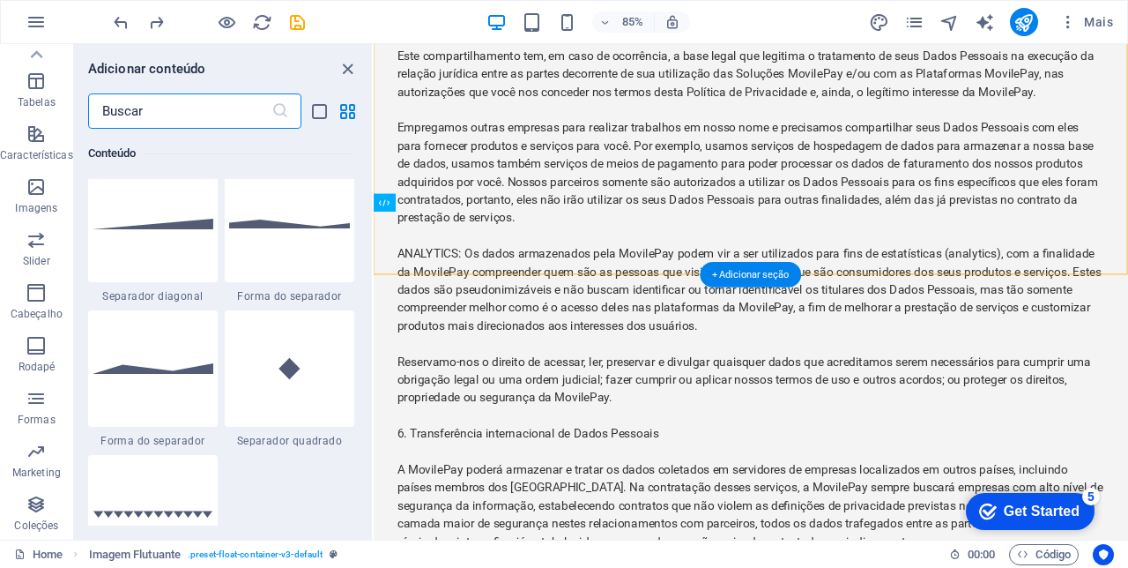
scroll to position [4396, 0]
click at [277, 225] on img at bounding box center [289, 226] width 121 height 9
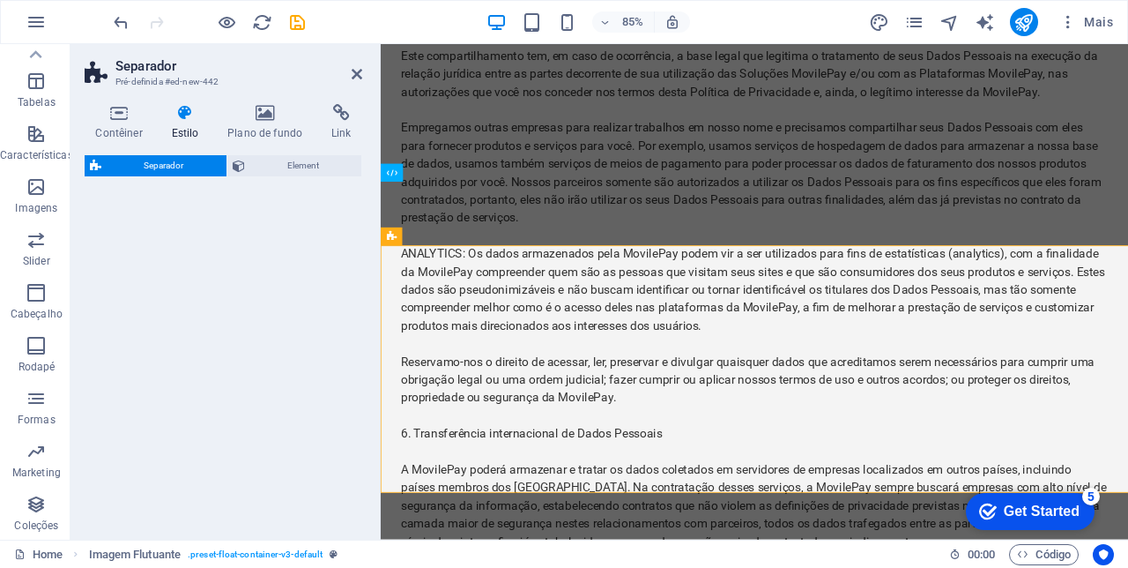
select select "polygon1"
select select "rem"
select select "preset-separator-v3-polygon1"
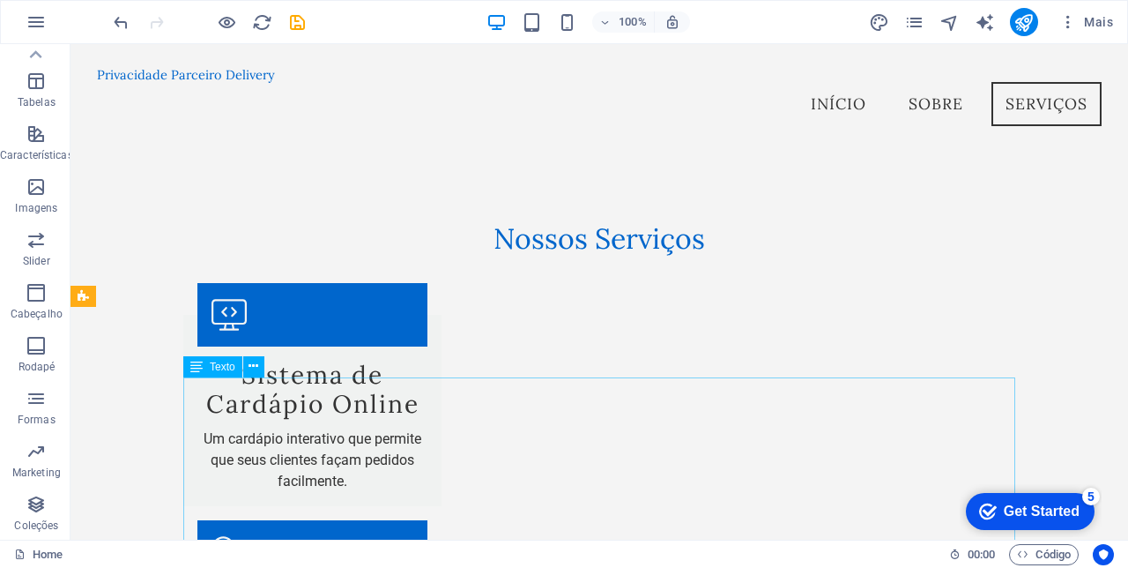
scroll to position [1488, 0]
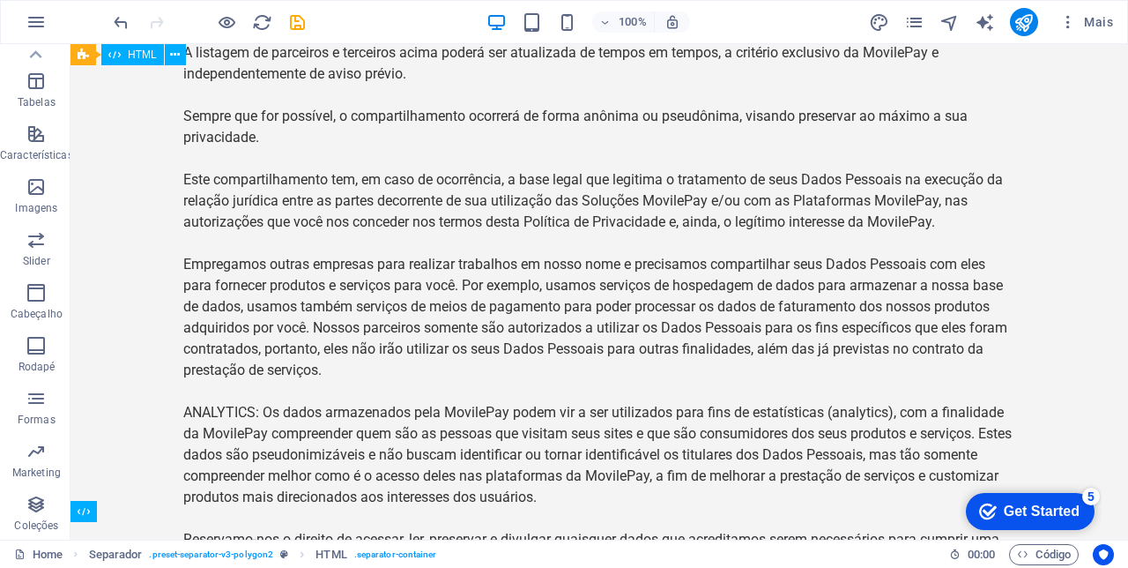
scroll to position [8056, 0]
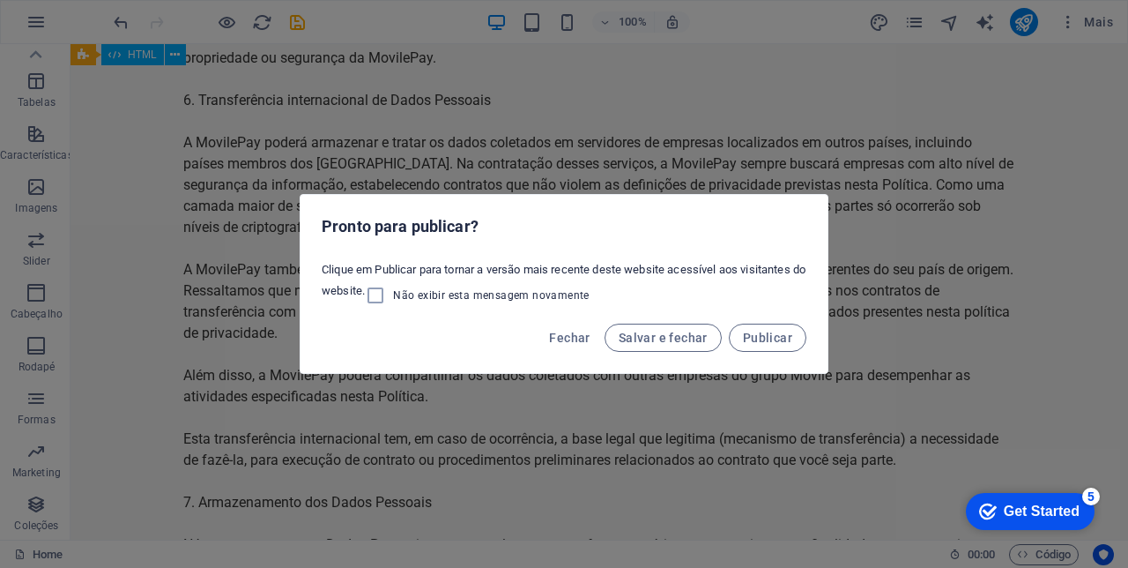
click at [670, 334] on span "Salvar e fechar" at bounding box center [663, 338] width 89 height 14
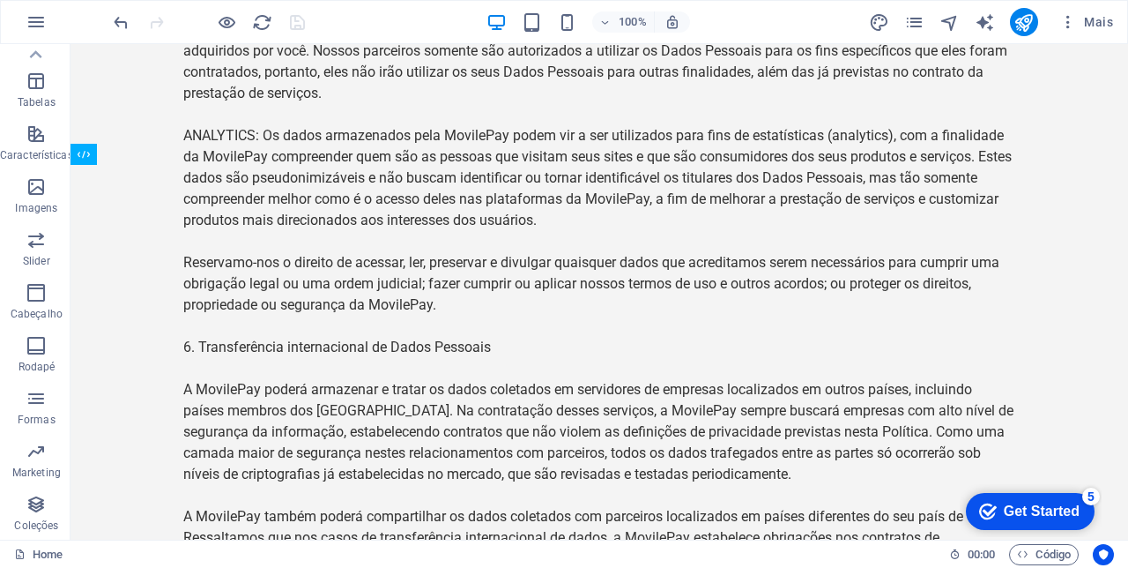
scroll to position [7811, 0]
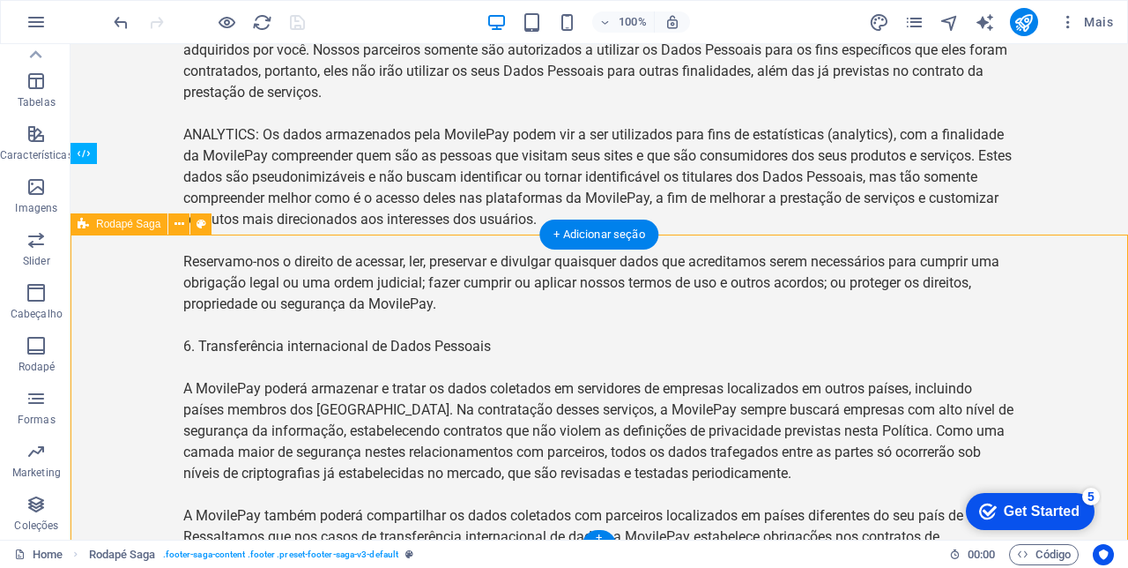
click at [601, 236] on div "+ Adicionar seção" at bounding box center [598, 234] width 119 height 30
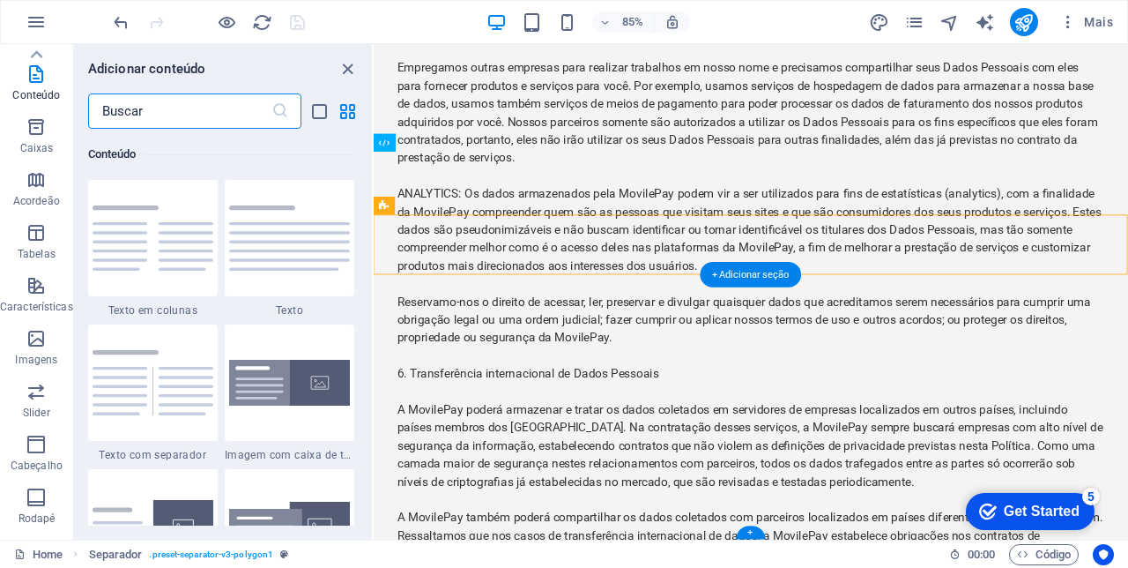
scroll to position [0, 0]
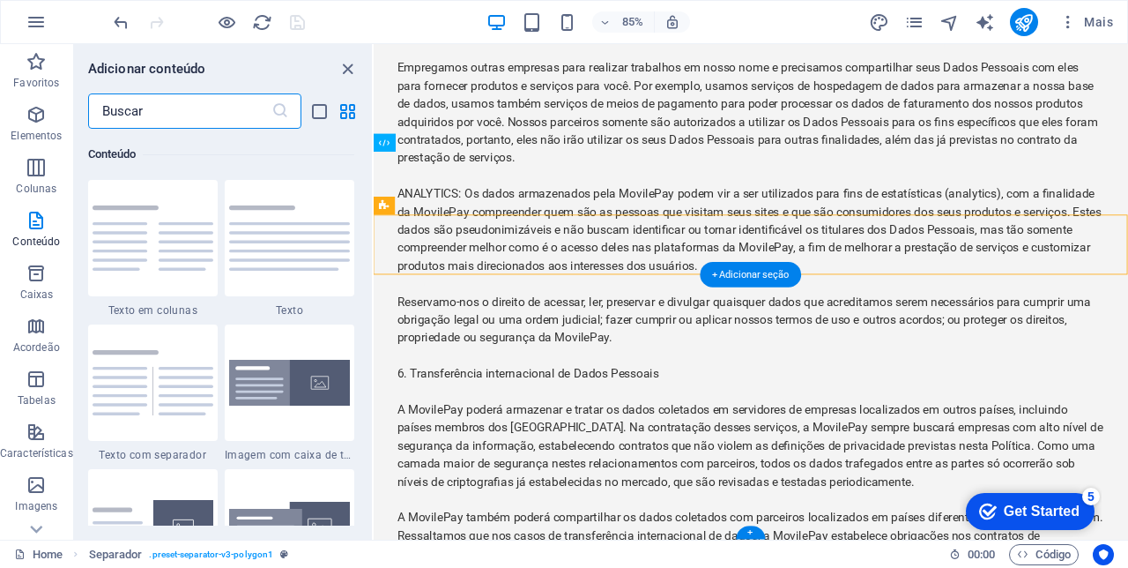
click at [40, 126] on span "Elementos" at bounding box center [36, 125] width 73 height 42
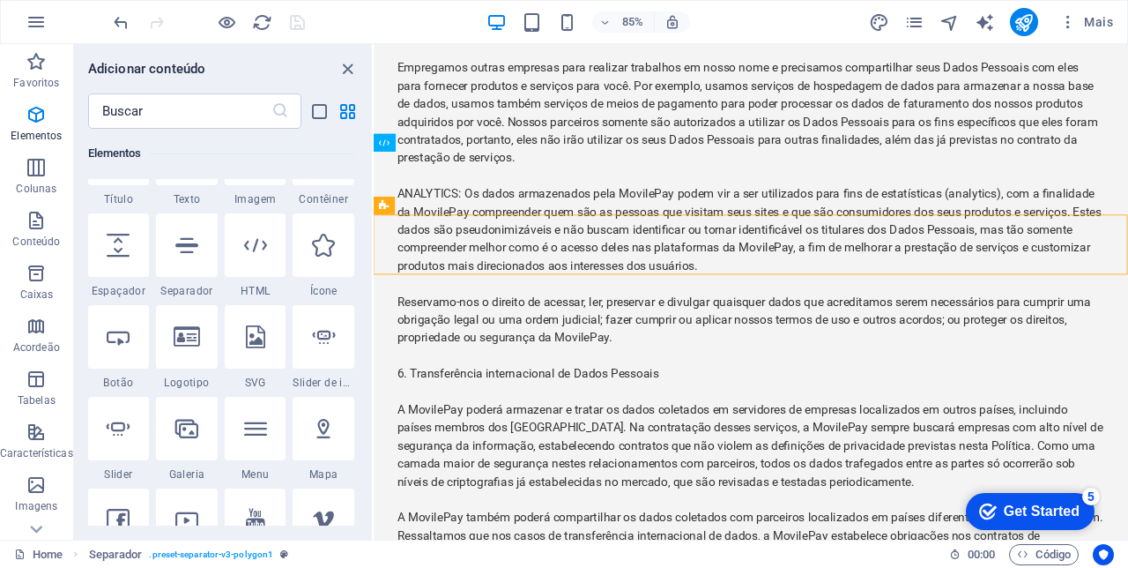
scroll to position [245, 0]
click at [326, 333] on icon at bounding box center [323, 336] width 23 height 23
select select "ms"
select select "s"
select select "progressive"
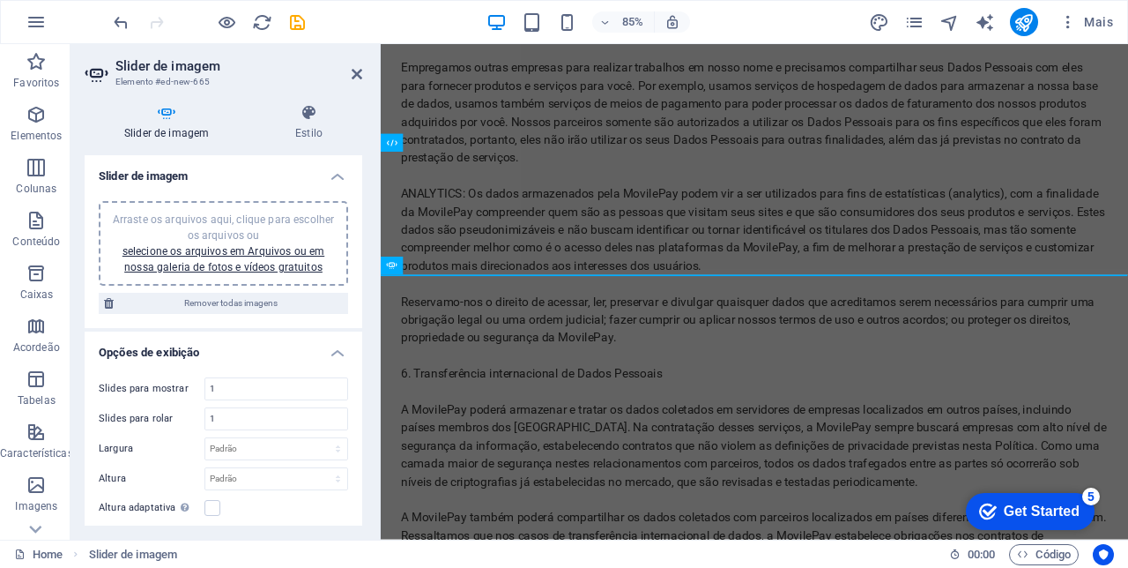
click at [353, 77] on icon at bounding box center [357, 74] width 11 height 14
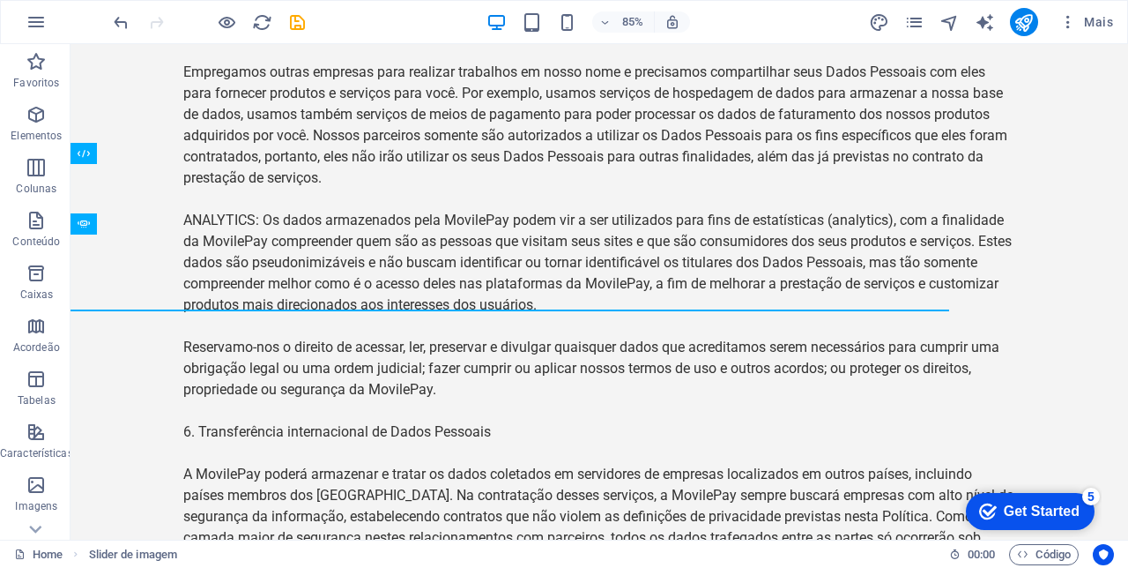
scroll to position [7811, 0]
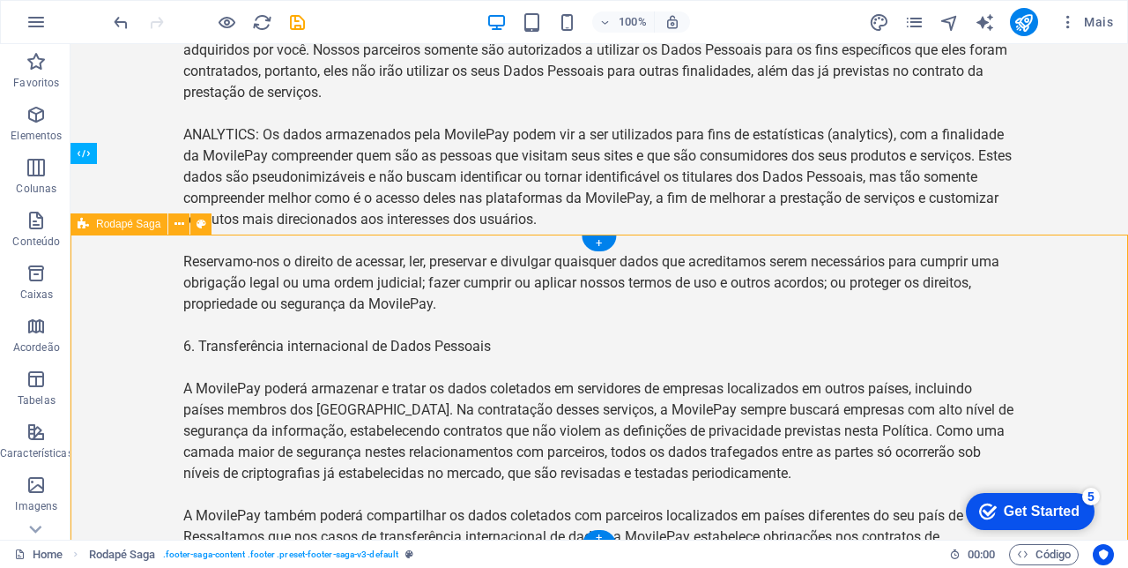
scroll to position [7818, 0]
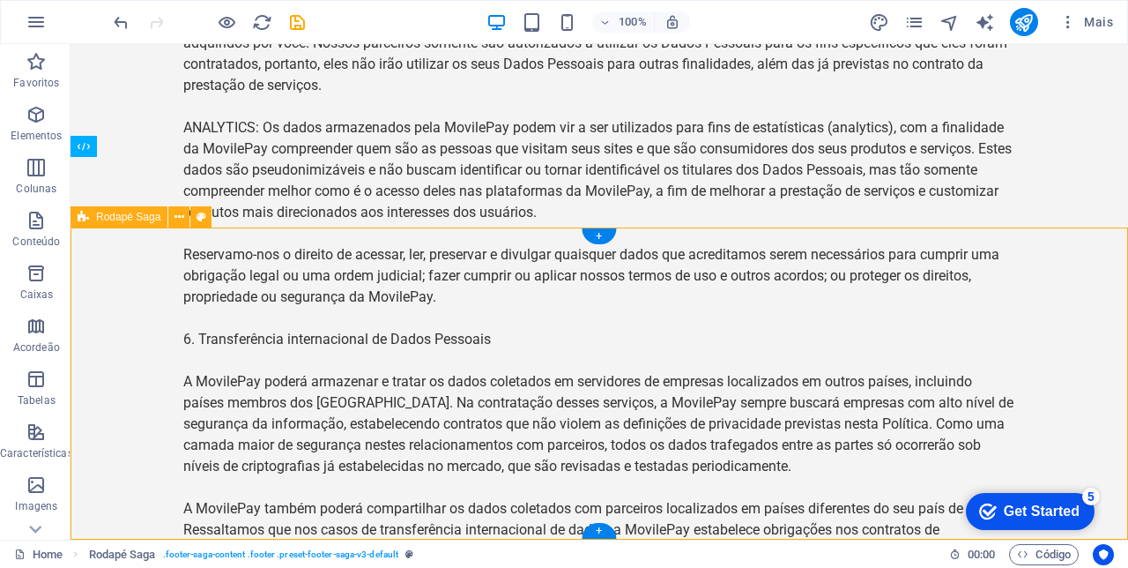
click at [600, 235] on div "+" at bounding box center [599, 236] width 34 height 16
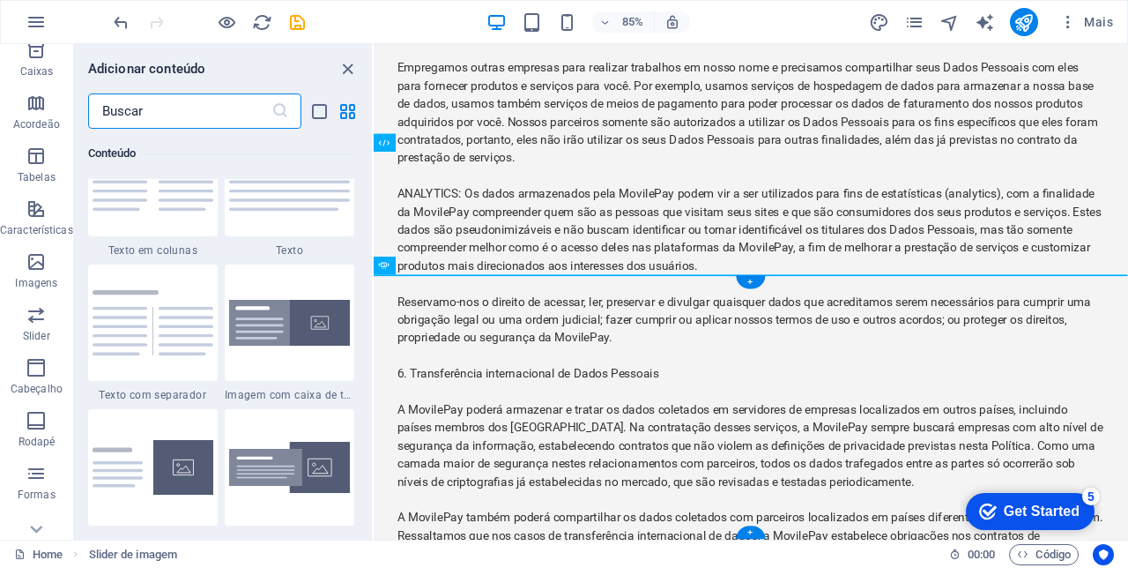
scroll to position [298, 0]
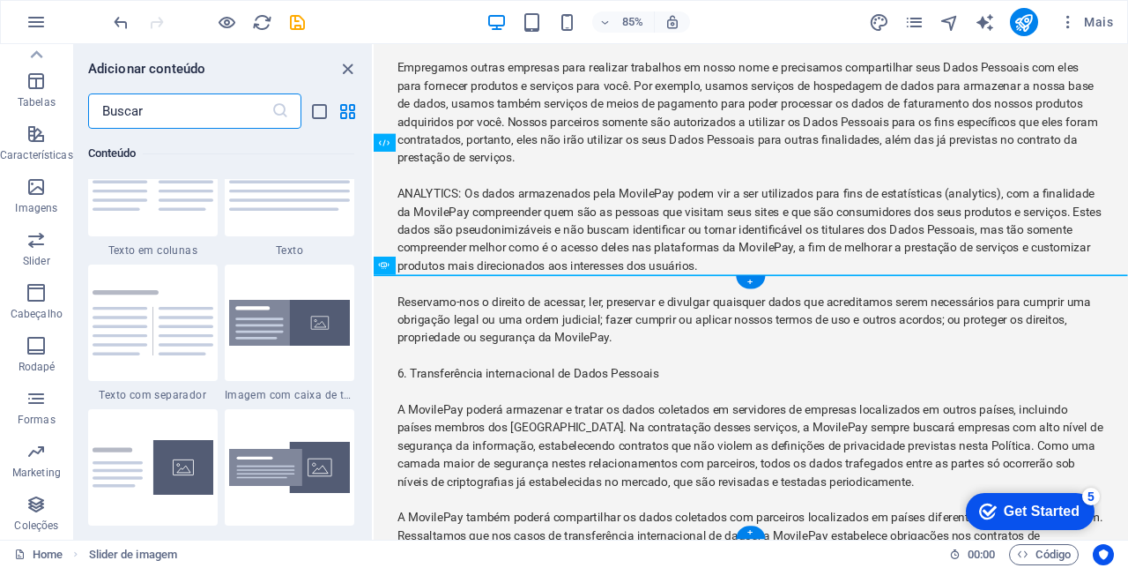
click at [43, 518] on p "Coleções" at bounding box center [36, 525] width 44 height 14
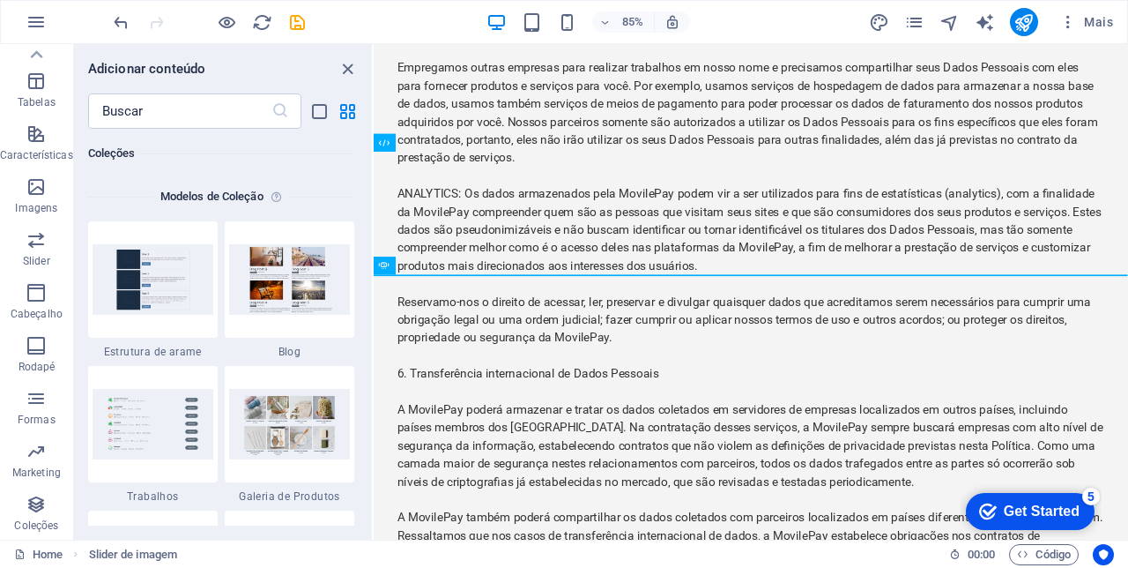
scroll to position [16136, 0]
click at [35, 462] on span "Marketing" at bounding box center [36, 462] width 73 height 42
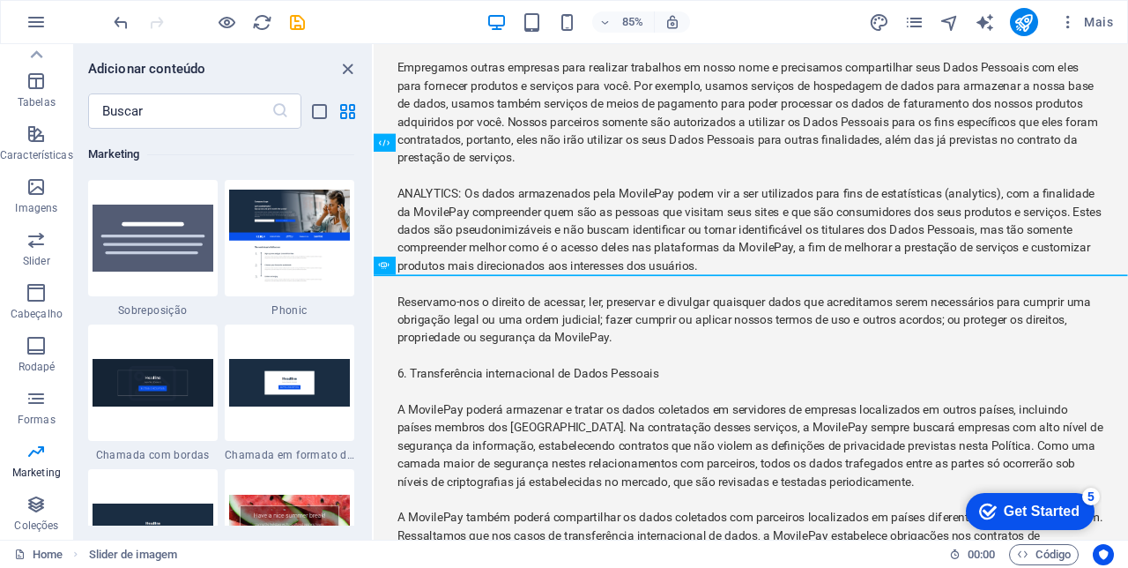
scroll to position [14357, 0]
click at [38, 402] on icon "button" at bounding box center [36, 398] width 21 height 21
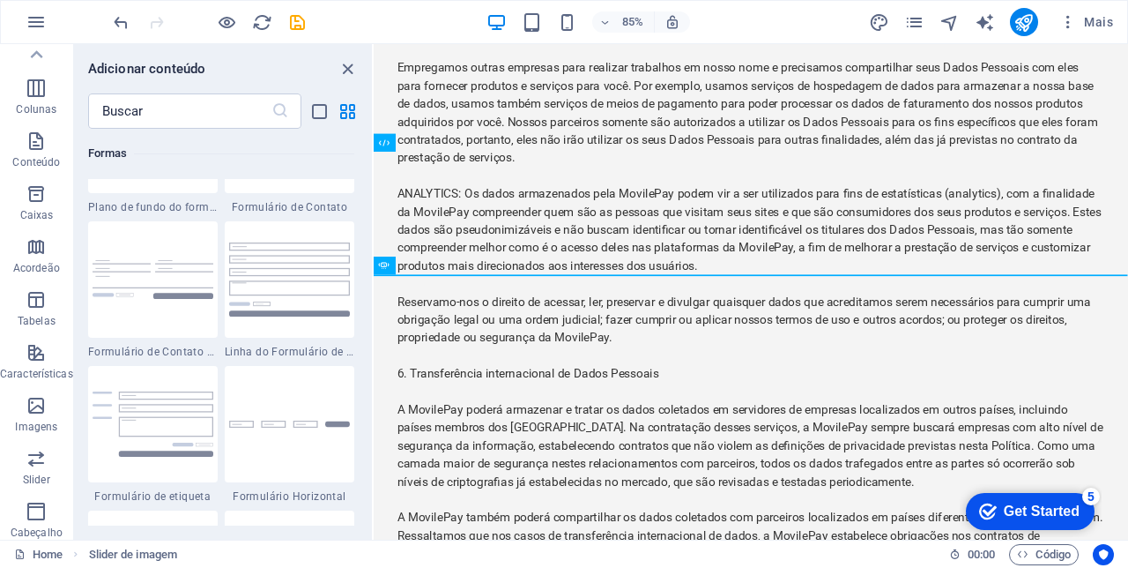
scroll to position [76, 0]
click at [30, 467] on icon "button" at bounding box center [36, 461] width 21 height 21
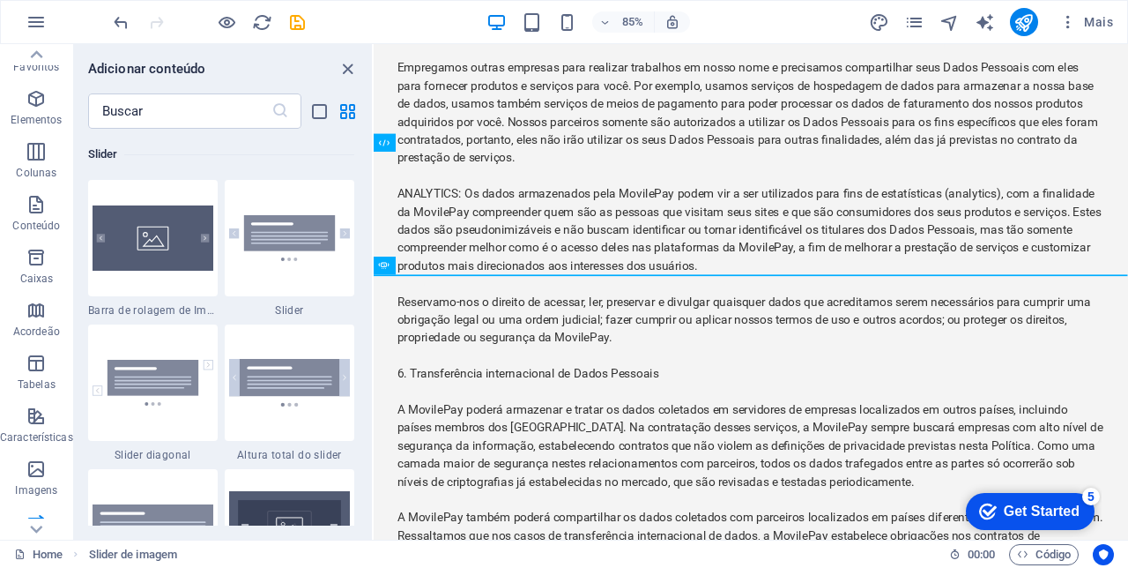
scroll to position [0, 0]
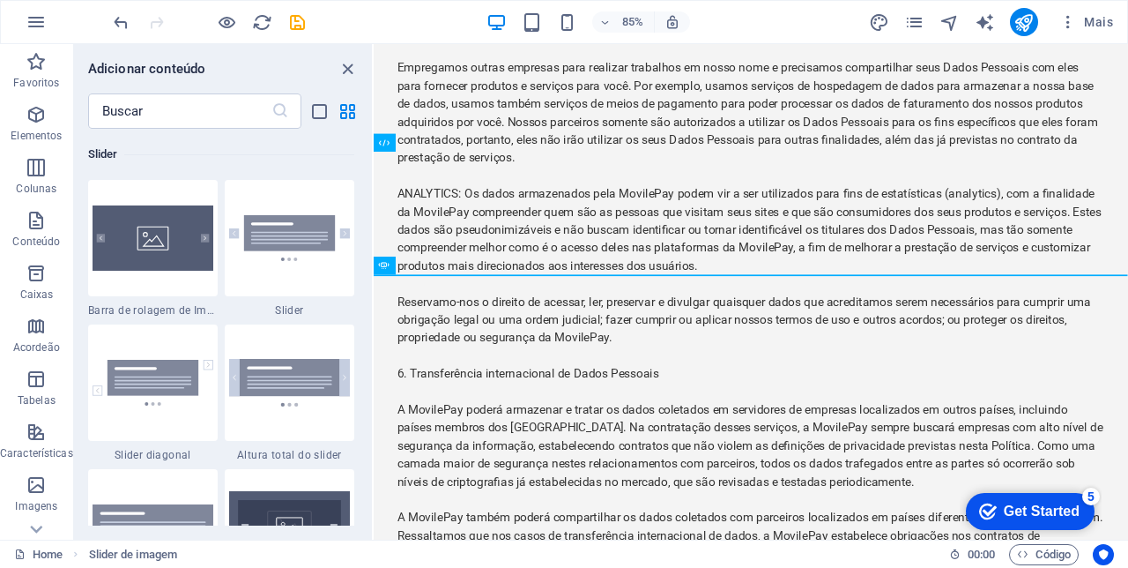
click at [22, 166] on span "Colunas" at bounding box center [36, 178] width 73 height 42
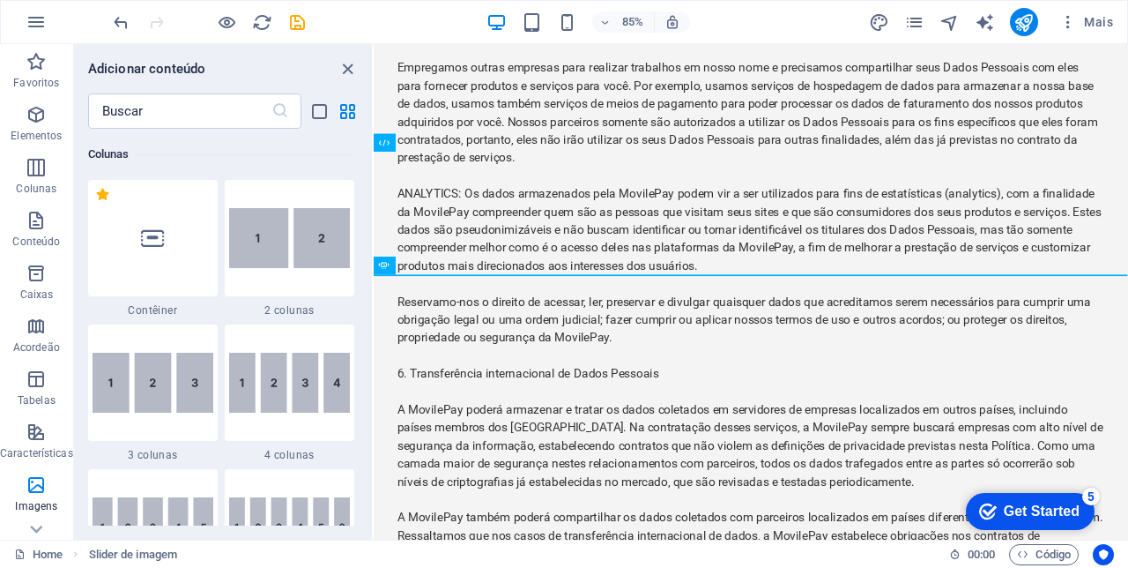
click at [32, 123] on icon "button" at bounding box center [36, 114] width 21 height 21
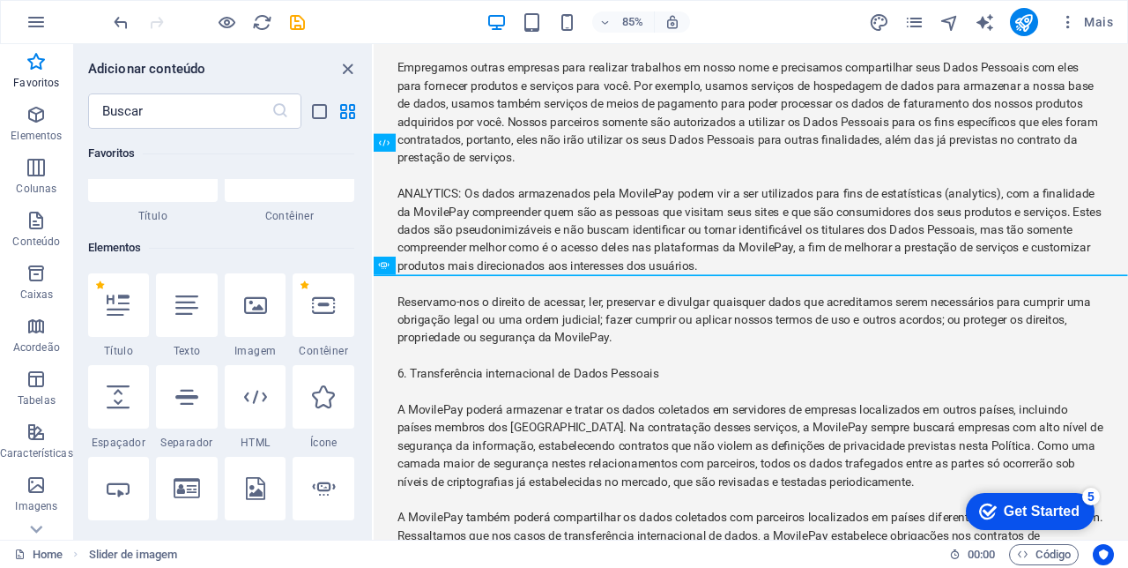
scroll to position [97, 0]
click at [115, 303] on icon at bounding box center [118, 301] width 23 height 23
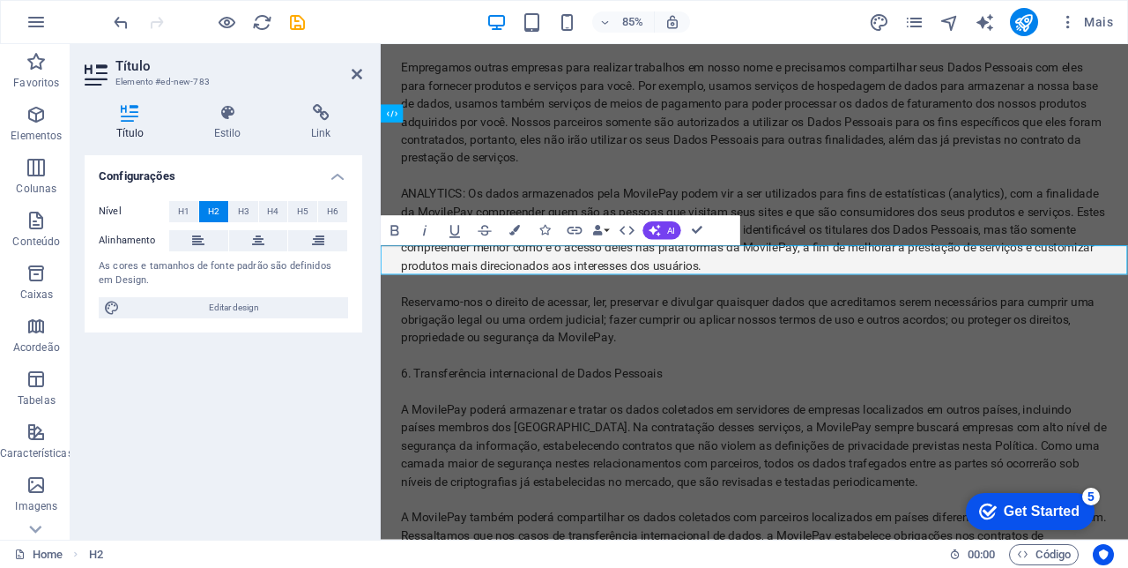
scroll to position [7838, 0]
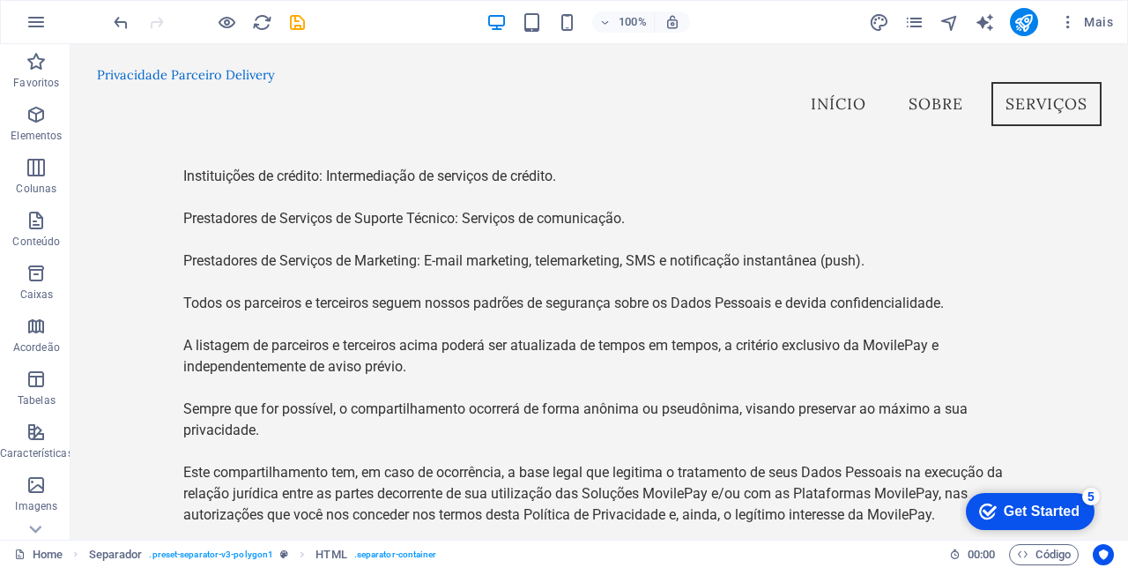
scroll to position [7224, 0]
click at [299, 22] on icon "save" at bounding box center [297, 22] width 20 height 20
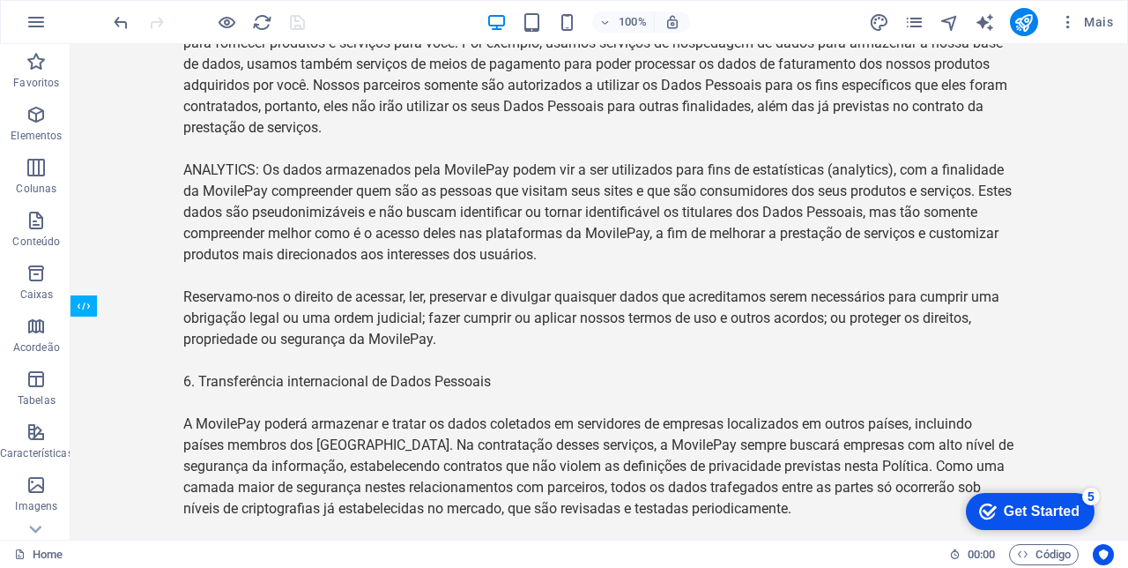
scroll to position [7851, 0]
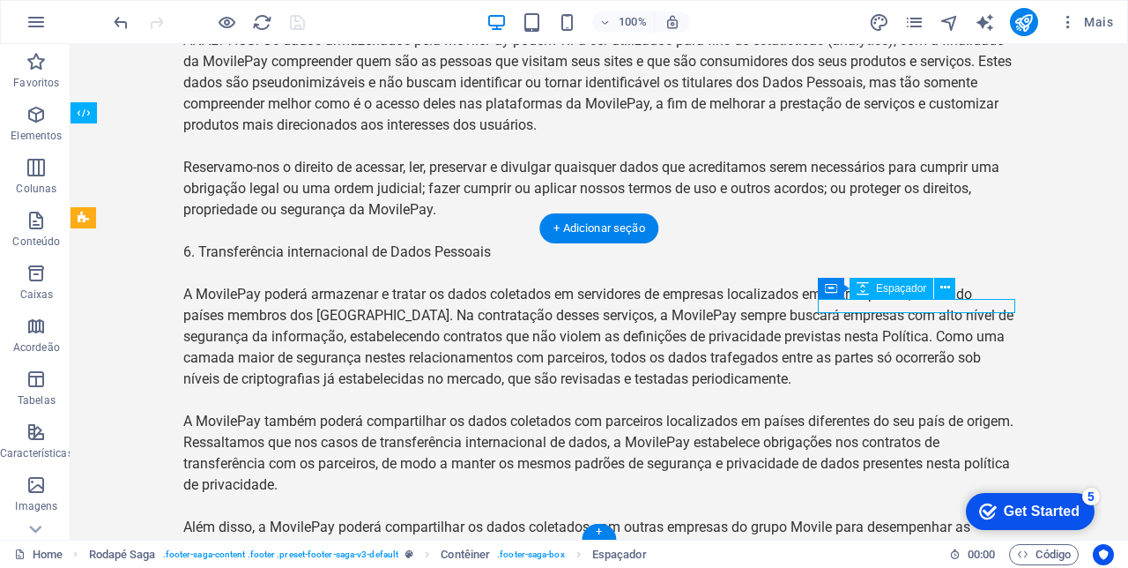
click at [955, 283] on div "Contêiner Espaçador" at bounding box center [892, 289] width 149 height 22
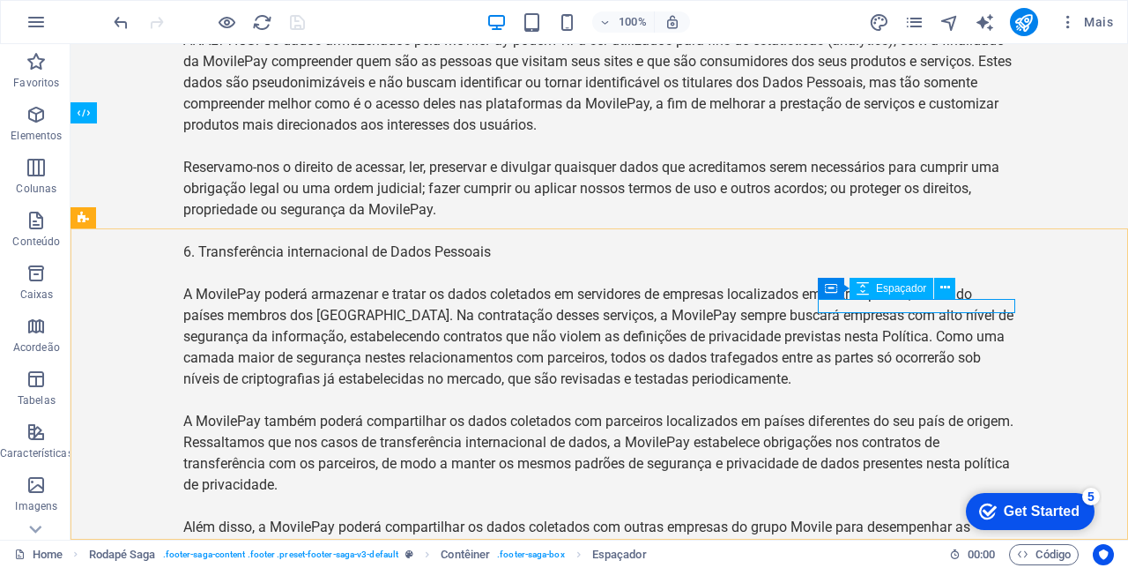
click at [945, 286] on icon at bounding box center [946, 288] width 10 height 19
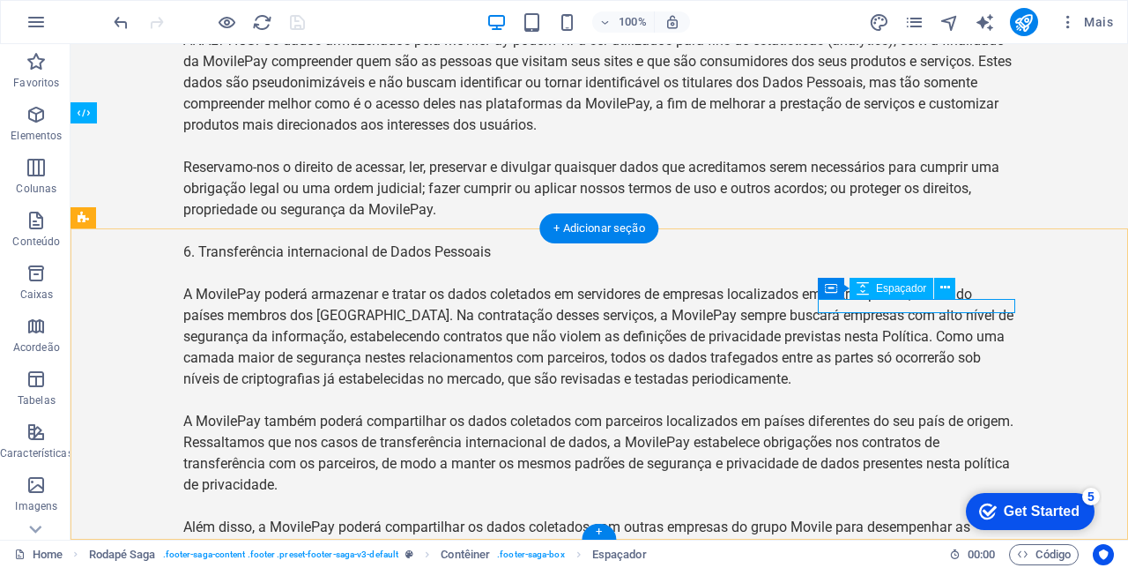
click at [617, 227] on div "+ Adicionar seção" at bounding box center [598, 228] width 119 height 30
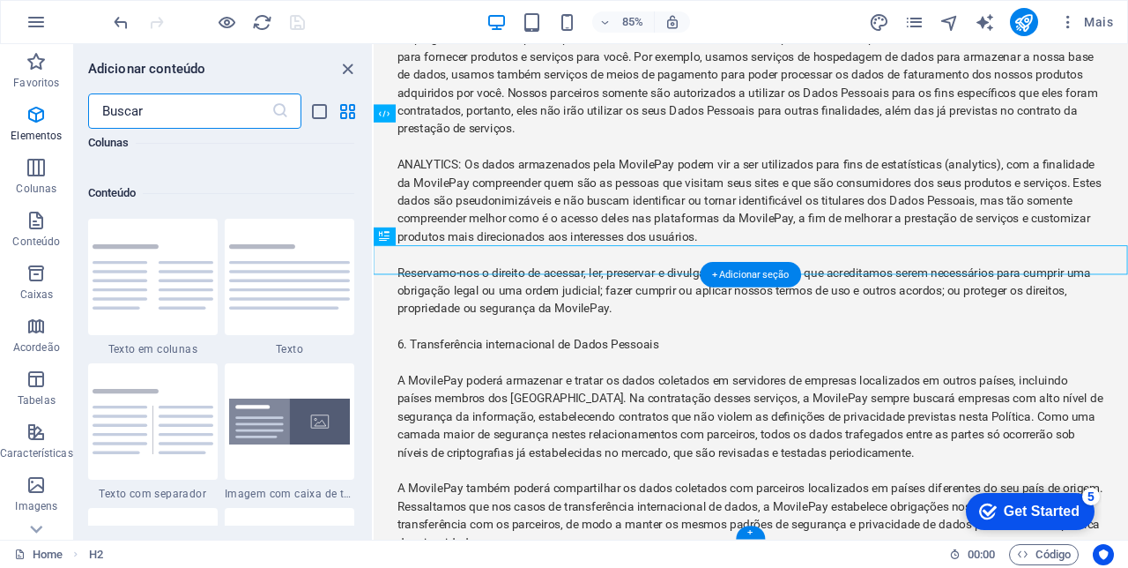
scroll to position [3083, 0]
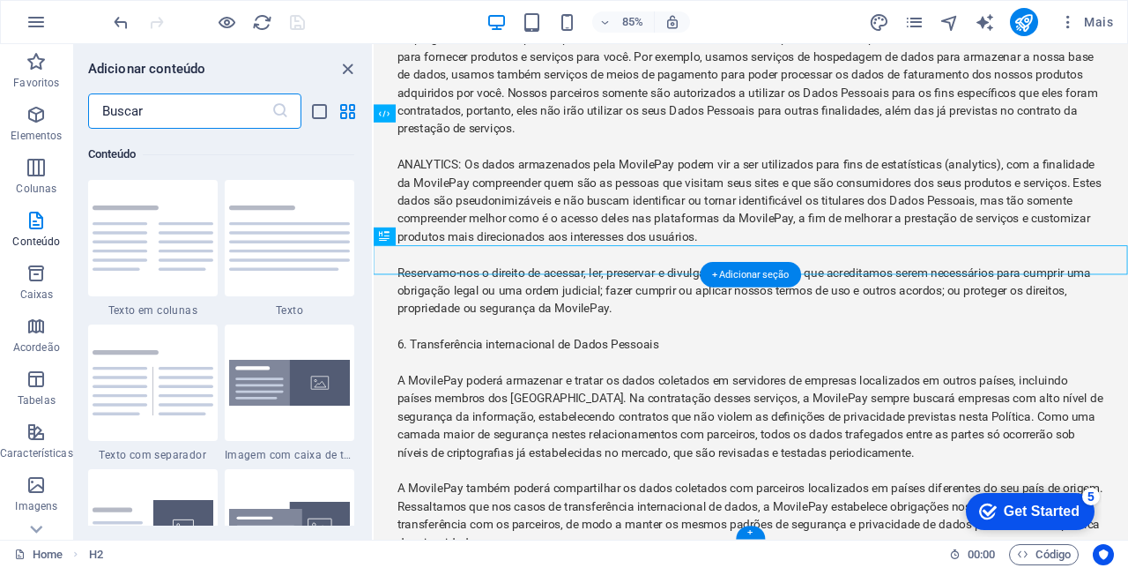
click at [46, 117] on icon "button" at bounding box center [36, 114] width 21 height 21
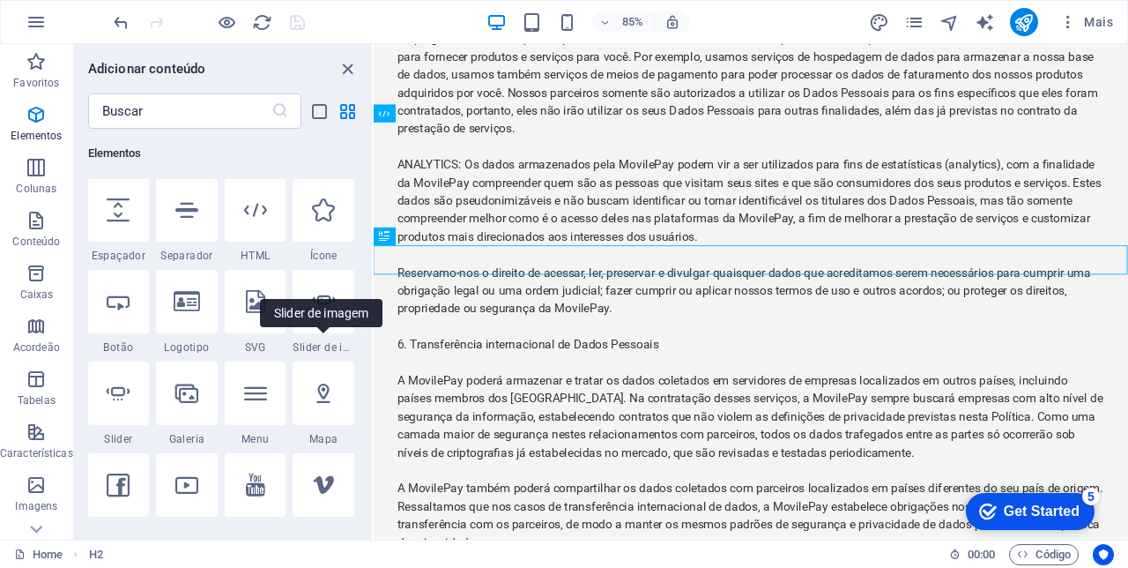
scroll to position [280, 0]
click at [323, 390] on icon at bounding box center [323, 393] width 23 height 23
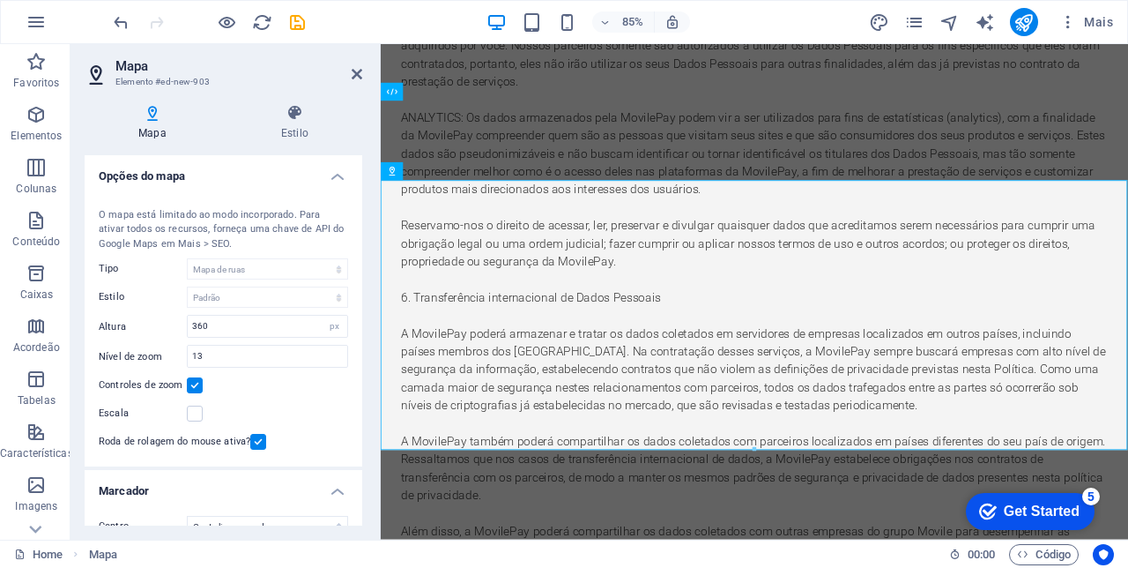
scroll to position [7888, 0]
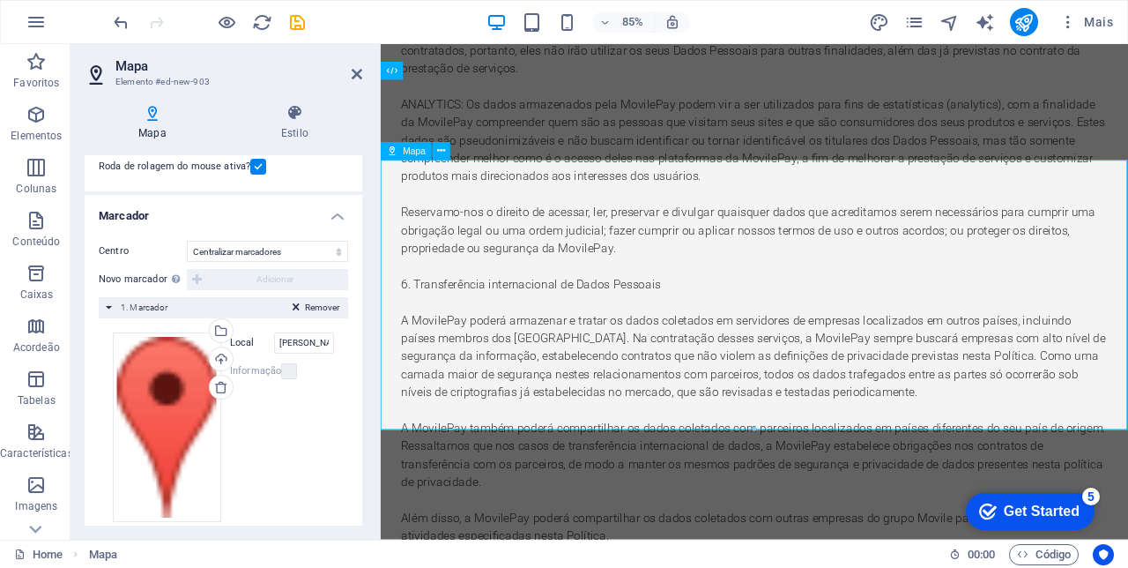
scroll to position [295, 0]
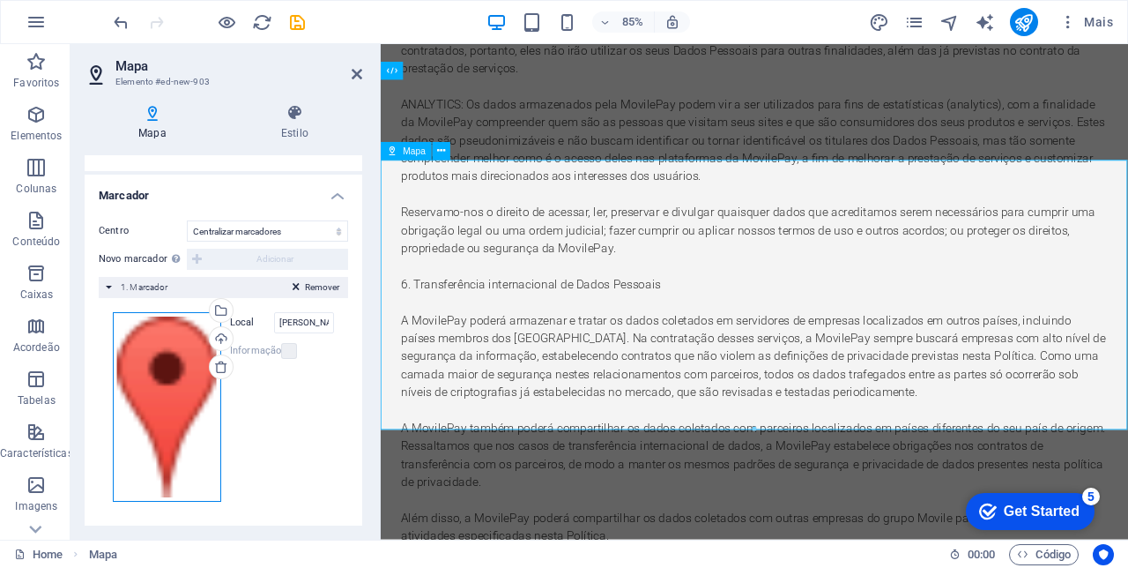
click at [162, 402] on div "Arraste os arquivos aqui, clique para escolher os arquivos ou selecione os arqu…" at bounding box center [167, 407] width 108 height 190
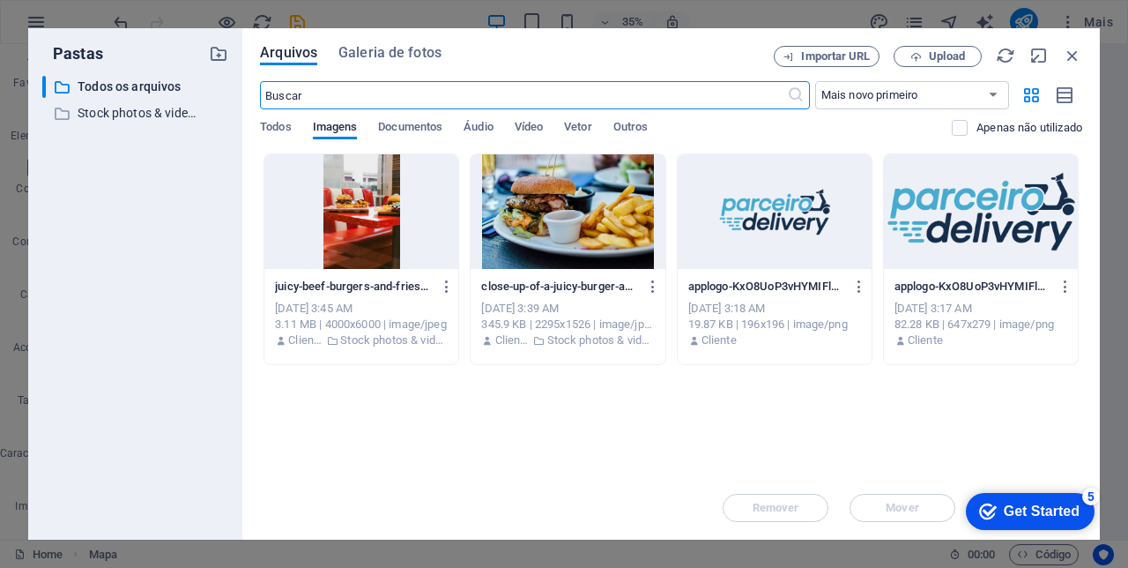
scroll to position [7945, 0]
click at [801, 222] on div at bounding box center [775, 211] width 194 height 115
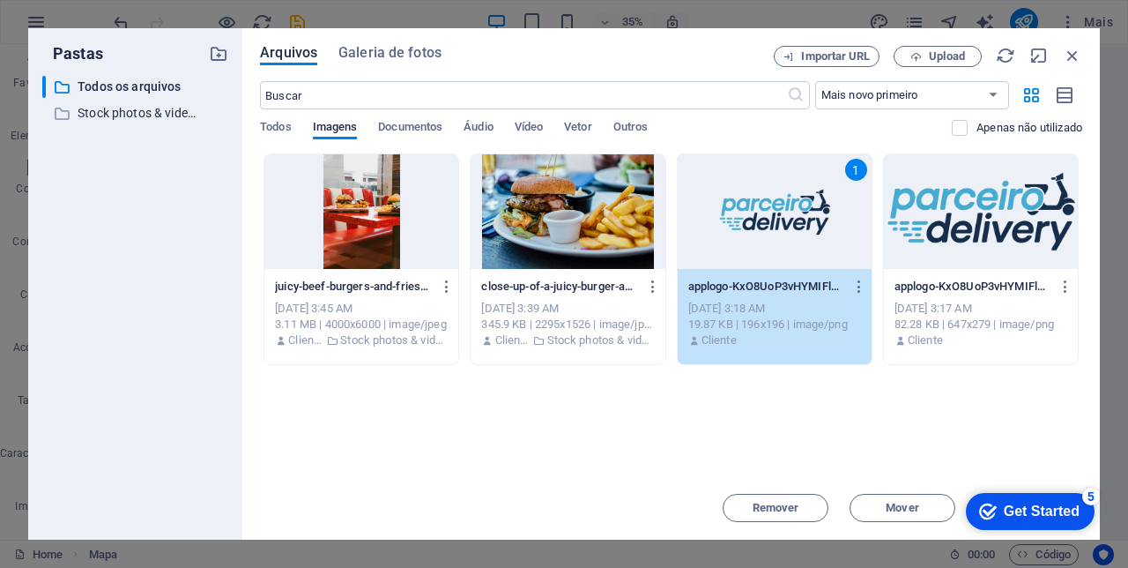
click at [802, 222] on div "1" at bounding box center [775, 211] width 194 height 115
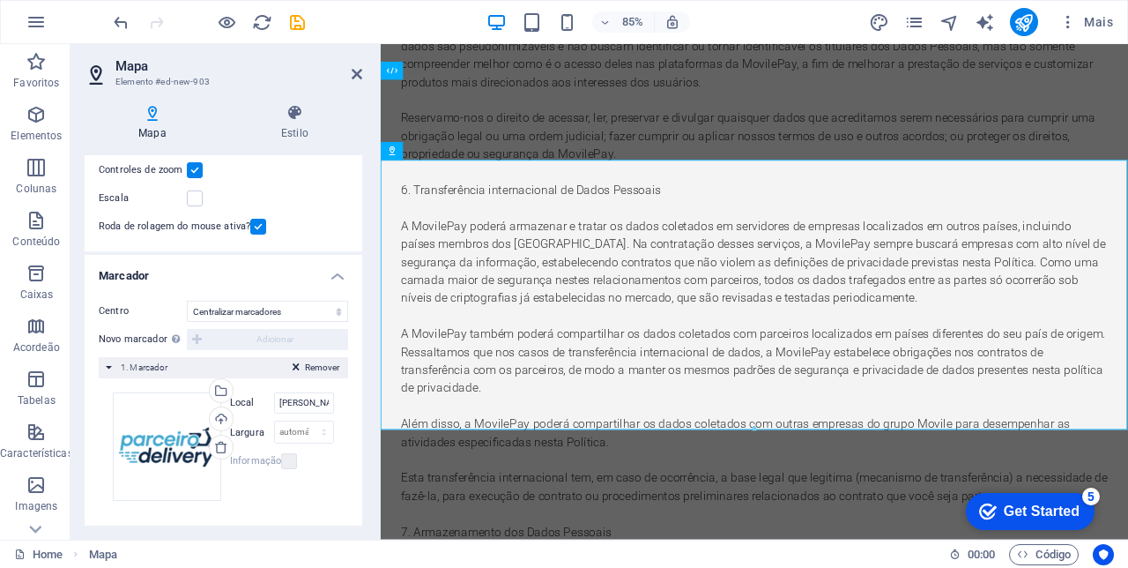
scroll to position [7888, 0]
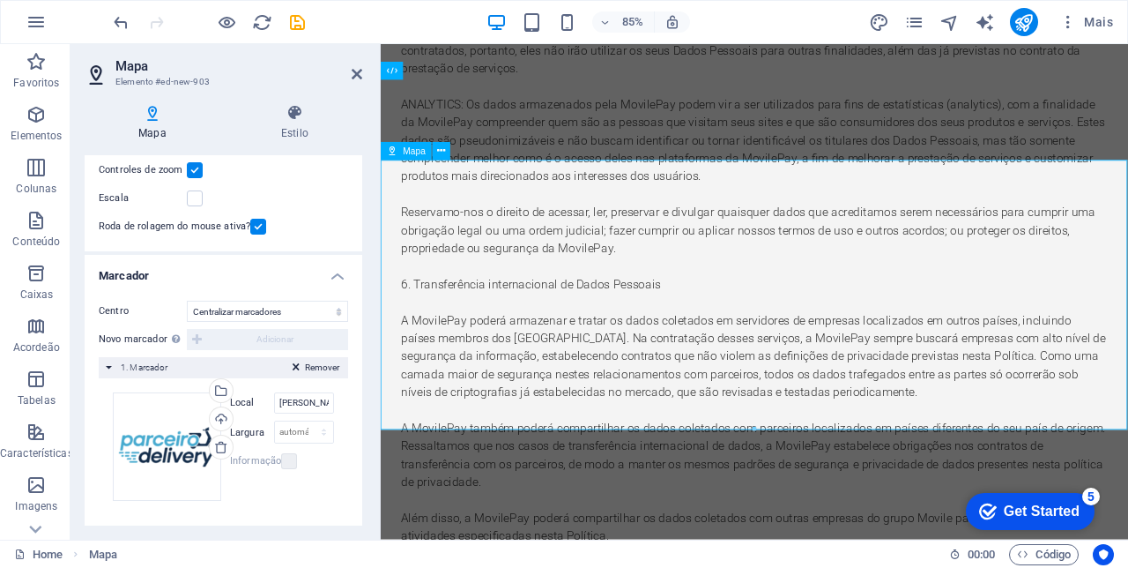
scroll to position [295, 0]
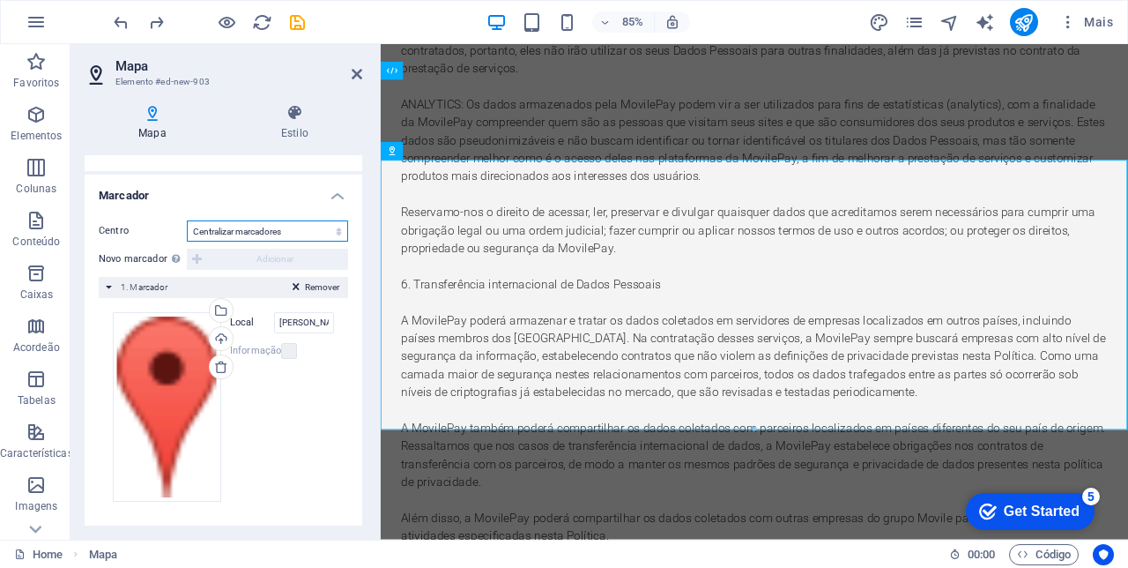
click at [323, 233] on select "Não centralizar Centralizar marcadores Marcadores de centro e zoom" at bounding box center [267, 230] width 161 height 21
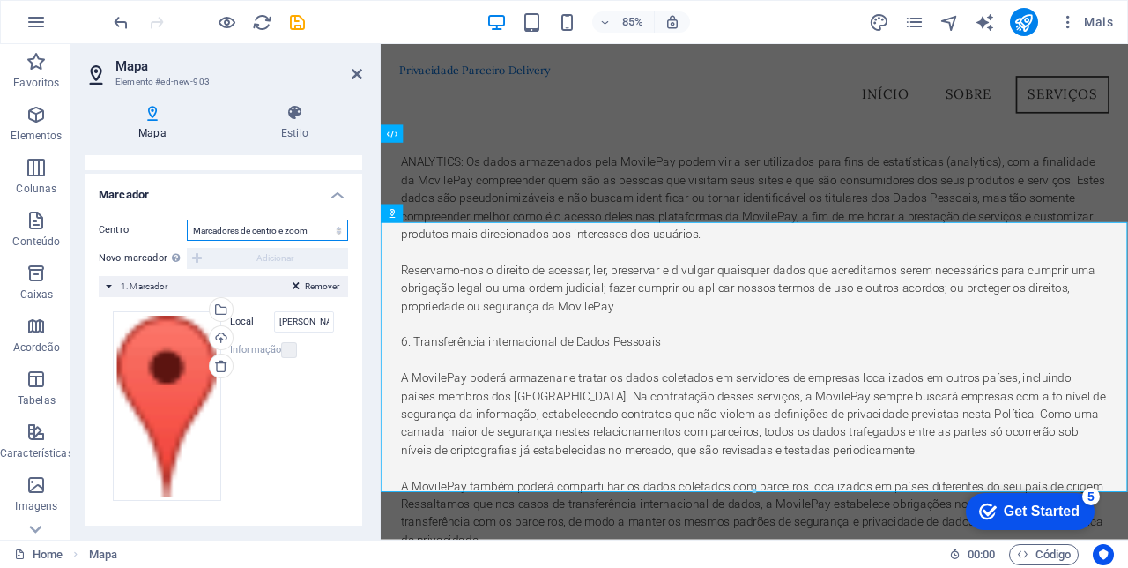
scroll to position [7804, 0]
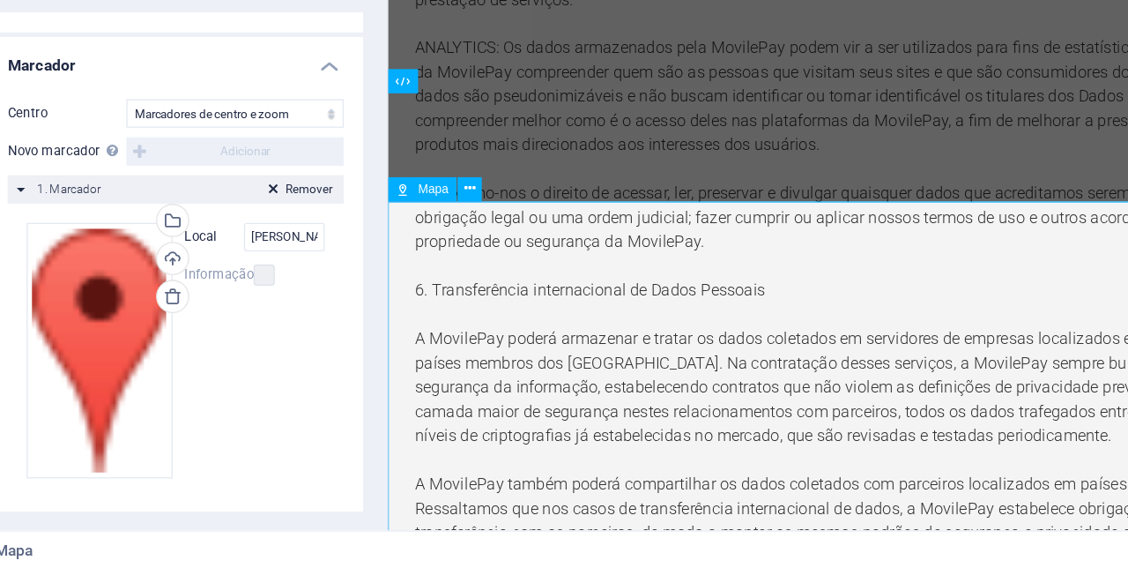
scroll to position [0, 0]
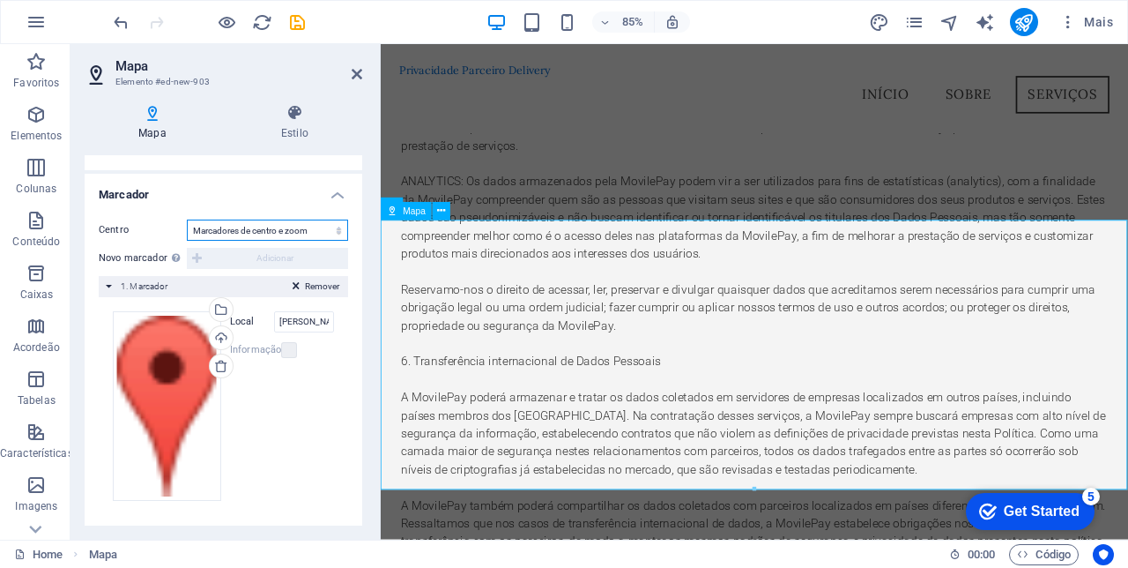
click at [316, 228] on select "Não centralizar Centralizar marcadores Marcadores de centro e zoom" at bounding box center [267, 229] width 161 height 21
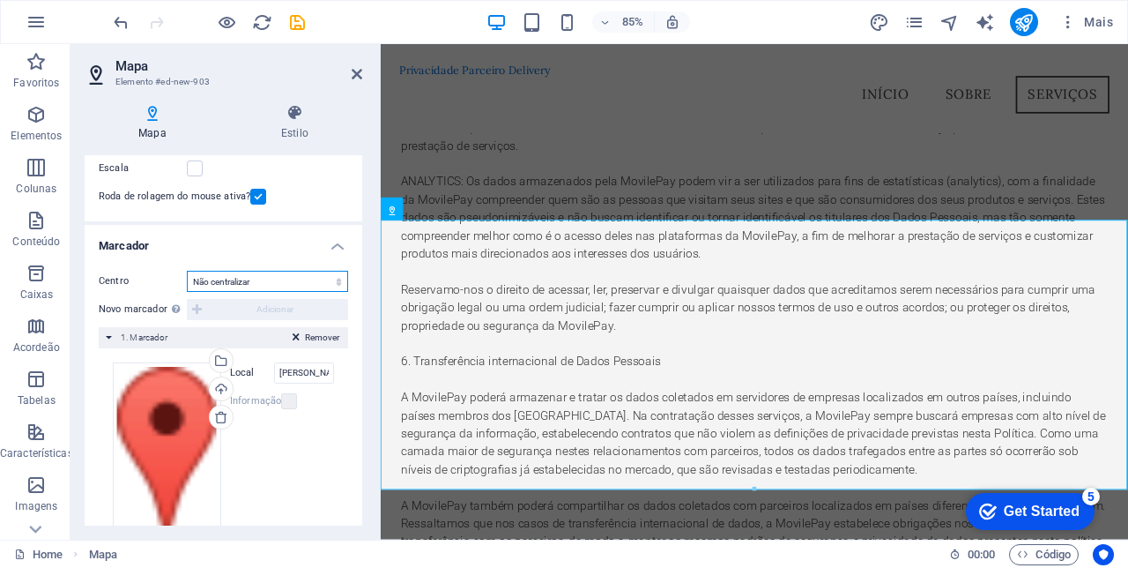
scroll to position [316, 0]
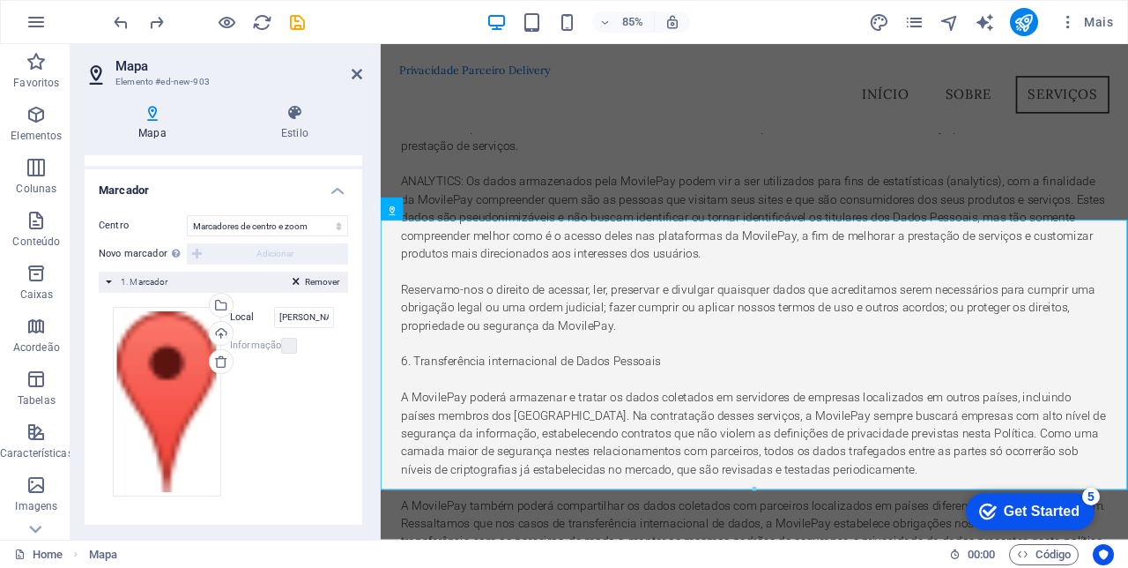
scroll to position [266, 0]
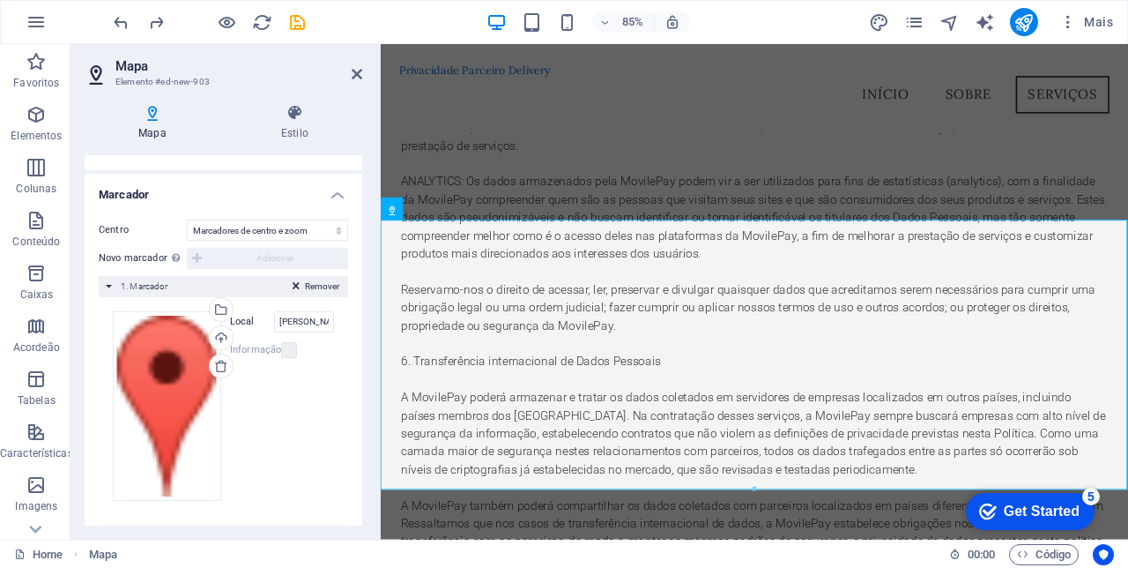
select select "1"
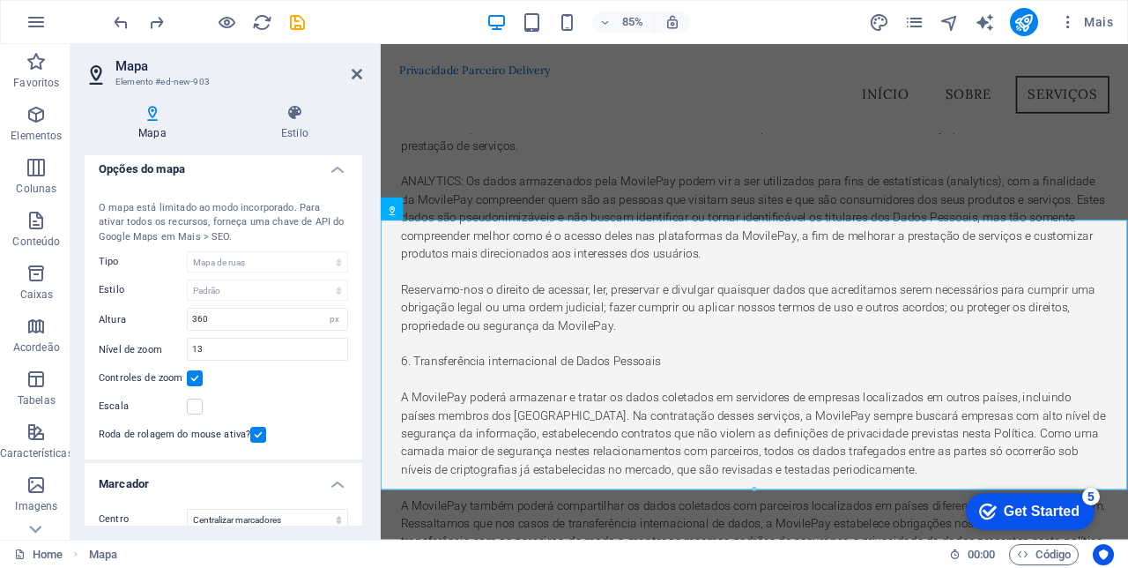
scroll to position [0, 0]
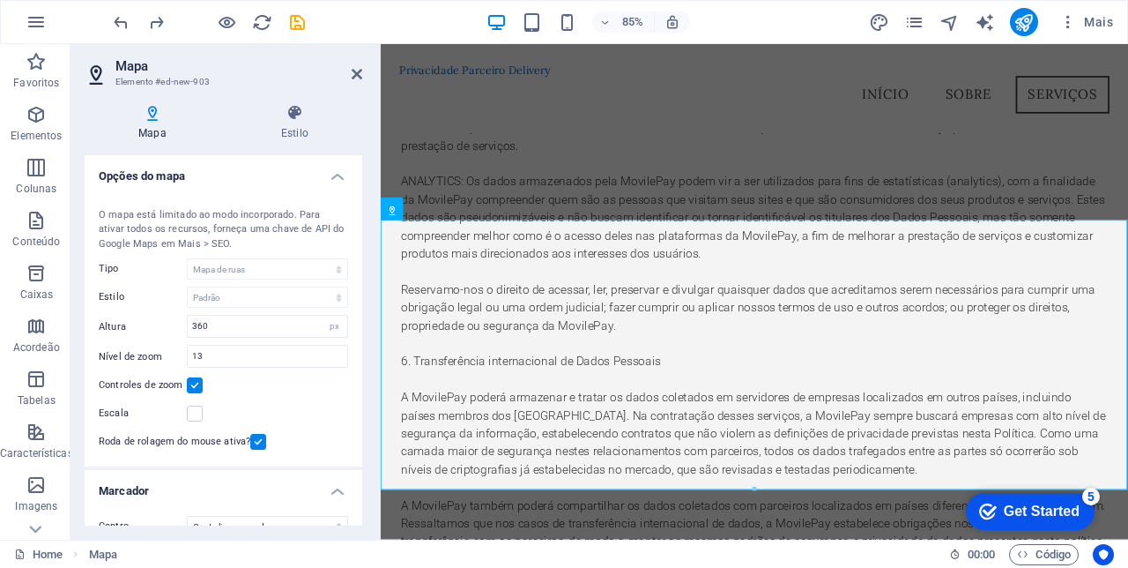
click at [275, 110] on icon at bounding box center [294, 113] width 135 height 18
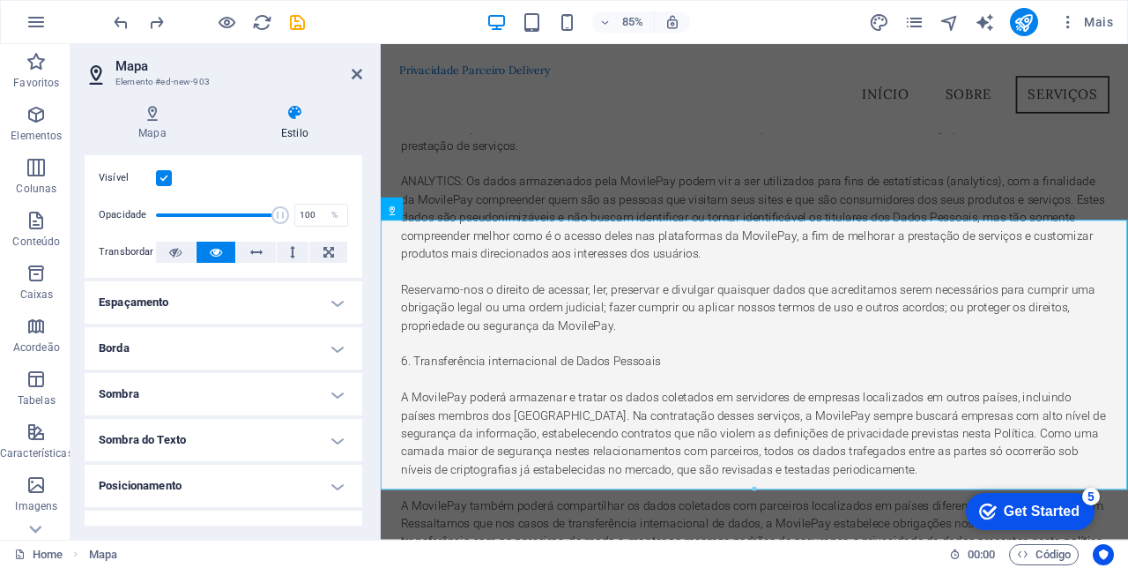
scroll to position [35, 0]
click at [247, 245] on button at bounding box center [256, 250] width 40 height 21
click at [215, 243] on icon at bounding box center [216, 250] width 12 height 21
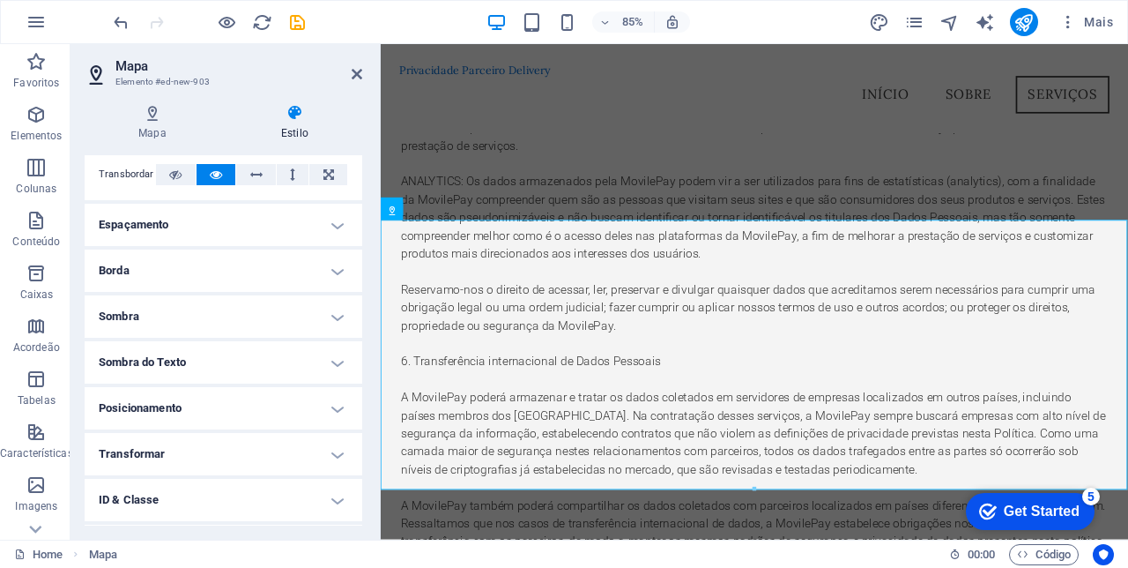
scroll to position [197, 0]
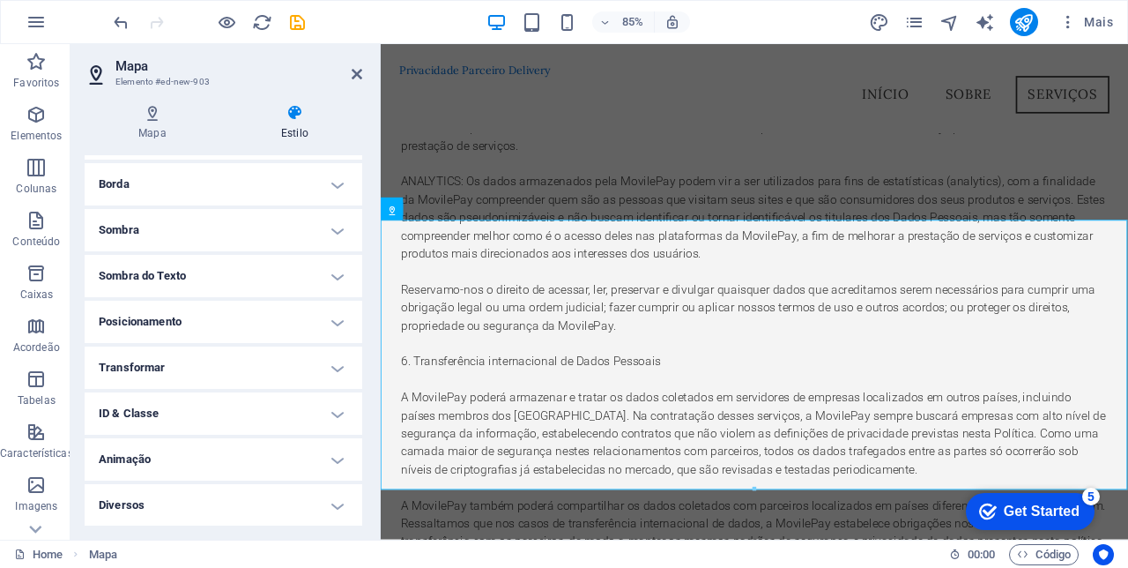
click at [355, 74] on icon at bounding box center [357, 74] width 11 height 14
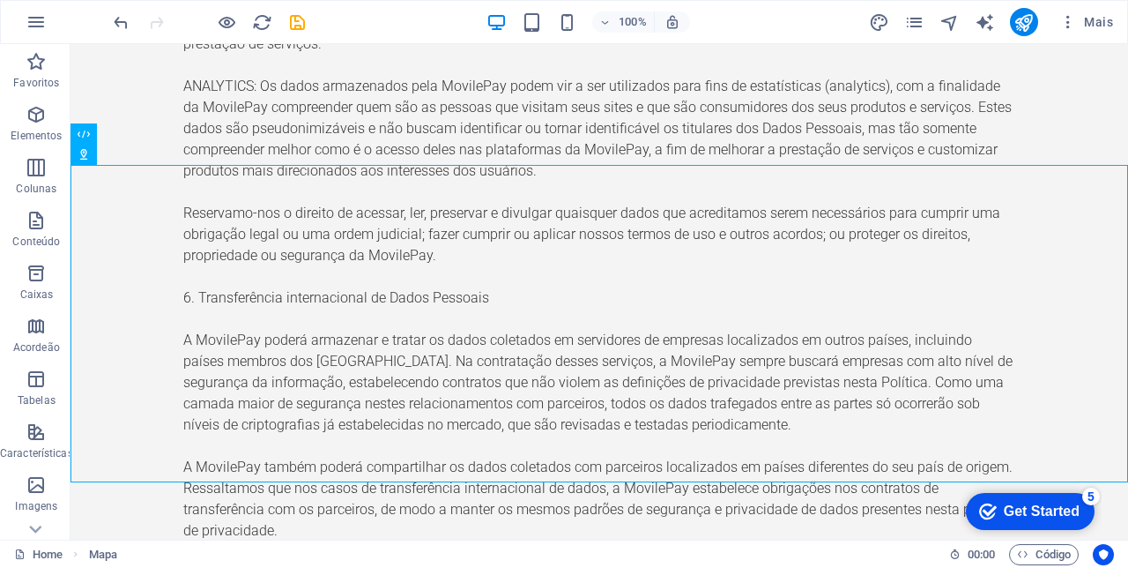
scroll to position [7840, 0]
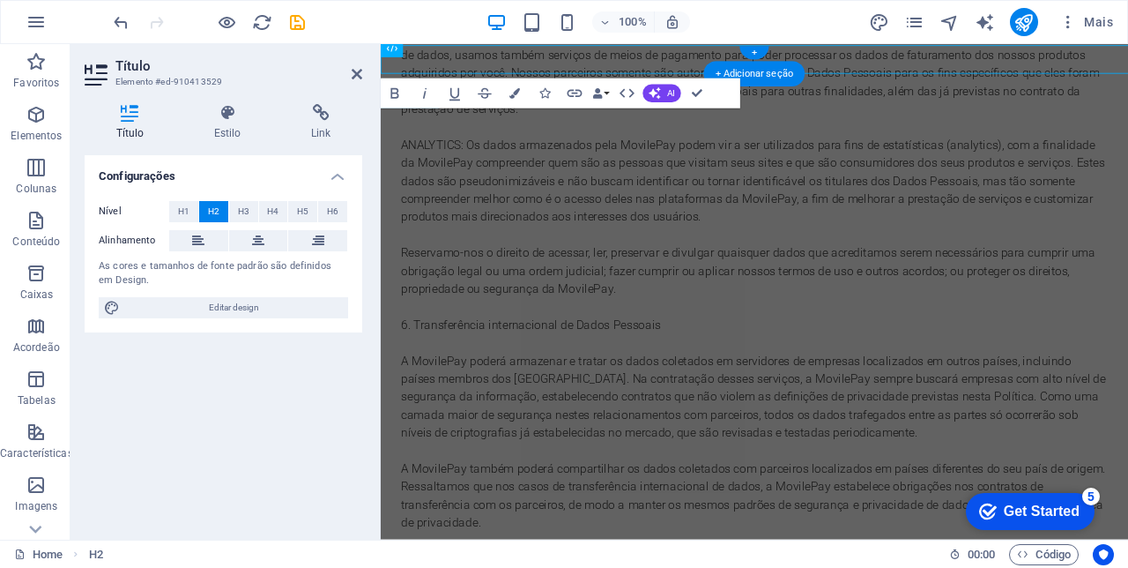
scroll to position [7915, 0]
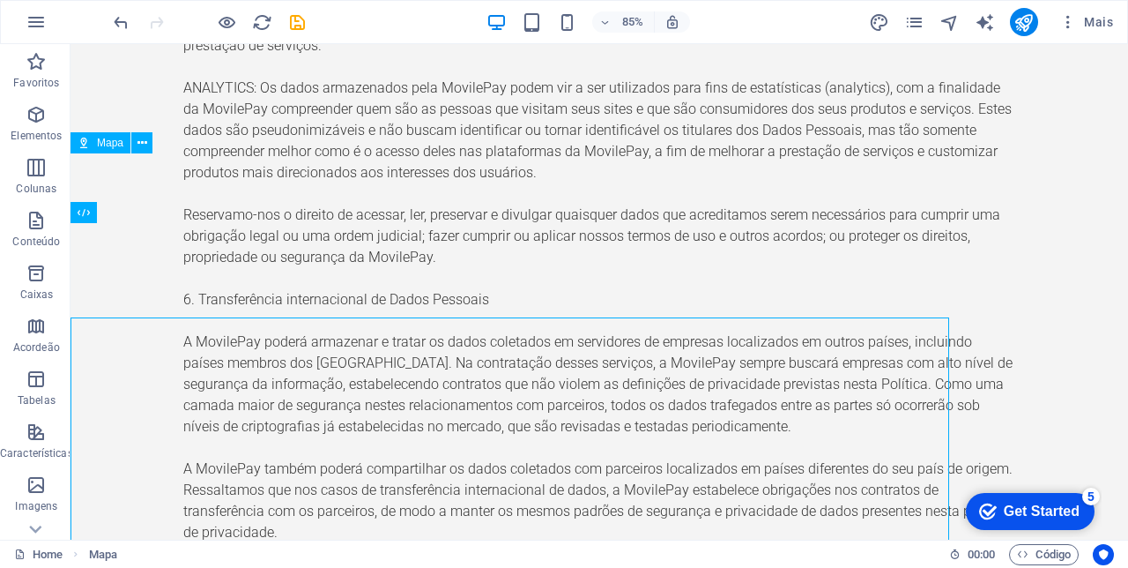
scroll to position [7840, 0]
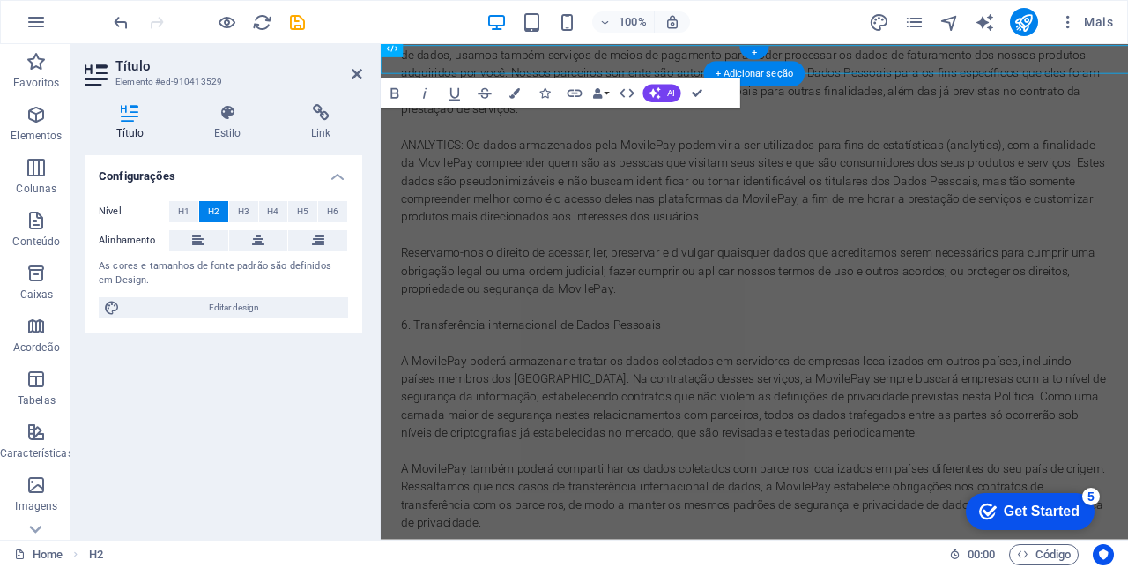
scroll to position [7915, 0]
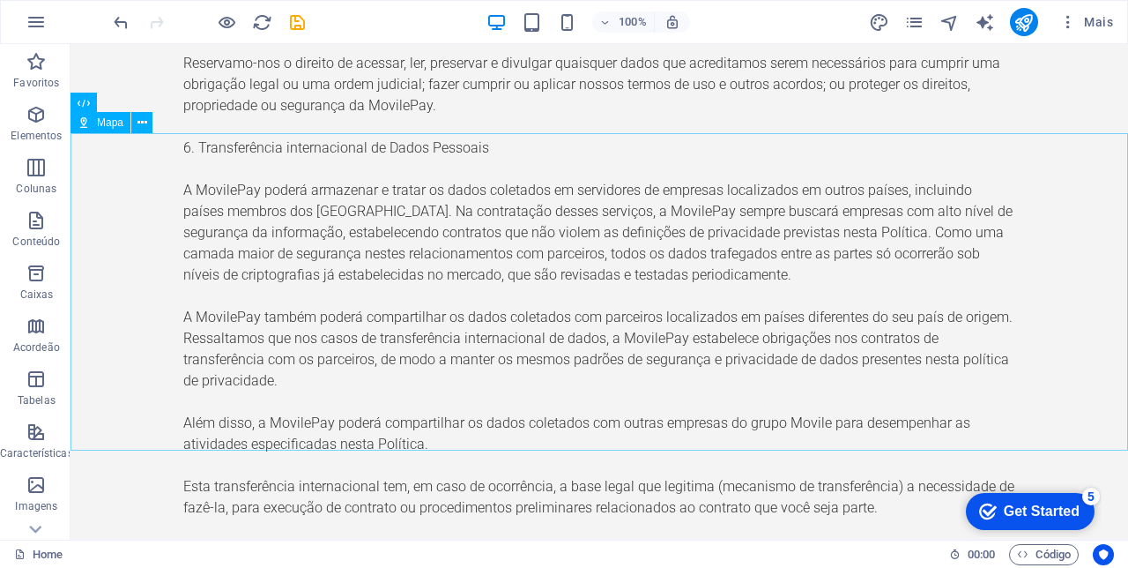
scroll to position [8084, 0]
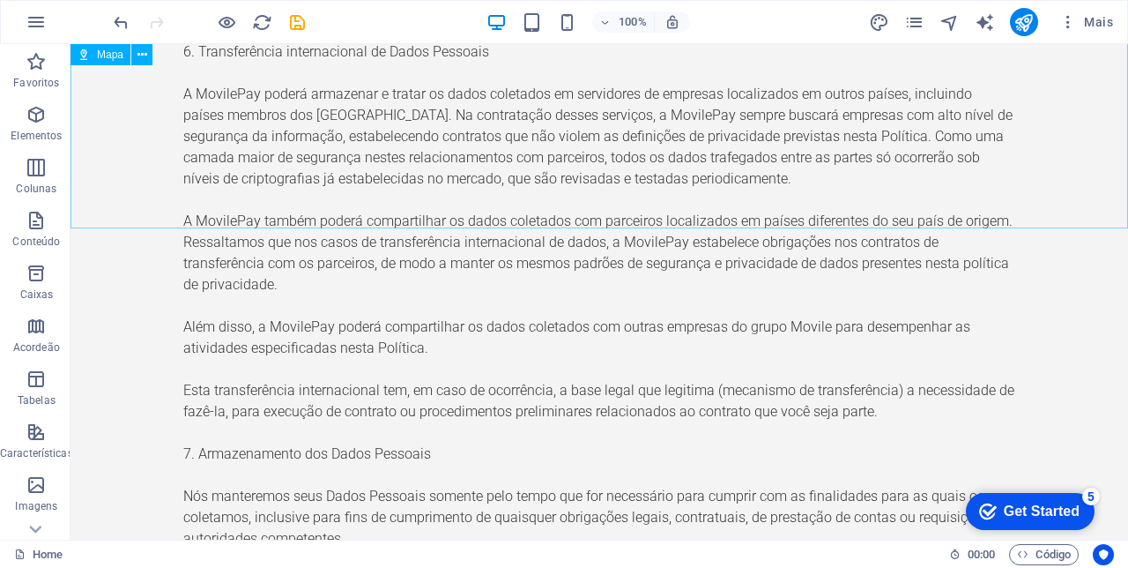
click at [301, 25] on icon "save" at bounding box center [297, 22] width 20 height 20
click at [1031, 19] on icon "publish" at bounding box center [1024, 22] width 20 height 20
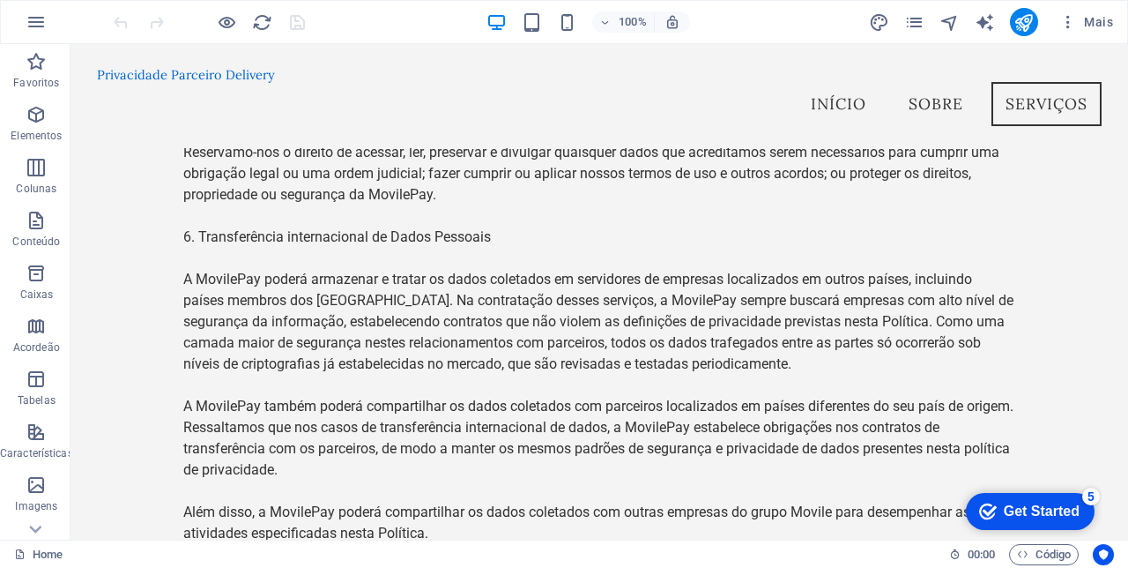
scroll to position [7903, 0]
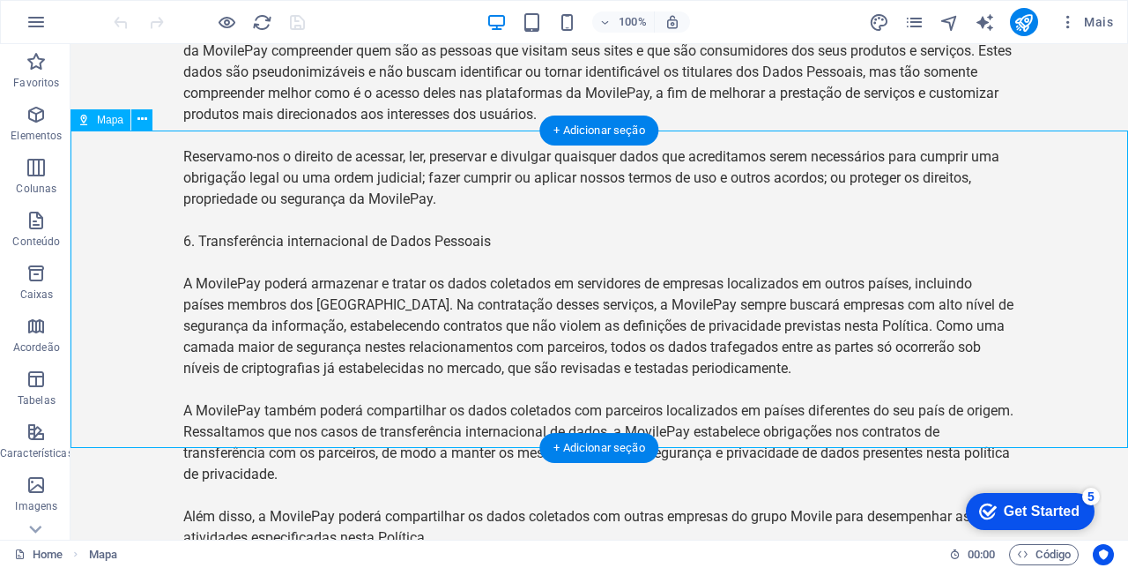
scroll to position [7863, 0]
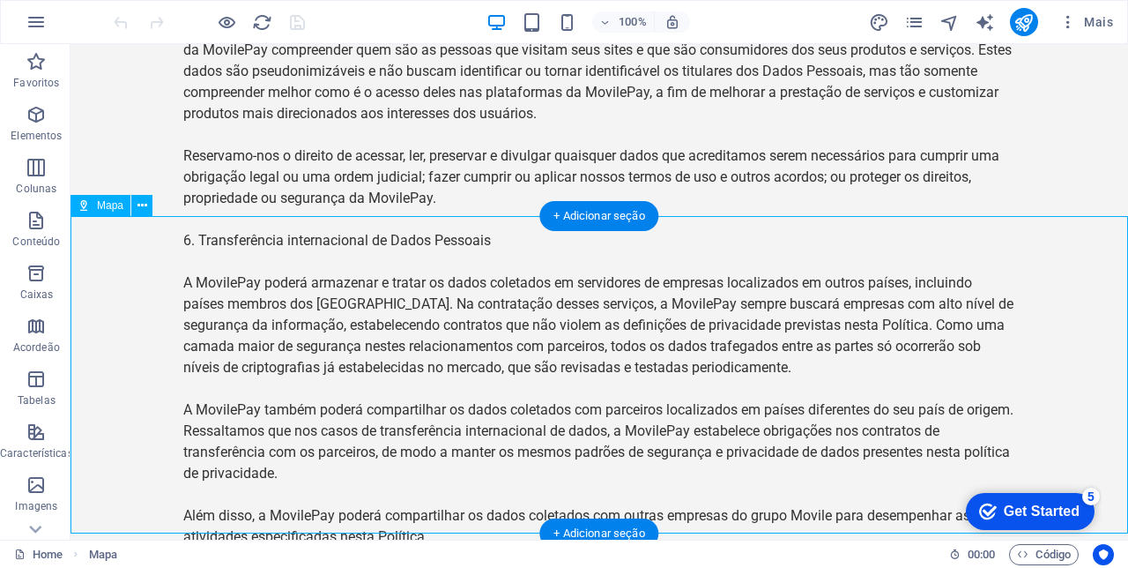
click at [141, 210] on icon at bounding box center [143, 206] width 10 height 19
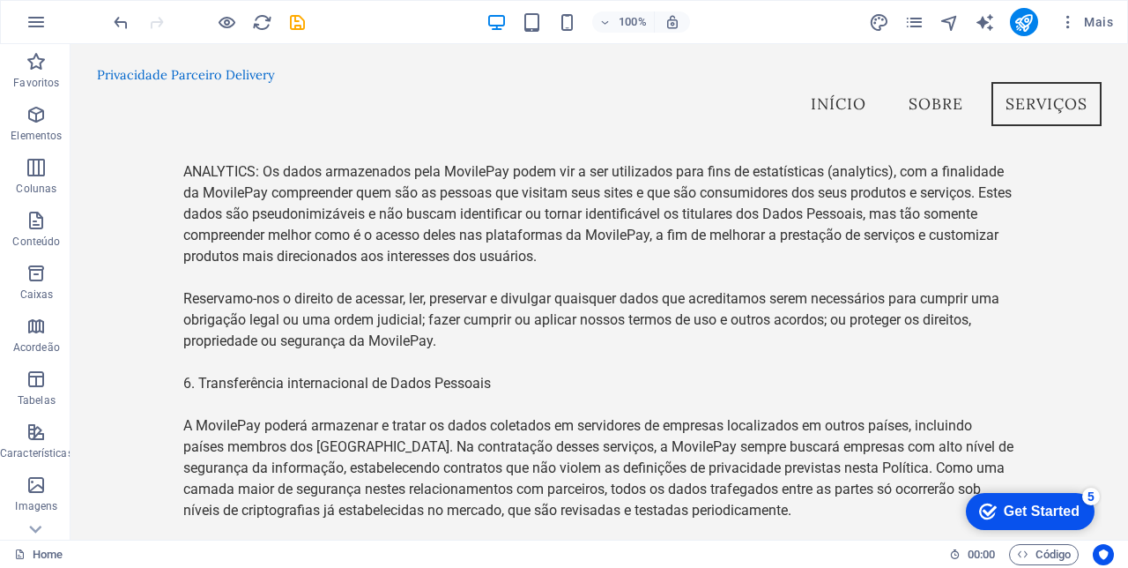
scroll to position [7754, 0]
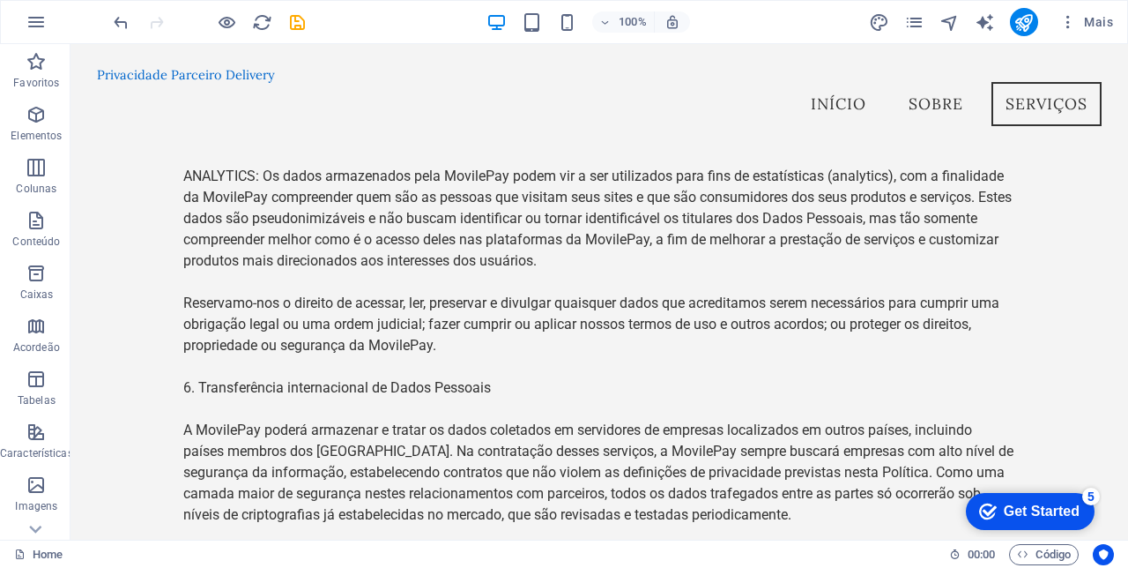
click at [301, 29] on icon "save" at bounding box center [297, 22] width 20 height 20
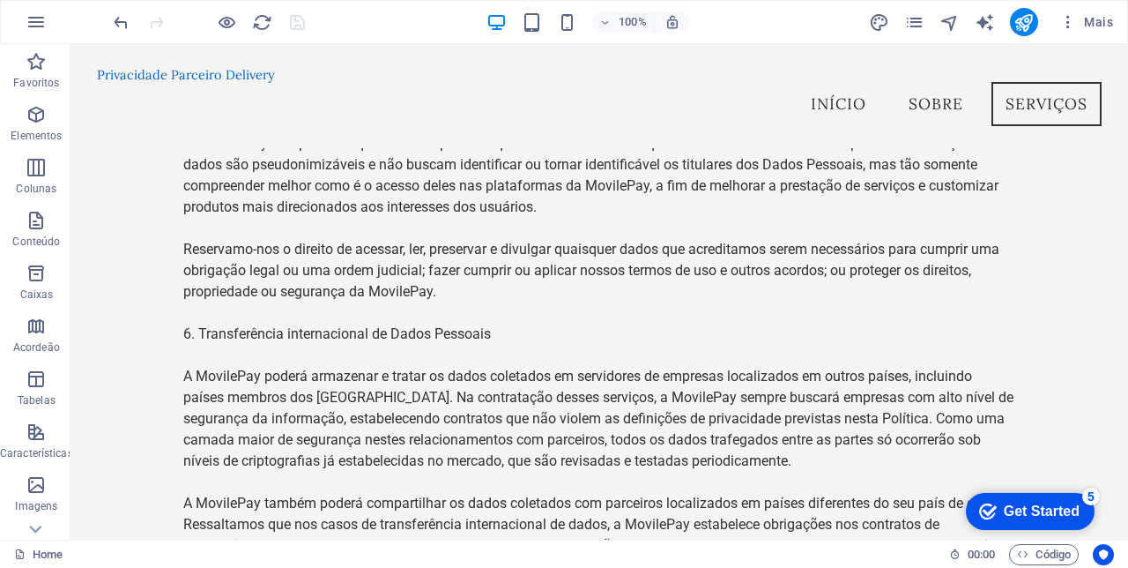
click at [1024, 35] on button "publish" at bounding box center [1024, 22] width 28 height 28
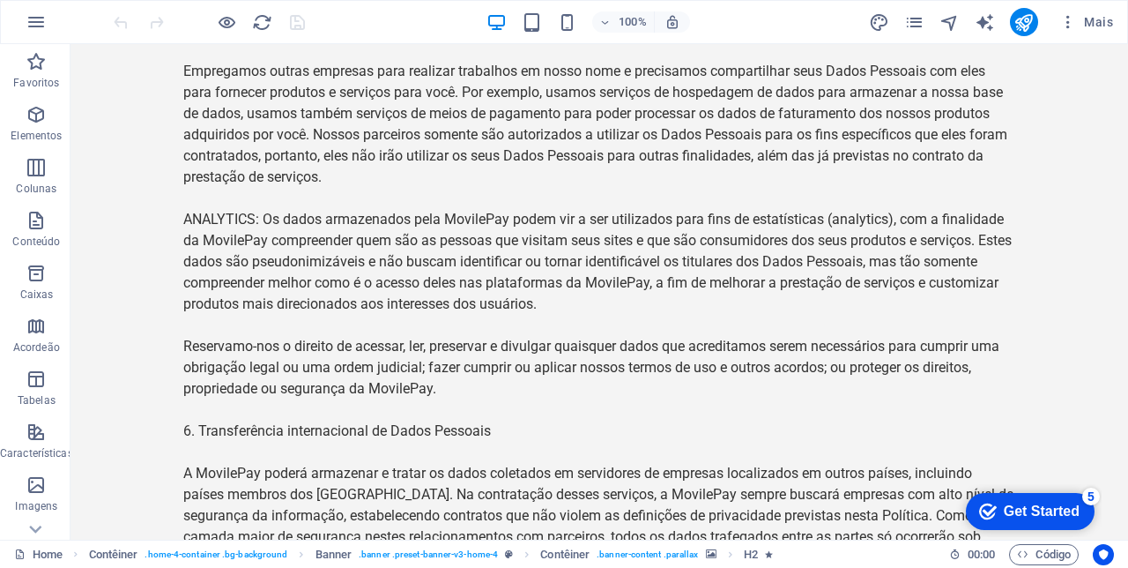
scroll to position [7851, 0]
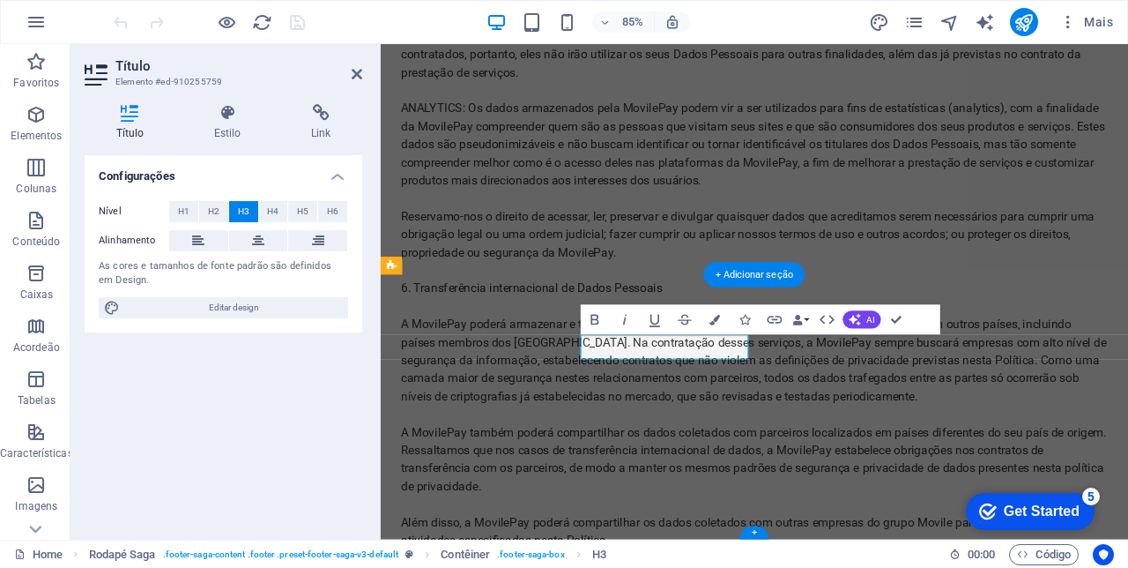
scroll to position [7838, 0]
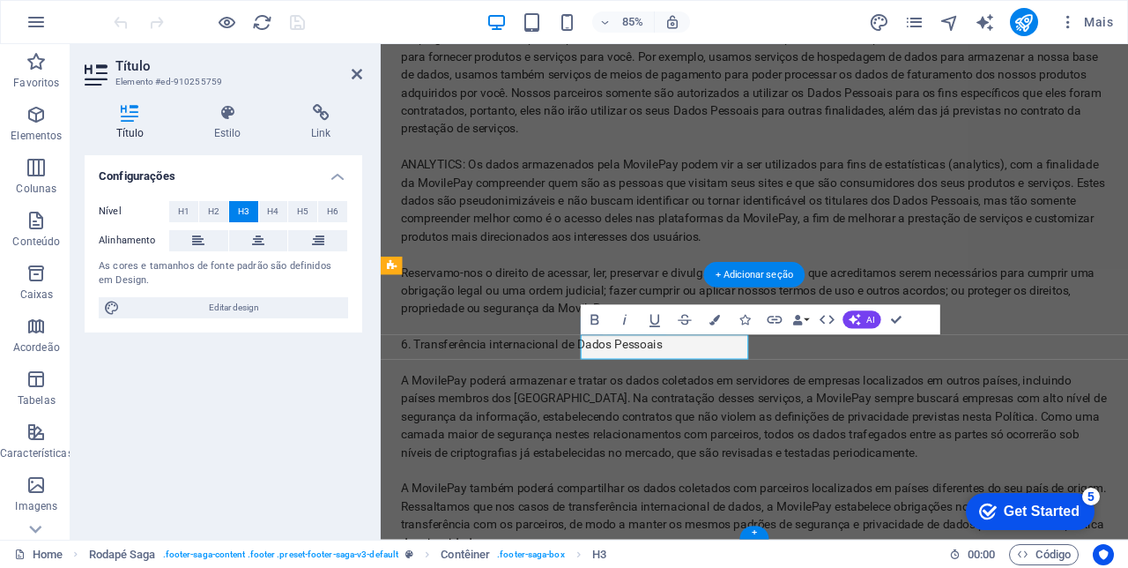
click at [354, 74] on icon at bounding box center [357, 74] width 11 height 14
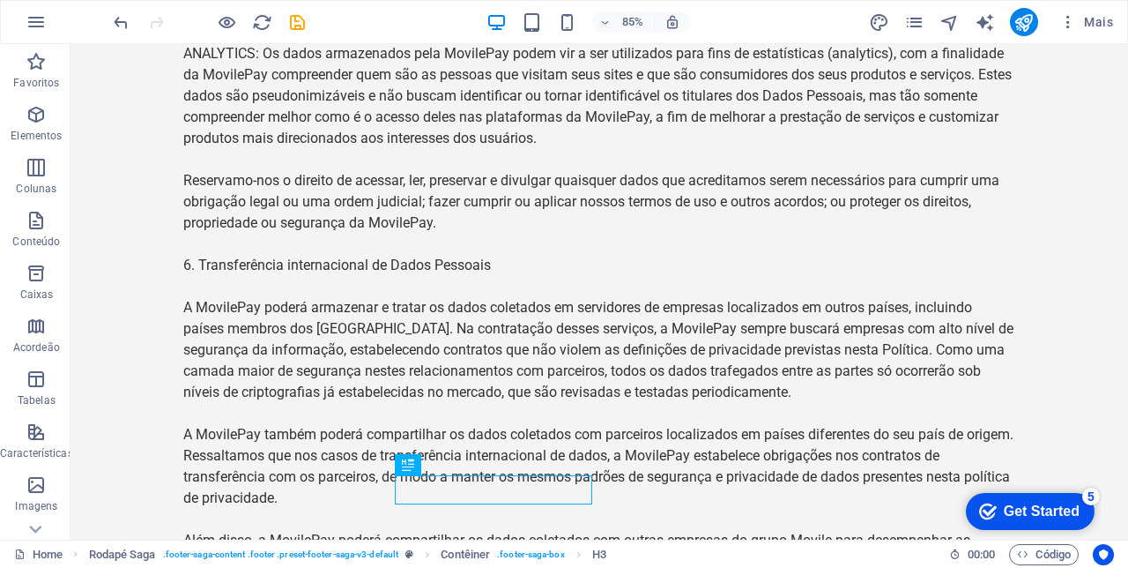
scroll to position [7764, 0]
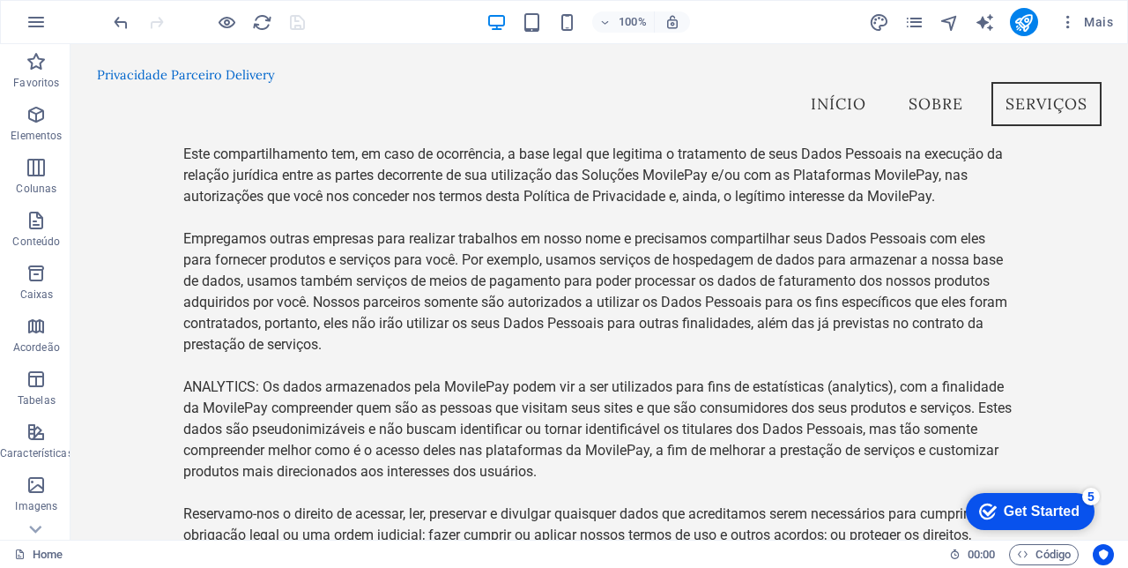
scroll to position [7538, 0]
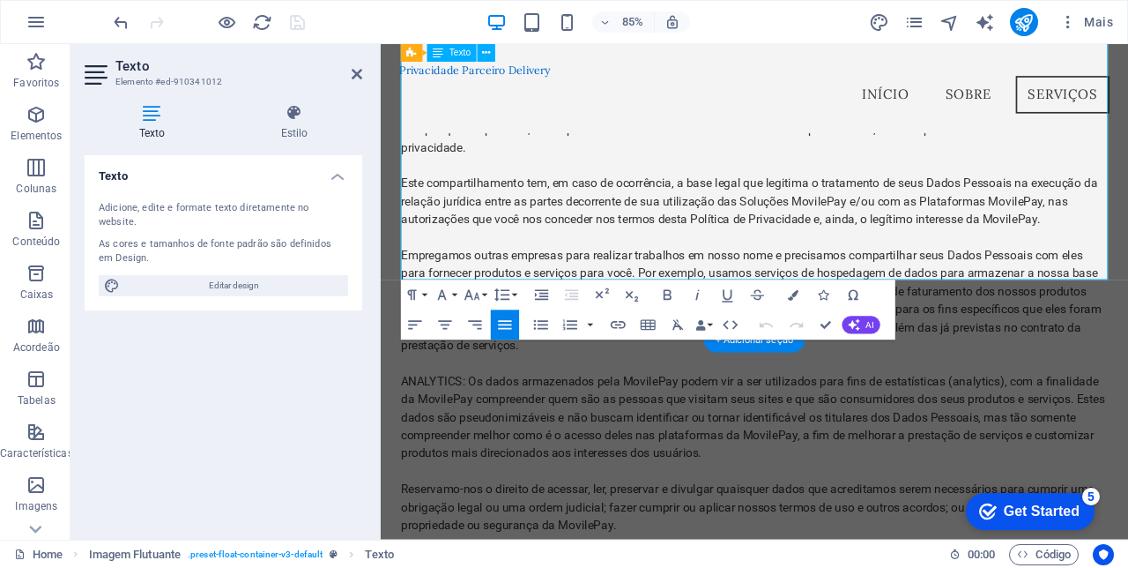
scroll to position [7566, 0]
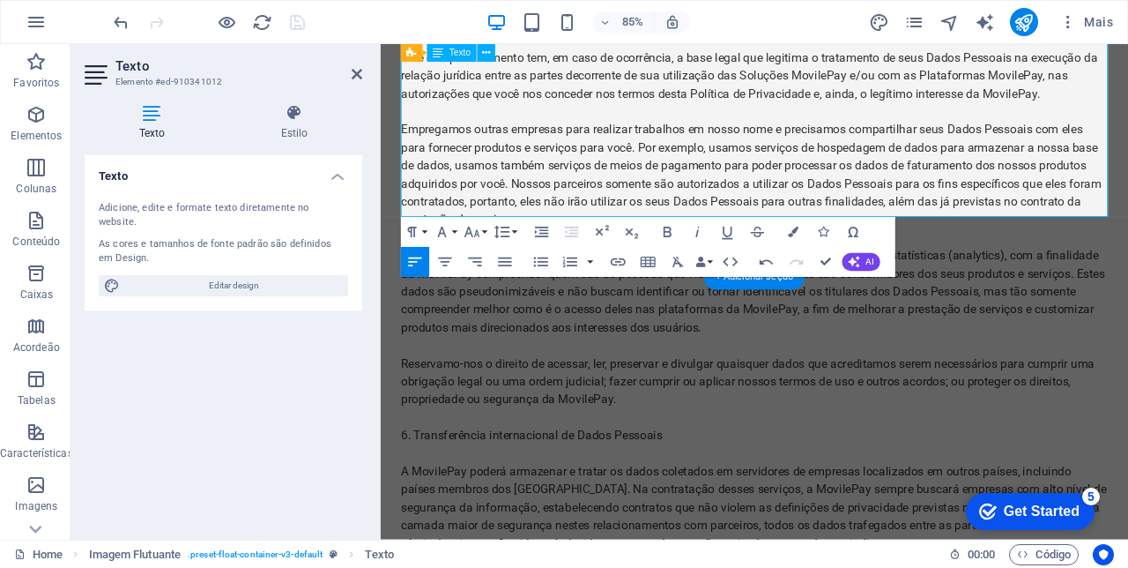
scroll to position [7730, 0]
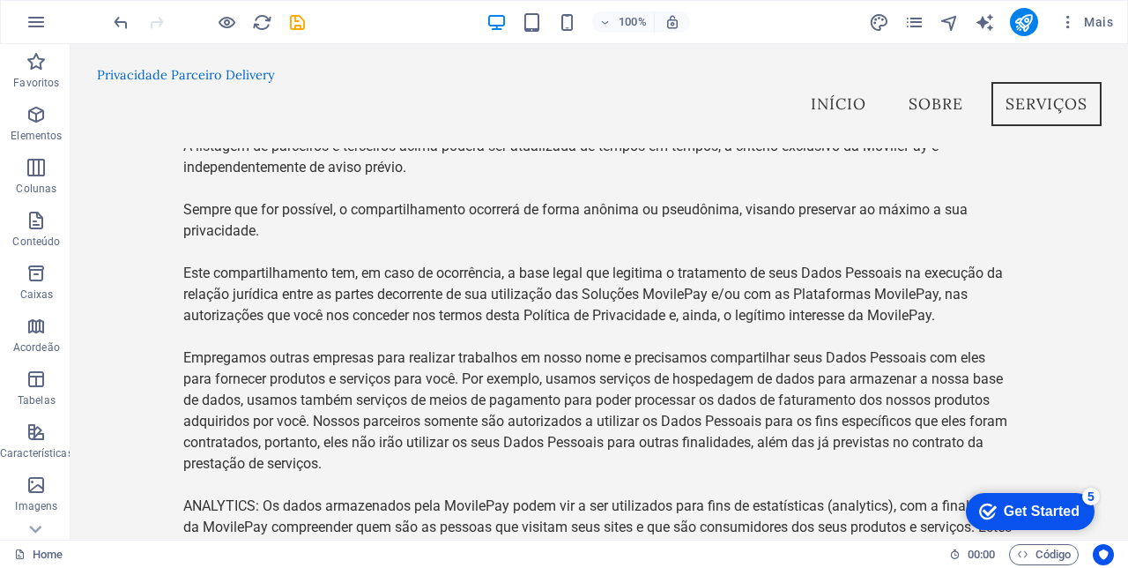
scroll to position [7364, 0]
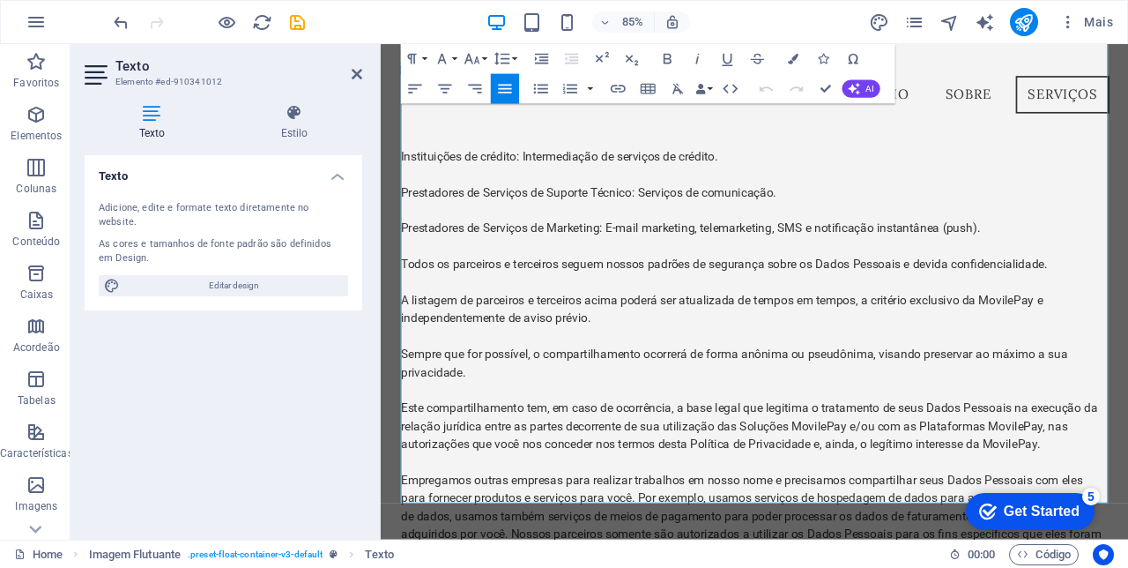
scroll to position [7303, 0]
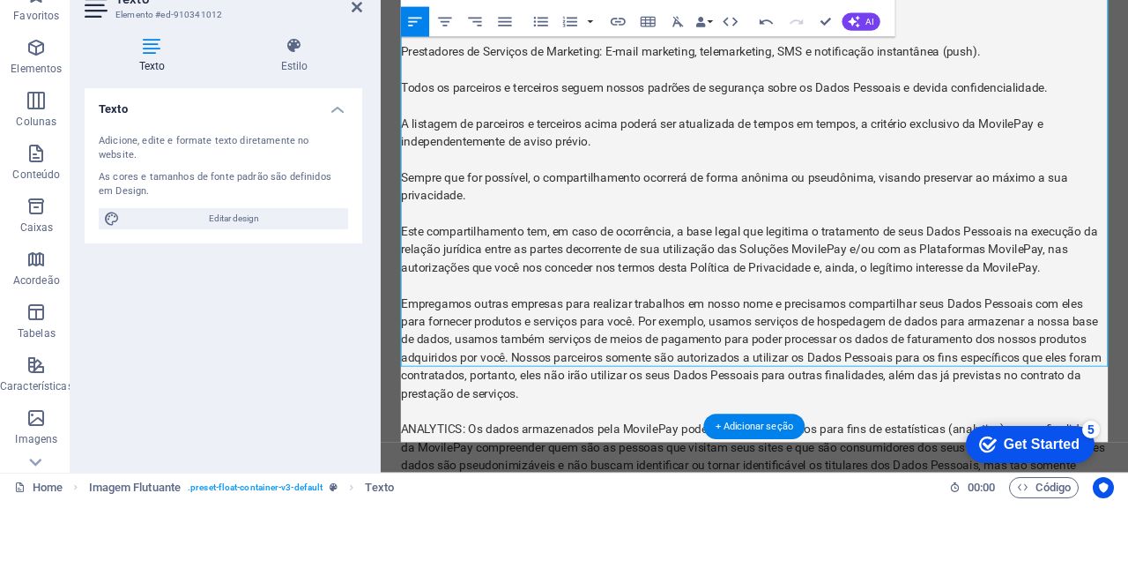
scroll to position [7395, 0]
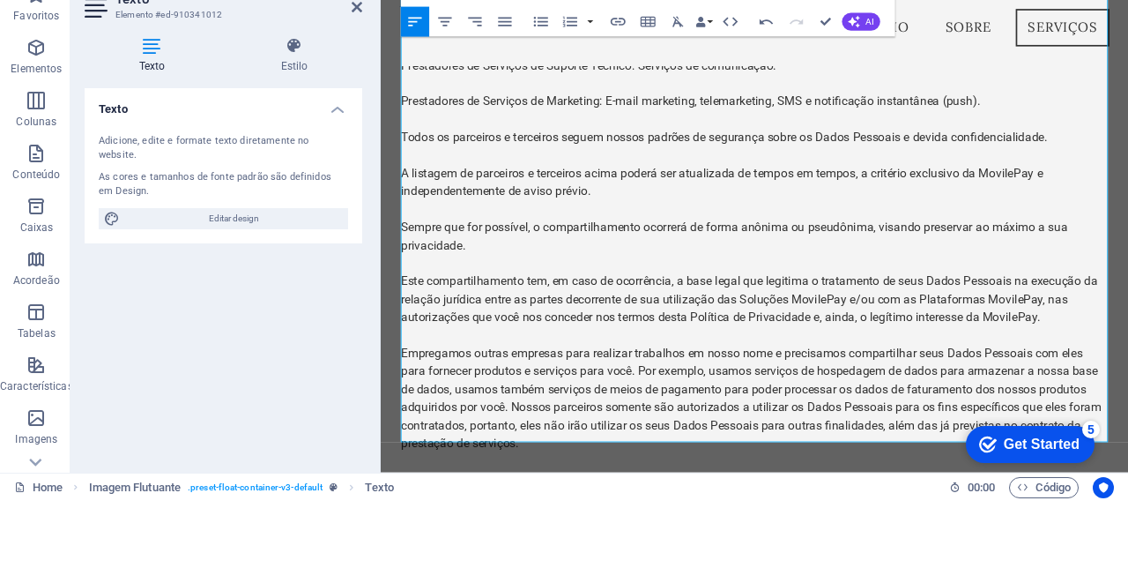
scroll to position [7378, 0]
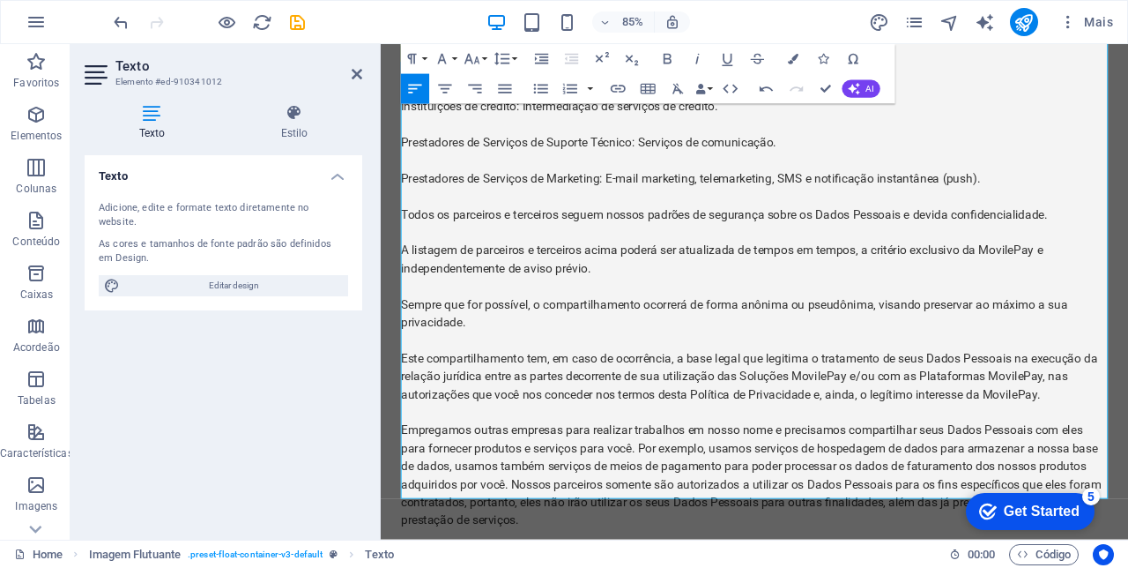
click at [355, 75] on icon at bounding box center [357, 74] width 11 height 14
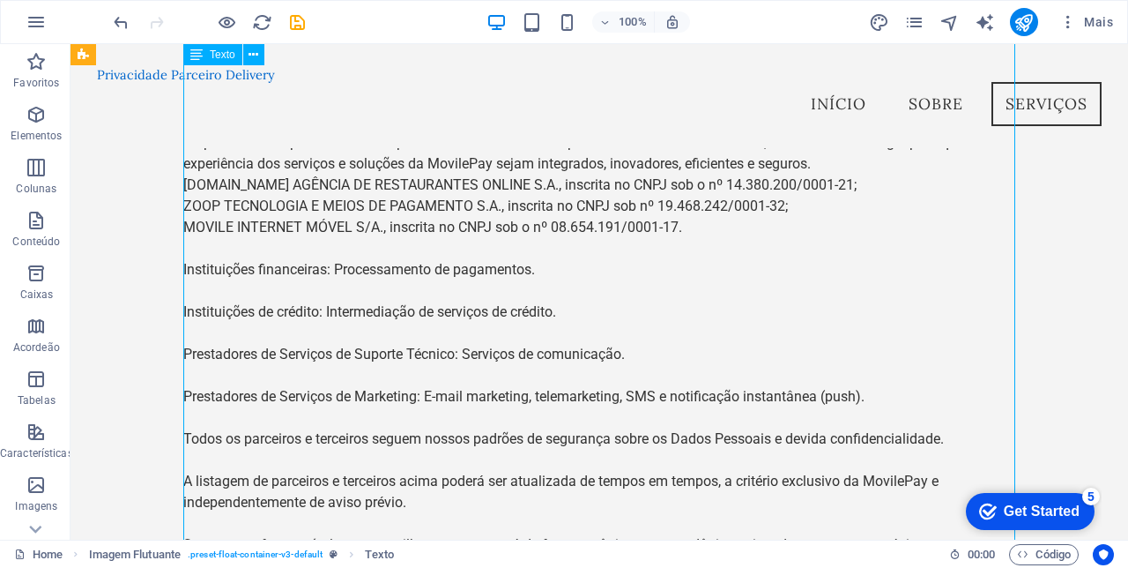
scroll to position [7089, 0]
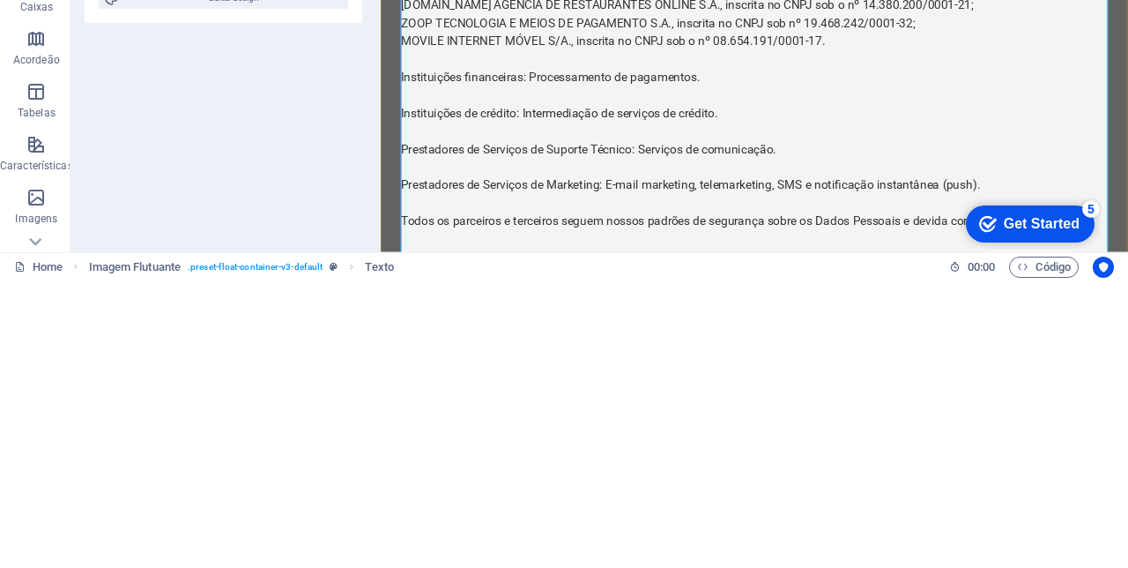
scroll to position [6963, 0]
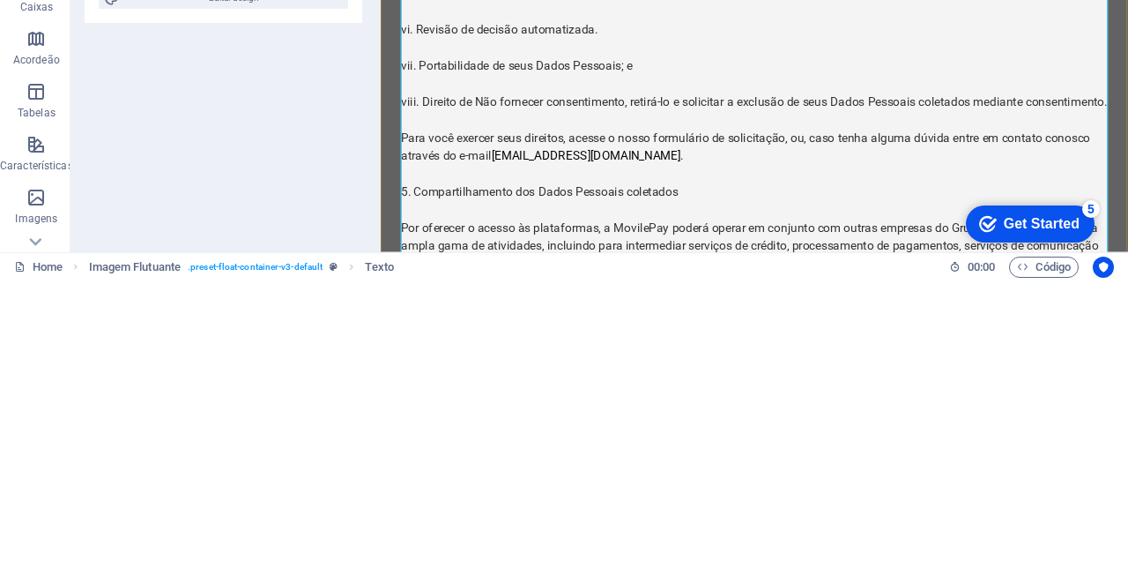
scroll to position [6553, 0]
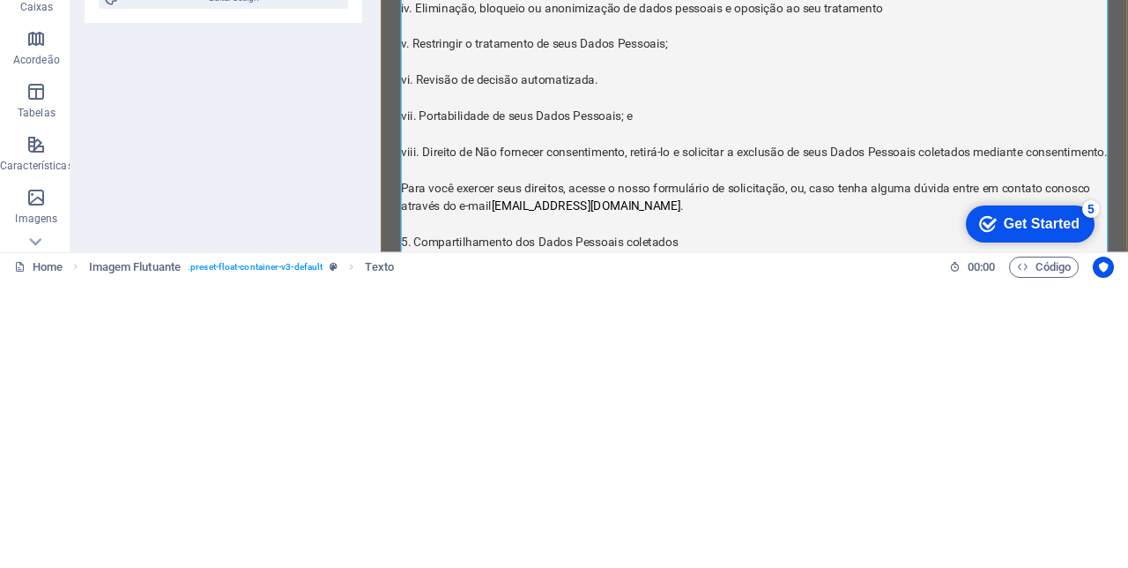
scroll to position [6495, 0]
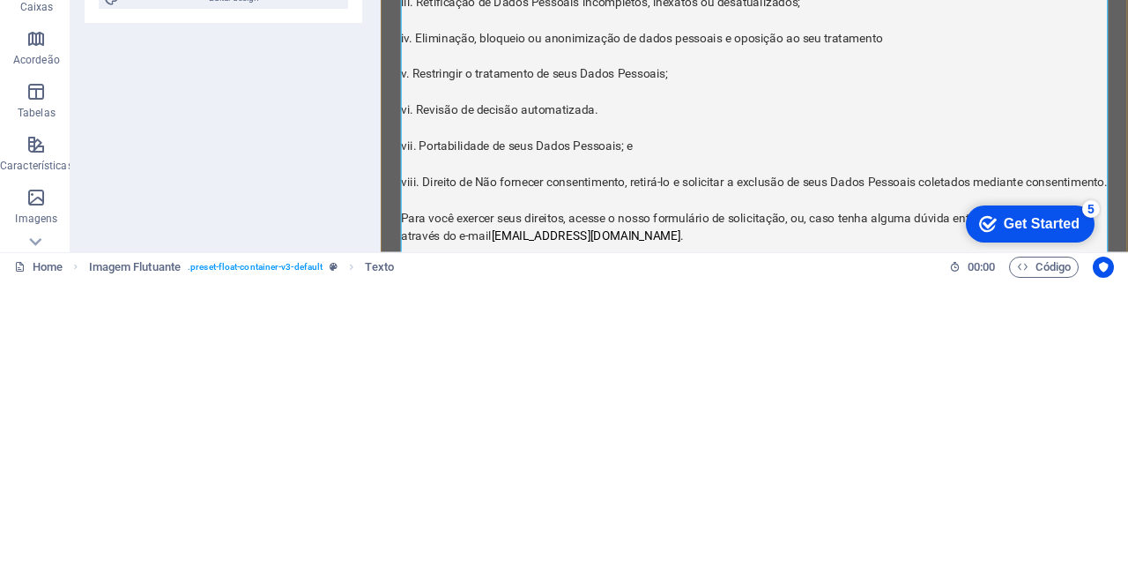
scroll to position [6458, 0]
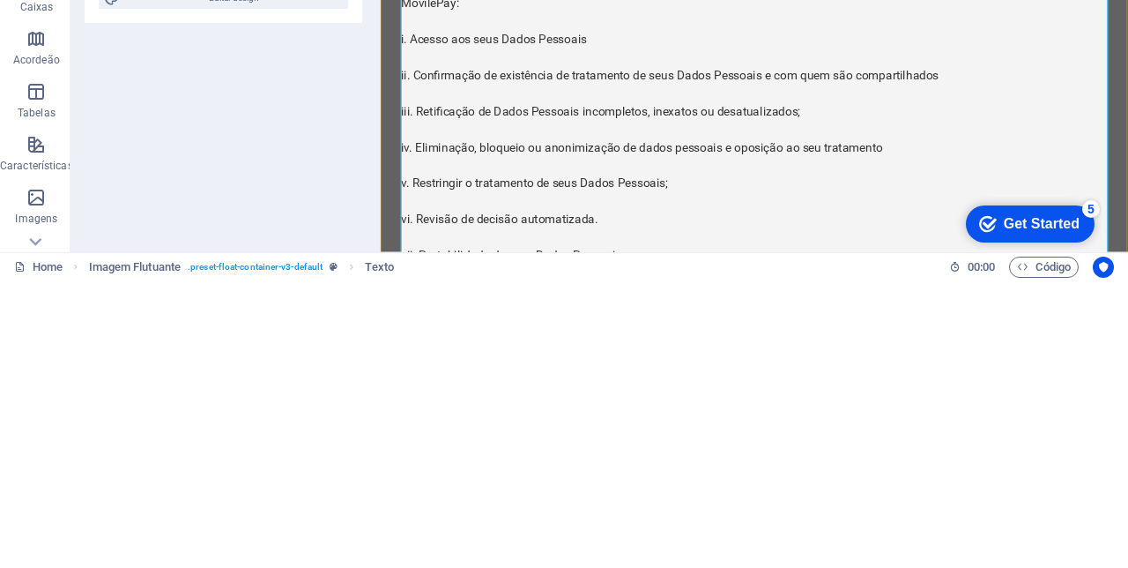
scroll to position [6329, 0]
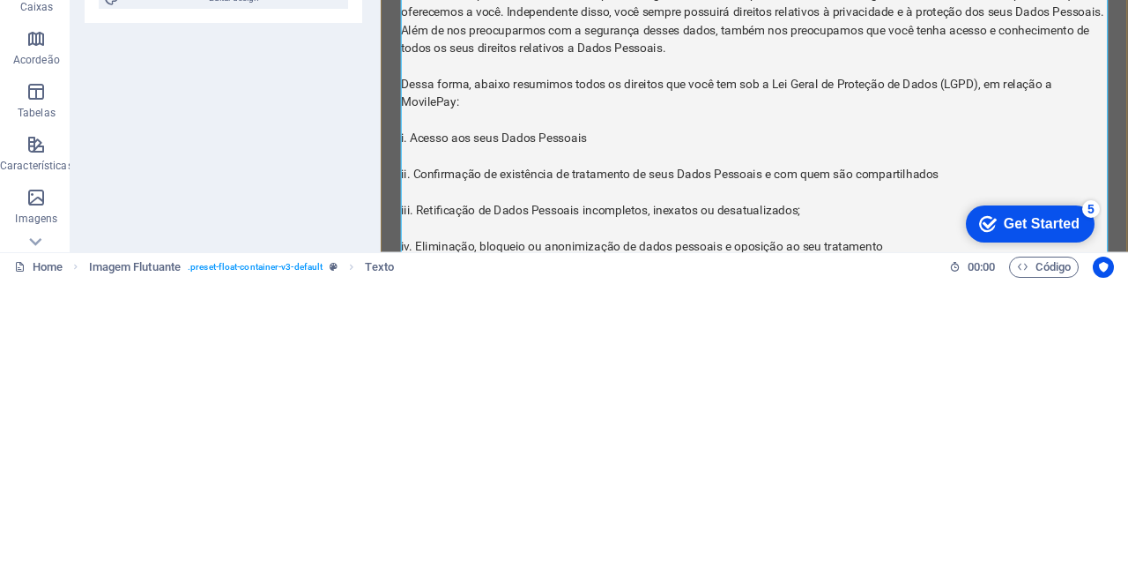
scroll to position [6214, 0]
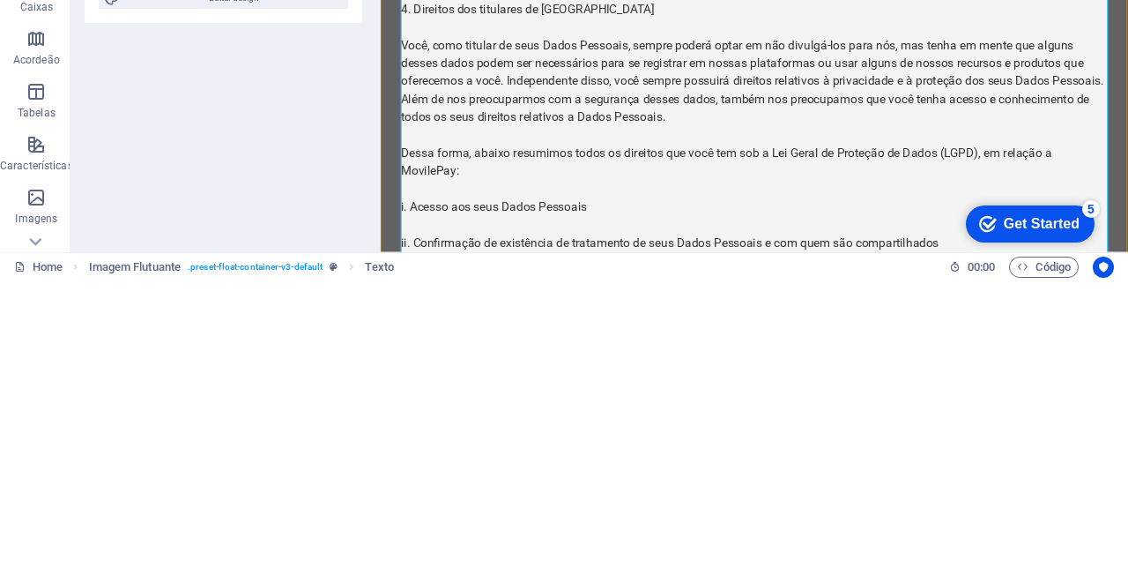
scroll to position [6132, 0]
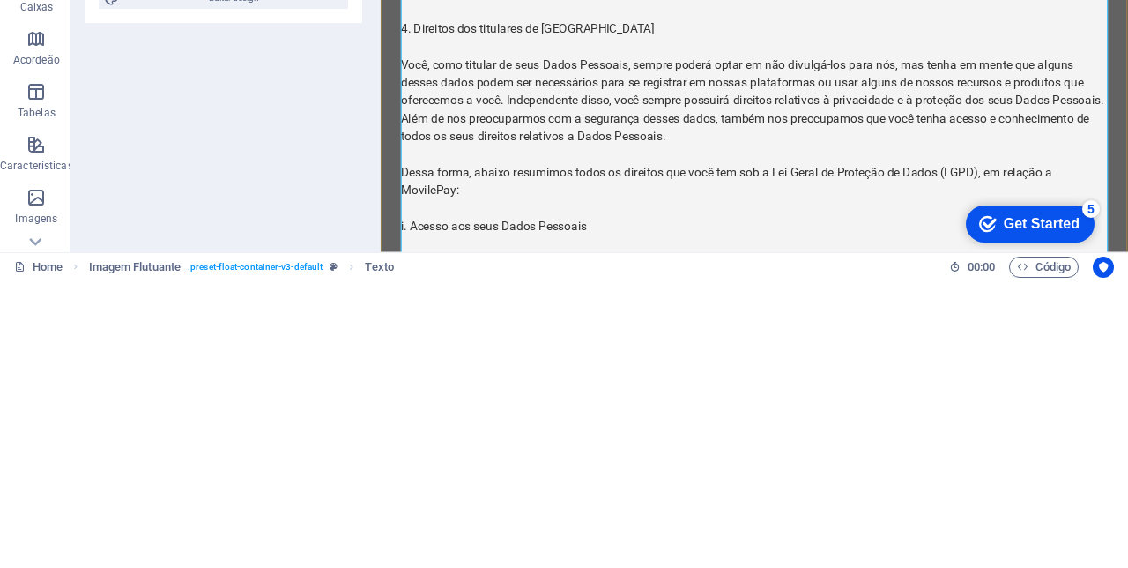
scroll to position [6109, 0]
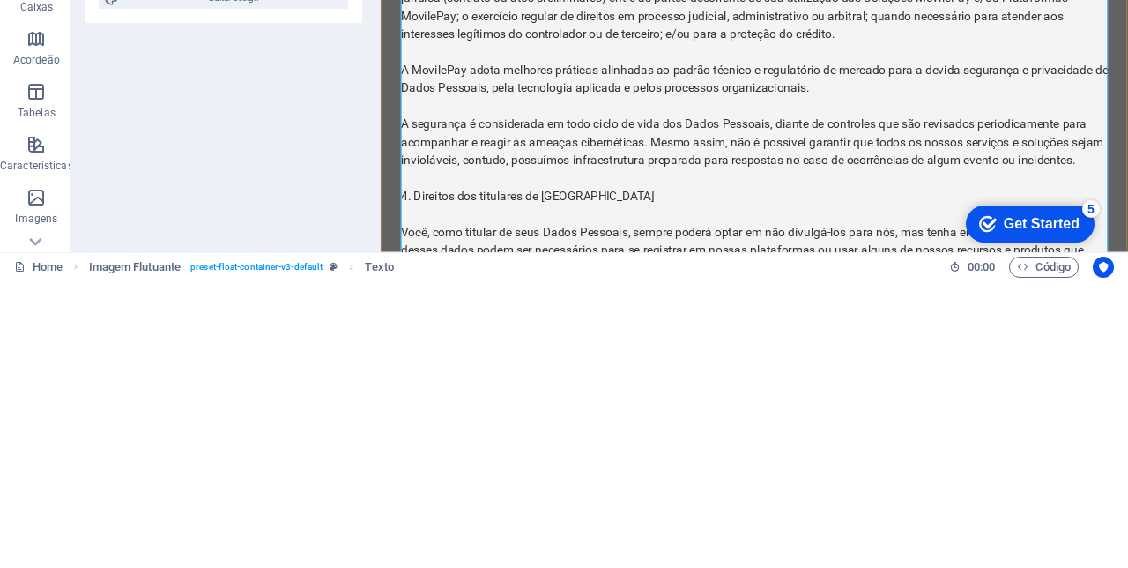
scroll to position [6006, 0]
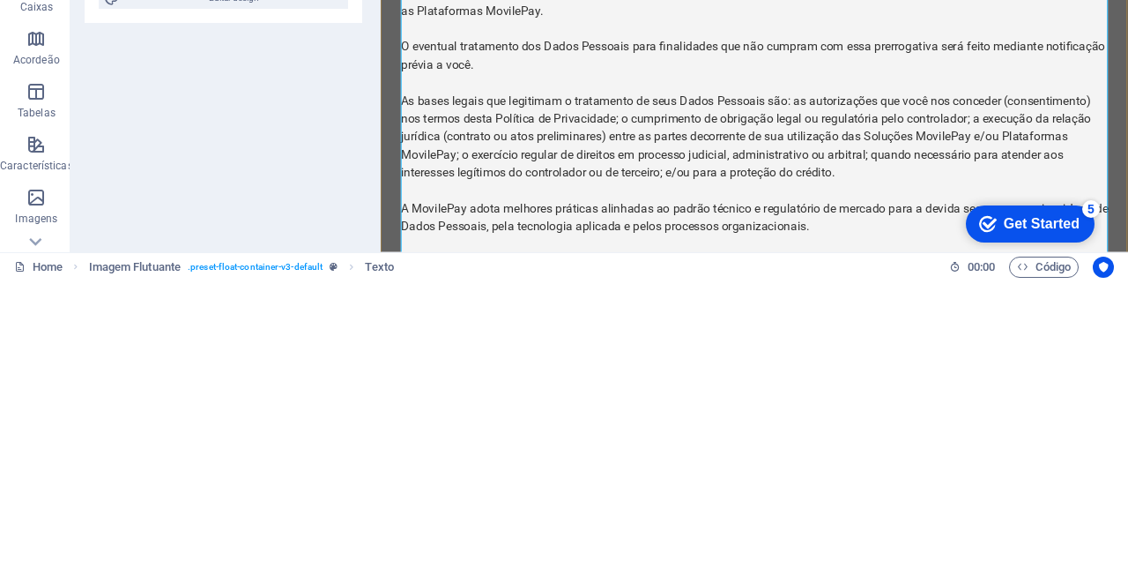
scroll to position [5803, 0]
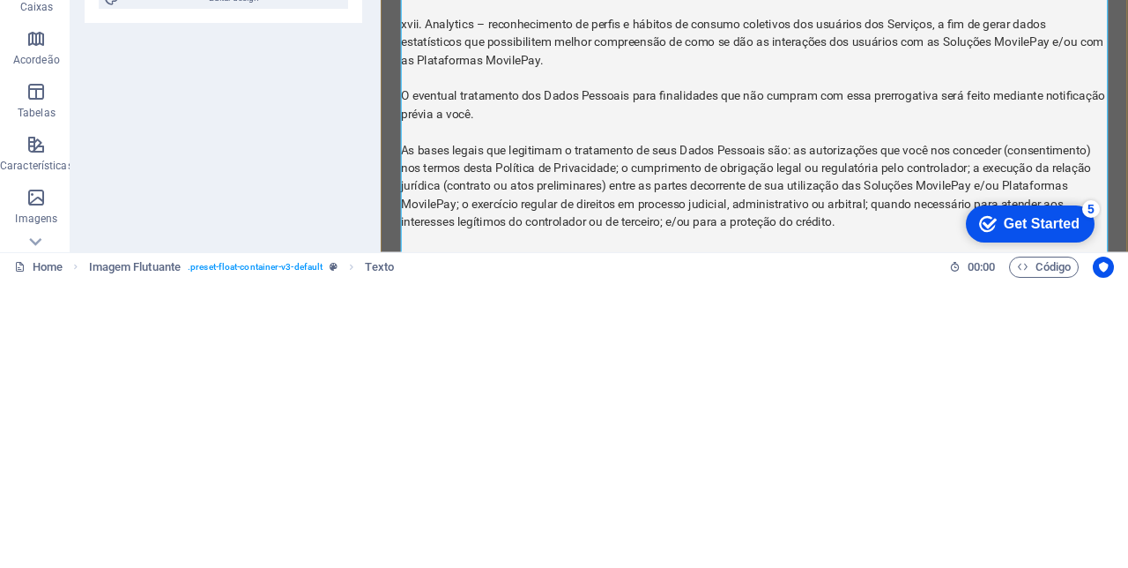
scroll to position [5692, 0]
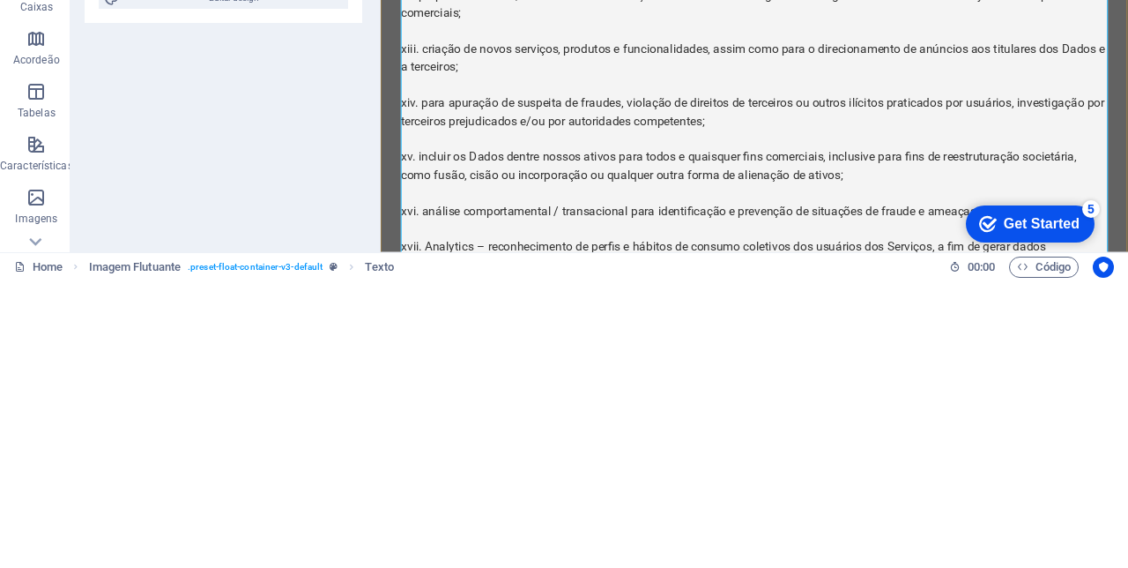
scroll to position [5446, 0]
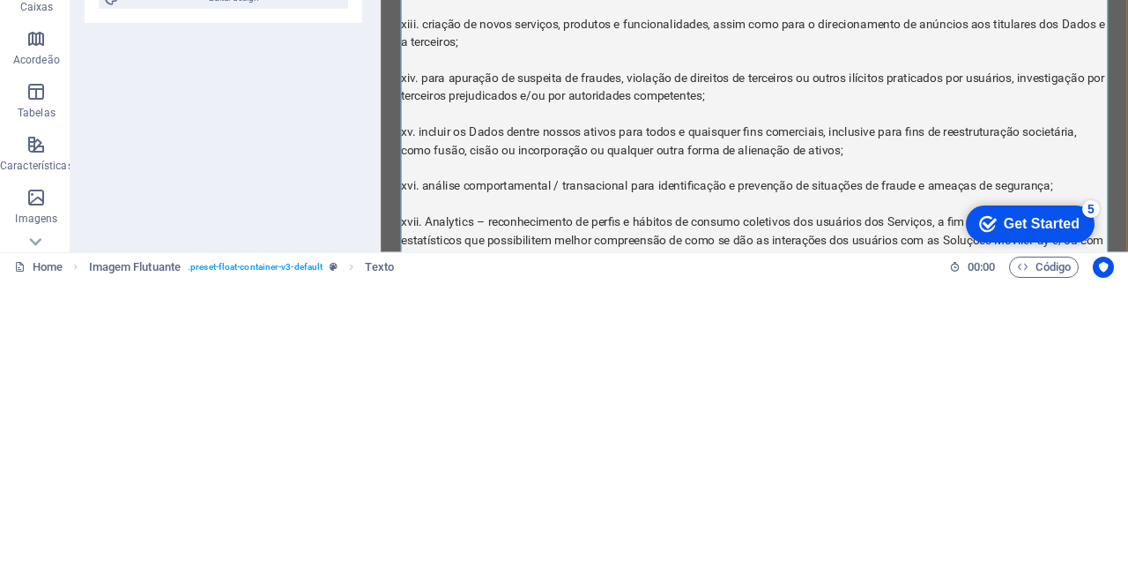
scroll to position [5530, 0]
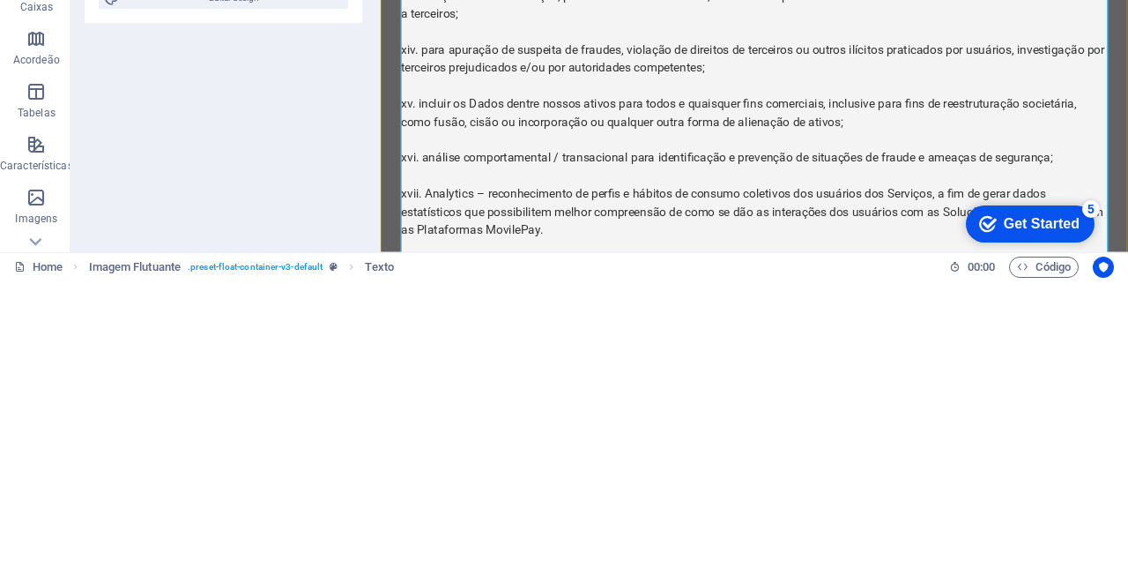
scroll to position [5567, 0]
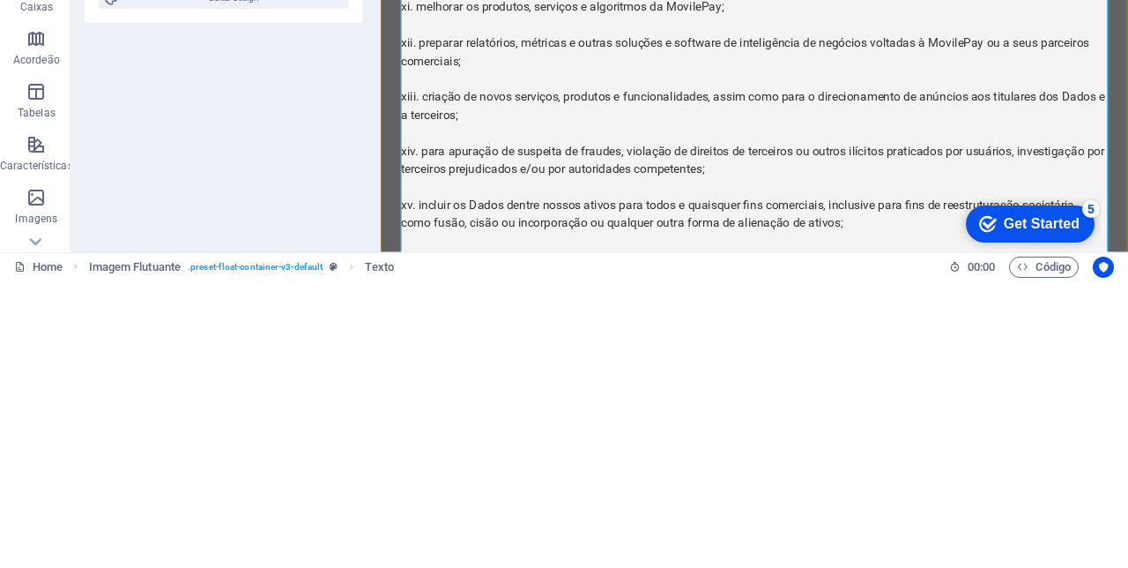
scroll to position [5428, 0]
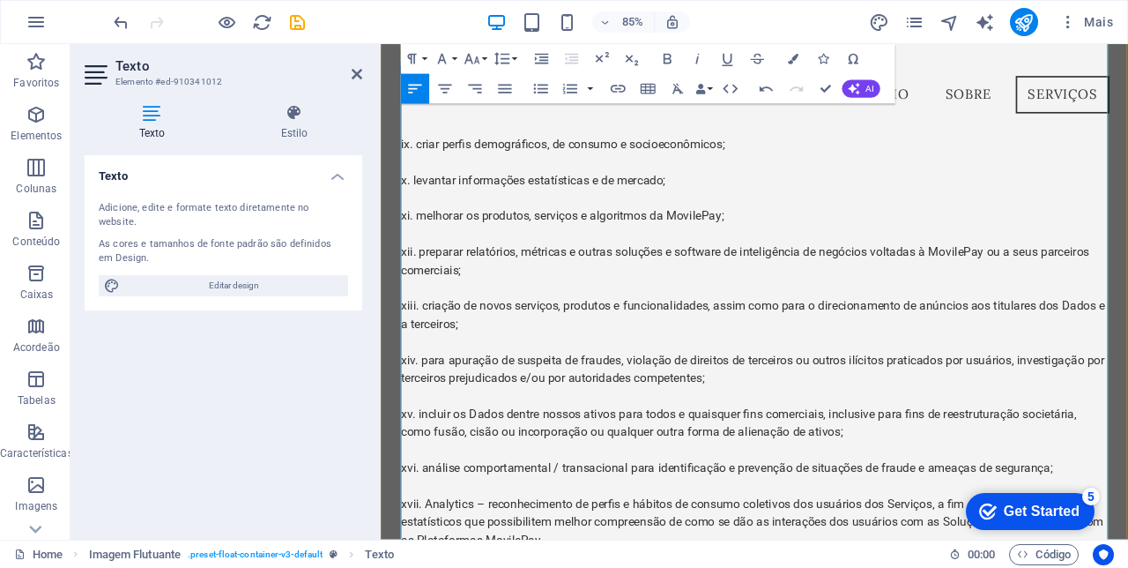
scroll to position [5466, 0]
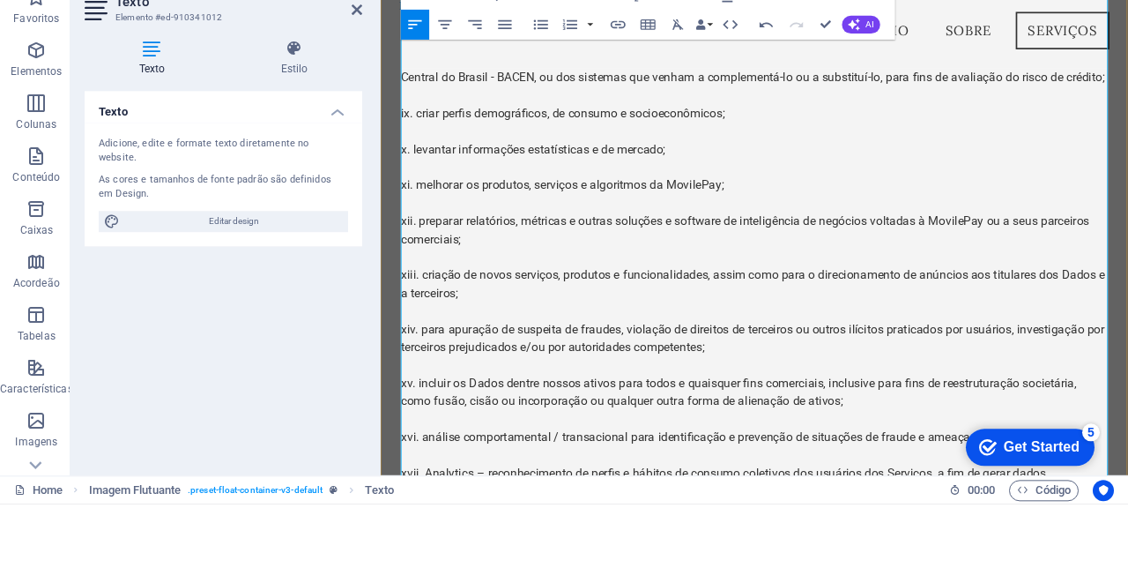
scroll to position [5426, 0]
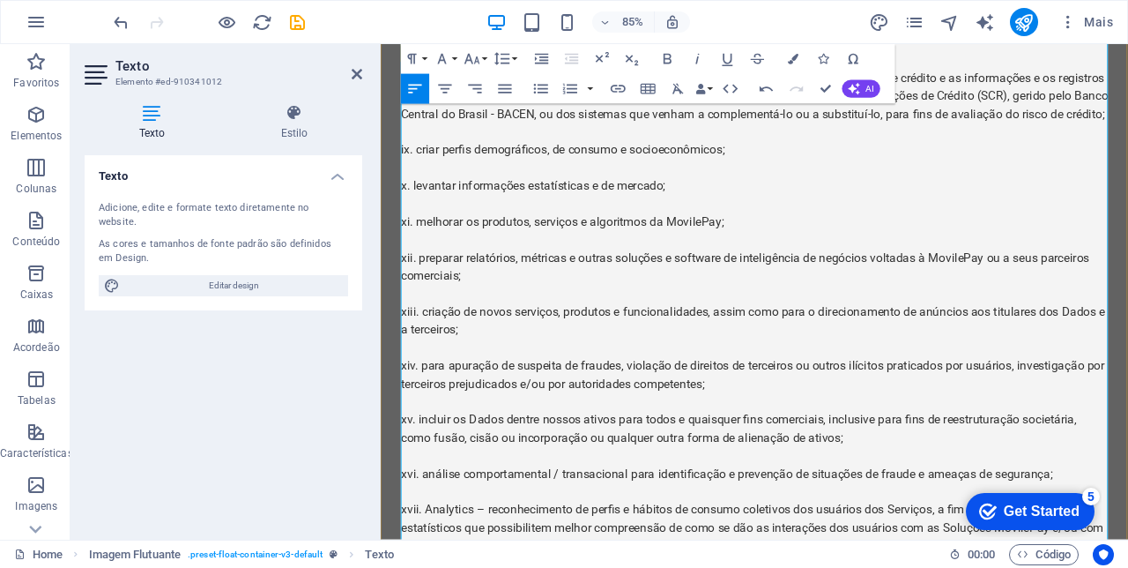
scroll to position [5477, 0]
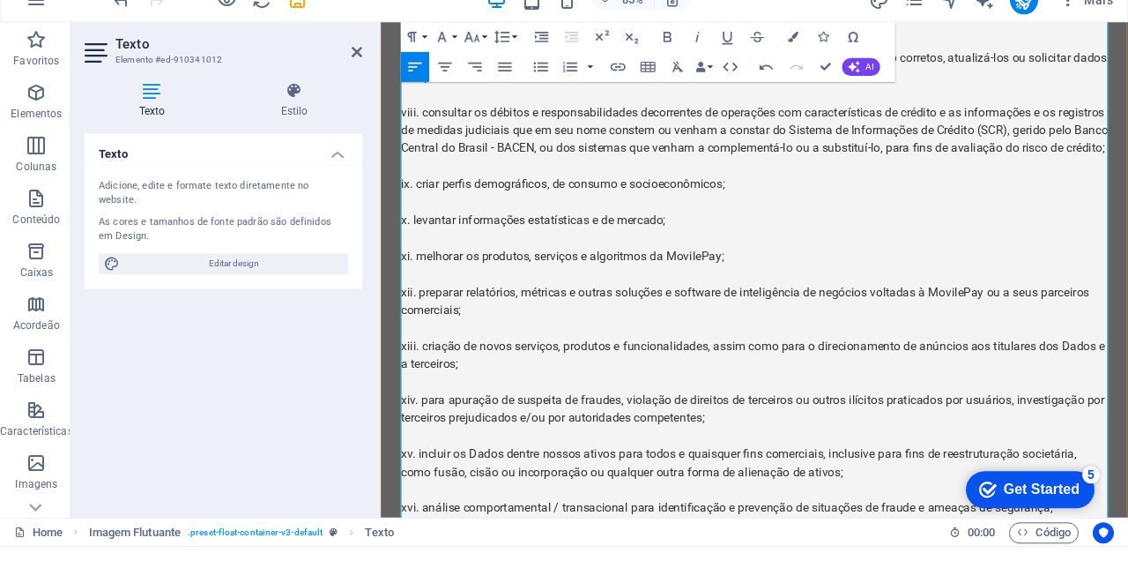
scroll to position [5465, 0]
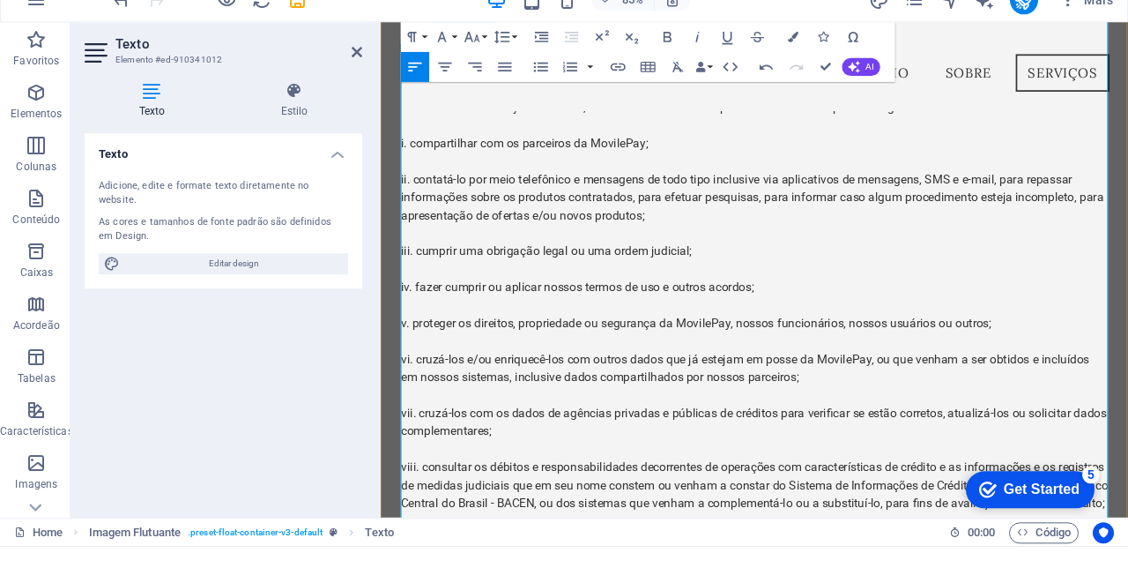
scroll to position [4973, 0]
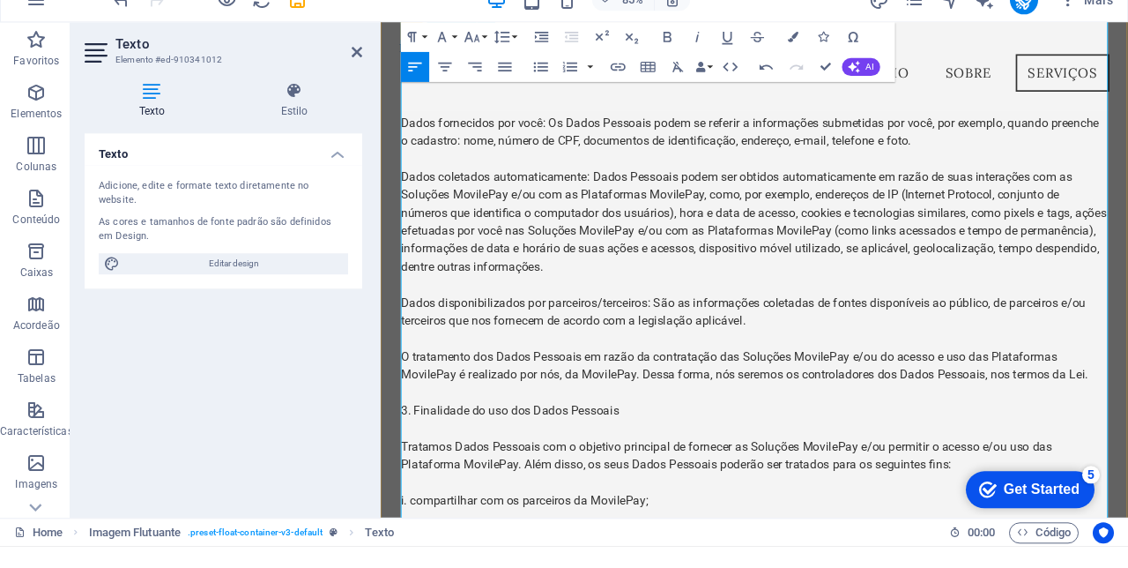
scroll to position [4555, 0]
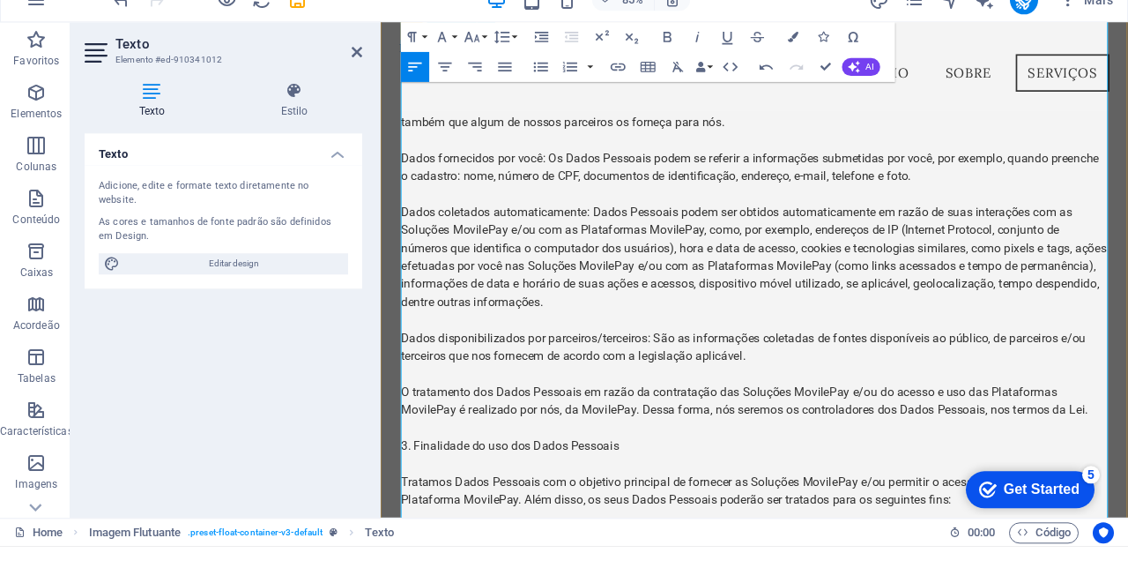
scroll to position [4513, 0]
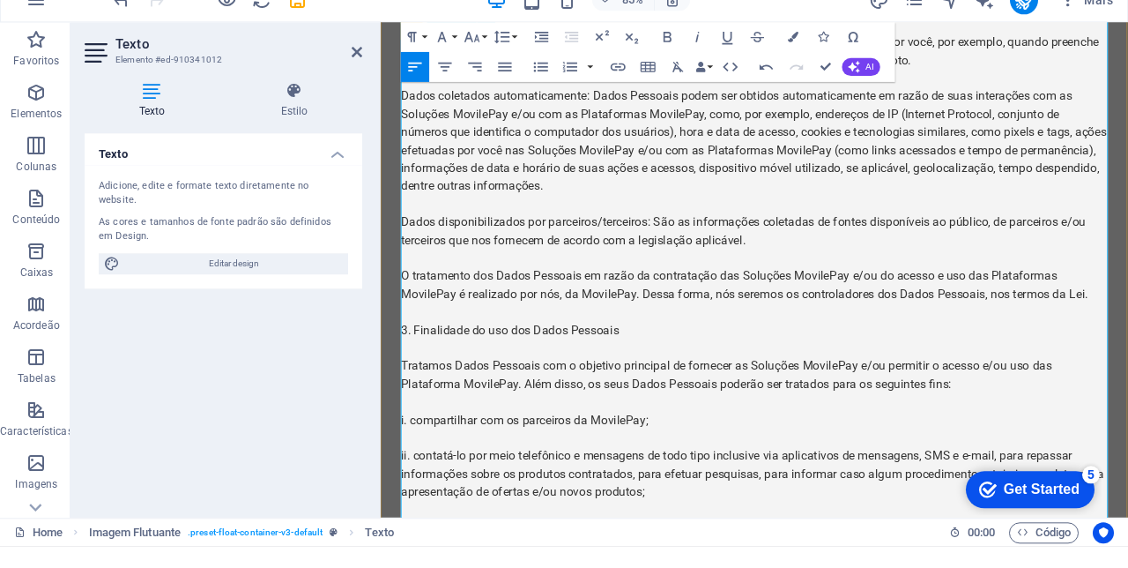
scroll to position [4667, 0]
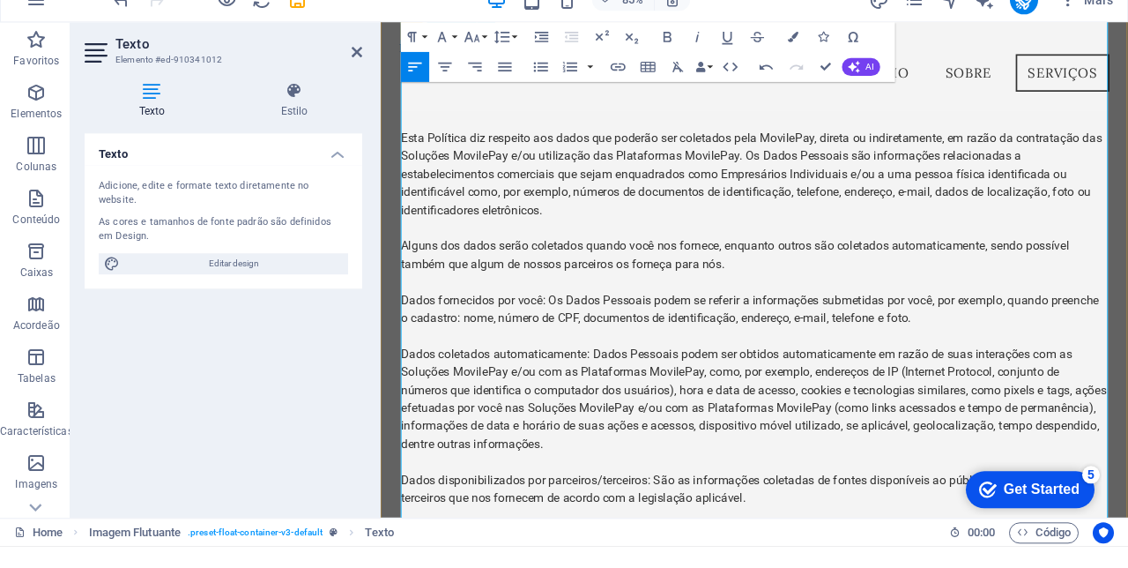
scroll to position [4400, 0]
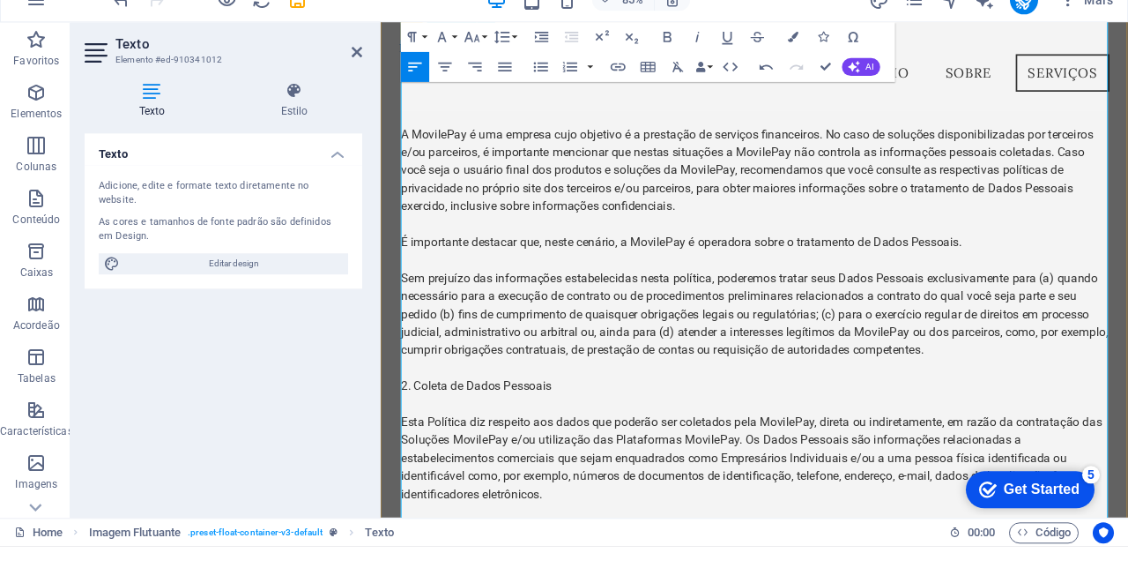
scroll to position [4104, 0]
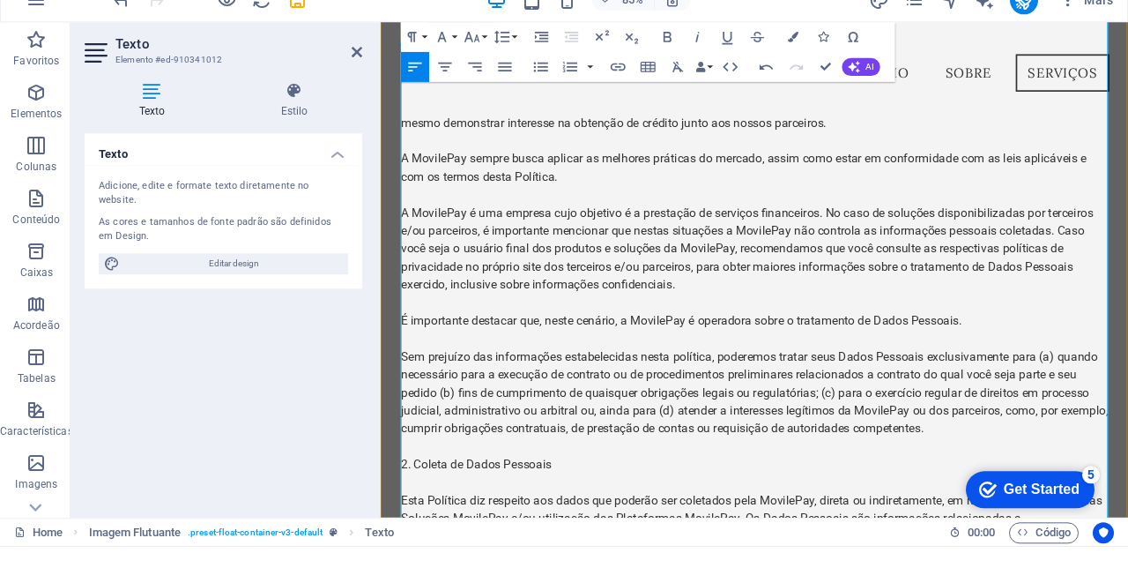
scroll to position [3974, 0]
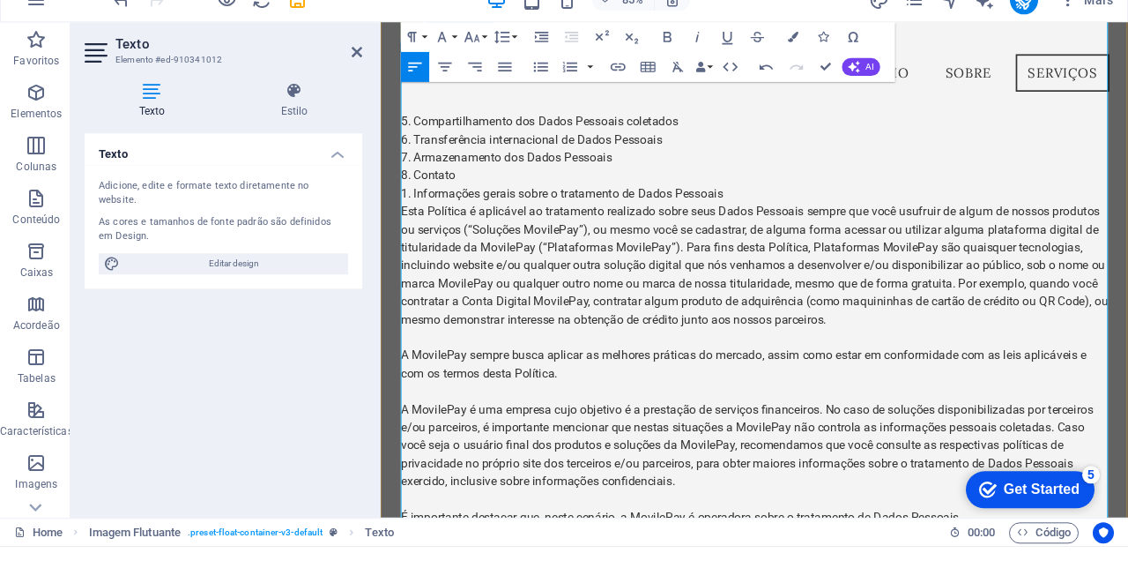
scroll to position [3681, 0]
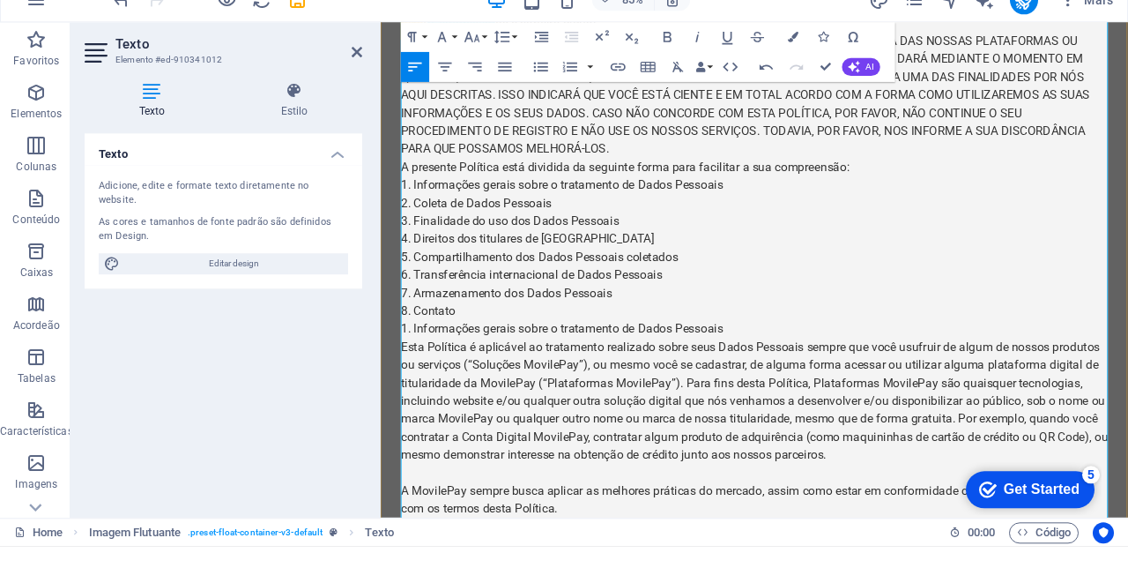
scroll to position [3549, 0]
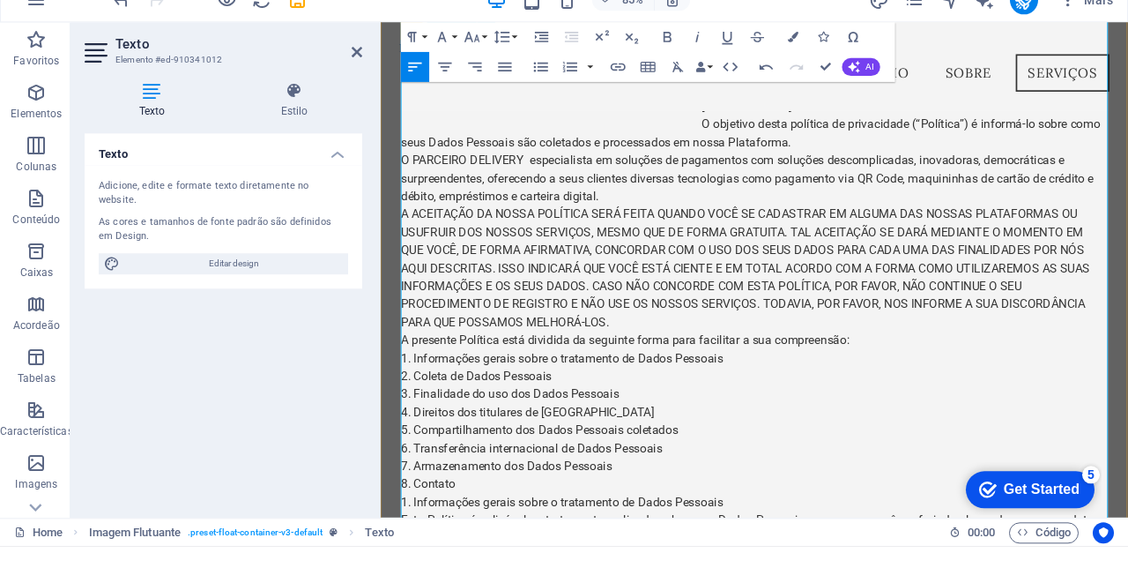
scroll to position [3471, 0]
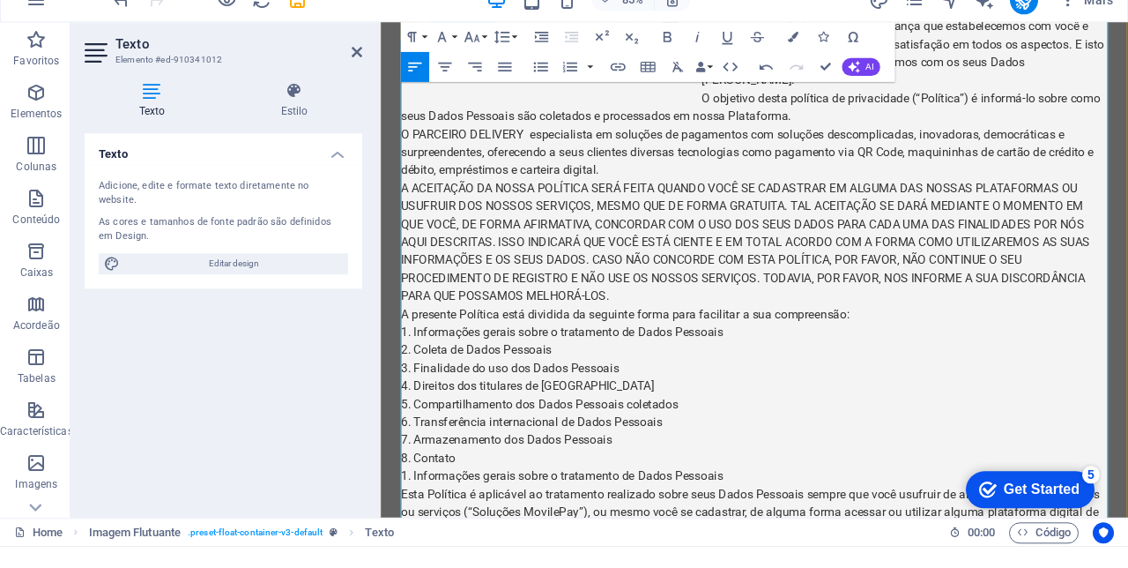
scroll to position [3429, 0]
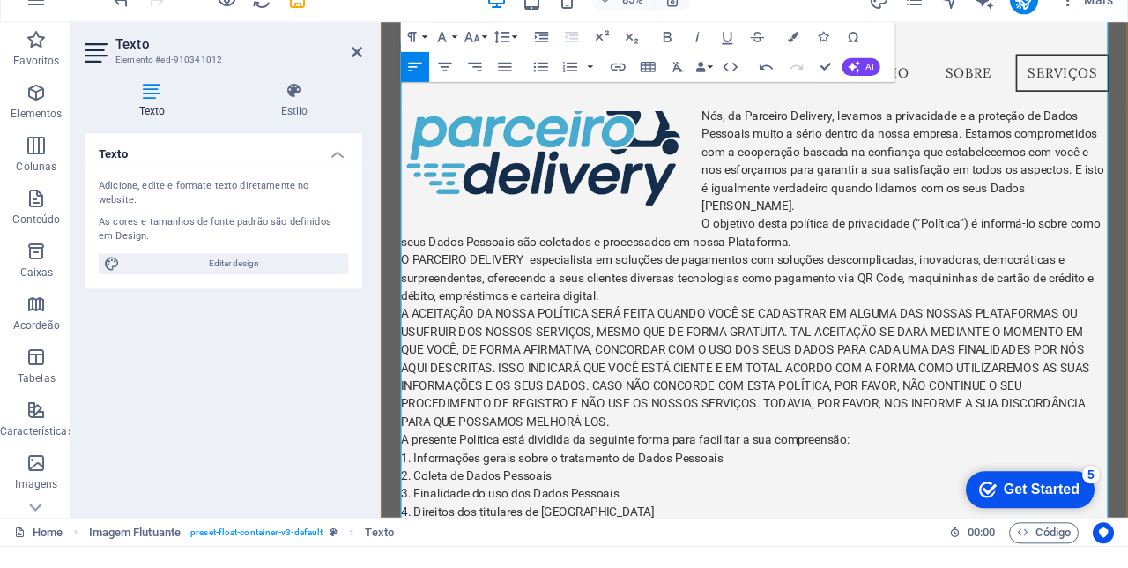
scroll to position [3263, 0]
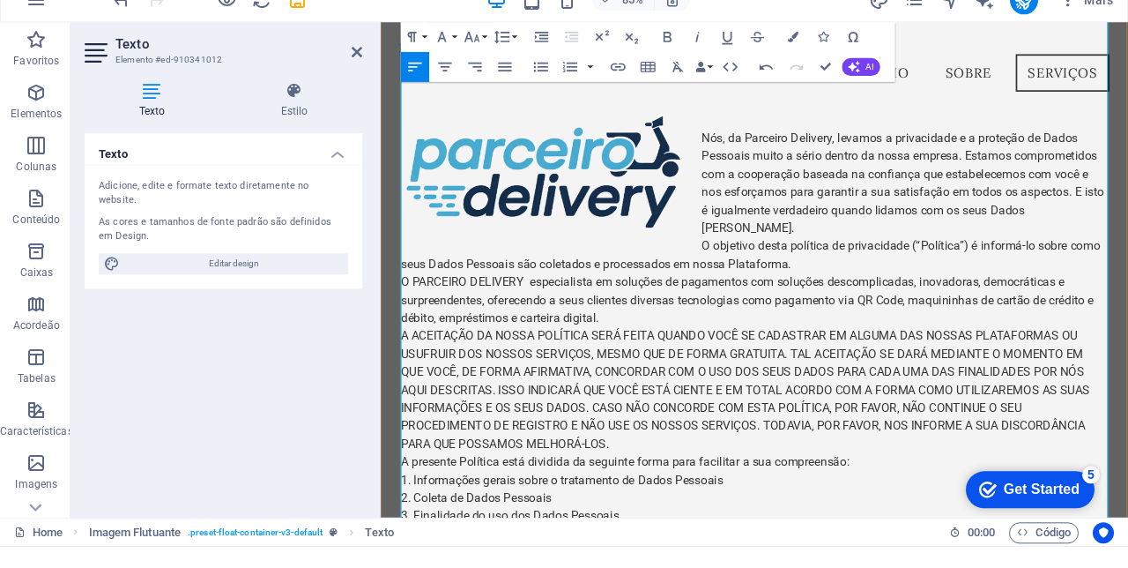
scroll to position [3186, 0]
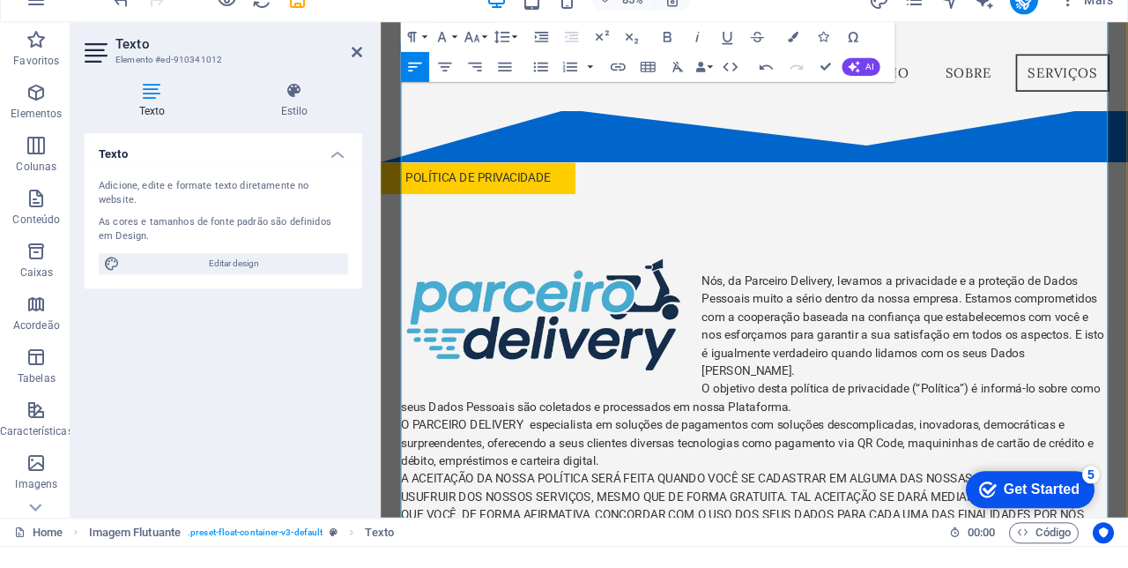
scroll to position [3069, 0]
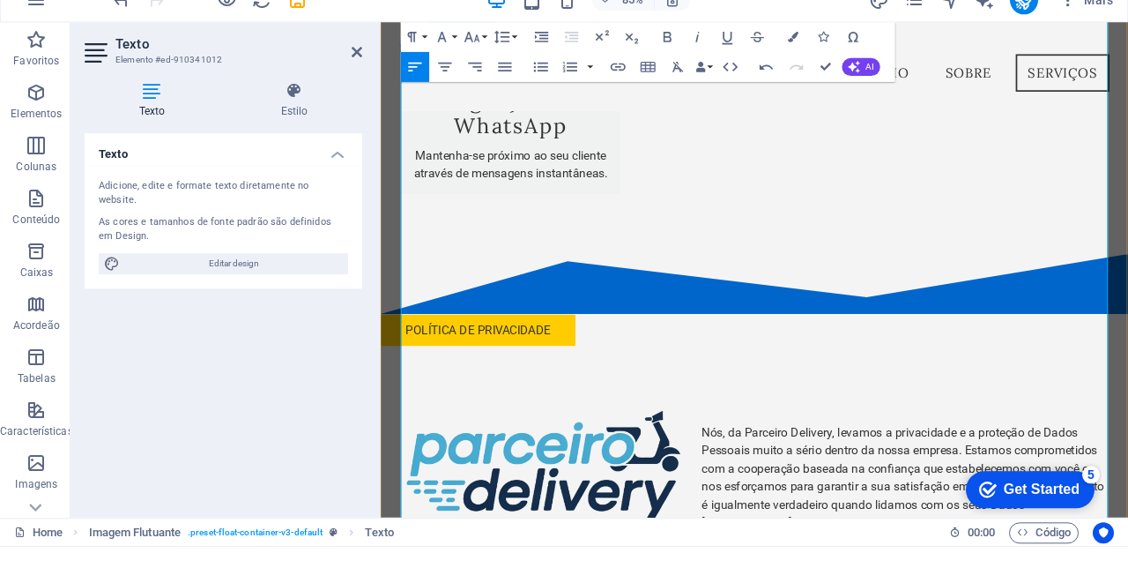
scroll to position [2837, 0]
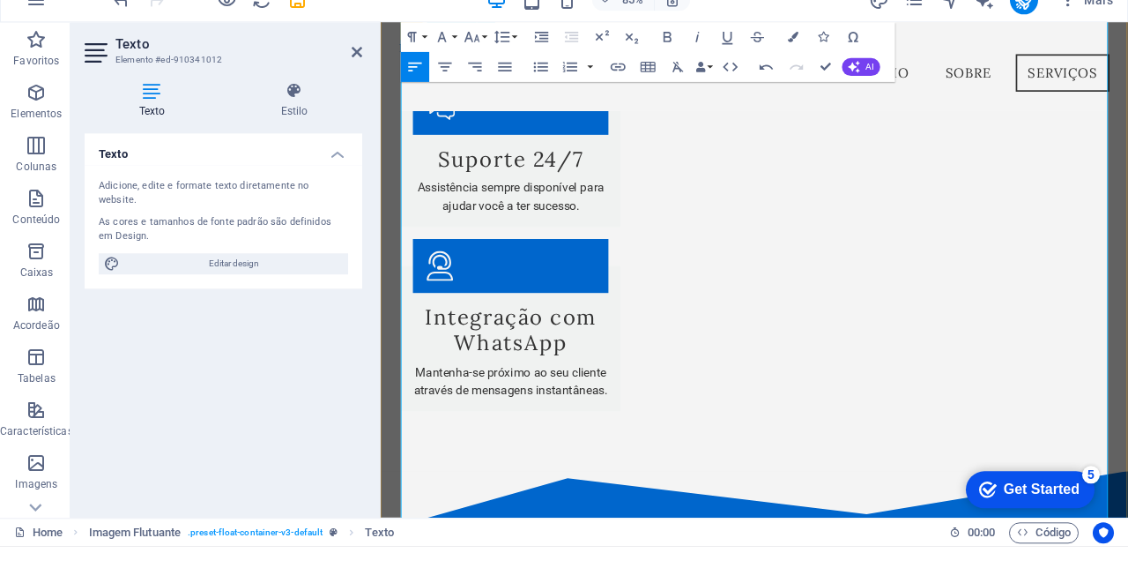
scroll to position [2582, 0]
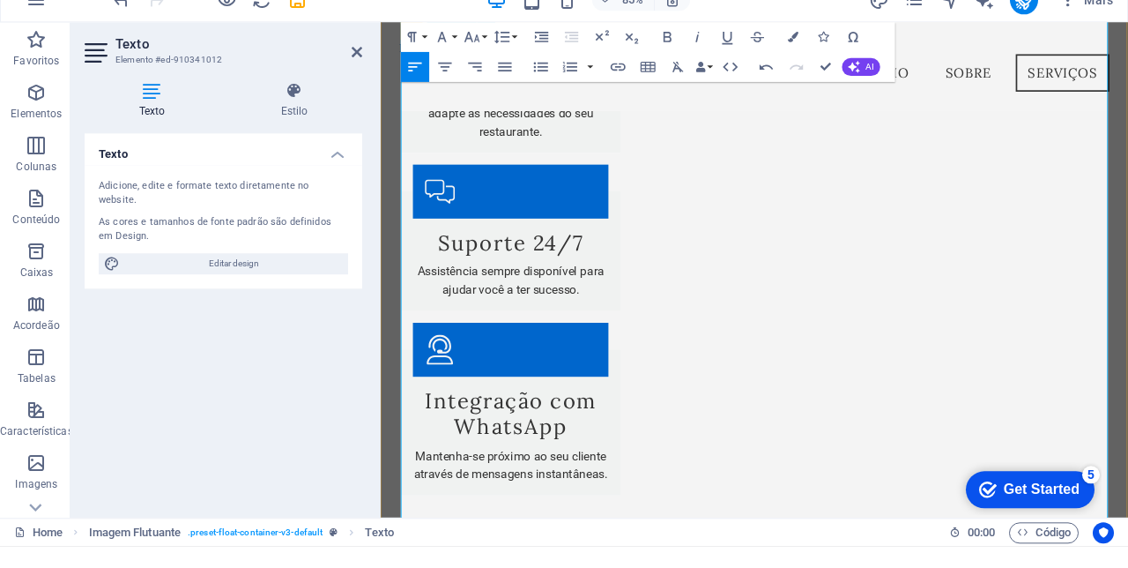
scroll to position [2482, 0]
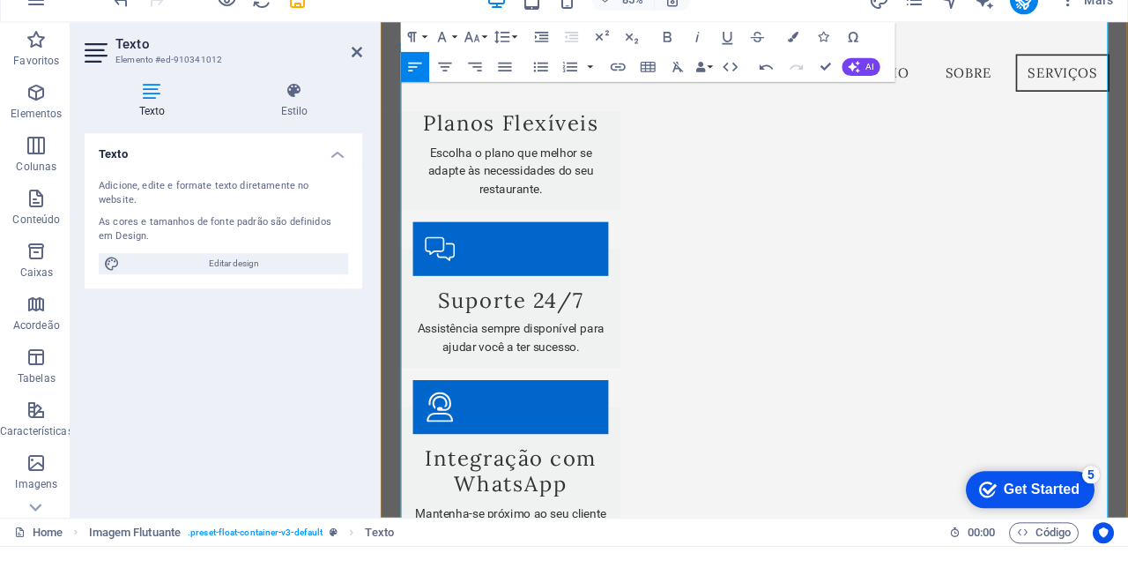
scroll to position [2506, 0]
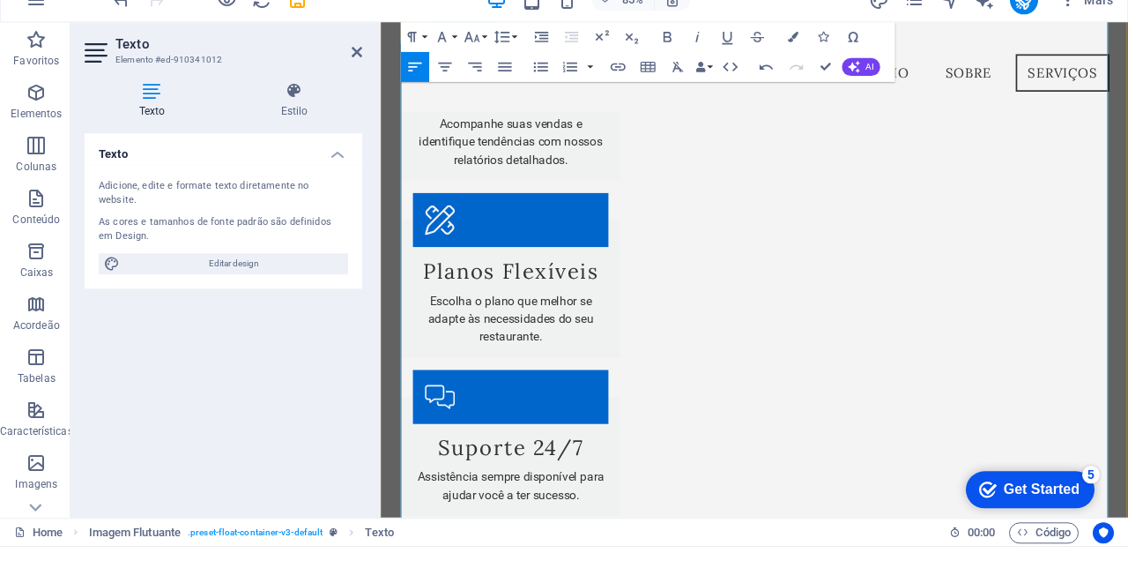
scroll to position [2296, 0]
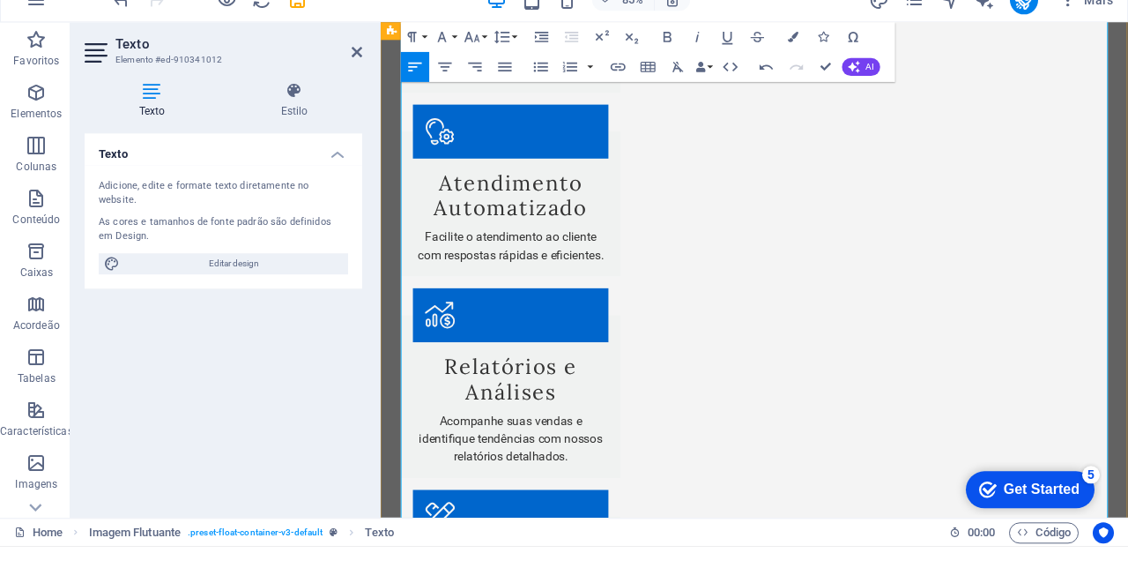
scroll to position [1915, 0]
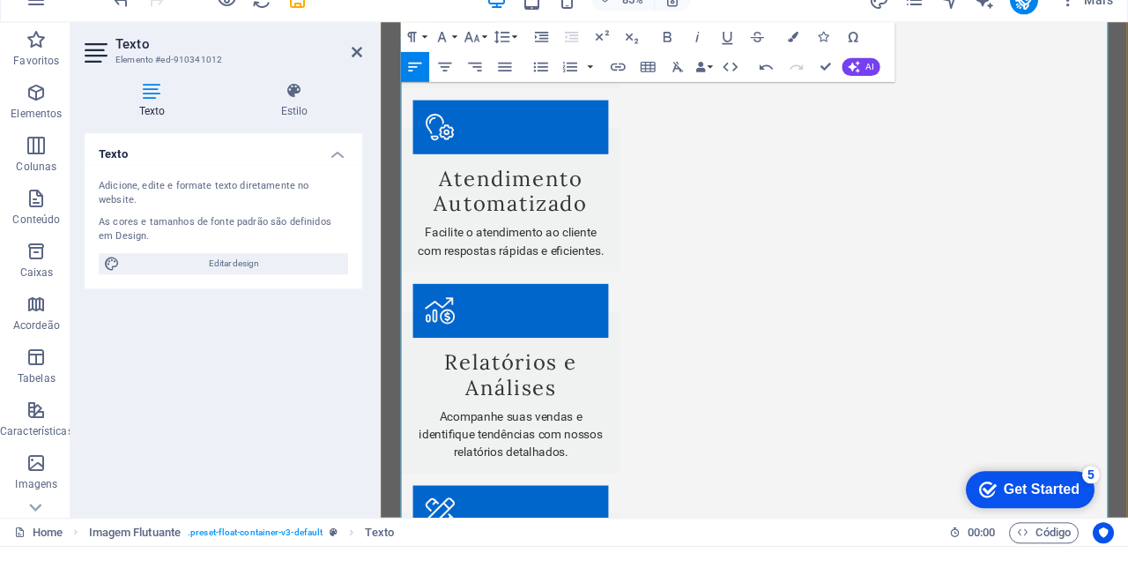
click at [291, 30] on icon "save" at bounding box center [297, 22] width 20 height 20
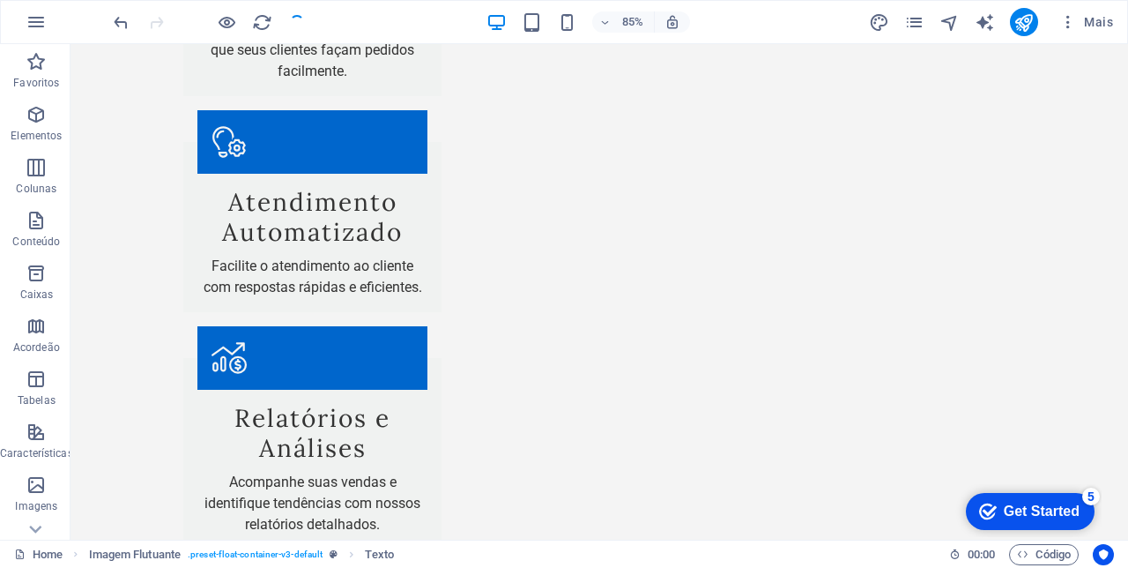
scroll to position [1840, 0]
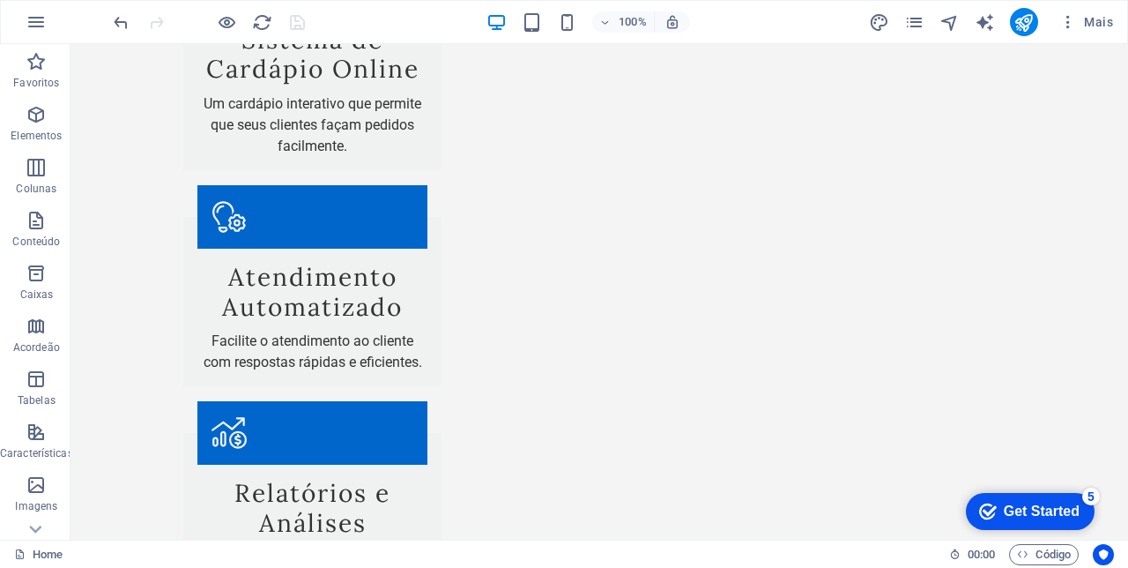
click at [0, 0] on icon "publish" at bounding box center [0, 0] width 0 height 0
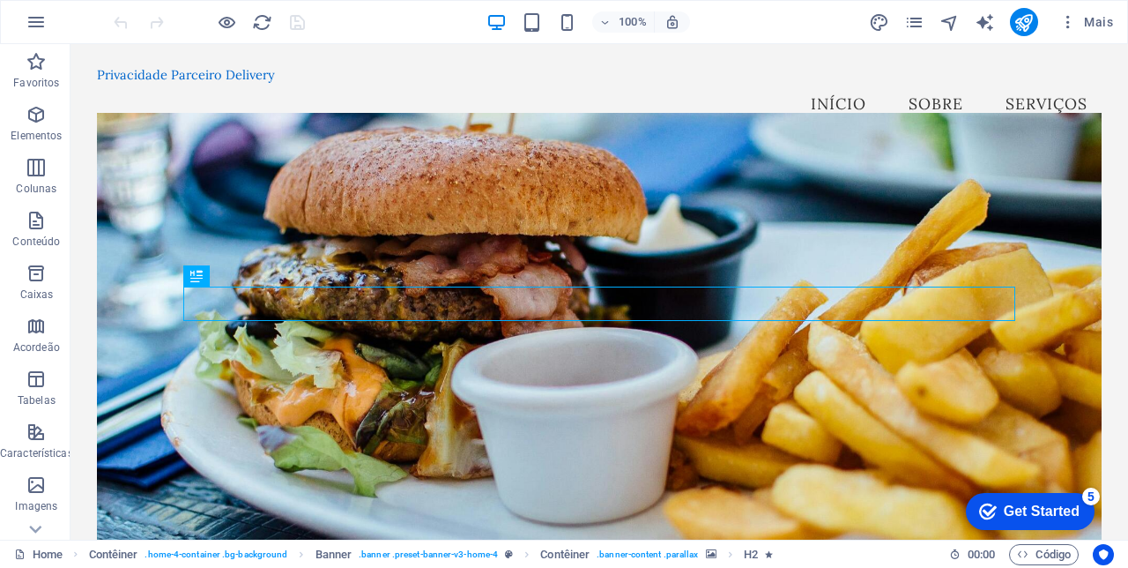
click at [941, 86] on nav "Início Sobre Serviços" at bounding box center [599, 104] width 1005 height 44
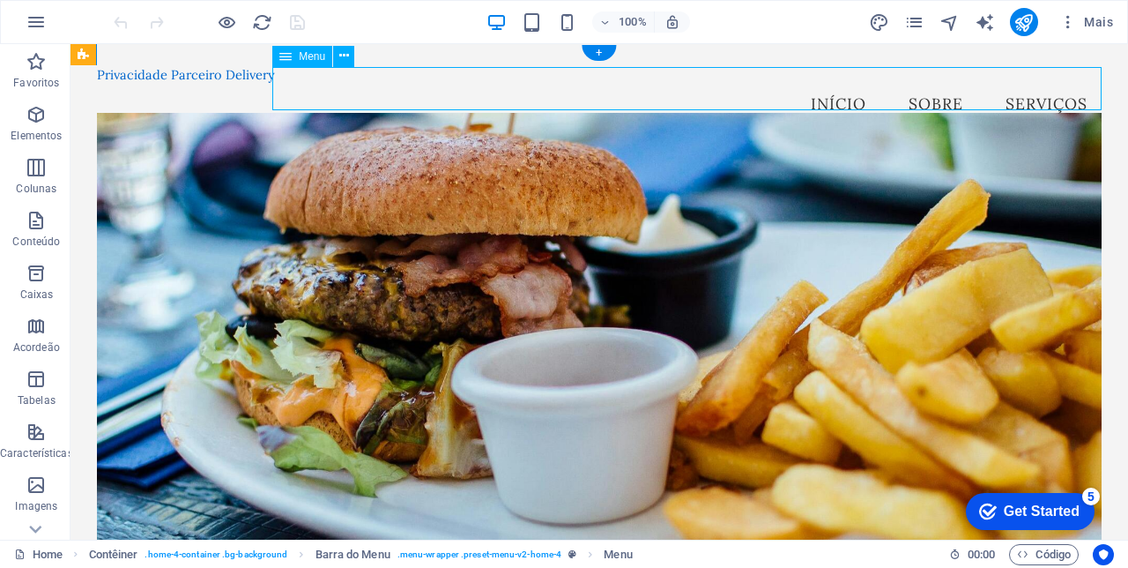
click at [943, 87] on nav "Início Sobre Serviços" at bounding box center [599, 104] width 1005 height 44
click at [943, 86] on nav "Início Sobre Serviços" at bounding box center [599, 104] width 1005 height 44
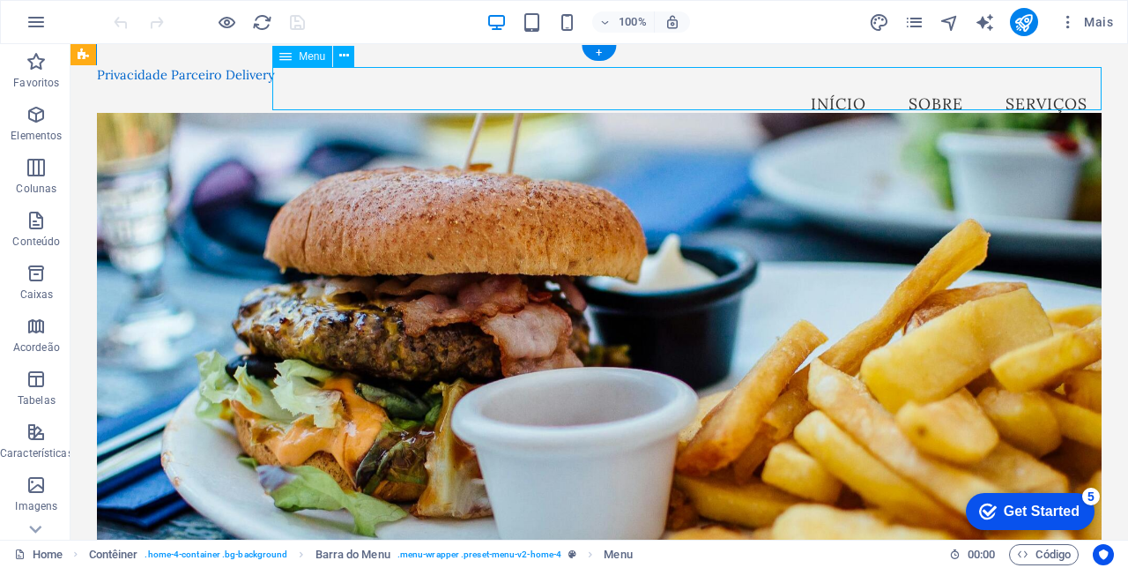
select select
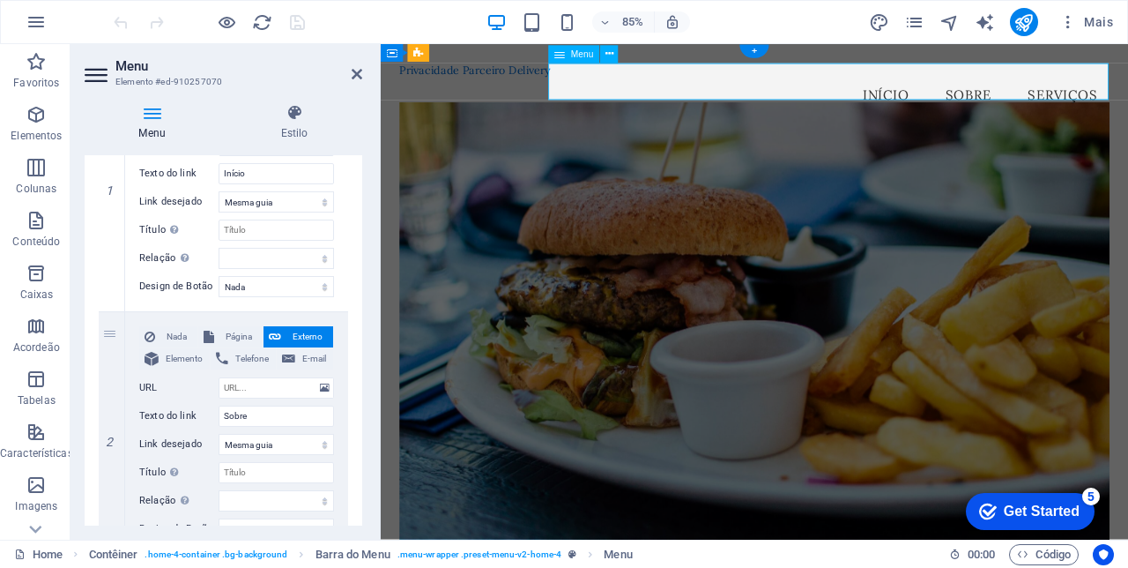
scroll to position [255, 0]
click at [246, 389] on input "URL" at bounding box center [276, 385] width 115 height 21
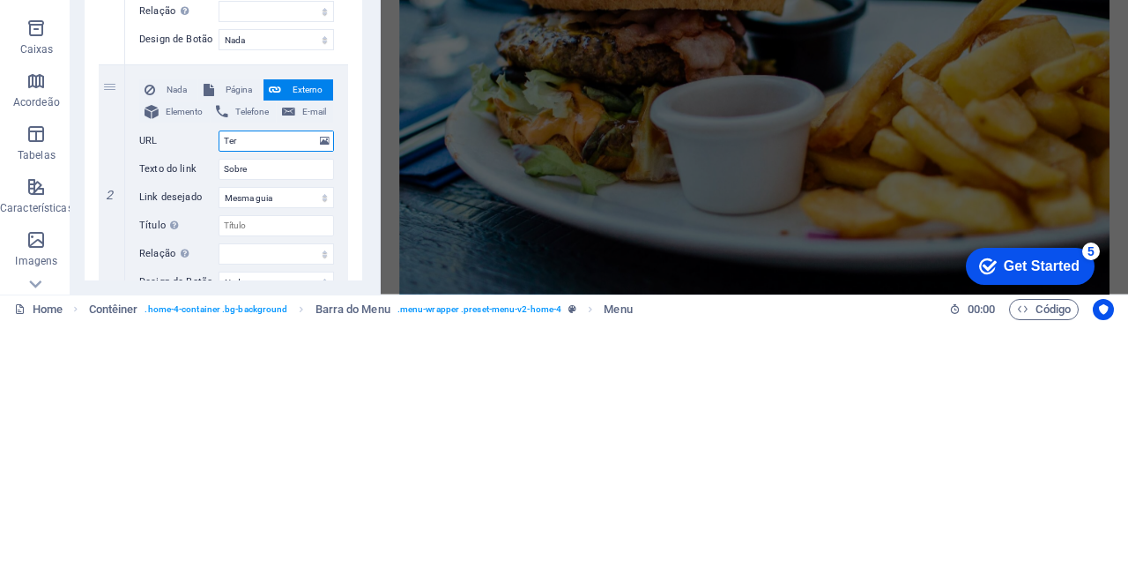
type input "Term"
select select
type input "Termo"
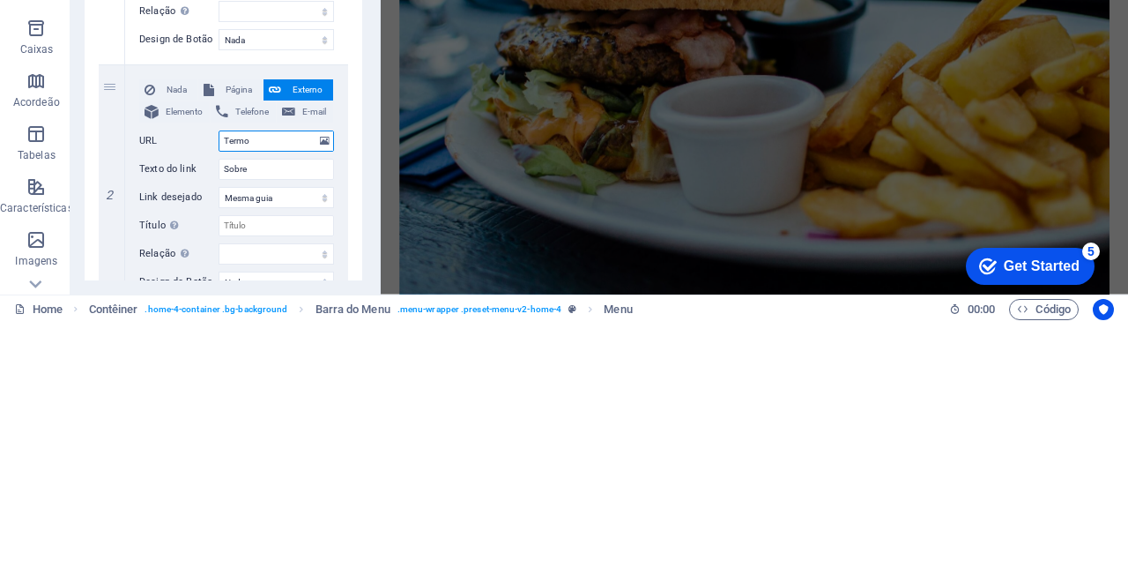
select select
type input "Termo"
select select
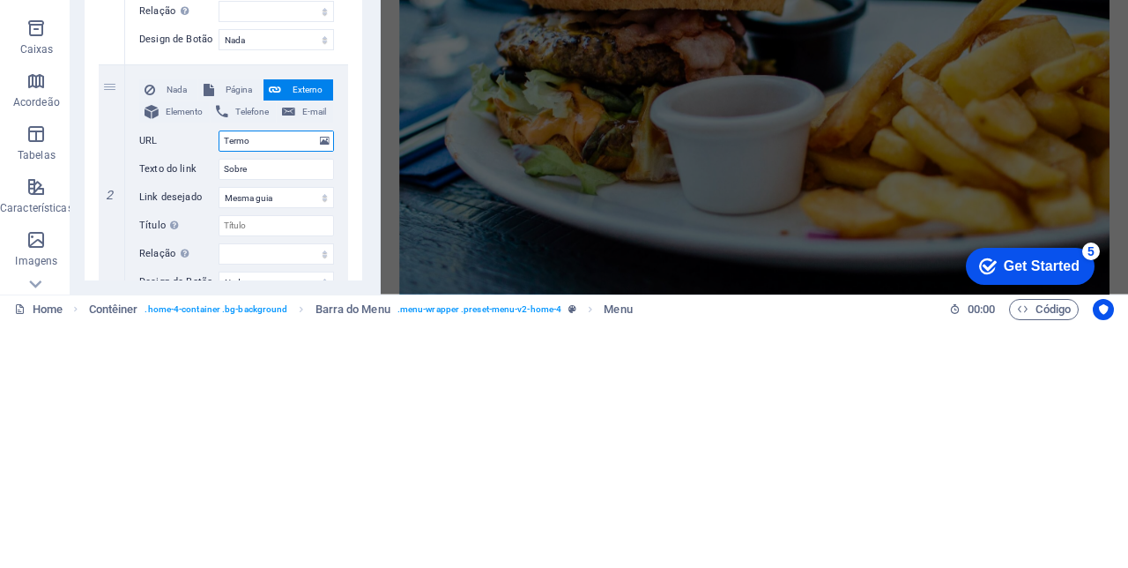
type input "Termo"
select select
type input "Term"
select select
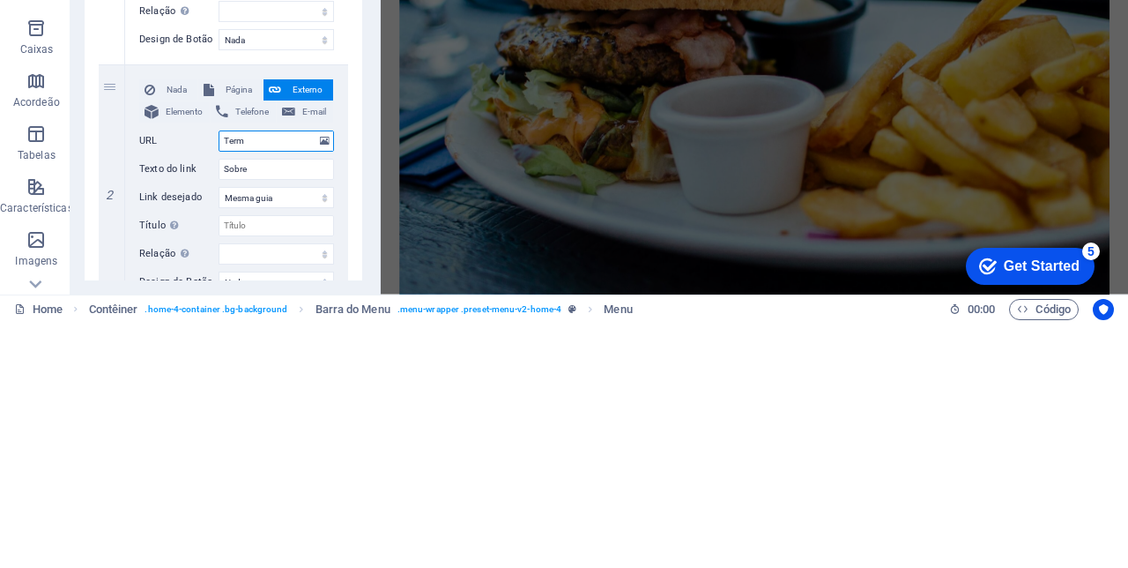
select select
type input "Term."
select select
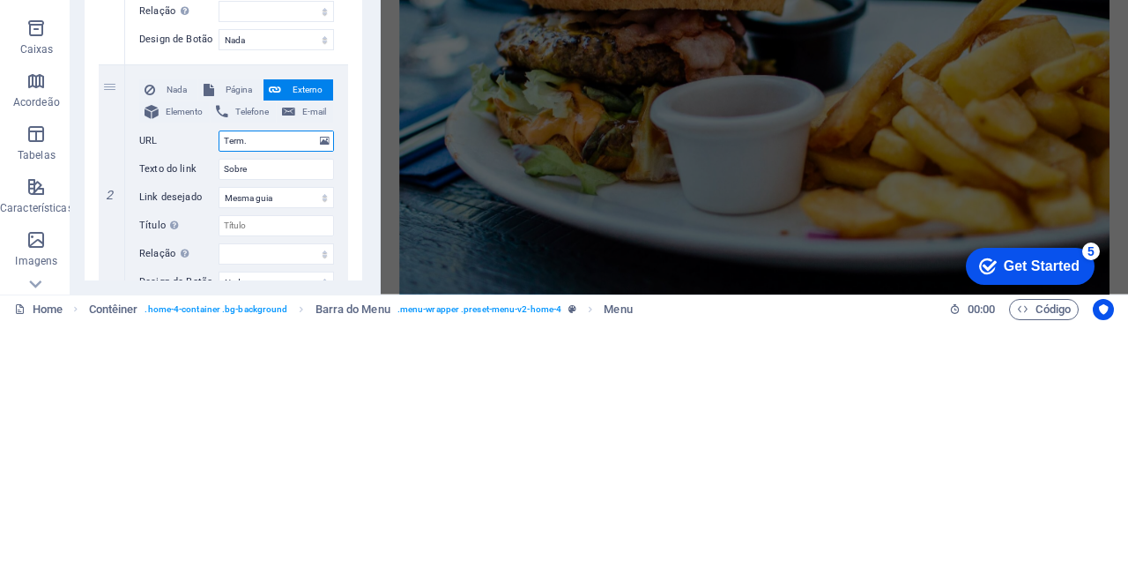
select select
type input "Term.p"
select select
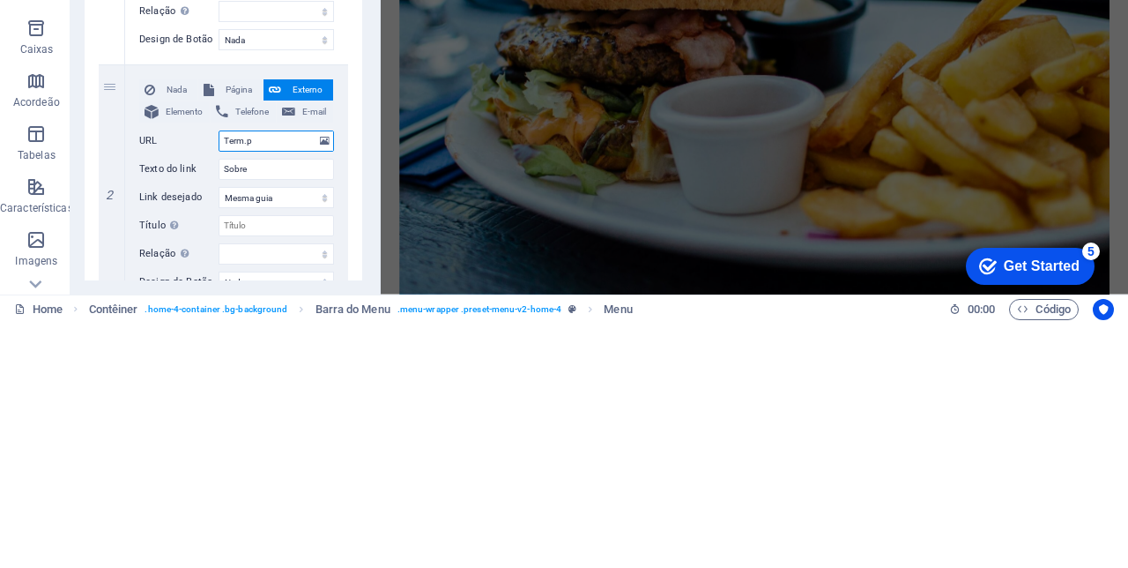
type input "[DOMAIN_NAME]"
select select
type input "Term.parceir"
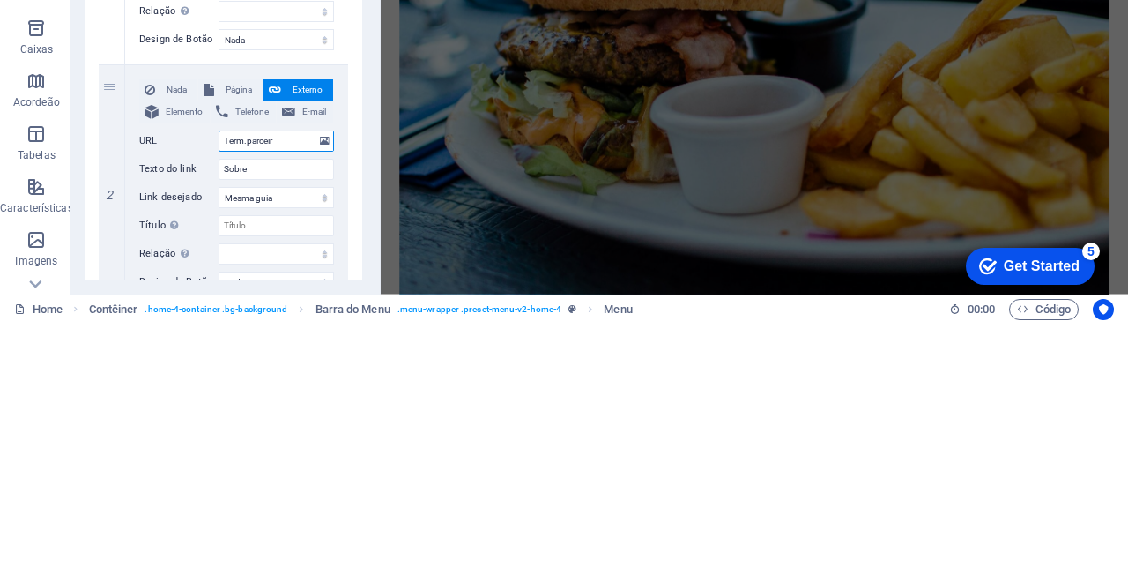
select select
type input "Term.parceiro"
select select
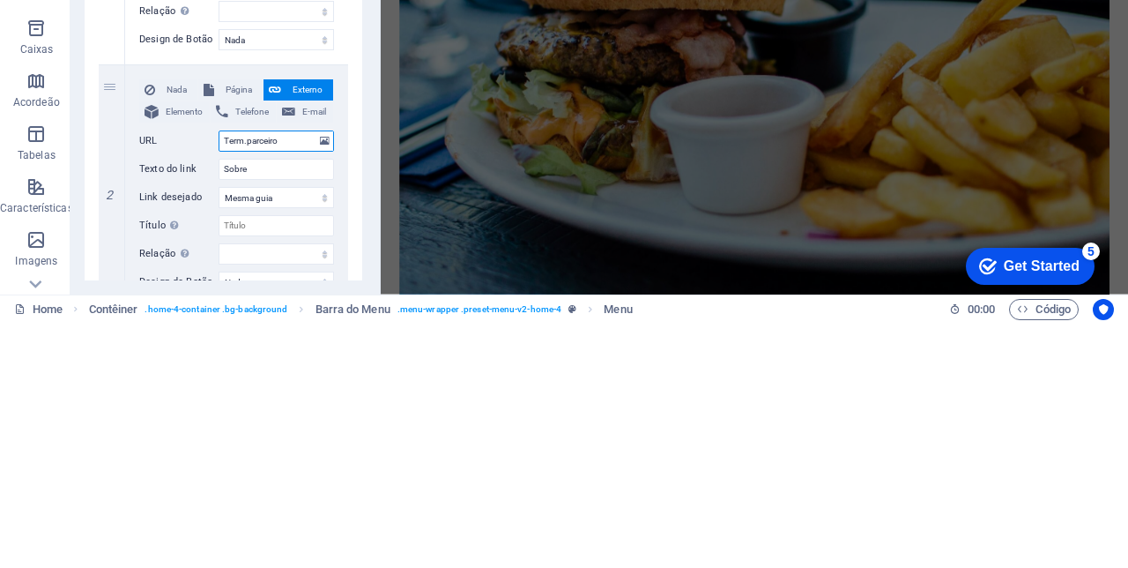
select select
type input "Term.parceirode"
select select
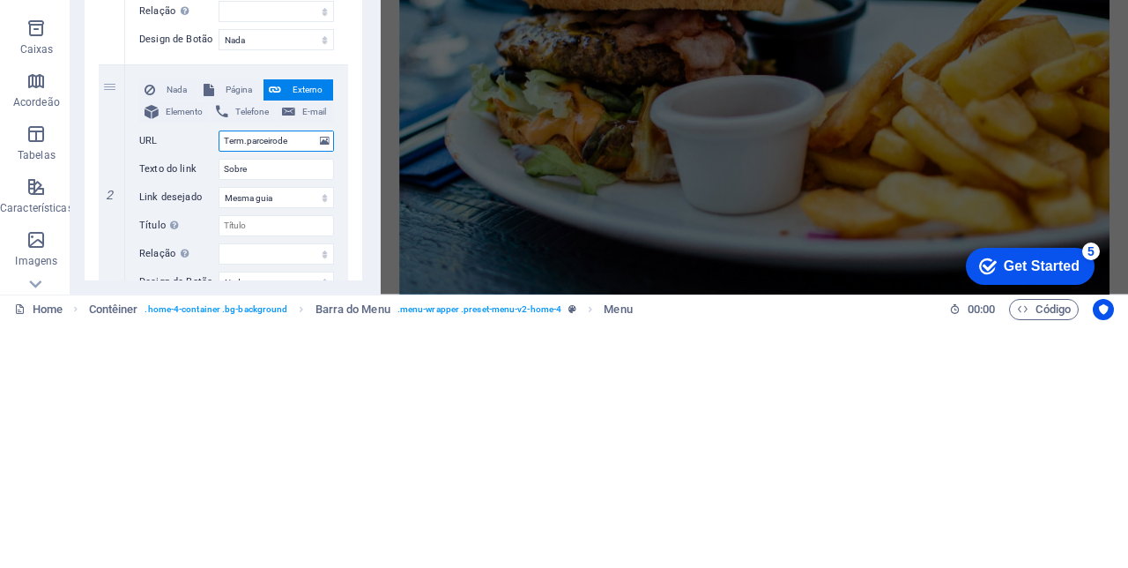
select select
type input "Term.parceirodeli"
select select
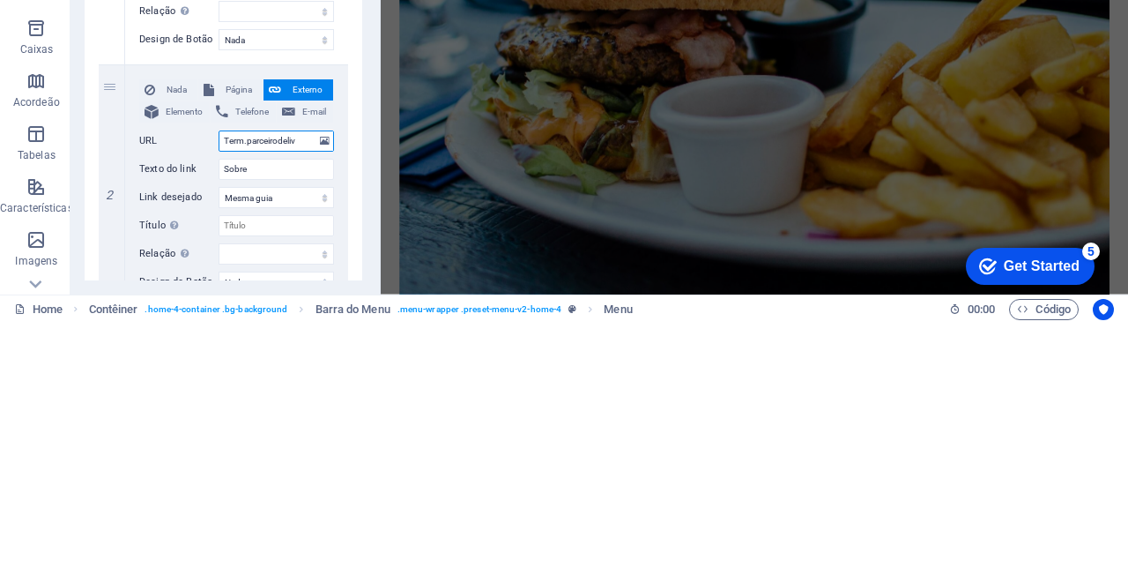
type input "Term.parceirodelive"
select select
type input "Term.parceirodelivey"
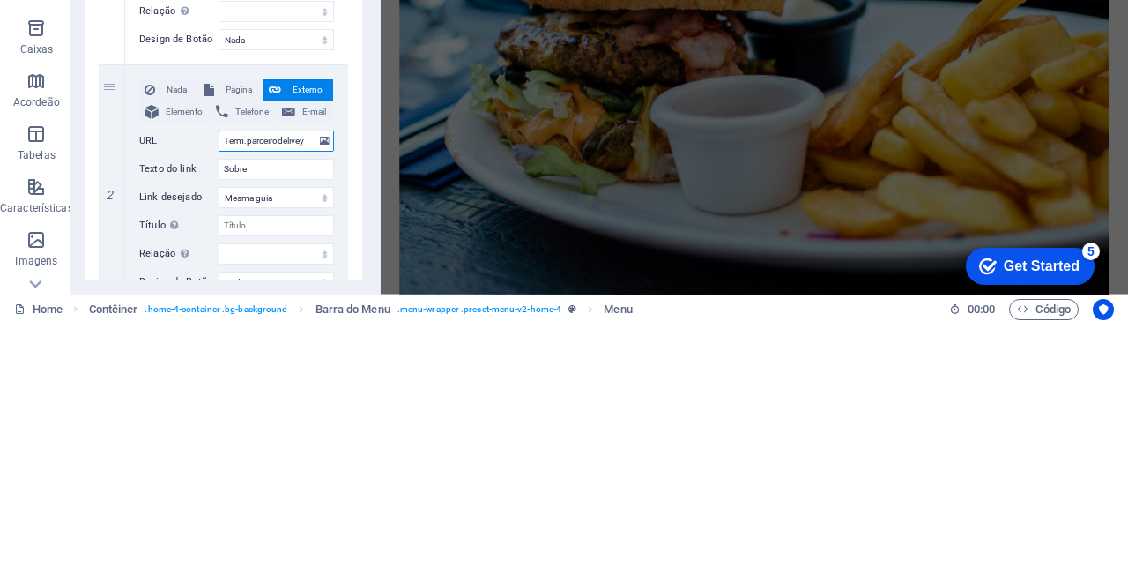
select select
type input "Term.parceirodelivey."
select select
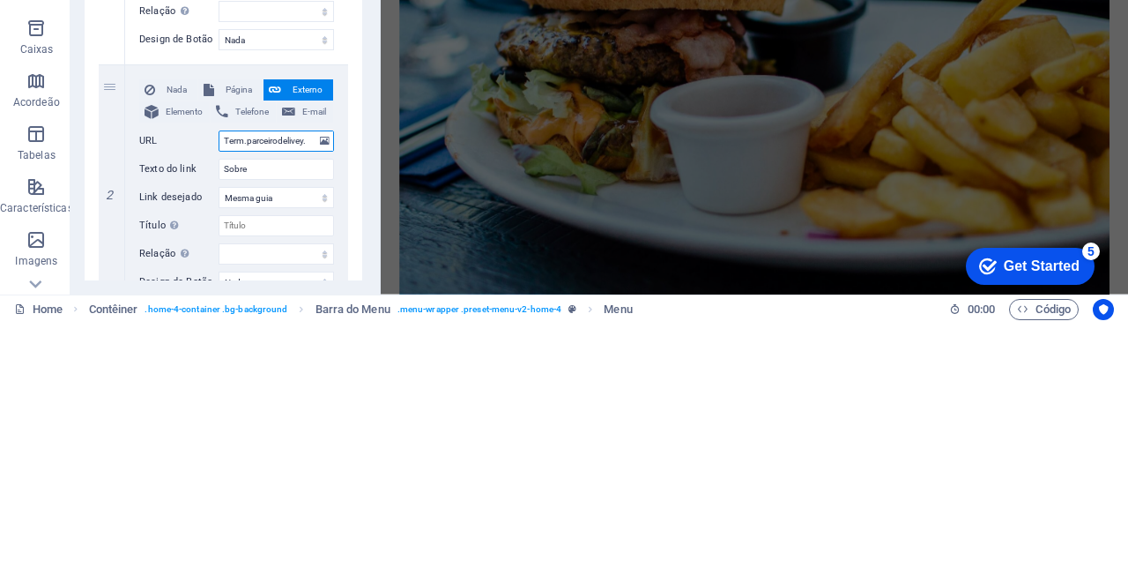
select select
type input "Term.parceirodelivey.c"
select select
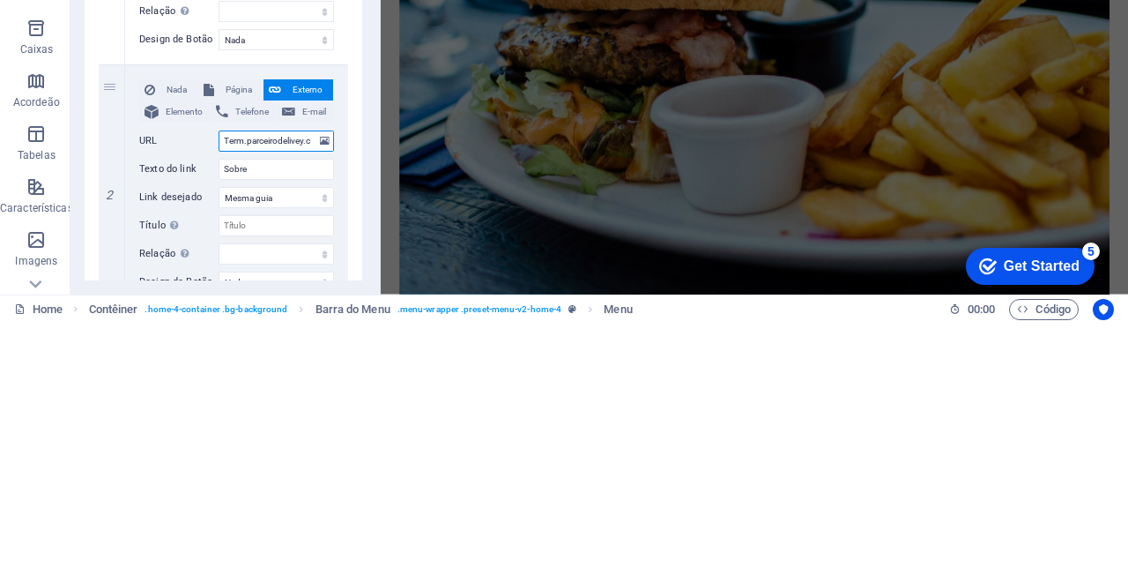
select select
type input "Term.parceirodelivey.com"
select select
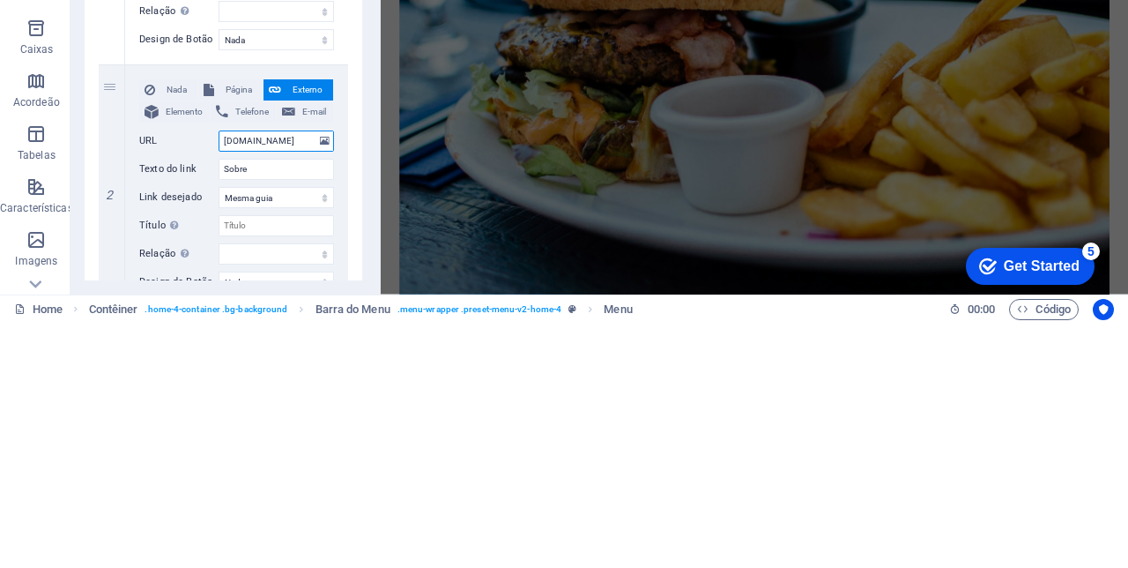
select select
click at [241, 384] on input "Term.parceirodelivey.com" at bounding box center [276, 385] width 115 height 21
type input "Term.pbarceirodelivey.com"
select select
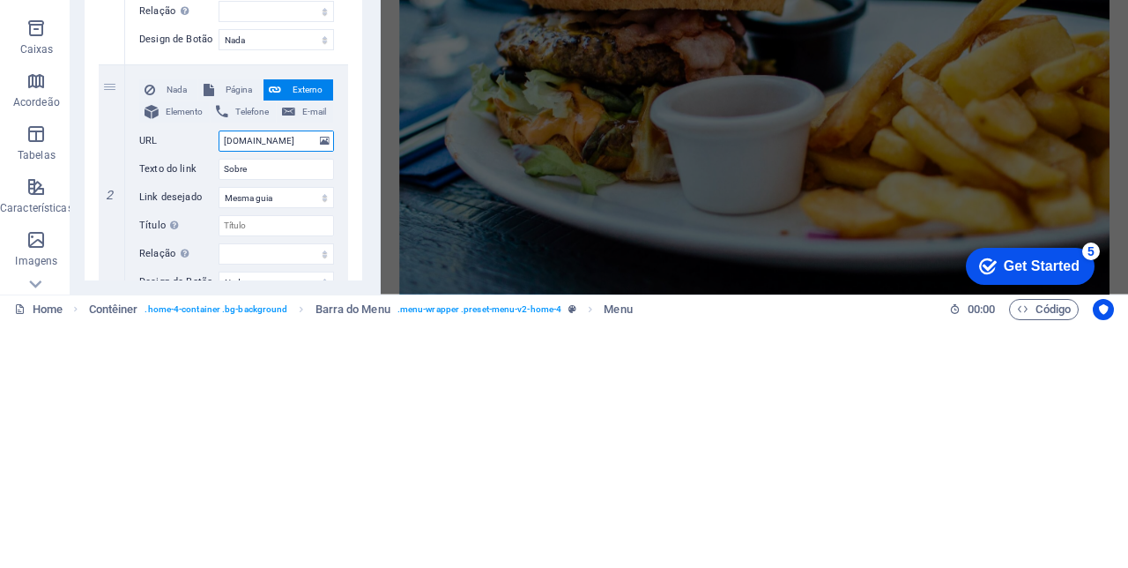
select select
click at [240, 377] on input "Term.pbarceirodelivey.com" at bounding box center [276, 385] width 115 height 21
click at [226, 377] on input "Term.pbarceirodelivey.com" at bounding box center [276, 385] width 115 height 21
type input "erm.pbarceirodelivey.com"
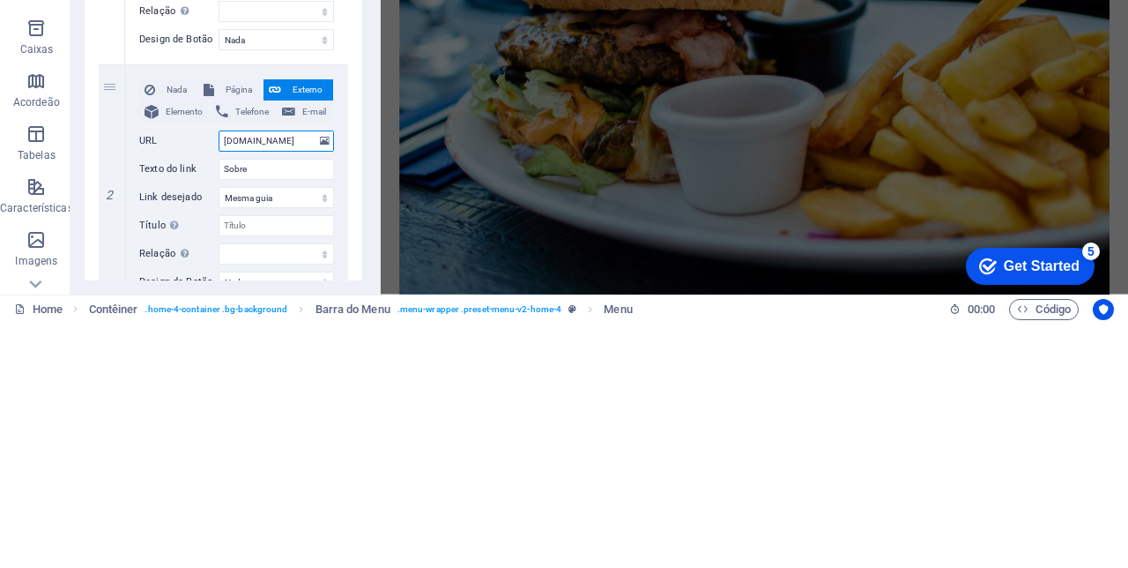
select select
type input "term.pbarceirodelivey.com"
select select
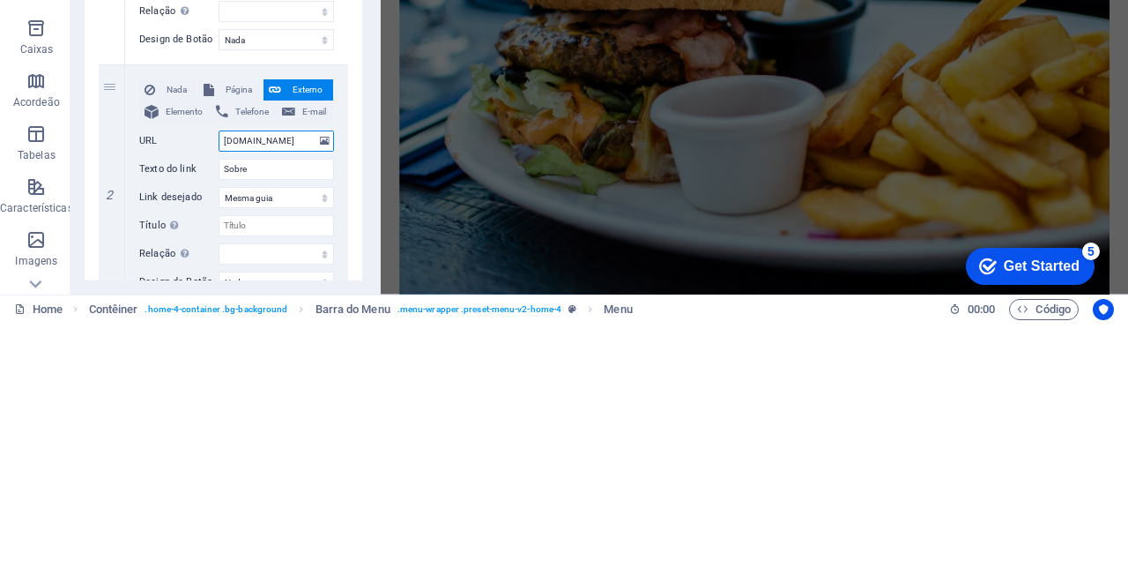
select select
click at [229, 381] on input "term.pbarceirodelivey.com" at bounding box center [276, 385] width 115 height 21
type input "hterm.pbarceirodelivey.com"
select select
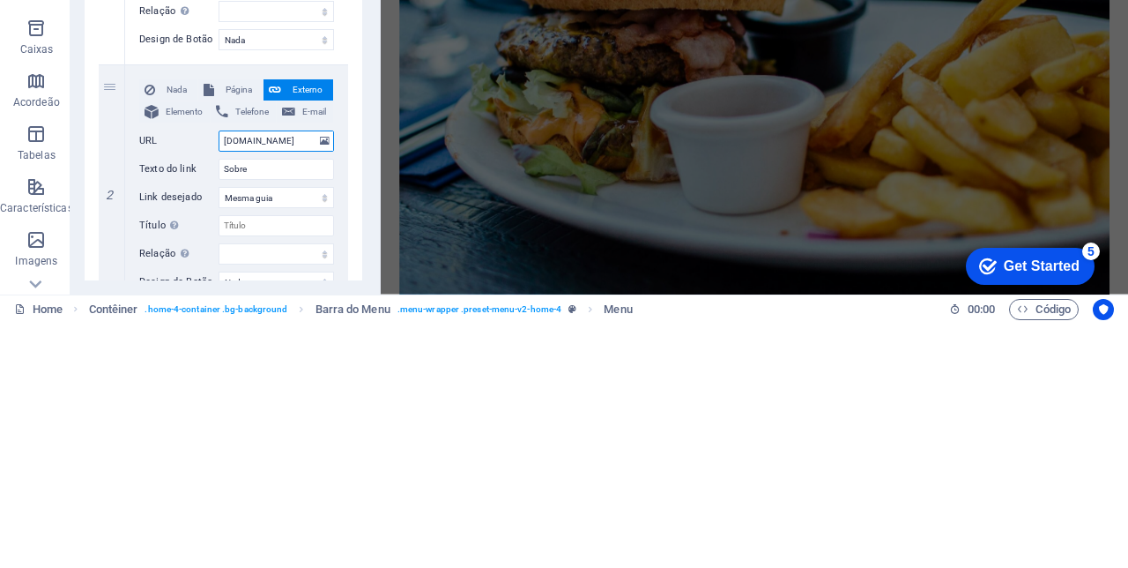
select select
type input "httterm.pbarceirodelivey.com"
select select
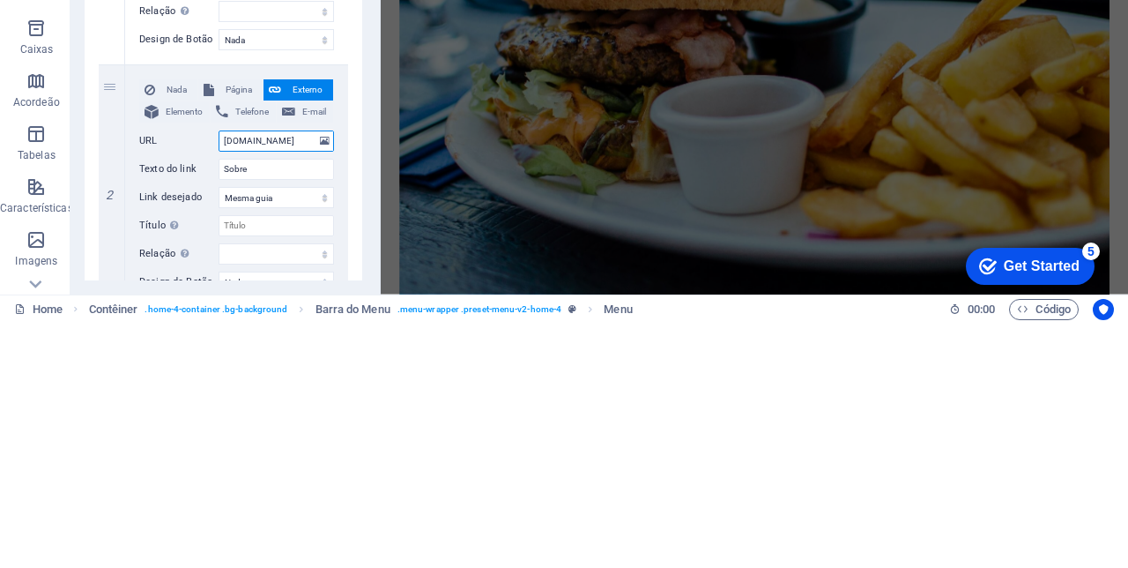
select select
type input "httpterm.pbarceirodelivey.com"
select select
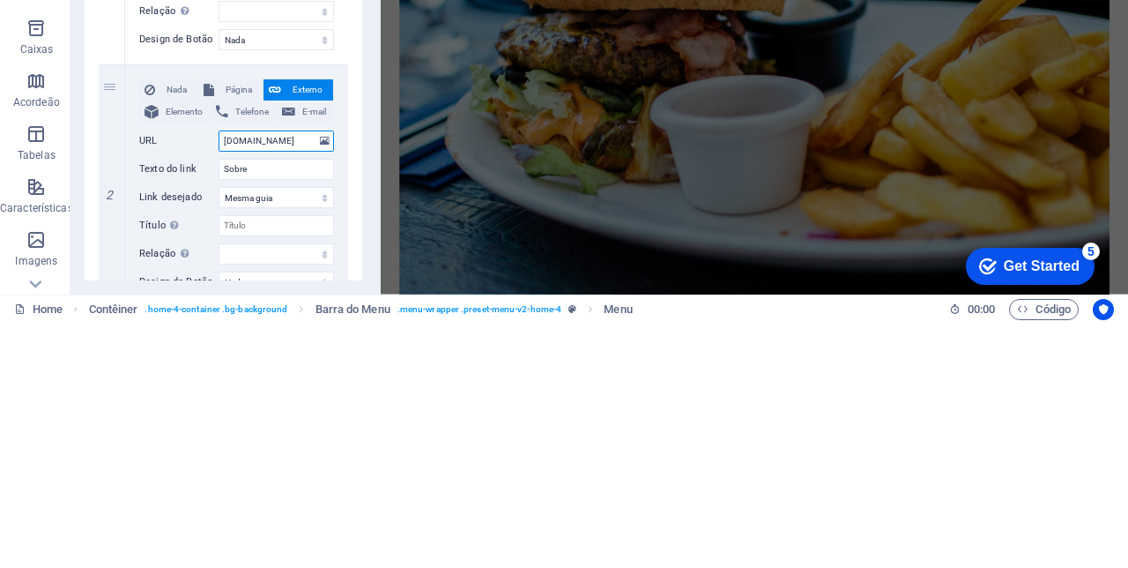
type input "httpsterm.pbarceirodelivey.com"
select select
type input "https://term.pbarceirodelivey.com"
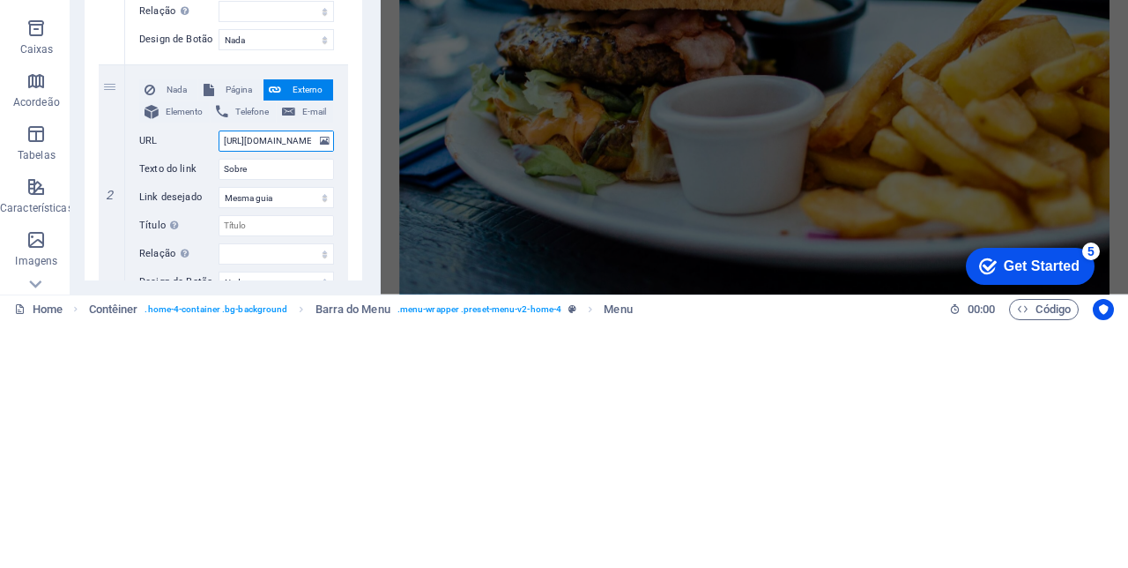
select select
click at [262, 383] on input "https://term.pbarceirodelivey.com" at bounding box center [276, 385] width 115 height 21
click at [266, 389] on input "https://term.pbarceirodelivey.com" at bounding box center [276, 385] width 115 height 21
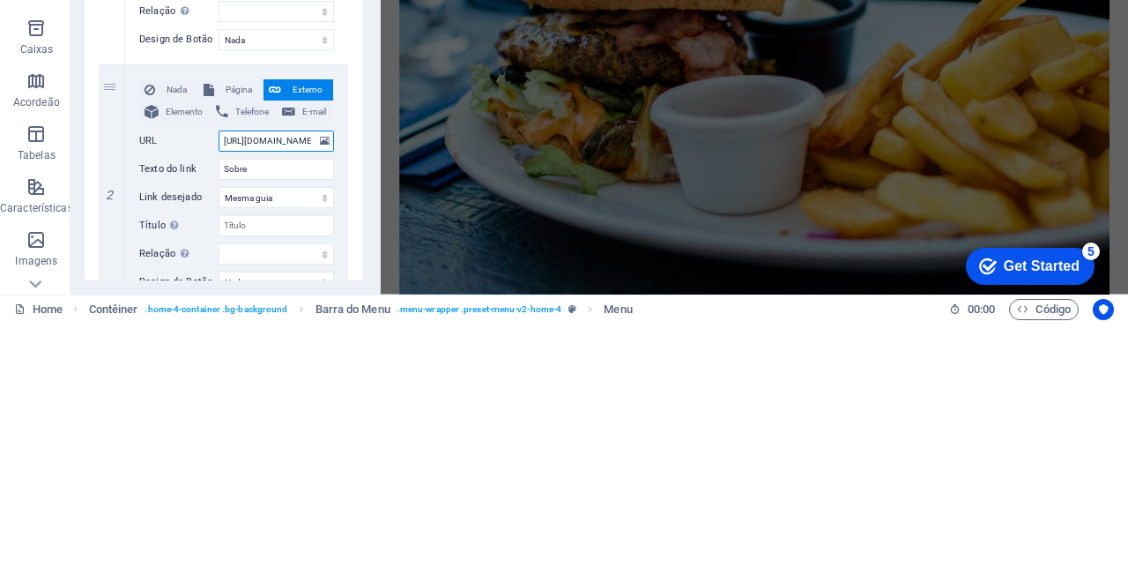
type input "https://termo.pbarceirodelivey.com"
select select
type input "[URL][DOMAIN_NAME]"
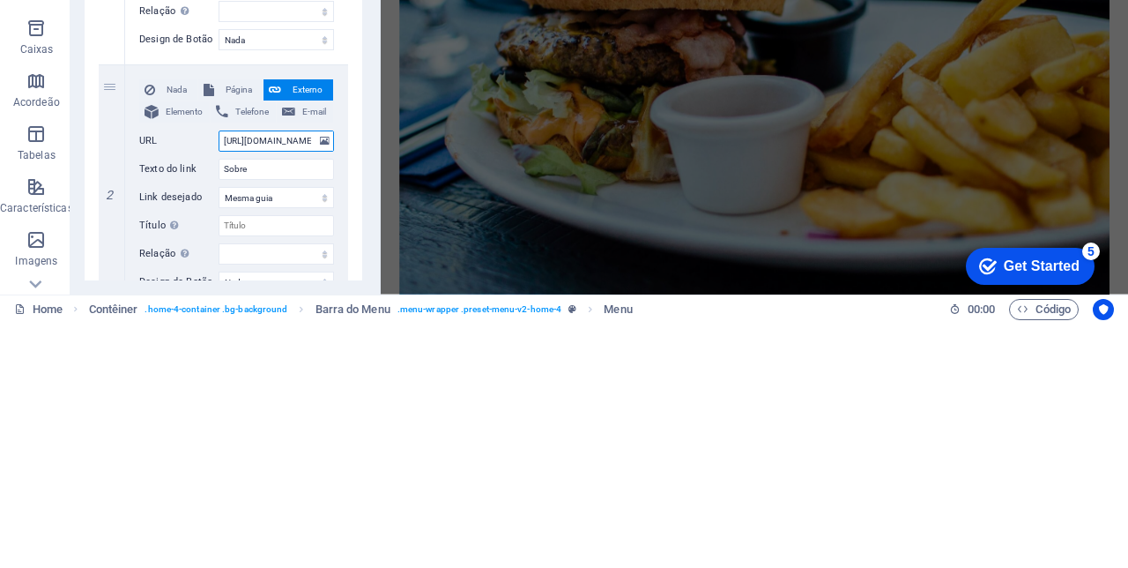
select select
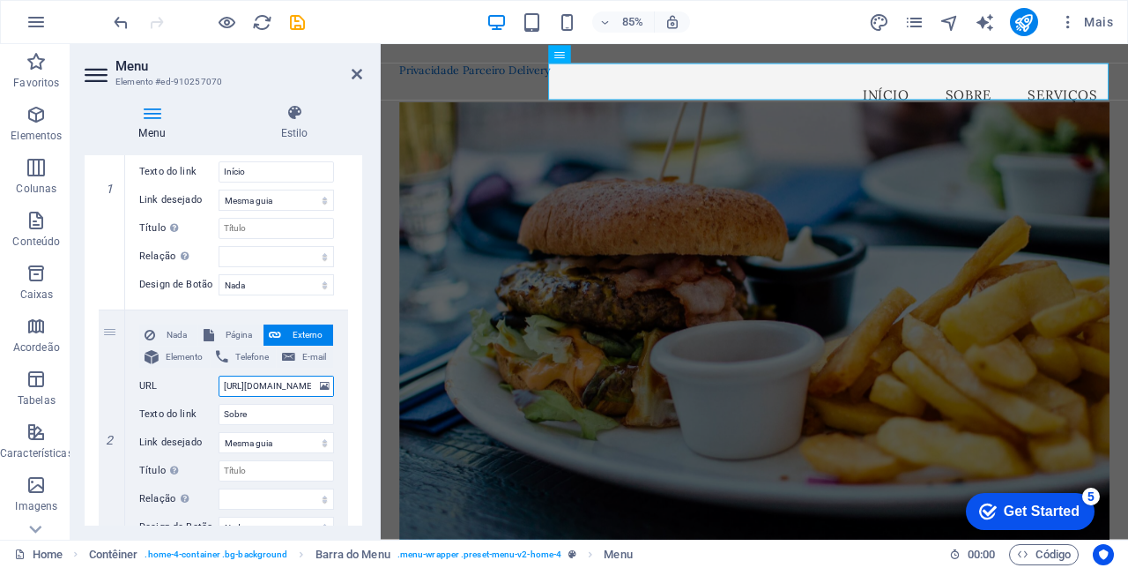
type input "[URL][DOMAIN_NAME]"
click at [257, 413] on input "Sobre" at bounding box center [276, 414] width 115 height 21
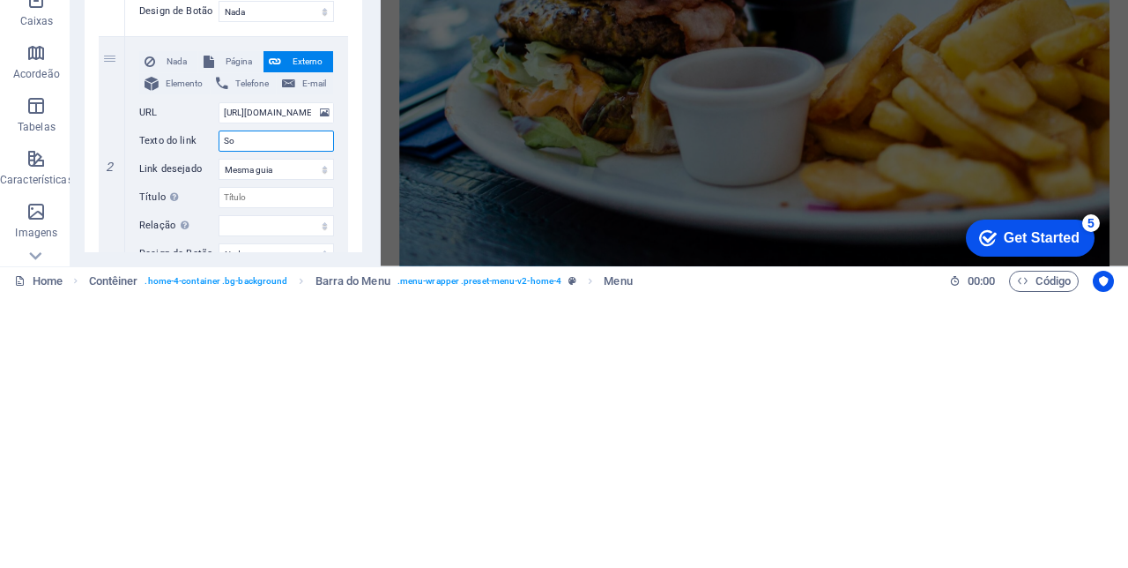
type input "S"
select select
type input "Termos"
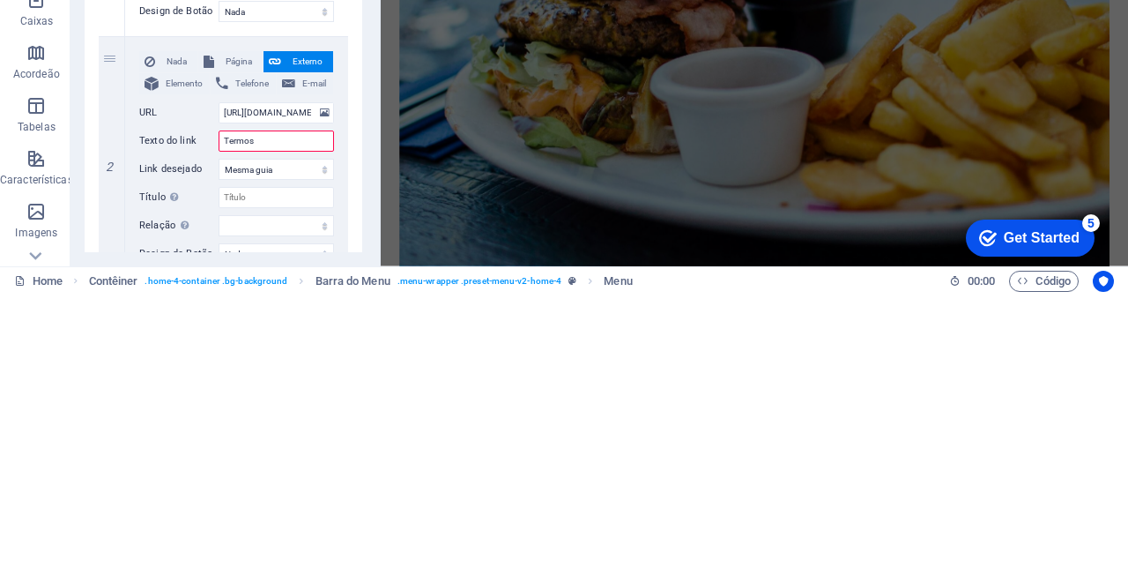
select select
type input "Termos"
click at [250, 443] on select "Nova guia Mesma guia Sobreposição" at bounding box center [276, 442] width 115 height 21
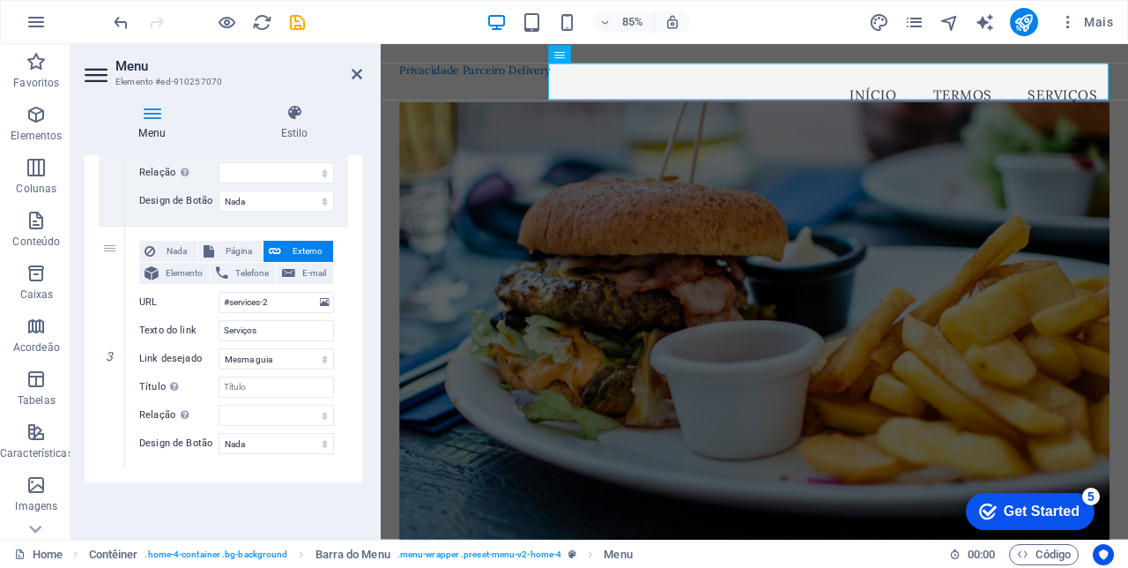
scroll to position [584, 0]
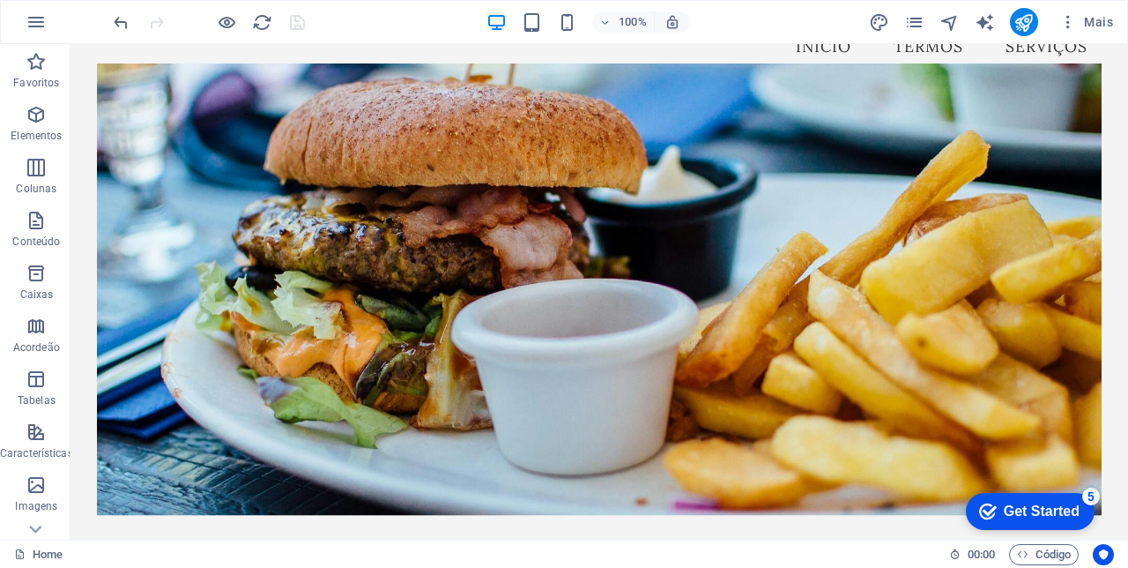
scroll to position [0, 0]
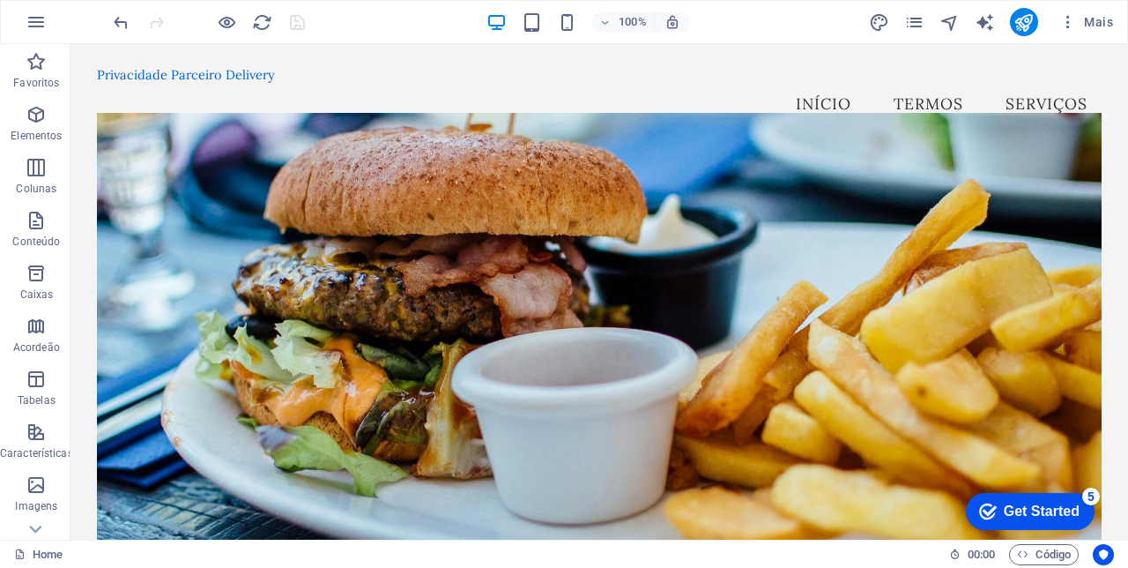
click at [0, 0] on icon "publish" at bounding box center [0, 0] width 0 height 0
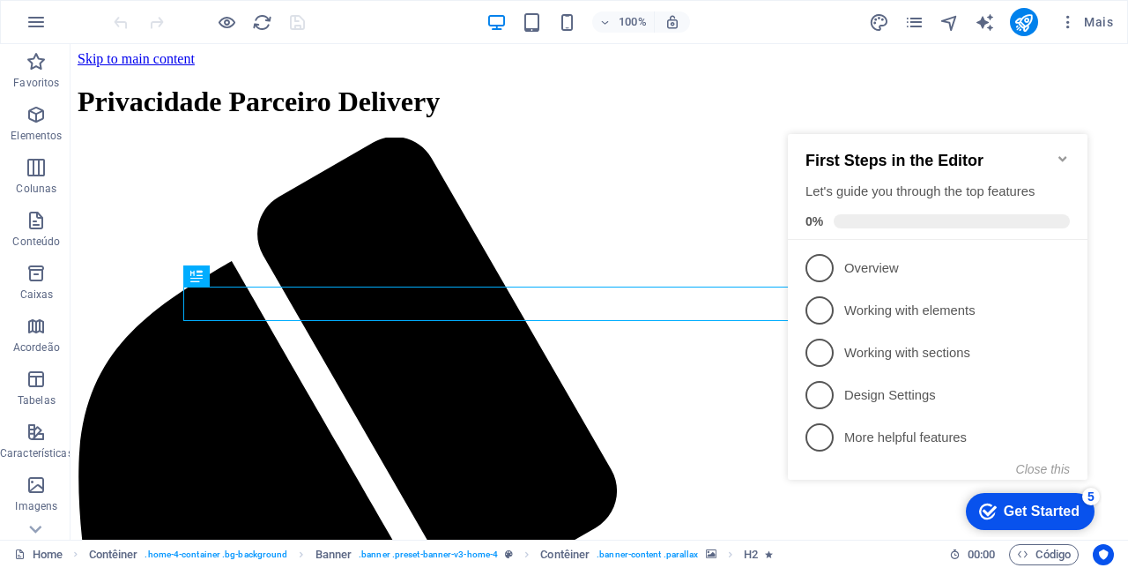
click at [1060, 156] on icon "Minimize checklist" at bounding box center [1063, 158] width 8 height 5
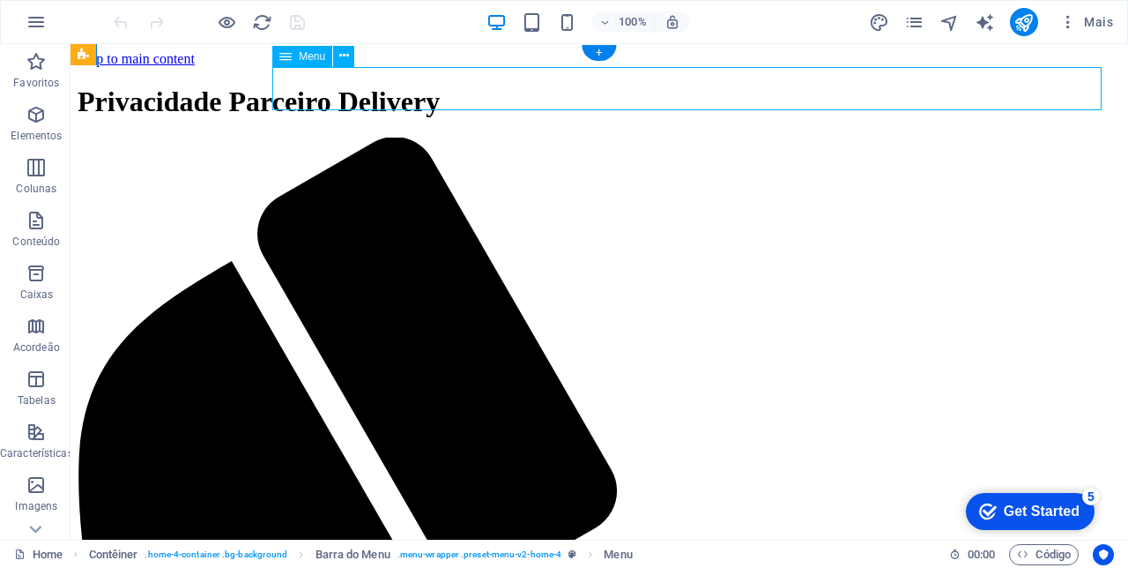
select select
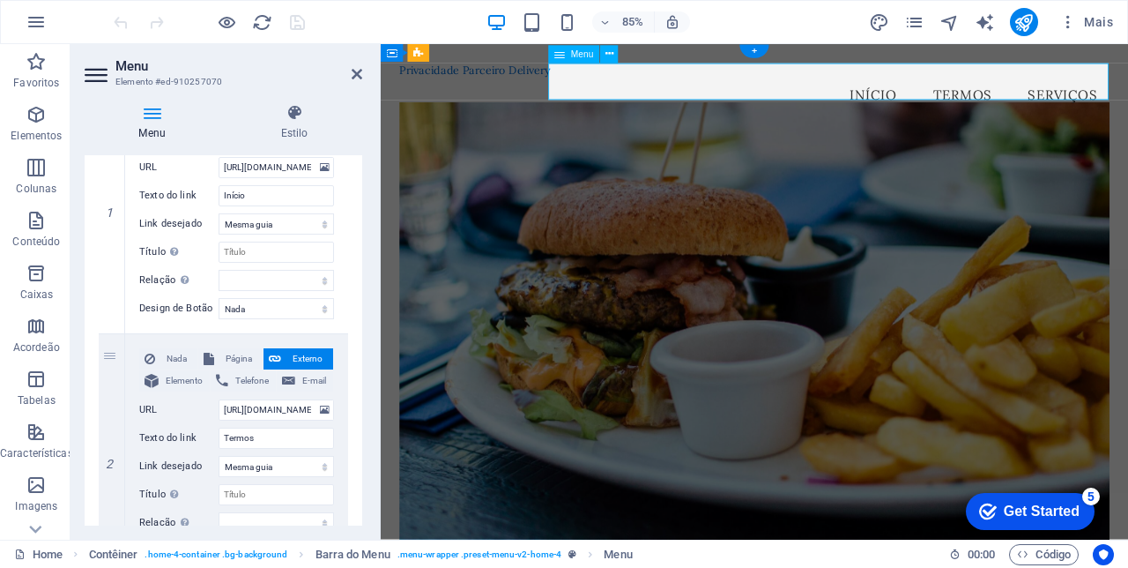
scroll to position [230, 0]
click at [254, 410] on input "[URL][DOMAIN_NAME]" at bounding box center [276, 410] width 115 height 21
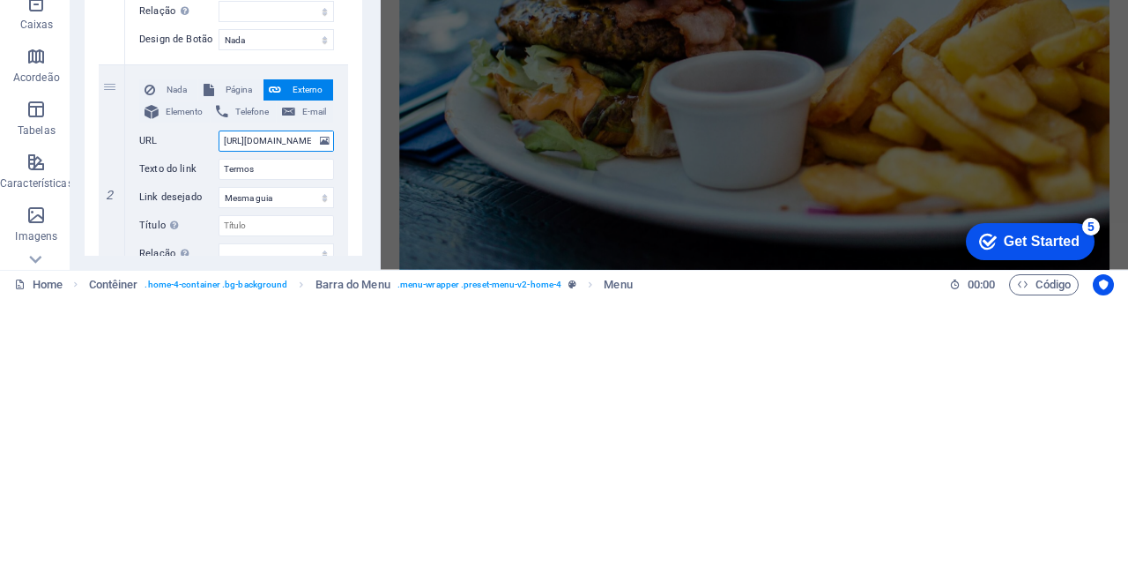
type input "https://thttp://[DOMAIN_NAME][URL][DOMAIN_NAME]"
select select
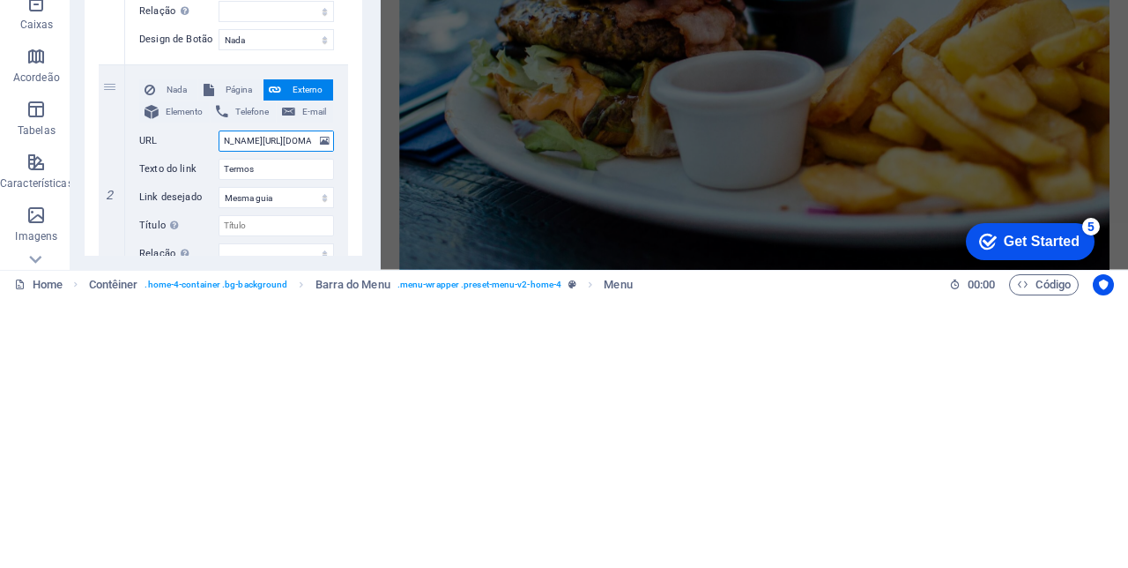
click at [240, 409] on input "https://thttp://[DOMAIN_NAME][URL][DOMAIN_NAME]" at bounding box center [276, 410] width 115 height 21
type input "https://thttp://[DOMAIN_NAME][URL][DOMAIN_NAME]"
select select
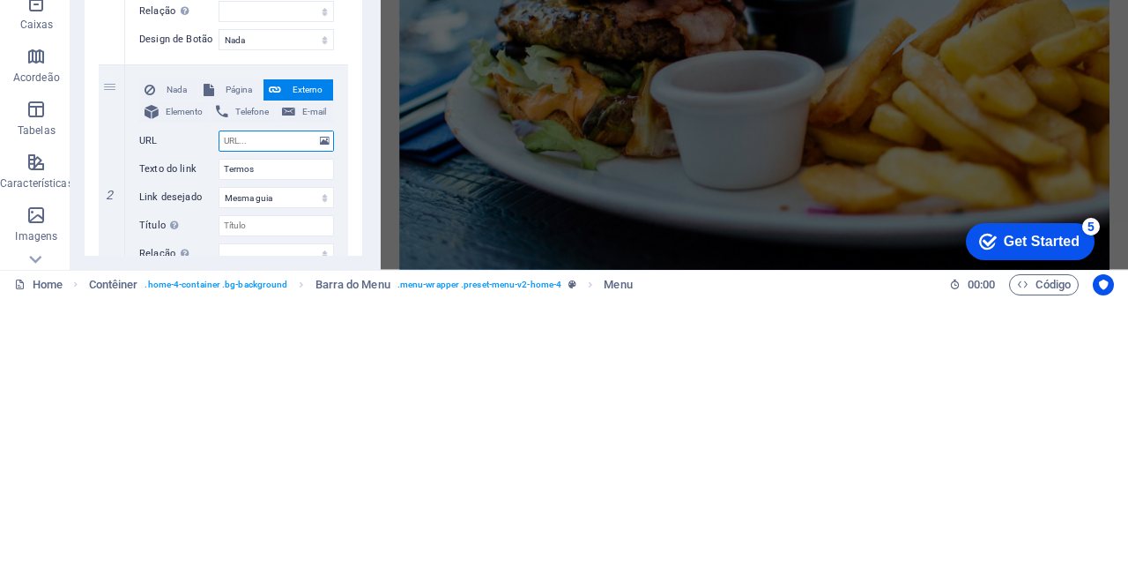
select select
paste input "[URL][DOMAIN_NAME]"
type input "[URL][DOMAIN_NAME]"
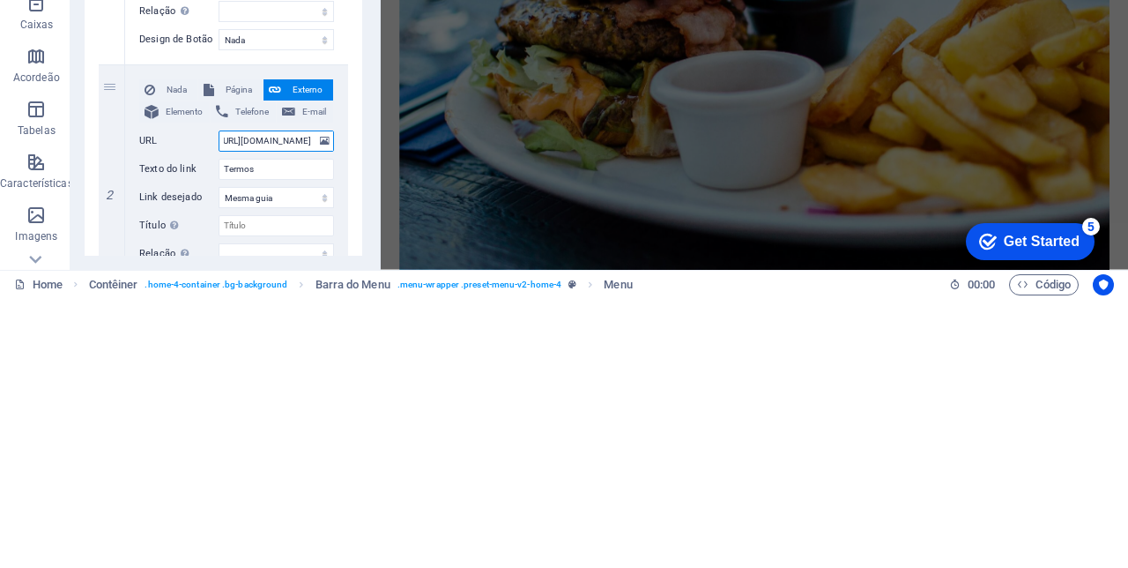
select select
click at [249, 411] on input "[URL][DOMAIN_NAME]" at bounding box center [276, 410] width 115 height 21
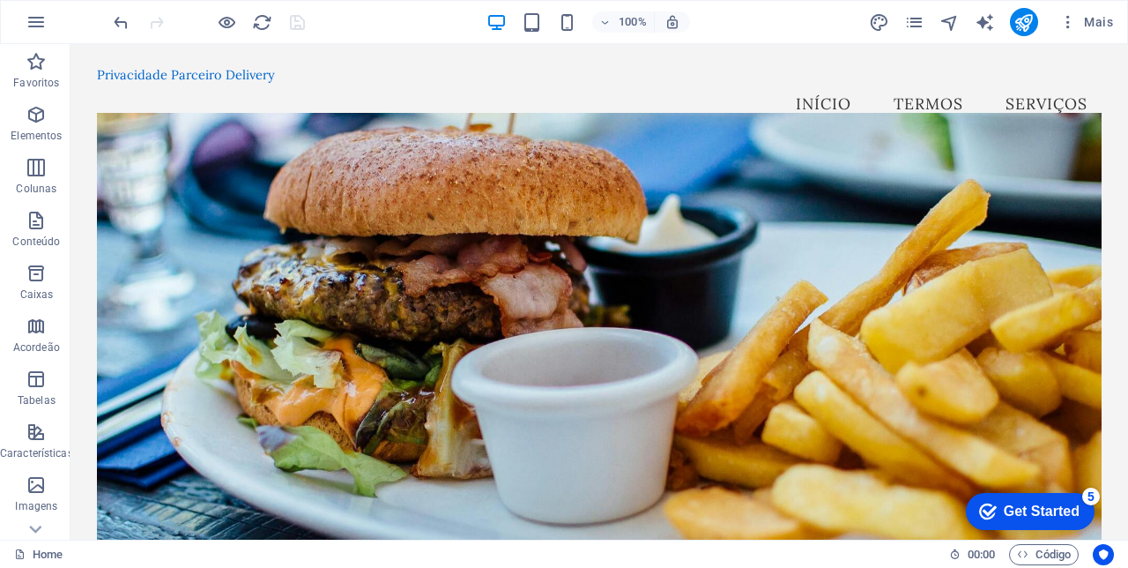
click at [0, 0] on icon "publish" at bounding box center [0, 0] width 0 height 0
